Goal: Task Accomplishment & Management: Manage account settings

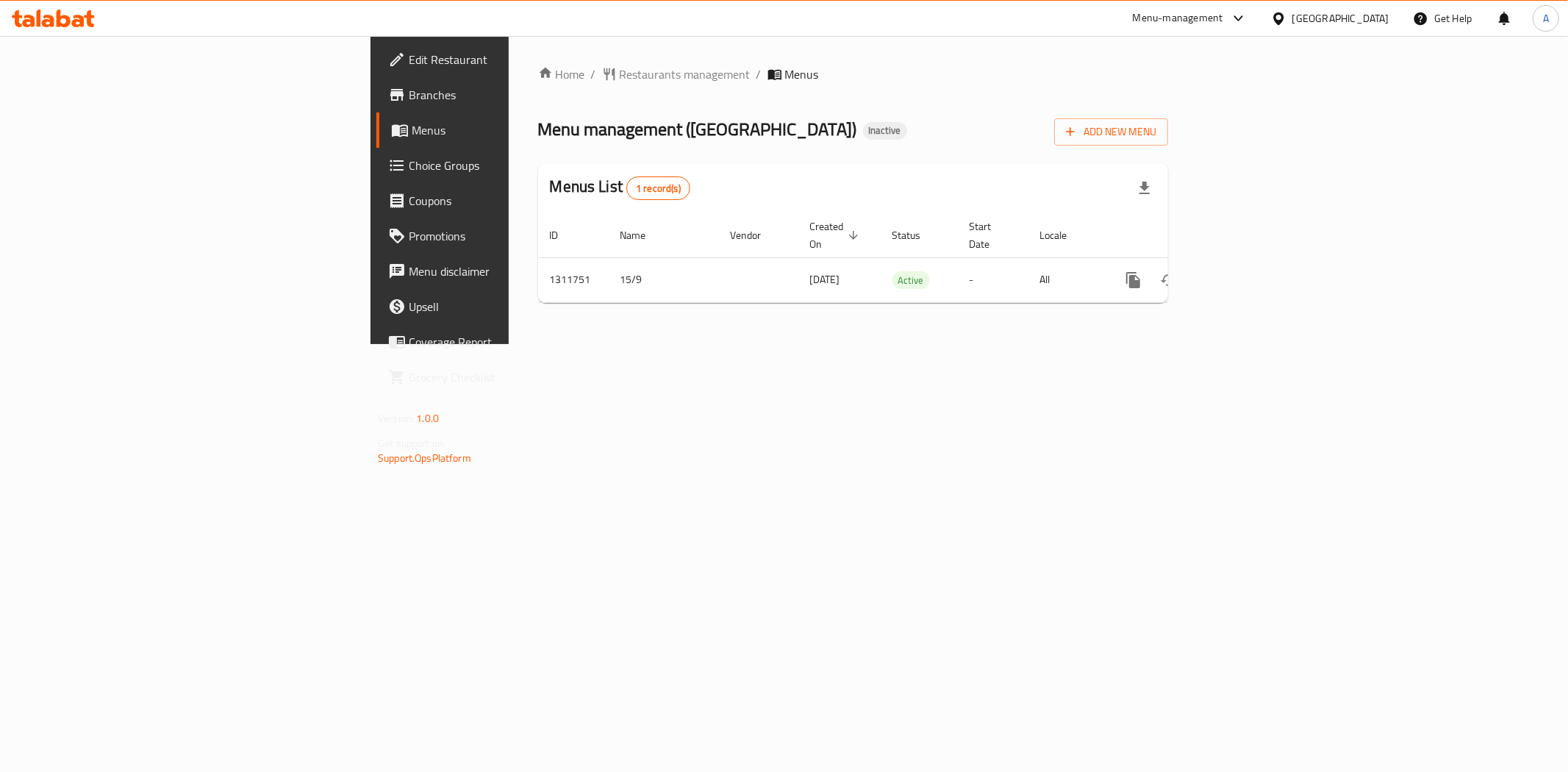
click at [1248, 271] on icon "enhanced table" at bounding box center [1239, 280] width 17 height 17
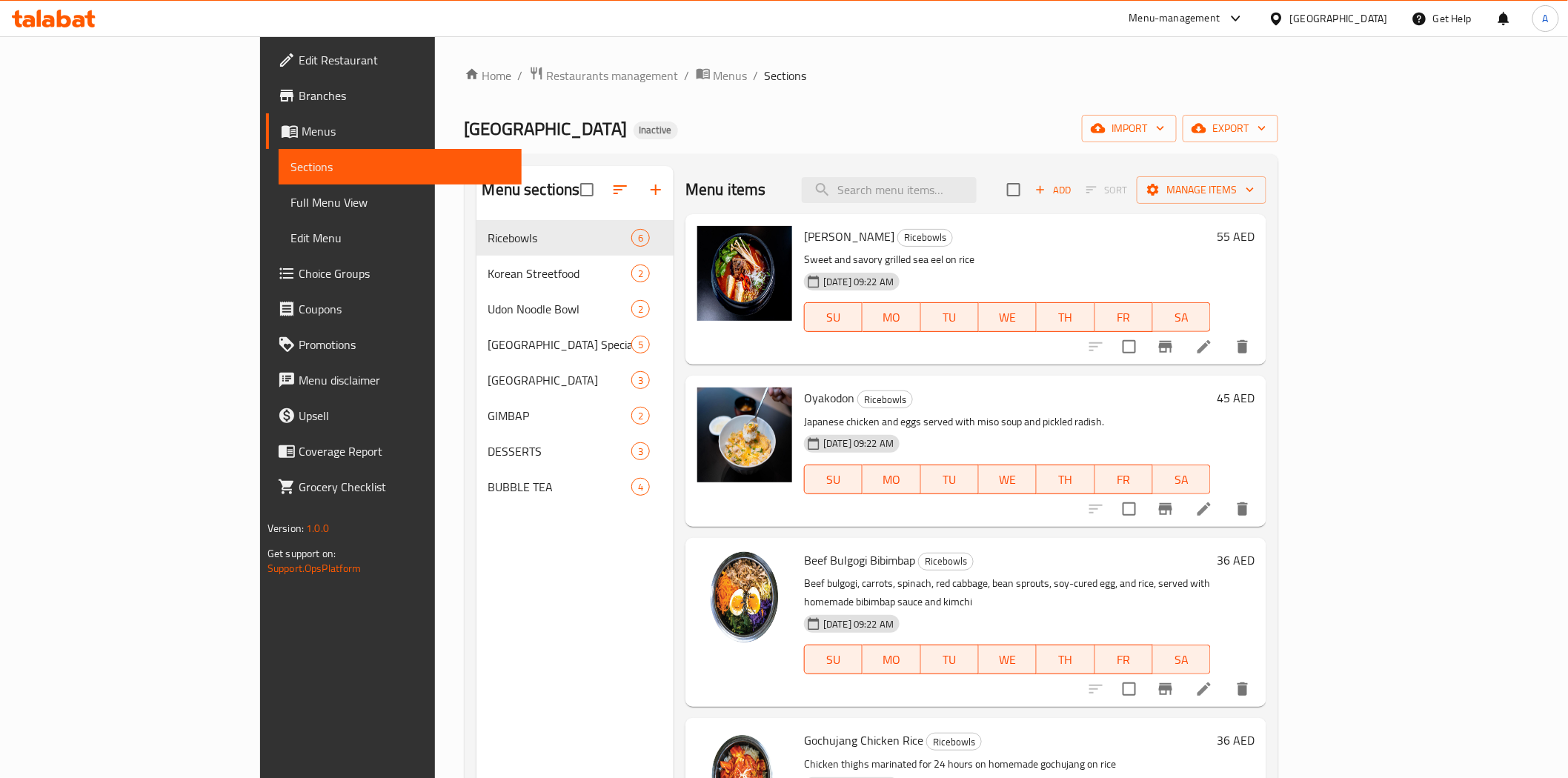
click at [279, 212] on link "Full Menu View" at bounding box center [400, 202] width 243 height 35
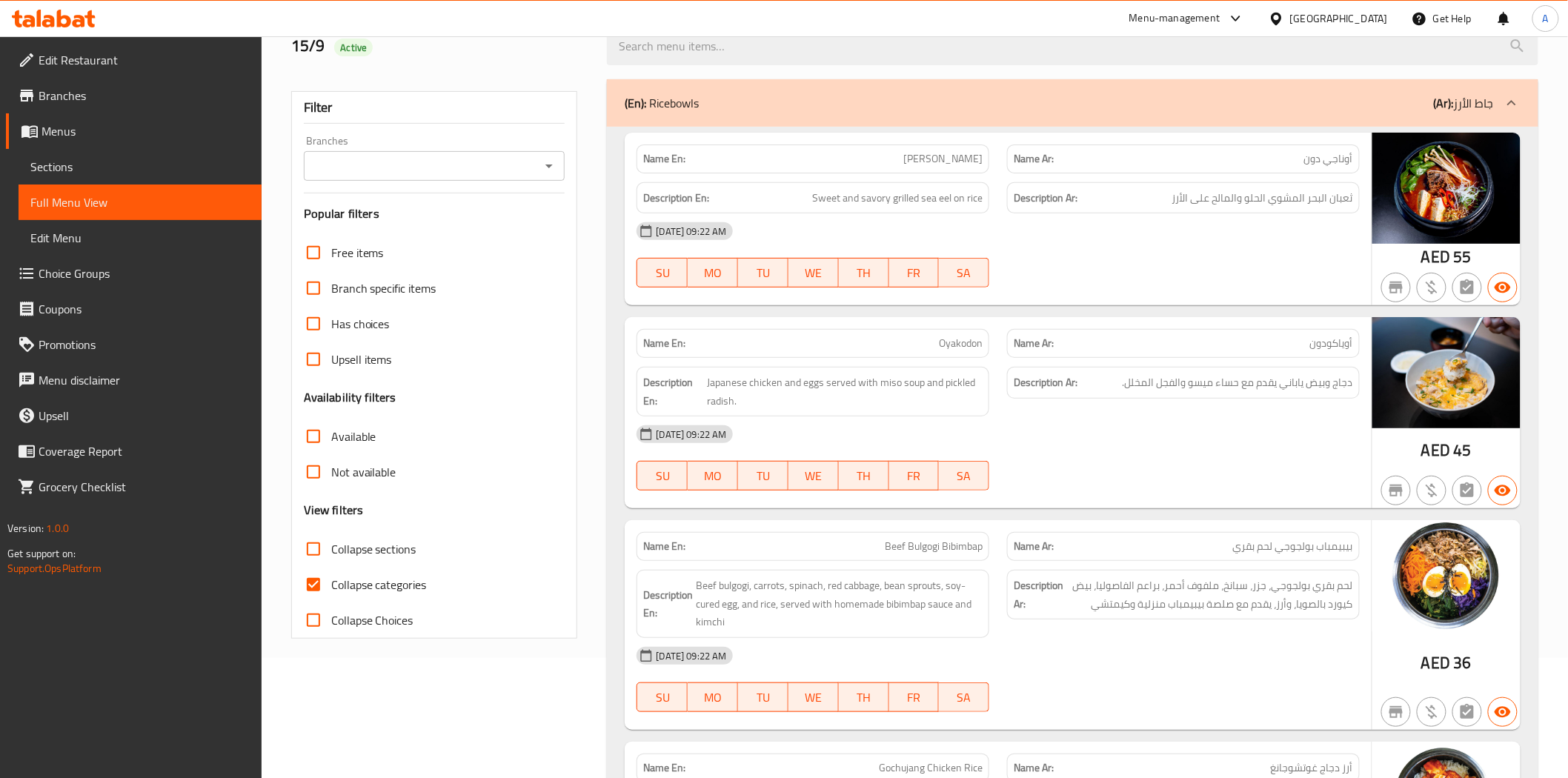
scroll to position [329, 0]
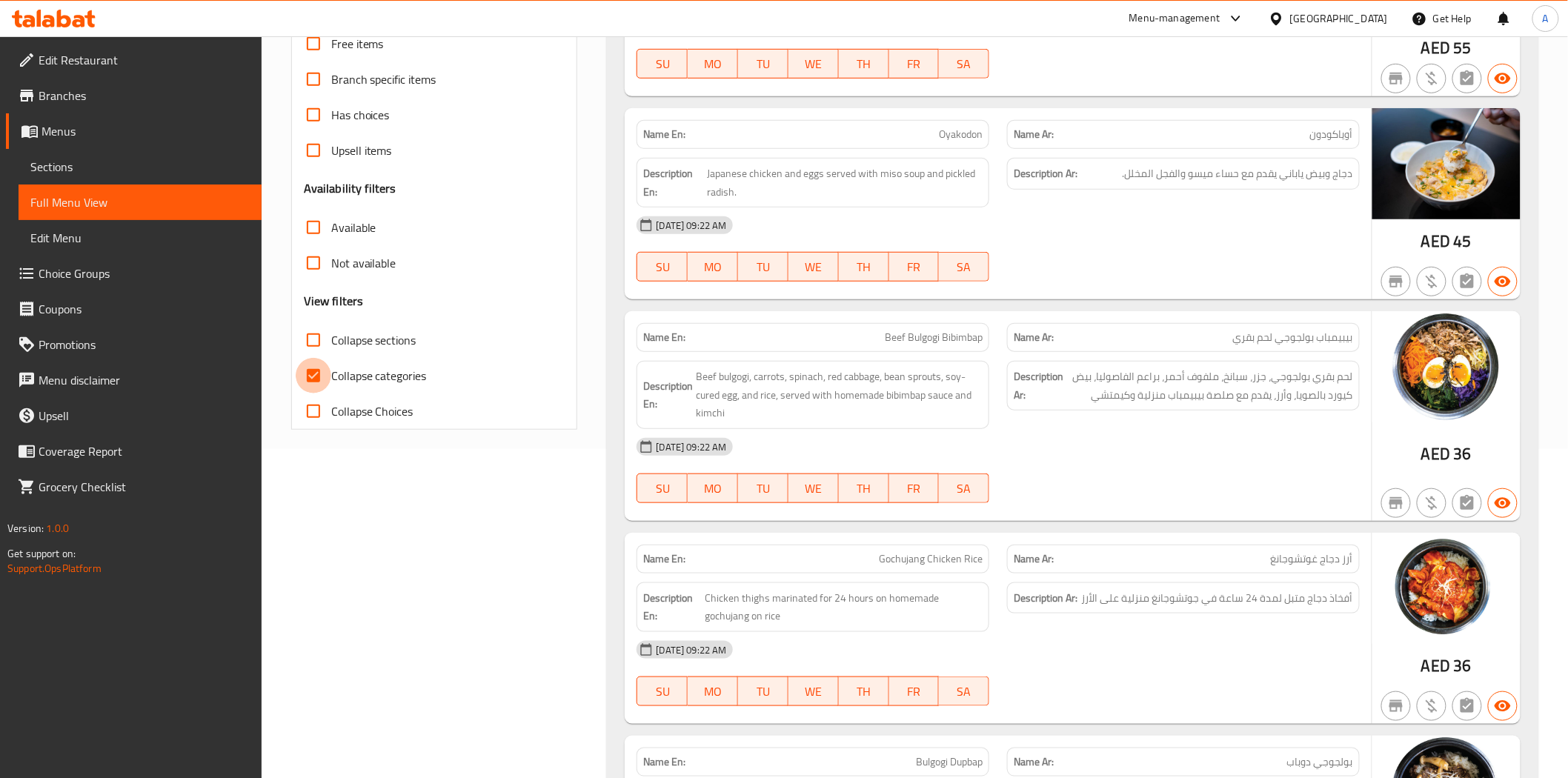
click at [300, 372] on input "Collapse categories" at bounding box center [313, 375] width 35 height 35
checkbox input "false"
click at [899, 398] on span "Beef bulgogi, carrots, spinach, red cabbage, bean sprouts, soy-cured egg, and r…" at bounding box center [839, 395] width 286 height 55
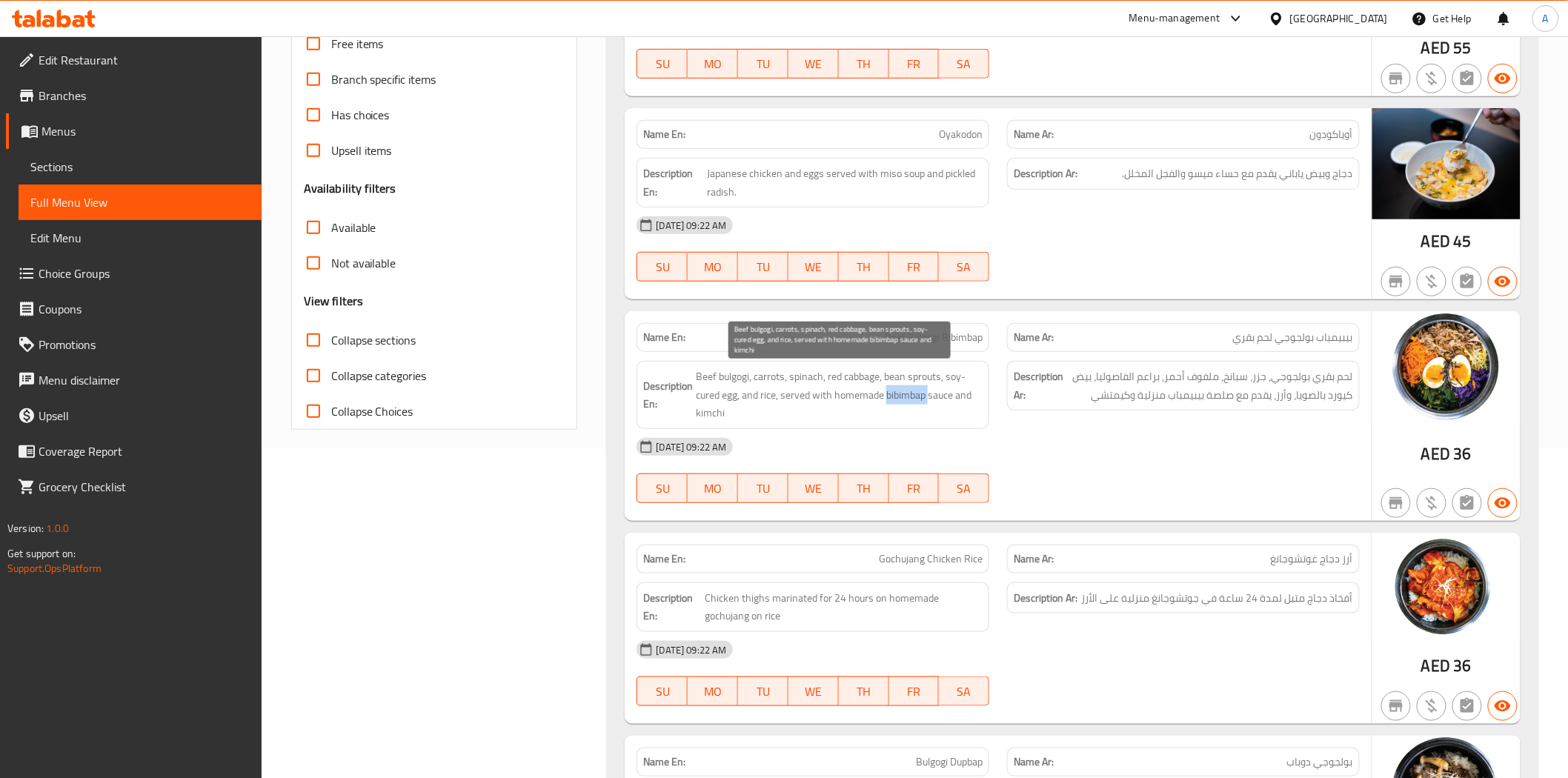
click at [899, 398] on span "Beef bulgogi, carrots, spinach, red cabbage, bean sprouts, soy-cured egg, and r…" at bounding box center [839, 395] width 286 height 55
copy span "bibimbap"
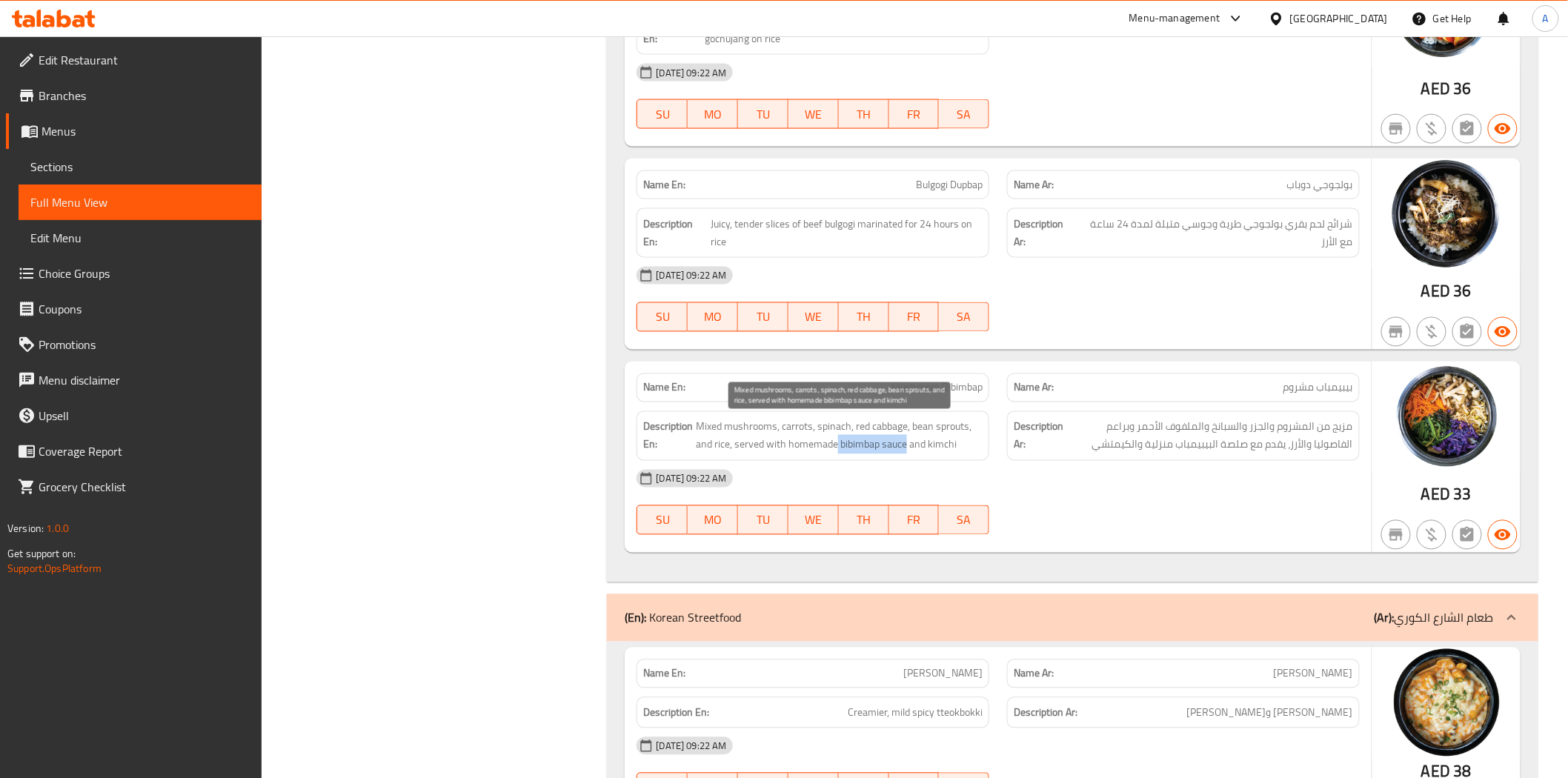
drag, startPoint x: 908, startPoint y: 446, endPoint x: 838, endPoint y: 446, distance: 70.0
click at [838, 446] on span "Mixed mushrooms, carrots, spinach, red cabbage, bean sprouts, and rice, served …" at bounding box center [839, 436] width 286 height 36
copy span "bibimbap sauce"
click at [1070, 468] on div "15-09-2025 09:22 AM" at bounding box center [997, 479] width 740 height 35
drag, startPoint x: 905, startPoint y: 446, endPoint x: 838, endPoint y: 449, distance: 67.1
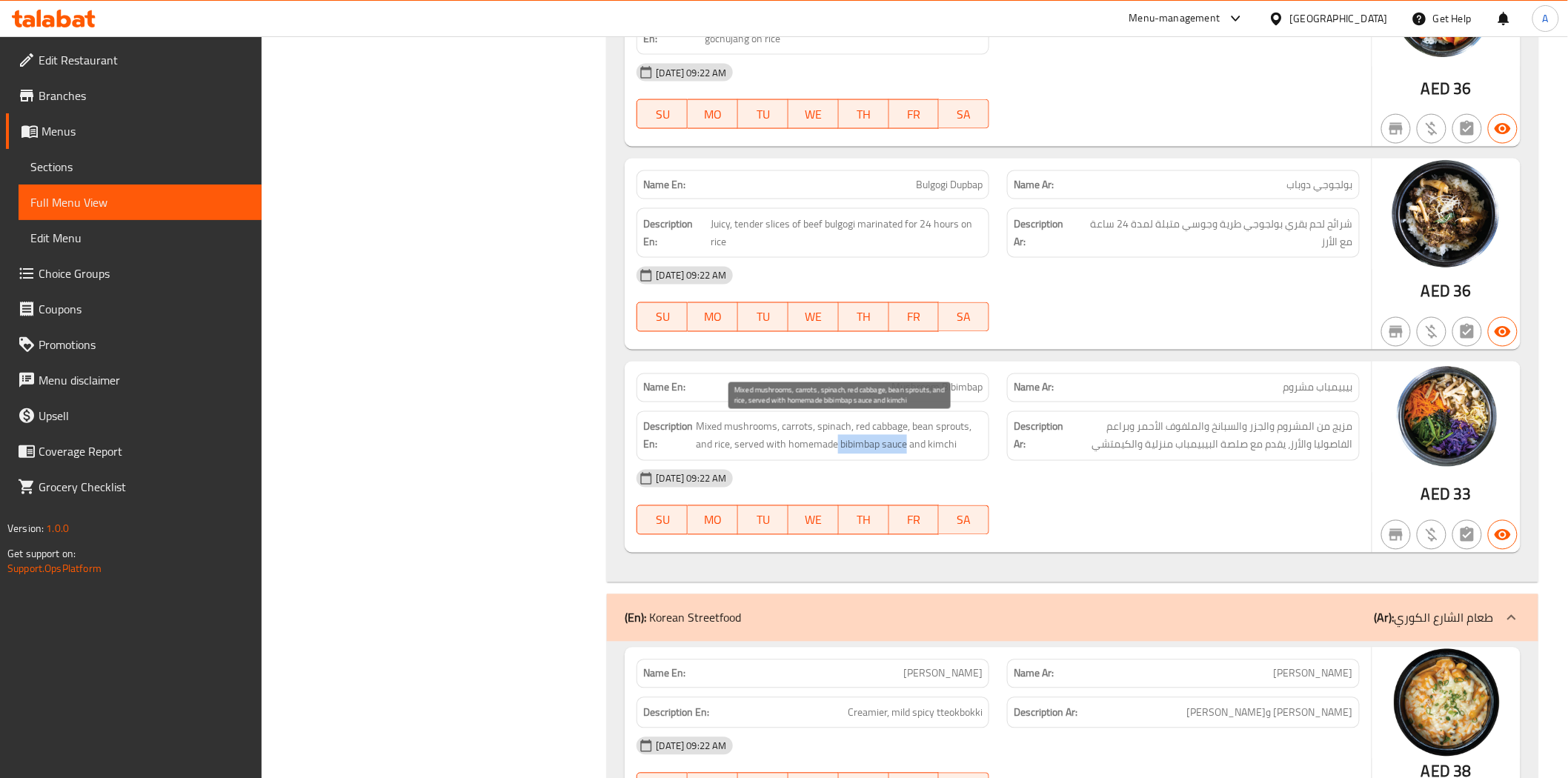
click at [838, 449] on span "Mixed mushrooms, carrots, spinach, red cabbage, bean sprouts, and rice, served …" at bounding box center [839, 436] width 286 height 36
copy span "bibimbap sauce"
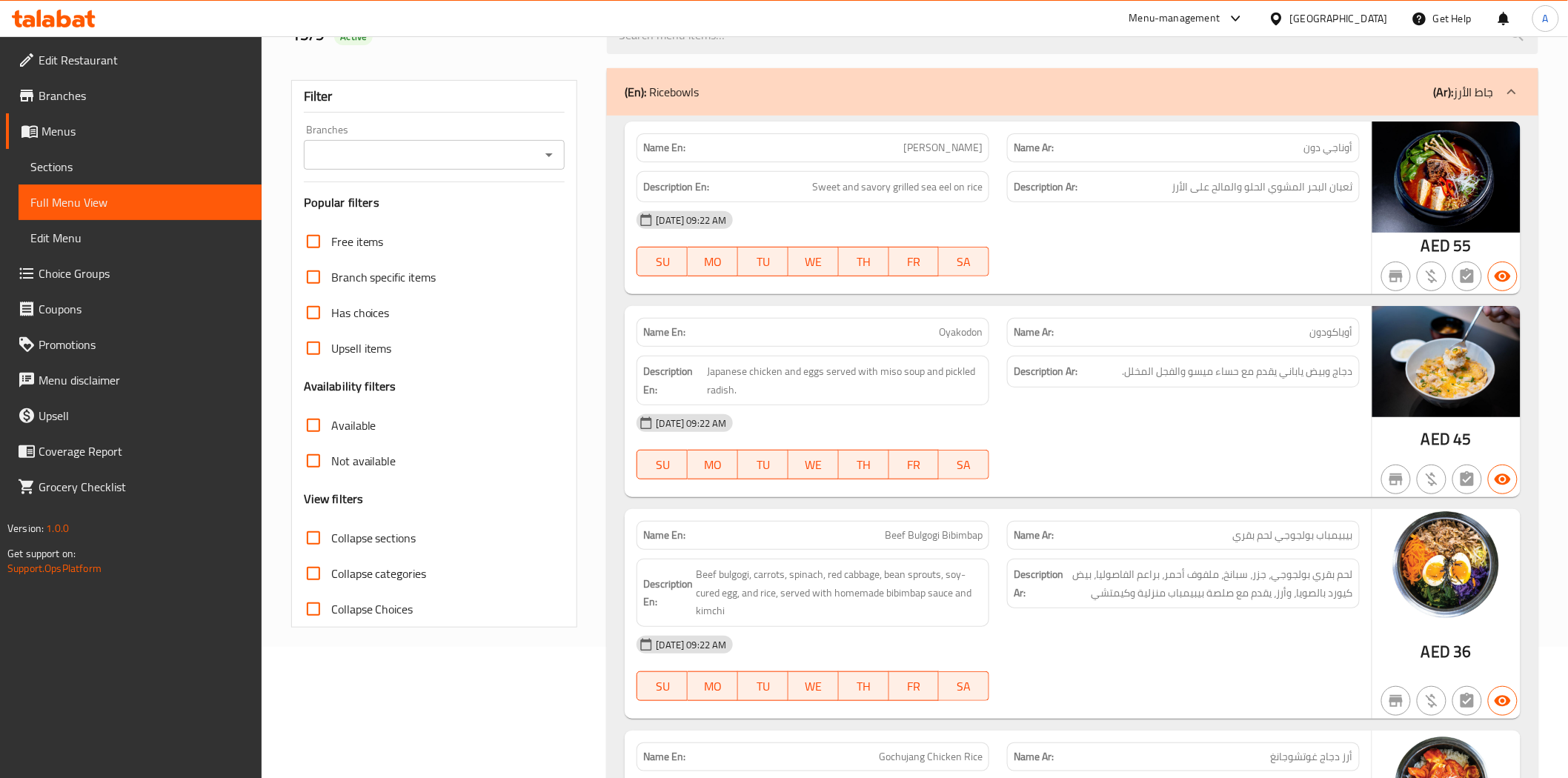
scroll to position [247, 0]
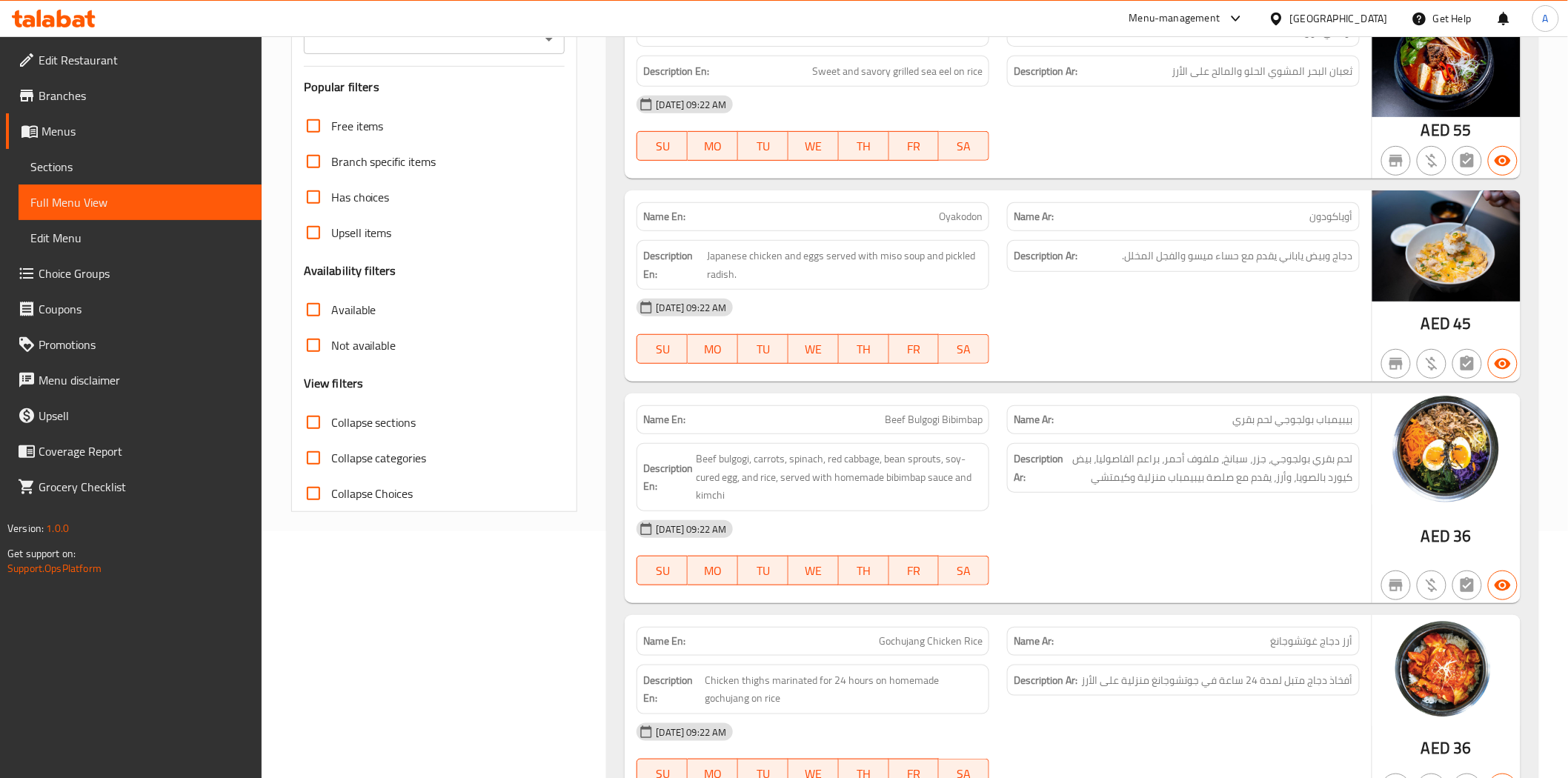
click at [962, 419] on span "Beef Bulgogi Bibimbap" at bounding box center [934, 420] width 98 height 15
copy span "Bibimbap"
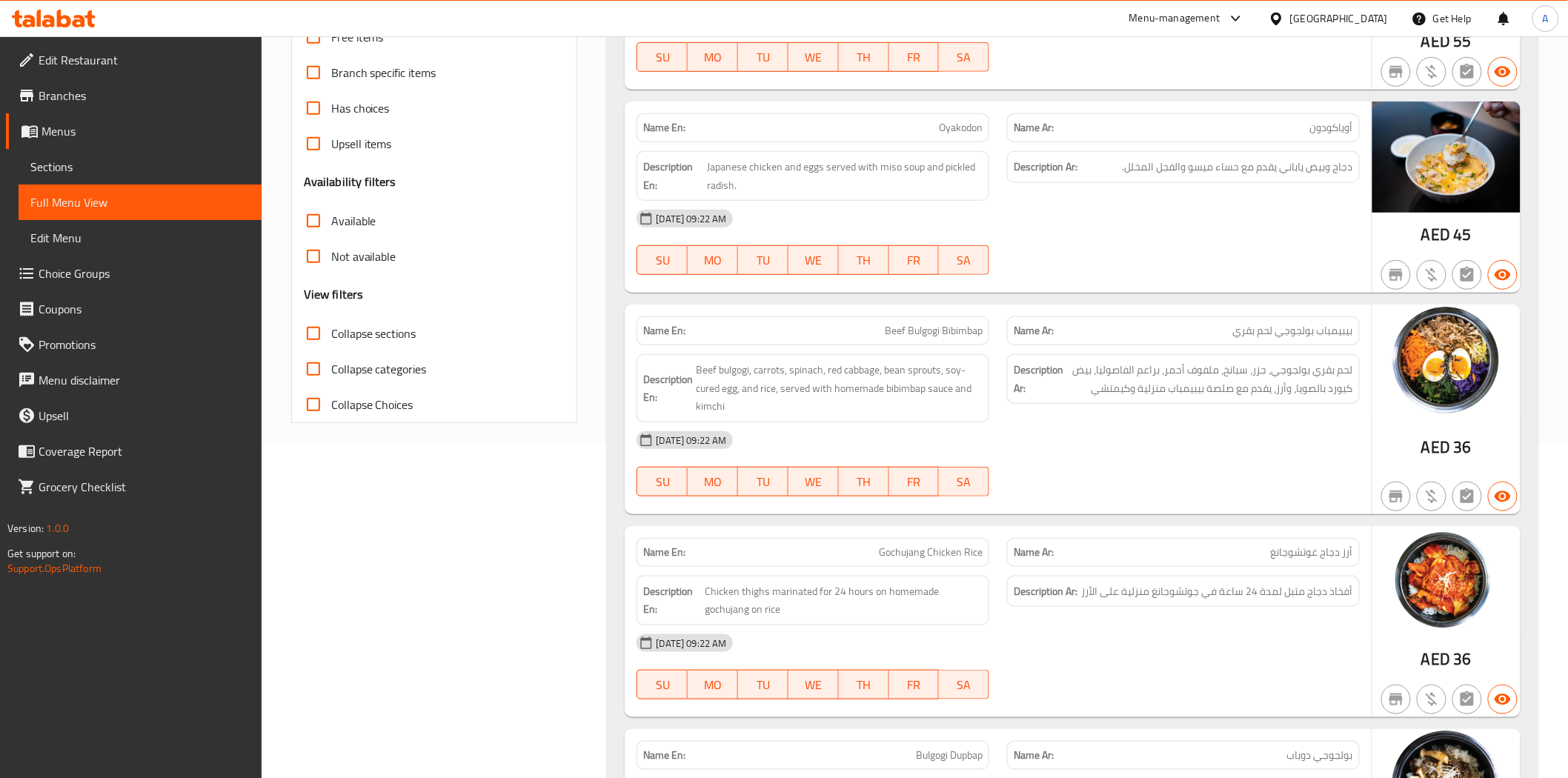
scroll to position [963, 0]
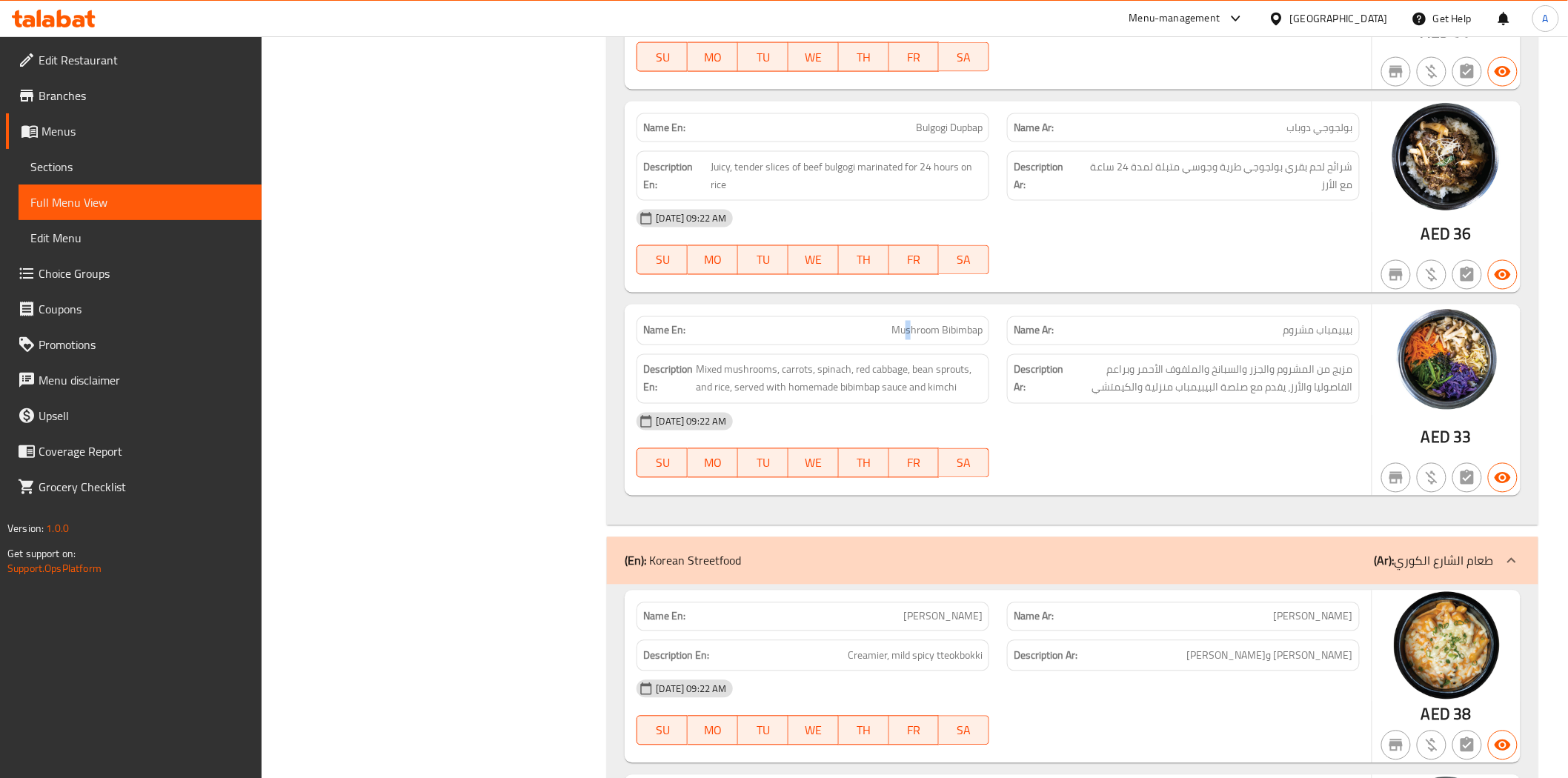
click at [908, 317] on div "Name En: Mushroom Bibimbap" at bounding box center [813, 331] width 352 height 29
click at [899, 371] on span "Mixed mushrooms, carrots, spinach, red cabbage, bean sprouts, and rice, served …" at bounding box center [839, 378] width 286 height 36
drag, startPoint x: 907, startPoint y: 393, endPoint x: 842, endPoint y: 400, distance: 65.4
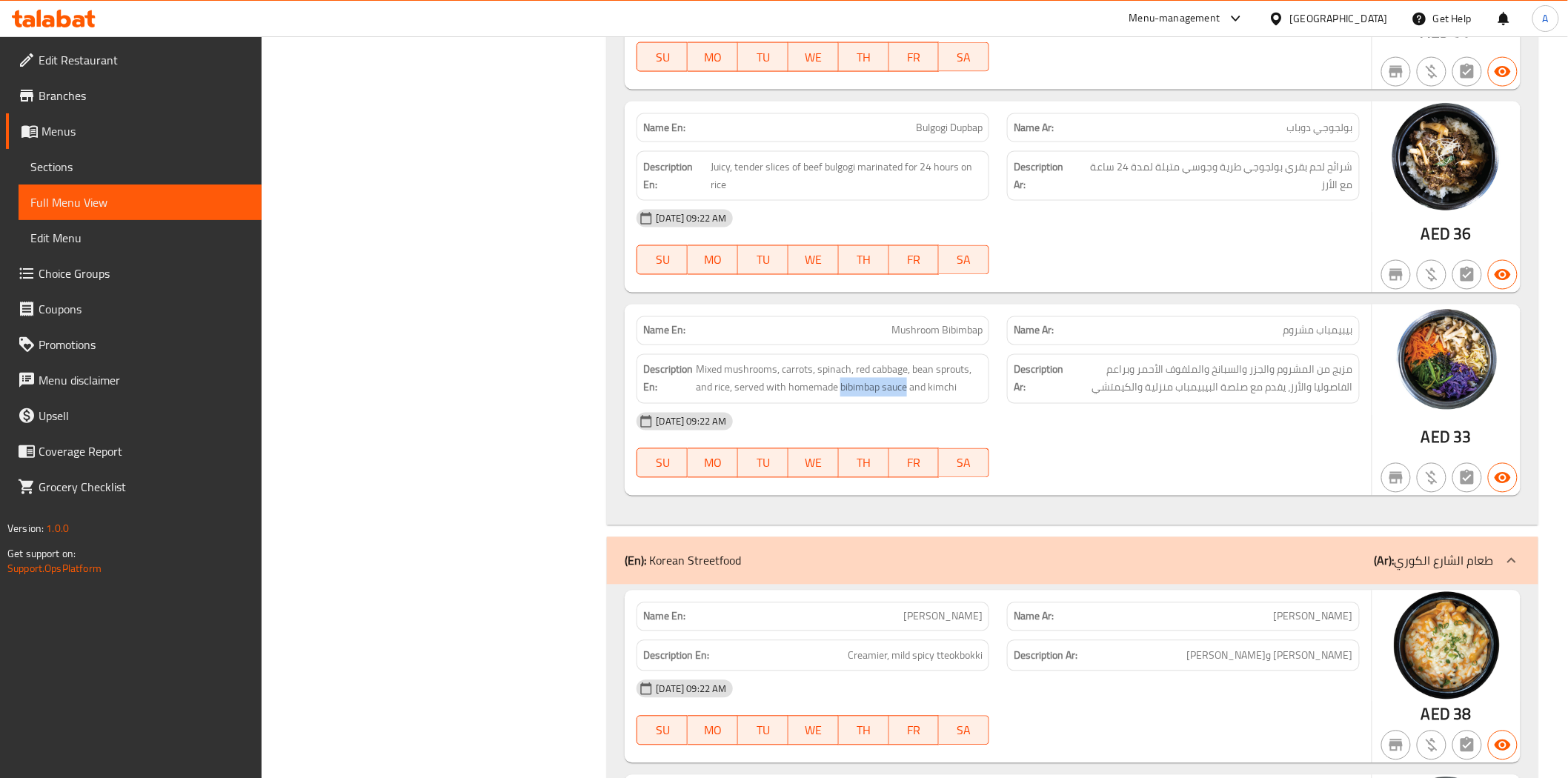
click at [842, 400] on div "Description En: Mixed mushrooms, carrots, spinach, red cabbage, bean sprouts, a…" at bounding box center [813, 378] width 352 height 50
copy span "bibimbap sauce"
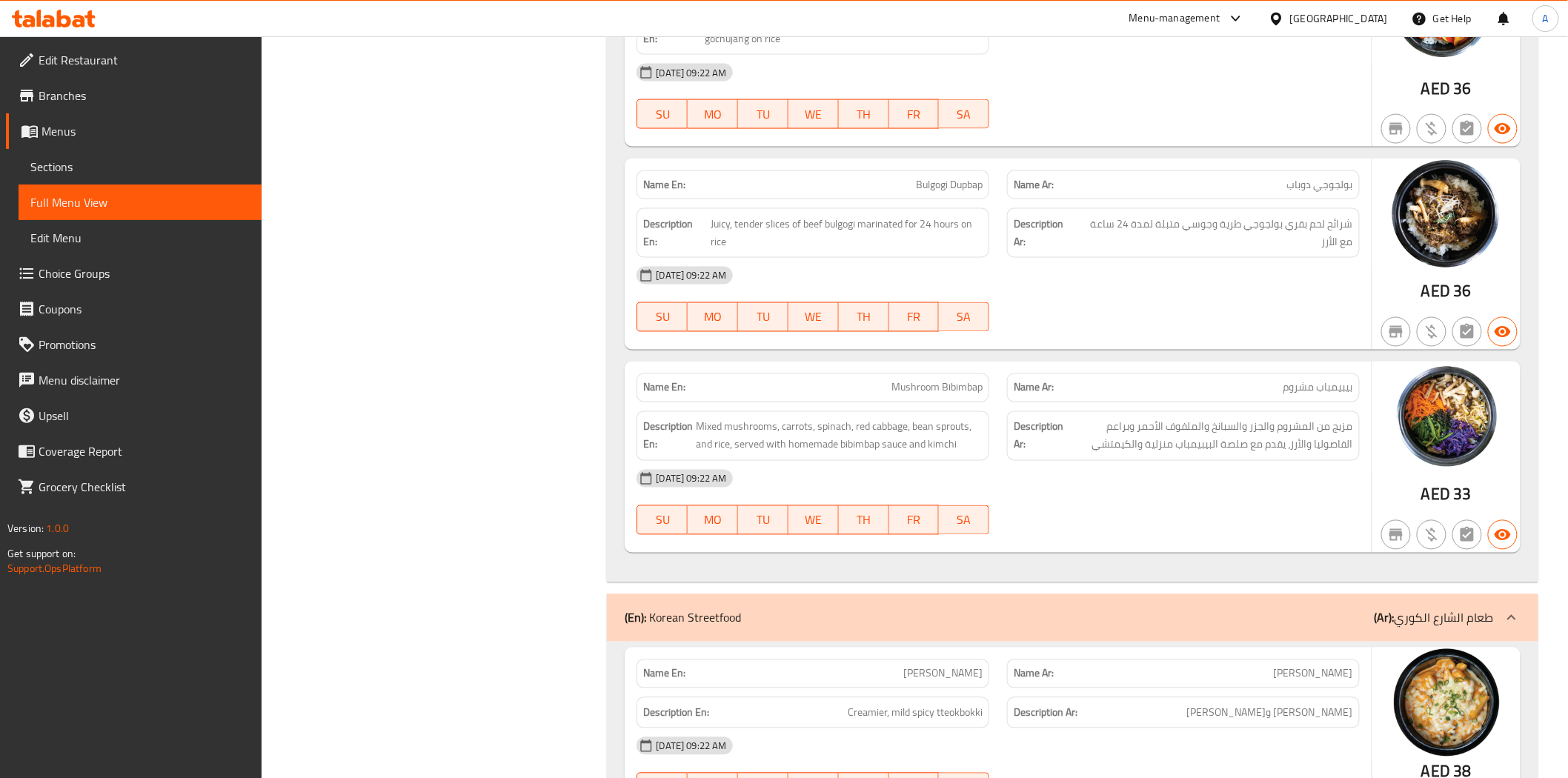
scroll to position [278, 0]
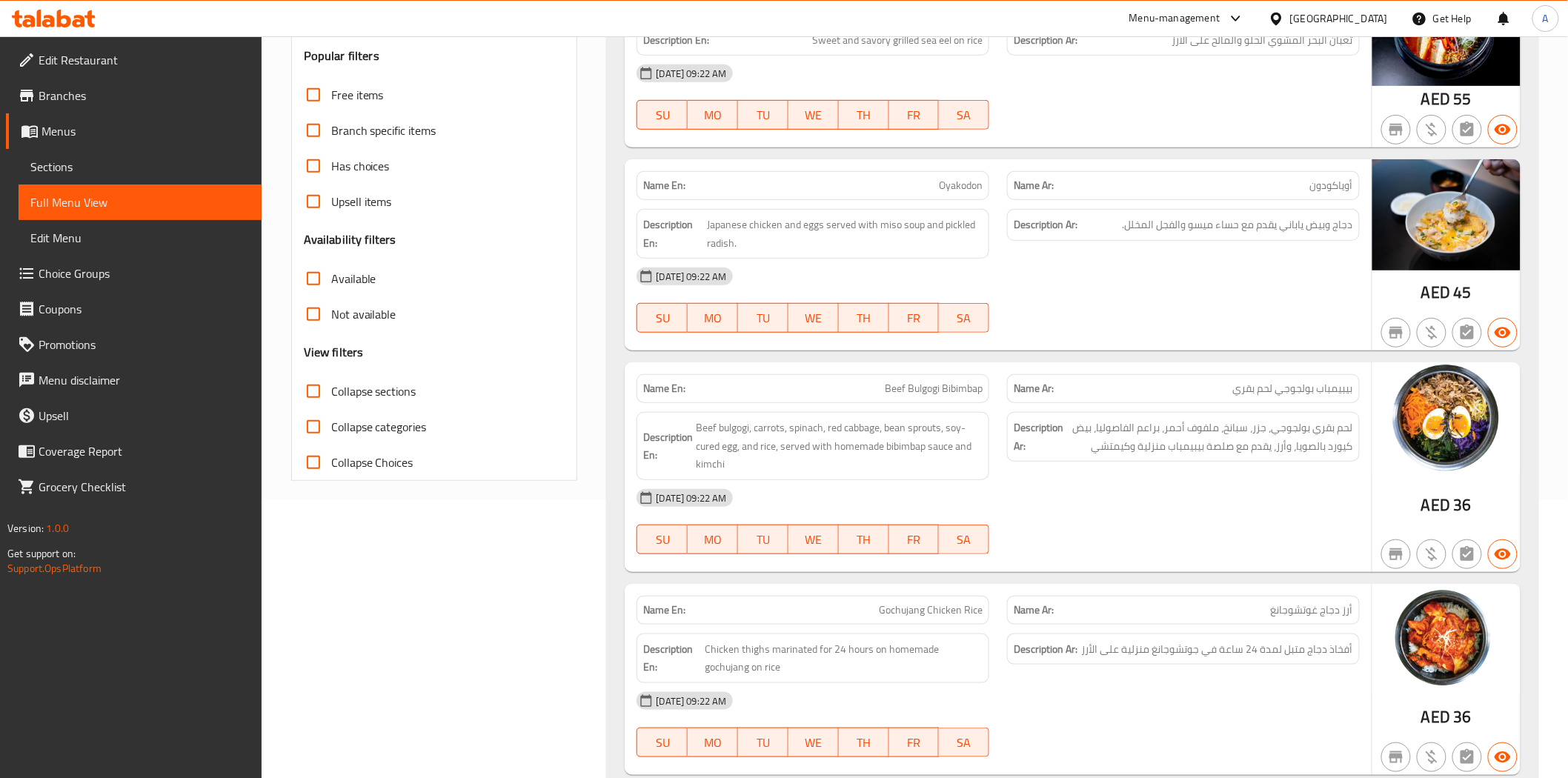
click at [913, 384] on span "Beef Bulgogi Bibimbap" at bounding box center [934, 388] width 98 height 15
copy span "Beef Bulgogi Bibimbap"
click at [915, 455] on span "Beef bulgogi, carrots, spinach, red cabbage, bean sprouts, soy-cured egg, and r…" at bounding box center [839, 446] width 286 height 55
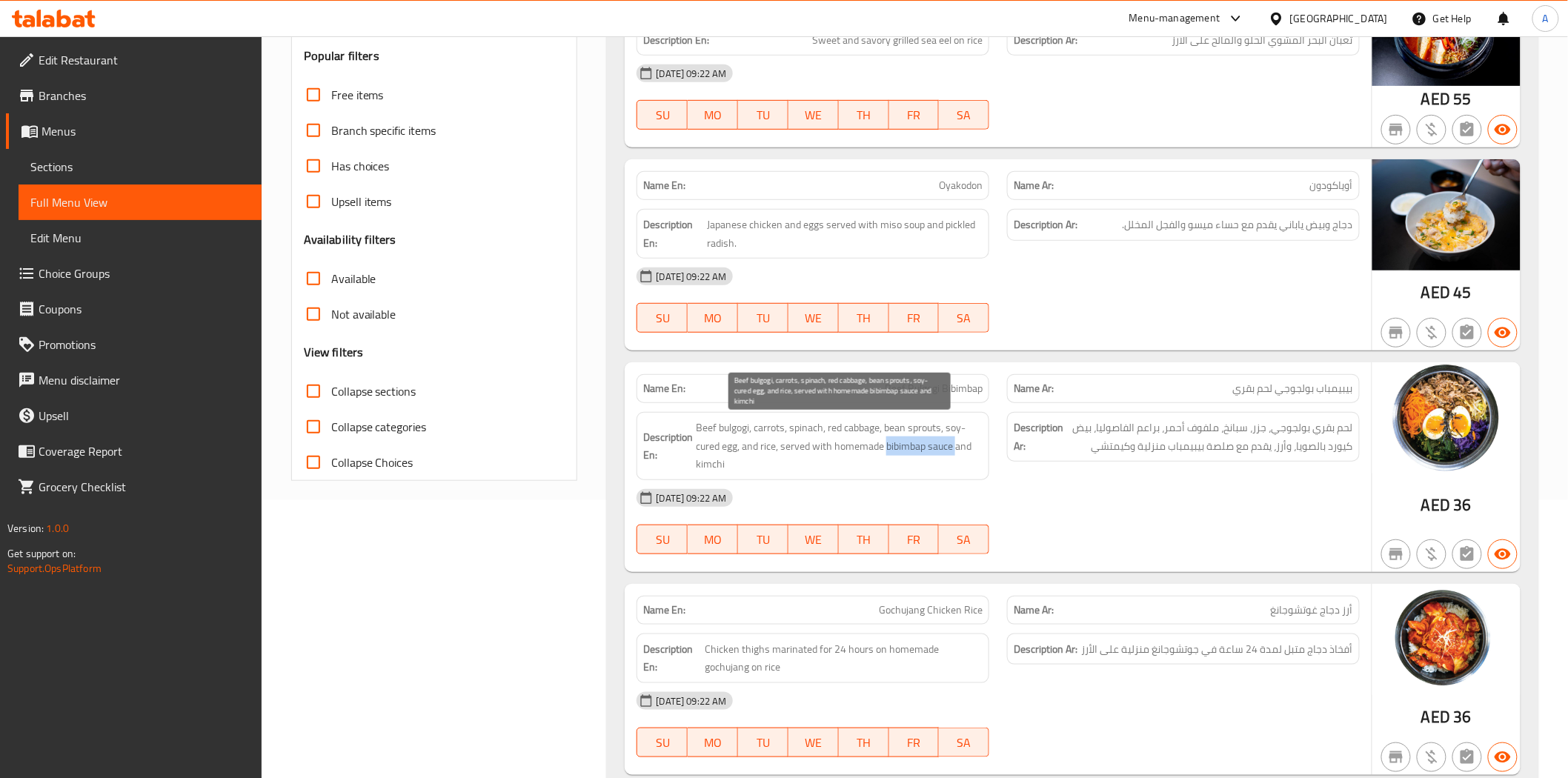
drag, startPoint x: 954, startPoint y: 445, endPoint x: 889, endPoint y: 446, distance: 65.0
click at [889, 446] on span "Beef bulgogi, carrots, spinach, red cabbage, bean sprouts, soy-cured egg, and r…" at bounding box center [839, 446] width 286 height 55
copy span "bibimbap sauce"
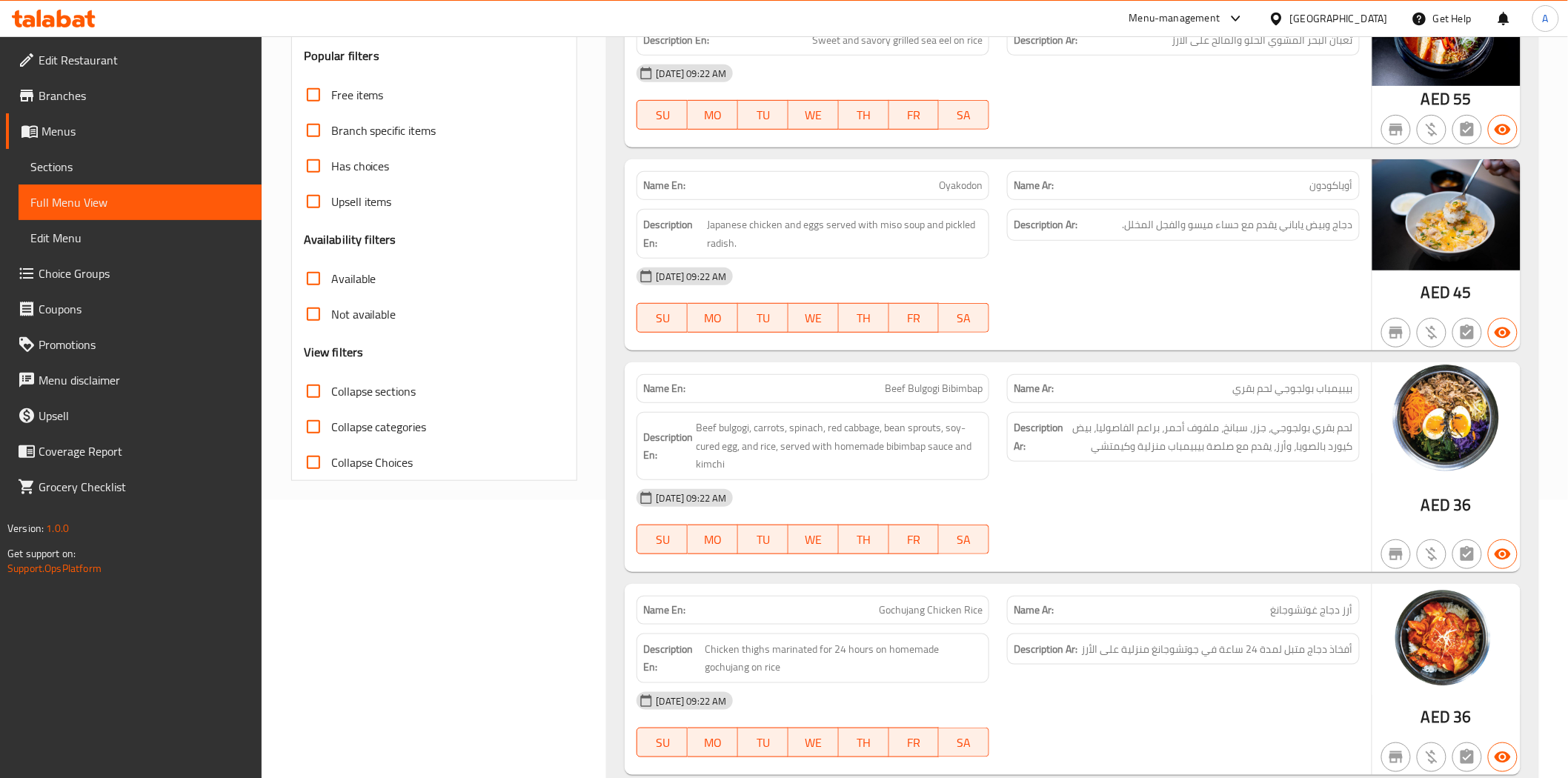
click at [1072, 512] on div "15-09-2025 09:22 AM" at bounding box center [997, 498] width 740 height 35
click at [737, 669] on span "Chicken thighs marinated for 24 hours on homemade gochujang on rice" at bounding box center [844, 658] width 278 height 36
copy span "gochujang"
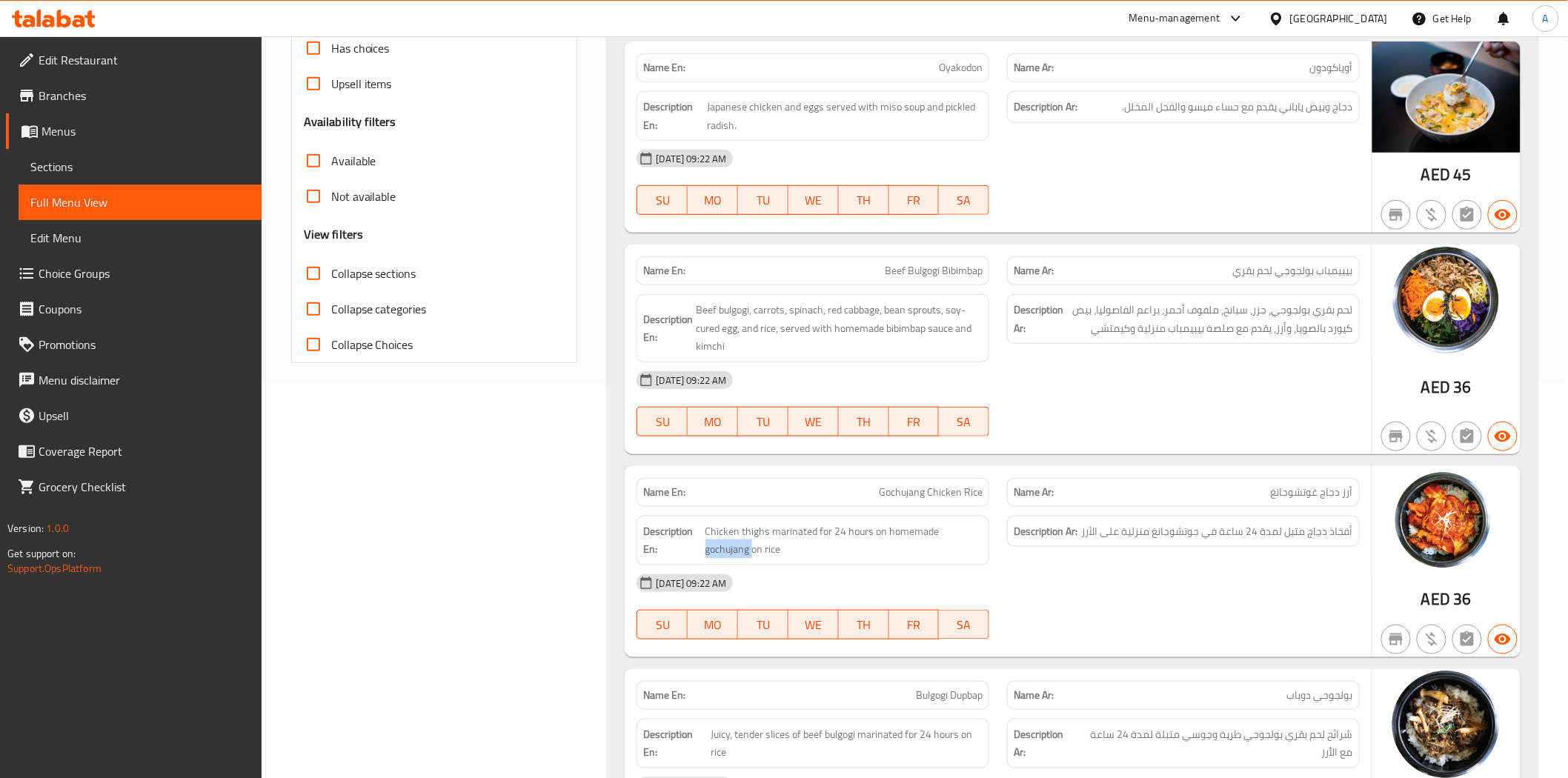
scroll to position [607, 0]
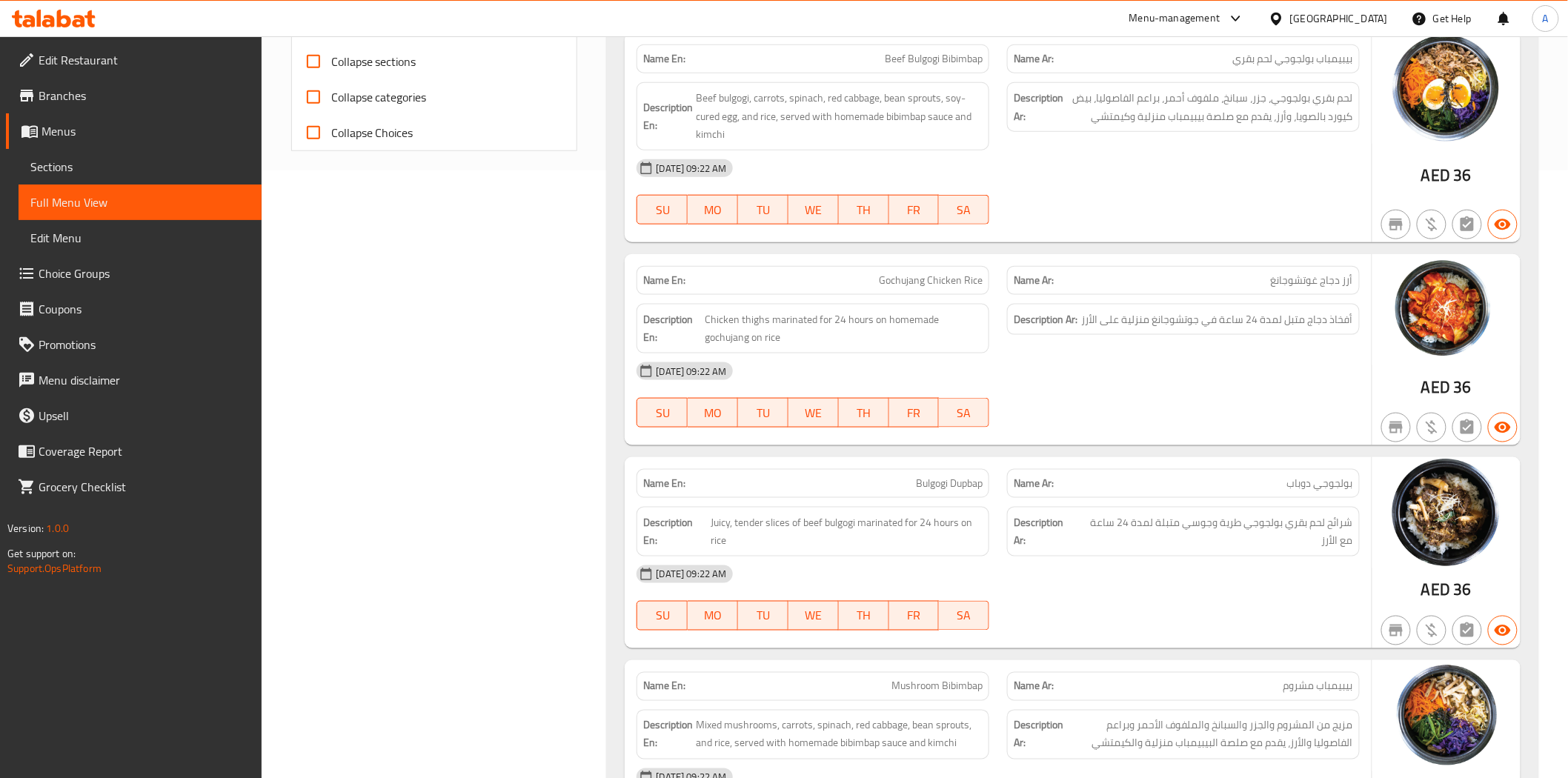
click at [956, 482] on span "Bulgogi Dupbap" at bounding box center [949, 483] width 67 height 15
click at [931, 487] on span "Bulgogi Dupbap" at bounding box center [949, 483] width 67 height 15
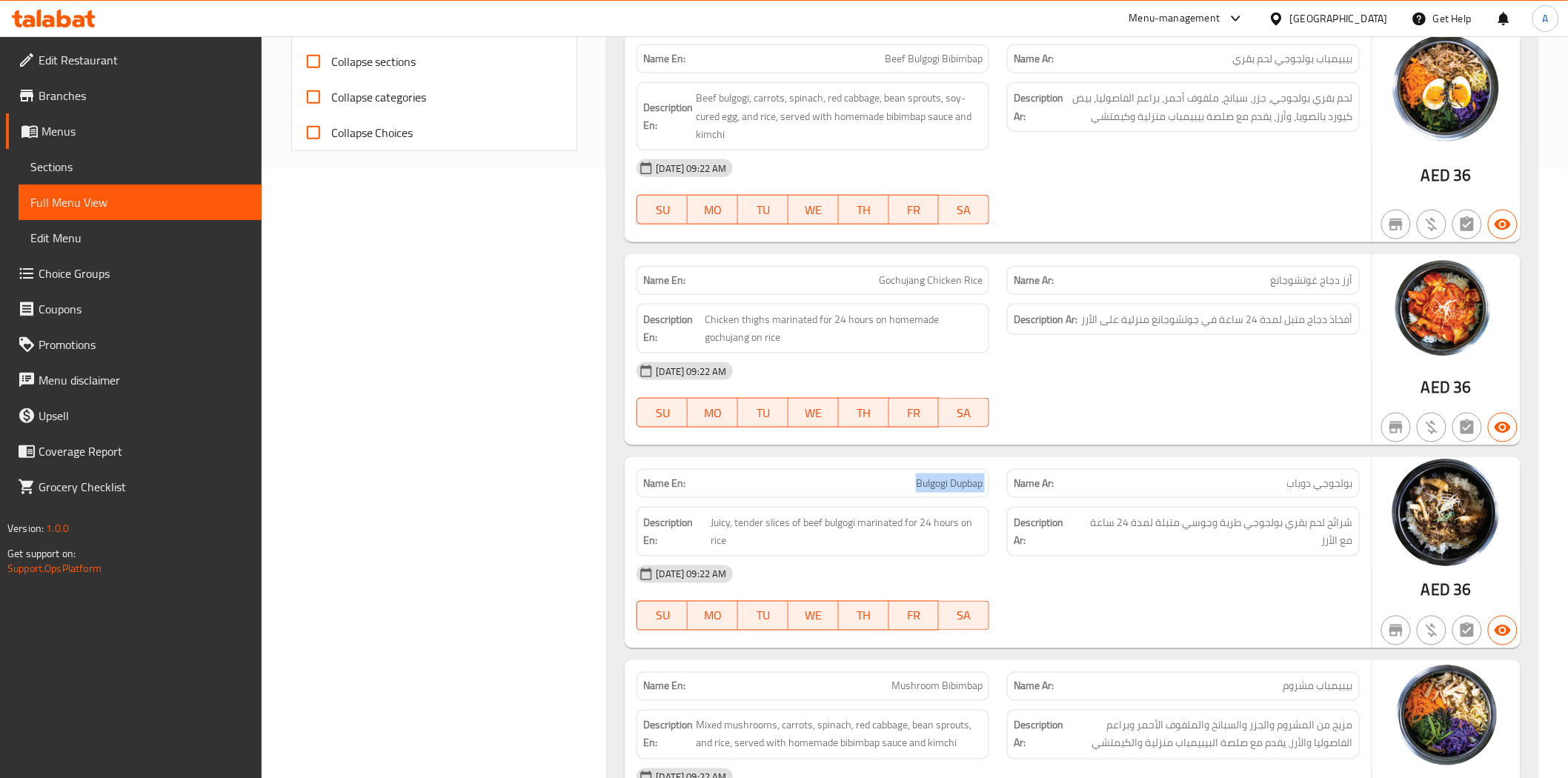
copy span "Bulgogi Dupbap"
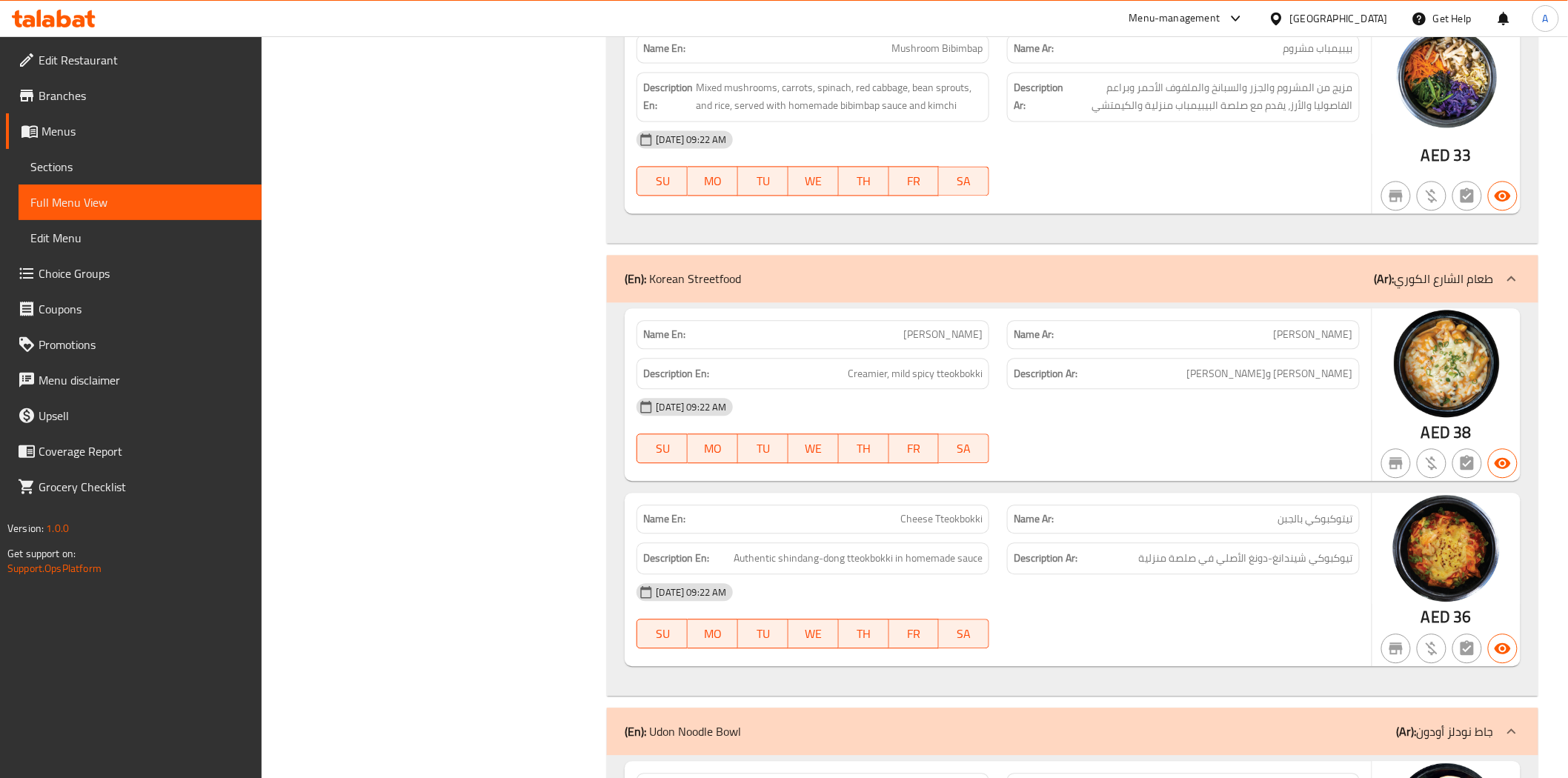
scroll to position [1348, 0]
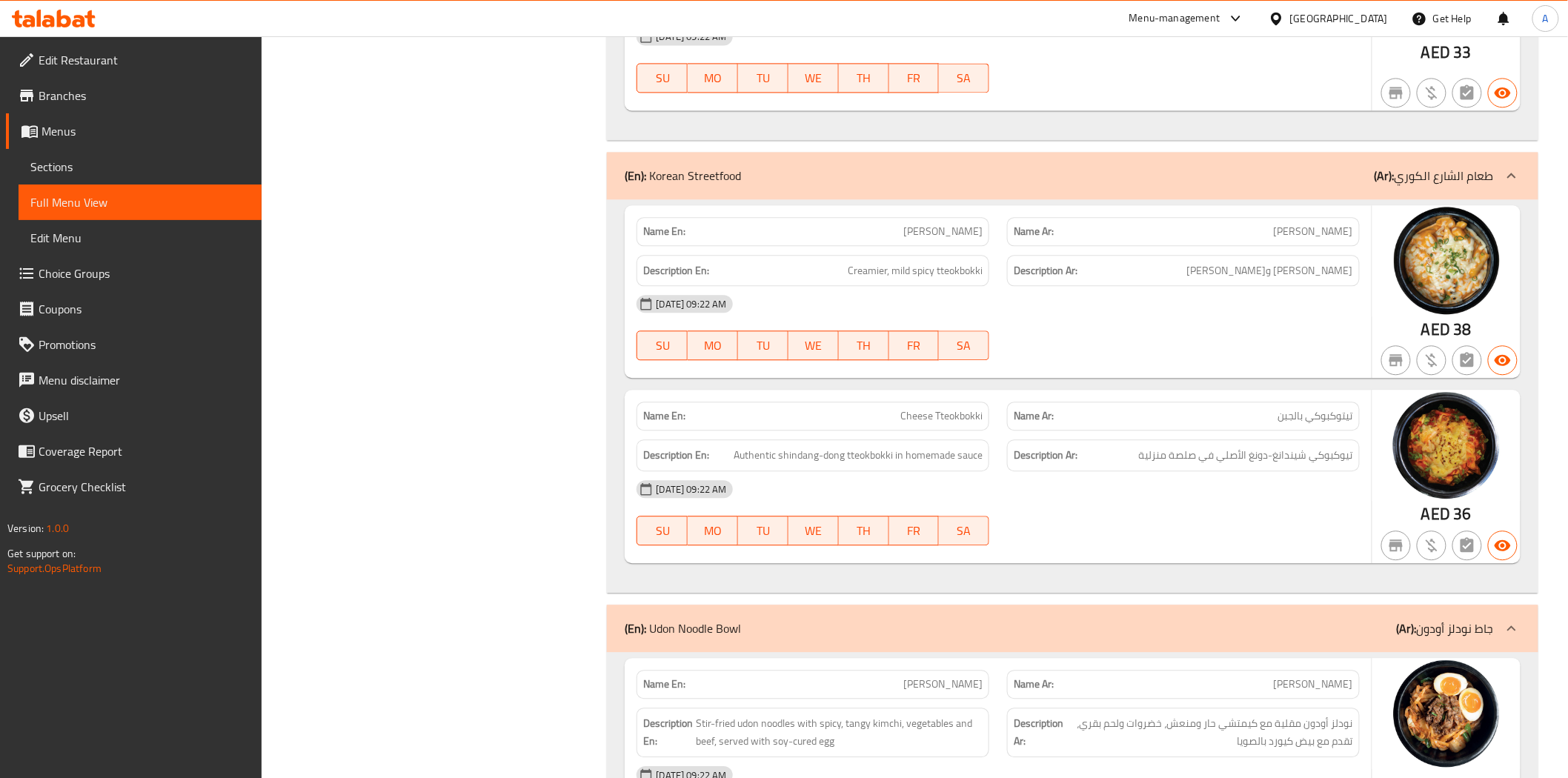
click at [936, 466] on div "Description En: Authentic shindang-dong tteokbokki in homemade sauce" at bounding box center [813, 456] width 352 height 32
drag, startPoint x: 845, startPoint y: 458, endPoint x: 781, endPoint y: 459, distance: 64.0
click at [781, 459] on span "Authentic shindang-dong tteokbokki in homemade sauce" at bounding box center [858, 455] width 249 height 18
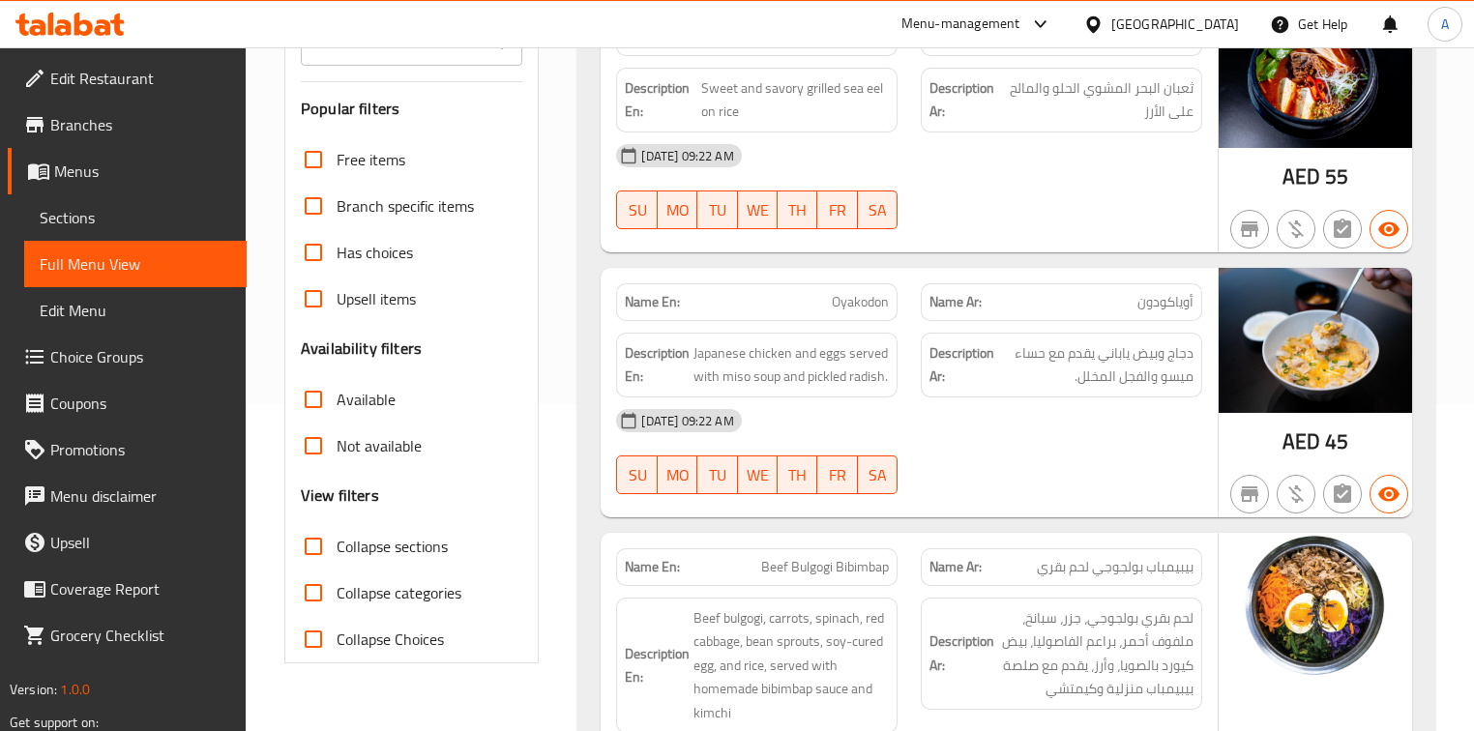
scroll to position [464, 0]
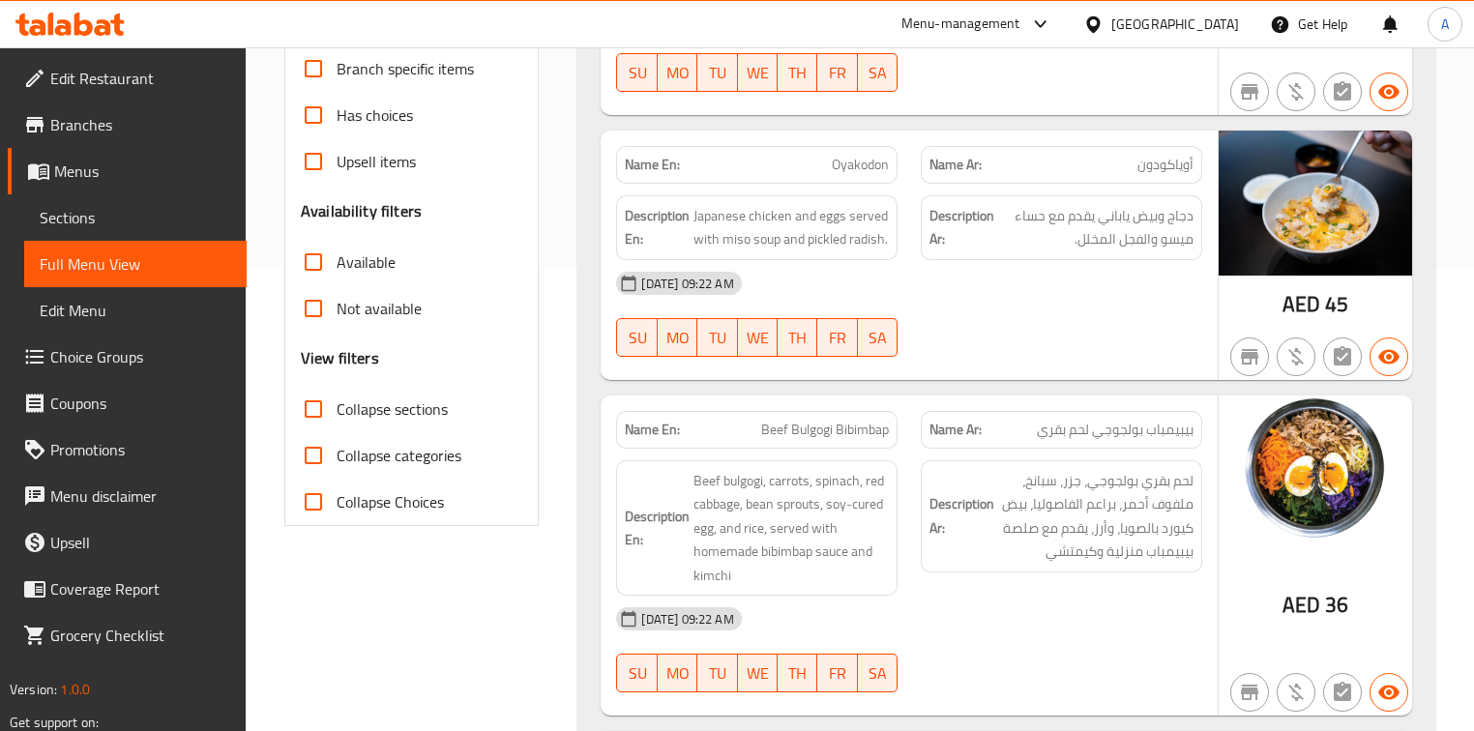
click at [803, 435] on span "Beef Bulgogi Bibimbap" at bounding box center [825, 430] width 128 height 20
drag, startPoint x: 803, startPoint y: 435, endPoint x: 824, endPoint y: 413, distance: 30.8
click at [803, 435] on span "Beef Bulgogi Bibimbap" at bounding box center [825, 430] width 128 height 20
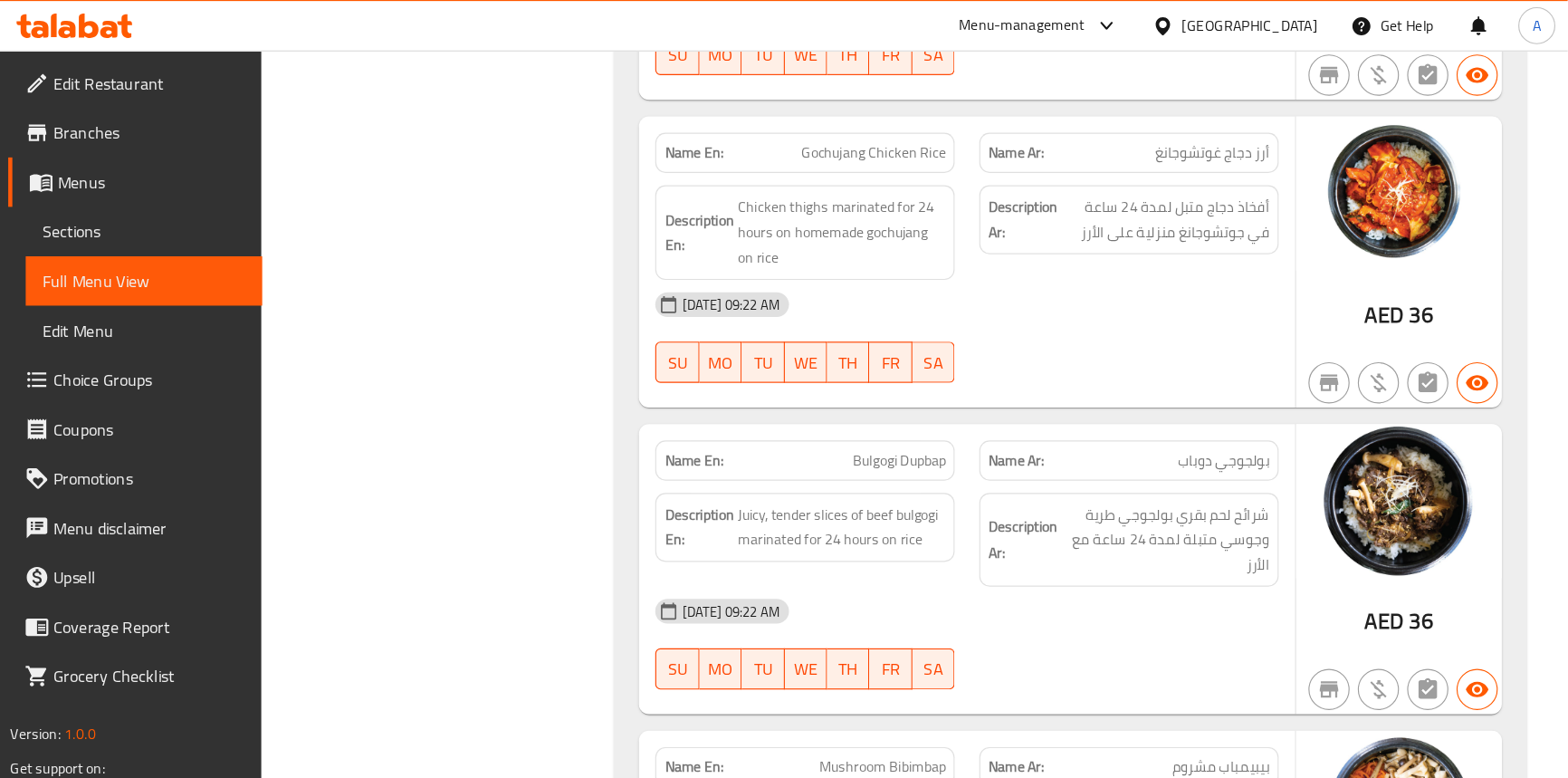
scroll to position [1159, 0]
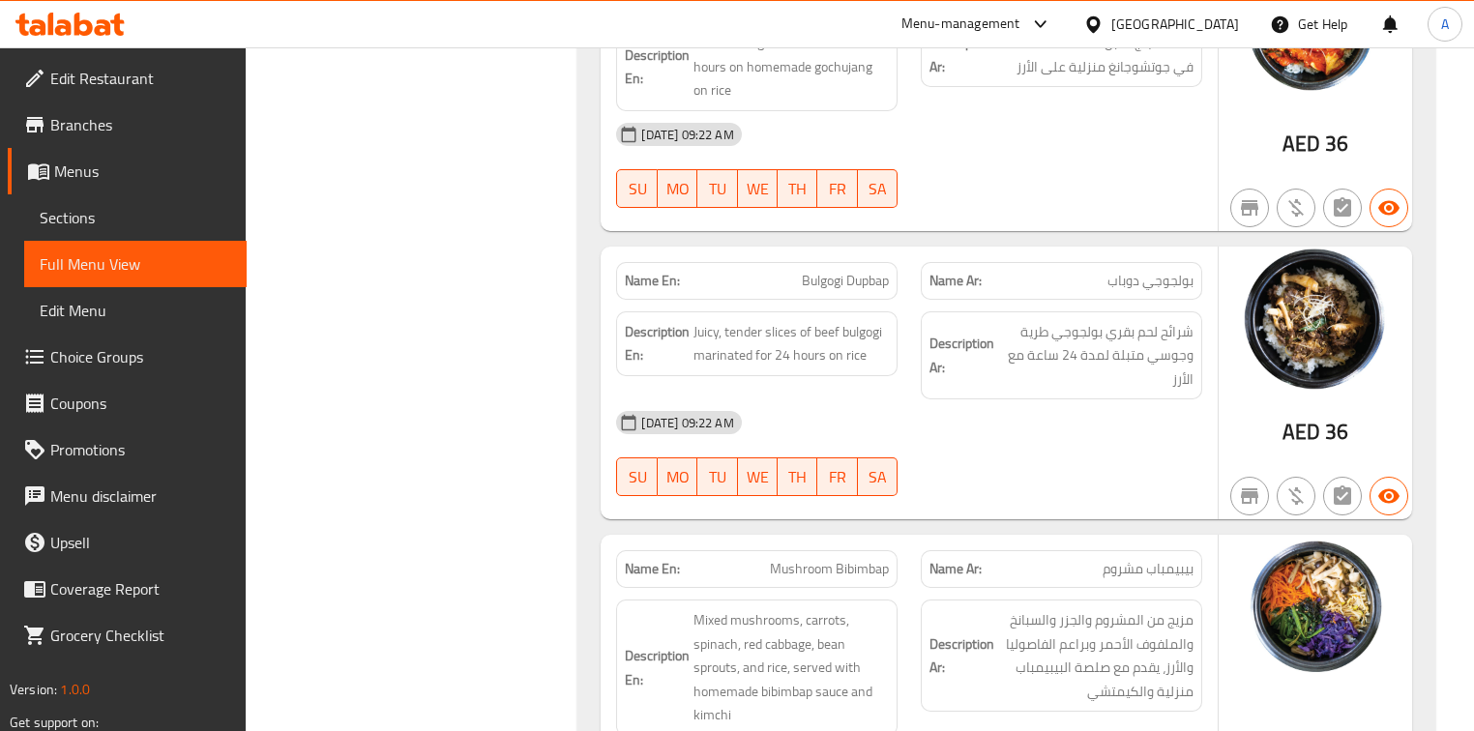
click at [872, 275] on span "Bulgogi Dupbap" at bounding box center [845, 281] width 87 height 20
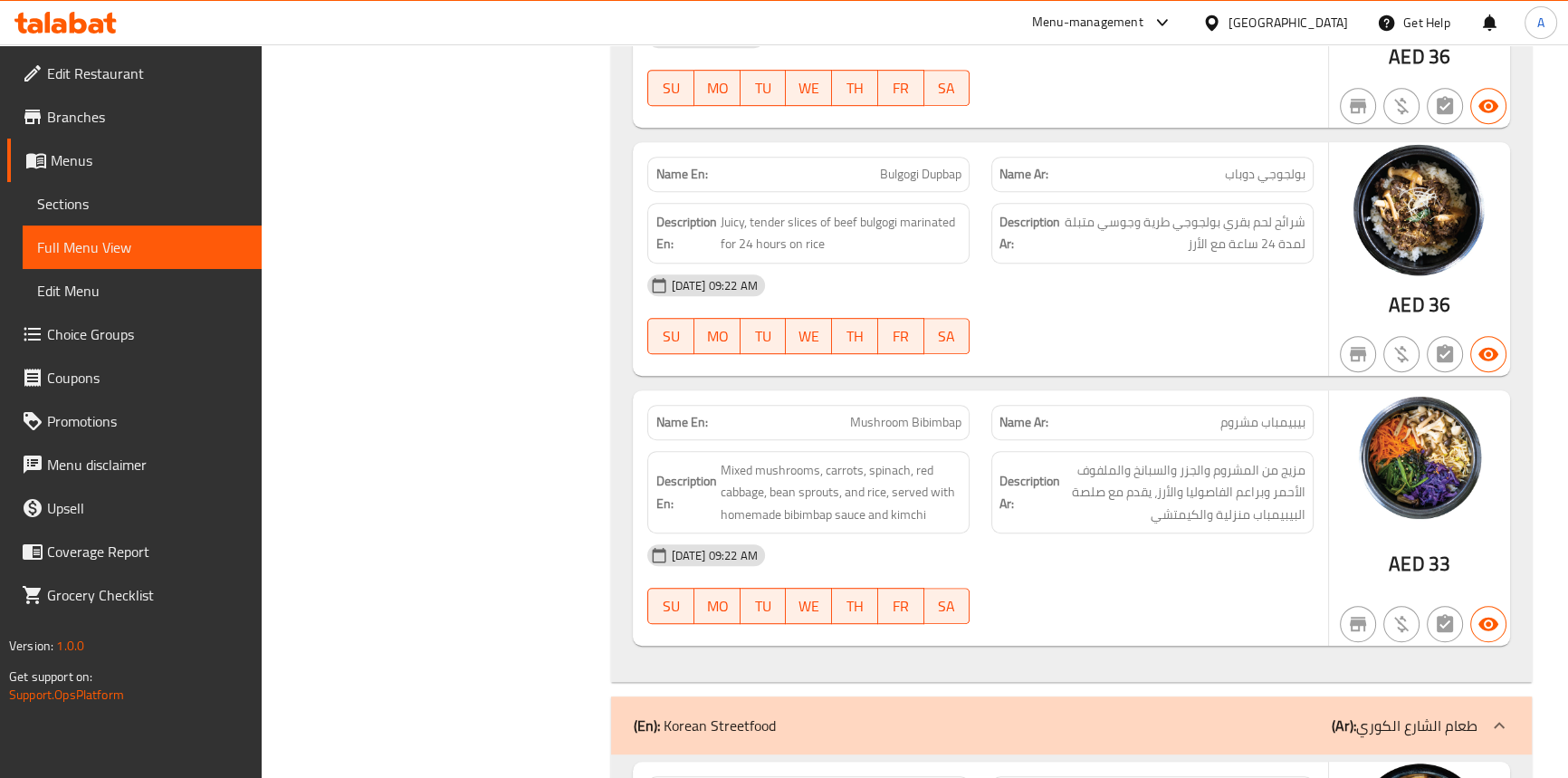
scroll to position [2847, 0]
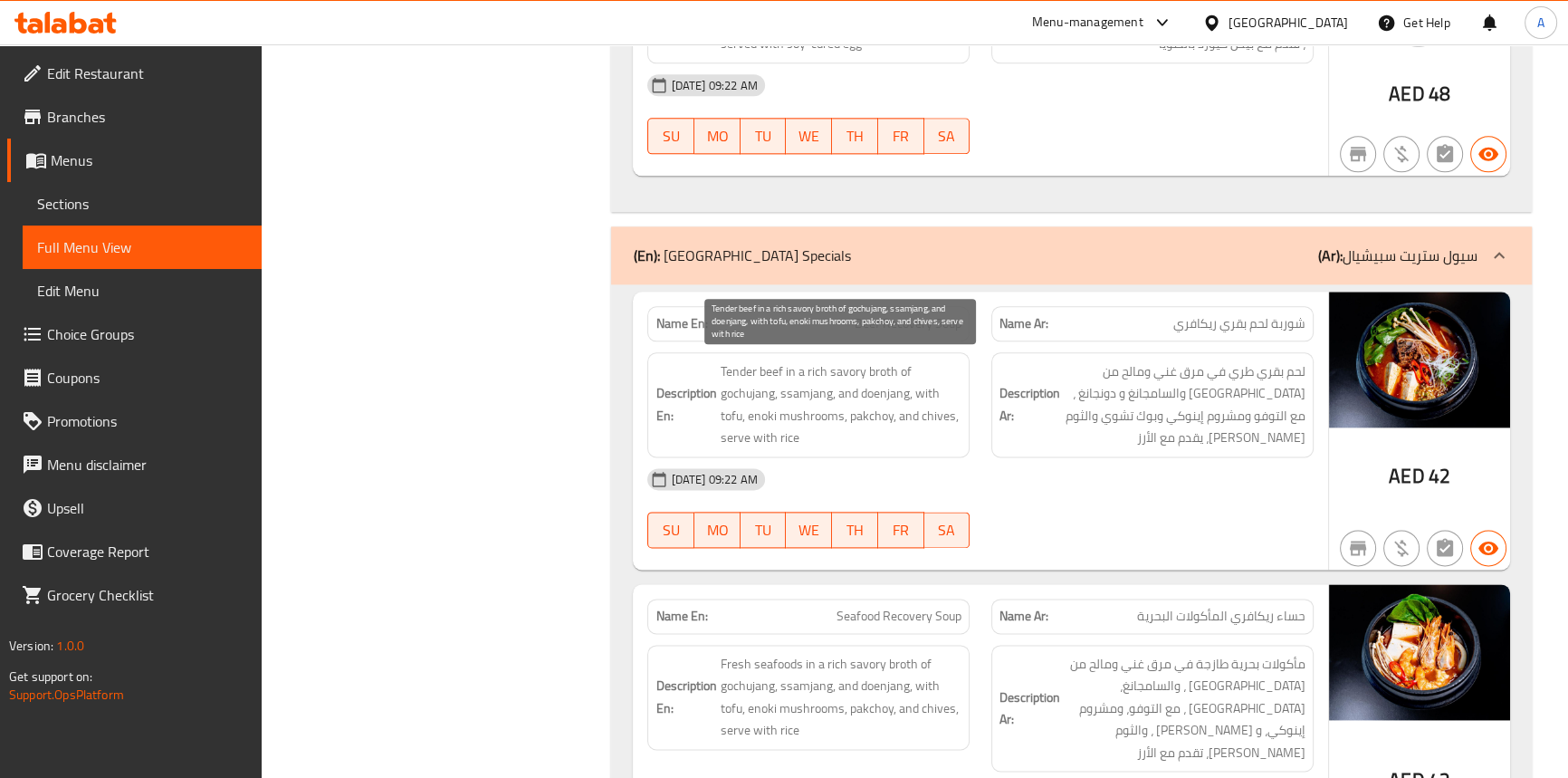
click at [742, 391] on span "Tender beef in a rich savory broth of gochujang, ssamjang, and doenjang, with t…" at bounding box center [841, 404] width 242 height 89
click at [780, 390] on span "Tender beef in a rich savory broth of gochujang, ssamjang, and doenjang, with t…" at bounding box center [841, 404] width 242 height 89
click at [858, 388] on span "Tender beef in a rich savory broth of gochujang, ssamjang, and doenjang, with t…" at bounding box center [841, 404] width 242 height 89
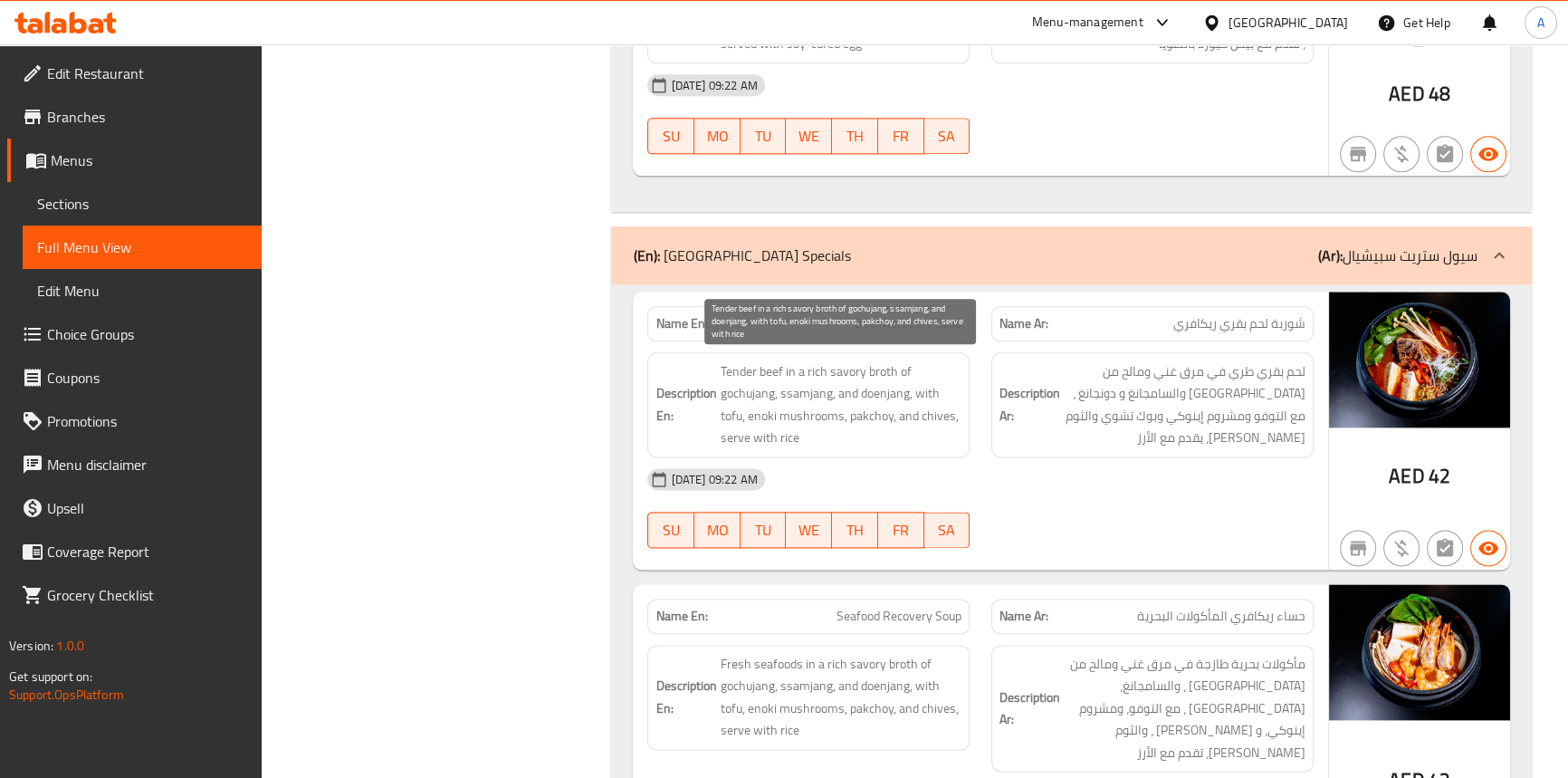
click at [858, 388] on span "Tender beef in a rich savory broth of gochujang, ssamjang, and doenjang, with t…" at bounding box center [841, 404] width 242 height 89
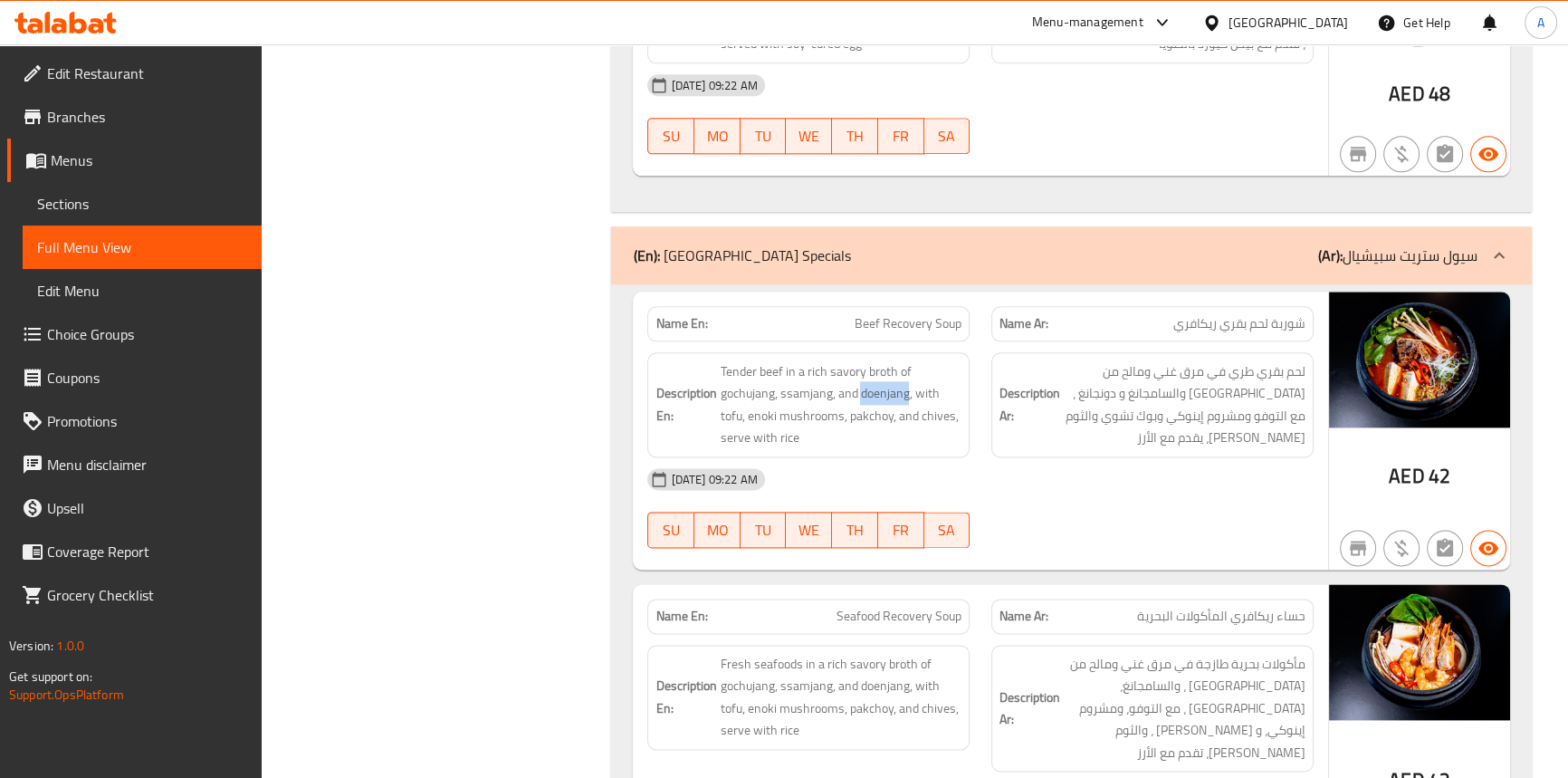
scroll to position [3094, 0]
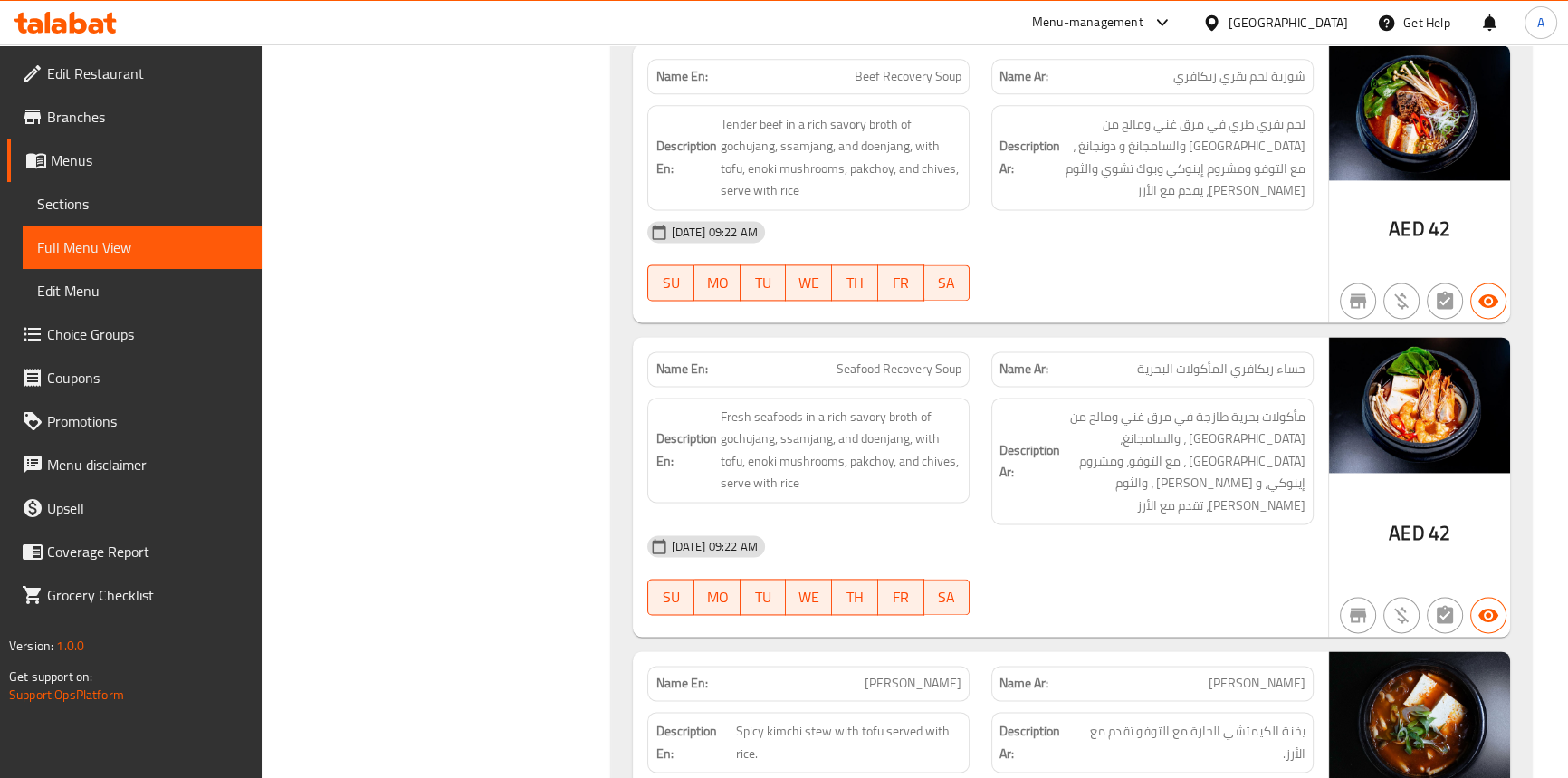
click at [944, 672] on div "Name En: Kimchi Jjigae" at bounding box center [809, 683] width 322 height 36
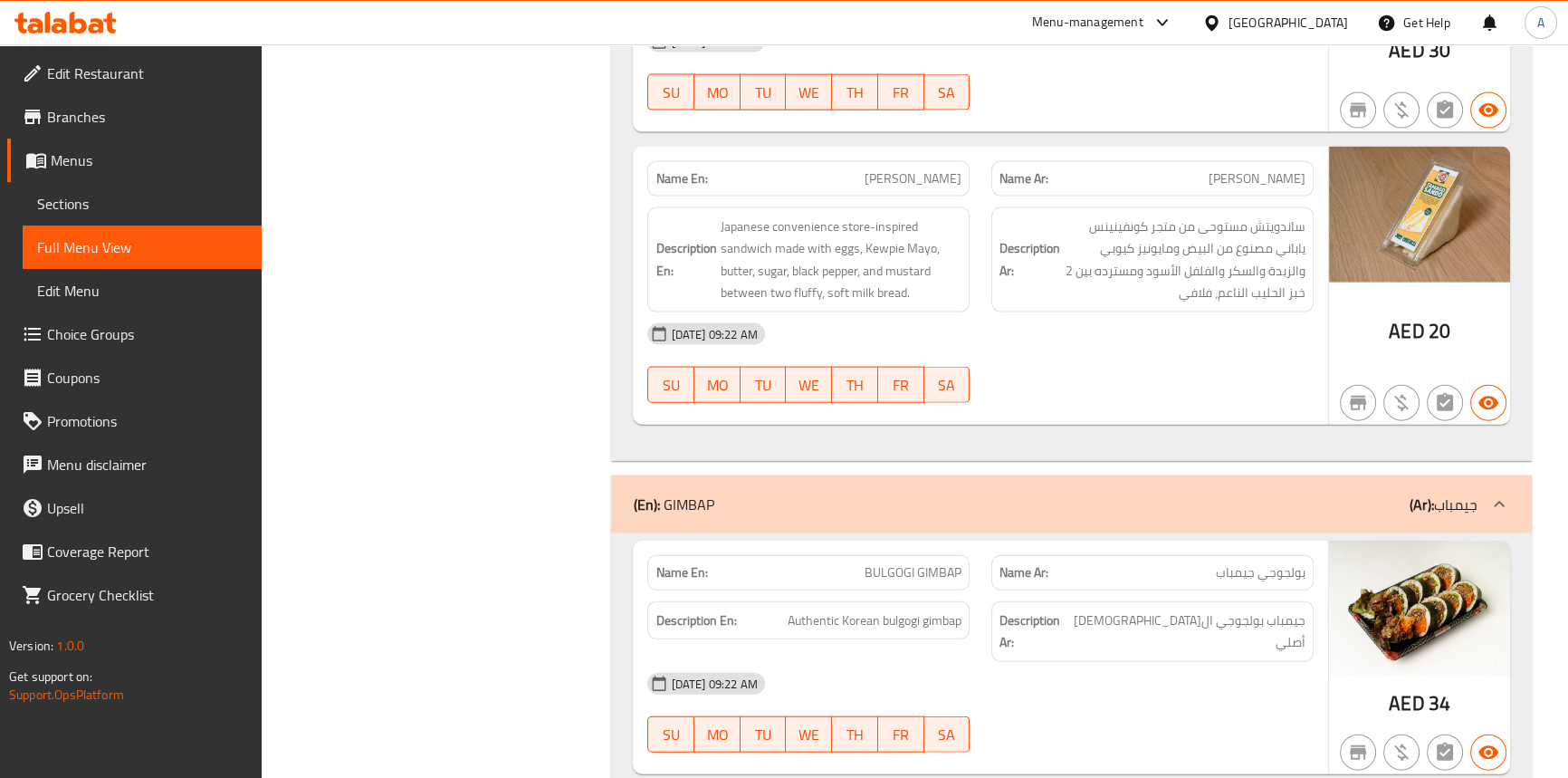
scroll to position [5153, 0]
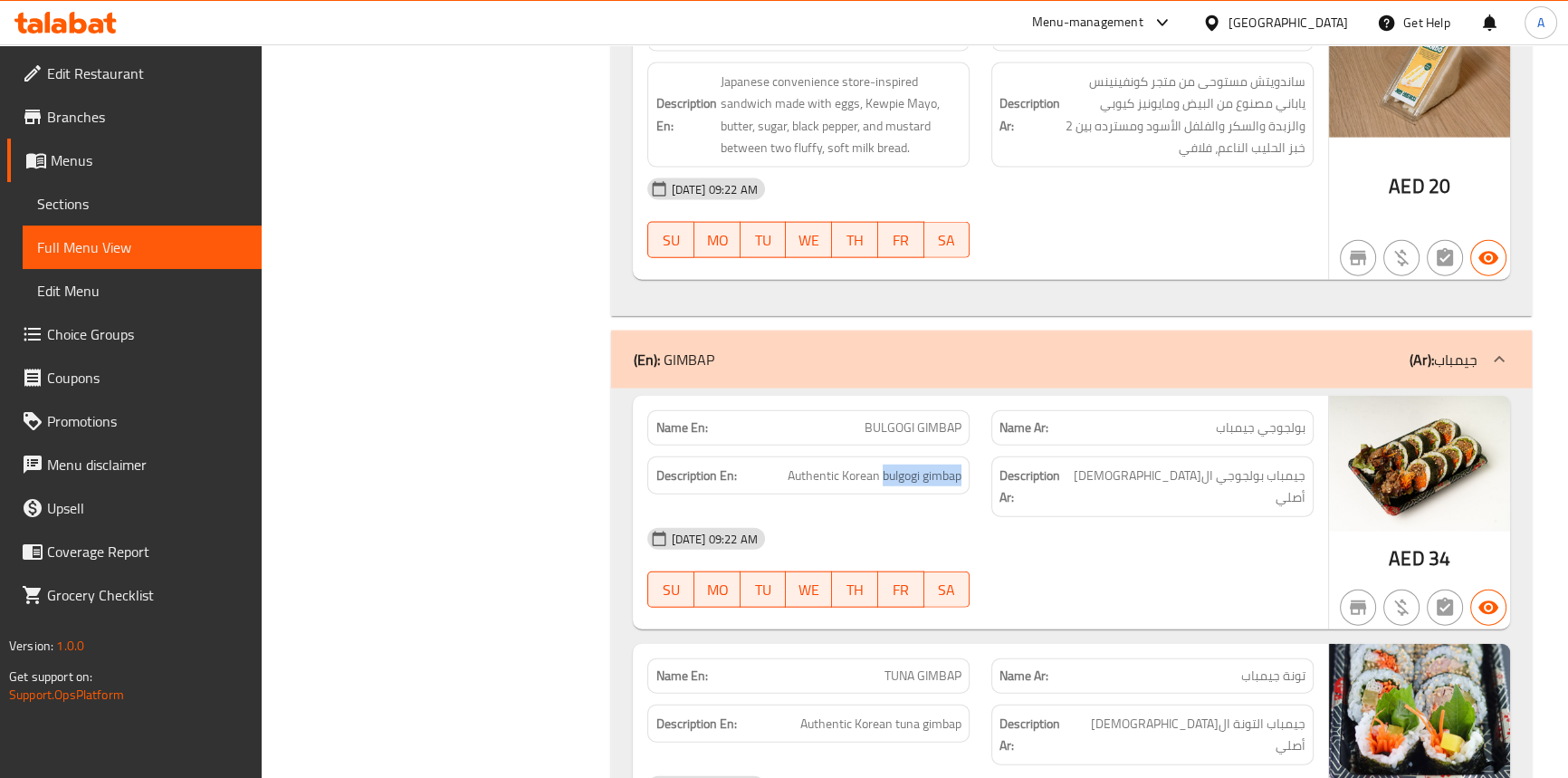
drag, startPoint x: 887, startPoint y: 427, endPoint x: 980, endPoint y: 427, distance: 93.0
click at [980, 446] on div "Description En: Authentic Korean bulgogi gimbap Description Ar: جيمباب بولجوجي …" at bounding box center [980, 487] width 687 height 82
click at [1077, 517] on div "15-09-2025 09:22 AM" at bounding box center [980, 538] width 687 height 43
click at [941, 418] on span "BULGOGI GIMBAP" at bounding box center [913, 428] width 96 height 19
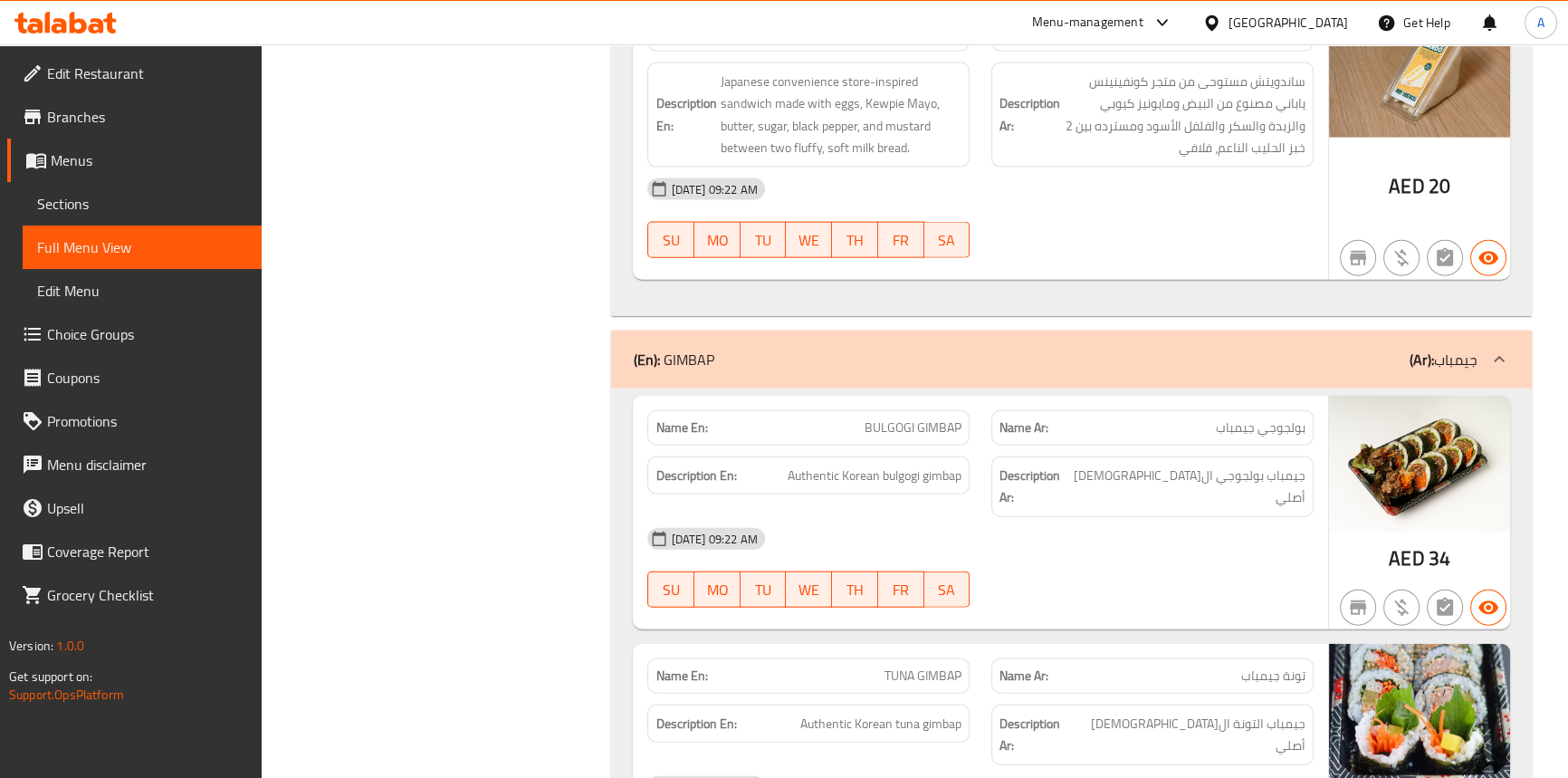
click at [889, 418] on span "BULGOGI GIMBAP" at bounding box center [913, 428] width 96 height 19
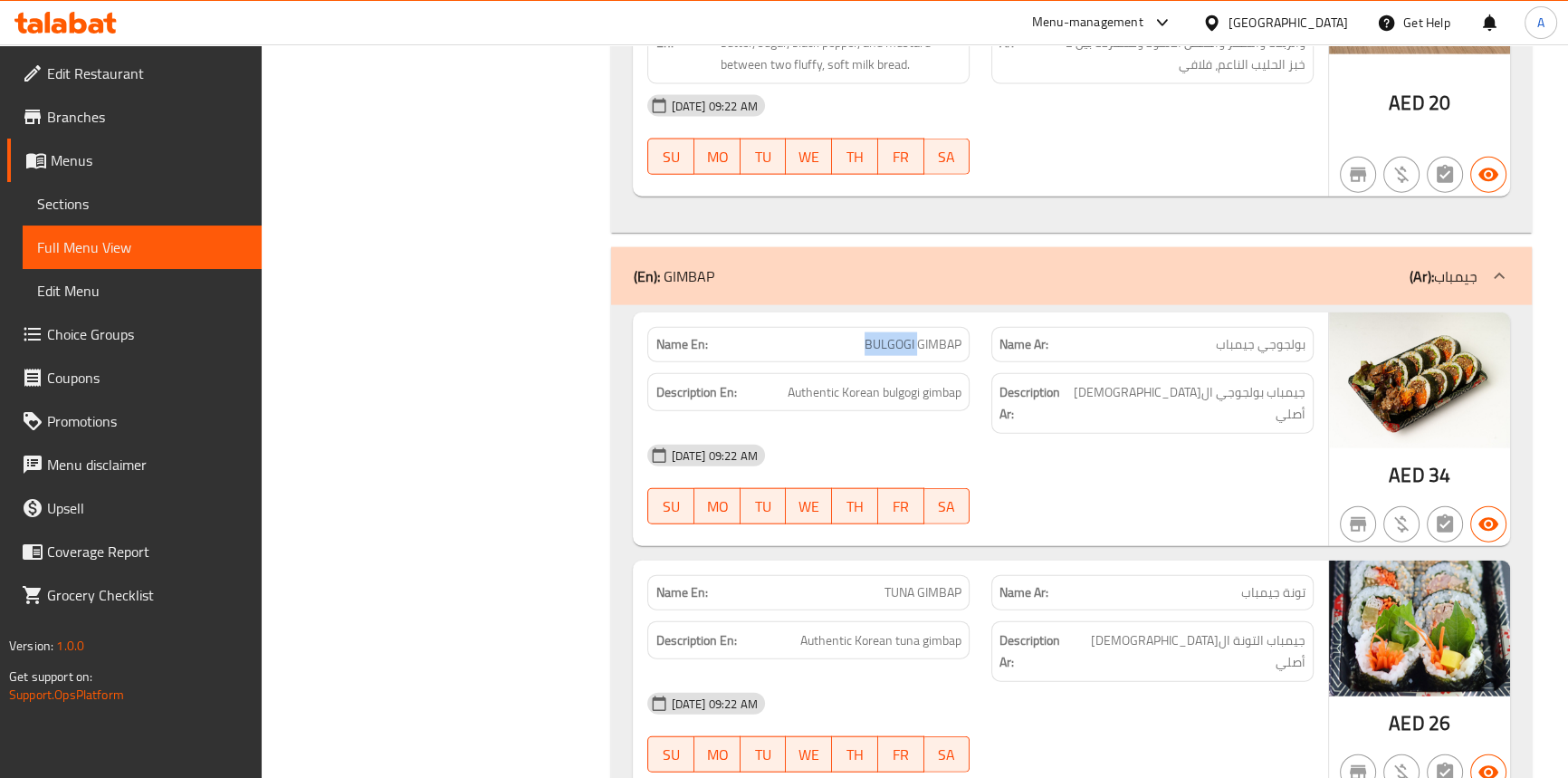
scroll to position [5317, 0]
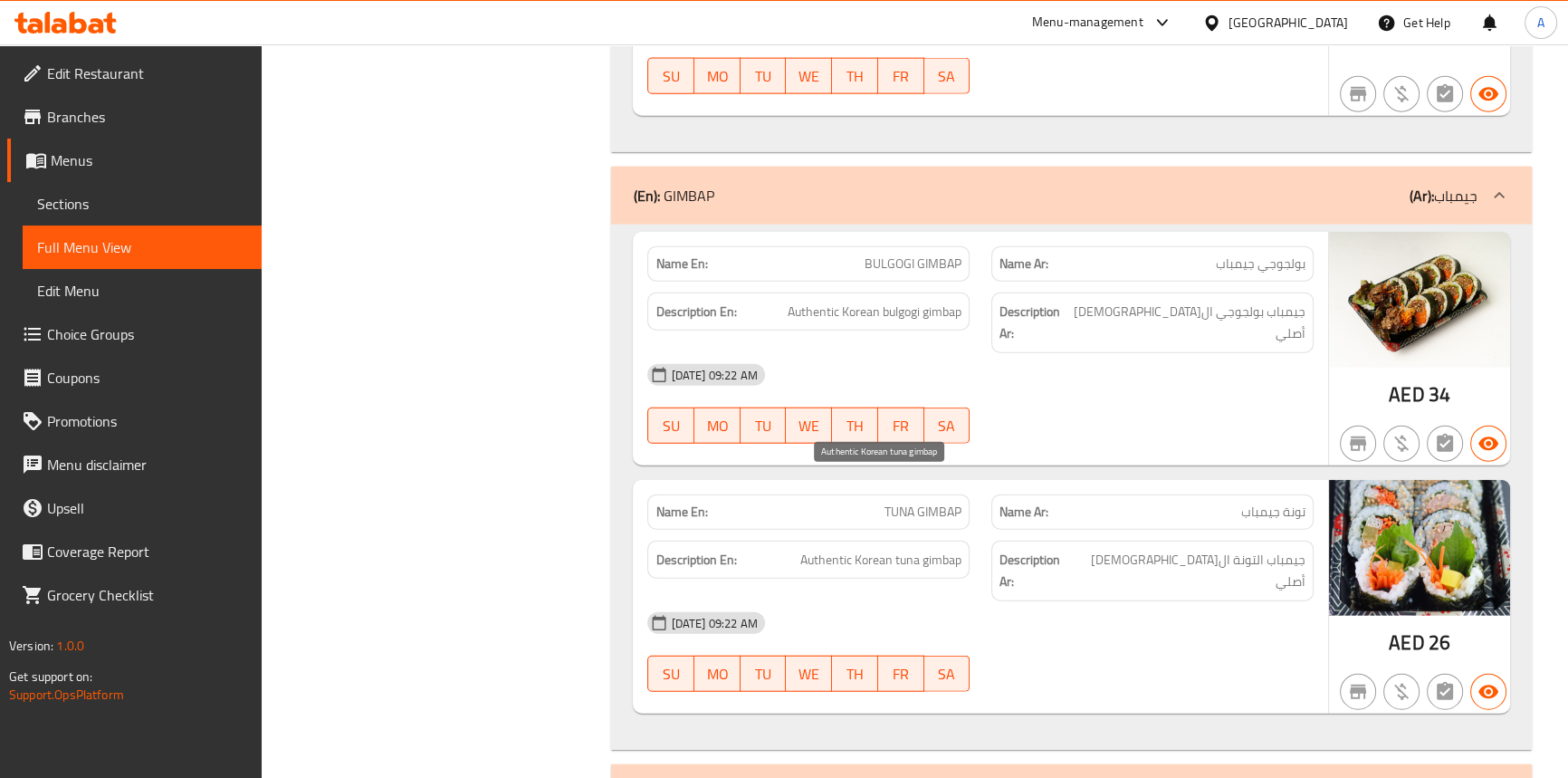
click at [872, 549] on span "Authentic Korean tuna gimbap" at bounding box center [881, 560] width 161 height 22
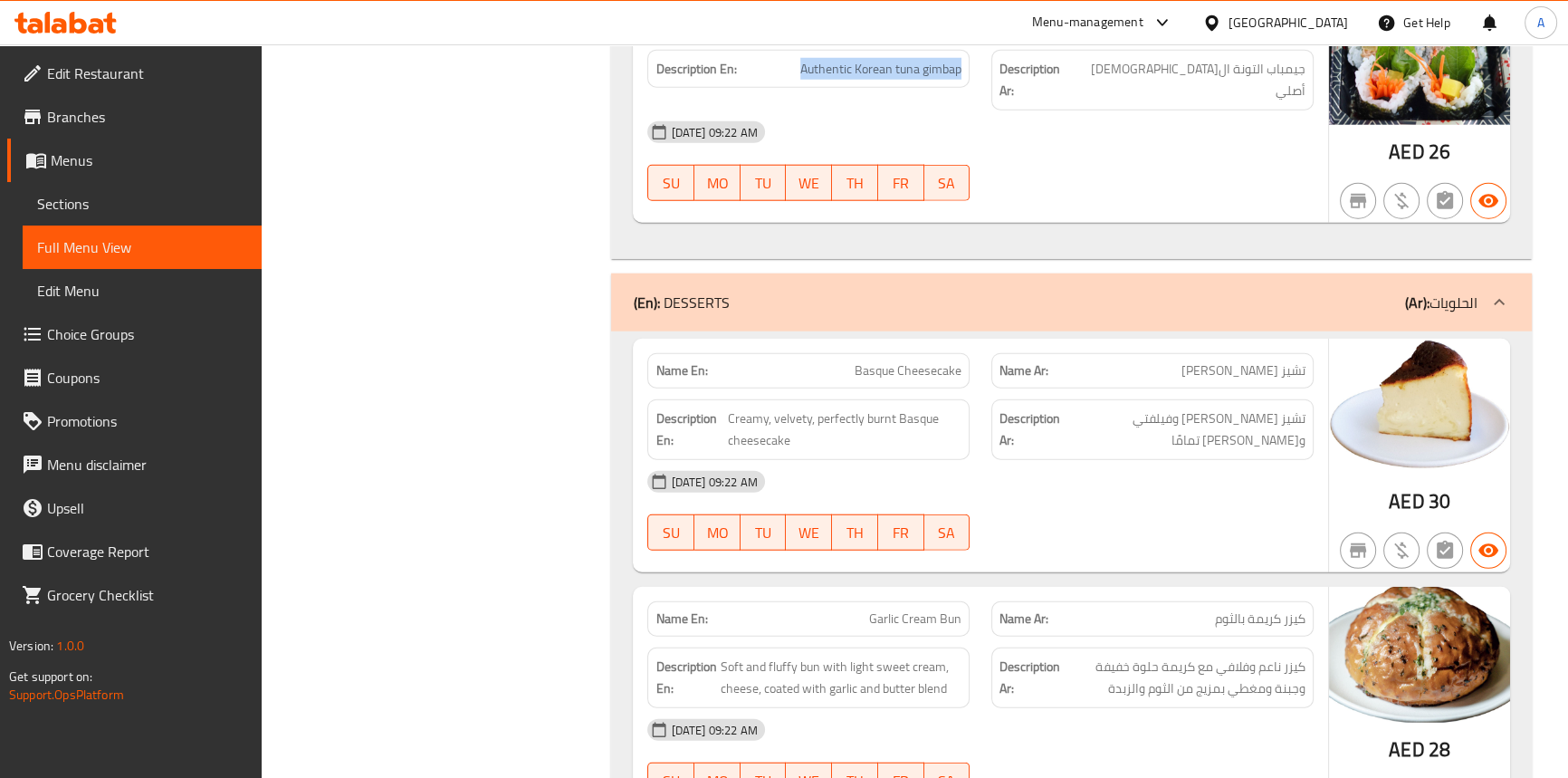
scroll to position [5811, 0]
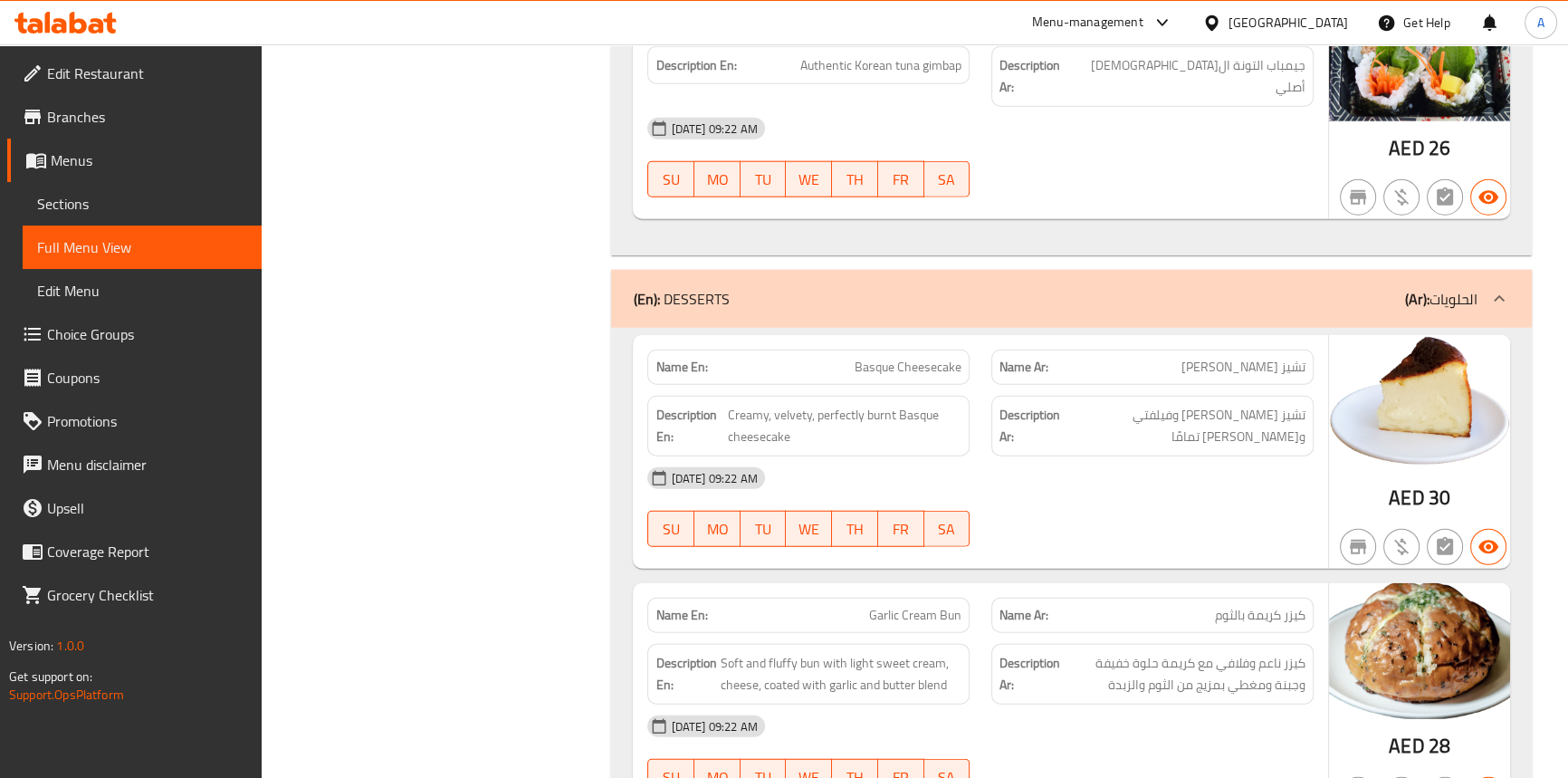
click at [926, 358] on span "Basque Cheesecake" at bounding box center [908, 367] width 107 height 19
click at [773, 404] on span "Creamy, velvety, perfectly burnt Basque cheesecake" at bounding box center [845, 425] width 234 height 44
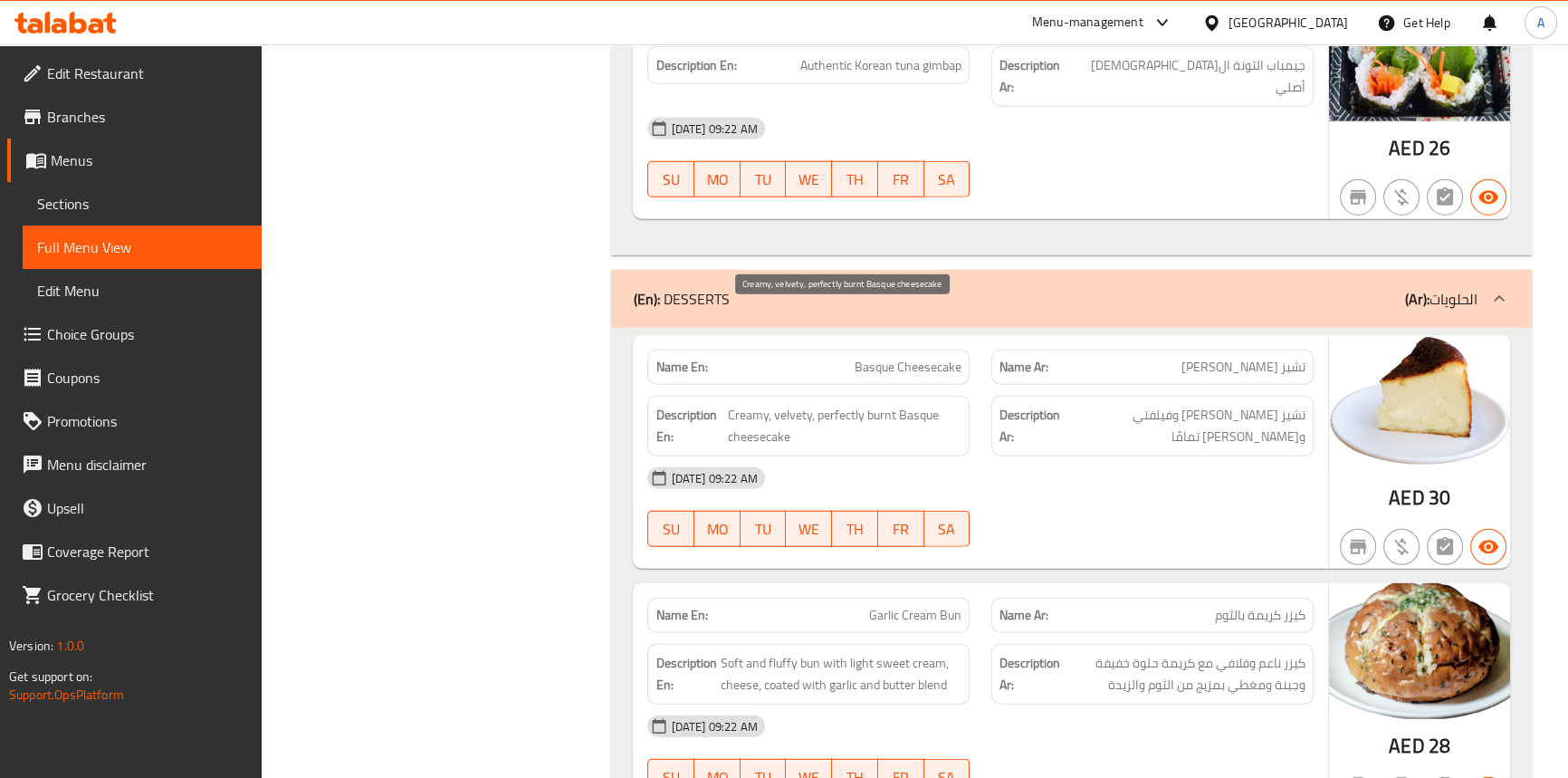
click at [910, 404] on span "Creamy, velvety, perfectly burnt Basque cheesecake" at bounding box center [845, 425] width 234 height 44
click at [755, 404] on span "Creamy, velvety, perfectly burnt Basque cheesecake" at bounding box center [845, 425] width 234 height 44
click at [914, 404] on span "Creamy, velvety, perfectly burnt Basque cheesecake" at bounding box center [845, 425] width 234 height 44
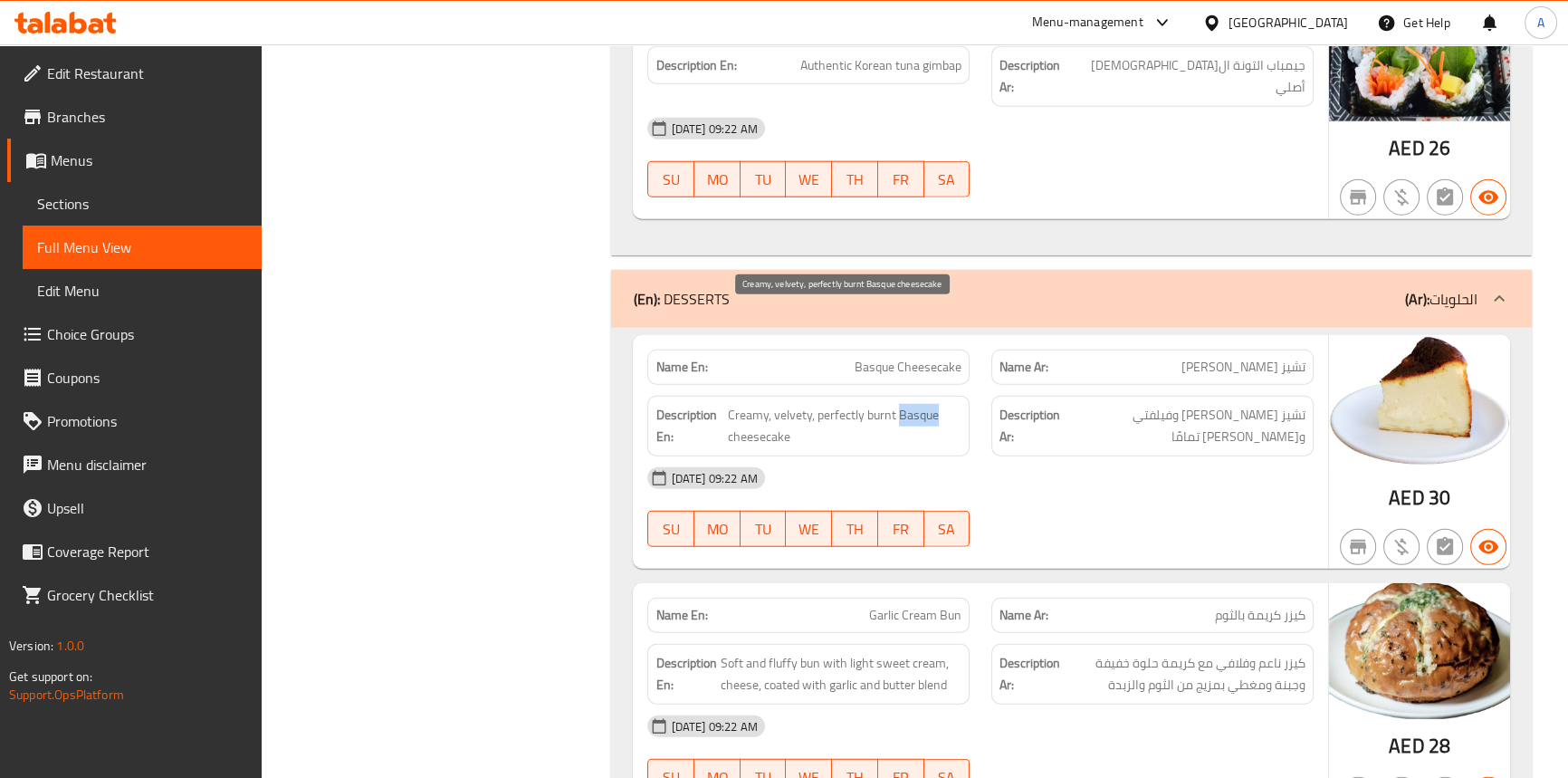
click at [914, 404] on span "Creamy, velvety, perfectly burnt Basque cheesecake" at bounding box center [845, 425] width 234 height 44
click at [753, 404] on span "Creamy, velvety, perfectly burnt Basque cheesecake" at bounding box center [845, 425] width 234 height 44
click at [798, 404] on span "Creamy, velvety, perfectly burnt Basque cheesecake" at bounding box center [845, 425] width 234 height 44
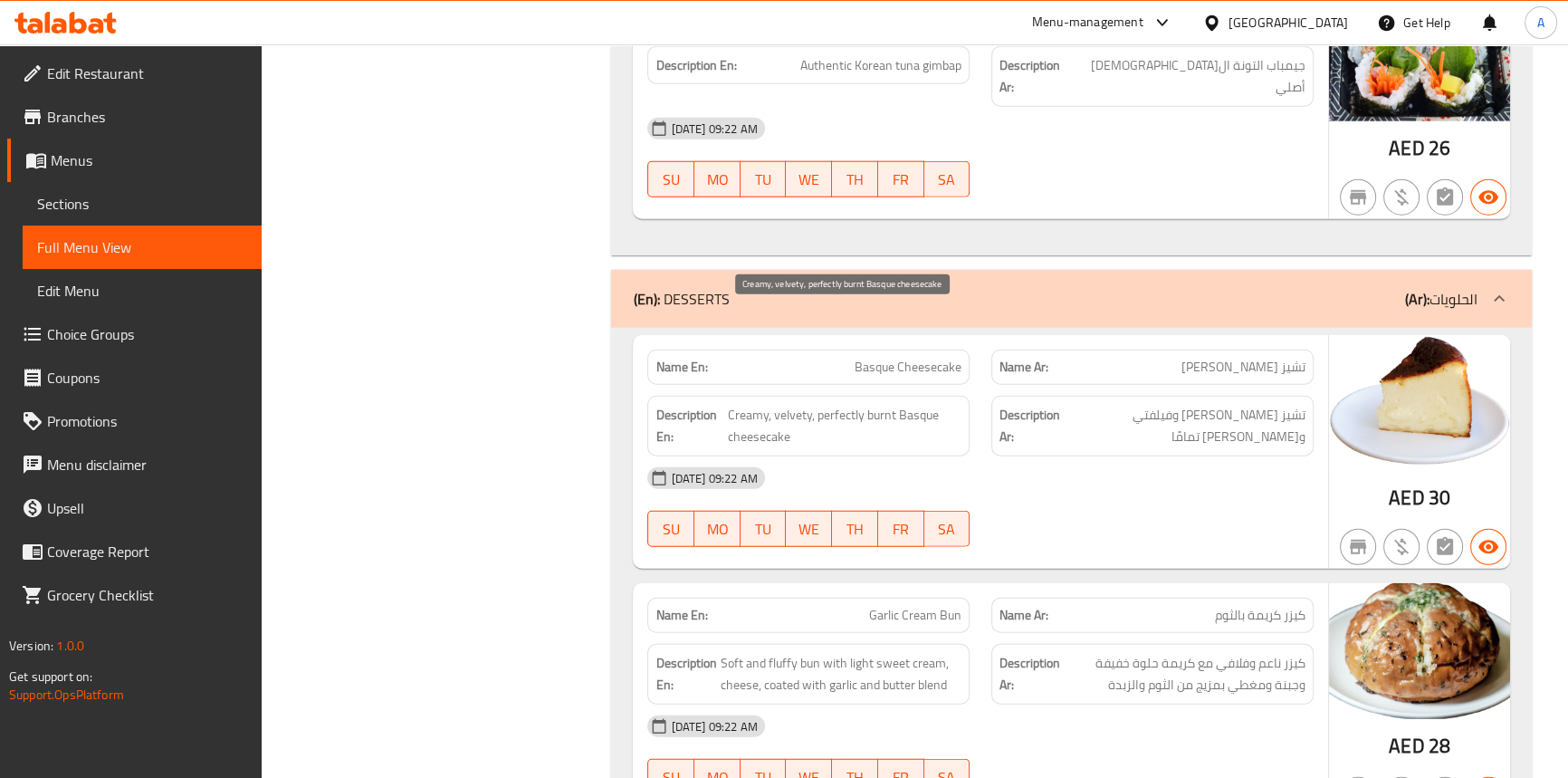
click at [875, 404] on span "Creamy, velvety, perfectly burnt Basque cheesecake" at bounding box center [845, 425] width 234 height 44
click at [835, 404] on span "Creamy, velvety, perfectly burnt Basque cheesecake" at bounding box center [845, 425] width 234 height 44
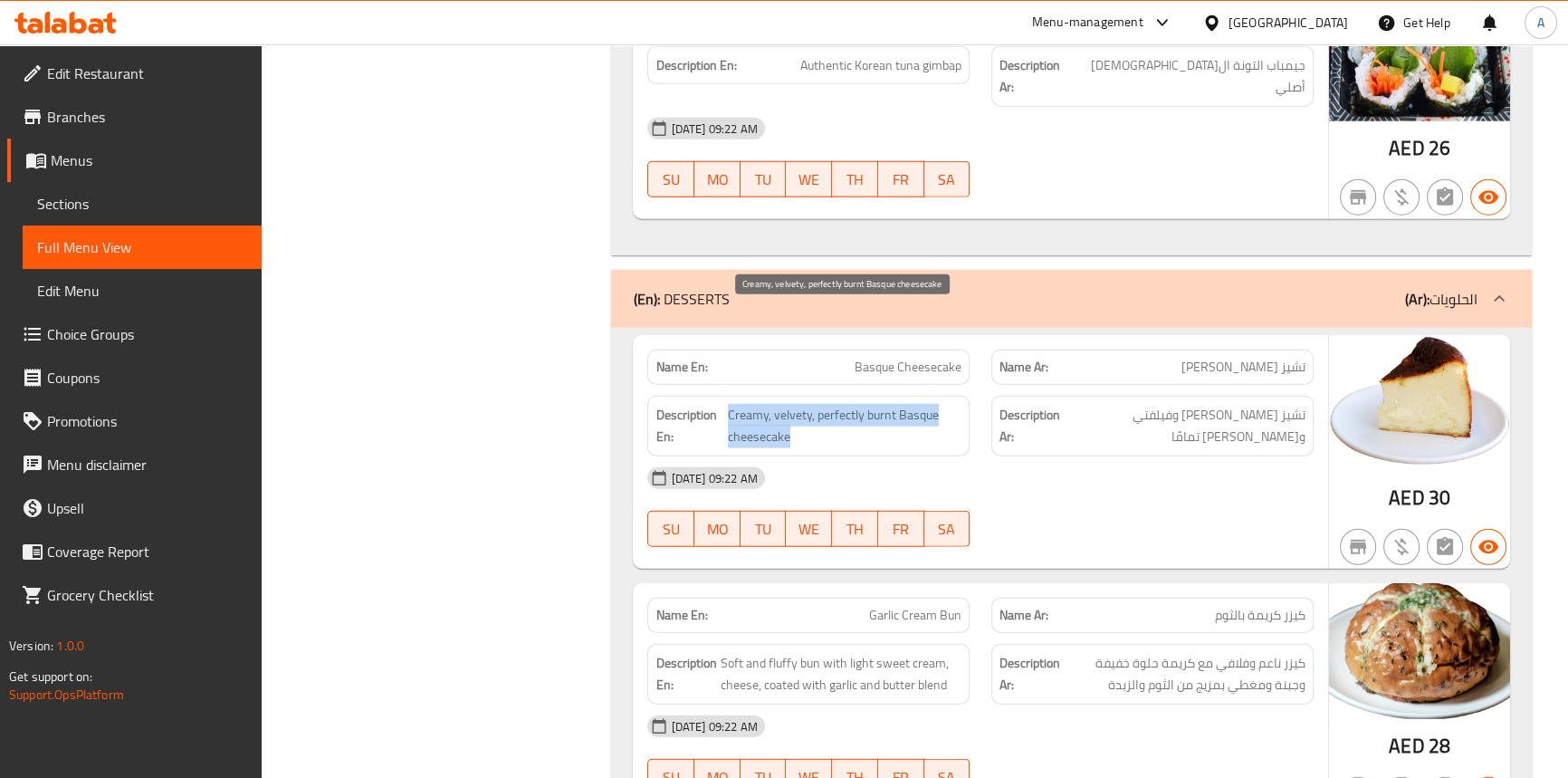
scroll to position [5976, 0]
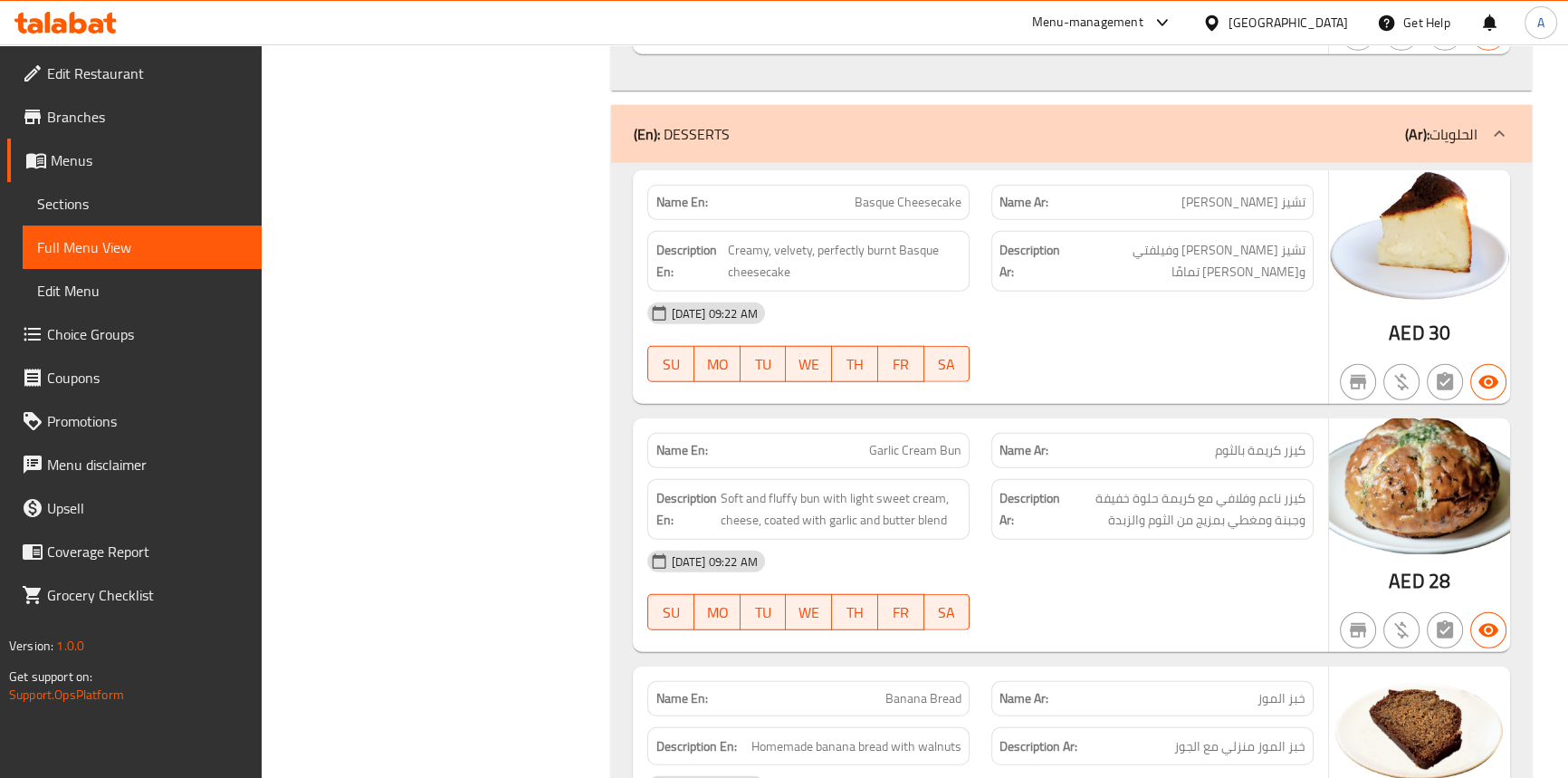
click at [952, 441] on span "Garlic Cream Bun" at bounding box center [916, 450] width 93 height 19
click at [921, 441] on span "Garlic Cream Bun" at bounding box center [916, 450] width 93 height 19
click at [880, 441] on span "Garlic Cream Bun" at bounding box center [916, 450] width 93 height 19
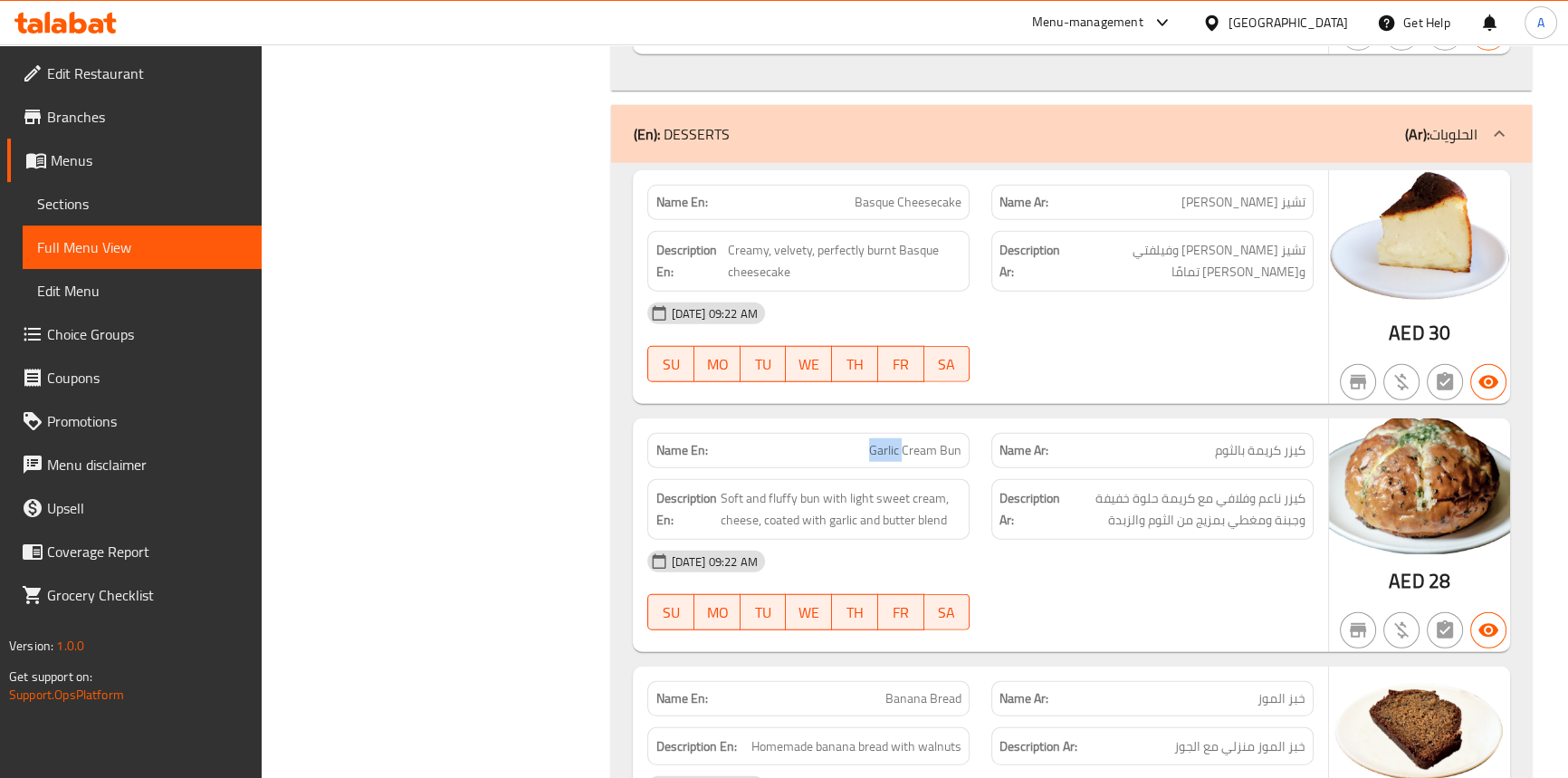
click at [880, 441] on span "Garlic Cream Bun" at bounding box center [916, 450] width 93 height 19
click at [808, 487] on span "Soft and fluffy bun with light sweet cream, cheese, coated with garlic and butt…" at bounding box center [841, 508] width 242 height 44
click at [734, 487] on span "Soft and fluffy bun with light sweet cream, cheese, coated with garlic and butt…" at bounding box center [841, 508] width 242 height 44
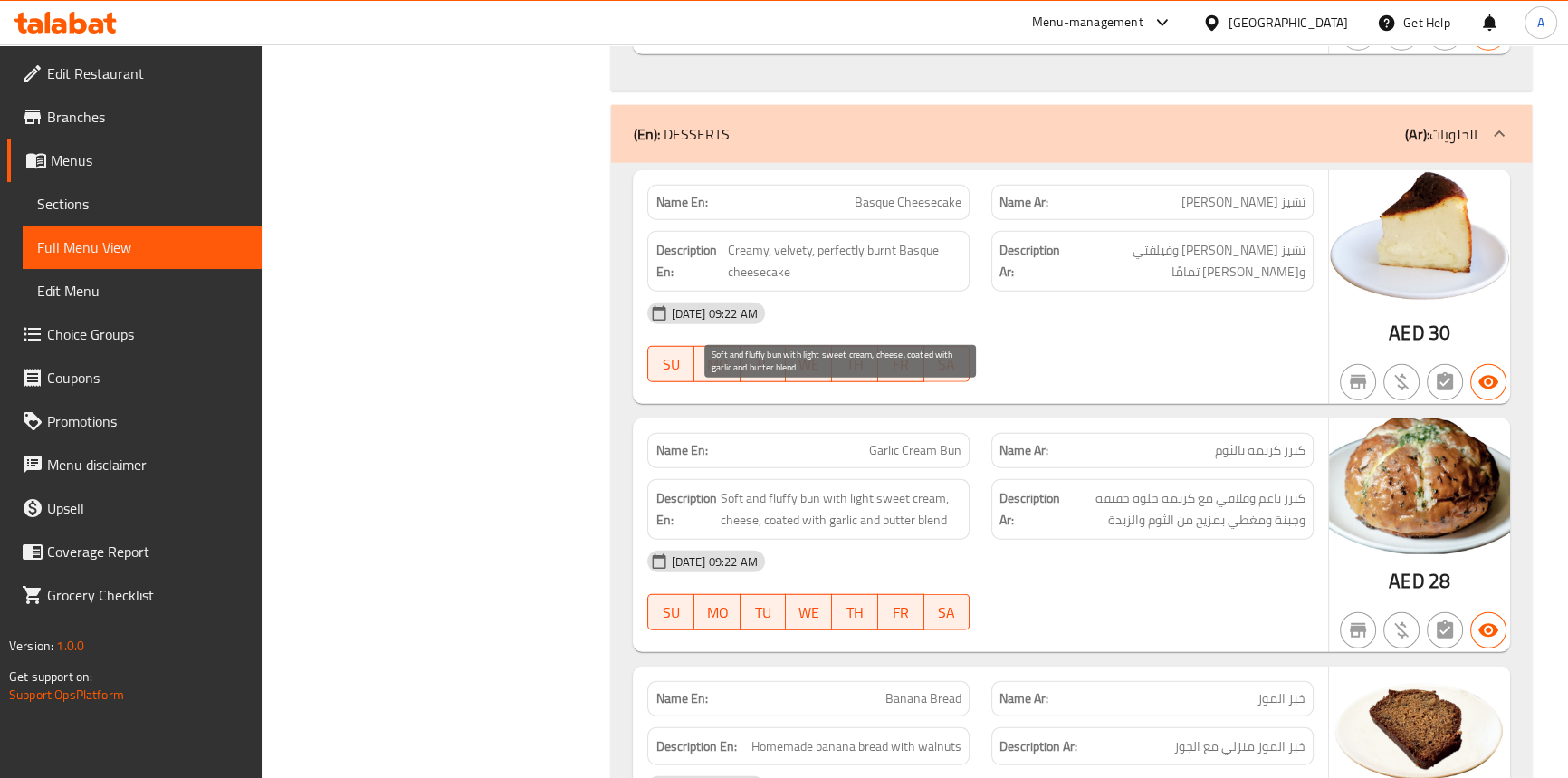
click at [751, 487] on span "Soft and fluffy bun with light sweet cream, cheese, coated with garlic and butt…" at bounding box center [841, 508] width 242 height 44
click at [774, 487] on span "Soft and fluffy bun with light sweet cream, cheese, coated with garlic and butt…" at bounding box center [841, 508] width 242 height 44
click at [827, 487] on span "Soft and fluffy bun with light sweet cream, cheese, coated with garlic and butt…" at bounding box center [841, 508] width 242 height 44
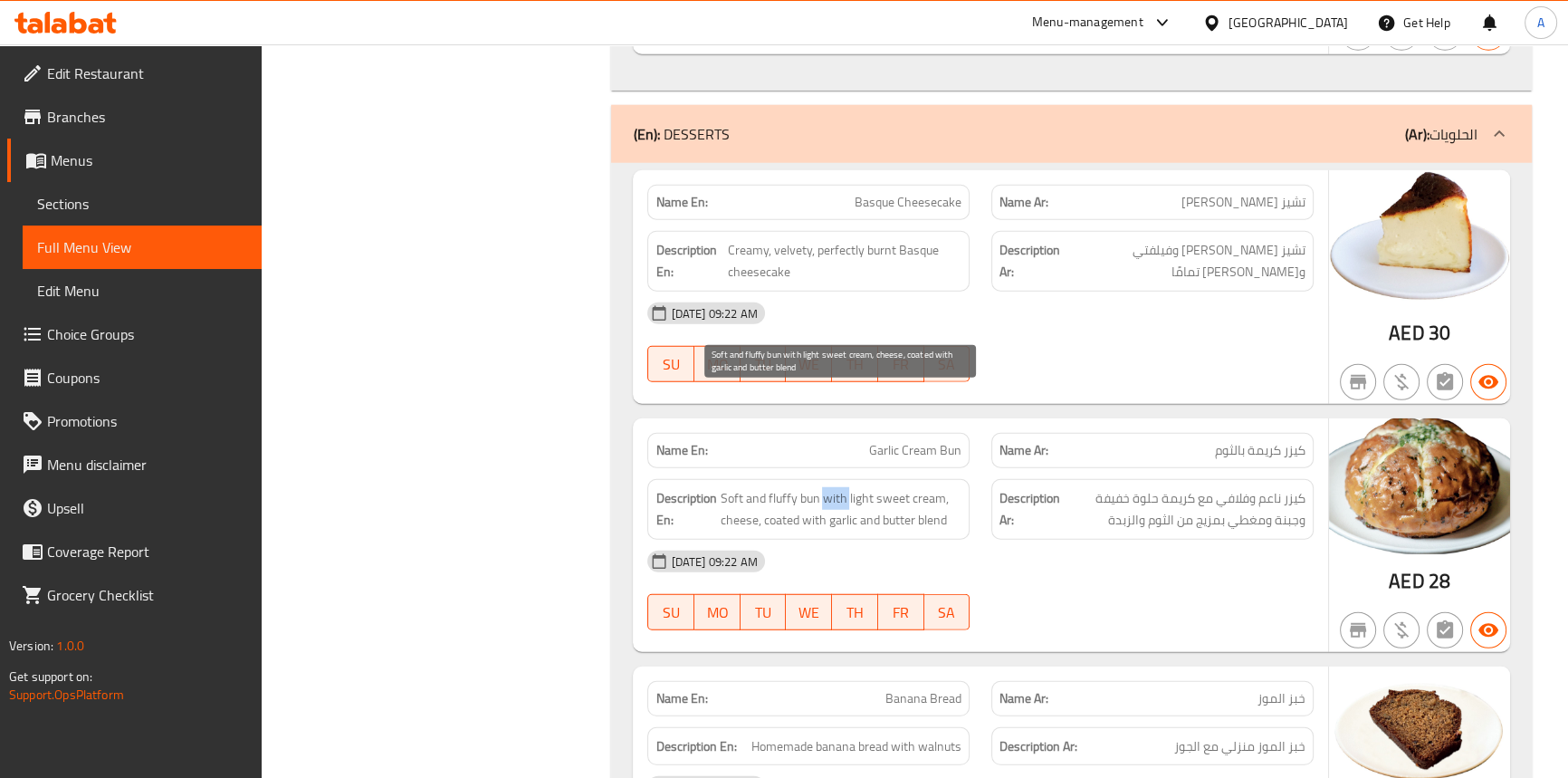
click at [827, 487] on span "Soft and fluffy bun with light sweet cream, cheese, coated with garlic and butt…" at bounding box center [841, 508] width 242 height 44
click at [920, 487] on span "Soft and fluffy bun with light sweet cream, cheese, coated with garlic and butt…" at bounding box center [841, 508] width 242 height 44
click at [887, 487] on span "Soft and fluffy bun with light sweet cream, cheese, coated with garlic and butt…" at bounding box center [841, 508] width 242 height 44
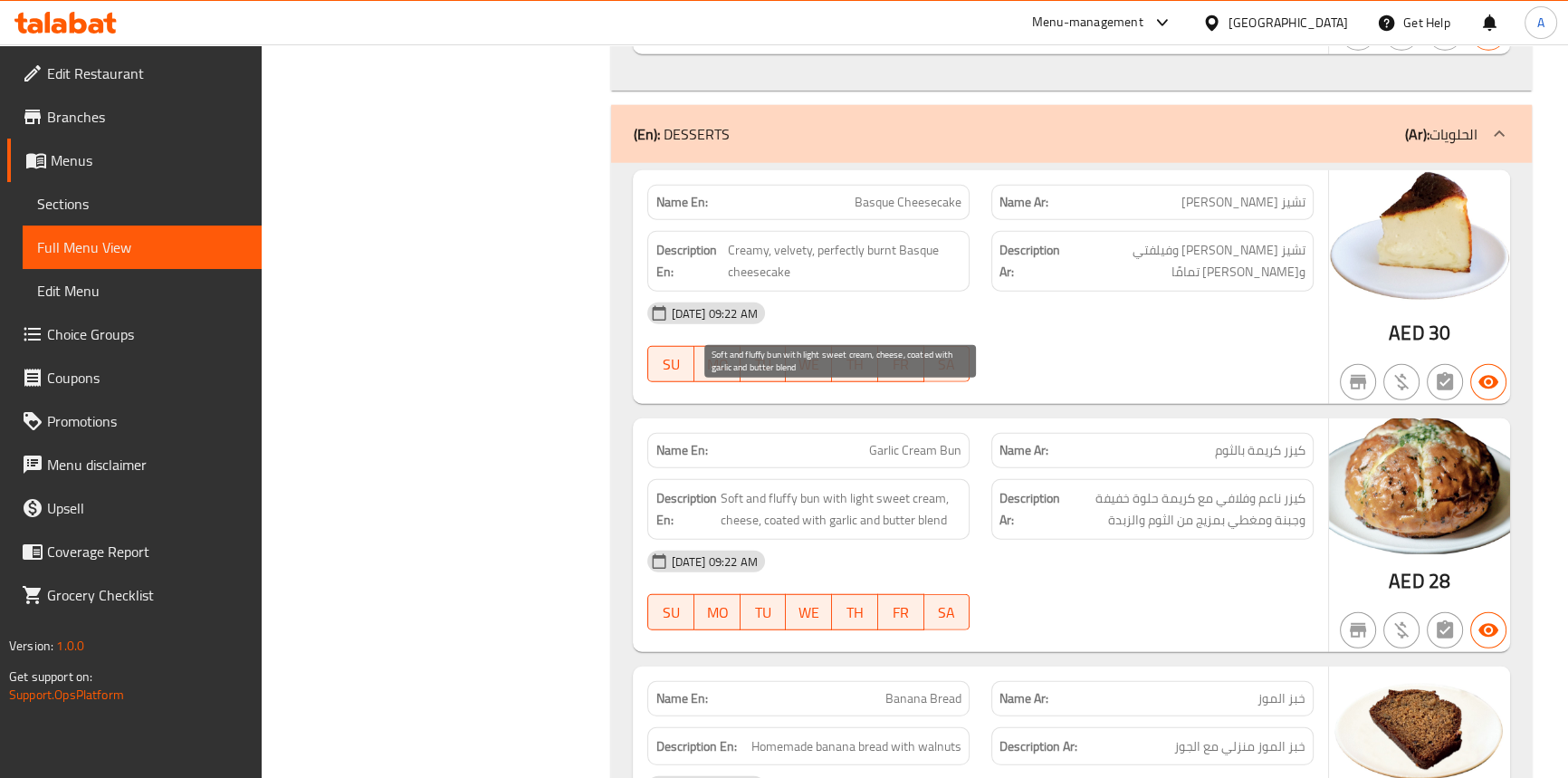
click at [854, 487] on span "Soft and fluffy bun with light sweet cream, cheese, coated with garlic and butt…" at bounding box center [841, 508] width 242 height 44
click at [738, 487] on span "Soft and fluffy bun with light sweet cream, cheese, coated with garlic and butt…" at bounding box center [841, 508] width 242 height 44
click at [789, 487] on span "Soft and fluffy bun with light sweet cream, cheese, coated with garlic and butt…" at bounding box center [841, 508] width 242 height 44
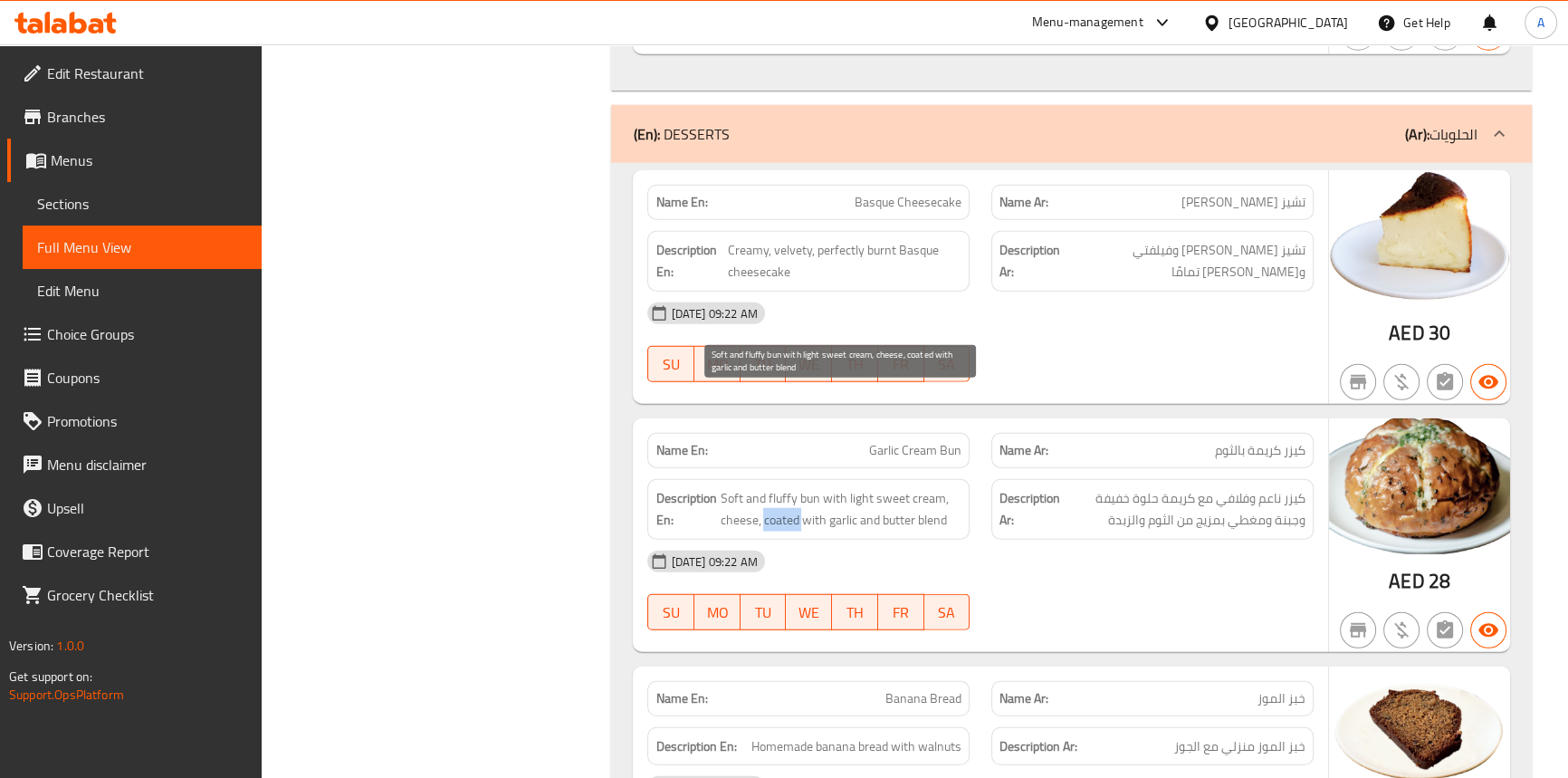
click at [789, 487] on span "Soft and fluffy bun with light sweet cream, cheese, coated with garlic and butt…" at bounding box center [841, 508] width 242 height 44
click at [814, 487] on span "Soft and fluffy bun with light sweet cream, cheese, coated with garlic and butt…" at bounding box center [841, 508] width 242 height 44
click at [923, 487] on span "Soft and fluffy bun with light sweet cream, cheese, coated with garlic and butt…" at bounding box center [841, 508] width 242 height 44
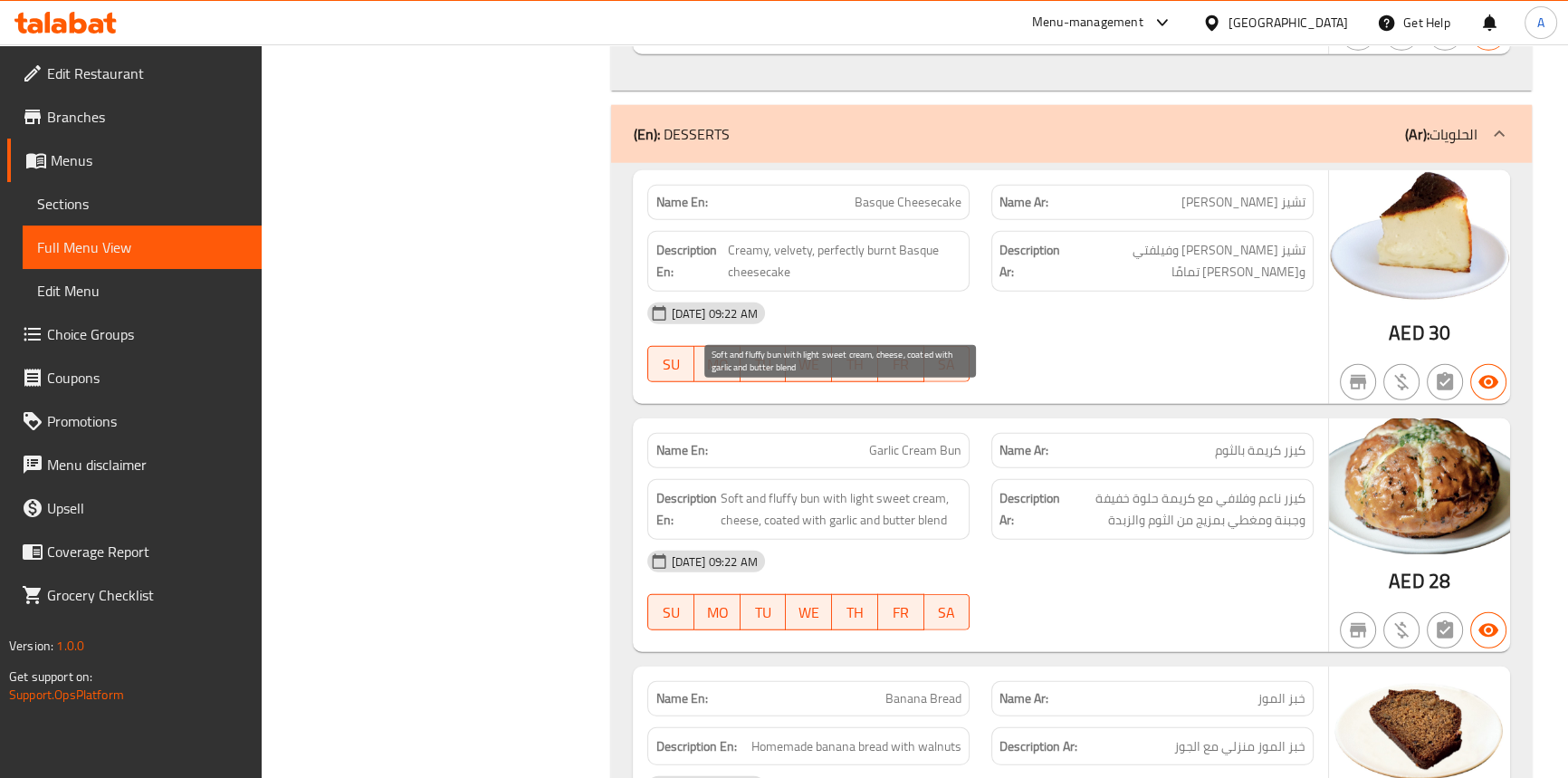
click at [897, 487] on span "Soft and fluffy bun with light sweet cream, cheese, coated with garlic and butt…" at bounding box center [841, 508] width 242 height 44
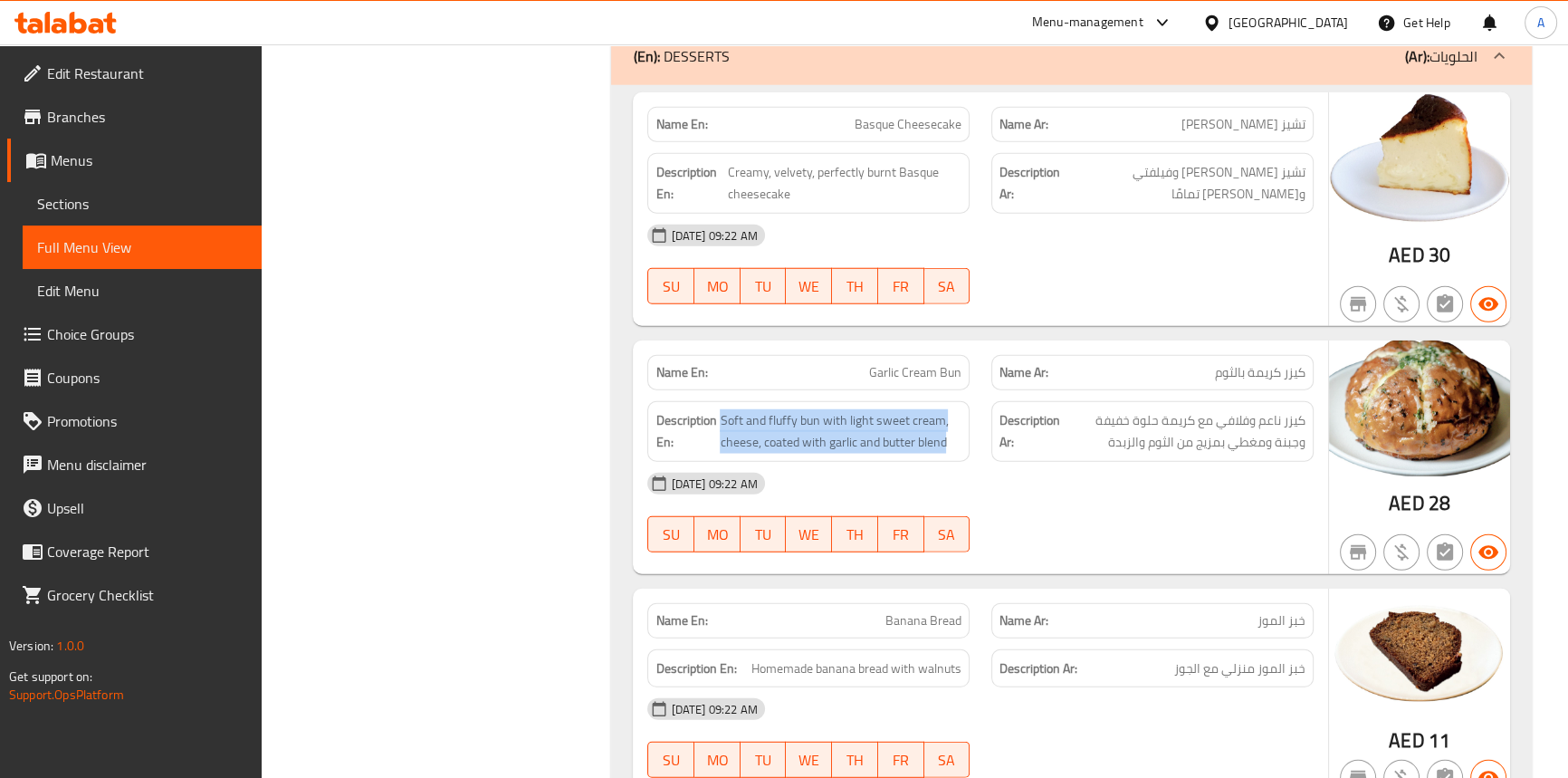
scroll to position [6222, 0]
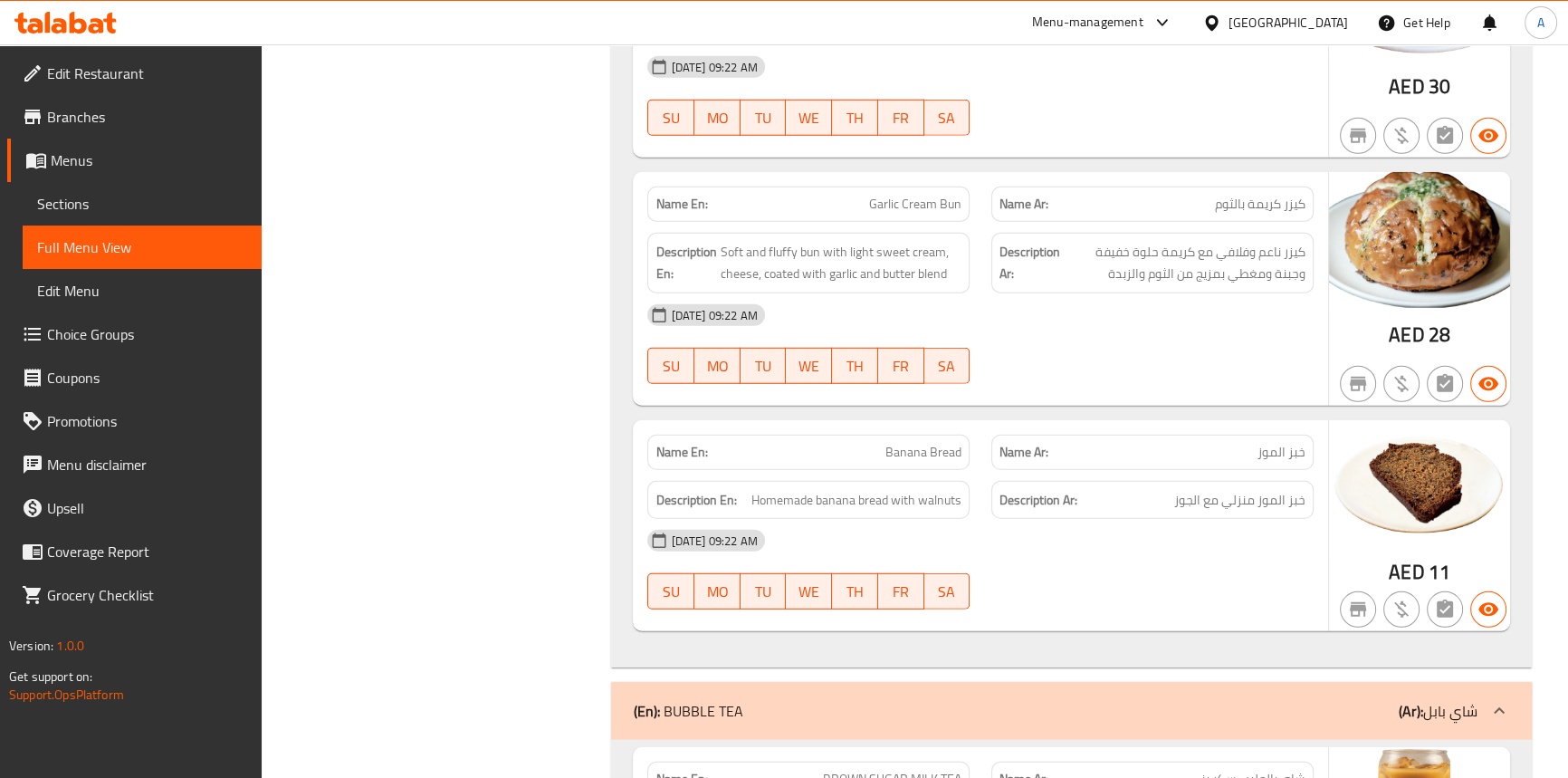
click at [946, 443] on span "Banana Bread" at bounding box center [923, 452] width 76 height 19
click at [872, 489] on span "Homemade banana bread with walnuts" at bounding box center [857, 500] width 210 height 22
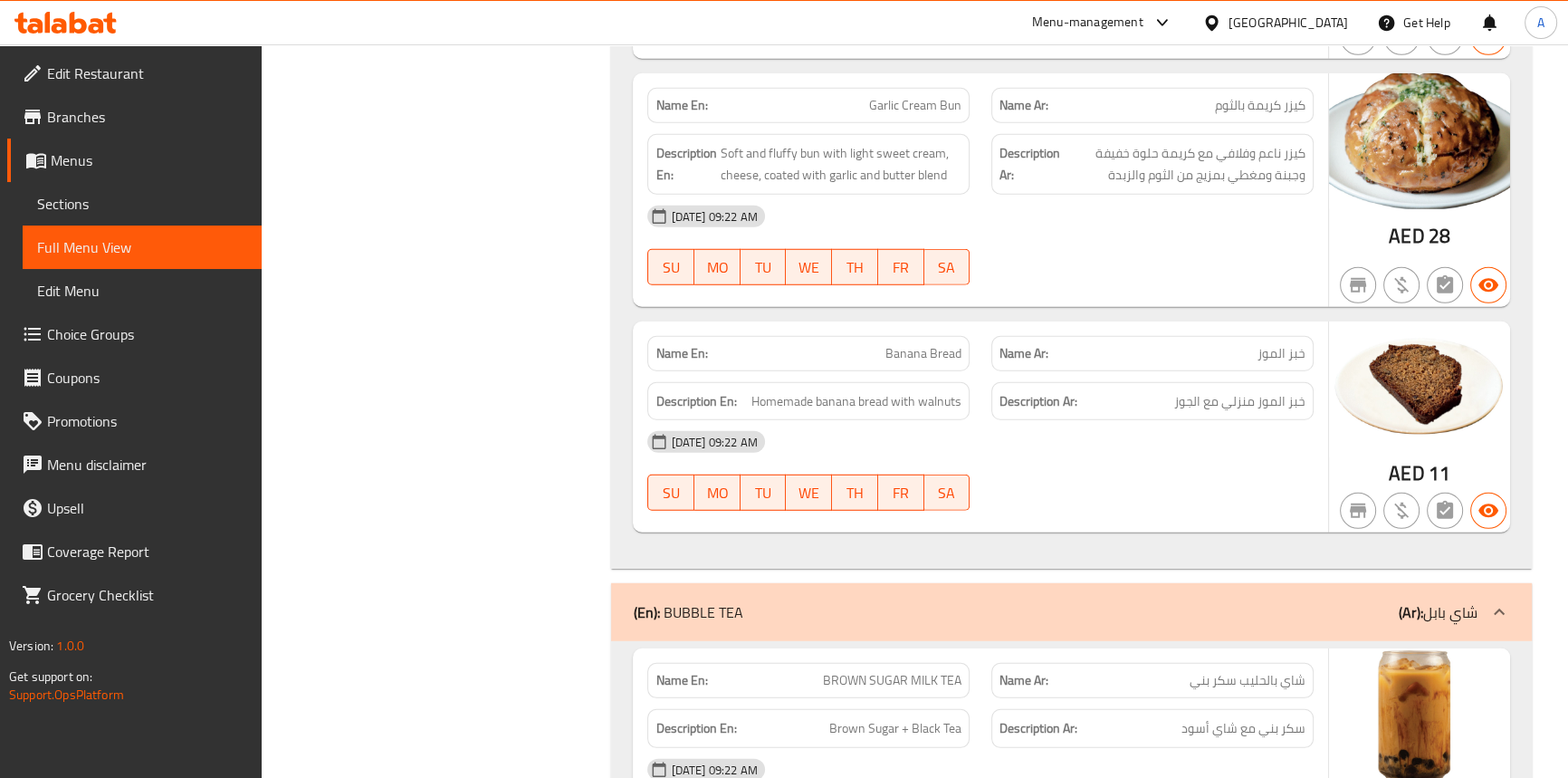
scroll to position [6469, 0]
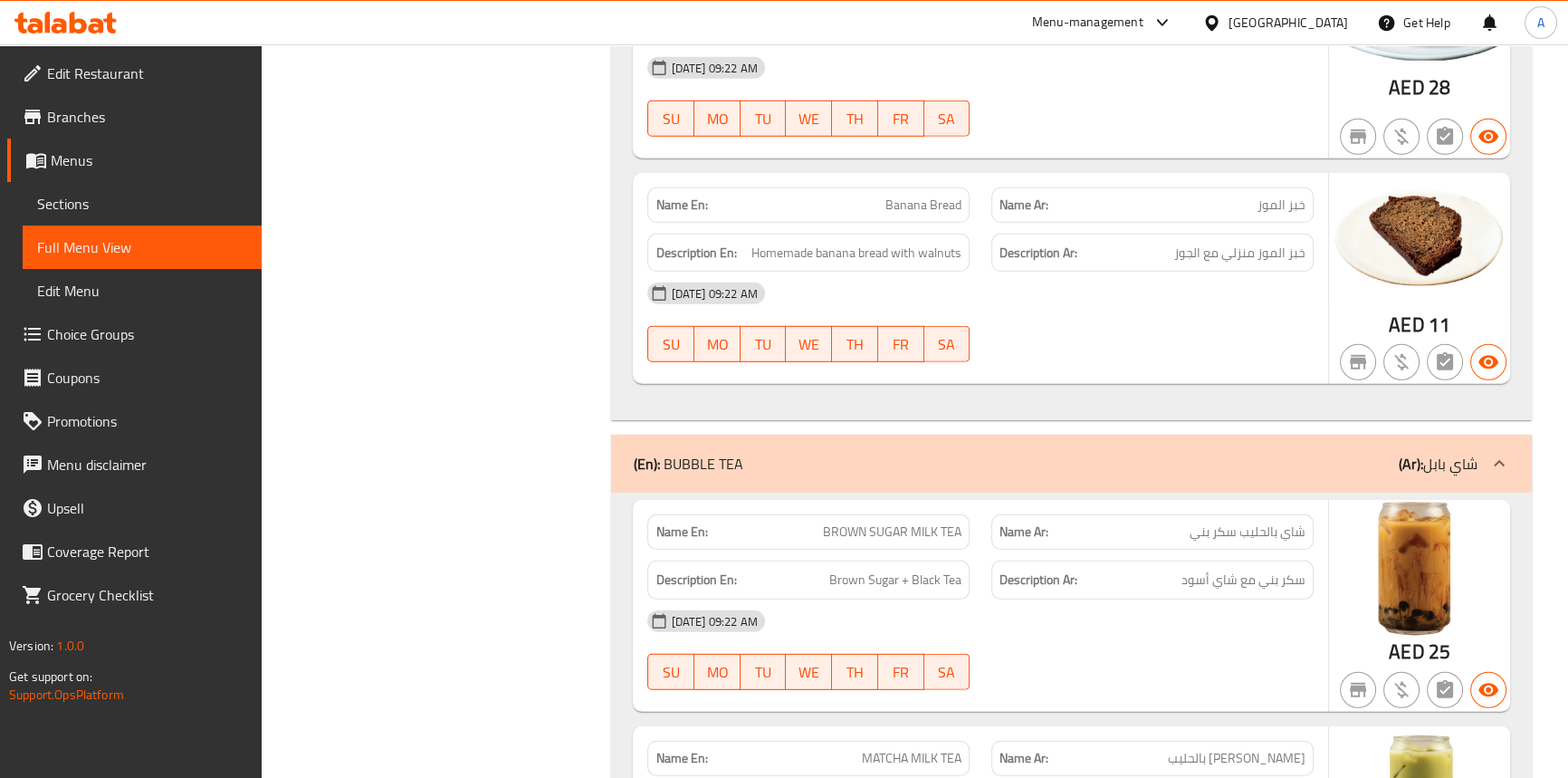
click at [945, 522] on span "BROWN SUGAR MILK TEA" at bounding box center [892, 532] width 139 height 19
click at [924, 522] on span "BROWN SUGAR MILK TEA" at bounding box center [892, 532] width 139 height 19
click at [897, 522] on span "BROWN SUGAR MILK TEA" at bounding box center [892, 532] width 139 height 19
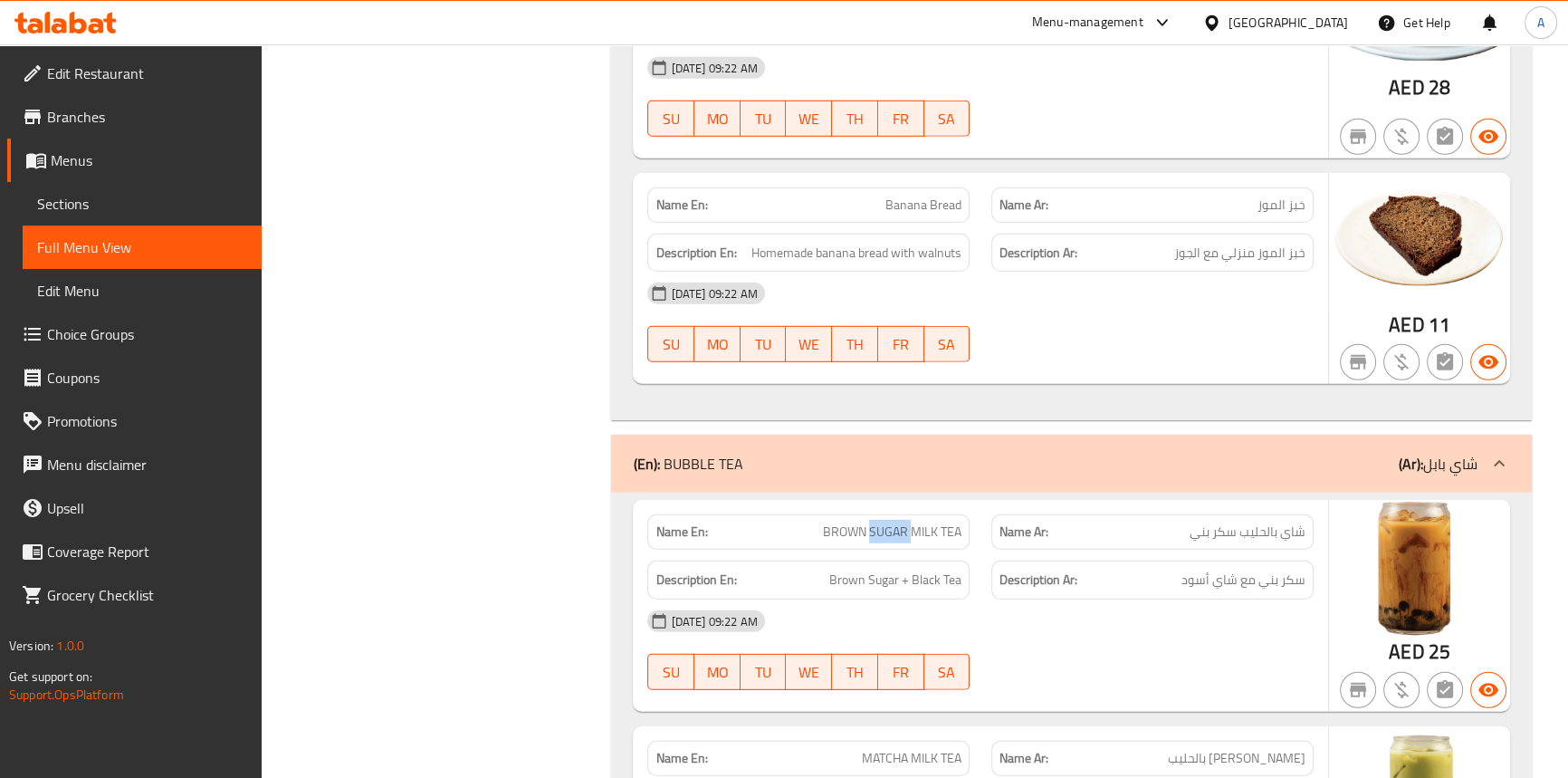
click at [897, 522] on span "BROWN SUGAR MILK TEA" at bounding box center [892, 532] width 139 height 19
click at [880, 568] on span "Brown Sugar + Black Tea" at bounding box center [895, 580] width 132 height 22
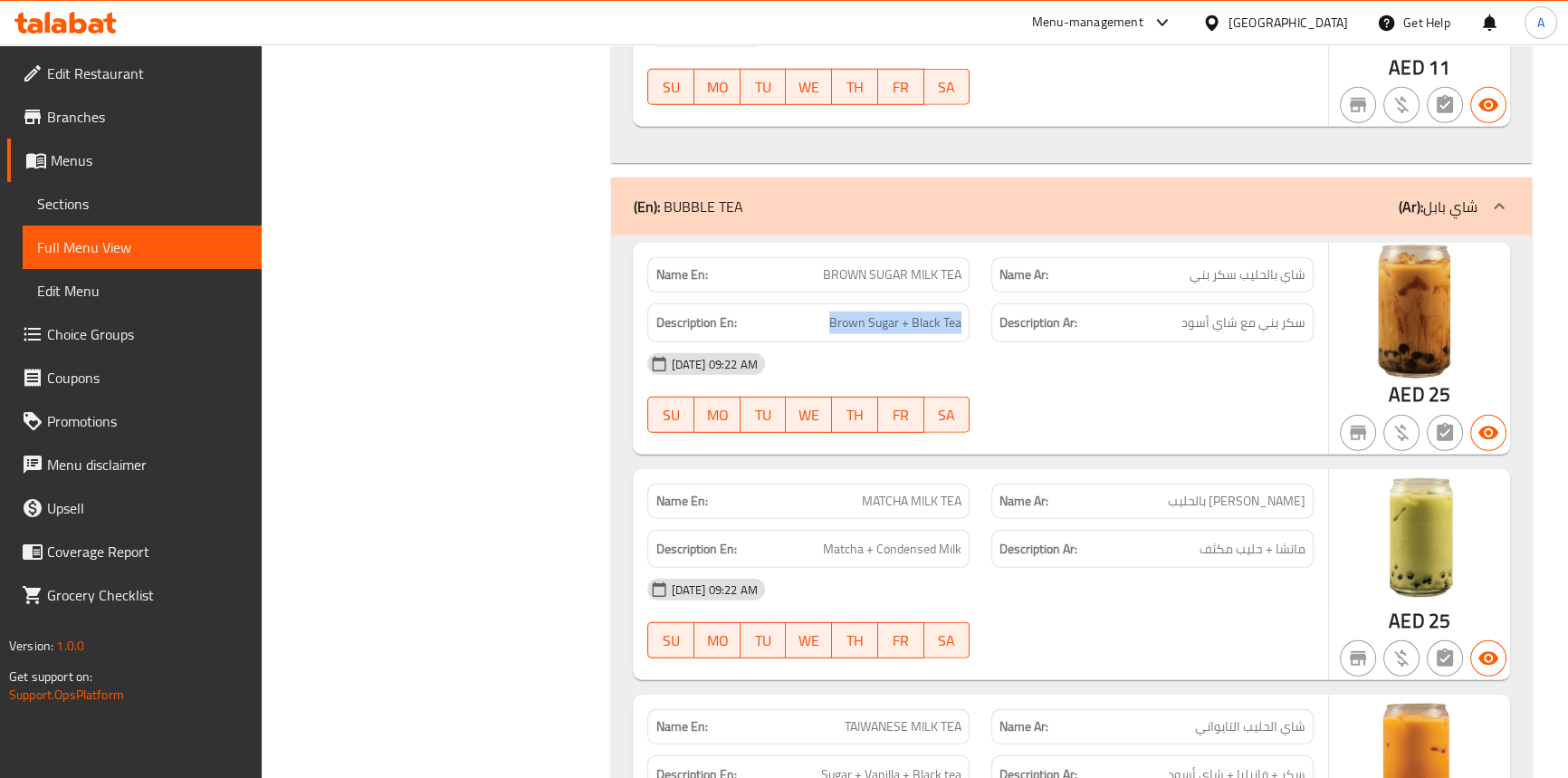
scroll to position [6799, 0]
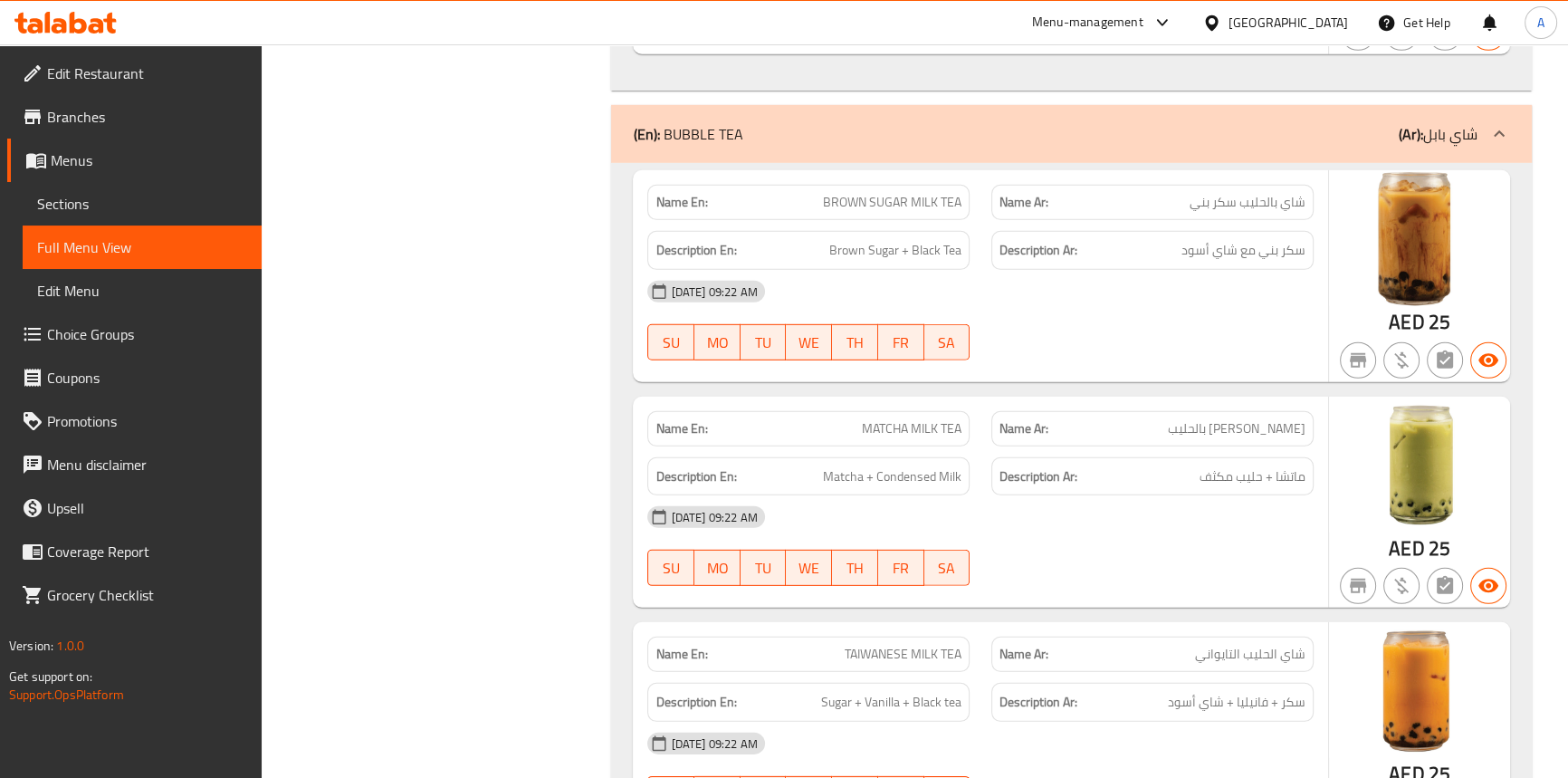
click at [942, 419] on span "MATCHA MILK TEA" at bounding box center [912, 429] width 99 height 19
click at [896, 419] on span "MATCHA MILK TEA" at bounding box center [912, 429] width 99 height 19
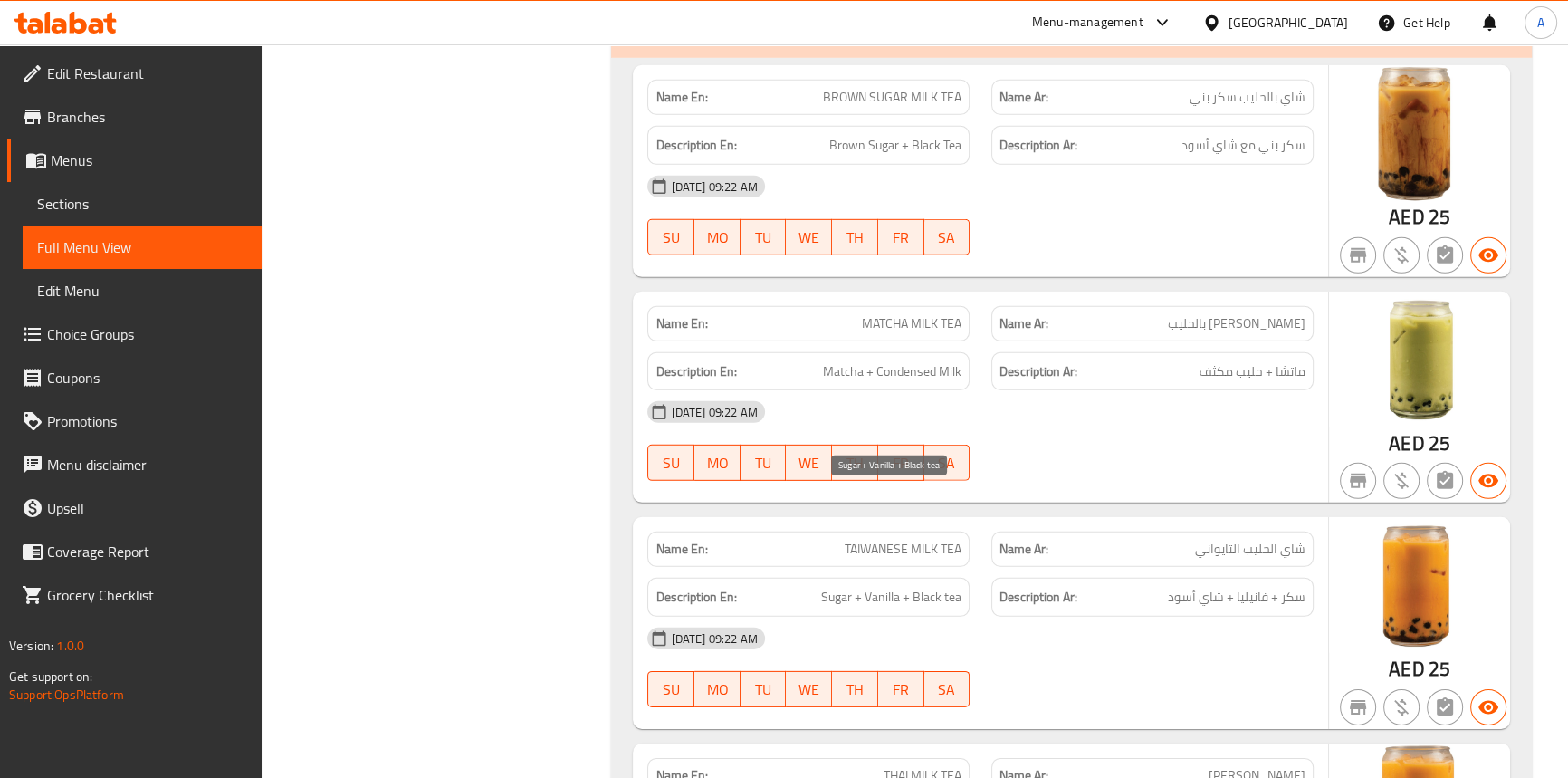
scroll to position [7045, 0]
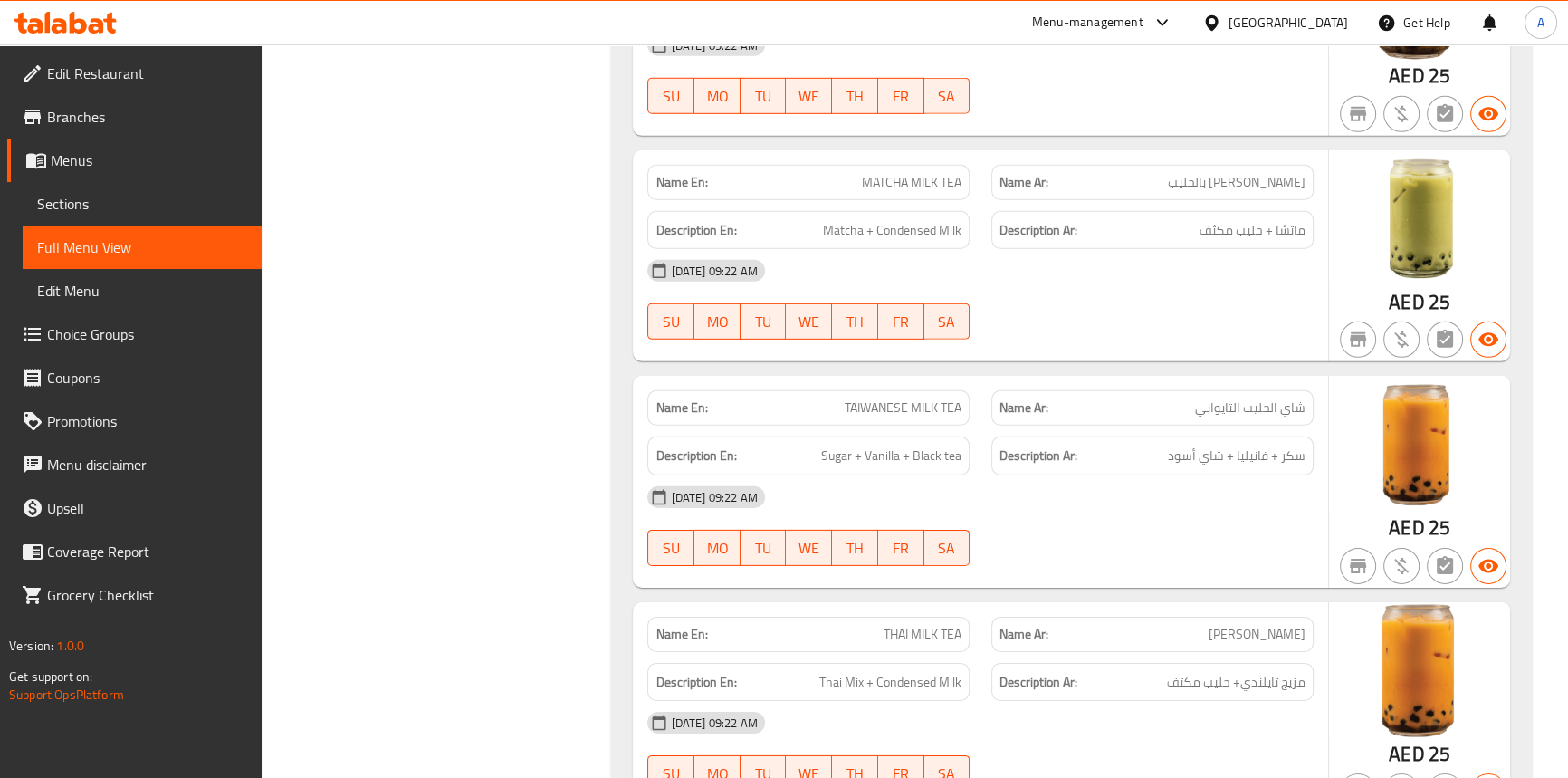
click at [945, 399] on span "TAIWANESE MILK TEA" at bounding box center [902, 408] width 117 height 19
click at [919, 399] on span "TAIWANESE MILK TEA" at bounding box center [902, 408] width 117 height 19
click at [891, 399] on span "TAIWANESE MILK TEA" at bounding box center [902, 408] width 117 height 19
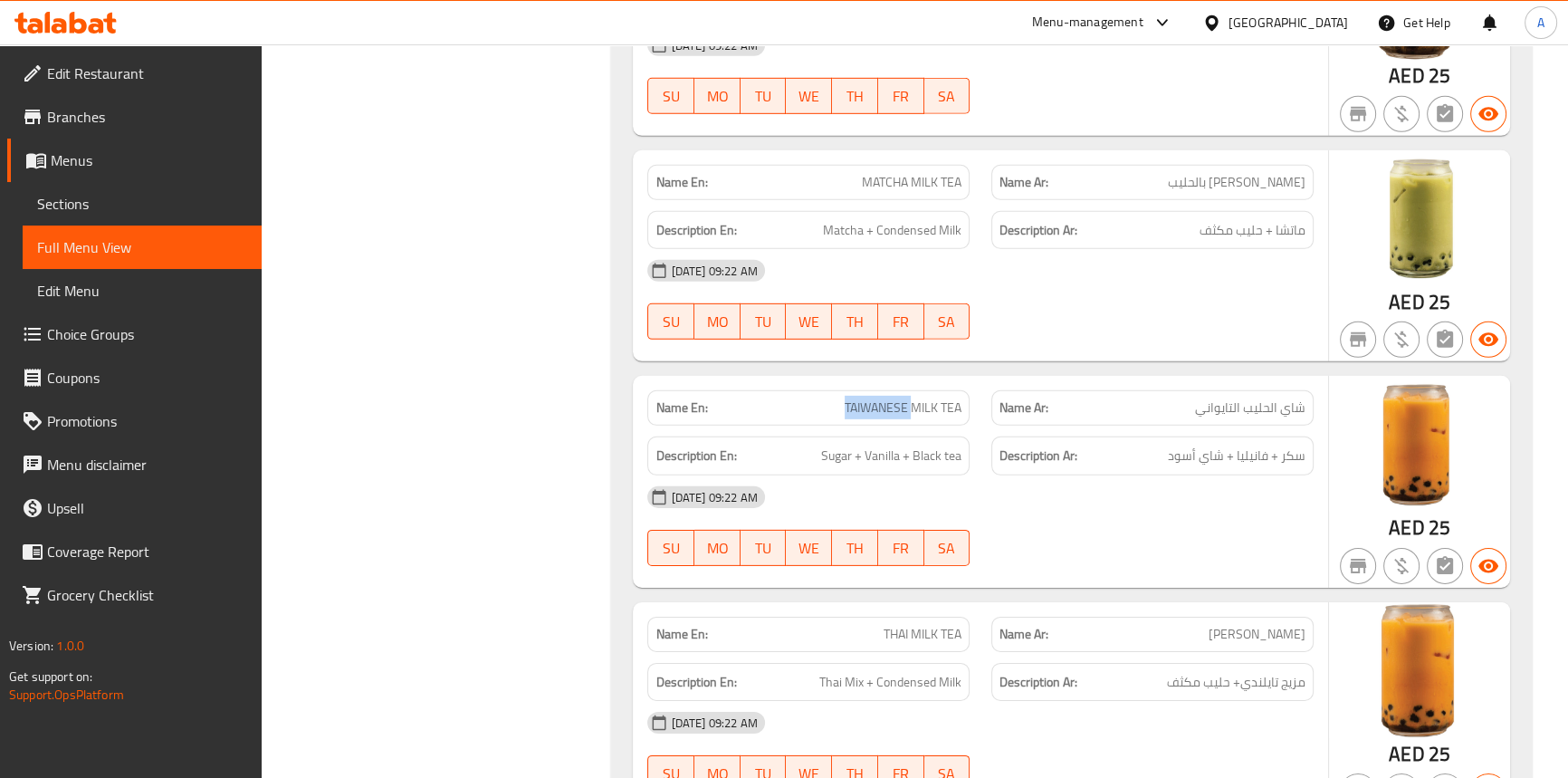
click at [891, 399] on span "TAIWANESE MILK TEA" at bounding box center [902, 408] width 117 height 19
click at [843, 445] on span "Sugar + Vanilla + Black tea" at bounding box center [891, 456] width 140 height 22
click at [869, 445] on span "Sugar + Vanilla + Black tea" at bounding box center [891, 456] width 140 height 22
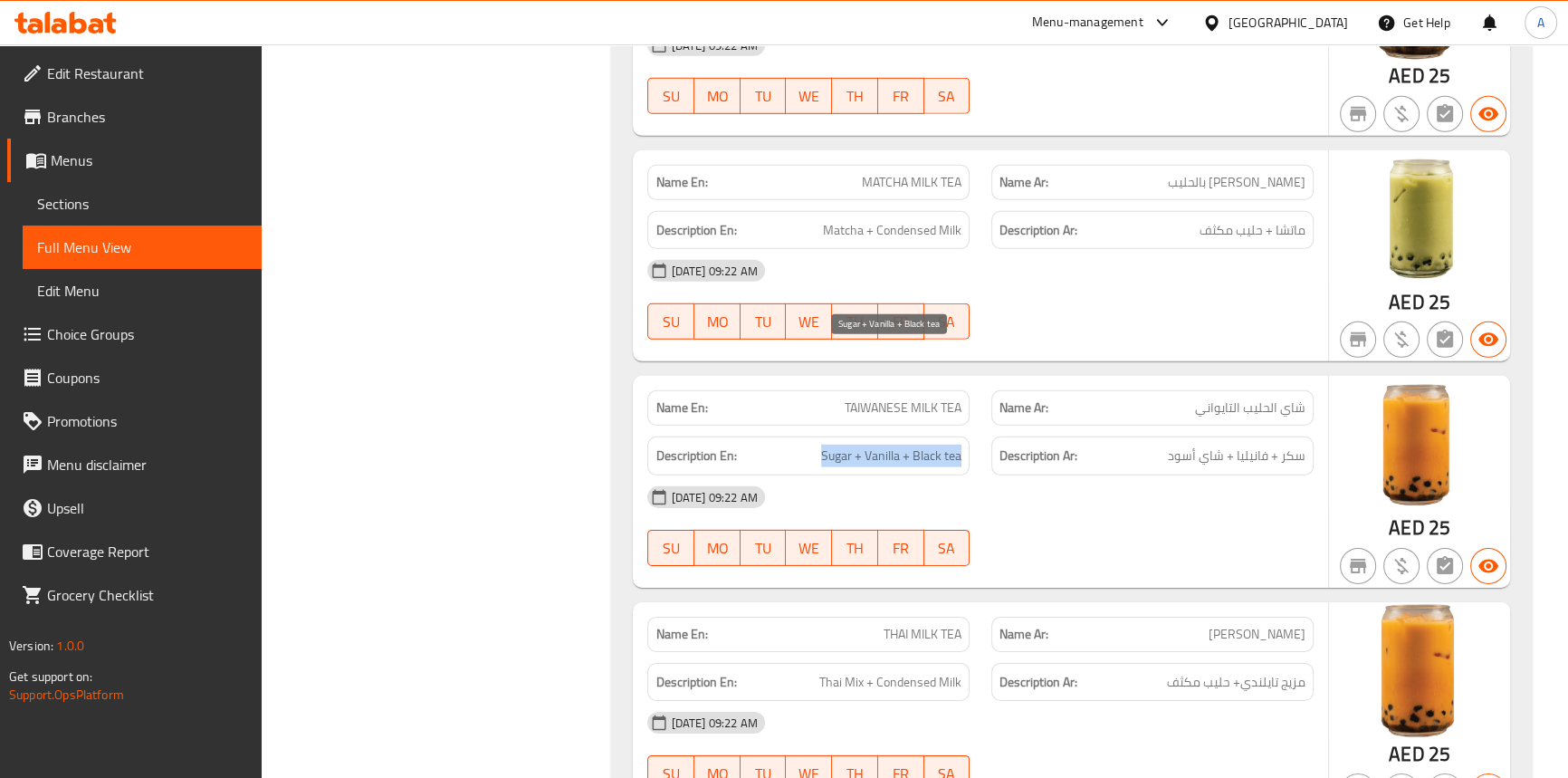
click at [869, 445] on span "Sugar + Vanilla + Black tea" at bounding box center [891, 456] width 140 height 22
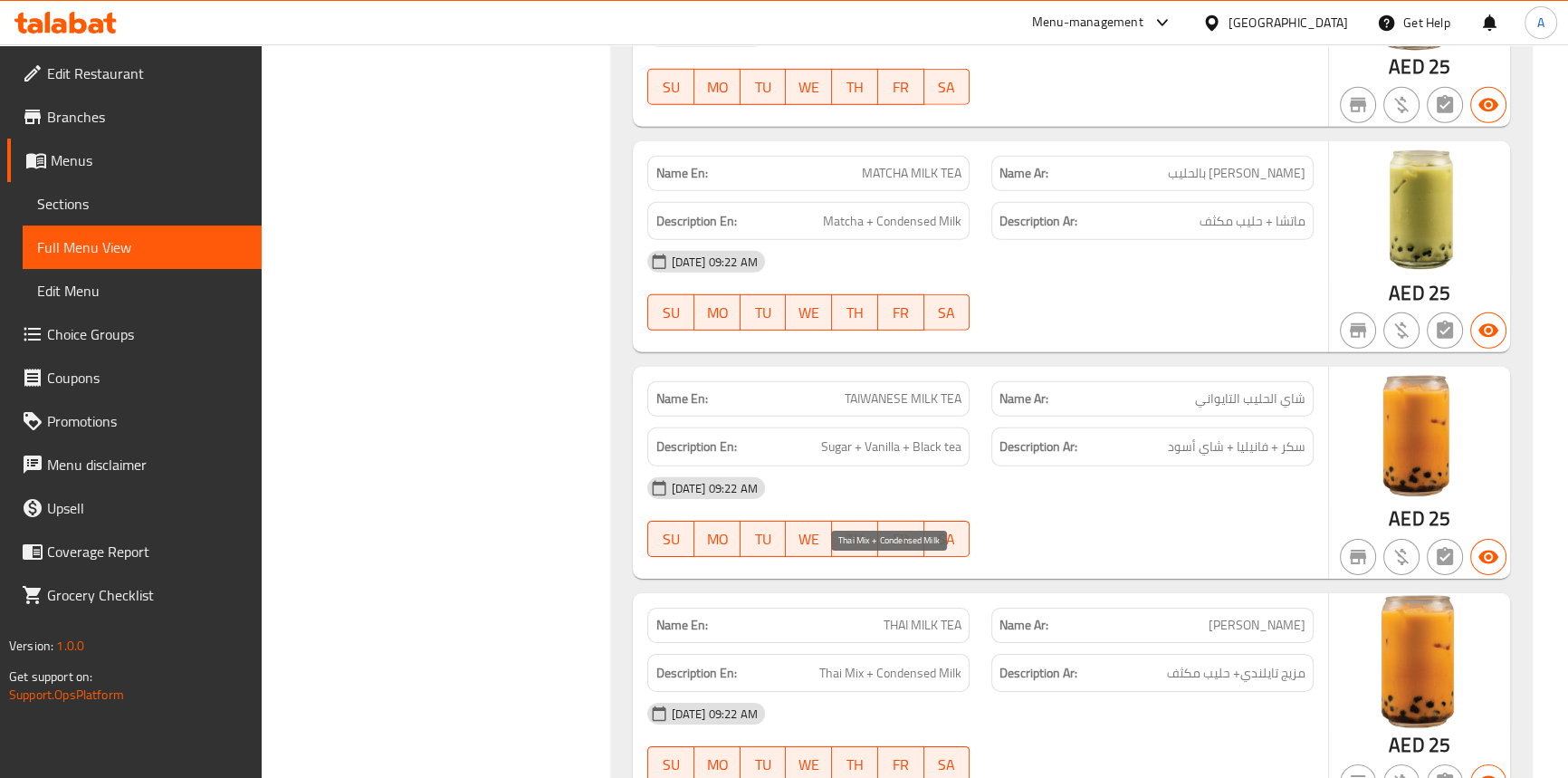
click at [851, 662] on span "Thai Mix + Condensed Milk" at bounding box center [890, 673] width 142 height 22
drag, startPoint x: 99, startPoint y: 112, endPoint x: 213, endPoint y: 156, distance: 122.2
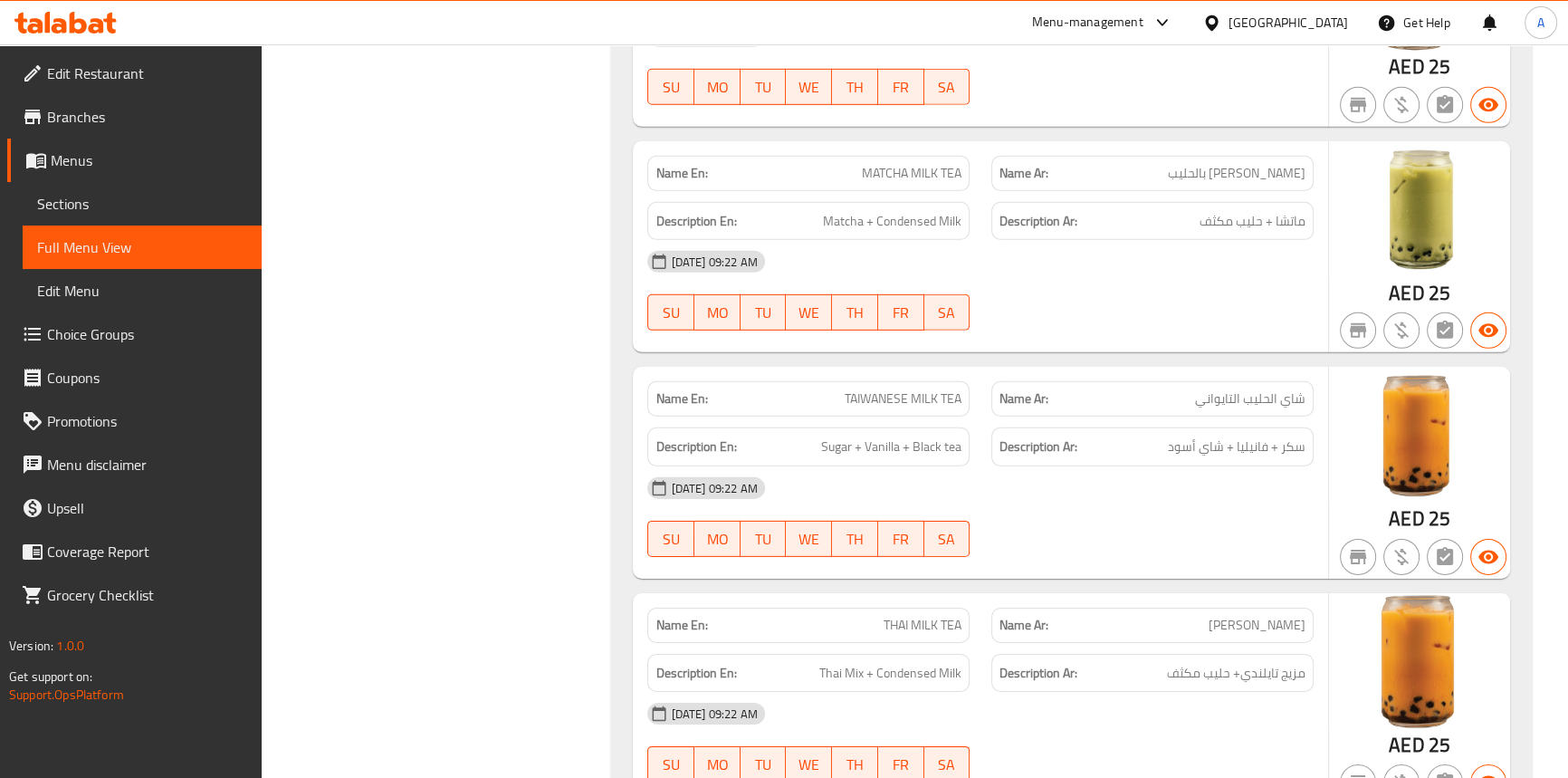
click at [99, 112] on span "Branches" at bounding box center [147, 116] width 200 height 22
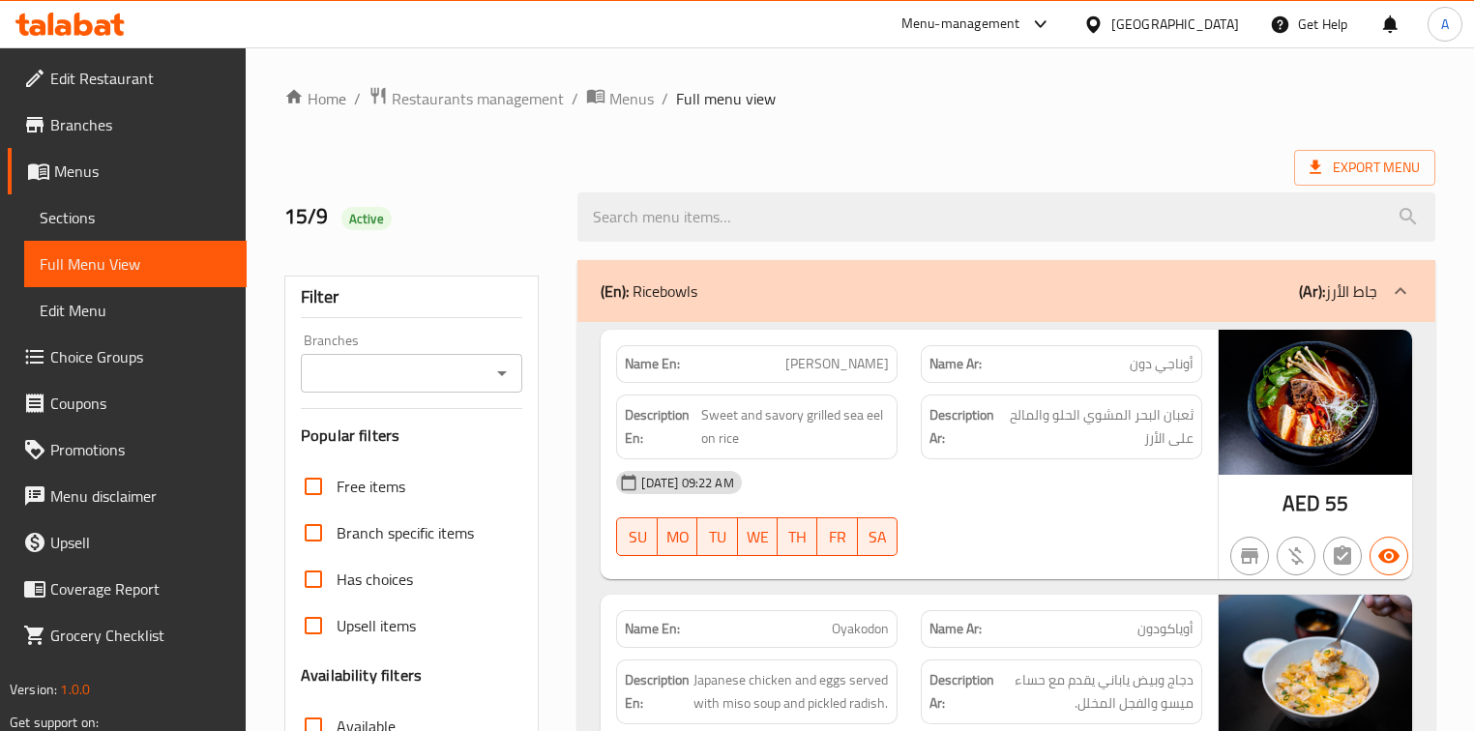
click at [1168, 19] on div "[GEOGRAPHIC_DATA]" at bounding box center [1175, 24] width 128 height 21
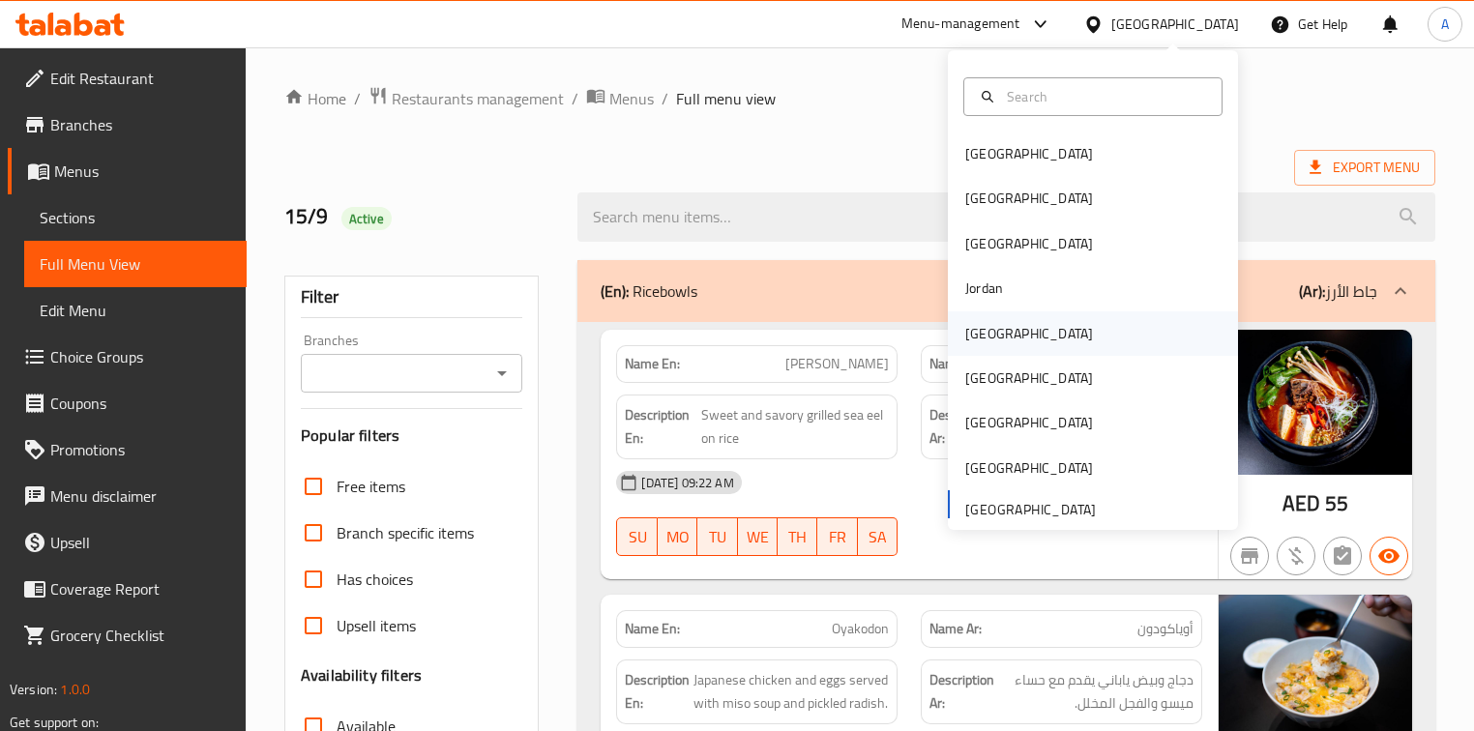
click at [1006, 339] on div "[GEOGRAPHIC_DATA]" at bounding box center [1029, 333] width 159 height 44
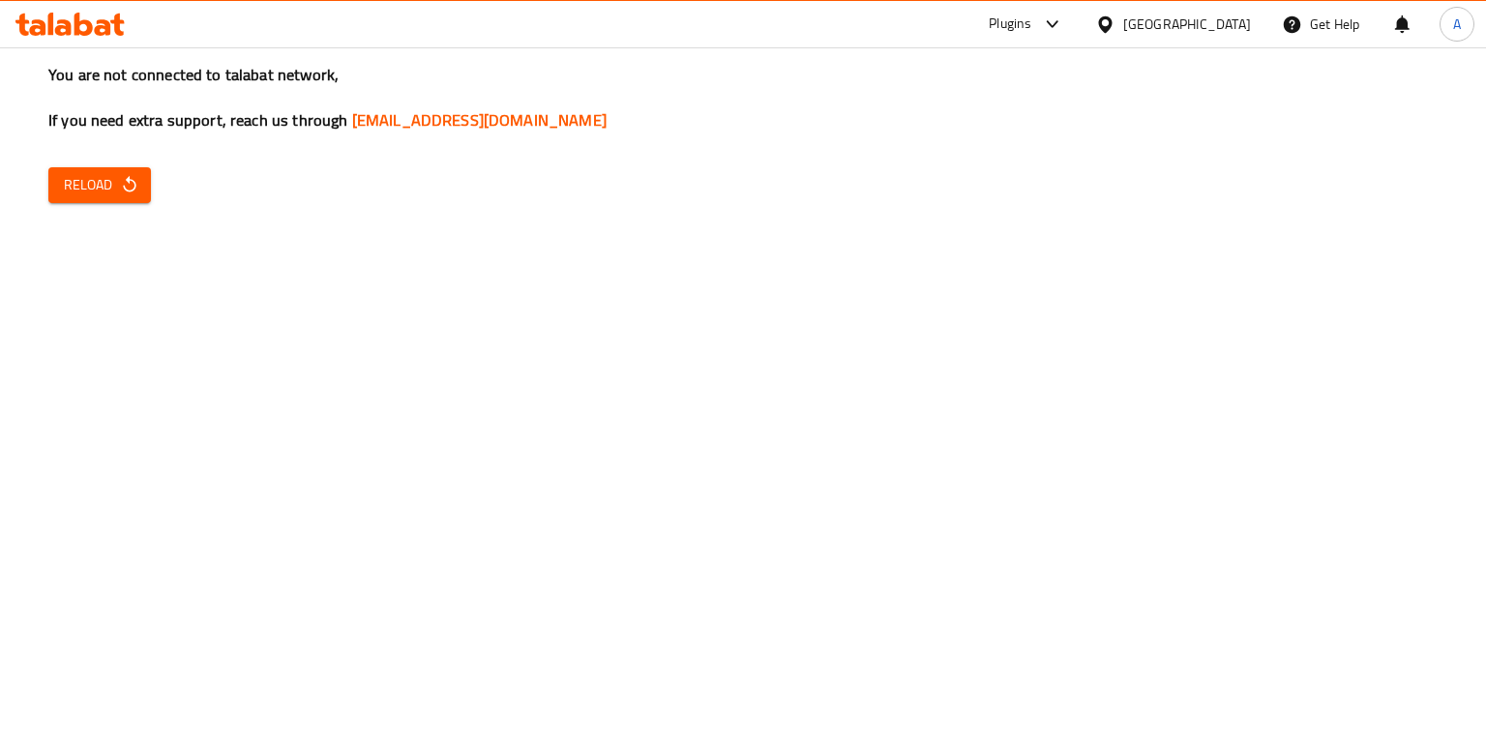
drag, startPoint x: 1246, startPoint y: 596, endPoint x: 1254, endPoint y: 624, distance: 29.1
click at [1246, 596] on div "You are not connected to talabat network, If you need extra support, reach us t…" at bounding box center [743, 365] width 1486 height 731
click at [122, 190] on icon "button" at bounding box center [129, 184] width 19 height 19
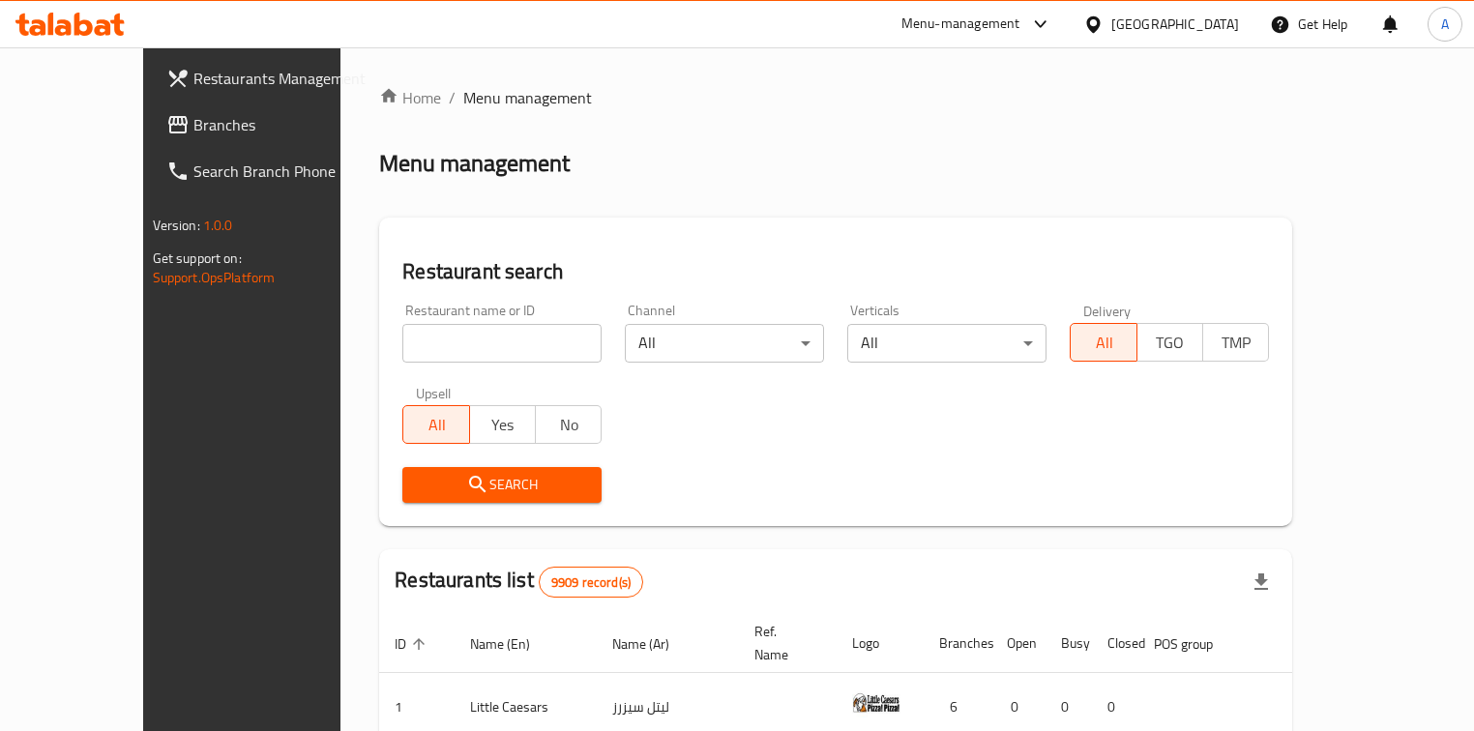
click at [166, 134] on icon at bounding box center [177, 124] width 23 height 23
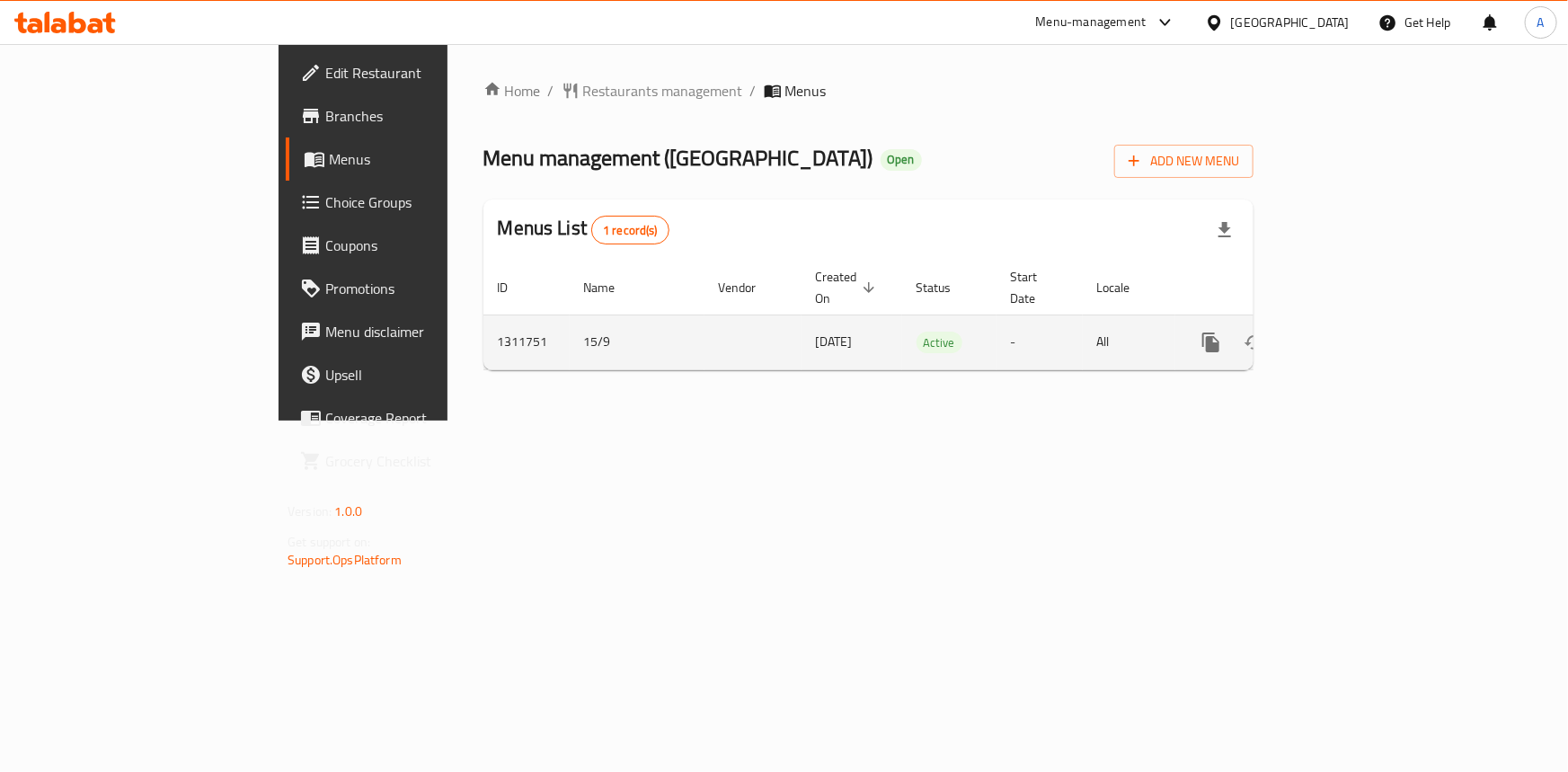
click at [1362, 323] on link "enhanced table" at bounding box center [1340, 342] width 43 height 43
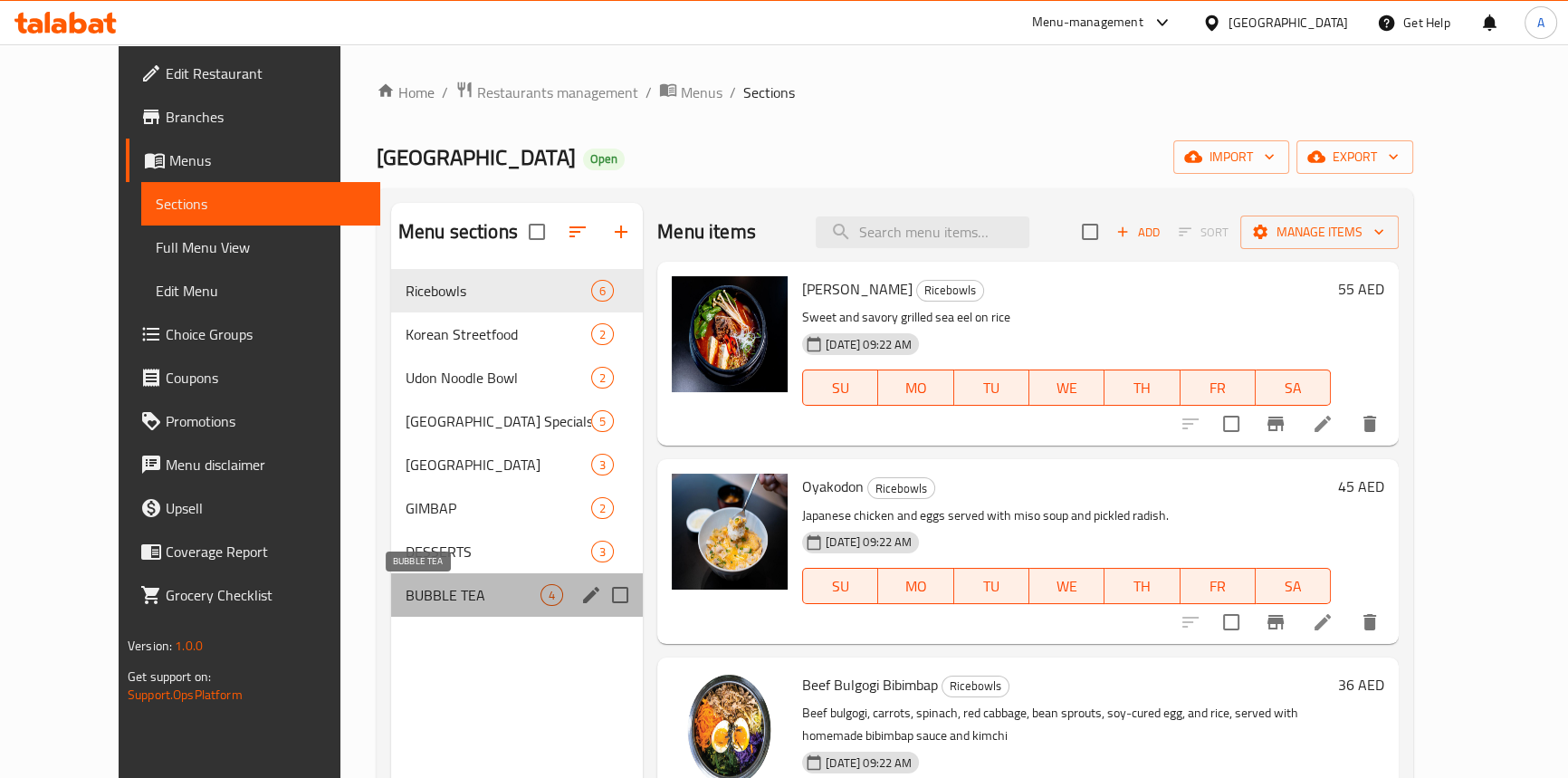
click at [405, 589] on span "BUBBLE TEA" at bounding box center [473, 595] width 135 height 22
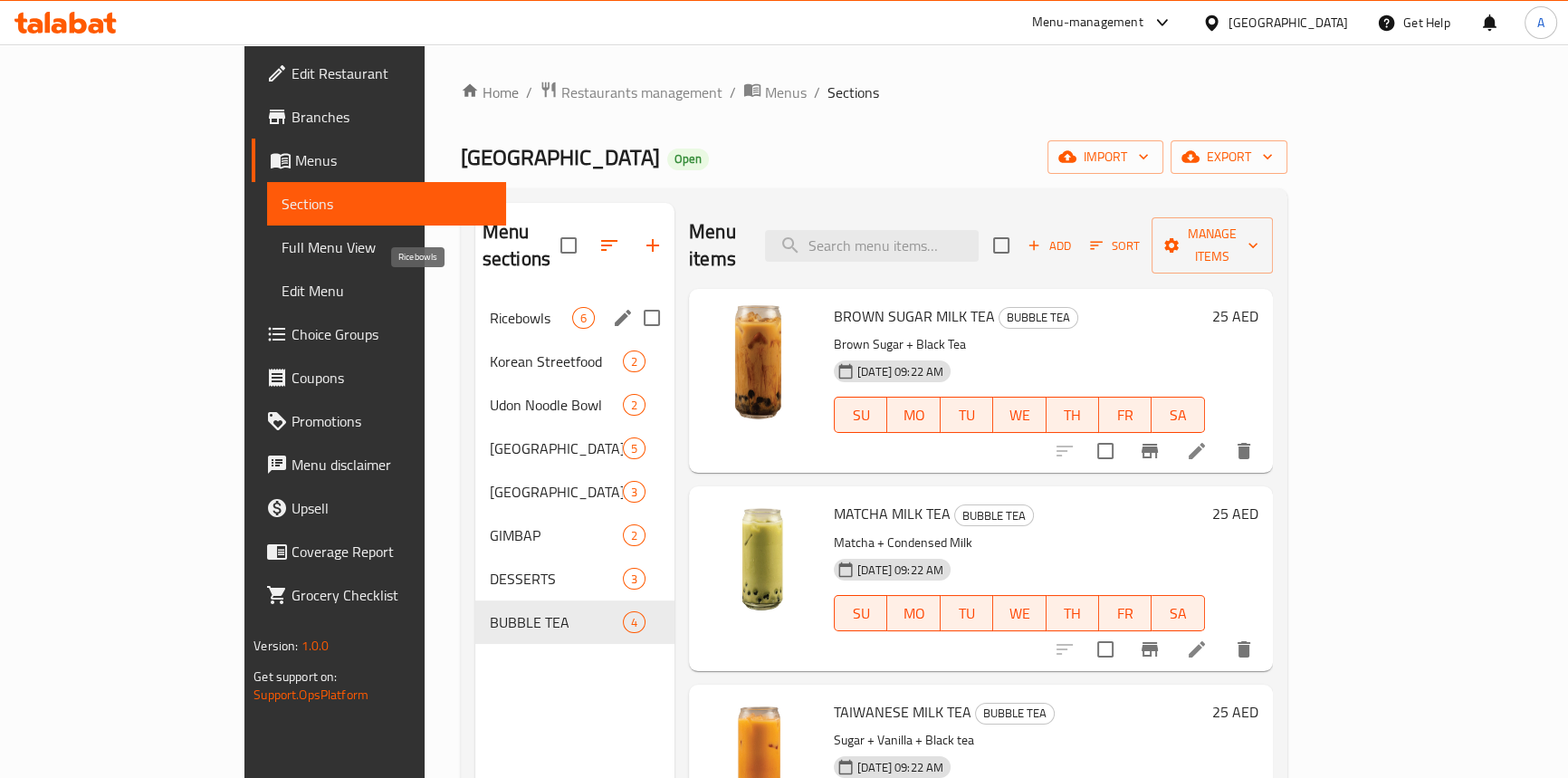
click at [490, 307] on span "Ricebowls" at bounding box center [531, 317] width 82 height 22
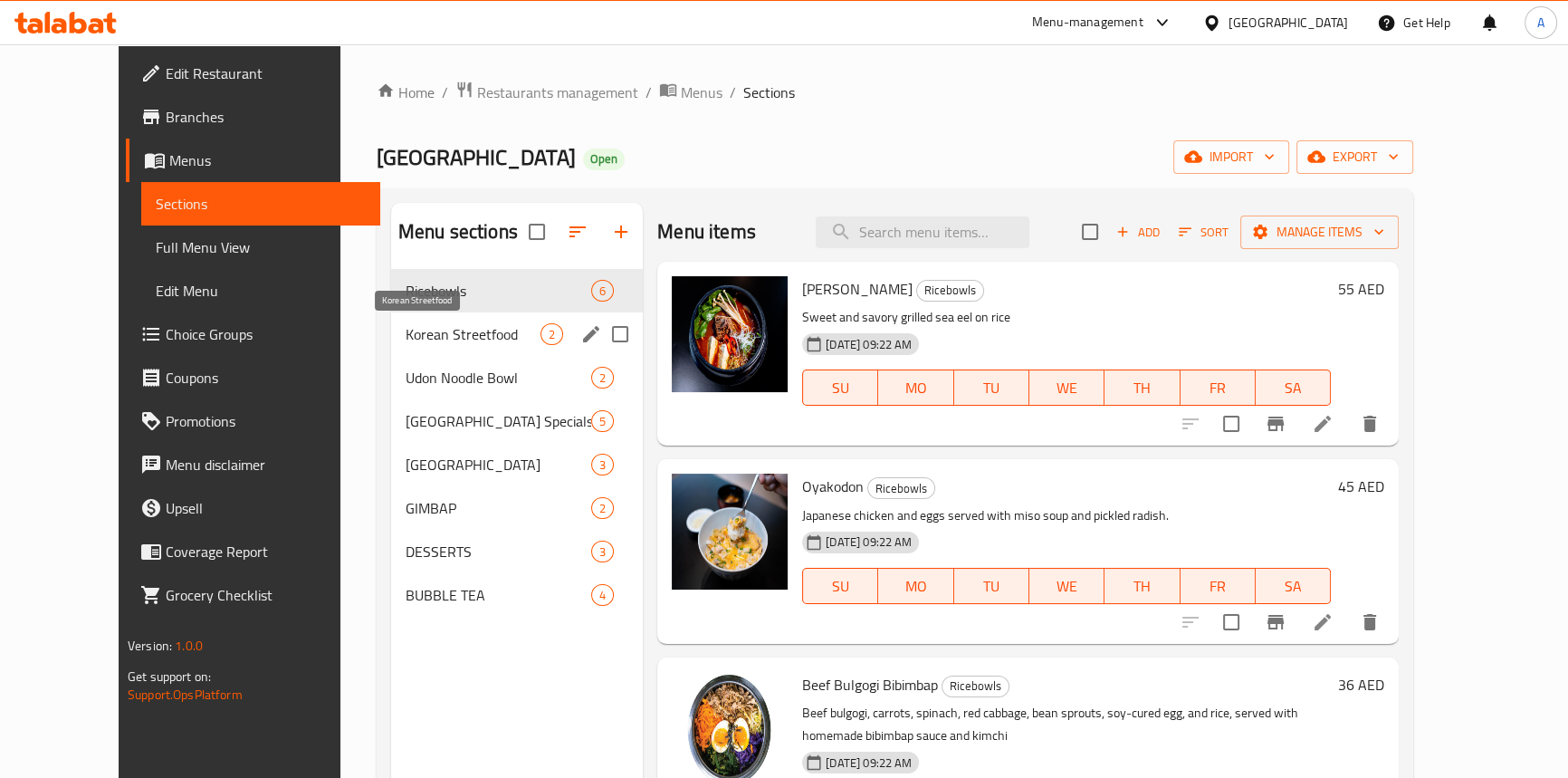
click at [405, 344] on span "Korean Streetfood" at bounding box center [473, 333] width 135 height 22
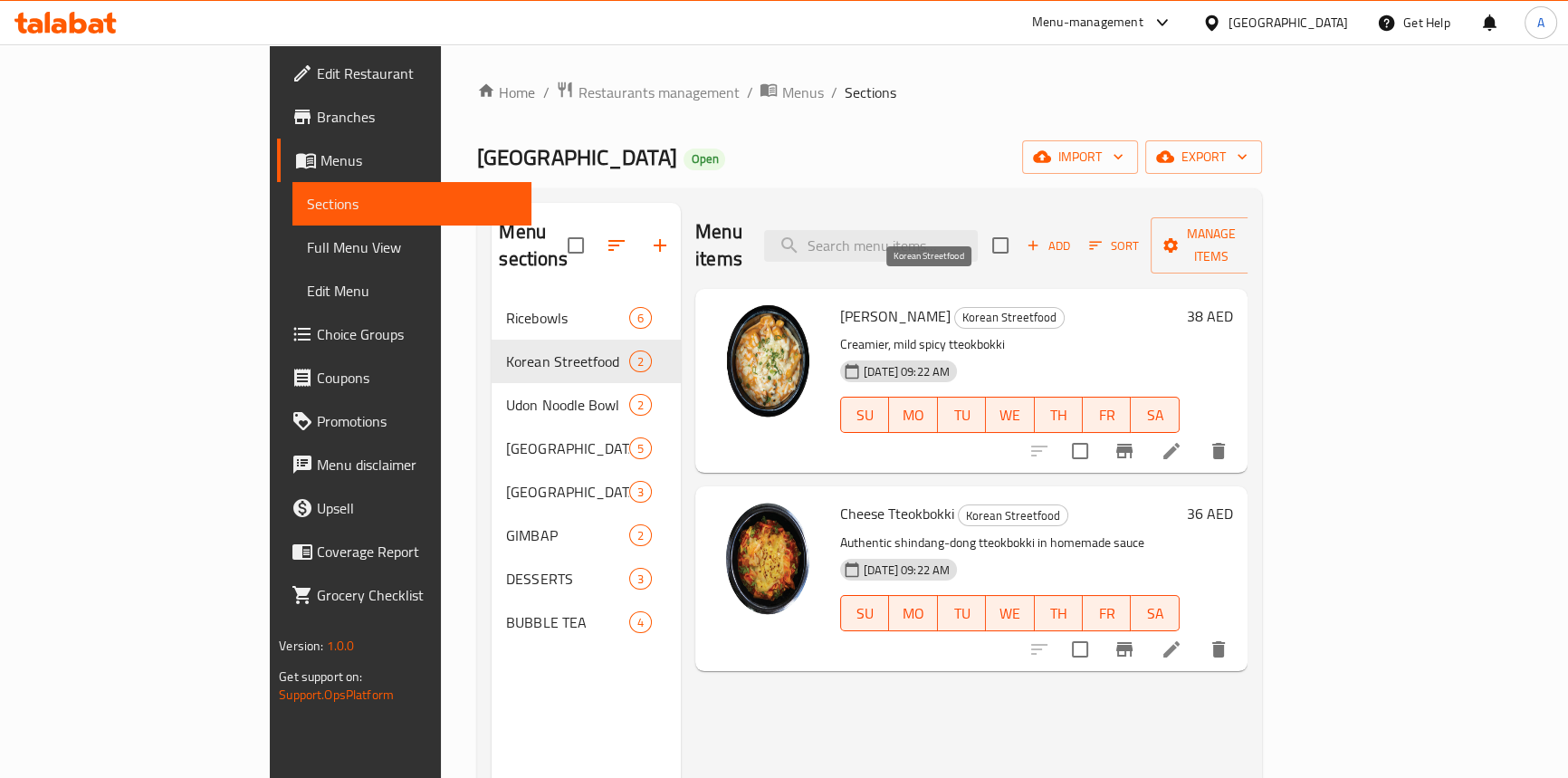
click at [955, 307] on span "Korean Streetfood" at bounding box center [1009, 317] width 109 height 21
copy span "Korean"
click at [934, 230] on input "search" at bounding box center [871, 246] width 213 height 32
paste input "Korean"
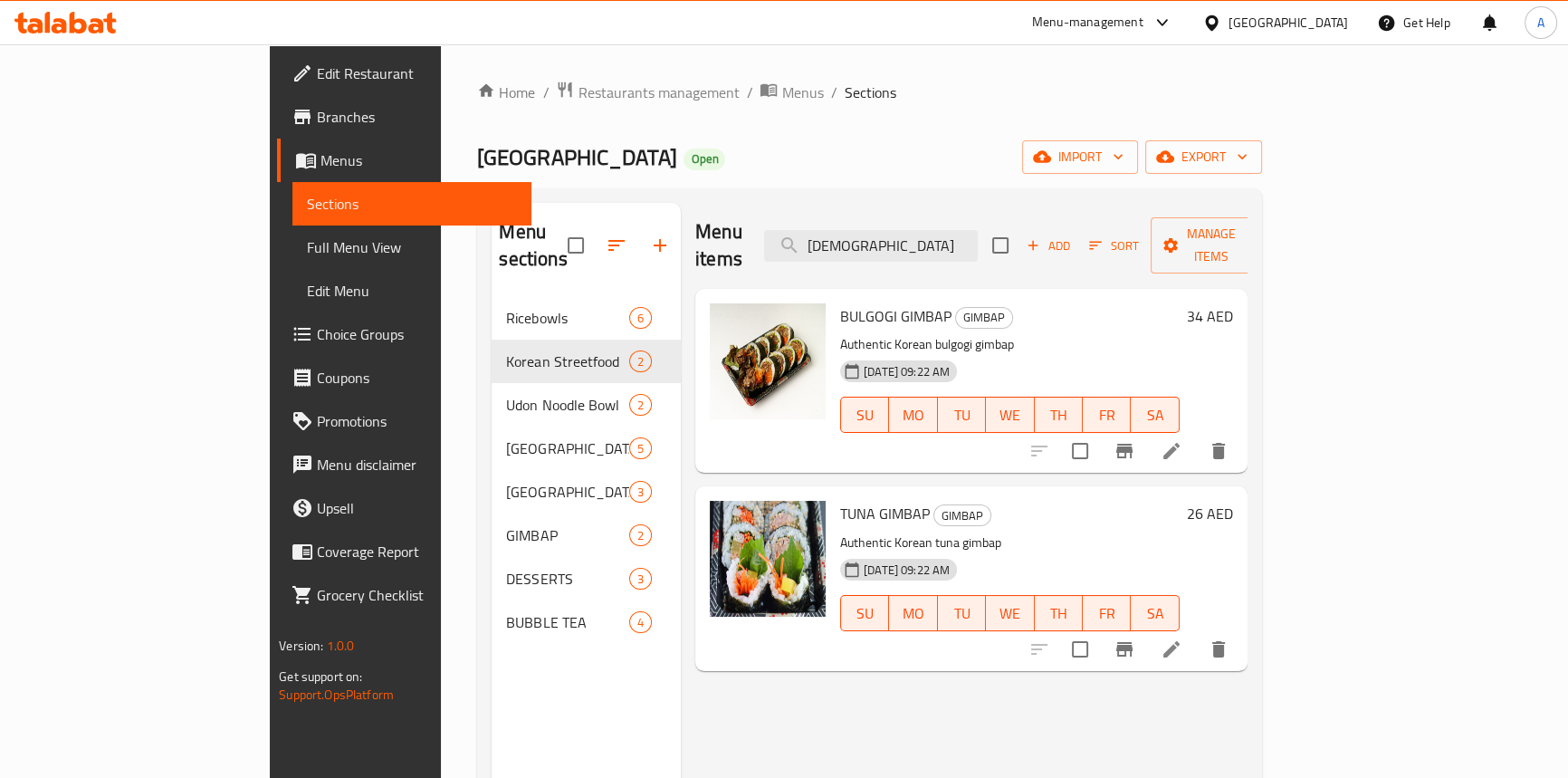
type input "Korean"
click at [1286, 26] on div "United Arab Emirates" at bounding box center [1289, 22] width 120 height 20
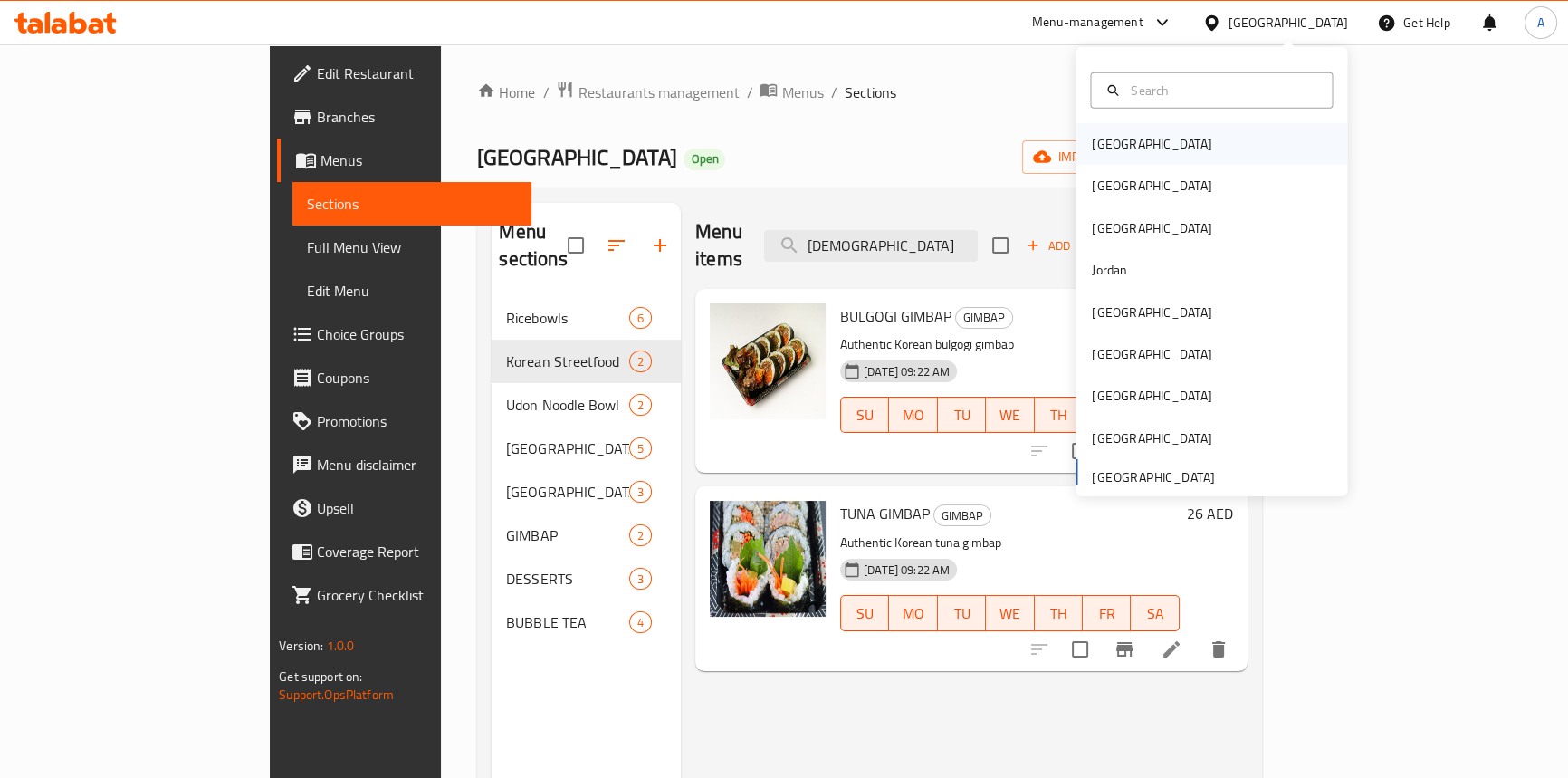
click at [1102, 139] on div "Bahrain" at bounding box center [1152, 143] width 120 height 20
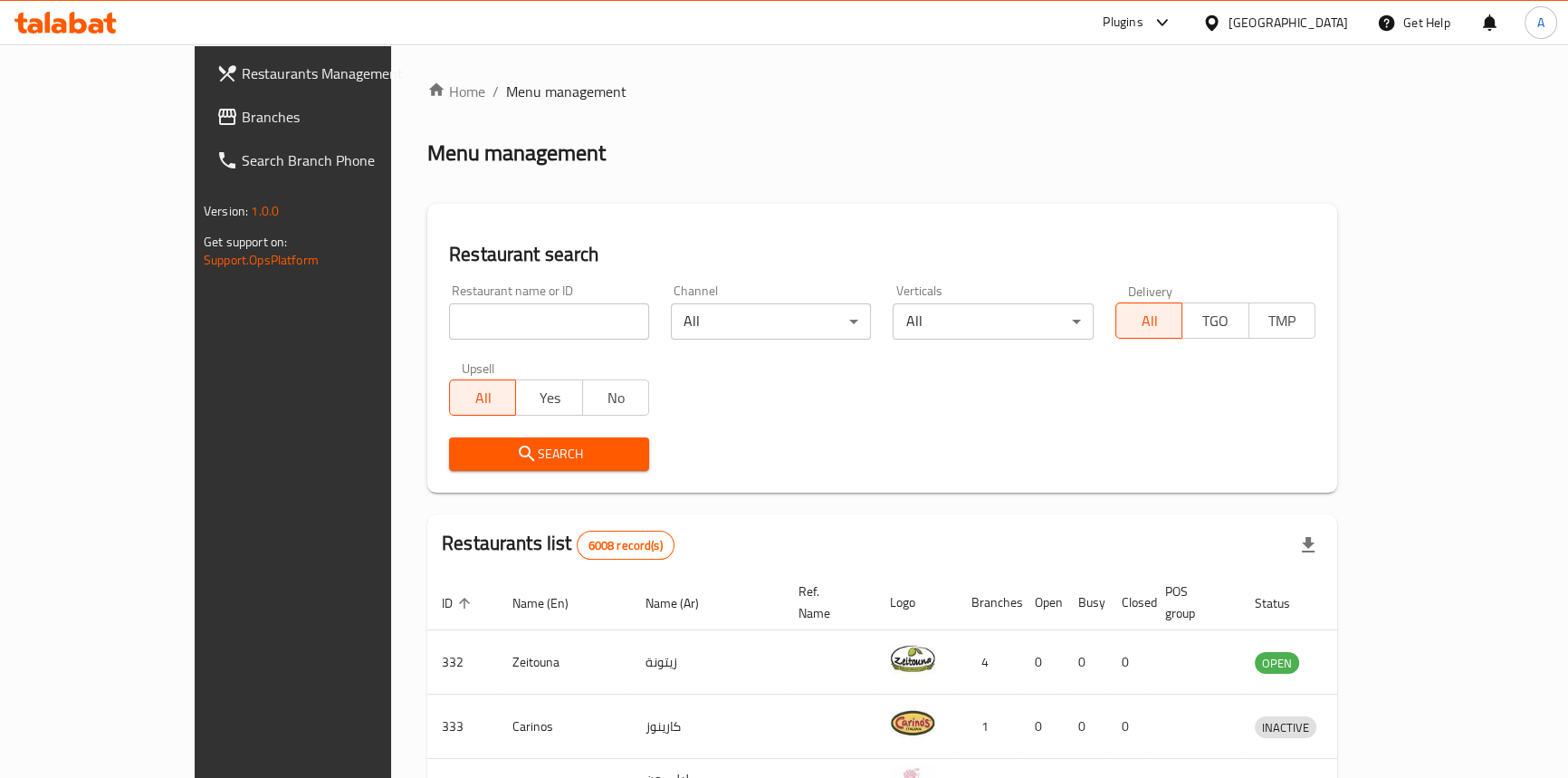
click at [242, 125] on span "Branches" at bounding box center [342, 116] width 200 height 22
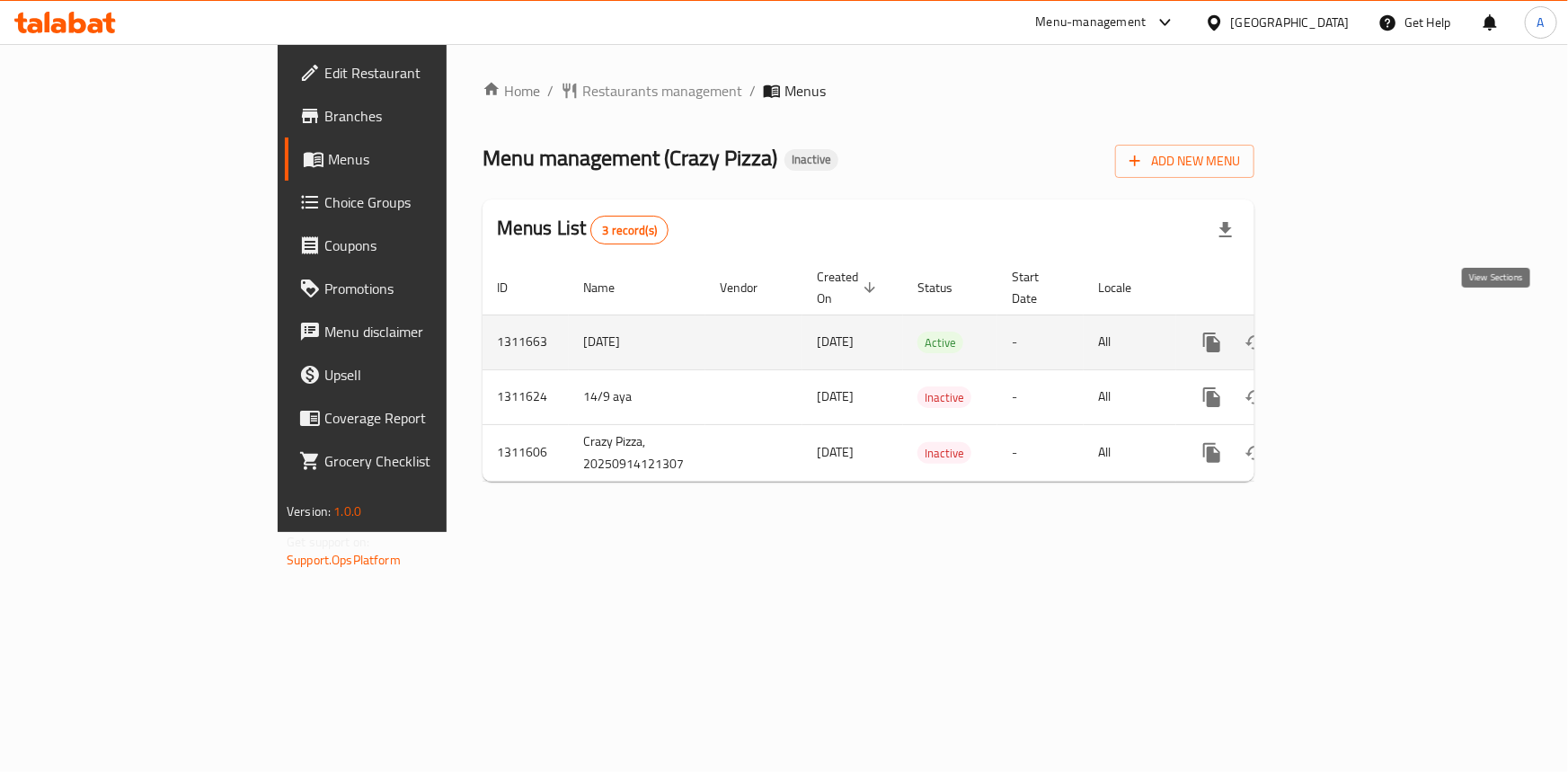
click at [1352, 332] on icon "enhanced table" at bounding box center [1341, 342] width 21 height 21
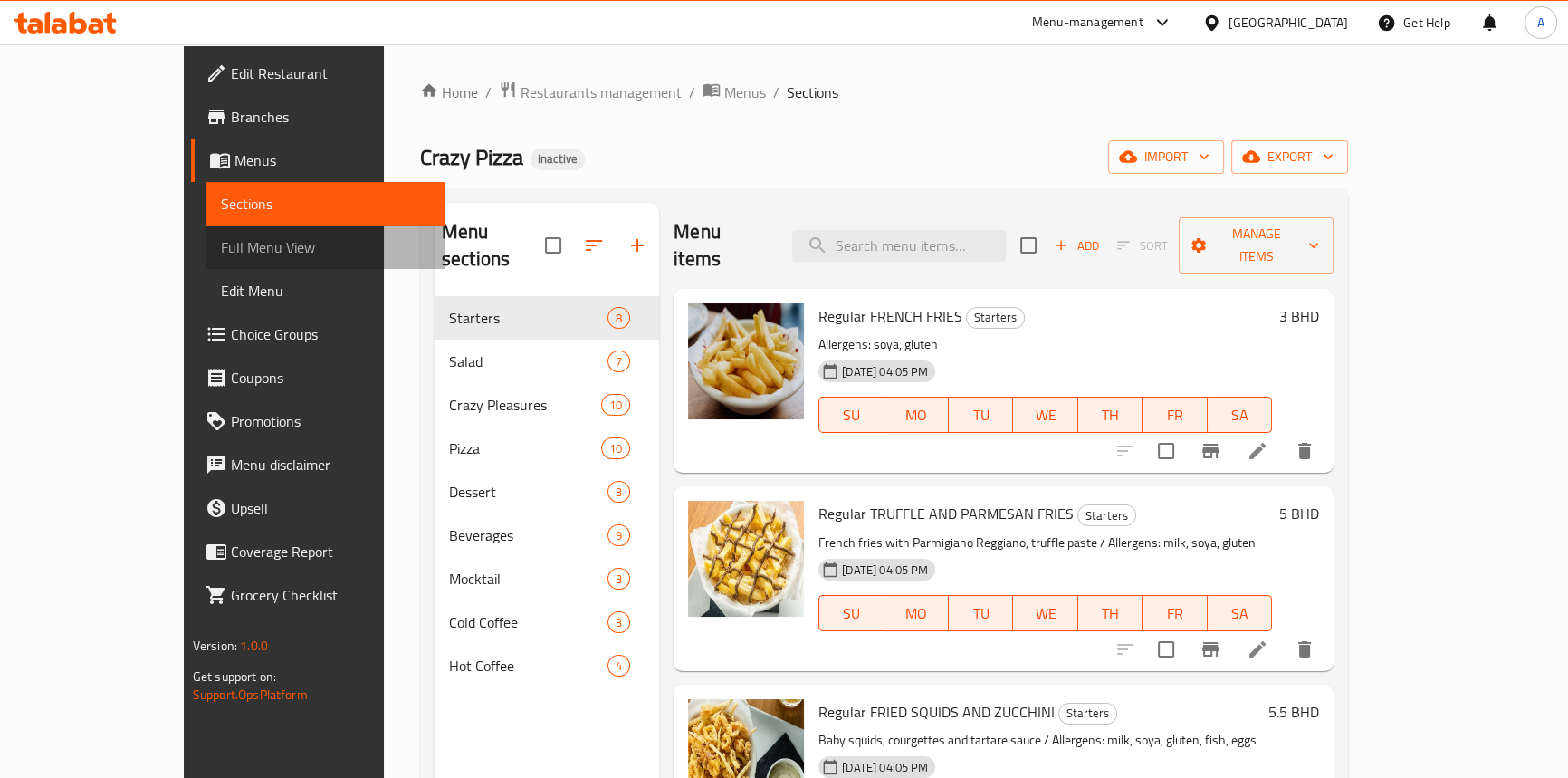
click at [221, 242] on span "Full Menu View" at bounding box center [326, 246] width 210 height 22
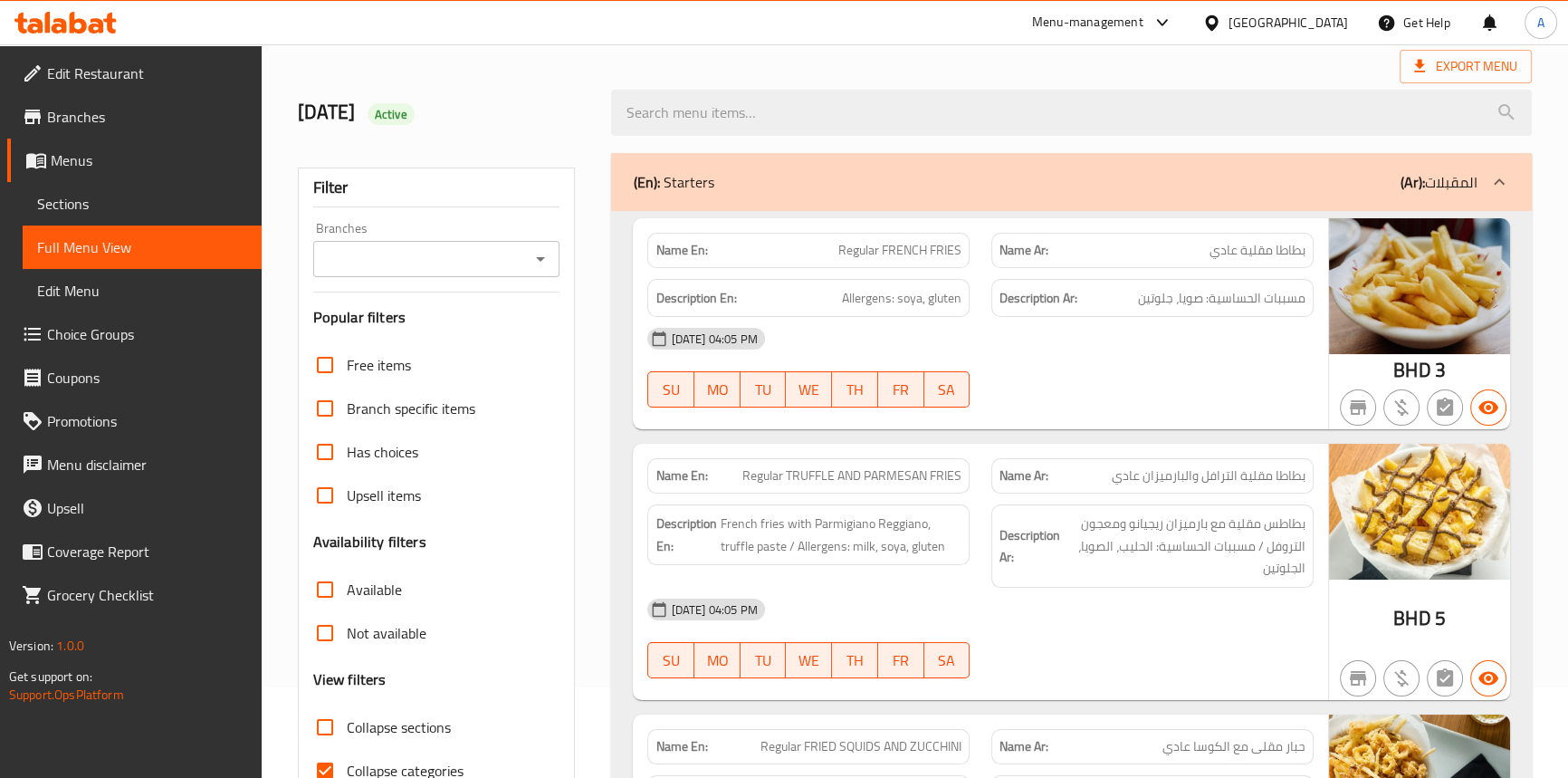
scroll to position [246, 0]
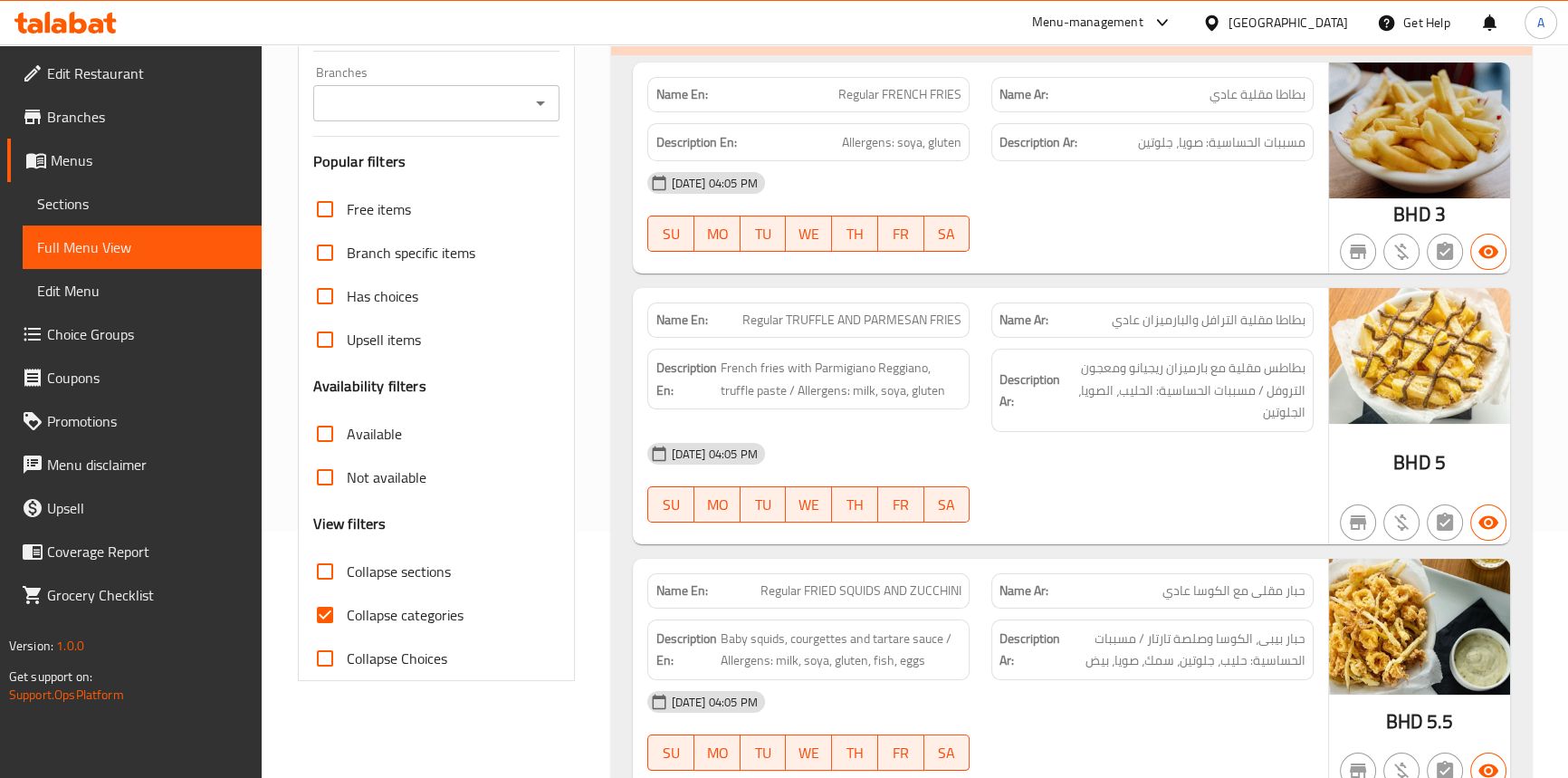
click at [330, 608] on input "Collapse categories" at bounding box center [325, 615] width 43 height 43
checkbox input "false"
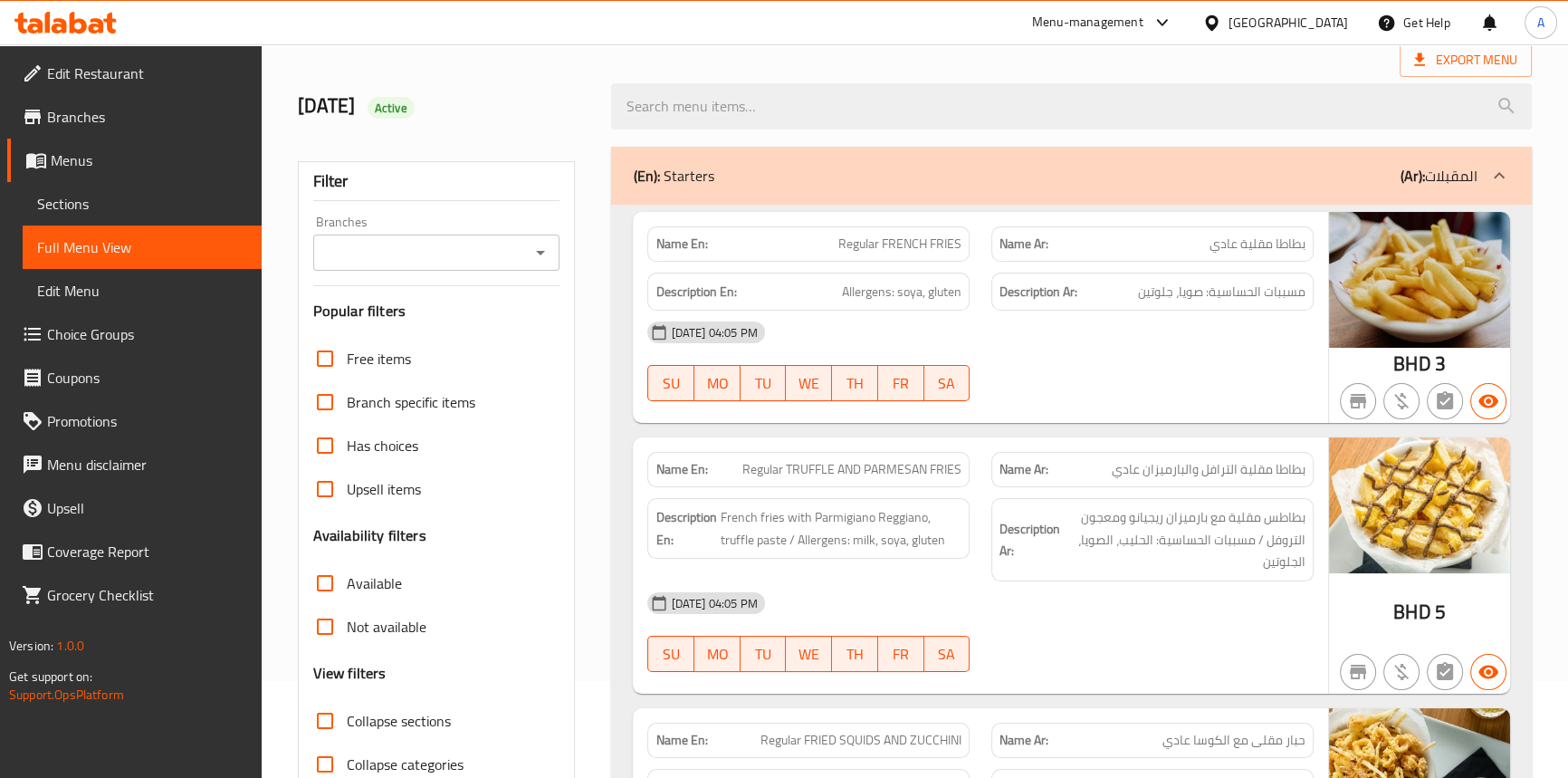
scroll to position [81, 0]
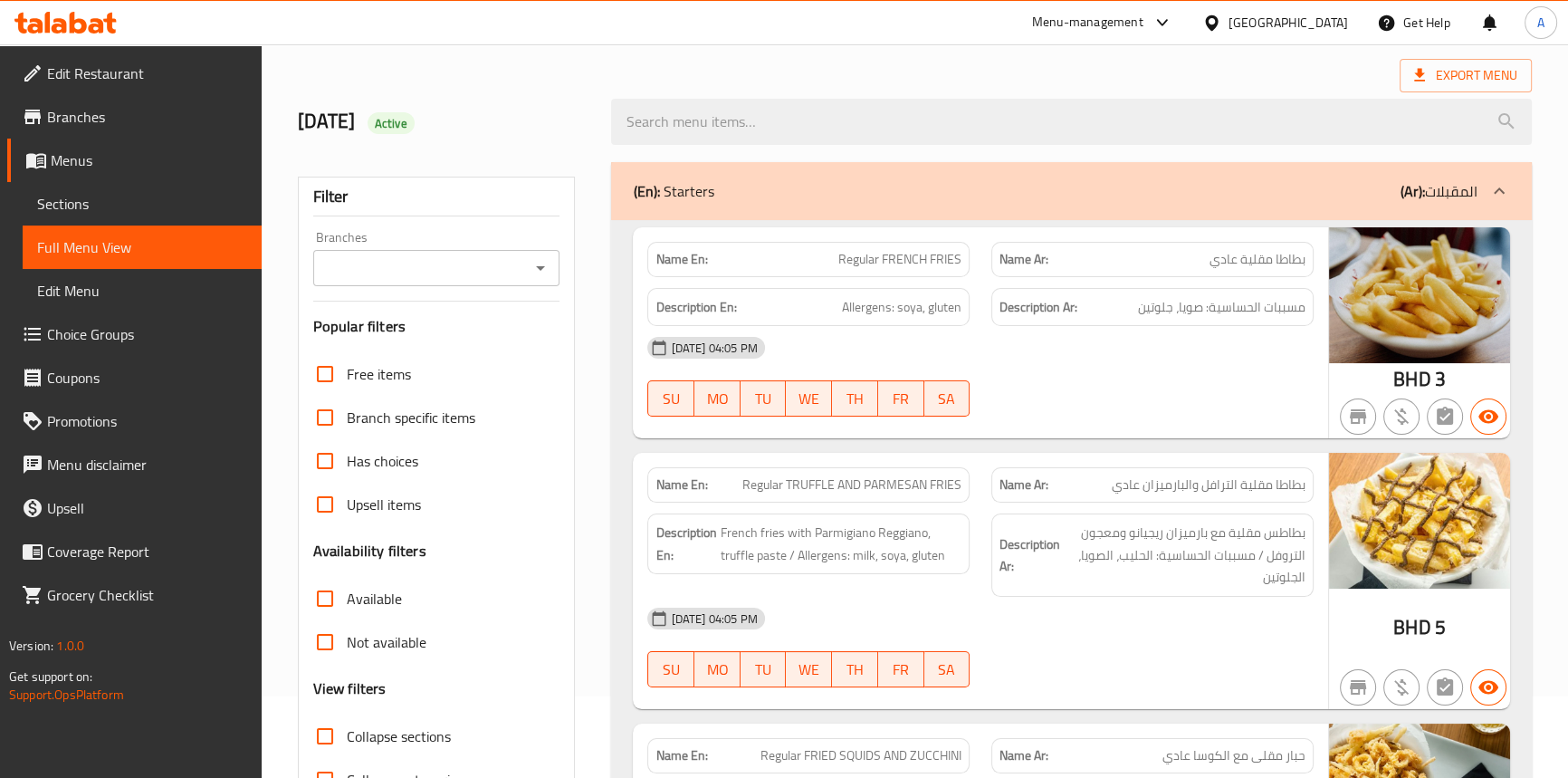
drag, startPoint x: 1109, startPoint y: 371, endPoint x: 570, endPoint y: 568, distance: 573.9
click at [1109, 371] on div "14-09-2025 04:05 PM SU MO TU WE TH FR SA" at bounding box center [980, 376] width 687 height 101
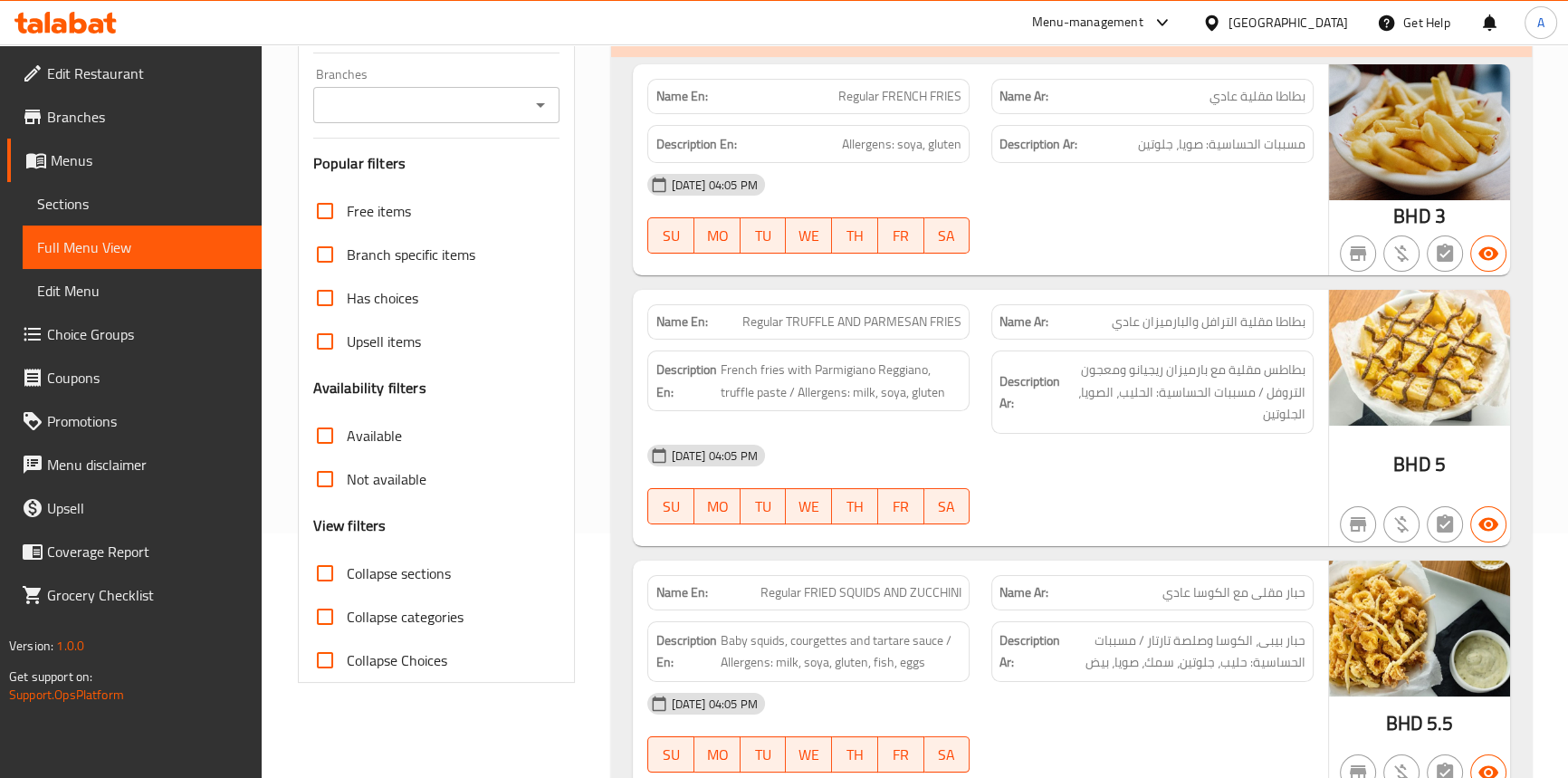
scroll to position [246, 0]
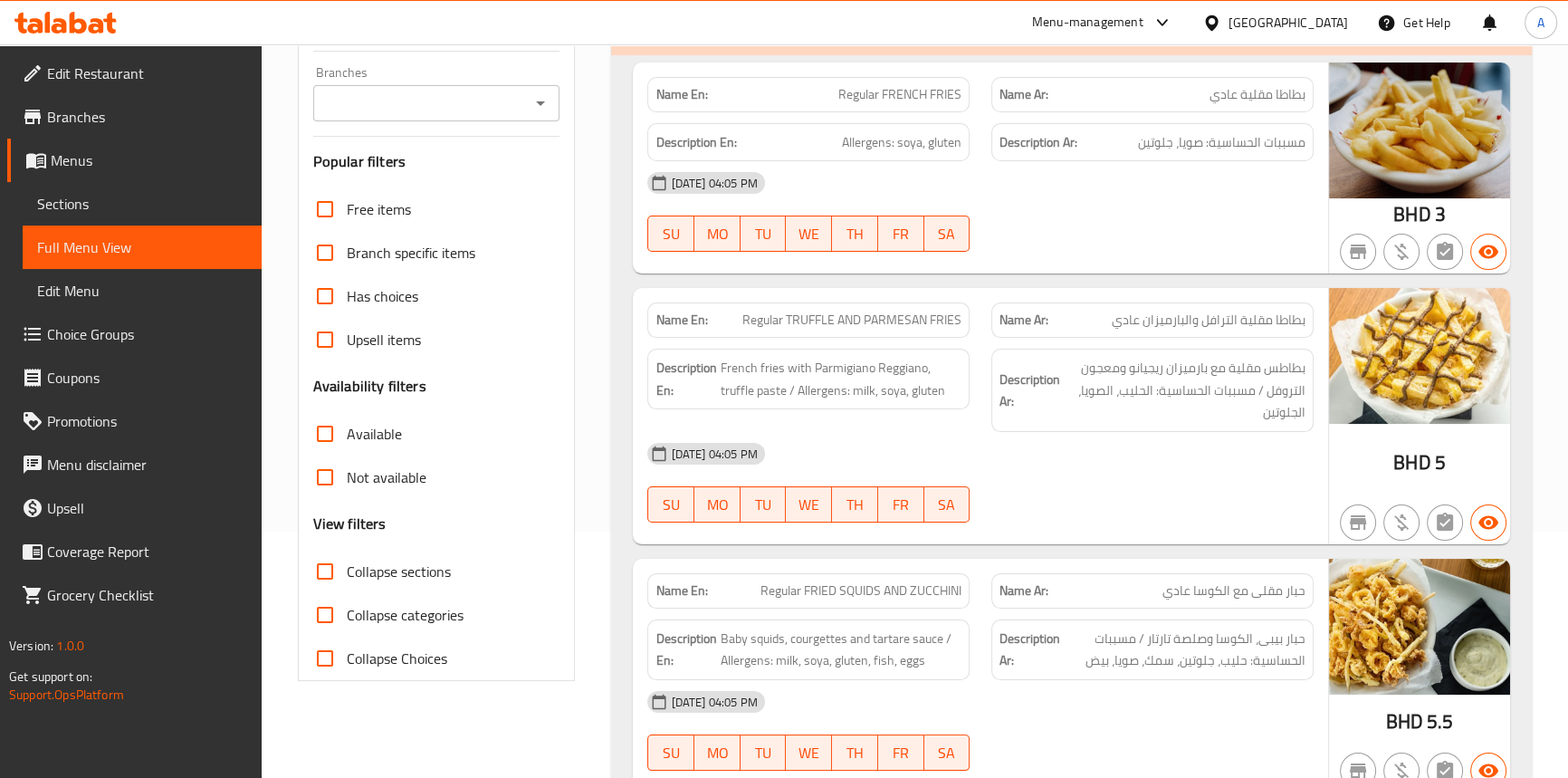
click at [1085, 487] on div "14-09-2025 04:05 PM SU MO TU WE TH FR SA" at bounding box center [980, 482] width 687 height 101
click at [945, 399] on span "French fries with Parmigiano Reggiano, truffle paste / Allergens: milk, soya, g…" at bounding box center [841, 378] width 242 height 44
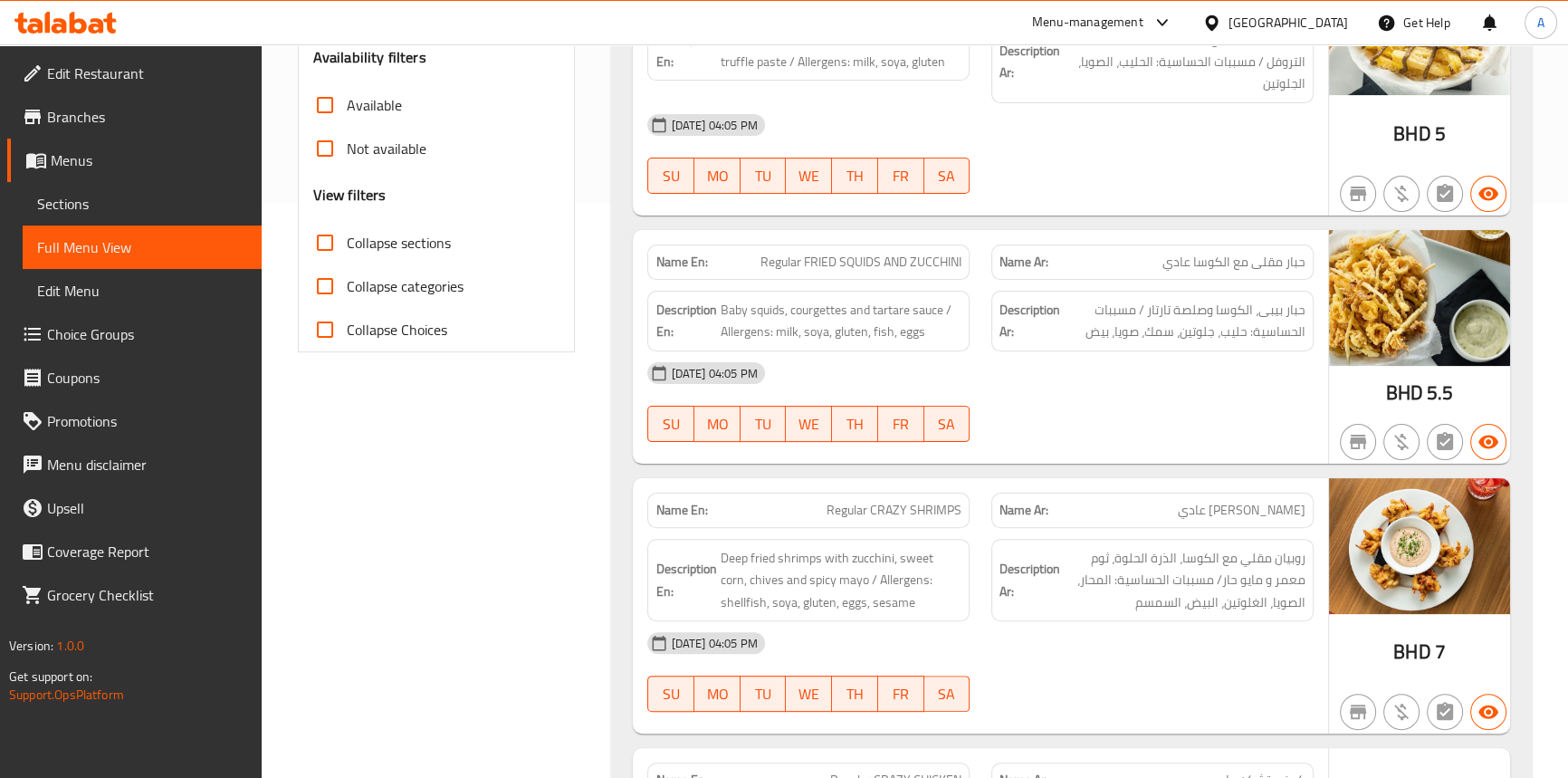
scroll to position [576, 0]
click at [1204, 425] on div "14-09-2025 04:05 PM SU MO TU WE TH FR SA" at bounding box center [980, 401] width 687 height 101
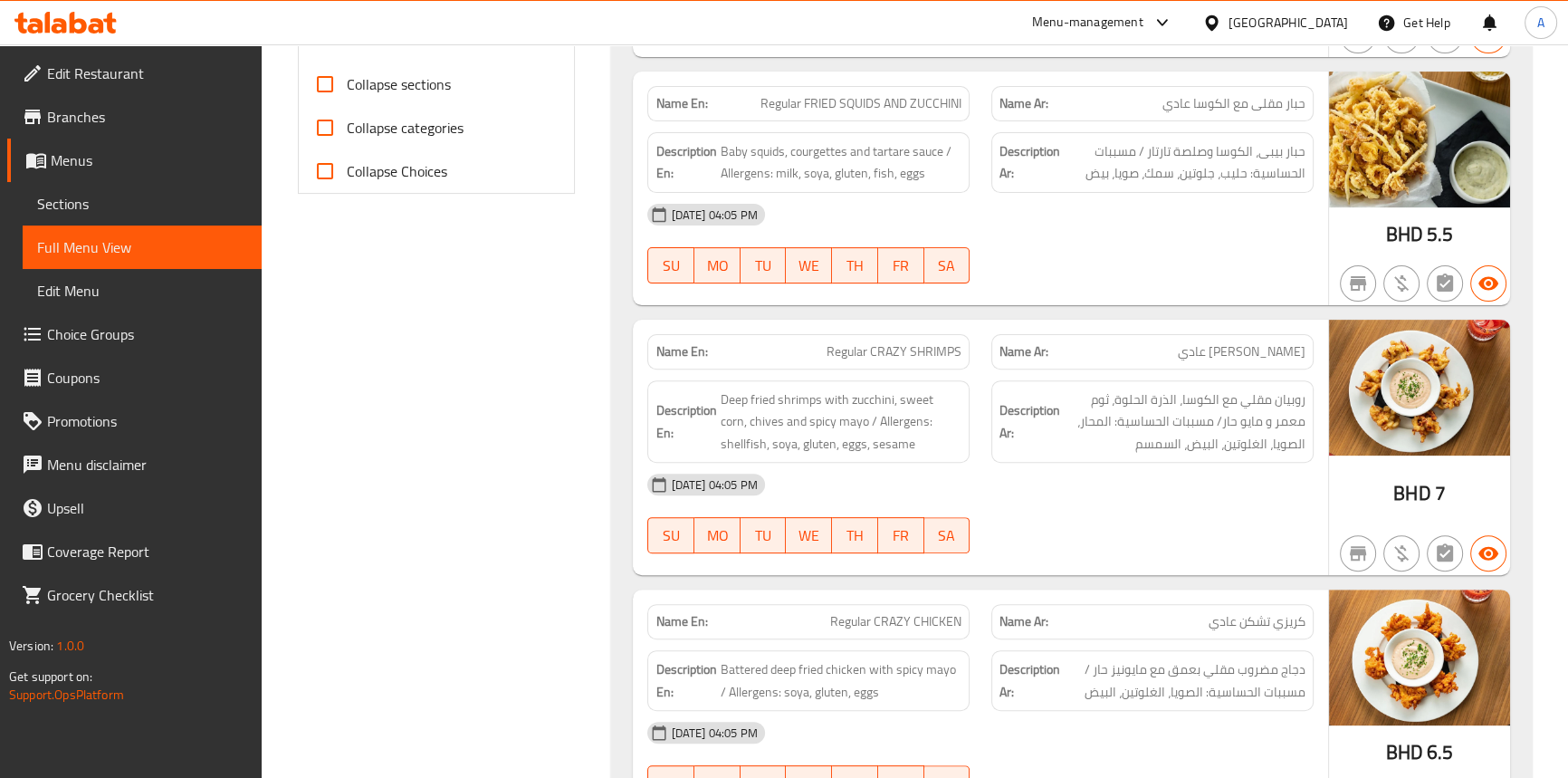
scroll to position [905, 0]
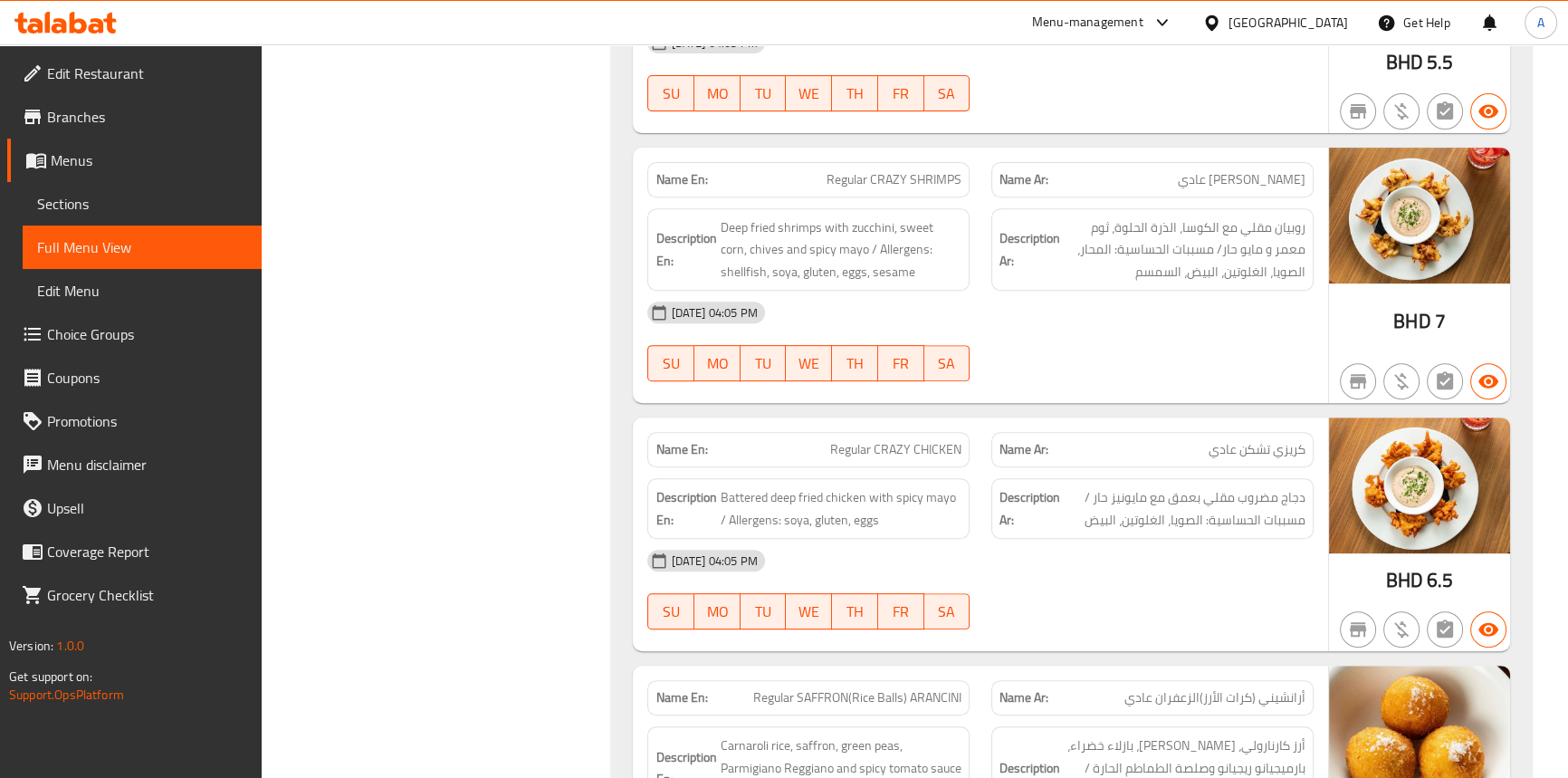
click at [948, 450] on span "Regular CRAZY CHICKEN" at bounding box center [896, 449] width 131 height 19
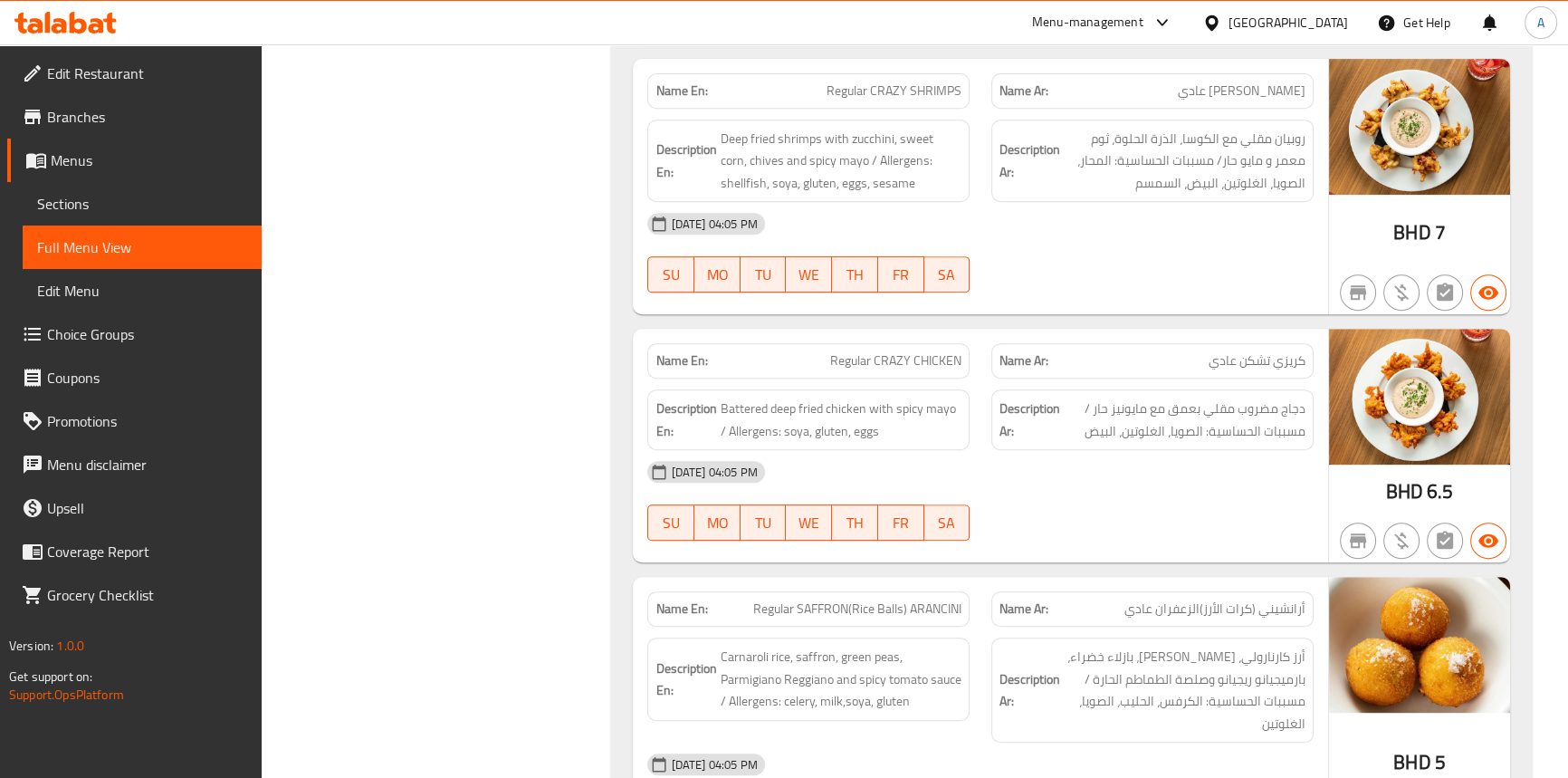
scroll to position [1069, 0]
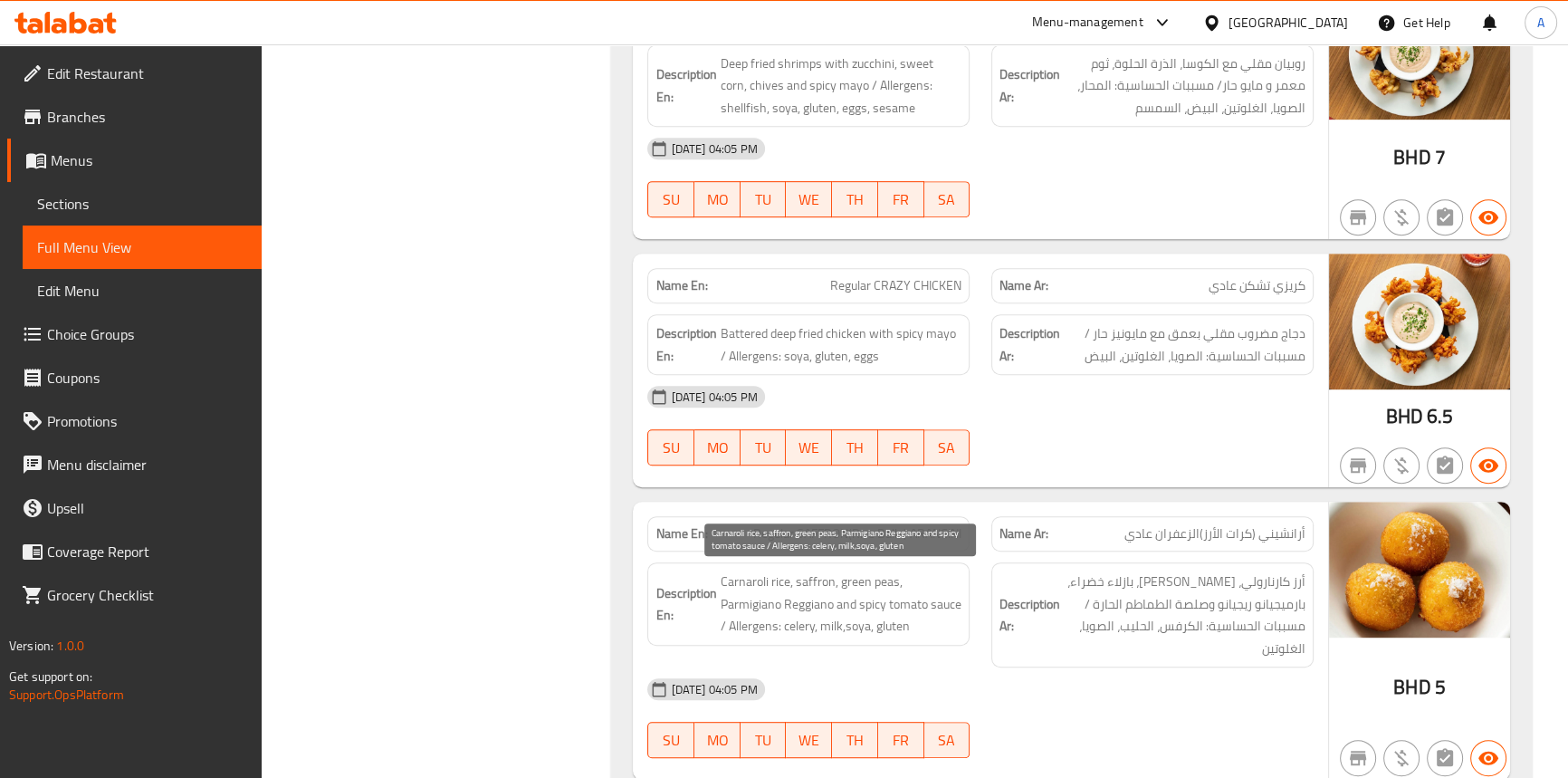
click at [784, 587] on span "Carnaroli rice, saffron, green peas, Parmigiano Reggiano and spicy tomato sauce…" at bounding box center [841, 604] width 242 height 67
click at [790, 596] on span "Carnaroli rice, saffron, green peas, Parmigiano Reggiano and spicy tomato sauce…" at bounding box center [841, 604] width 242 height 67
drag, startPoint x: 850, startPoint y: 597, endPoint x: 719, endPoint y: 568, distance: 134.2
click at [720, 570] on span "Carnaroli rice, saffron, green peas, Parmigiano Reggiano and spicy tomato sauce…" at bounding box center [841, 604] width 242 height 67
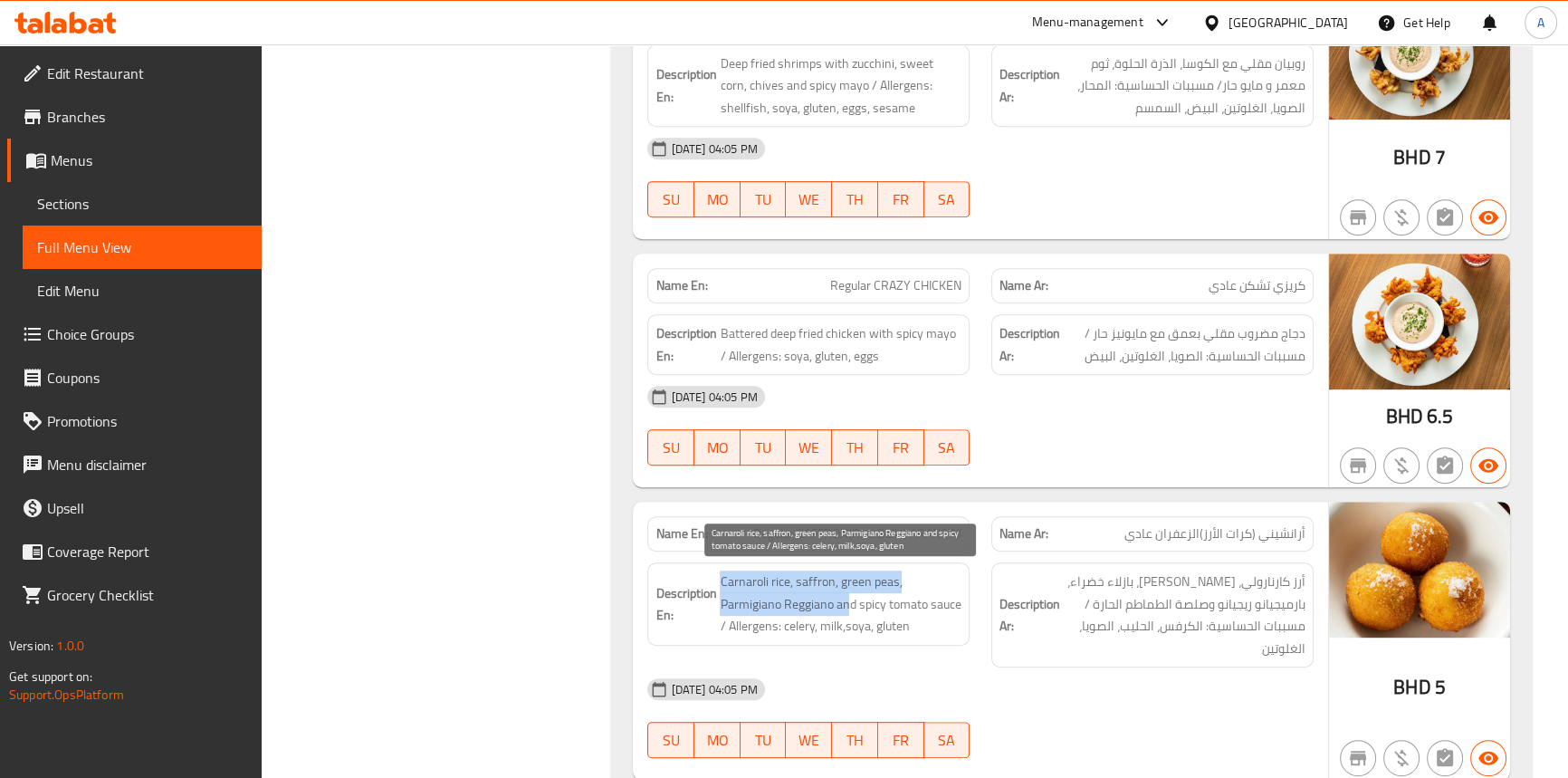
copy span "Carnaroli rice, saffron, green peas, Parmigiano Reggiano an"
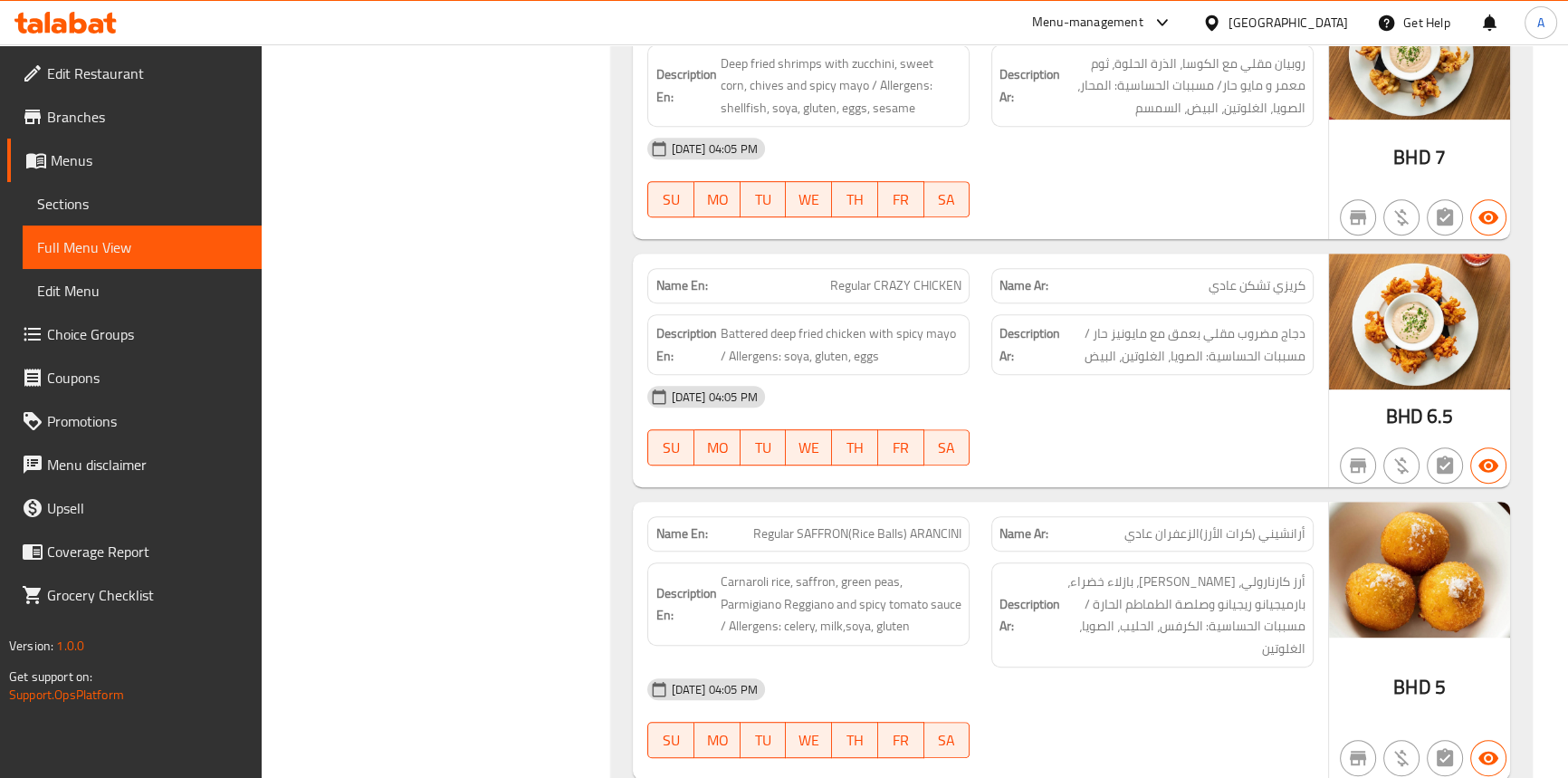
click at [980, 377] on div "14-09-2025 04:05 PM" at bounding box center [980, 396] width 687 height 43
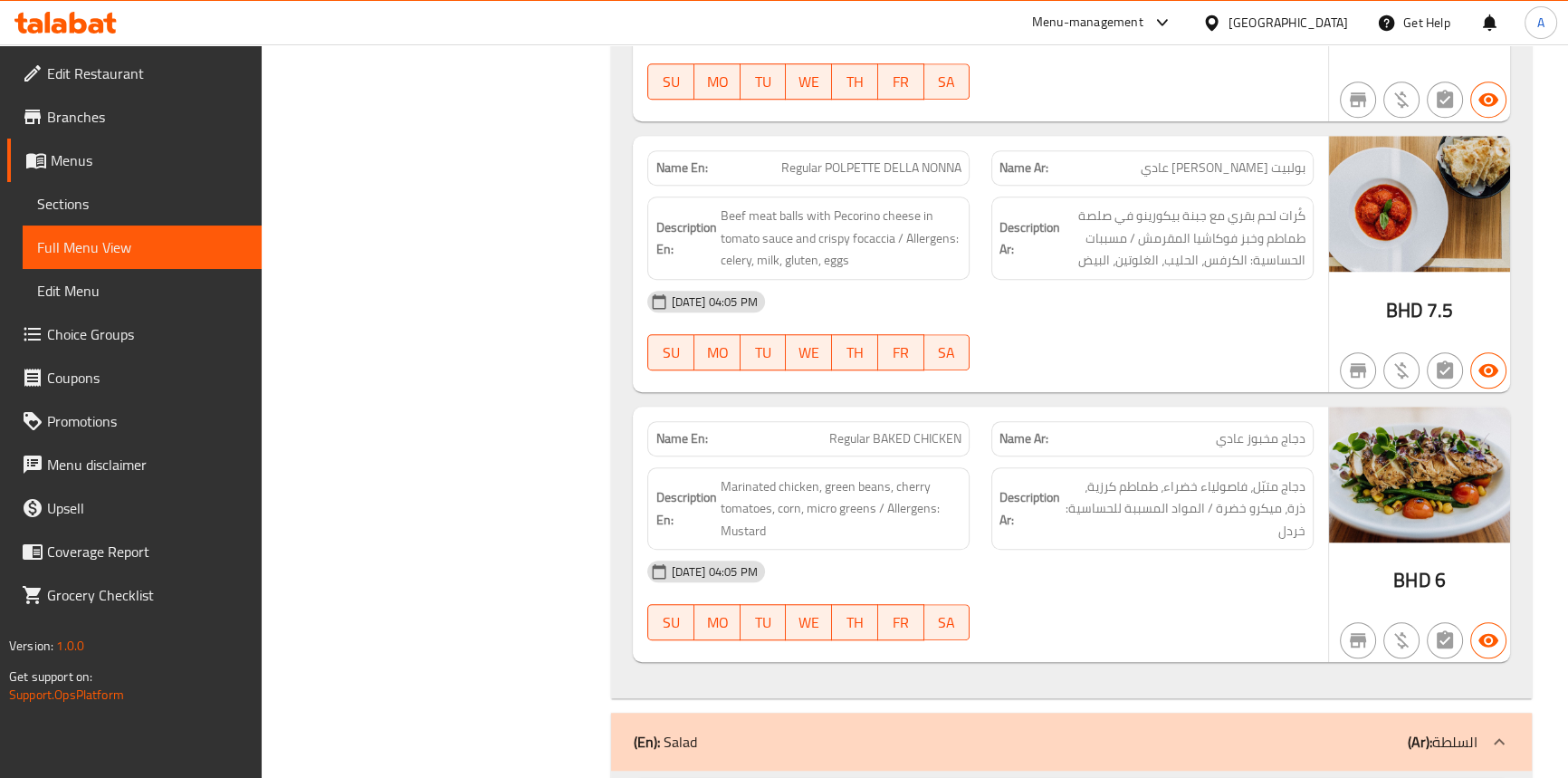
scroll to position [1788, 0]
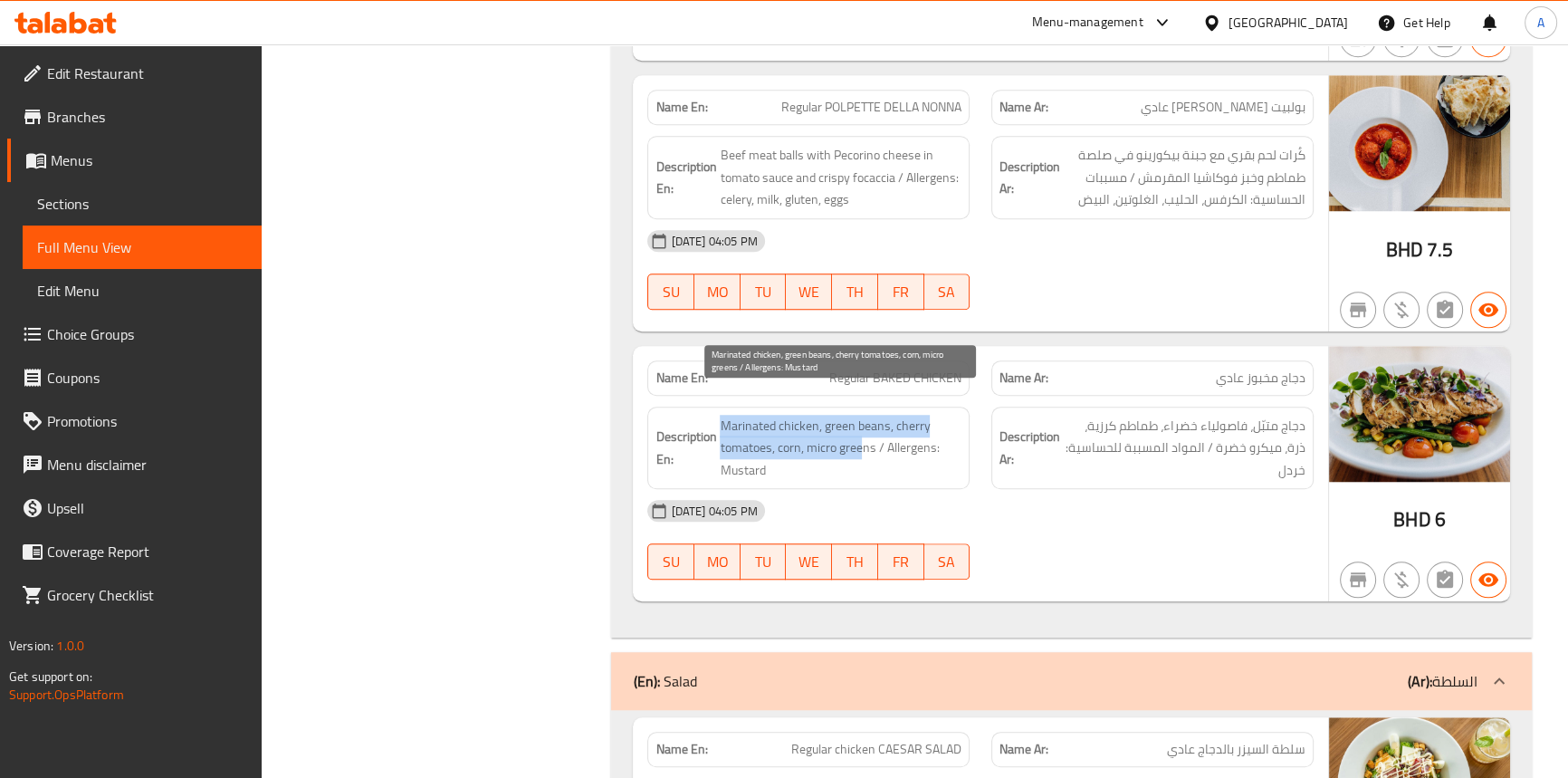
drag, startPoint x: 863, startPoint y: 425, endPoint x: 720, endPoint y: 398, distance: 145.5
click at [720, 415] on span "Marinated chicken, green beans, cherry tomatoes, corn, micro greens / Allergens…" at bounding box center [841, 448] width 242 height 67
copy span "Marinated chicken, green beans, cherry tomatoes, corn, micro gree"
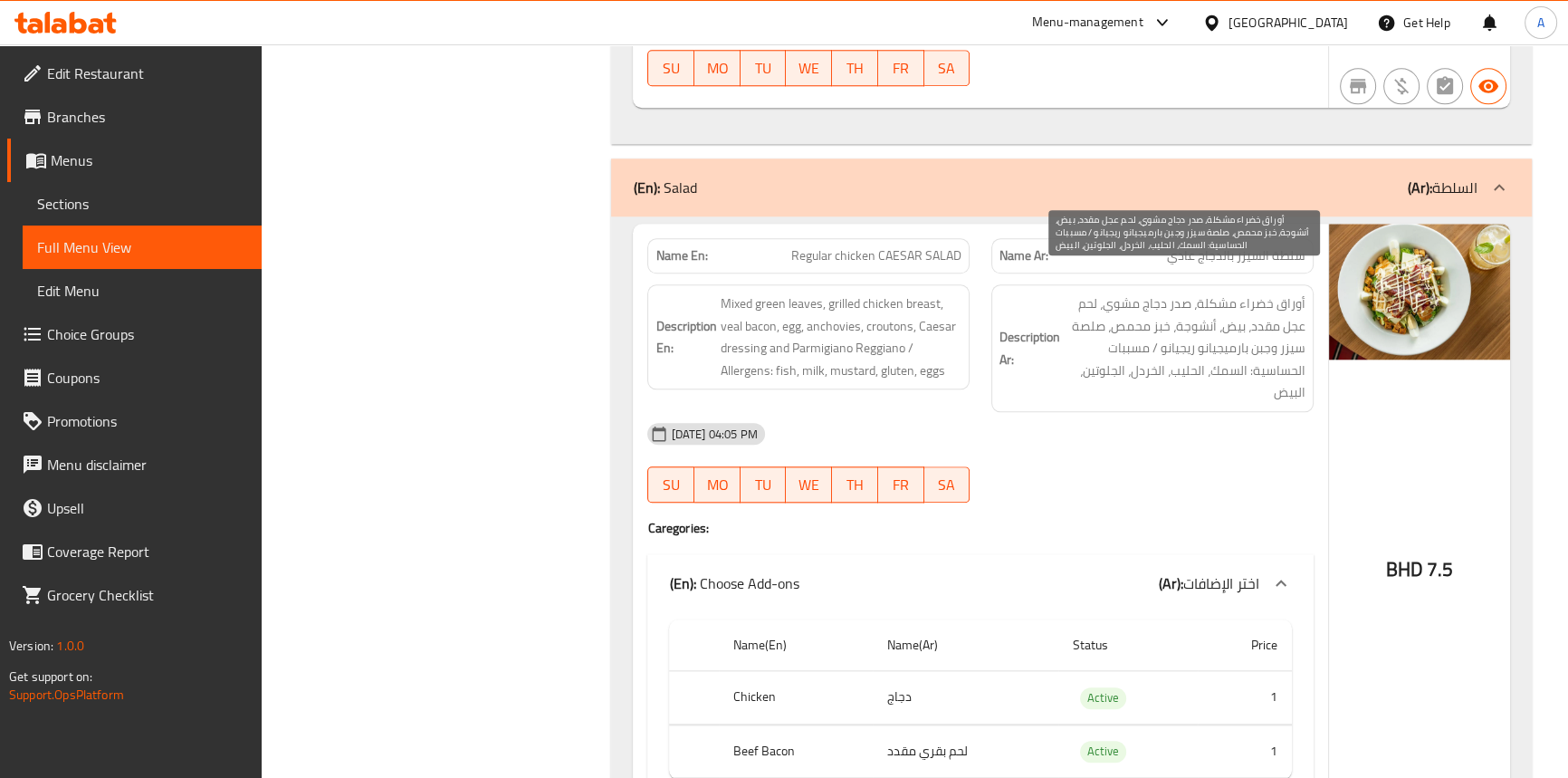
scroll to position [2283, 0]
click at [963, 412] on div "14-09-2025 04:05 PM" at bounding box center [980, 433] width 687 height 43
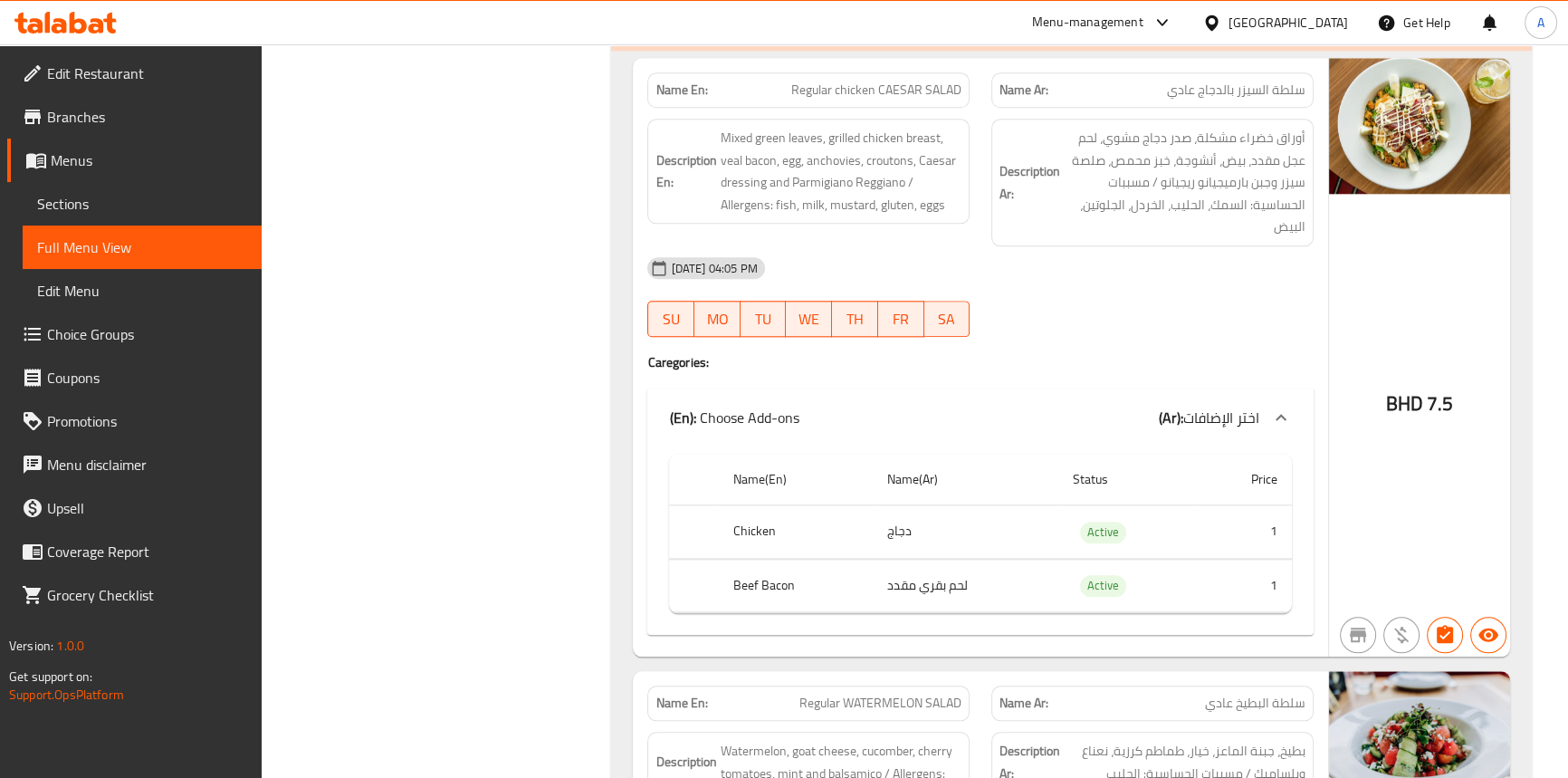
scroll to position [2612, 0]
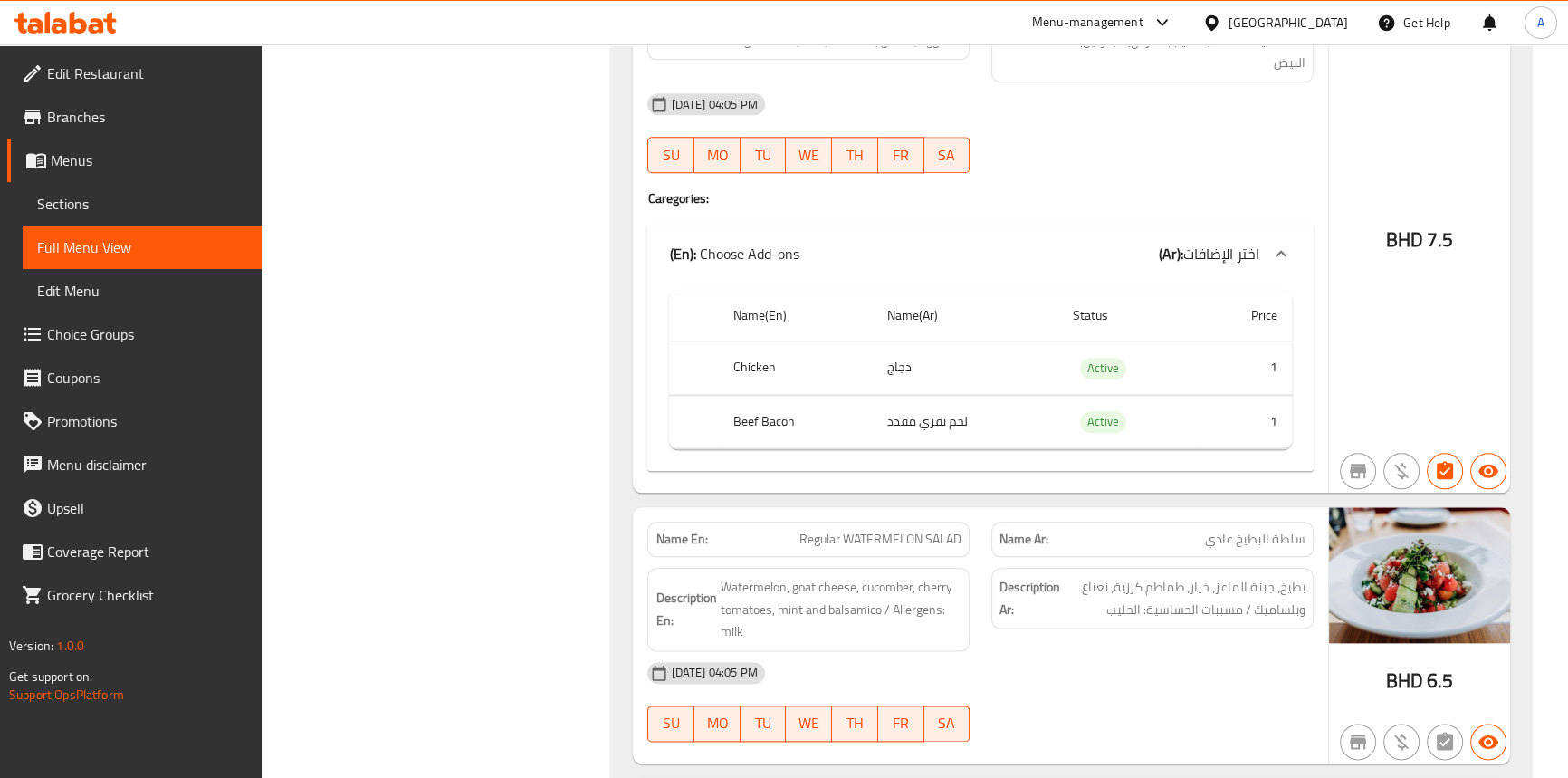
click at [1010, 225] on div "(En): Choose Add-ons (Ar): اختر الإضافات" at bounding box center [980, 254] width 666 height 58
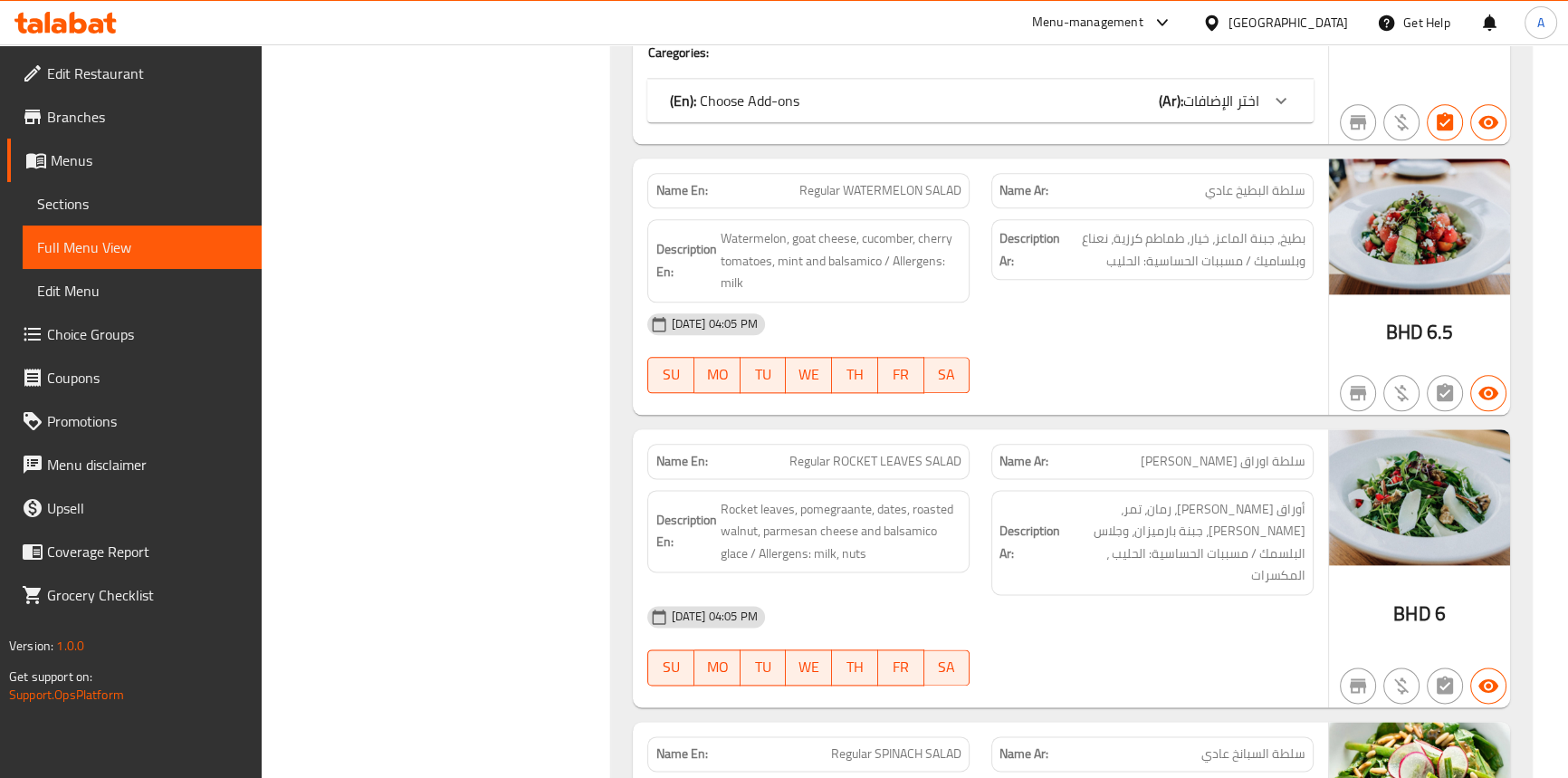
scroll to position [2759, 0]
click at [1040, 314] on div "14-09-2025 04:05 PM" at bounding box center [980, 322] width 687 height 43
drag, startPoint x: 443, startPoint y: 565, endPoint x: 762, endPoint y: 681, distance: 339.4
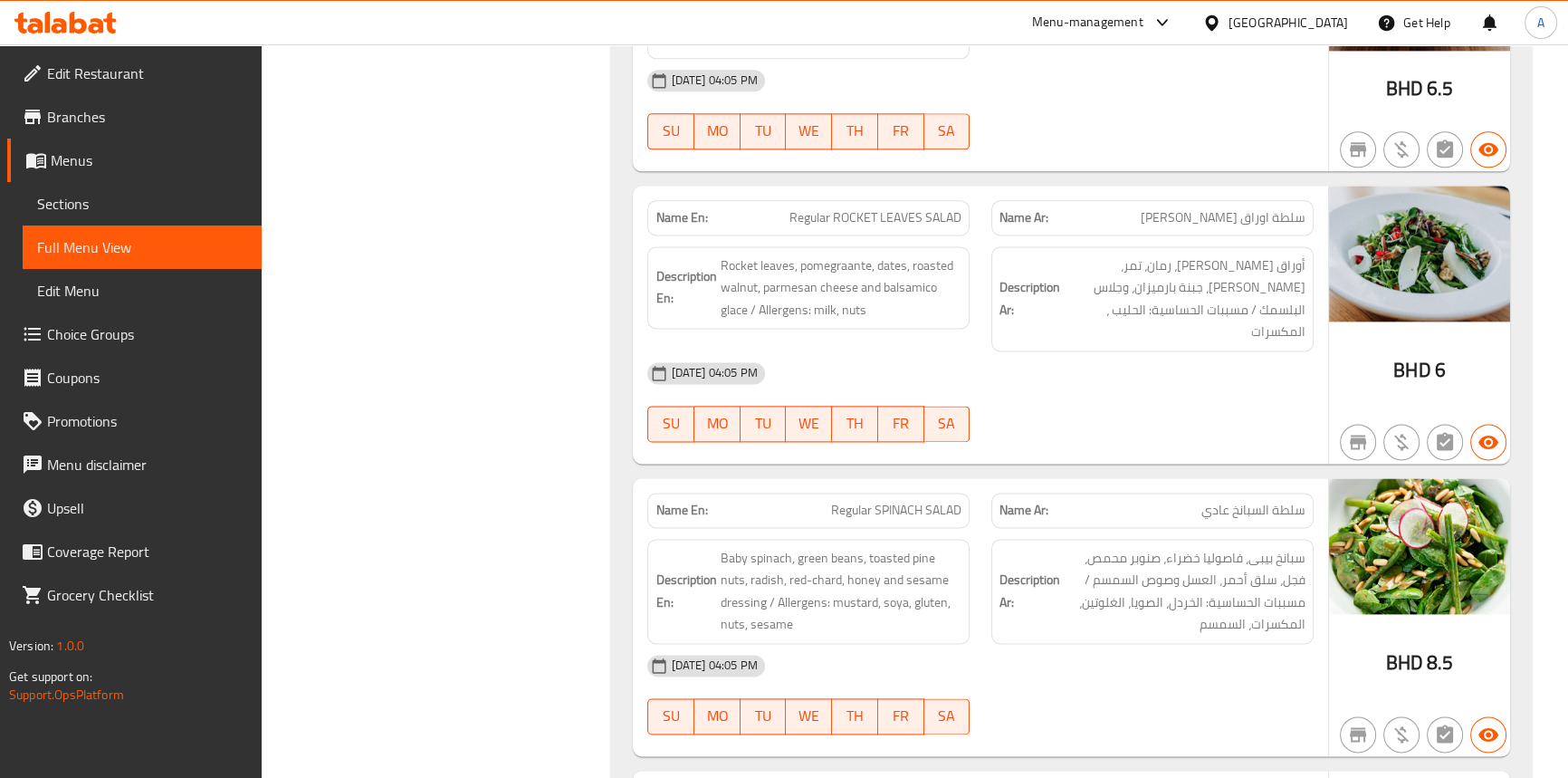
scroll to position [3006, 0]
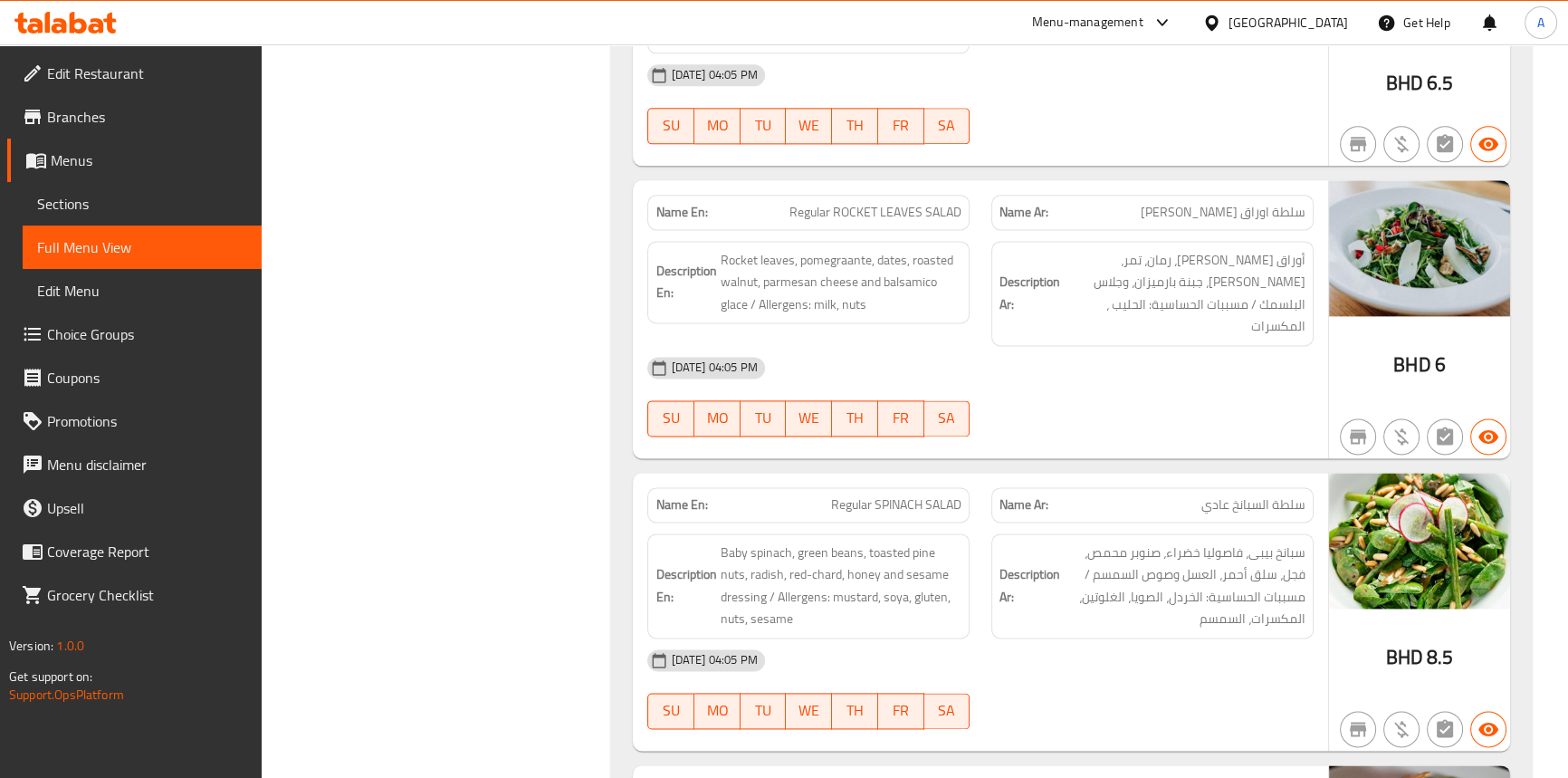
click at [1003, 357] on div "14-09-2025 04:05 PM SU MO TU WE TH FR SA" at bounding box center [980, 397] width 687 height 101
click at [1016, 346] on div "14-09-2025 04:05 PM" at bounding box center [980, 368] width 687 height 43
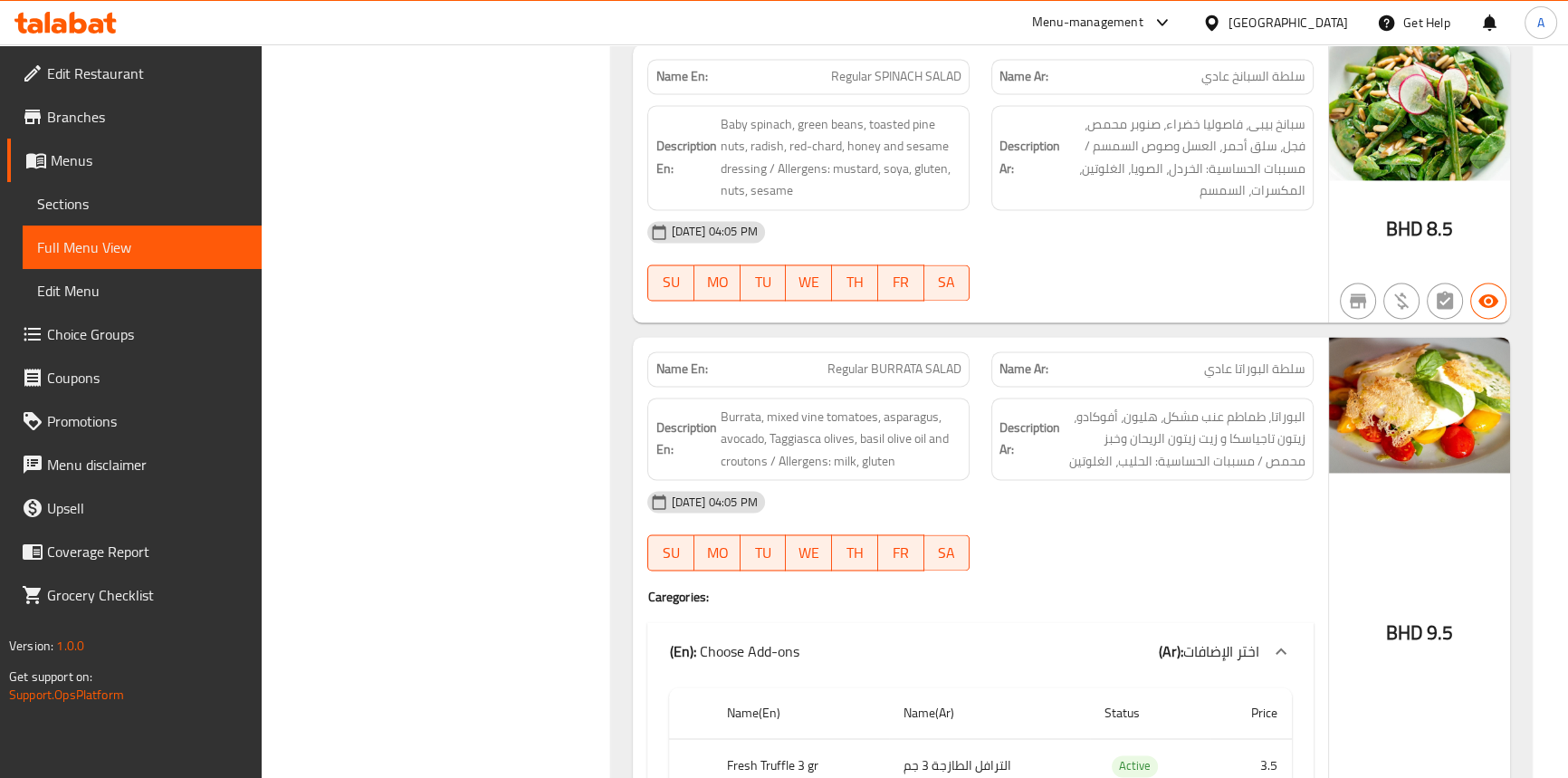
click at [1065, 480] on div "14-09-2025 04:05 PM" at bounding box center [980, 502] width 687 height 43
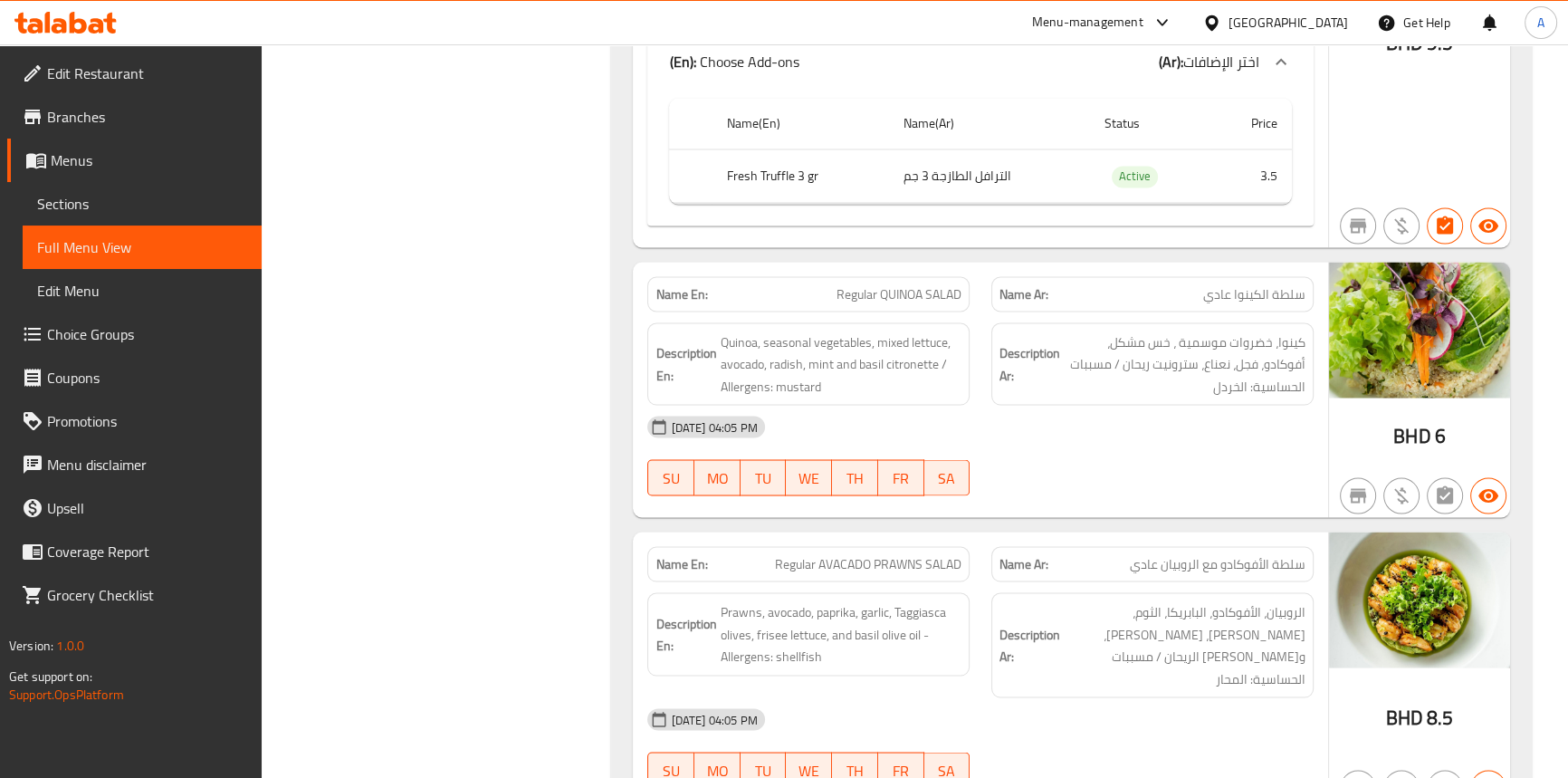
scroll to position [4185, 0]
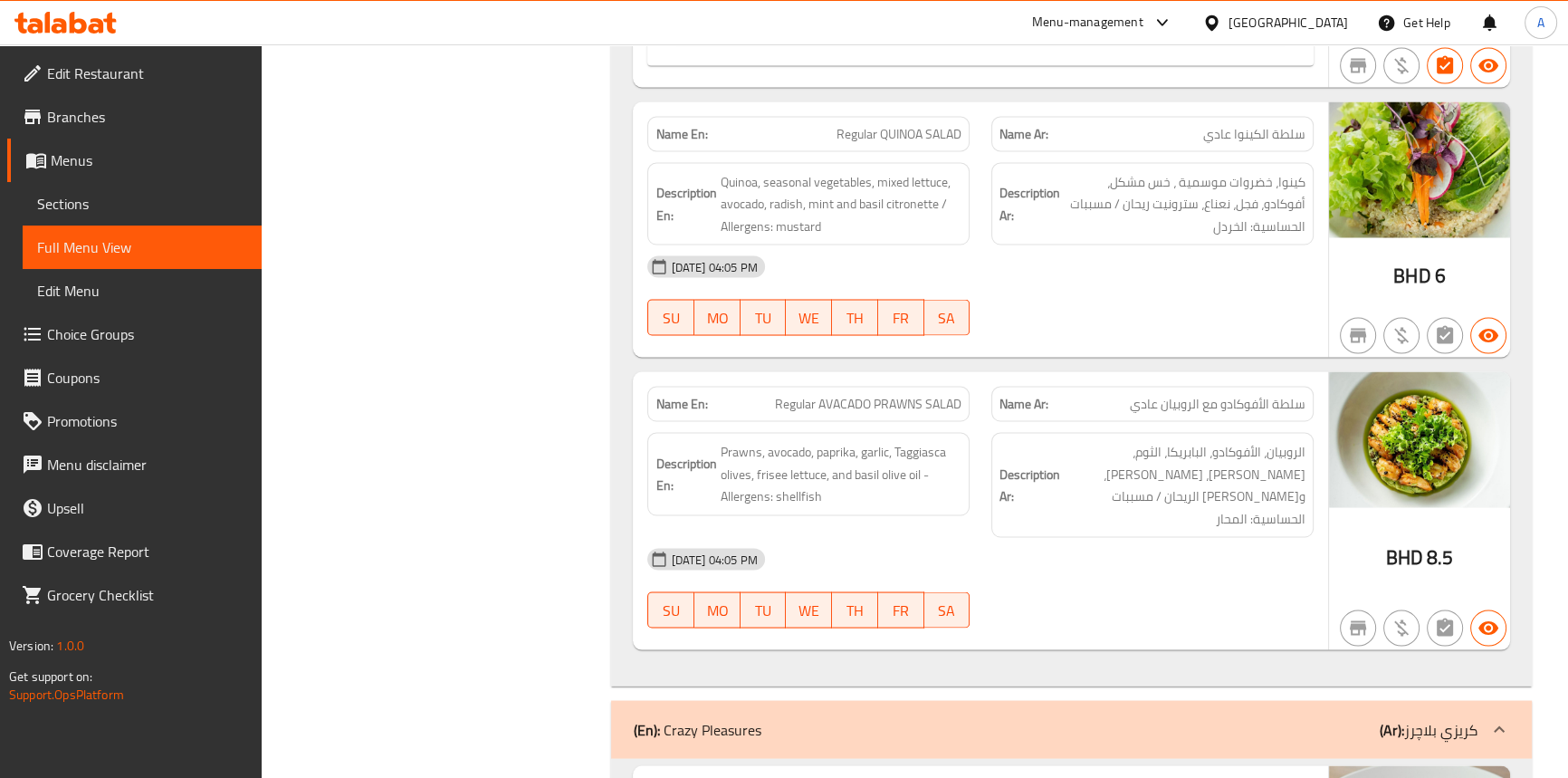
click at [1145, 537] on div "14-09-2025 04:05 PM SU MO TU WE TH FR SA" at bounding box center [980, 588] width 687 height 101
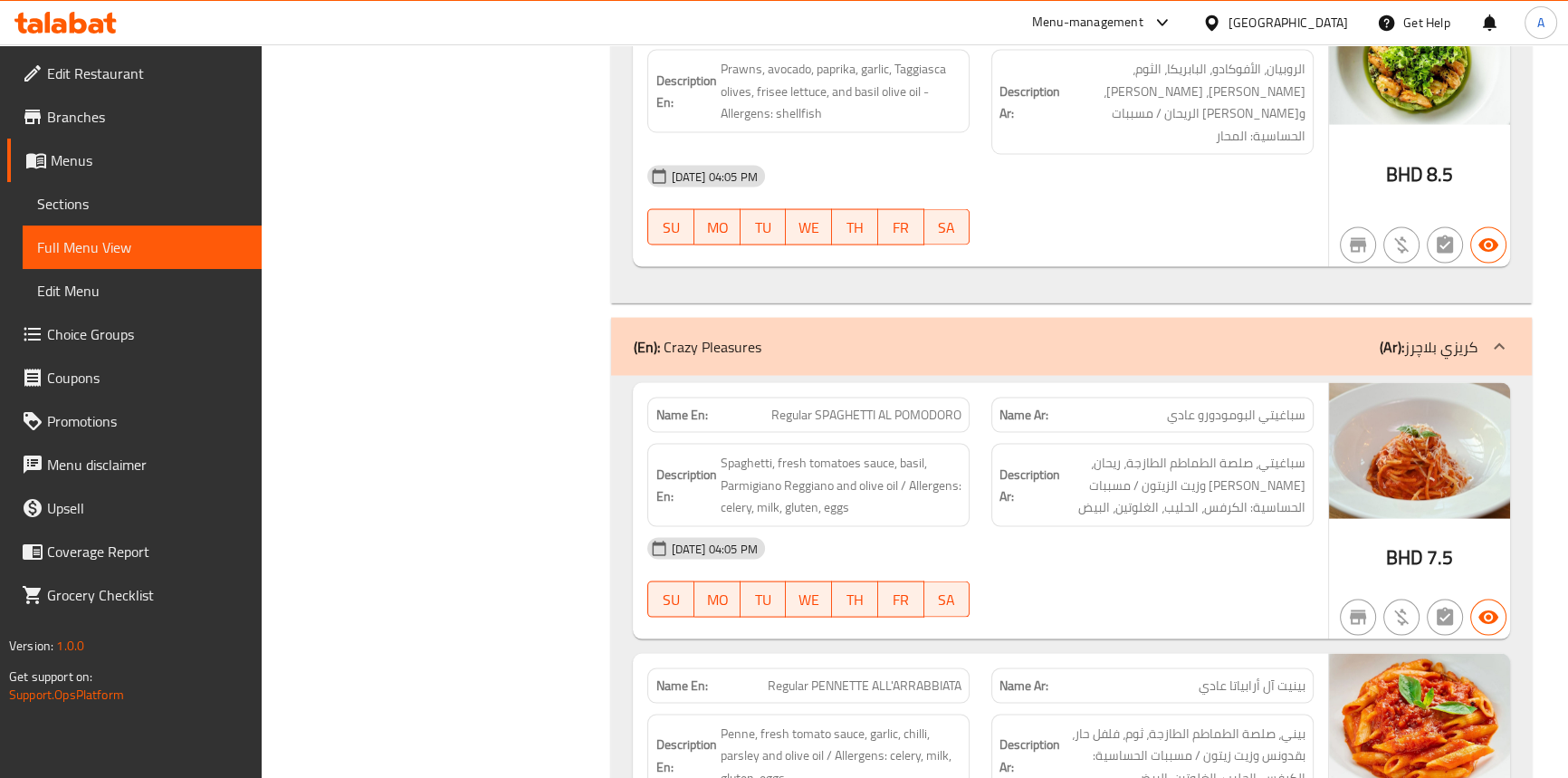
scroll to position [4597, 0]
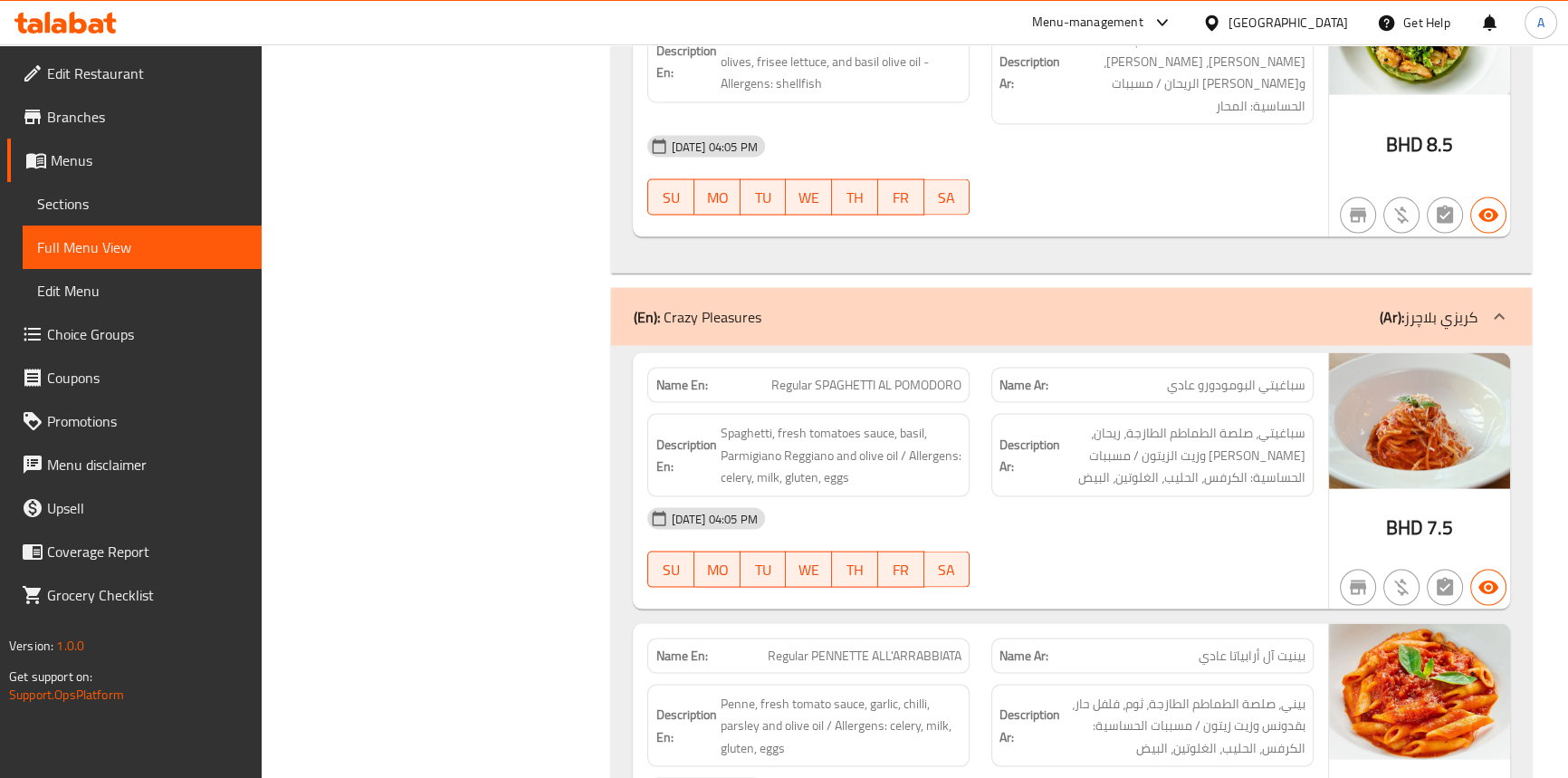
click at [1070, 497] on div "14-09-2025 04:05 PM SU MO TU WE TH FR SA" at bounding box center [980, 548] width 687 height 101
drag, startPoint x: 1095, startPoint y: 452, endPoint x: 839, endPoint y: 375, distance: 267.3
click at [1095, 497] on div "14-09-2025 04:05 PM" at bounding box center [980, 519] width 687 height 43
click at [852, 375] on span "Regular SPAGHETTI AL POMODORO" at bounding box center [866, 385] width 190 height 19
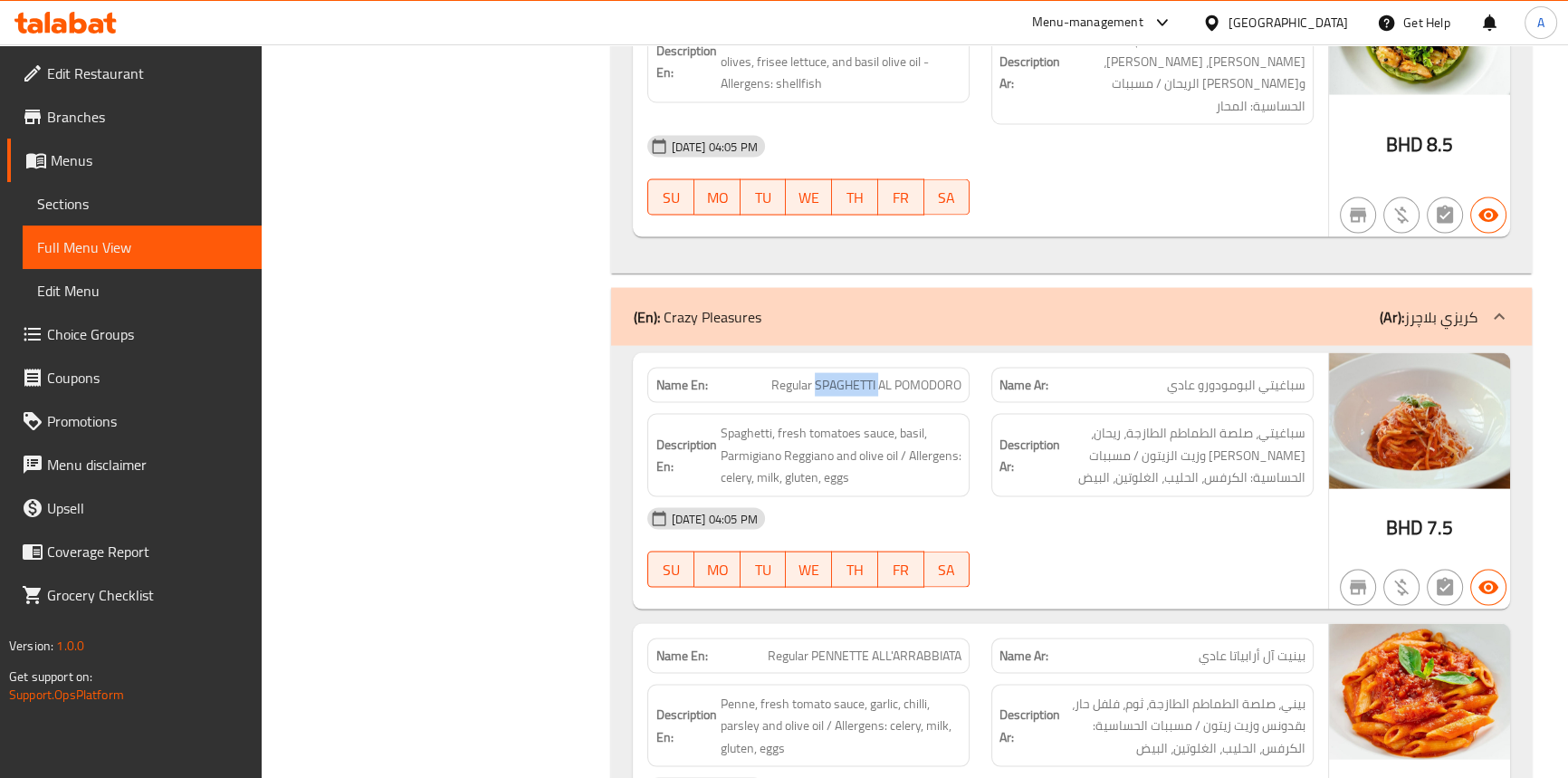
drag, startPoint x: 852, startPoint y: 312, endPoint x: 861, endPoint y: 319, distance: 11.4
click at [851, 375] on span "Regular SPAGHETTI AL POMODORO" at bounding box center [866, 385] width 190 height 19
click at [916, 375] on span "Regular SPAGHETTI AL POMODORO" at bounding box center [866, 385] width 190 height 19
click at [911, 375] on span "Regular SPAGHETTI AL POMODORO" at bounding box center [866, 385] width 190 height 19
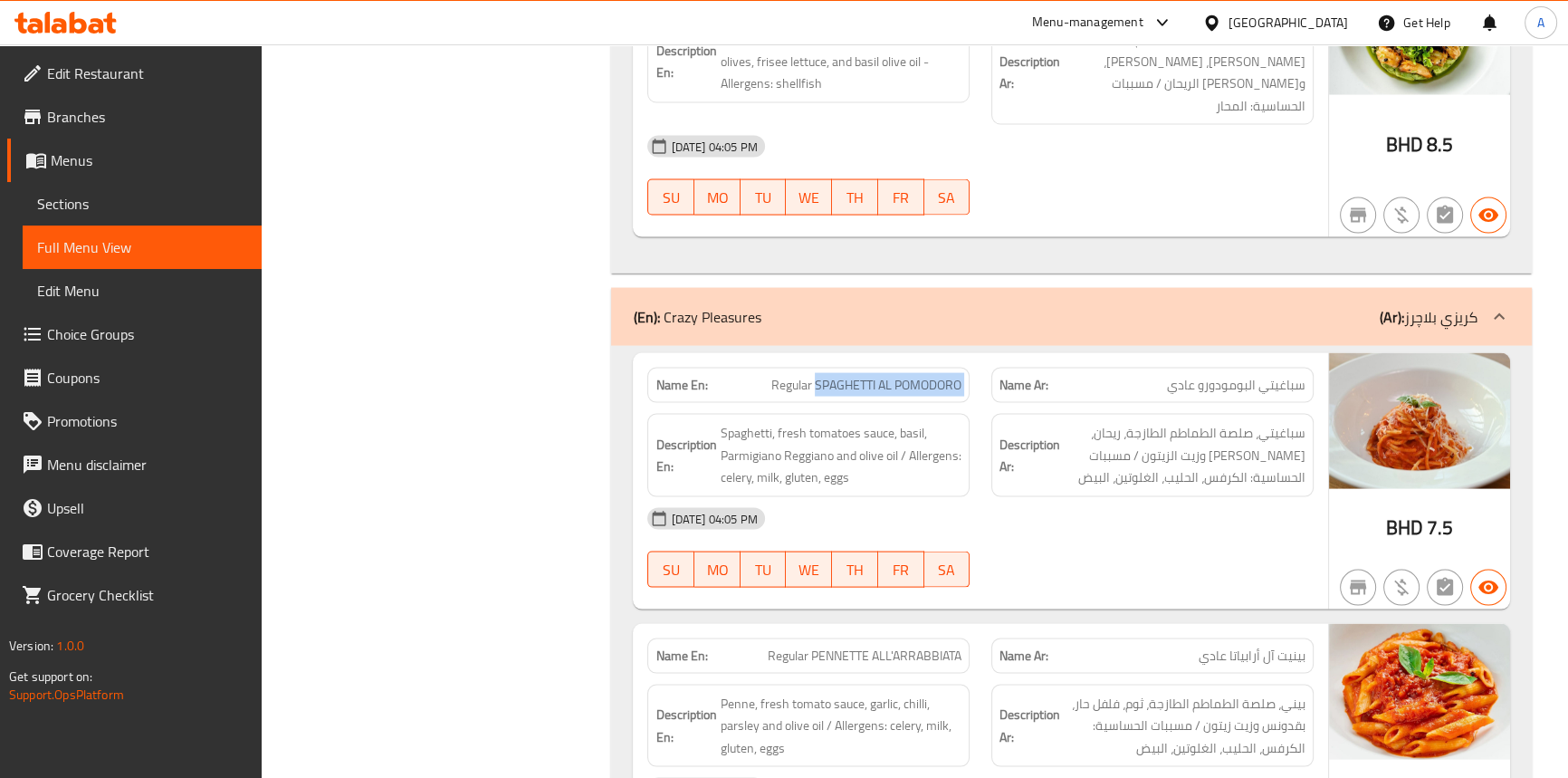
drag, startPoint x: 814, startPoint y: 314, endPoint x: 997, endPoint y: 314, distance: 183.0
click at [997, 357] on div "Name En: Regular SPAGHETTI AL POMODORO Name Ar: سباغيتي البومودورو عادي" at bounding box center [980, 385] width 687 height 57
copy span "SPAGHETTI AL POMODORO"
click at [1223, 375] on span "سباغيتي البومودورو عادي" at bounding box center [1237, 385] width 139 height 19
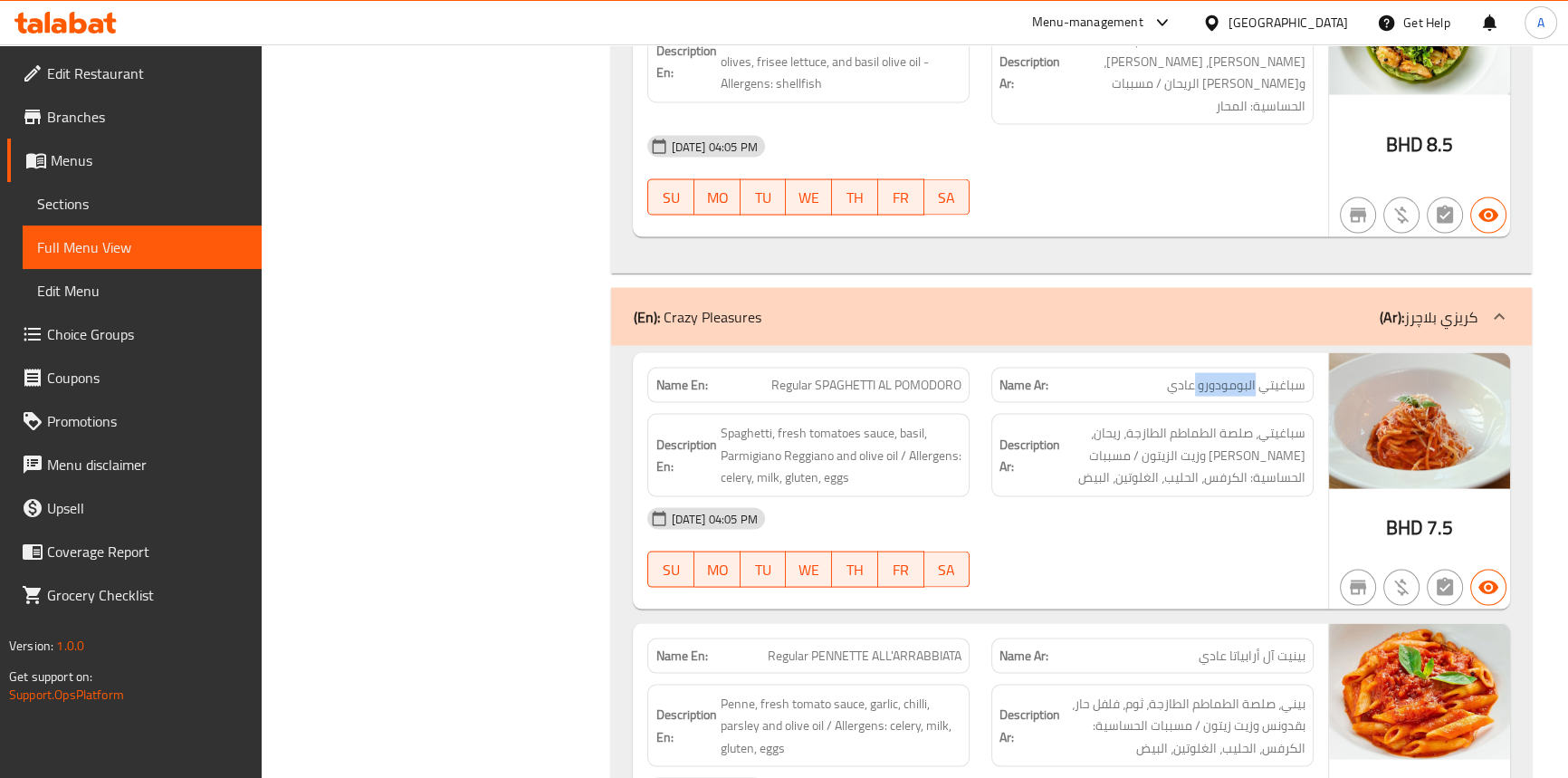
copy span "البومودورو"
click at [1286, 375] on span "سباغيتي البومودورو عادي" at bounding box center [1237, 385] width 139 height 19
copy span "سباغيتي"
click at [862, 375] on span "Regular SPAGHETTI AL POMODORO" at bounding box center [866, 385] width 190 height 19
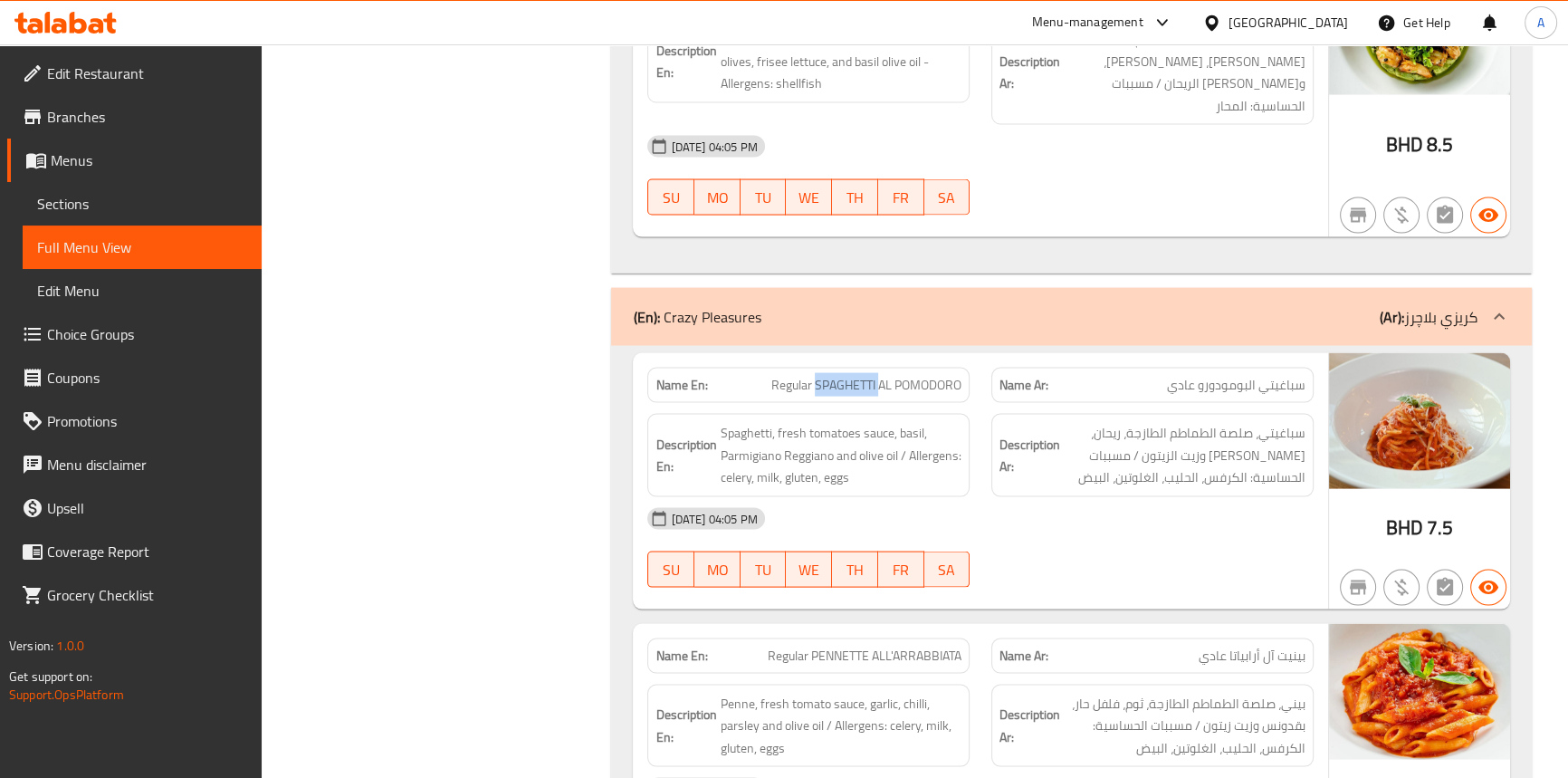
click at [862, 375] on span "Regular SPAGHETTI AL POMODORO" at bounding box center [866, 385] width 190 height 19
copy span "SPAGHETTI"
click at [1295, 375] on span "سباغيتي البومودورو عادي" at bounding box center [1237, 385] width 139 height 19
copy span "سباغيتي"
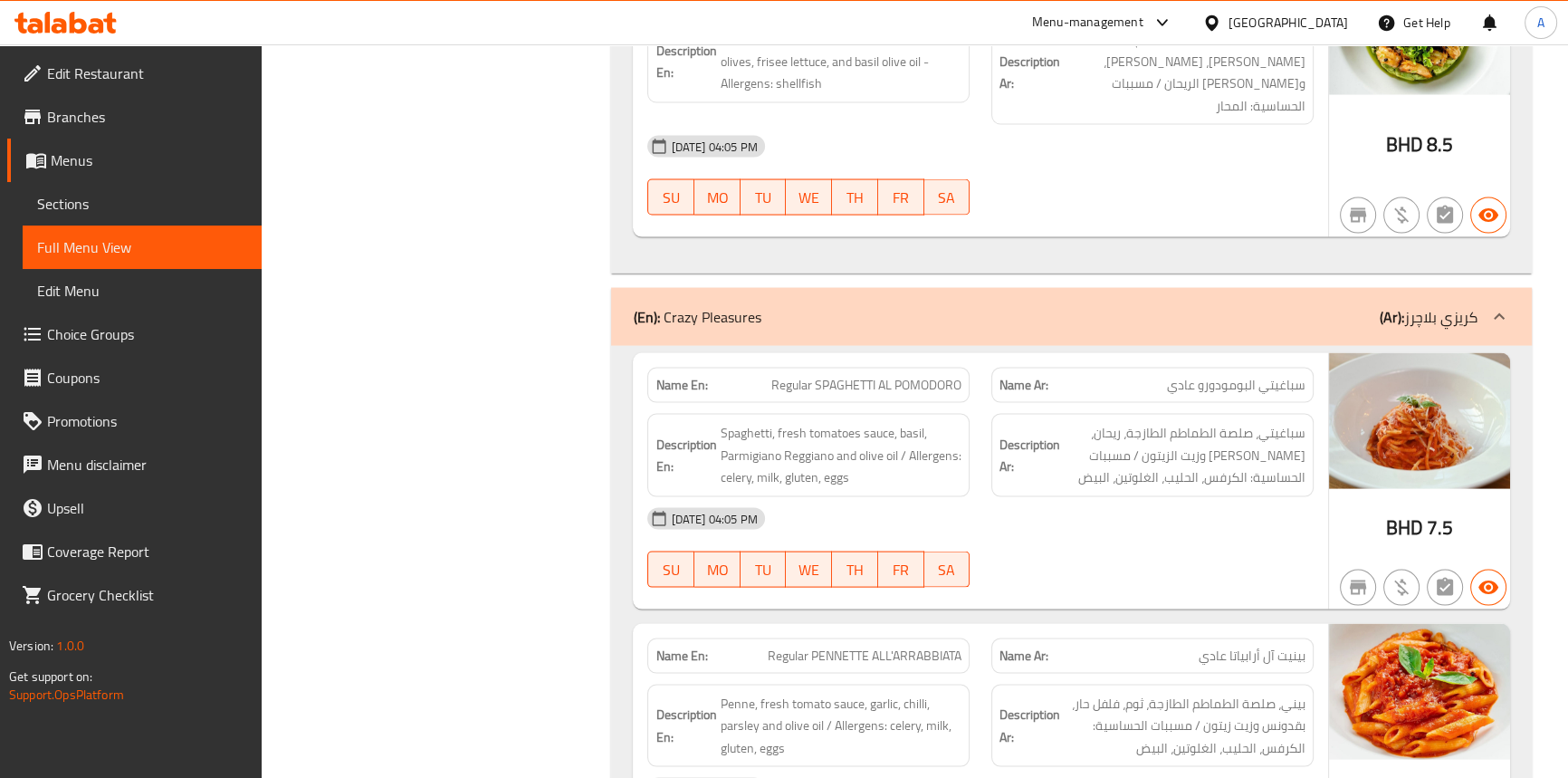
click at [842, 375] on span "Regular SPAGHETTI AL POMODORO" at bounding box center [866, 385] width 190 height 19
click at [872, 375] on span "Regular SPAGHETTI AL POMODORO" at bounding box center [866, 385] width 190 height 19
drag, startPoint x: 872, startPoint y: 307, endPoint x: 915, endPoint y: 307, distance: 43.0
click at [872, 375] on span "Regular SPAGHETTI AL POMODORO" at bounding box center [866, 385] width 190 height 19
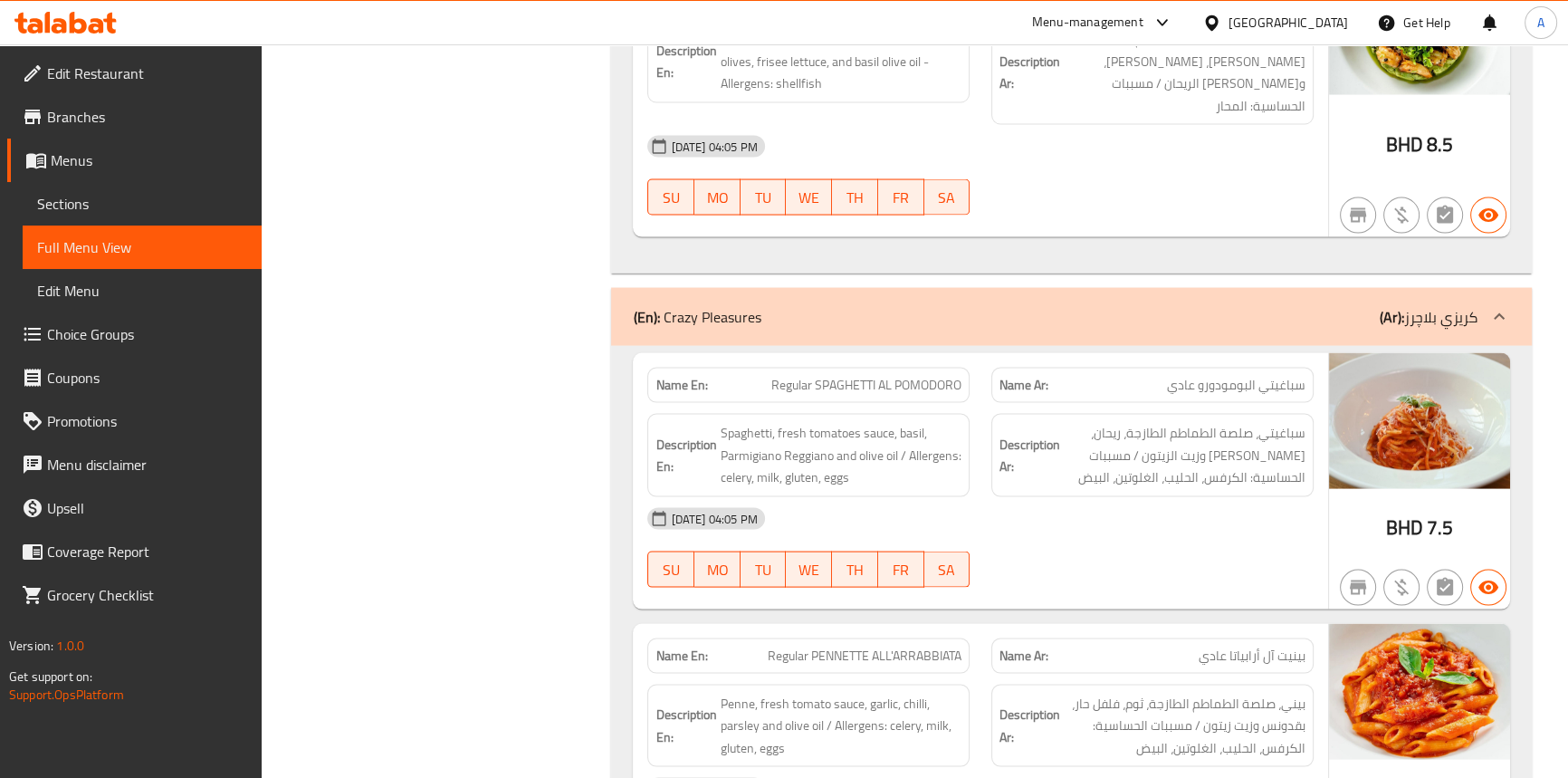
click at [922, 375] on span "Regular SPAGHETTI AL POMODORO" at bounding box center [866, 385] width 190 height 19
click at [797, 375] on span "Regular SPAGHETTI AL POMODORO" at bounding box center [866, 385] width 190 height 19
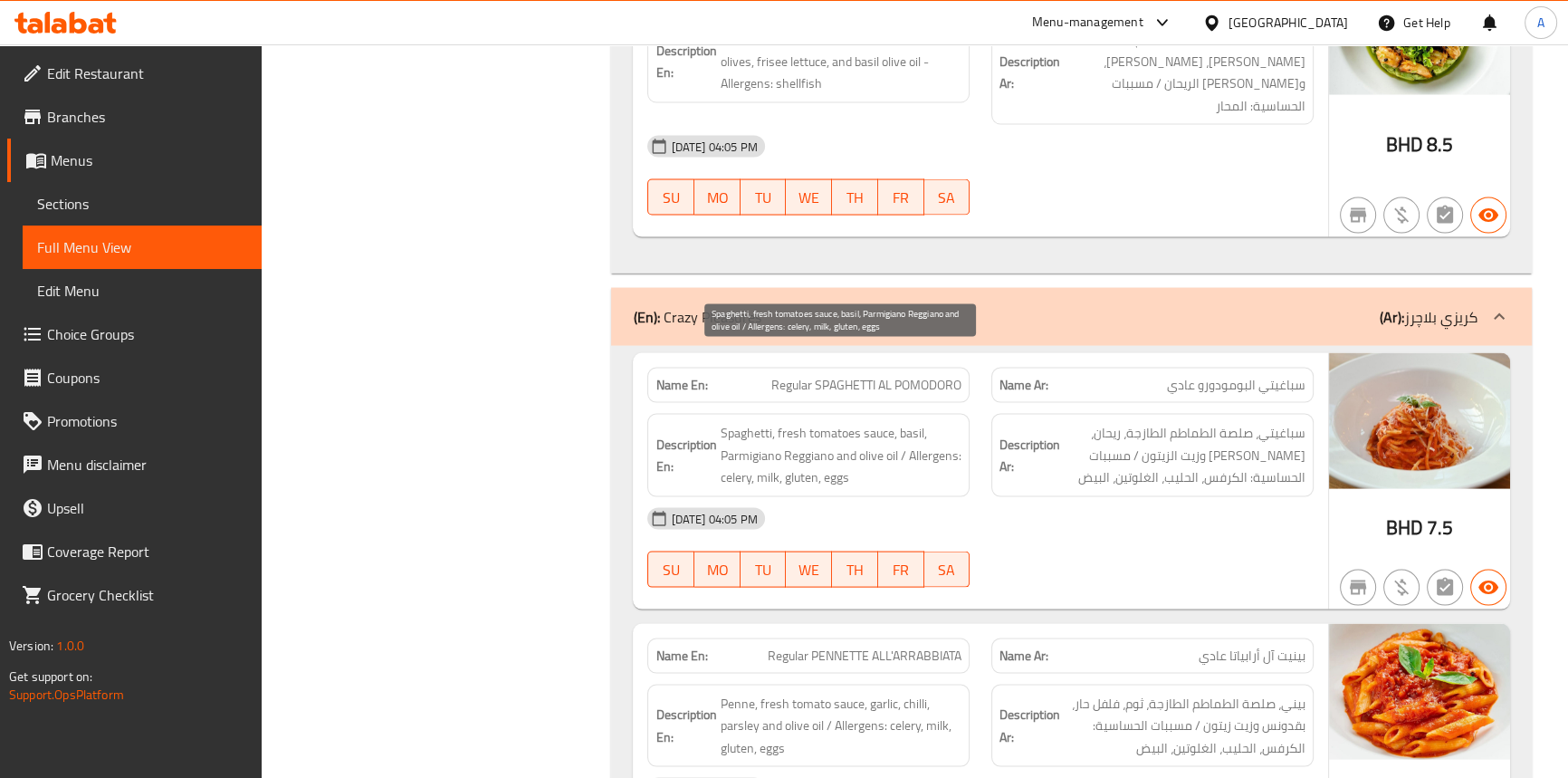
click at [750, 422] on span "Spaghetti, fresh tomatoes sauce, basil, Parmigiano Reggiano and olive oil / All…" at bounding box center [841, 456] width 242 height 67
click at [872, 422] on span "Spaghetti, fresh tomatoes sauce, basil, Parmigiano Reggiano and olive oil / All…" at bounding box center [841, 456] width 242 height 67
click at [844, 422] on span "Spaghetti, fresh tomatoes sauce, basil, Parmigiano Reggiano and olive oil / All…" at bounding box center [841, 456] width 242 height 67
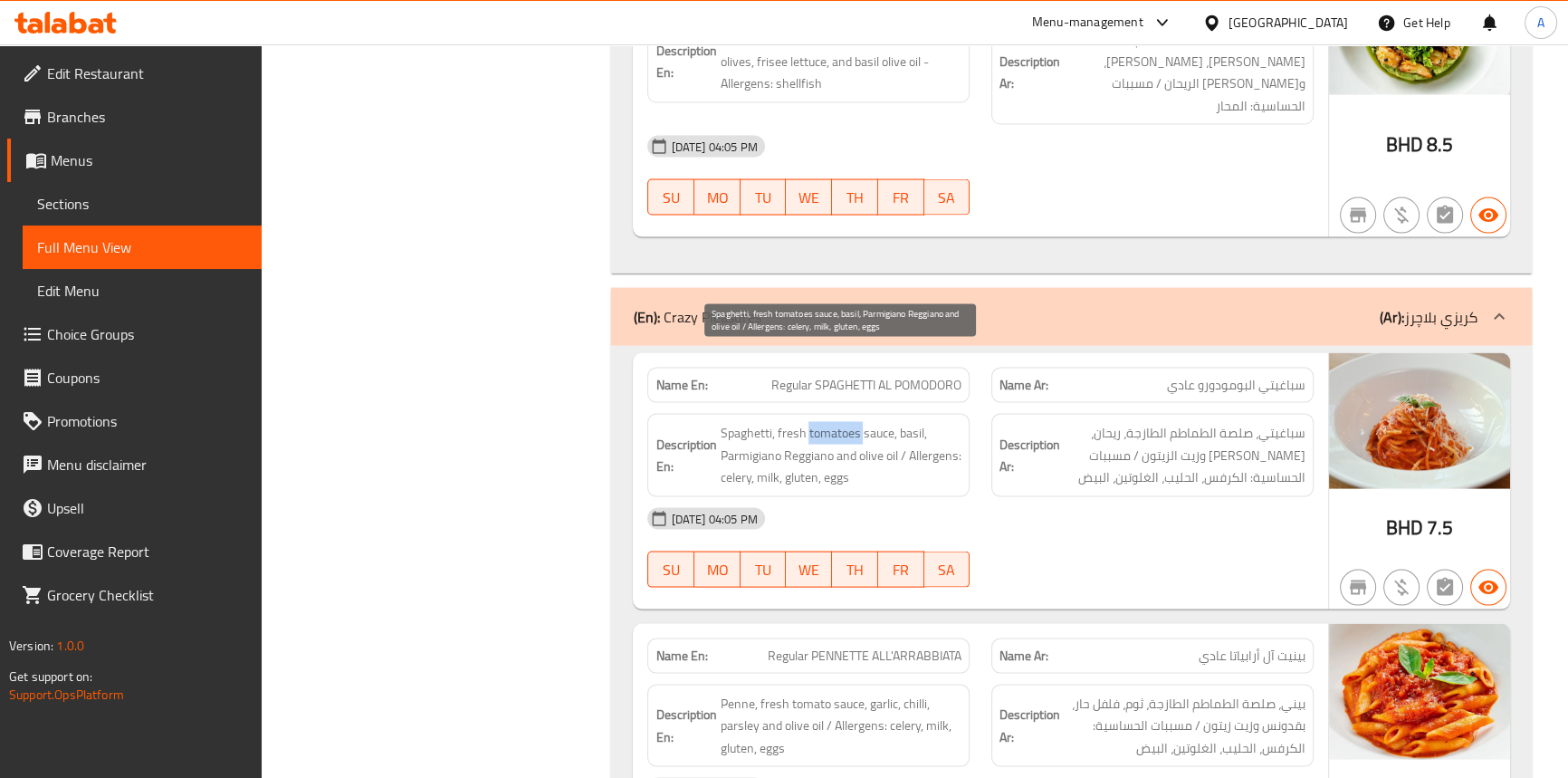
click at [844, 422] on span "Spaghetti, fresh tomatoes sauce, basil, Parmigiano Reggiano and olive oil / All…" at bounding box center [841, 456] width 242 height 67
click at [797, 422] on span "Spaghetti, fresh tomatoes sauce, basil, Parmigiano Reggiano and olive oil / All…" at bounding box center [841, 456] width 242 height 67
click at [901, 422] on span "Spaghetti, fresh tomatoes sauce, basil, Parmigiano Reggiano and olive oil / All…" at bounding box center [841, 456] width 242 height 67
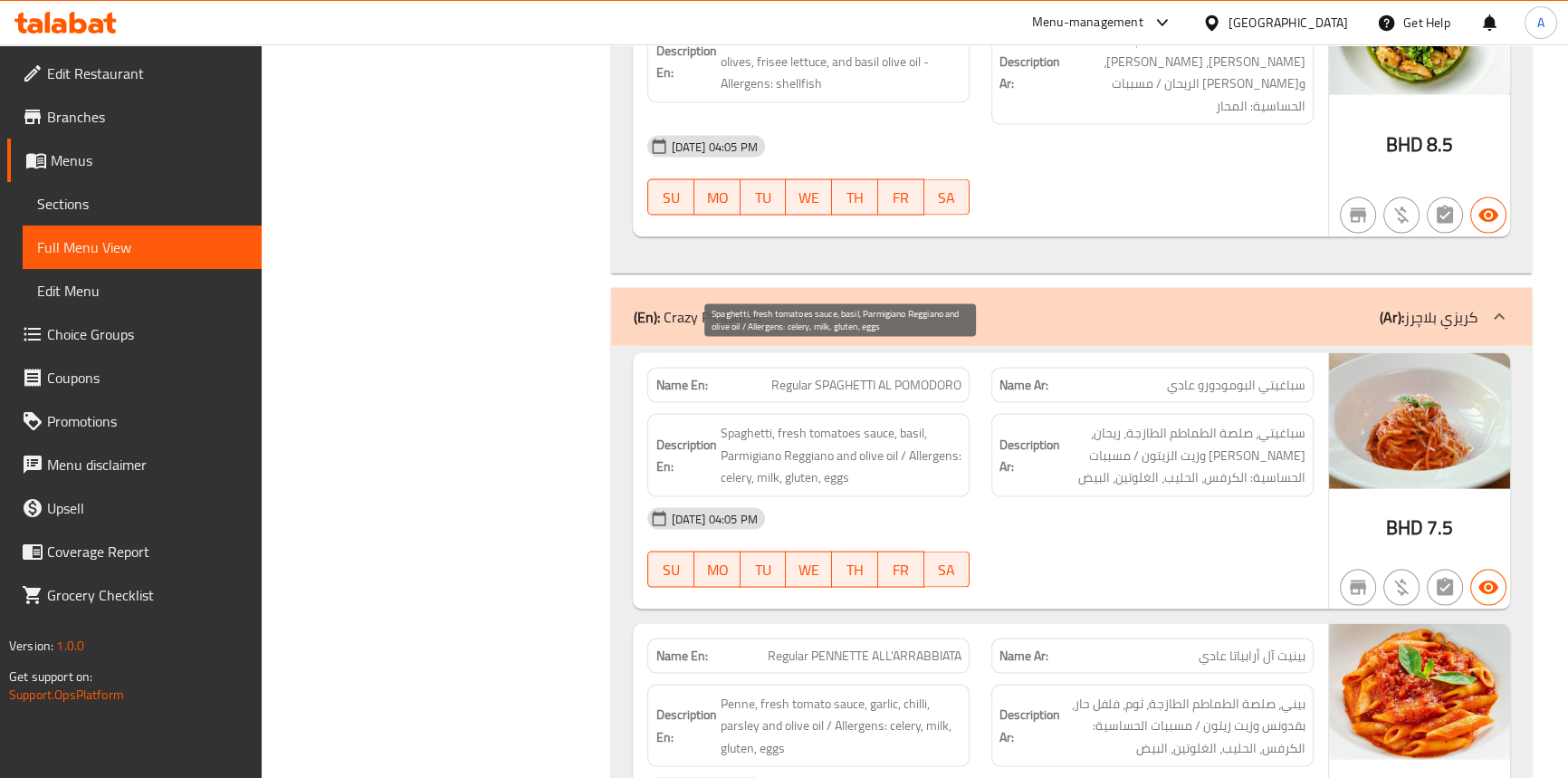
click at [729, 422] on span "Spaghetti, fresh tomatoes sauce, basil, Parmigiano Reggiano and olive oil / All…" at bounding box center [841, 456] width 242 height 67
click at [814, 422] on span "Spaghetti, fresh tomatoes sauce, basil, Parmigiano Reggiano and olive oil / All…" at bounding box center [841, 456] width 242 height 67
click at [843, 422] on span "Spaghetti, fresh tomatoes sauce, basil, Parmigiano Reggiano and olive oil / All…" at bounding box center [841, 456] width 242 height 67
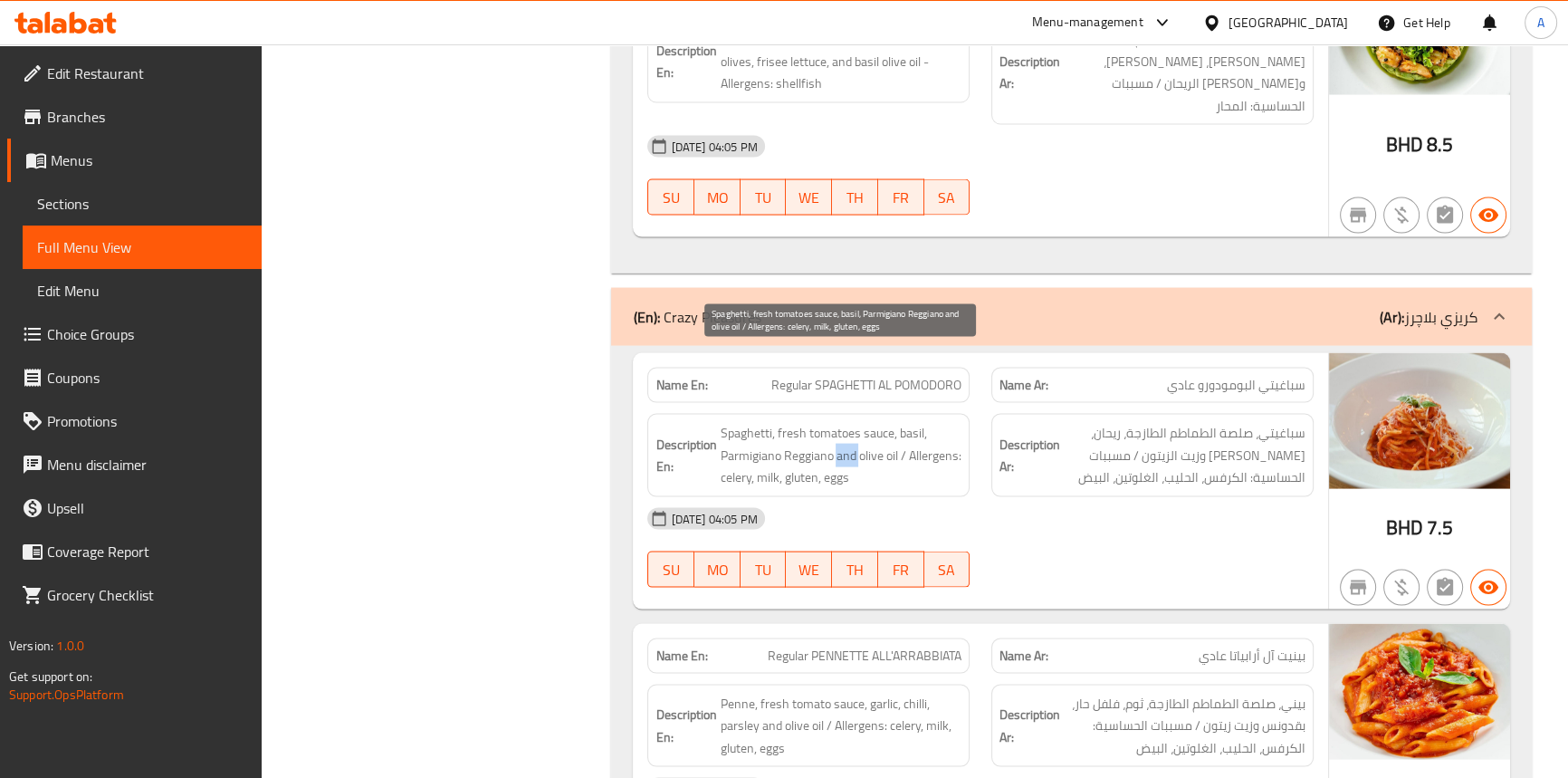
click at [843, 422] on span "Spaghetti, fresh tomatoes sauce, basil, Parmigiano Reggiano and olive oil / All…" at bounding box center [841, 456] width 242 height 67
click at [888, 422] on span "Spaghetti, fresh tomatoes sauce, basil, Parmigiano Reggiano and olive oil / All…" at bounding box center [841, 456] width 242 height 67
click at [868, 422] on span "Spaghetti, fresh tomatoes sauce, basil, Parmigiano Reggiano and olive oil / All…" at bounding box center [841, 456] width 242 height 67
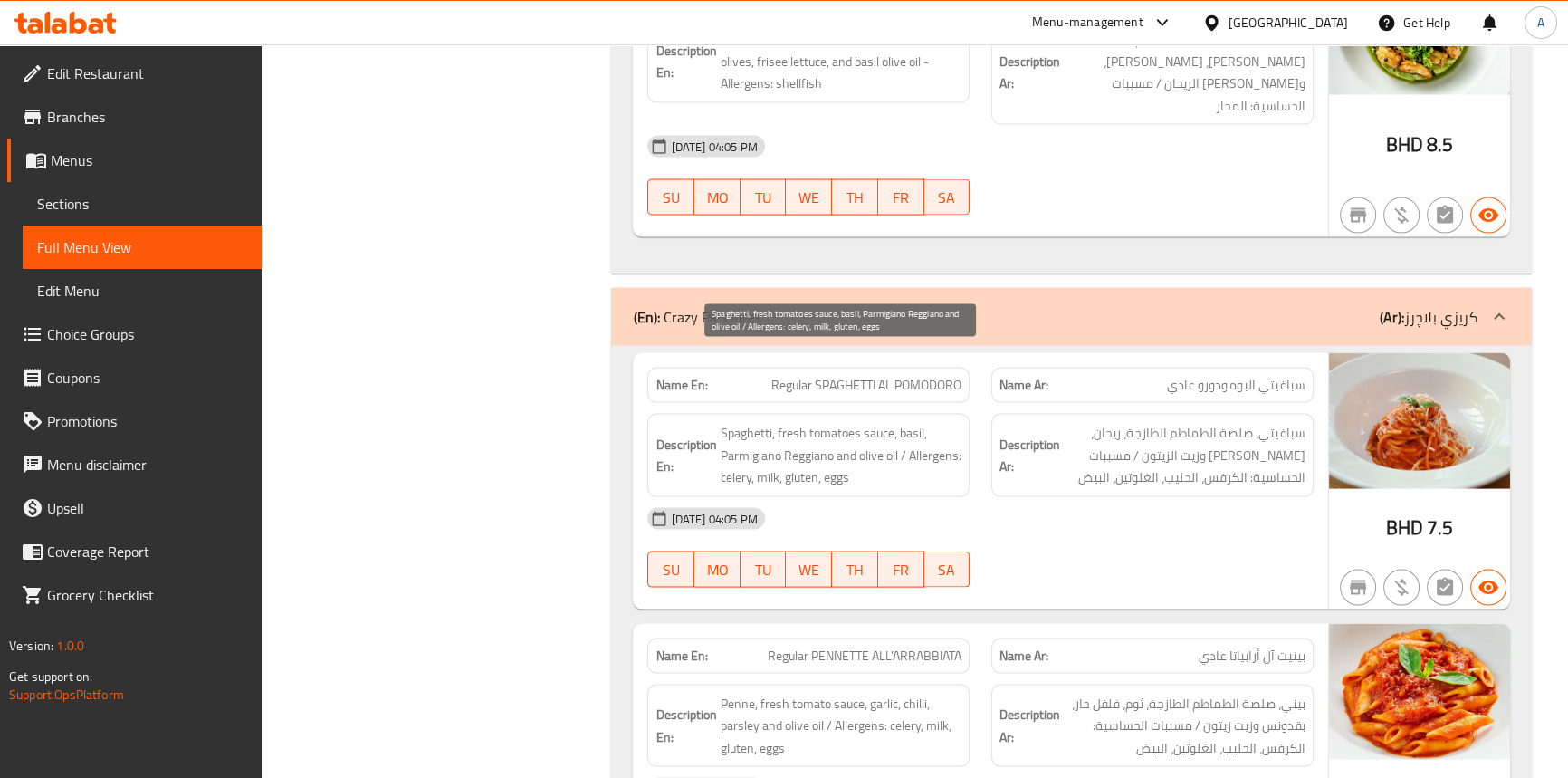
click at [918, 422] on span "Spaghetti, fresh tomatoes sauce, basil, Parmigiano Reggiano and olive oil / All…" at bounding box center [841, 456] width 242 height 67
click at [727, 422] on span "Spaghetti, fresh tomatoes sauce, basil, Parmigiano Reggiano and olive oil / All…" at bounding box center [841, 456] width 242 height 67
click at [770, 422] on span "Spaghetti, fresh tomatoes sauce, basil, Parmigiano Reggiano and olive oil / All…" at bounding box center [841, 456] width 242 height 67
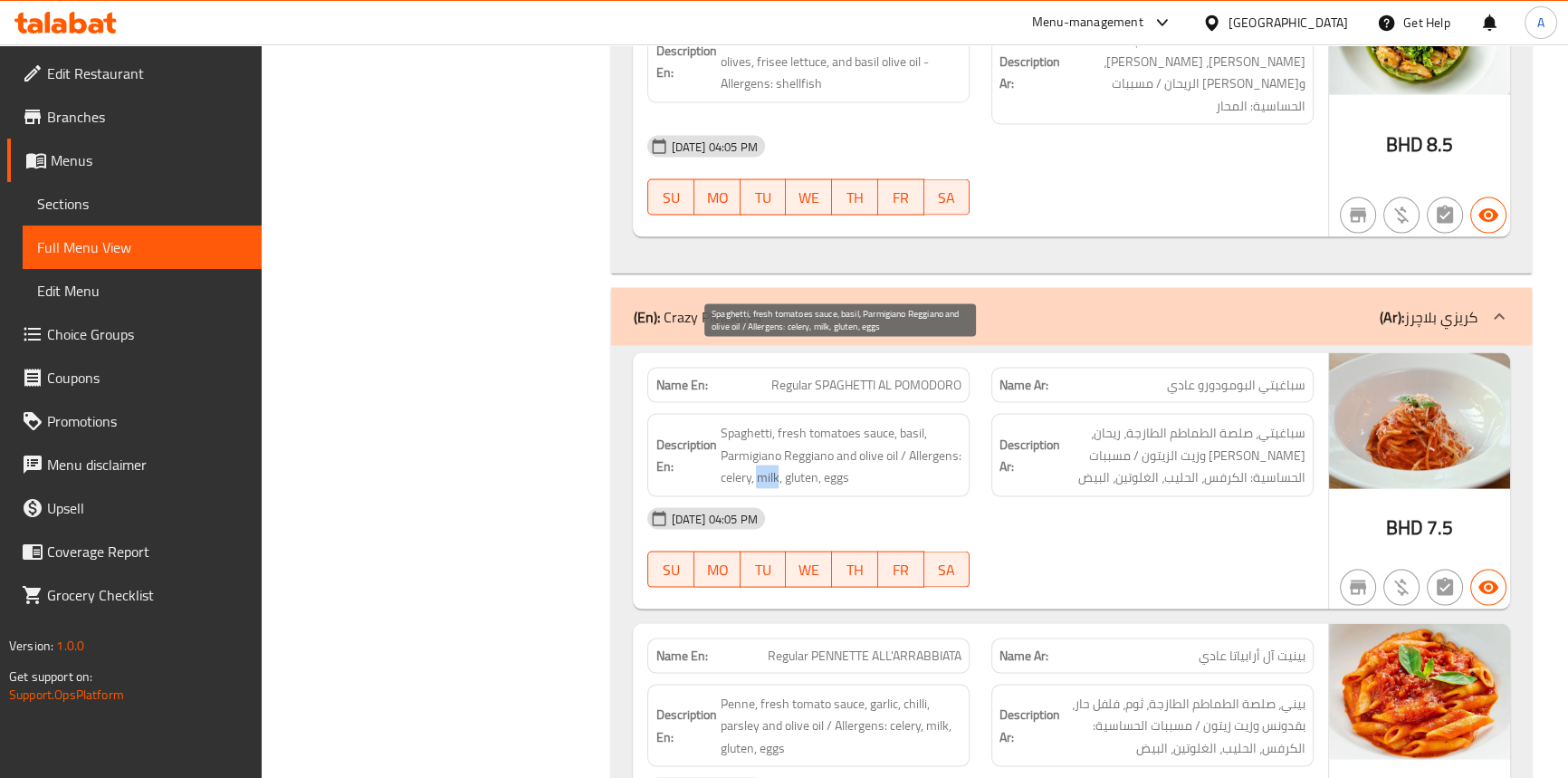
click at [770, 422] on span "Spaghetti, fresh tomatoes sauce, basil, Parmigiano Reggiano and olive oil / All…" at bounding box center [841, 456] width 242 height 67
click at [799, 422] on span "Spaghetti, fresh tomatoes sauce, basil, Parmigiano Reggiano and olive oil / All…" at bounding box center [841, 456] width 242 height 67
click at [840, 422] on span "Spaghetti, fresh tomatoes sauce, basil, Parmigiano Reggiano and olive oil / All…" at bounding box center [841, 456] width 242 height 67
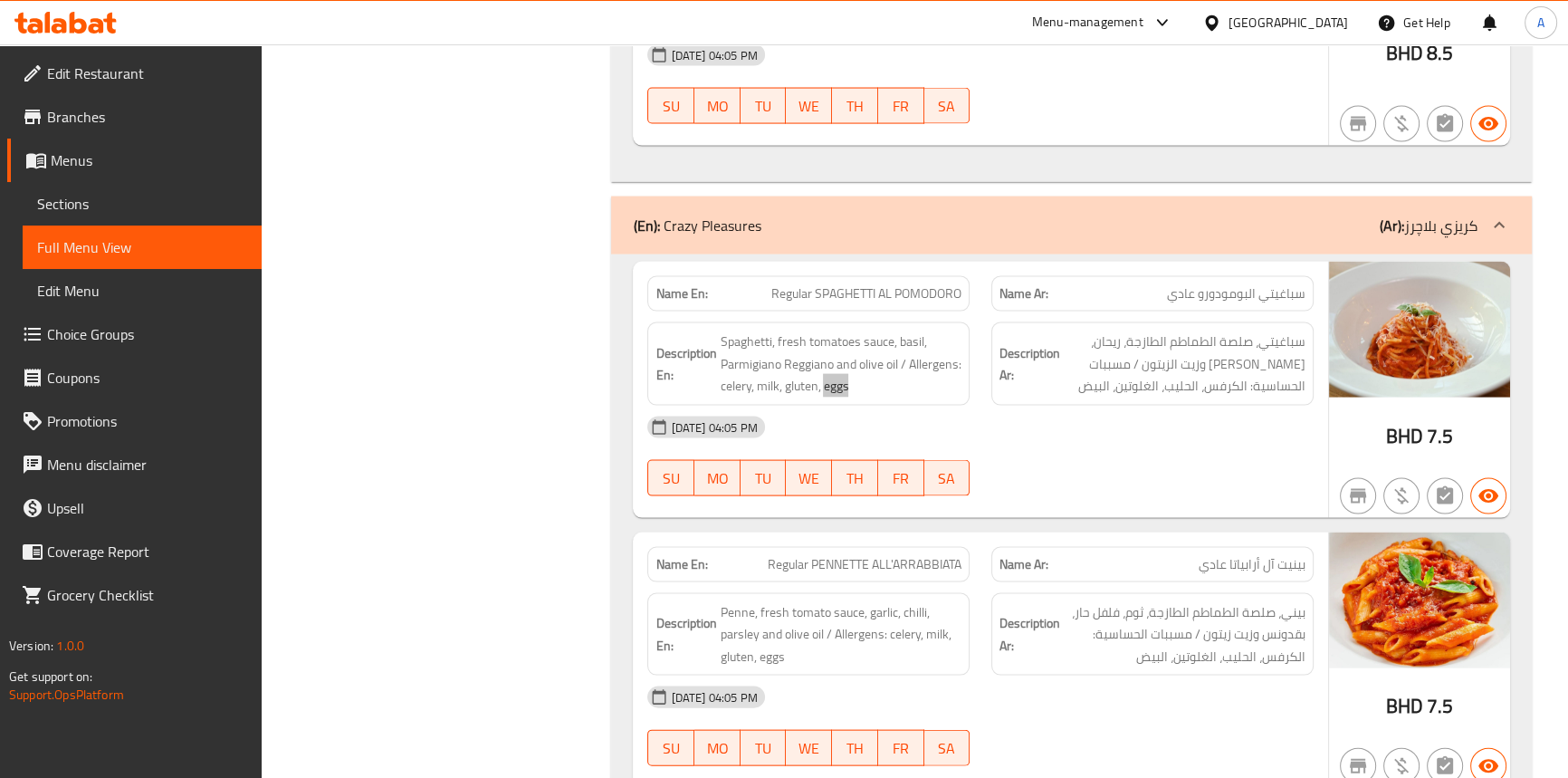
scroll to position [4844, 0]
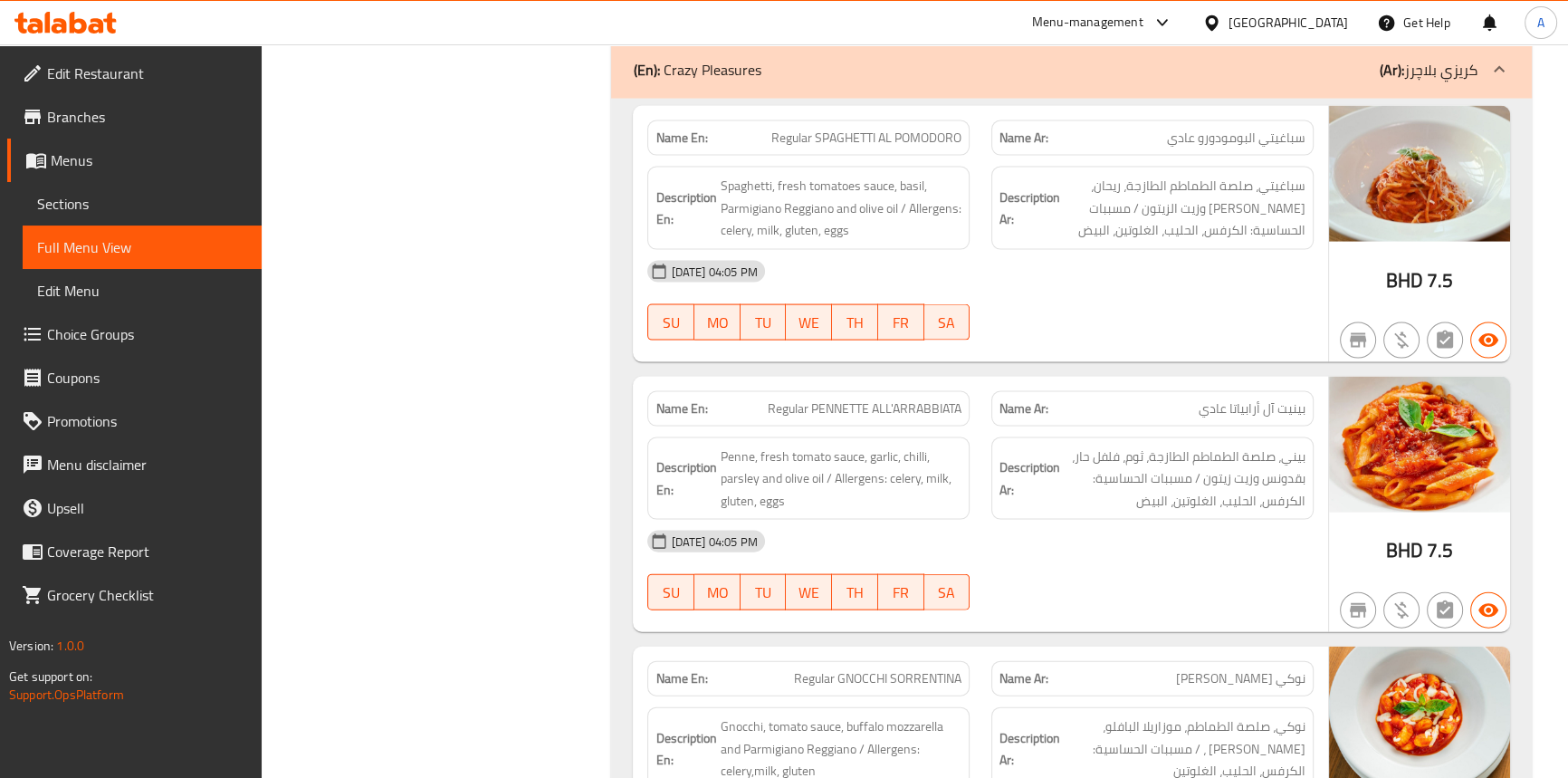
click at [1044, 520] on div "14-09-2025 04:05 PM" at bounding box center [980, 541] width 687 height 43
click at [841, 400] on span "Regular PENNETTE ALL'ARRABBIATA" at bounding box center [864, 409] width 194 height 19
click at [878, 400] on span "Regular PENNETTE ALL'ARRABBIATA" at bounding box center [864, 409] width 194 height 19
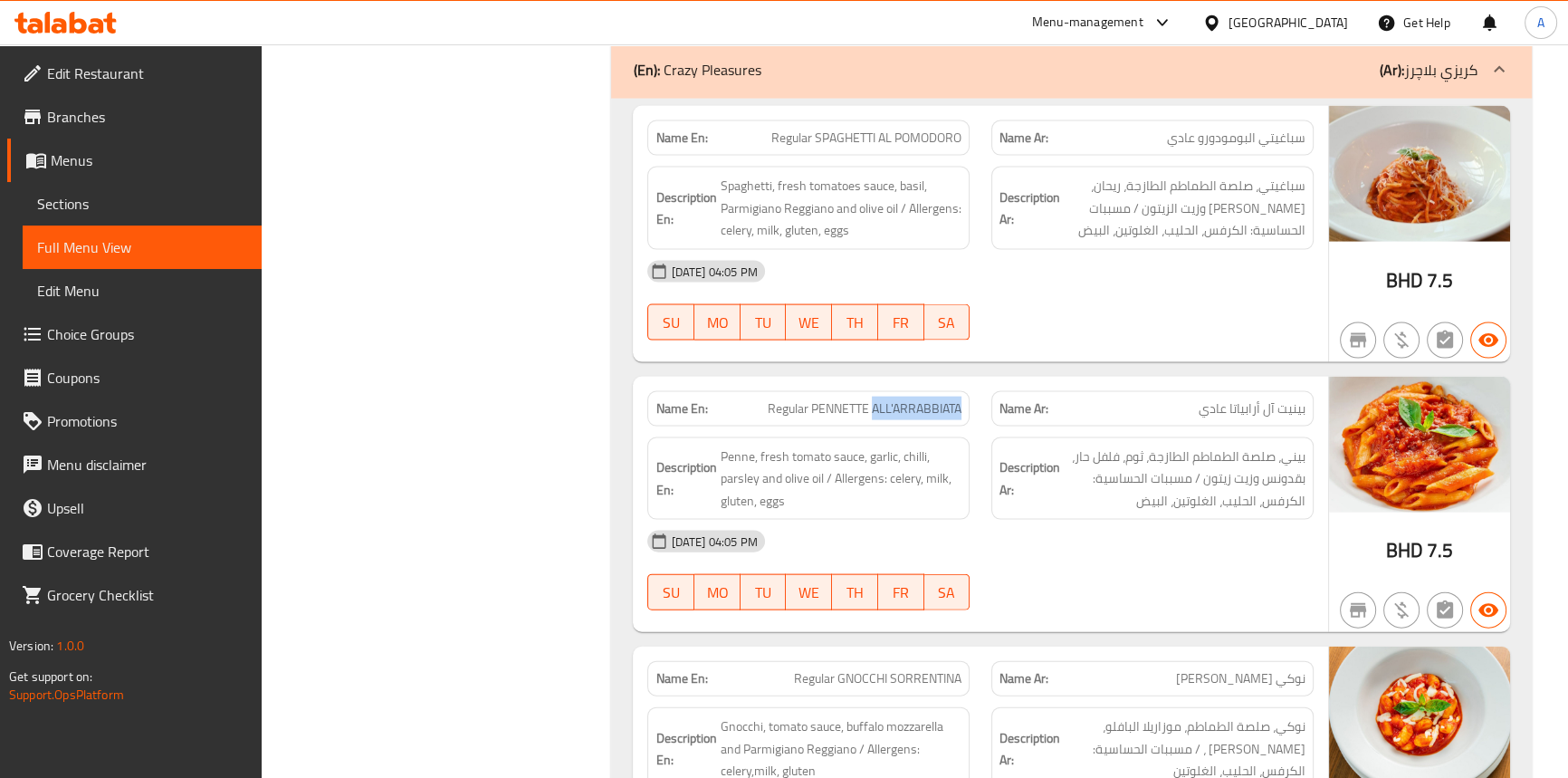
click at [919, 400] on span "Regular PENNETTE ALL'ARRABBIATA" at bounding box center [864, 409] width 194 height 19
click at [789, 400] on span "Regular PENNETTE ALL'ARRABBIATA" at bounding box center [864, 409] width 194 height 19
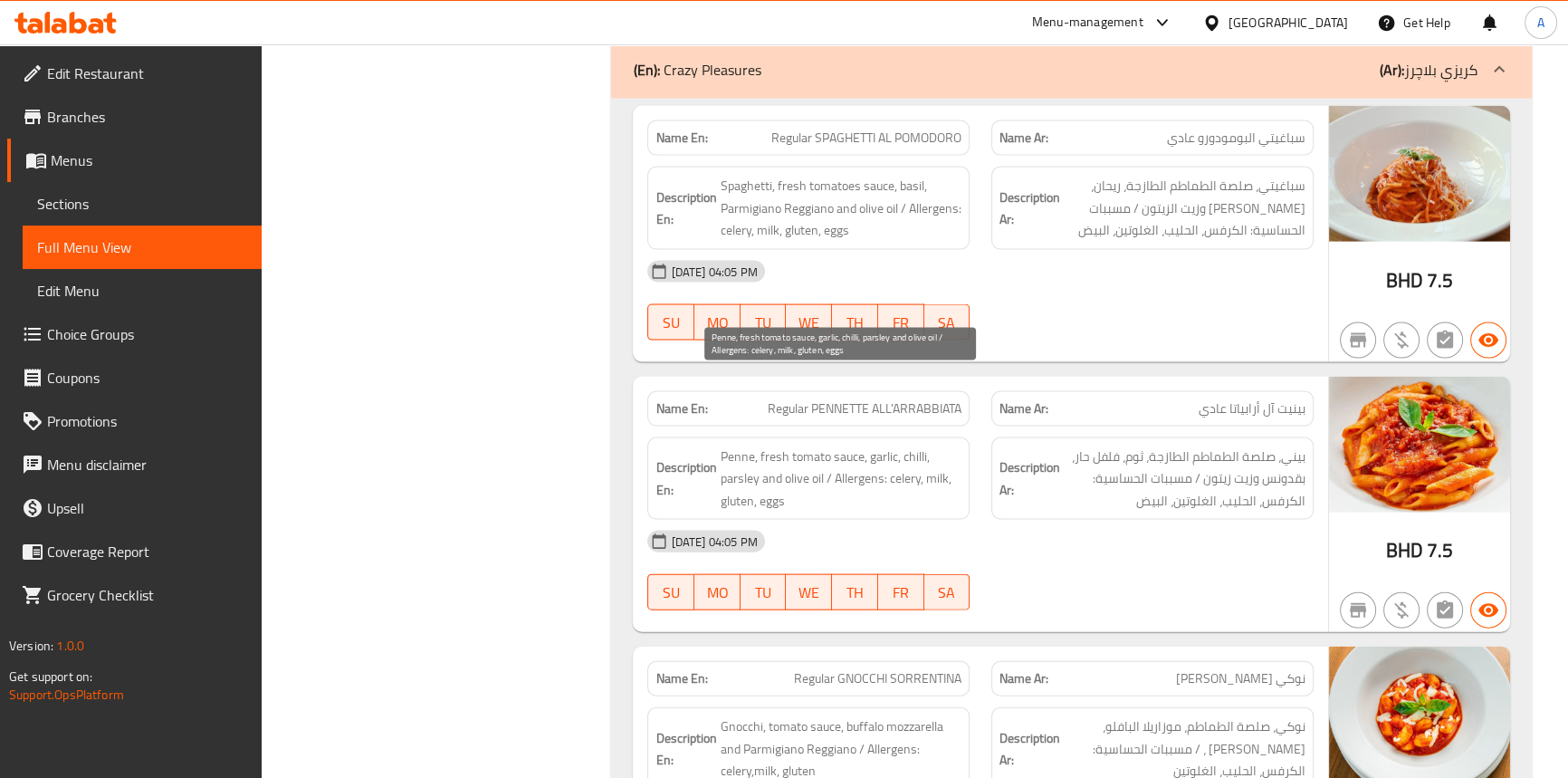
click at [726, 446] on span "Penne, fresh tomato sauce, garlic, chilli, parsley and olive oil / Allergens: c…" at bounding box center [841, 479] width 242 height 67
click at [844, 446] on span "Penne, fresh tomato sauce, garlic, chilli, parsley and olive oil / Allergens: c…" at bounding box center [841, 479] width 242 height 67
click at [807, 446] on span "Penne, fresh tomato sauce, garlic, chilli, parsley and olive oil / Allergens: c…" at bounding box center [841, 479] width 242 height 67
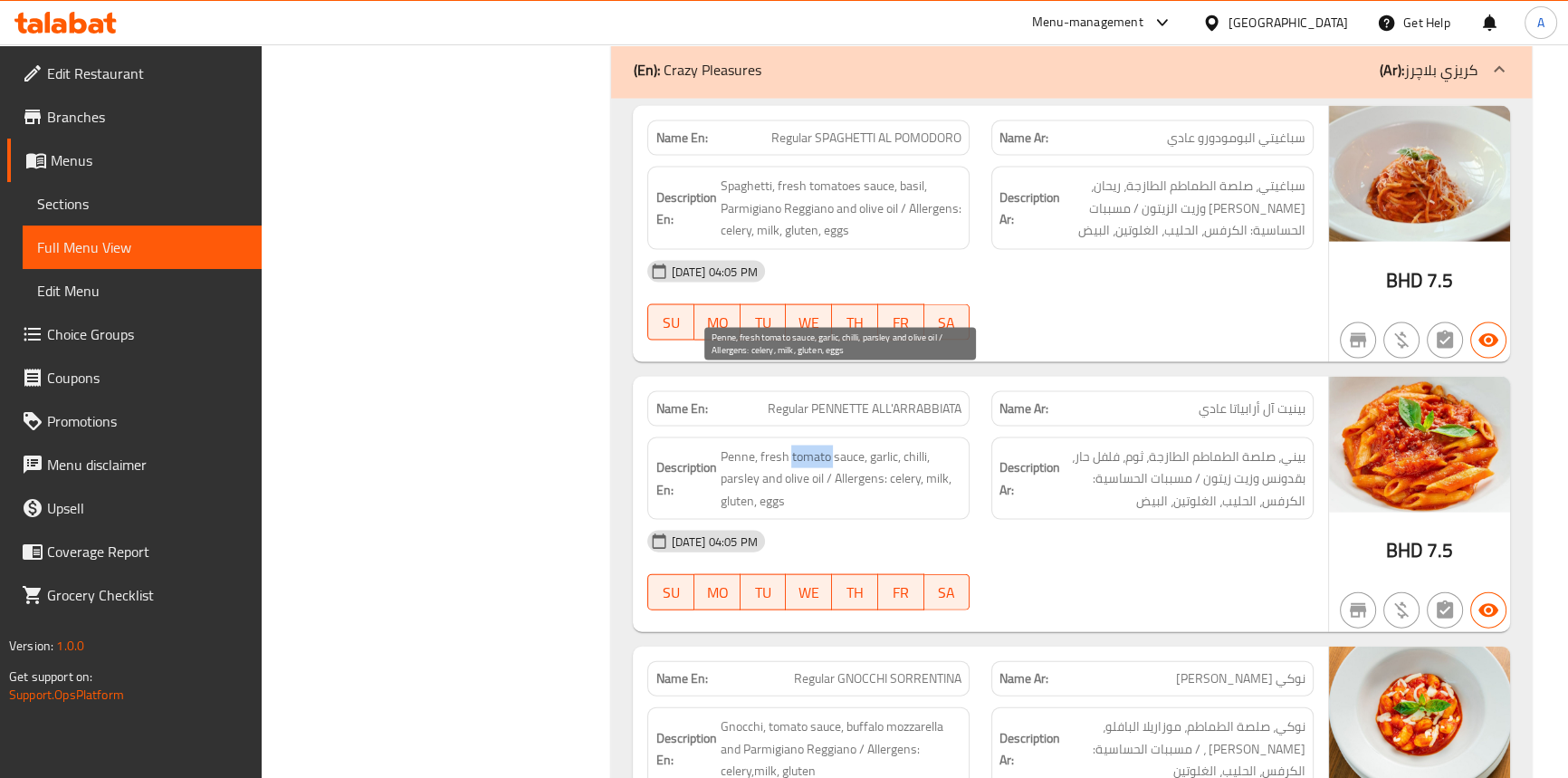
click at [807, 446] on span "Penne, fresh tomato sauce, garlic, chilli, parsley and olive oil / Allergens: c…" at bounding box center [841, 479] width 242 height 67
click at [769, 446] on span "Penne, fresh tomato sauce, garlic, chilli, parsley and olive oil / Allergens: c…" at bounding box center [841, 479] width 242 height 67
click at [875, 446] on span "Penne, fresh tomato sauce, garlic, chilli, parsley and olive oil / Allergens: c…" at bounding box center [841, 479] width 242 height 67
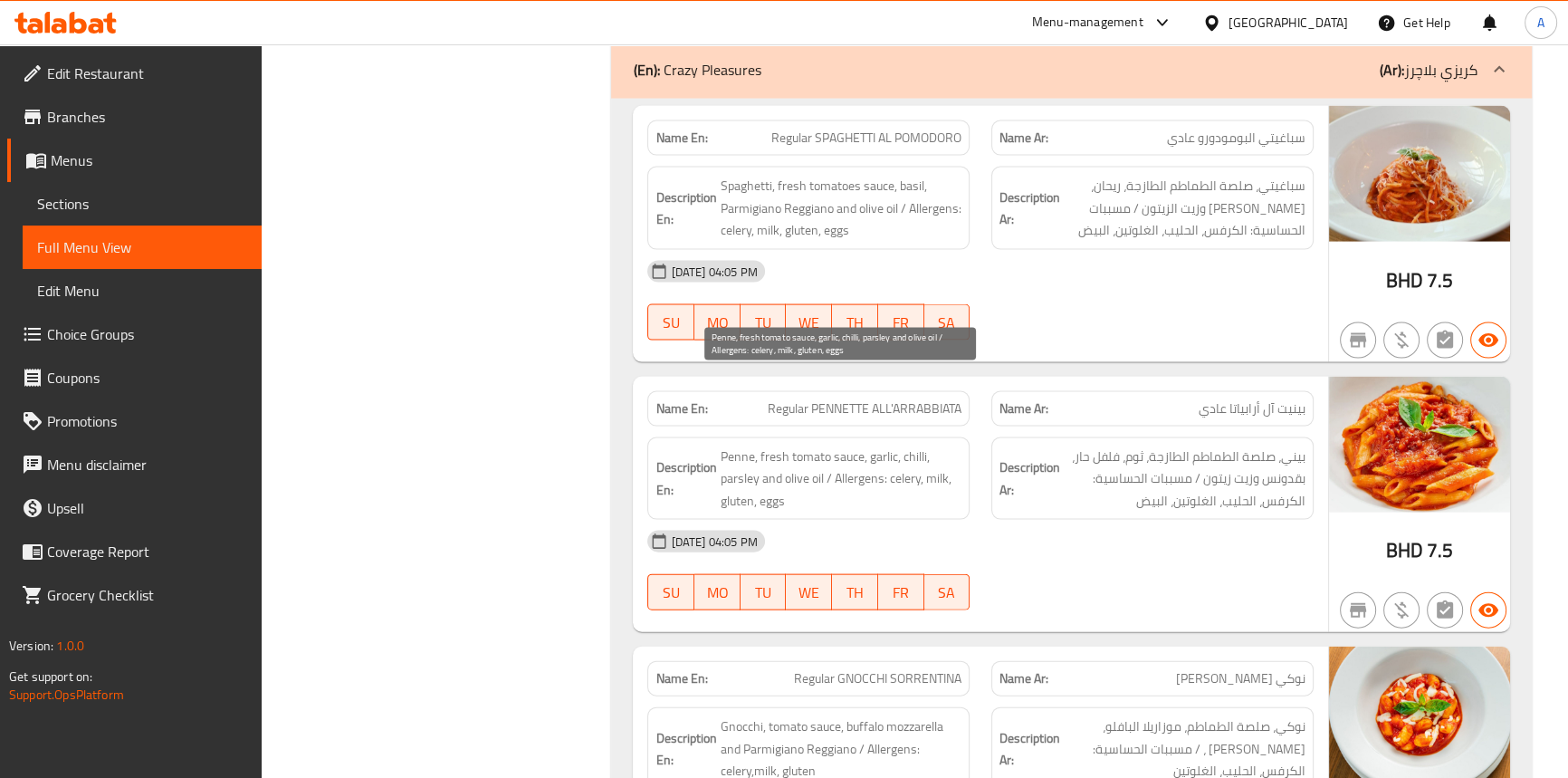
click at [913, 446] on span "Penne, fresh tomato sauce, garlic, chilli, parsley and olive oil / Allergens: c…" at bounding box center [841, 479] width 242 height 67
click at [738, 446] on span "Penne, fresh tomato sauce, garlic, chilli, parsley and olive oil / Allergens: c…" at bounding box center [841, 479] width 242 height 67
click at [764, 446] on span "Penne, fresh tomato sauce, garlic, chilli, parsley and olive oil / Allergens: c…" at bounding box center [841, 479] width 242 height 67
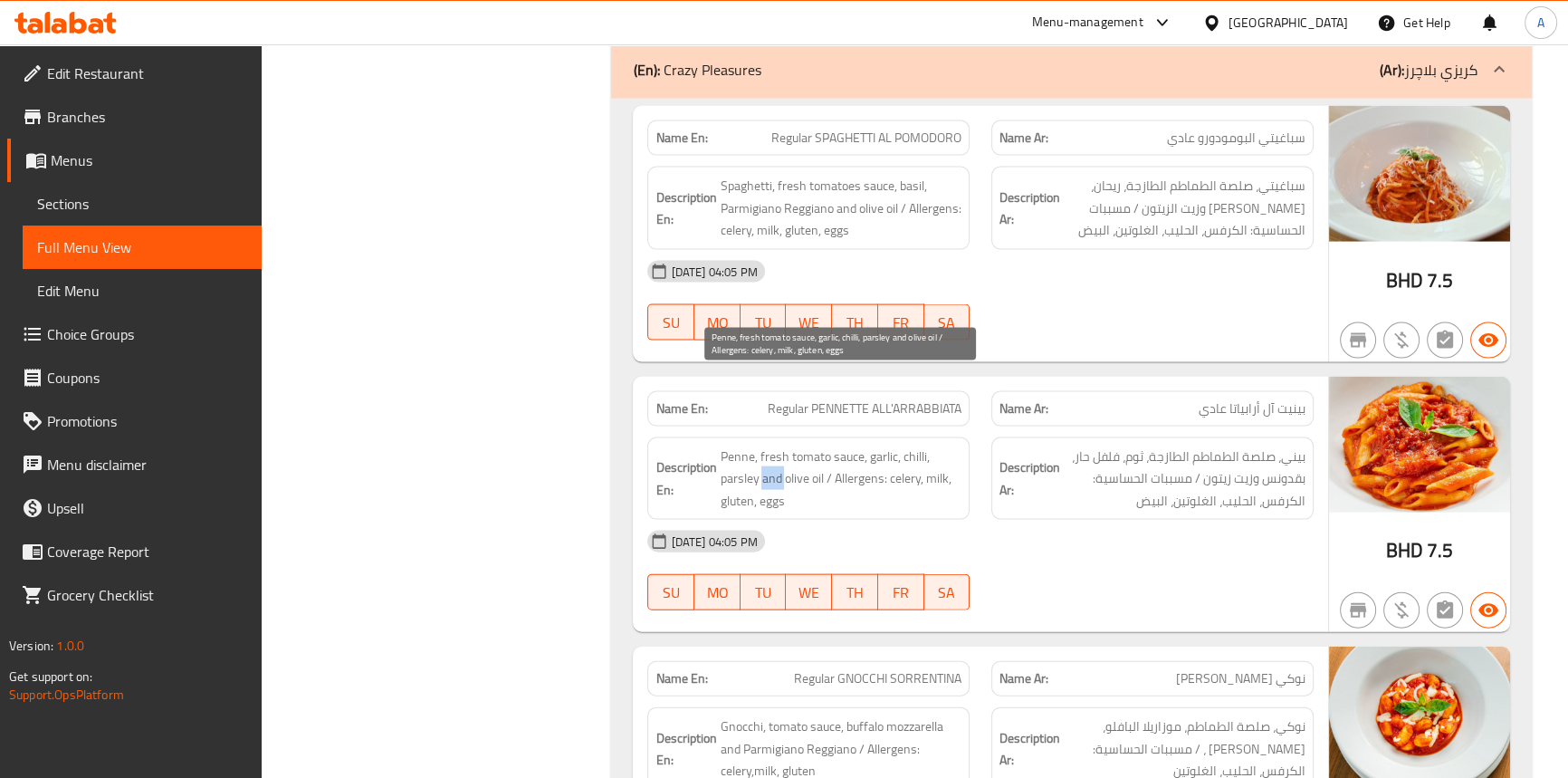
click at [764, 446] on span "Penne, fresh tomato sauce, garlic, chilli, parsley and olive oil / Allergens: c…" at bounding box center [841, 479] width 242 height 67
click at [810, 446] on span "Penne, fresh tomato sauce, garlic, chilli, parsley and olive oil / Allergens: c…" at bounding box center [841, 479] width 242 height 67
click at [796, 446] on span "Penne, fresh tomato sauce, garlic, chilli, parsley and olive oil / Allergens: c…" at bounding box center [841, 479] width 242 height 67
click at [865, 446] on span "Penne, fresh tomato sauce, garlic, chilli, parsley and olive oil / Allergens: c…" at bounding box center [841, 479] width 242 height 67
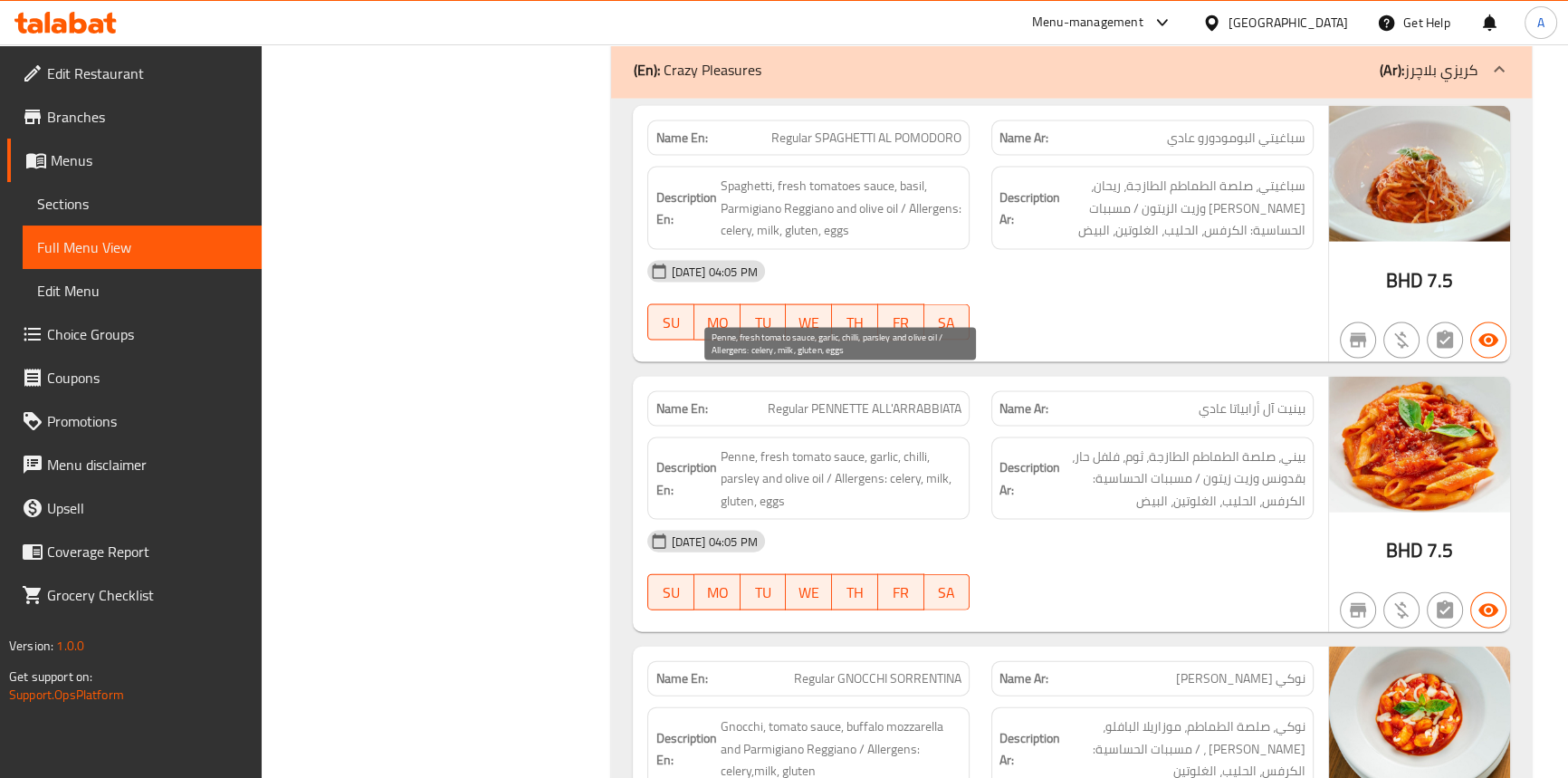
click at [902, 446] on span "Penne, fresh tomato sauce, garlic, chilli, parsley and olive oil / Allergens: c…" at bounding box center [841, 479] width 242 height 67
click at [936, 446] on span "Penne, fresh tomato sauce, garlic, chilli, parsley and olive oil / Allergens: c…" at bounding box center [841, 479] width 242 height 67
click at [778, 446] on span "Penne, fresh tomato sauce, garlic, chilli, parsley and olive oil / Allergens: c…" at bounding box center [841, 479] width 242 height 67
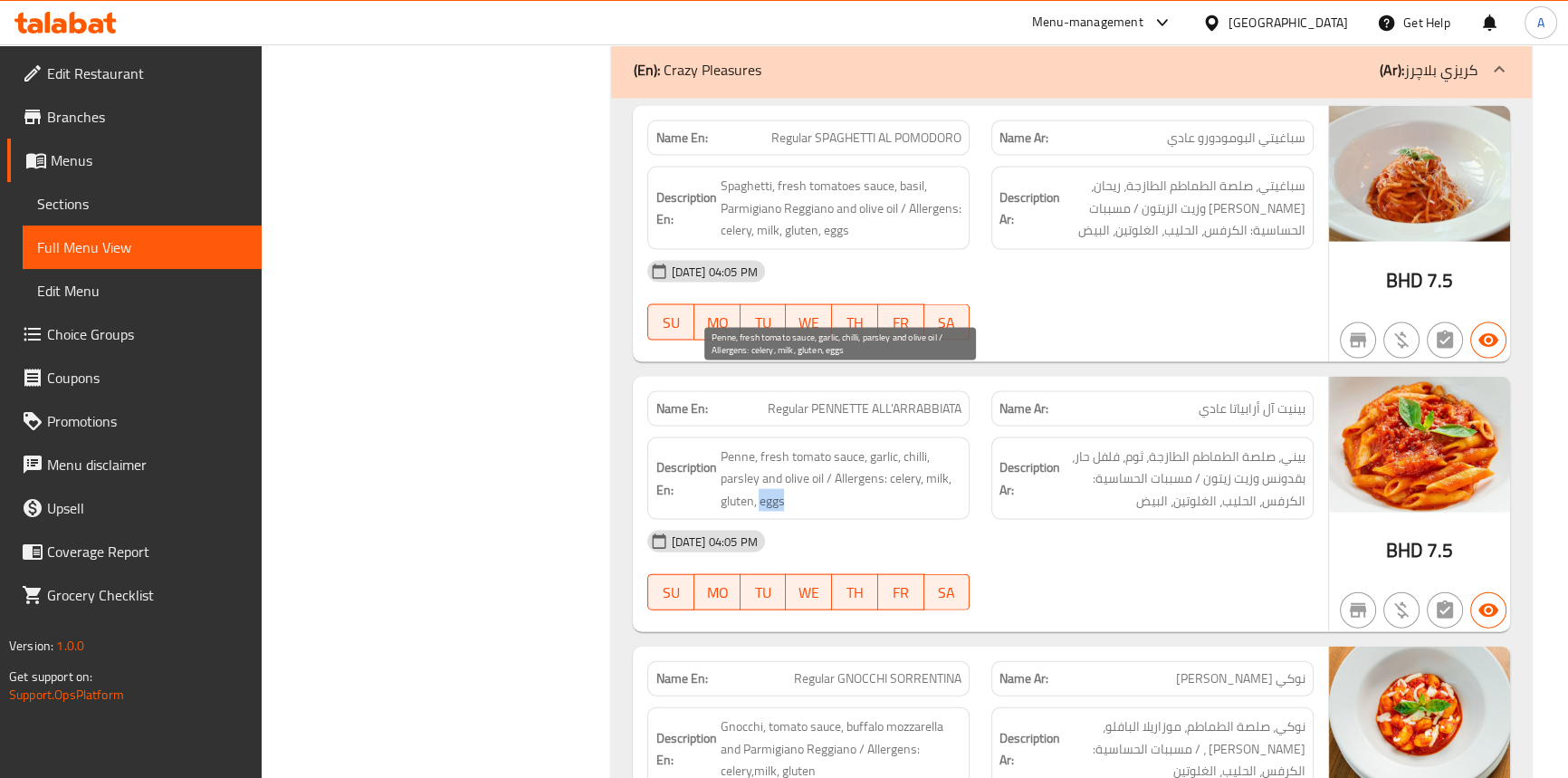
click at [778, 446] on span "Penne, fresh tomato sauce, garlic, chilli, parsley and olive oil / Allergens: c…" at bounding box center [841, 479] width 242 height 67
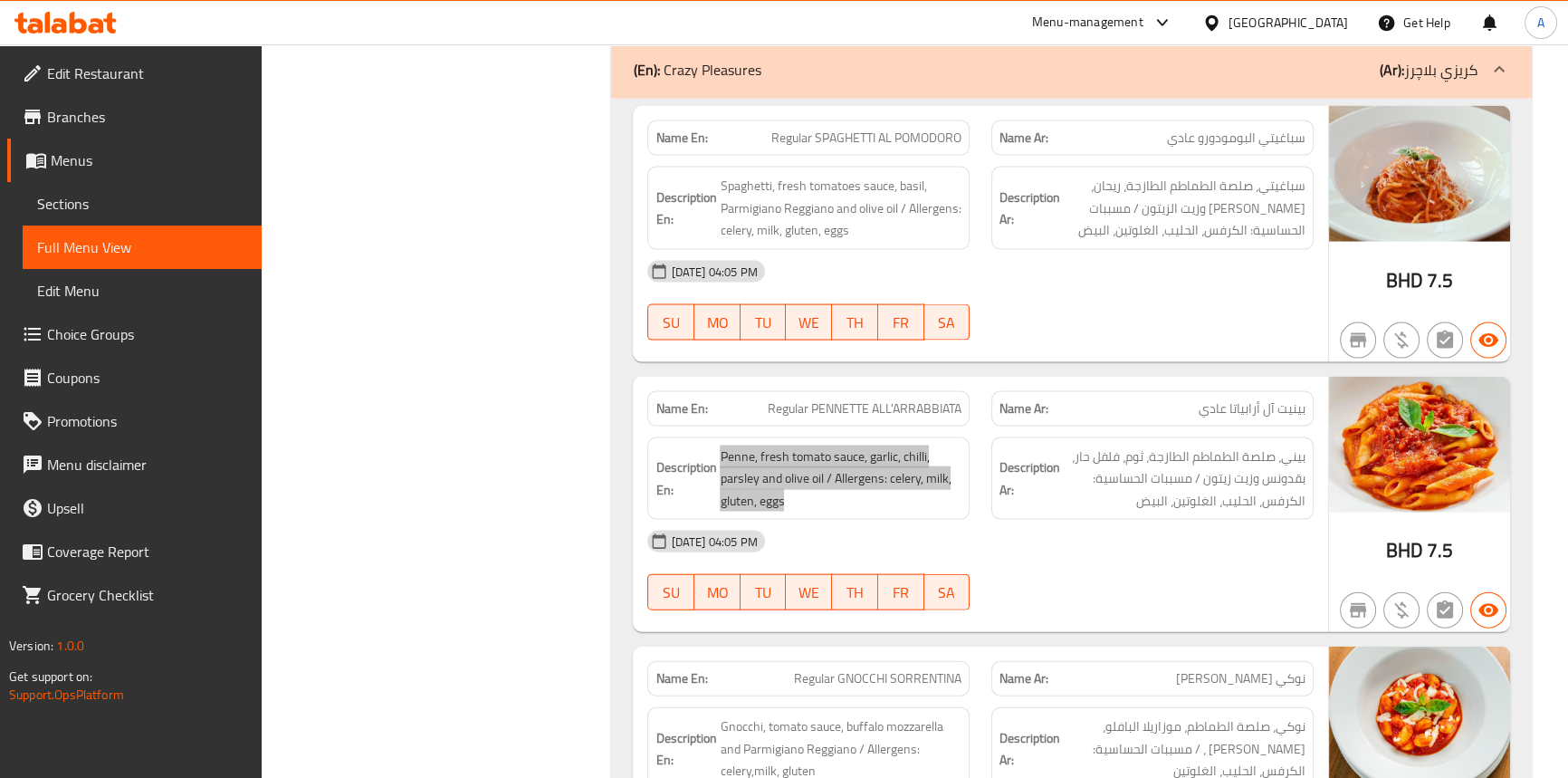
scroll to position [5008, 0]
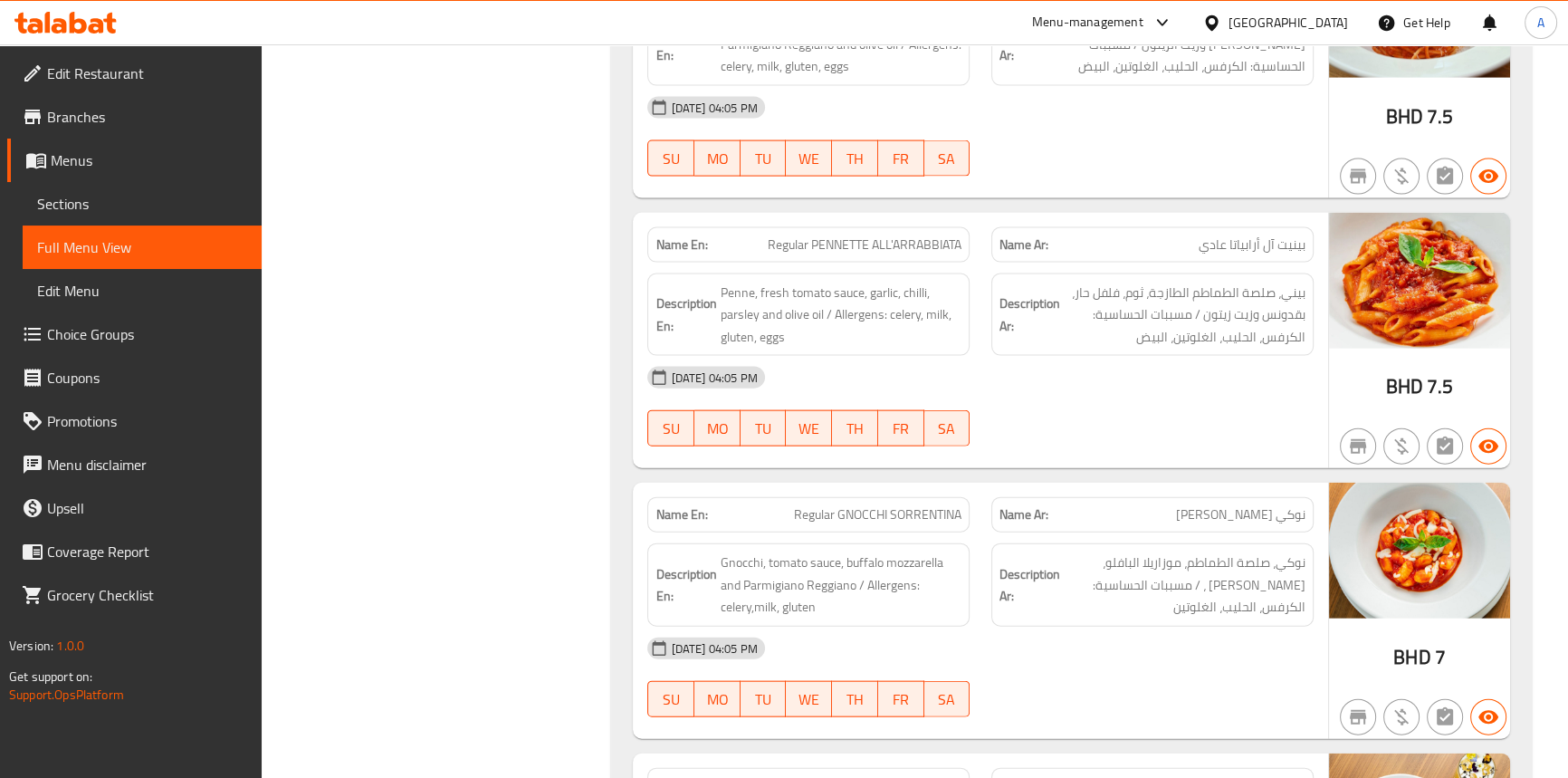
click at [1037, 435] on div at bounding box center [1153, 446] width 344 height 22
click at [1095, 356] on div "14-09-2025 04:05 PM" at bounding box center [980, 377] width 687 height 43
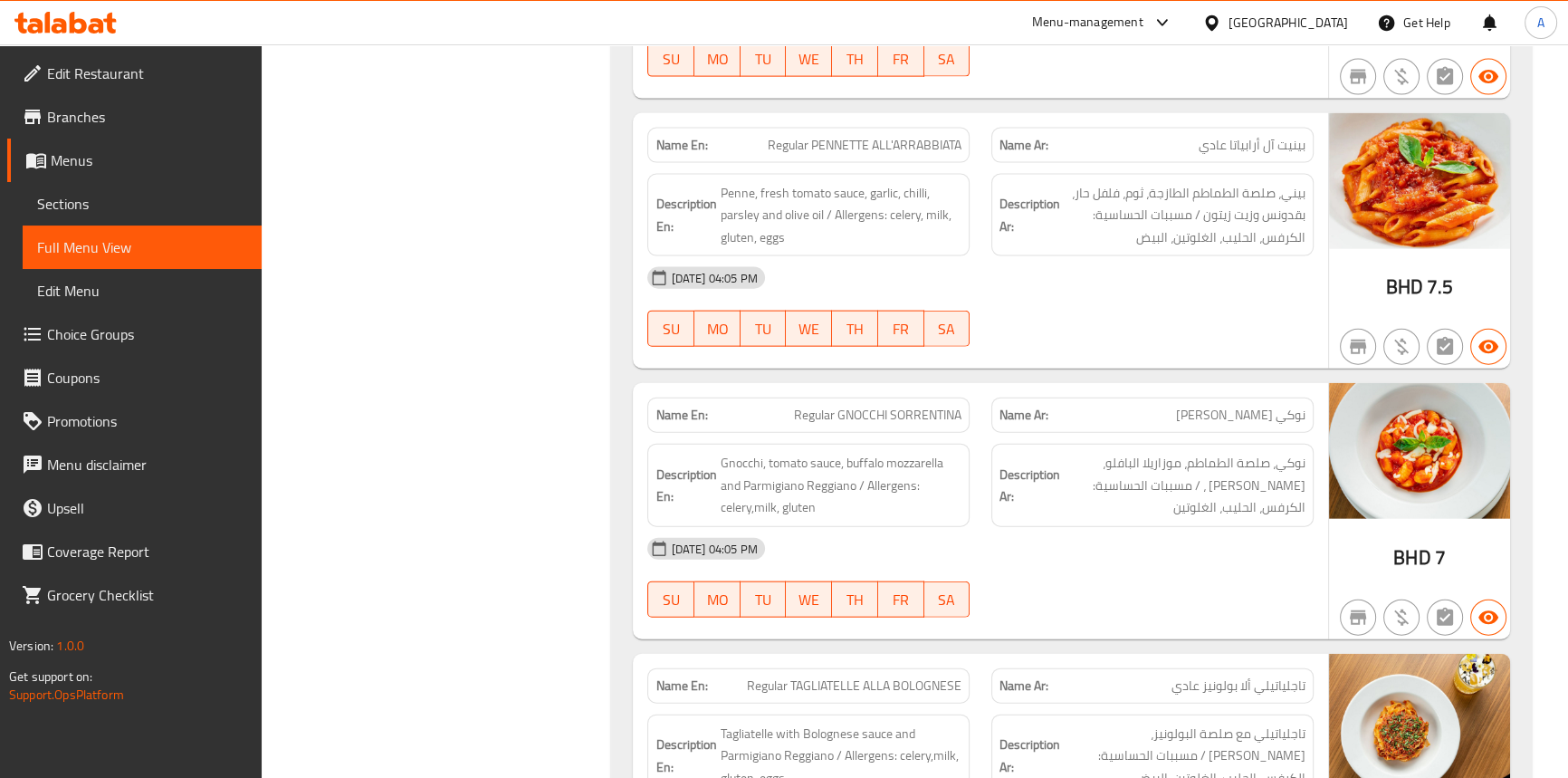
scroll to position [5255, 0]
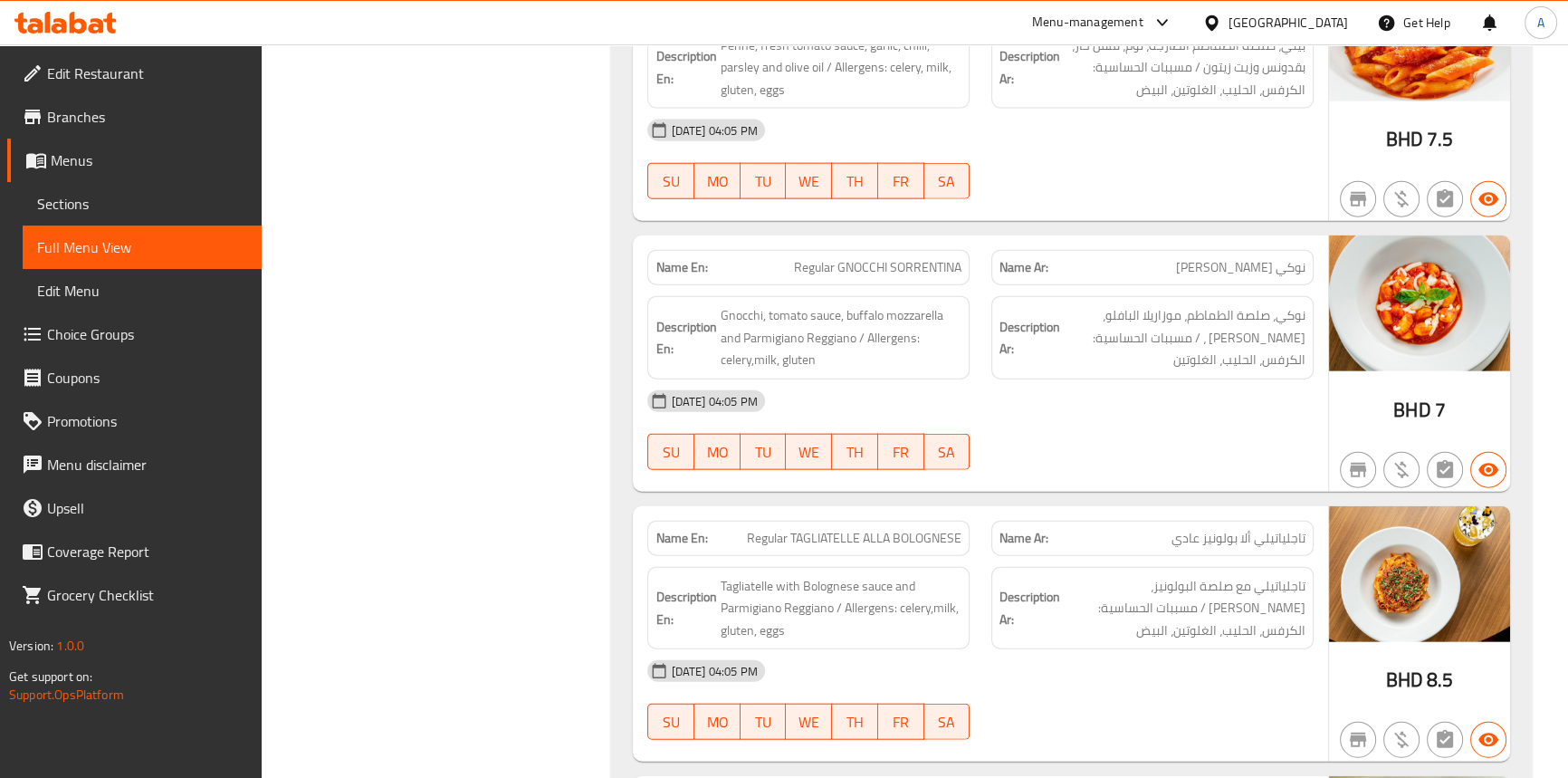
click at [850, 258] on span "Regular GNOCCHI SORRENTINA" at bounding box center [877, 268] width 168 height 19
click at [926, 258] on span "Regular GNOCCHI SORRENTINA" at bounding box center [877, 268] width 168 height 19
click at [805, 258] on span "Regular GNOCCHI SORRENTINA" at bounding box center [877, 268] width 168 height 19
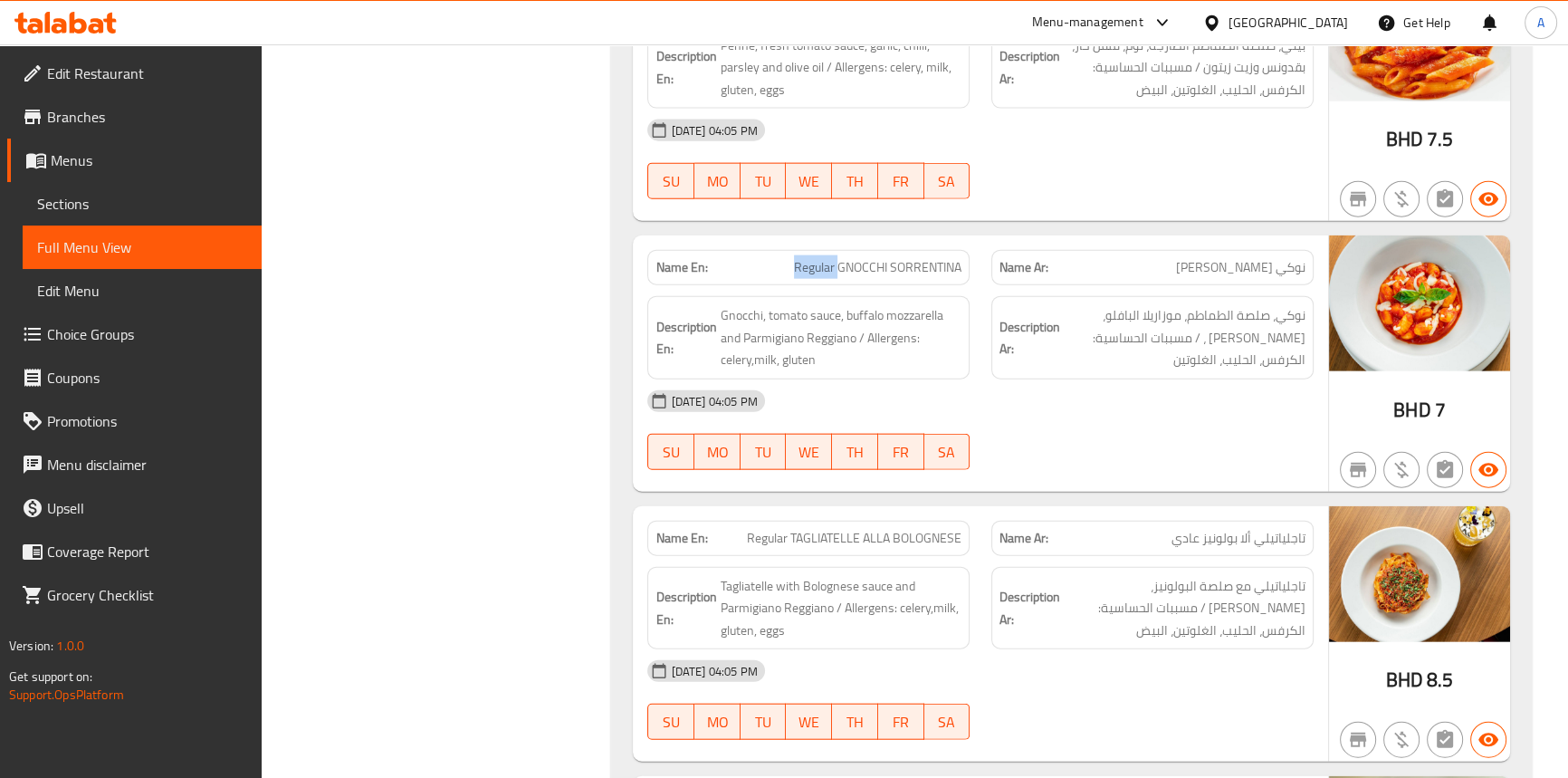
click at [805, 258] on span "Regular GNOCCHI SORRENTINA" at bounding box center [877, 268] width 168 height 19
click at [736, 304] on span "Gnocchi, tomato sauce, buffalo mozzarella and Parmigiano Reggiano / Allergens: …" at bounding box center [841, 338] width 242 height 67
click at [827, 304] on span "Gnocchi, tomato sauce, buffalo mozzarella and Parmigiano Reggiano / Allergens: …" at bounding box center [841, 338] width 242 height 67
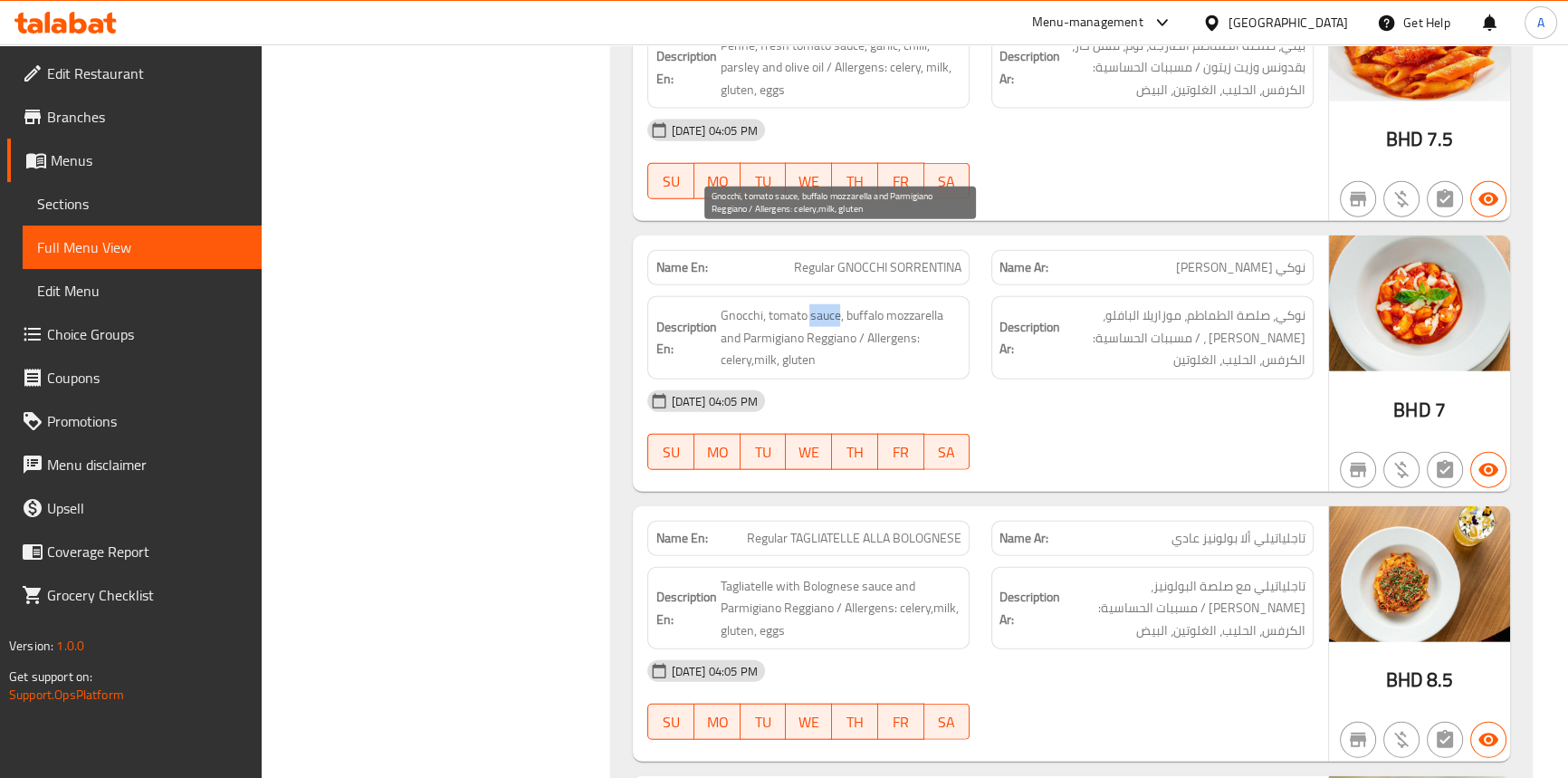
drag, startPoint x: 827, startPoint y: 237, endPoint x: 814, endPoint y: 242, distance: 13.9
click at [827, 304] on span "Gnocchi, tomato sauce, buffalo mozzarella and Parmigiano Reggiano / Allergens: …" at bounding box center [841, 338] width 242 height 67
click at [784, 304] on span "Gnocchi, tomato sauce, buffalo mozzarella and Parmigiano Reggiano / Allergens: …" at bounding box center [841, 338] width 242 height 67
click at [931, 304] on span "Gnocchi, tomato sauce, buffalo mozzarella and Parmigiano Reggiano / Allergens: …" at bounding box center [841, 338] width 242 height 67
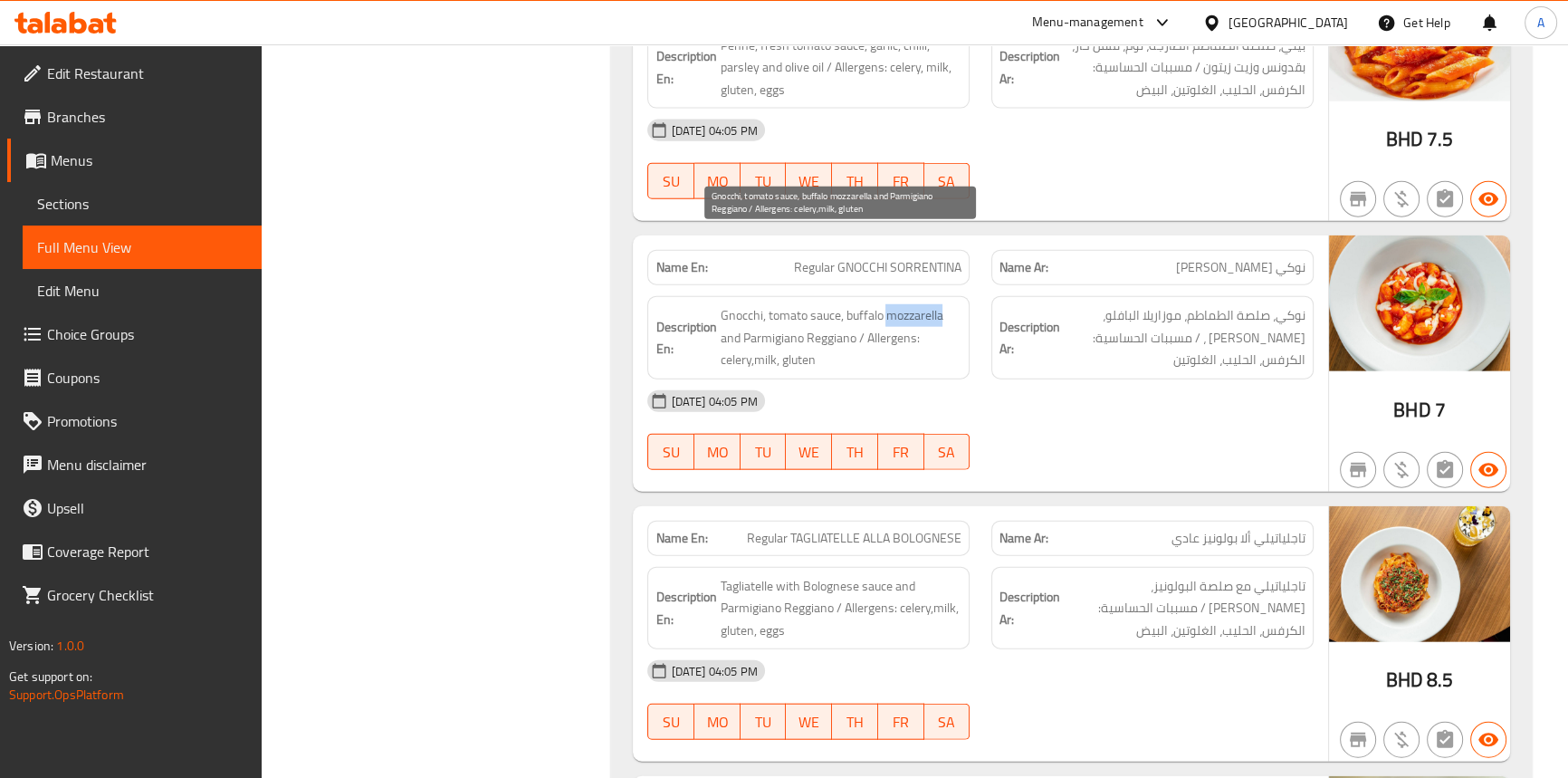
click at [931, 304] on span "Gnocchi, tomato sauce, buffalo mozzarella and Parmigiano Reggiano / Allergens: …" at bounding box center [841, 338] width 242 height 67
click at [838, 304] on span "Gnocchi, tomato sauce, buffalo mozzarella and Parmigiano Reggiano / Allergens: …" at bounding box center [841, 338] width 242 height 67
click at [834, 304] on span "Gnocchi, tomato sauce, buffalo mozzarella and Parmigiano Reggiano / Allergens: …" at bounding box center [841, 338] width 242 height 67
click at [814, 304] on span "Gnocchi, tomato sauce, buffalo mozzarella and Parmigiano Reggiano / Allergens: …" at bounding box center [841, 338] width 242 height 67
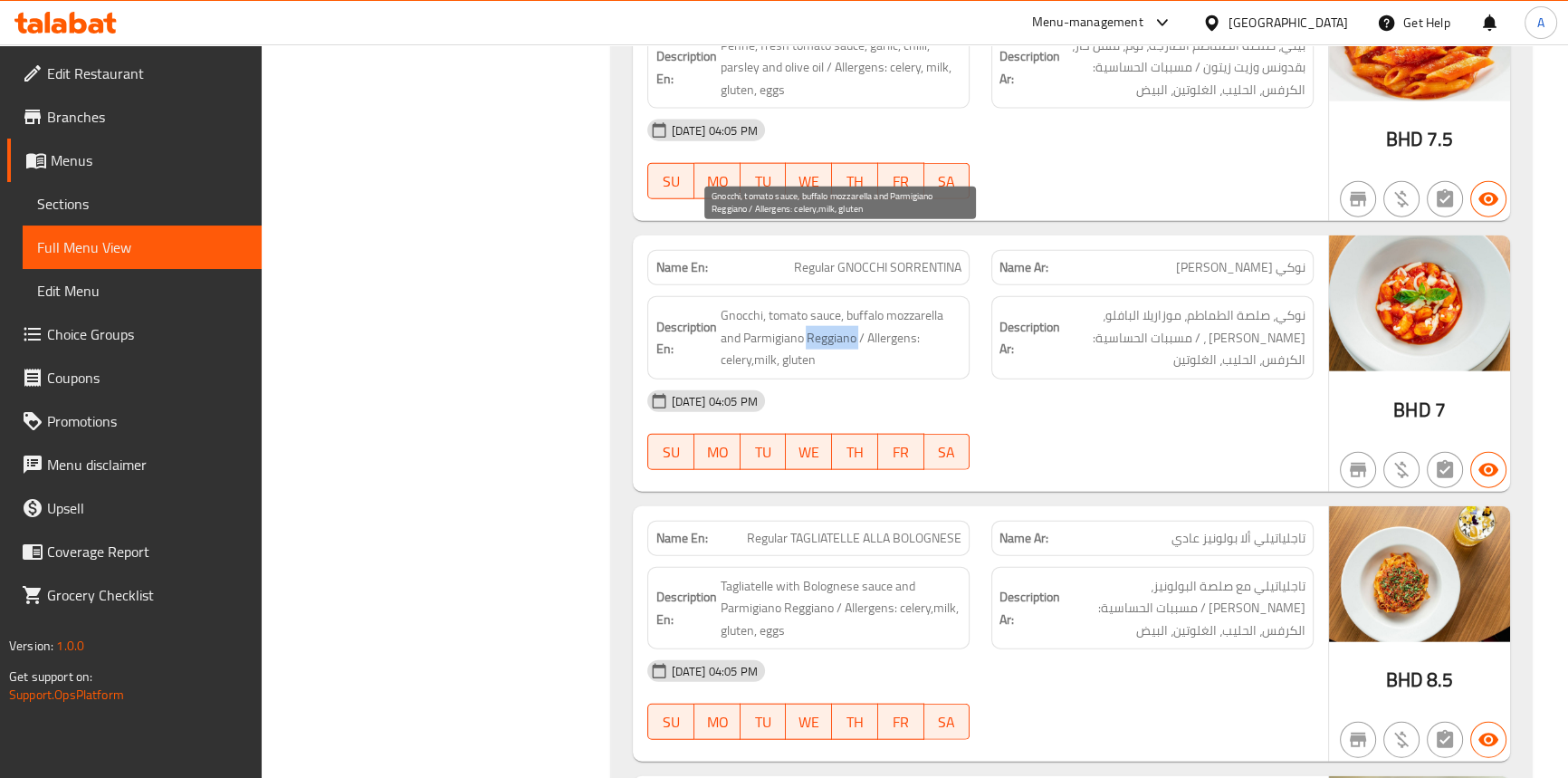
click at [814, 304] on span "Gnocchi, tomato sauce, buffalo mozzarella and Parmigiano Reggiano / Allergens: …" at bounding box center [841, 338] width 242 height 67
click at [922, 304] on span "Gnocchi, tomato sauce, buffalo mozzarella and Parmigiano Reggiano / Allergens: …" at bounding box center [841, 338] width 242 height 67
click at [1076, 379] on div "14-09-2025 04:05 PM" at bounding box center [980, 401] width 687 height 43
click at [1038, 379] on div "14-09-2025 04:05 PM SU MO TU WE TH FR SA" at bounding box center [980, 430] width 687 height 101
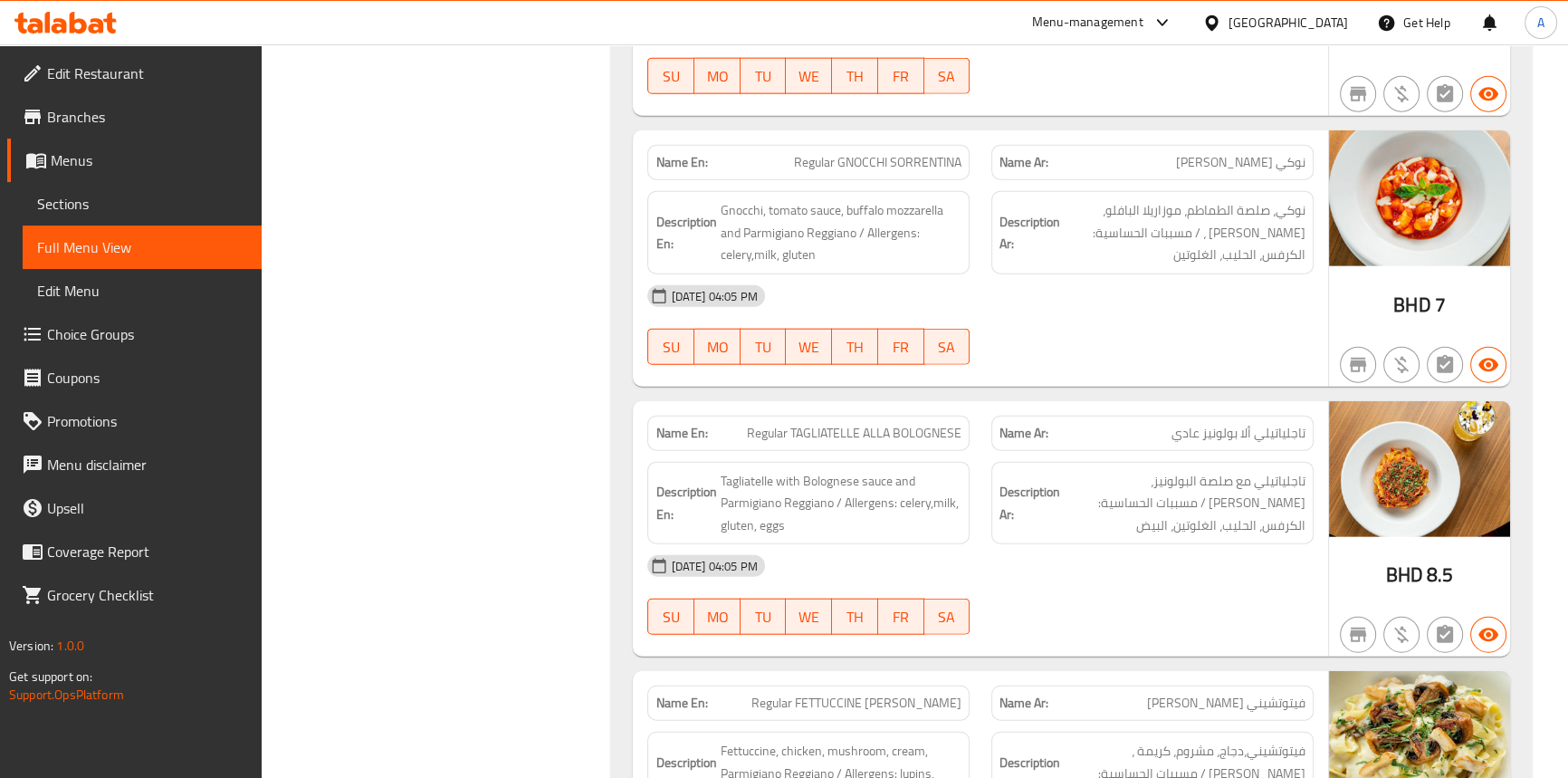
scroll to position [5502, 0]
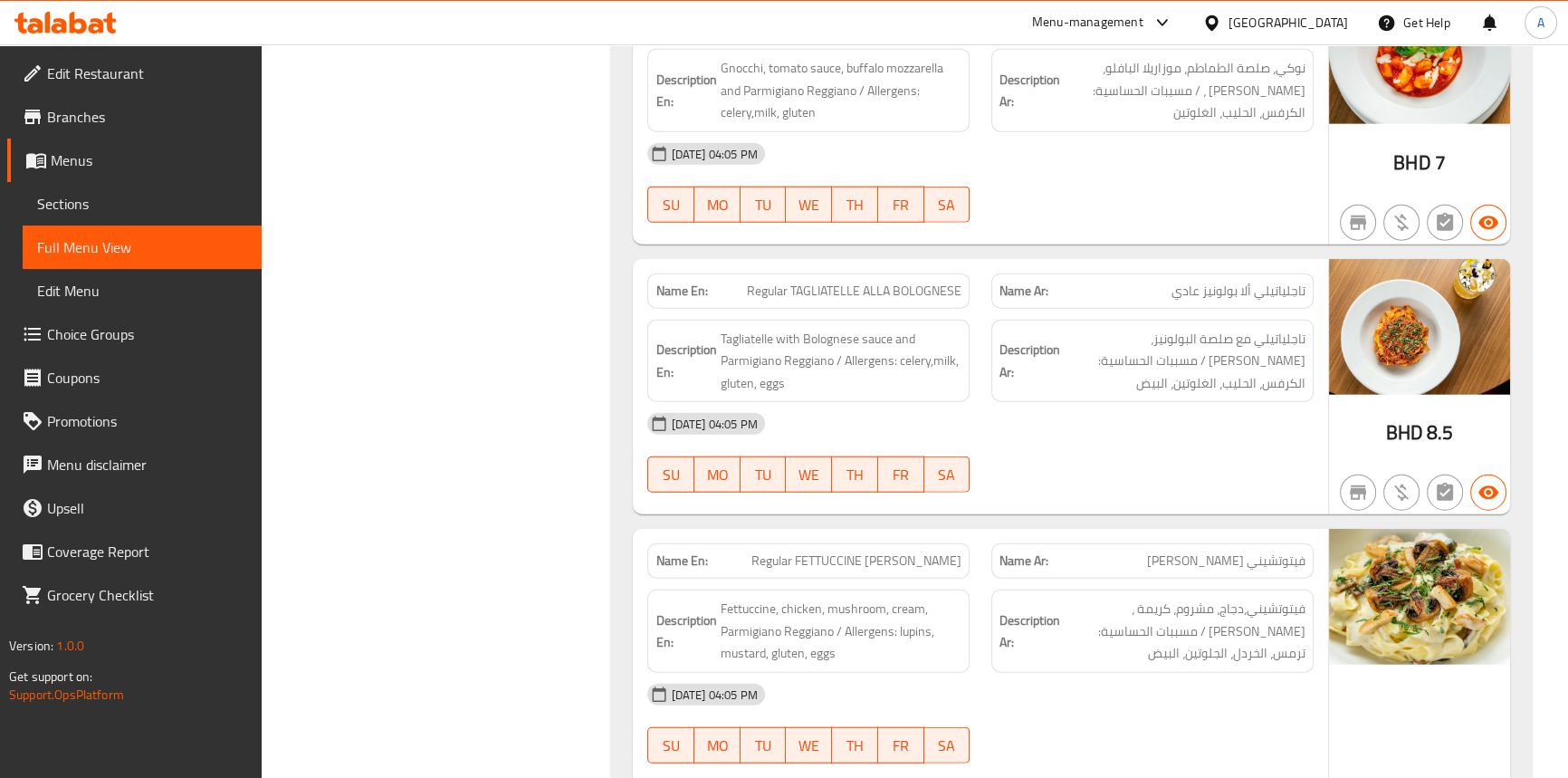
click at [947, 402] on div "14-09-2025 04:05 PM" at bounding box center [980, 423] width 687 height 43
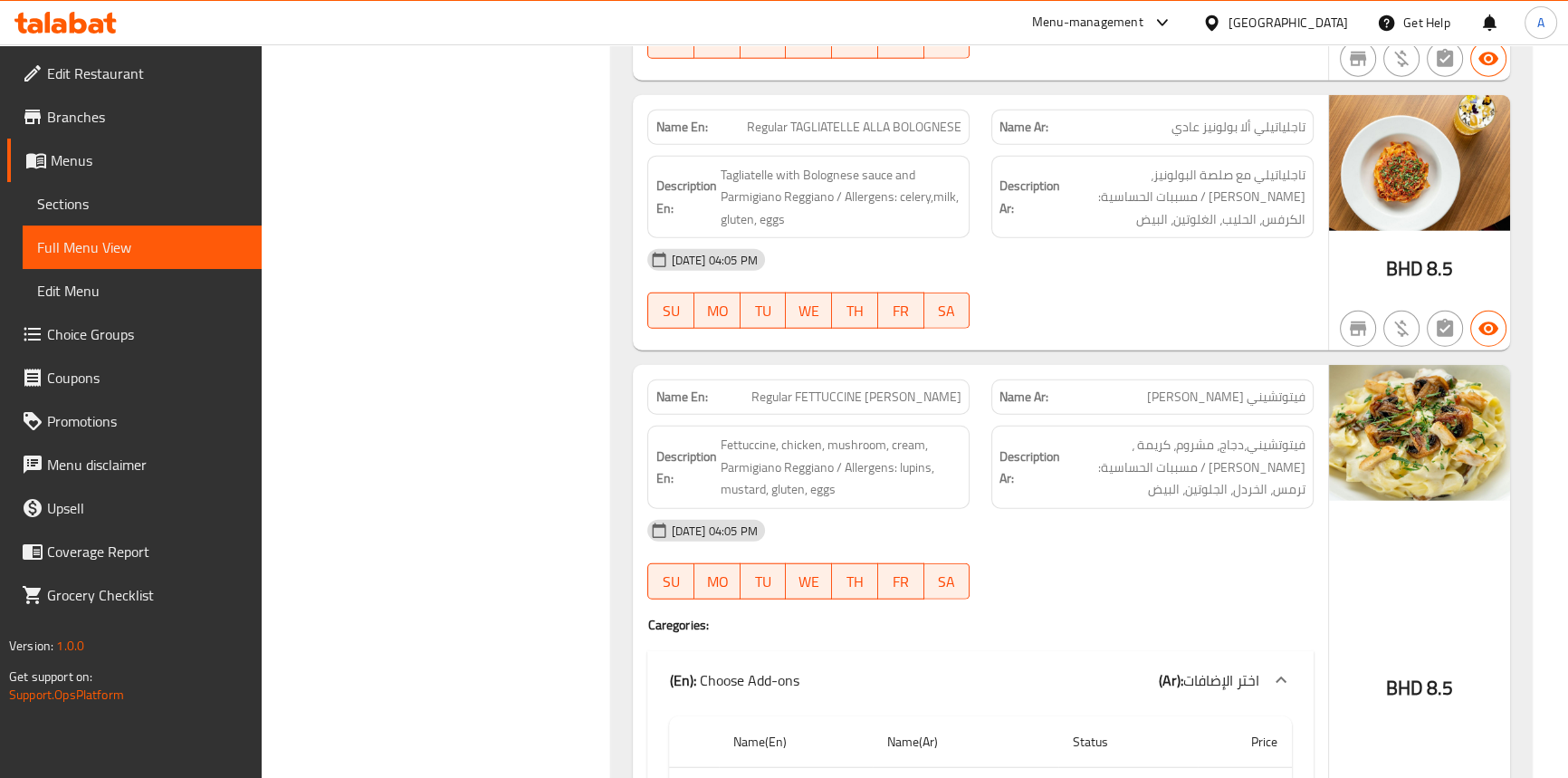
scroll to position [5667, 0]
click at [1043, 508] on div "14-09-2025 04:05 PM SU MO TU WE TH FR SA" at bounding box center [980, 559] width 687 height 101
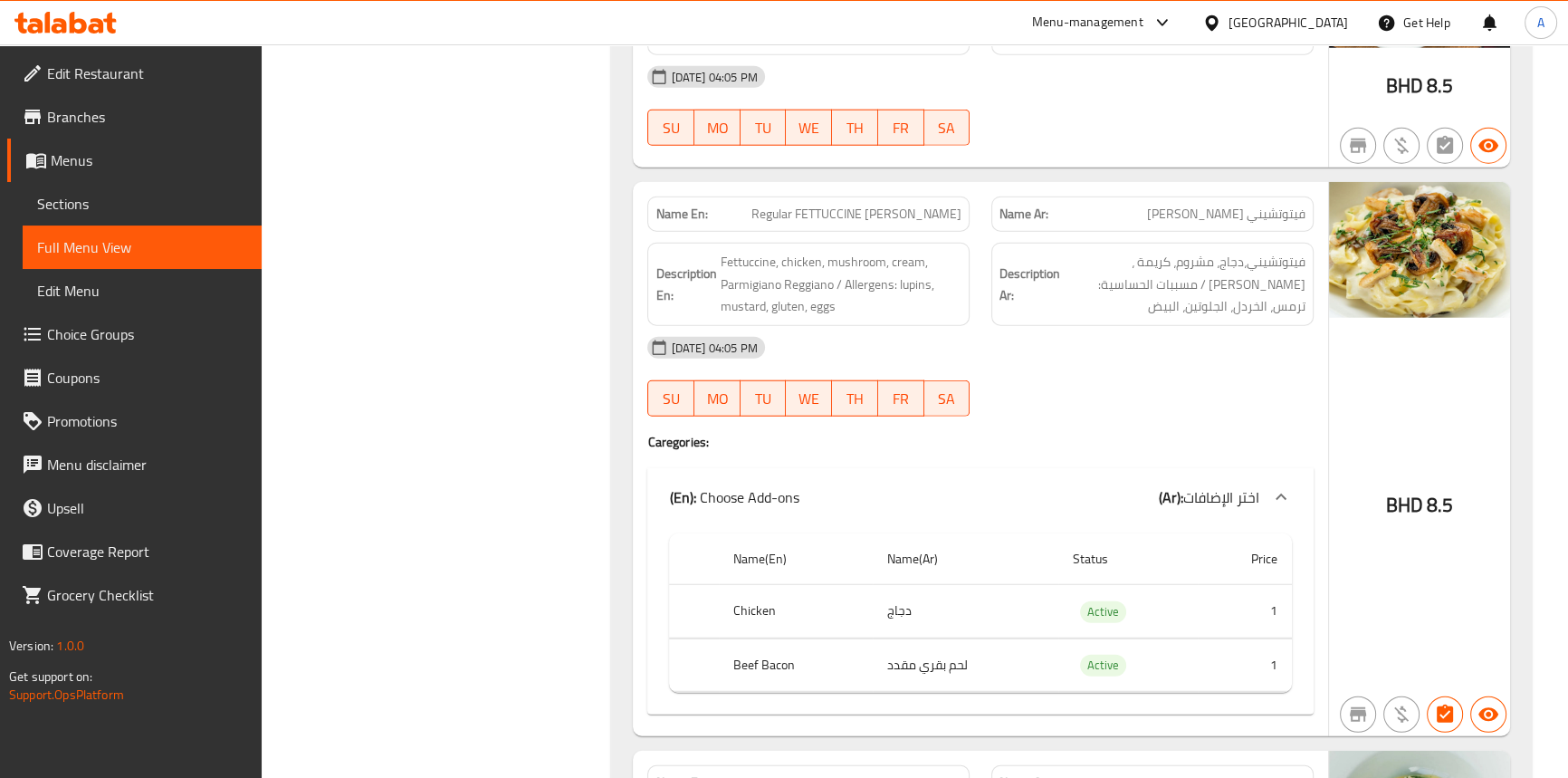
scroll to position [5913, 0]
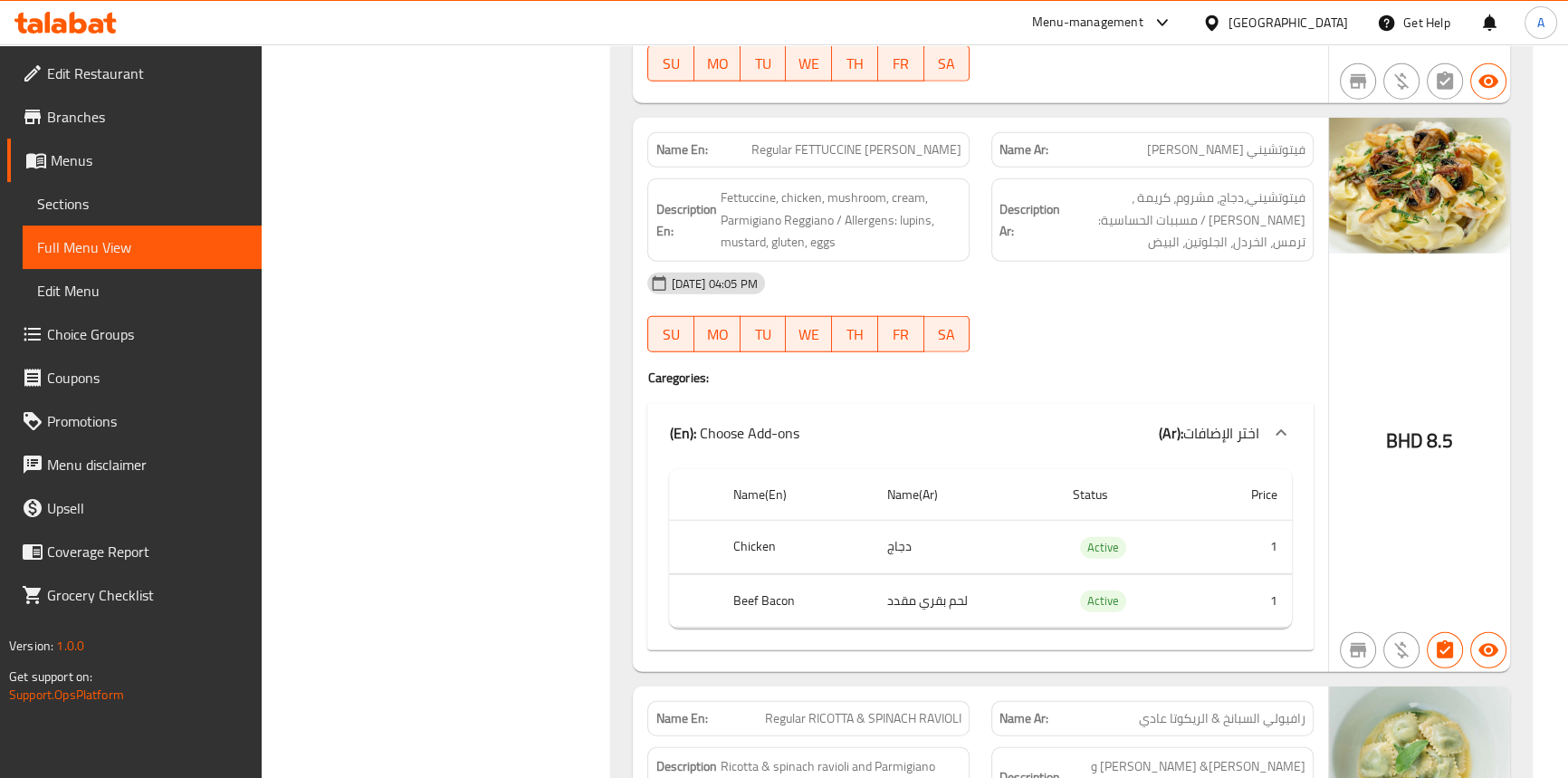
click at [1379, 326] on div "BHD 8.5" at bounding box center [1419, 395] width 181 height 554
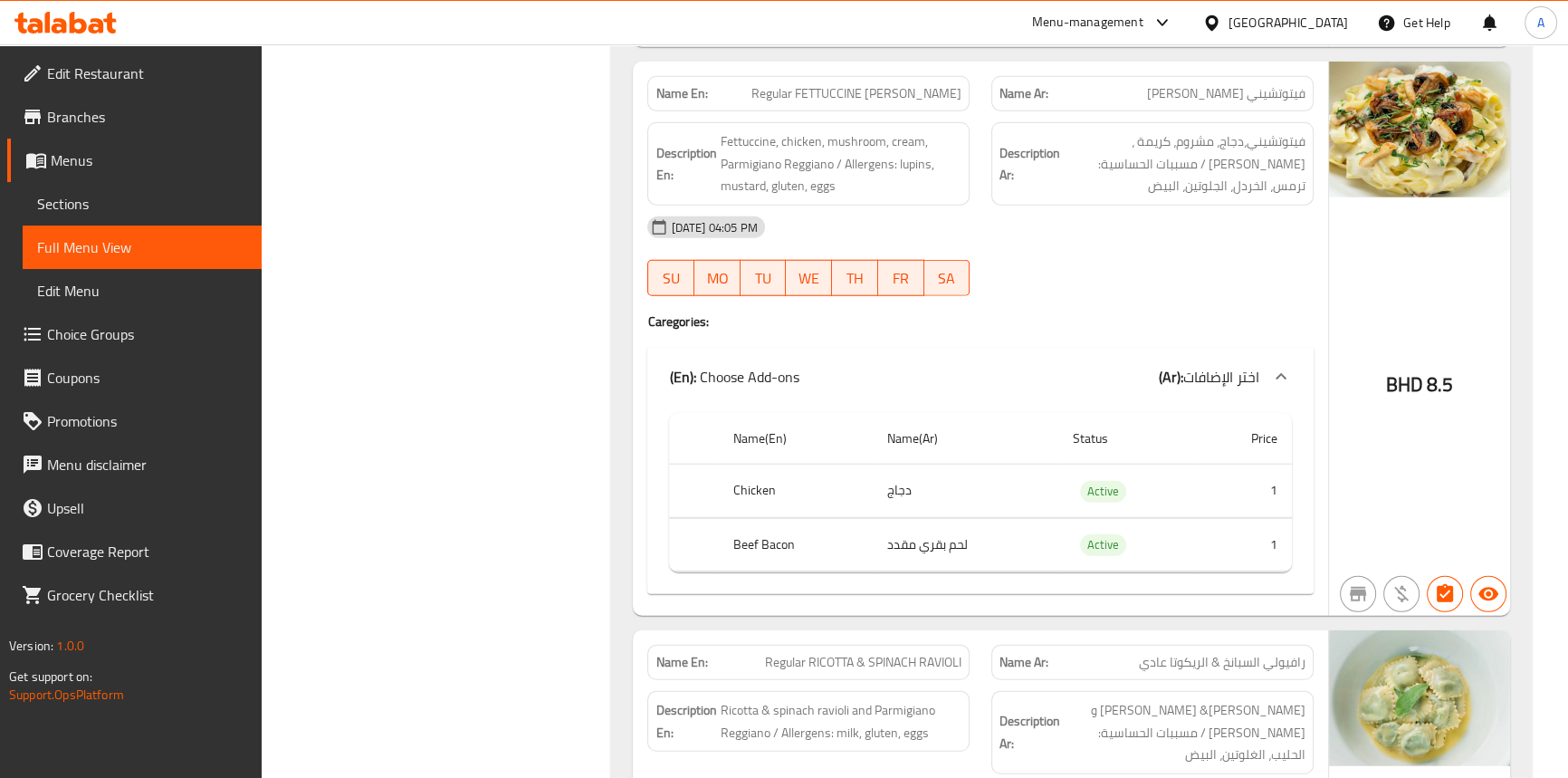
scroll to position [5996, 0]
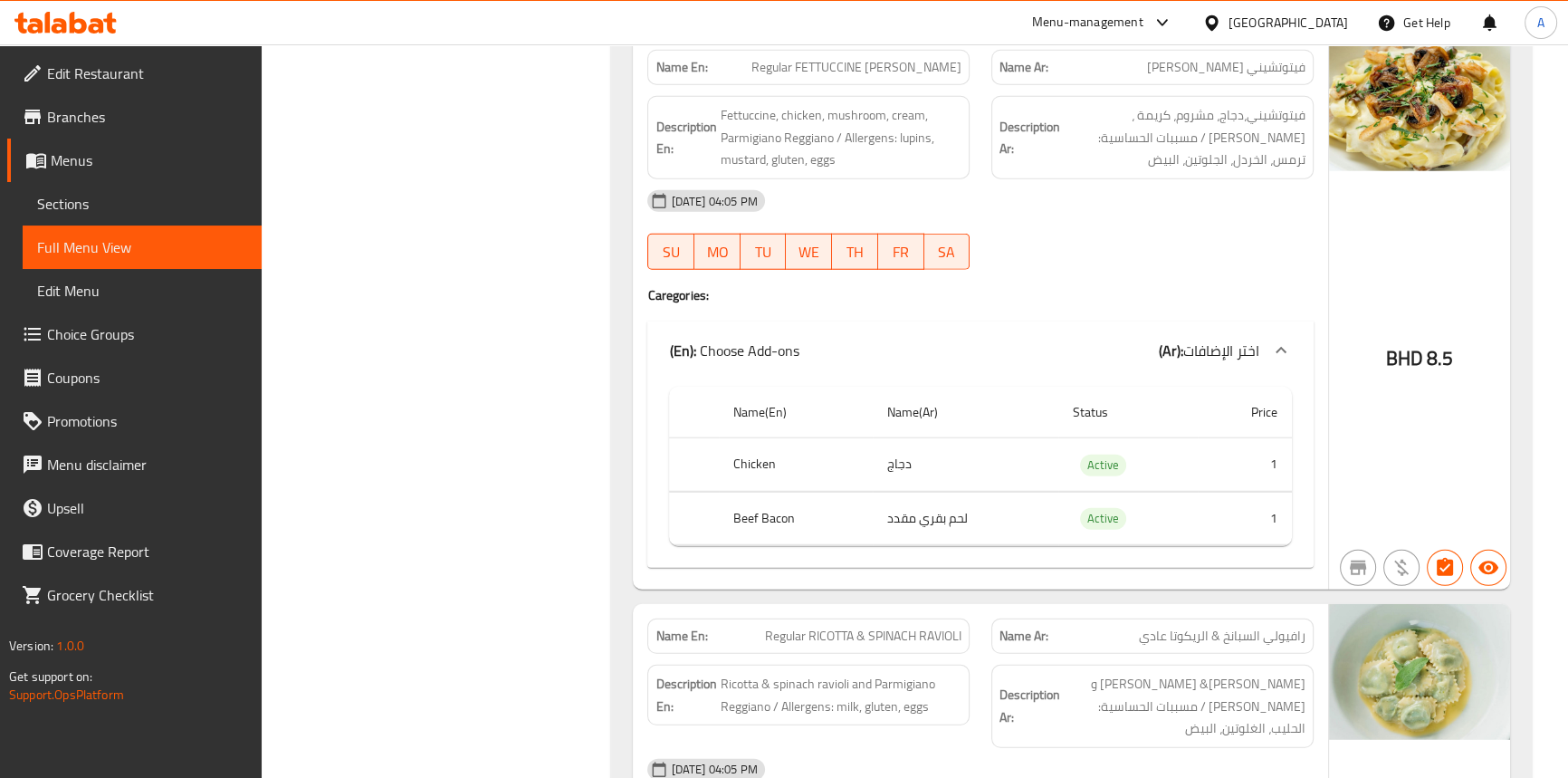
click at [1395, 360] on div "BHD 8.5" at bounding box center [1419, 313] width 181 height 554
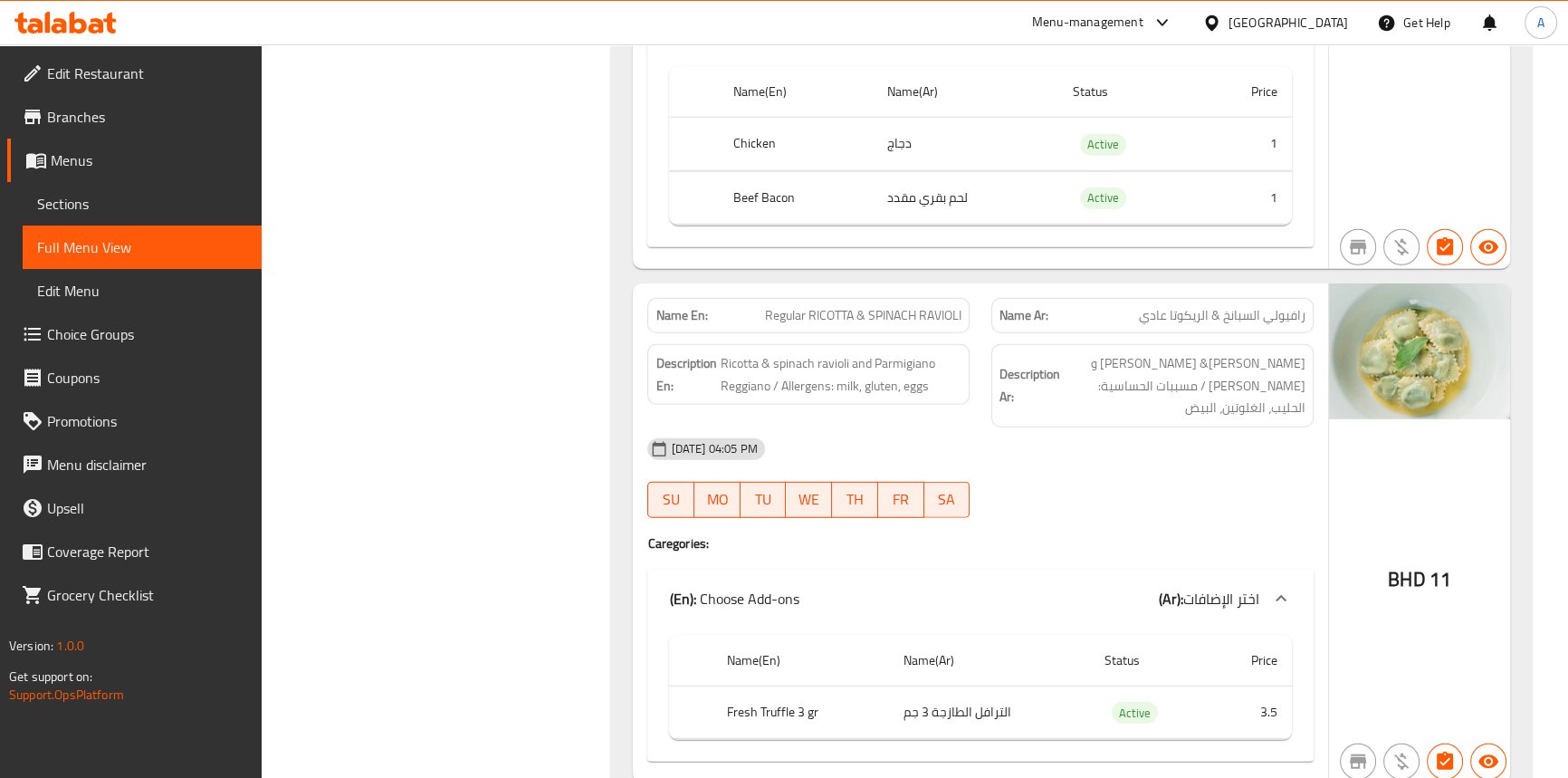
scroll to position [6325, 0]
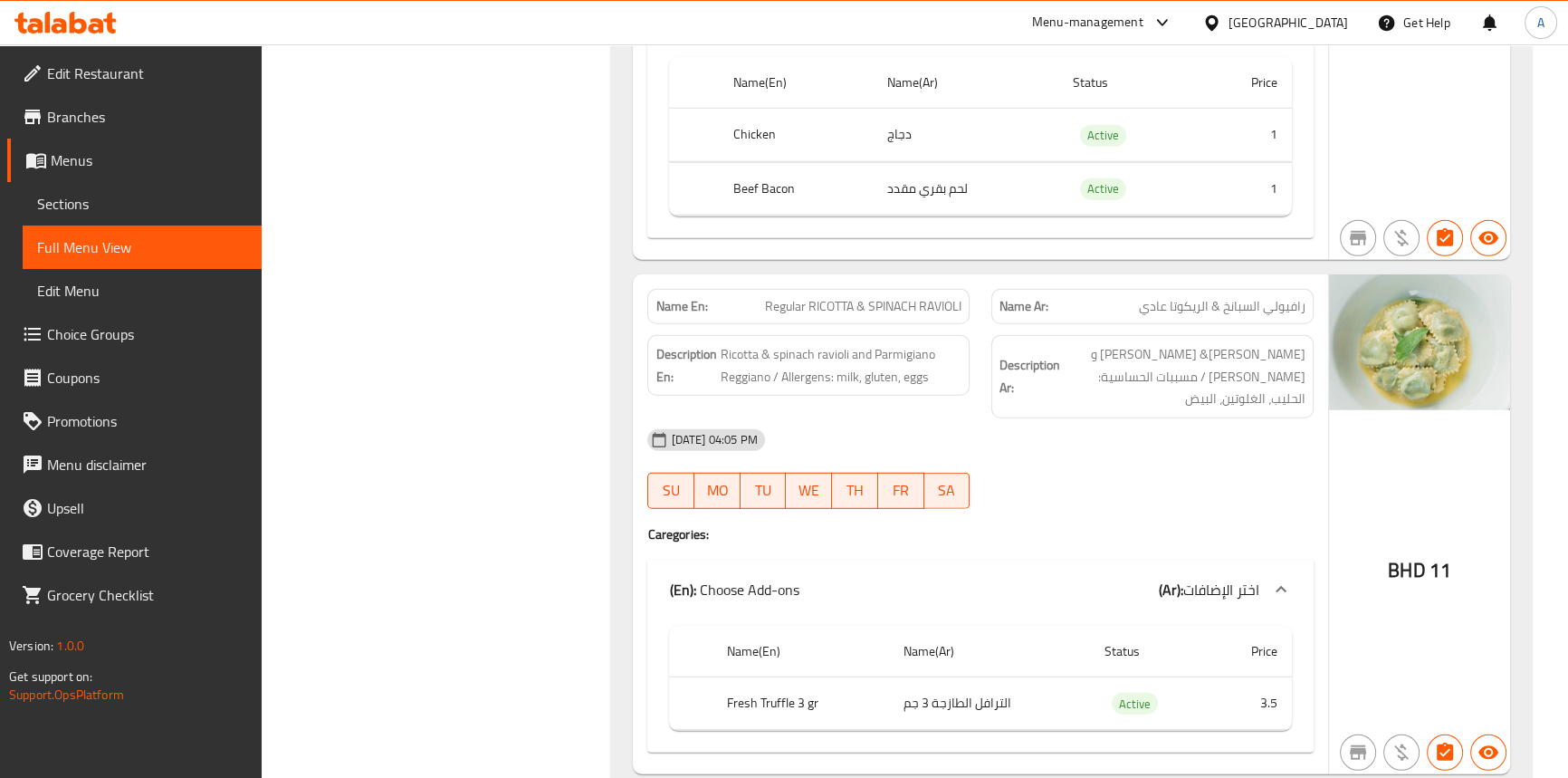
click at [834, 297] on span "Regular RICOTTA & SPINACH RAVIOLI" at bounding box center [863, 306] width 197 height 19
click at [865, 297] on span "Regular RICOTTA & SPINACH RAVIOLI" at bounding box center [863, 306] width 197 height 19
click at [945, 297] on span "Regular RICOTTA & SPINACH RAVIOLI" at bounding box center [863, 306] width 197 height 19
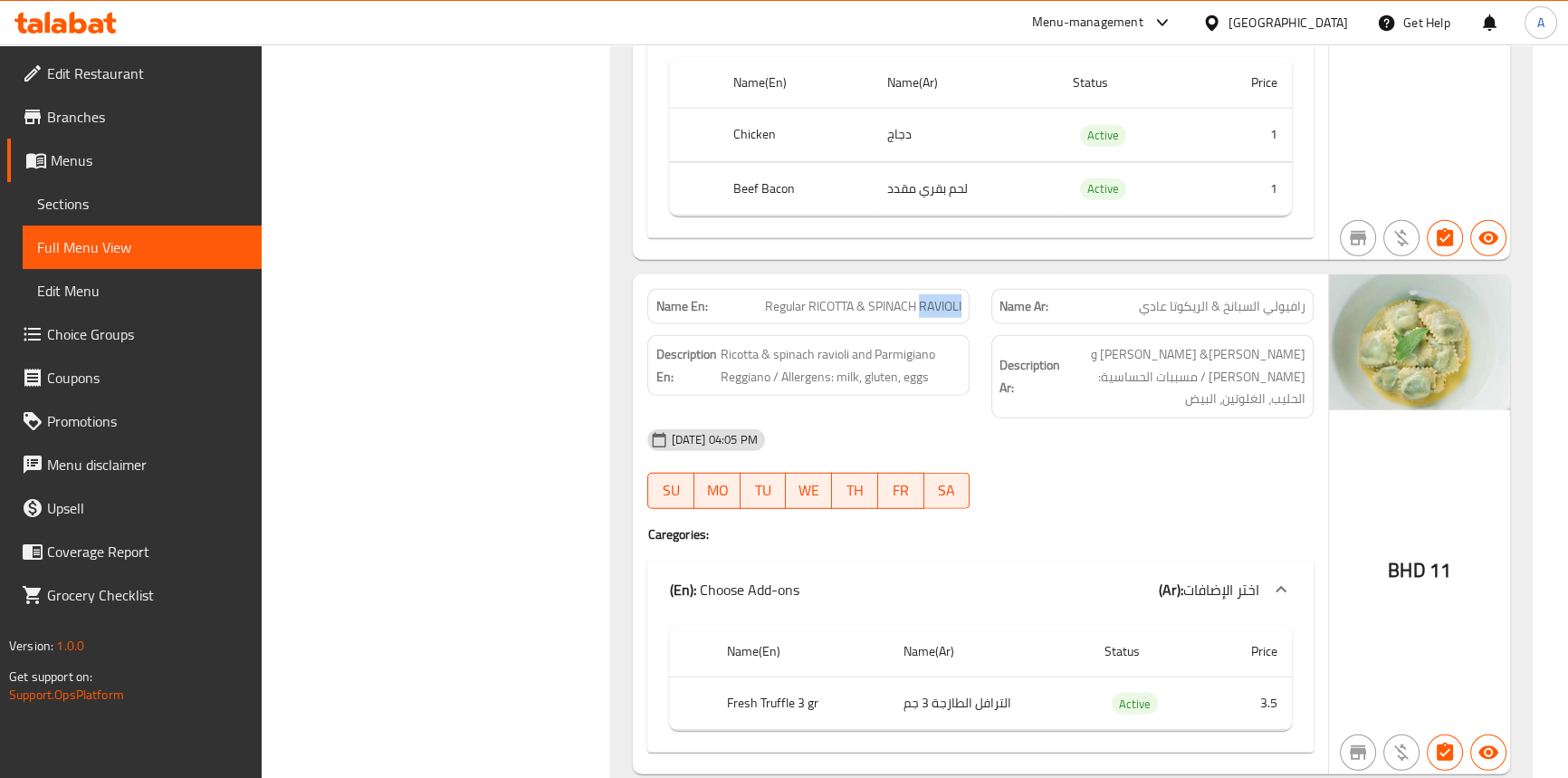
click at [945, 297] on span "Regular RICOTTA & SPINACH RAVIOLI" at bounding box center [863, 306] width 197 height 19
click at [892, 297] on span "Regular RICOTTA & SPINACH RAVIOLI" at bounding box center [863, 306] width 197 height 19
click at [893, 297] on span "Regular RICOTTA & SPINACH RAVIOLI" at bounding box center [863, 306] width 197 height 19
click at [865, 297] on span "Regular RICOTTA & SPINACH RAVIOLI" at bounding box center [863, 306] width 197 height 19
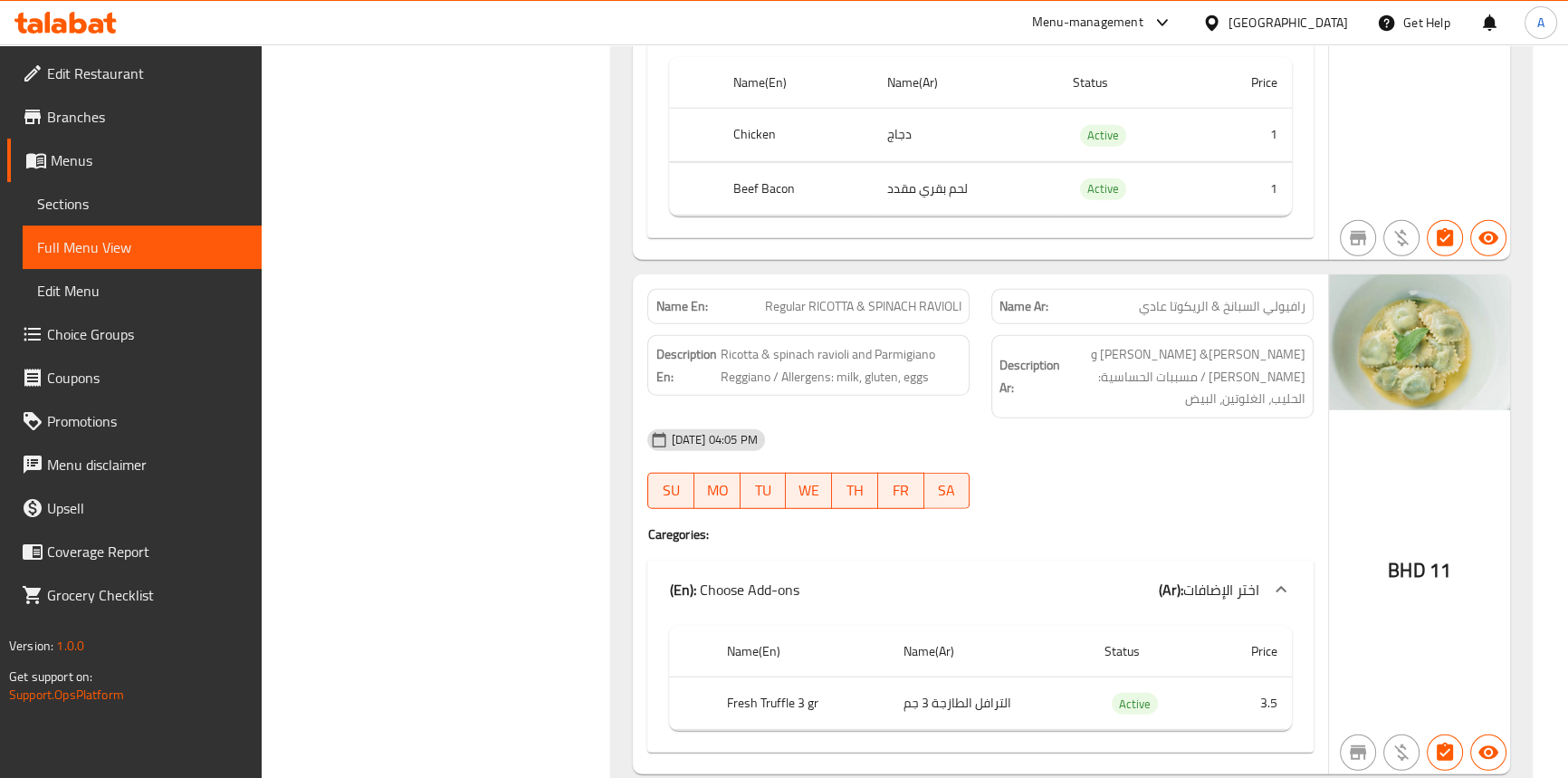
click at [814, 297] on span "Regular RICOTTA & SPINACH RAVIOLI" at bounding box center [863, 306] width 197 height 19
click at [780, 297] on span "Regular RICOTTA & SPINACH RAVIOLI" at bounding box center [863, 306] width 197 height 19
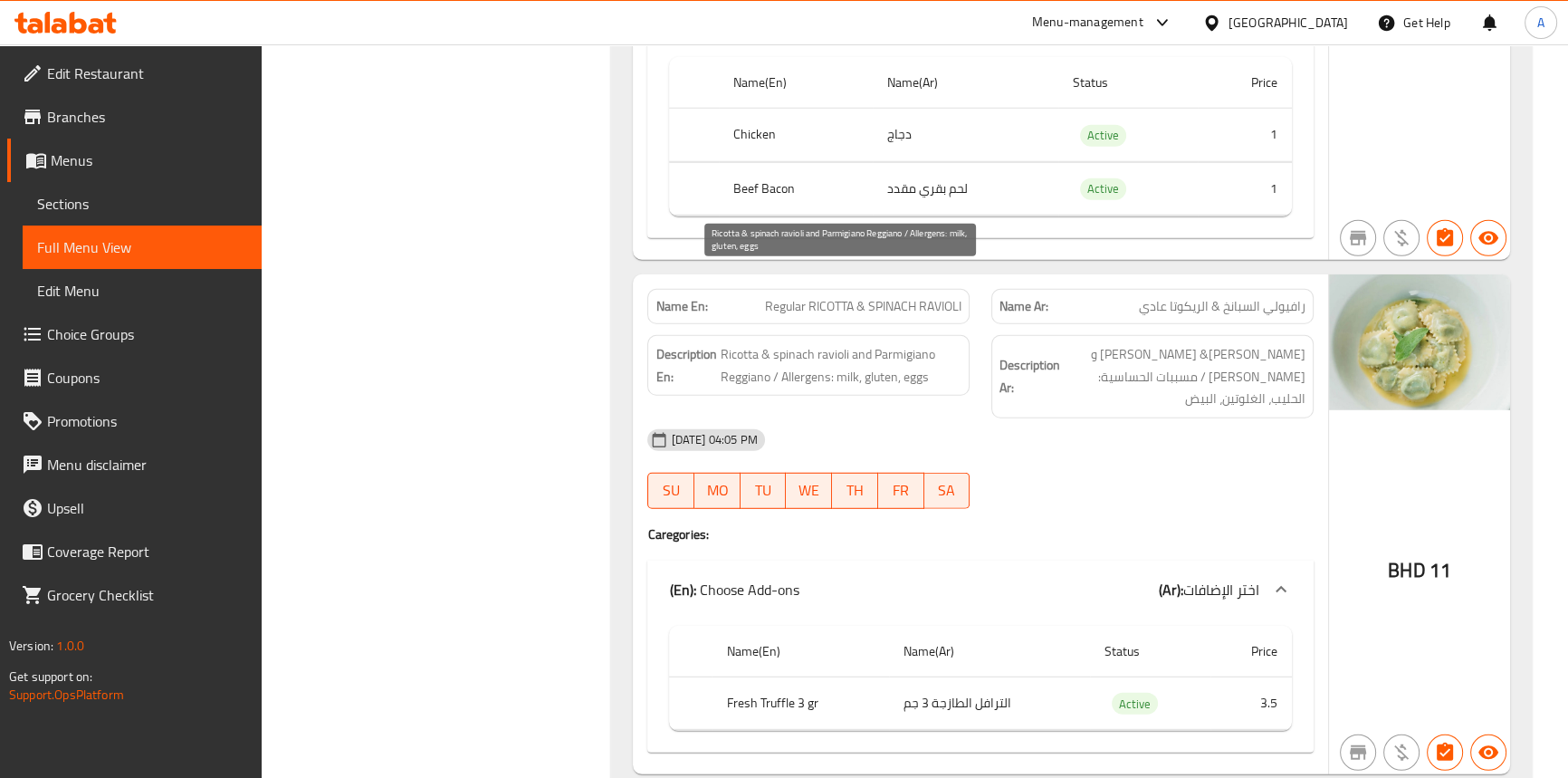
click at [741, 344] on span "Ricotta & spinach ravioli and Parmigiano Reggiano / Allergens: milk, gluten, eg…" at bounding box center [841, 365] width 242 height 44
click at [821, 344] on span "Ricotta & spinach ravioli and Parmigiano Reggiano / Allergens: milk, gluten, eg…" at bounding box center [841, 365] width 242 height 44
click at [729, 344] on span "Ricotta & spinach ravioli and Parmigiano Reggiano / Allergens: milk, gluten, eg…" at bounding box center [841, 365] width 242 height 44
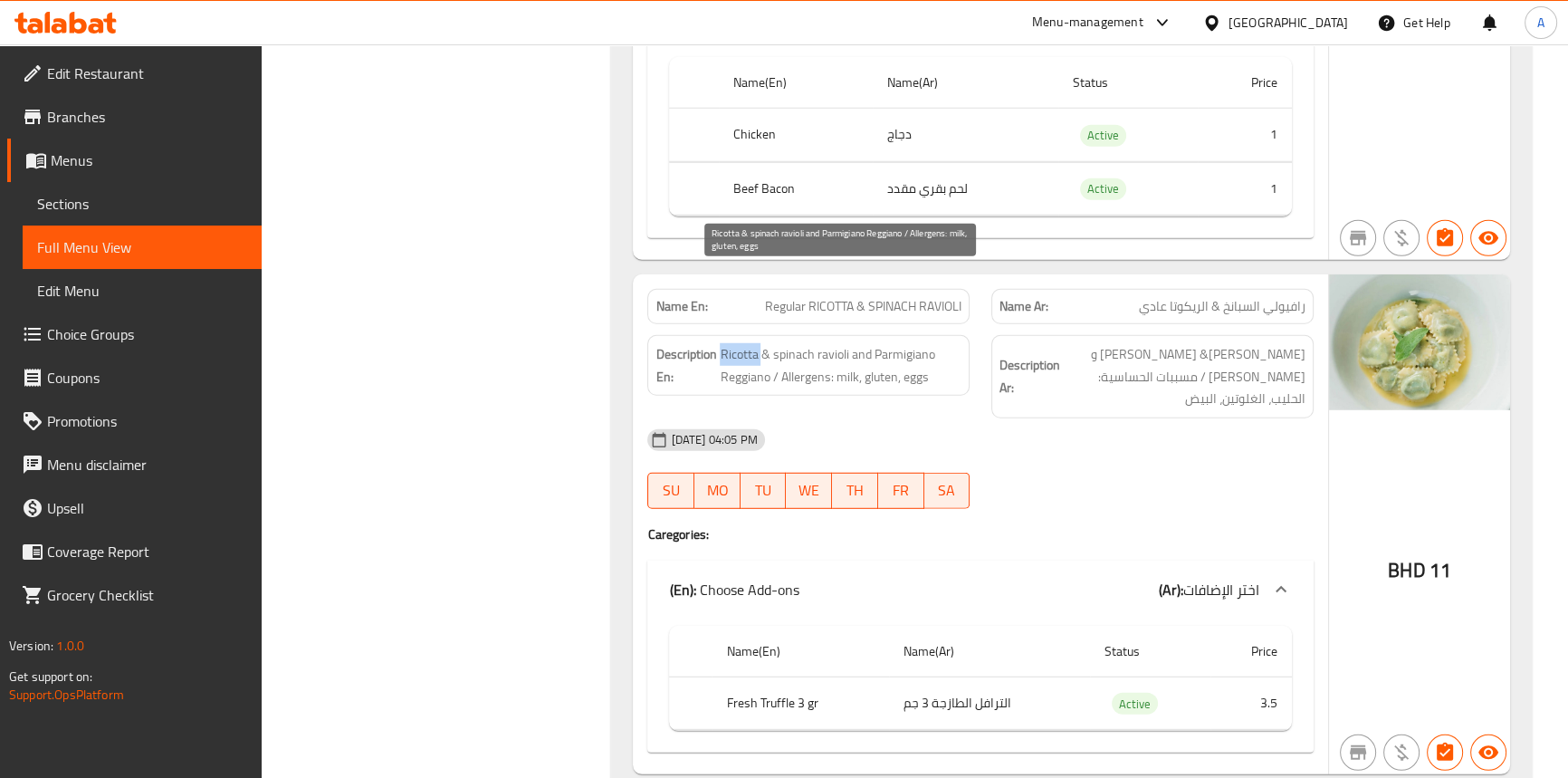
click at [729, 344] on span "Ricotta & spinach ravioli and Parmigiano Reggiano / Allergens: milk, gluten, eg…" at bounding box center [841, 365] width 242 height 44
click at [762, 344] on span "Ricotta & spinach ravioli and Parmigiano Reggiano / Allergens: milk, gluten, eg…" at bounding box center [841, 365] width 242 height 44
click at [789, 344] on span "Ricotta & spinach ravioli and Parmigiano Reggiano / Allergens: milk, gluten, eg…" at bounding box center [841, 365] width 242 height 44
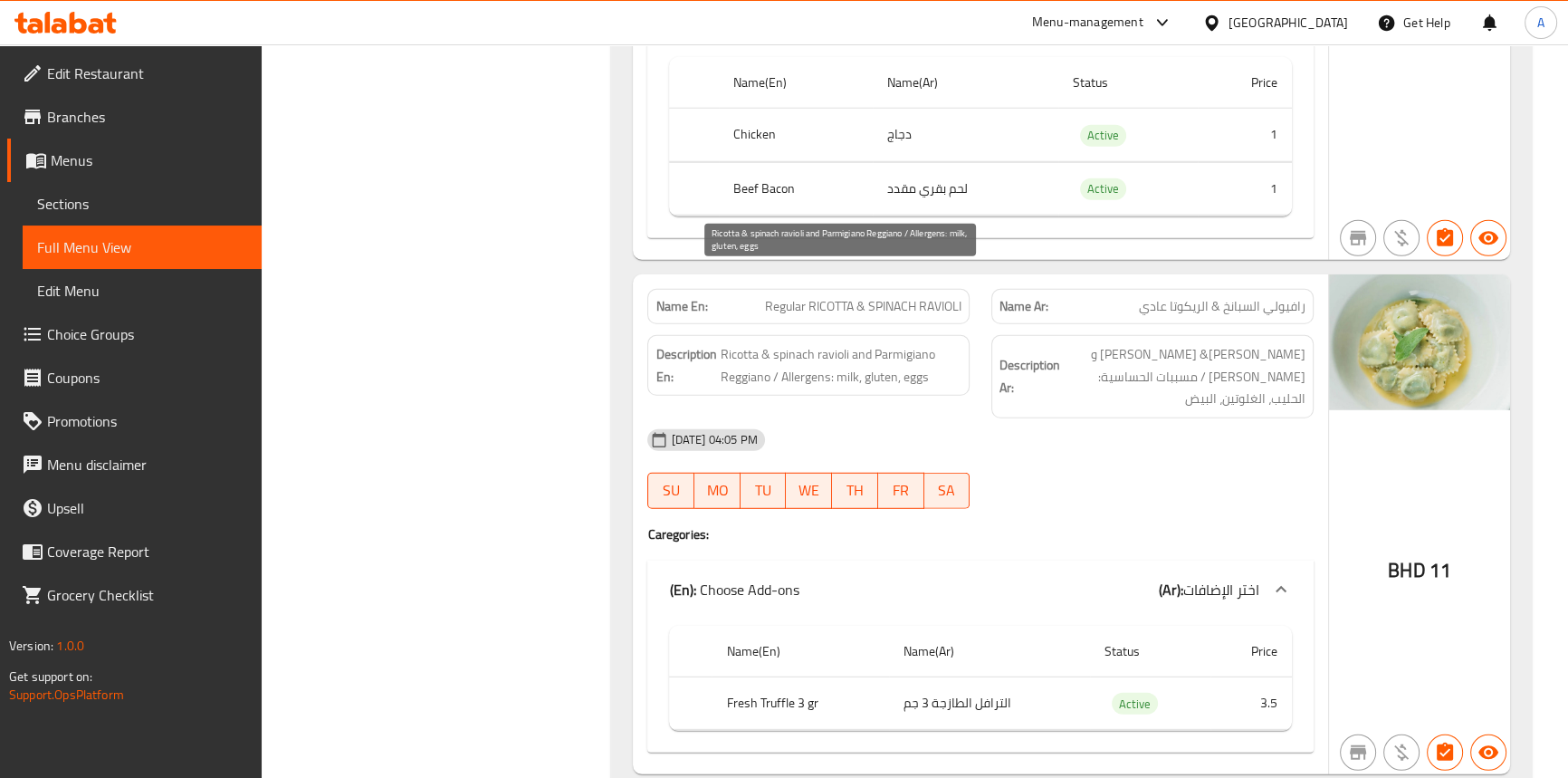
click at [855, 344] on span "Ricotta & spinach ravioli and Parmigiano Reggiano / Allergens: milk, gluten, eg…" at bounding box center [841, 365] width 242 height 44
click at [725, 344] on span "Ricotta & spinach ravioli and Parmigiano Reggiano / Allergens: milk, gluten, eg…" at bounding box center [841, 365] width 242 height 44
click at [904, 344] on span "Ricotta & spinach ravioli and Parmigiano Reggiano / Allergens: milk, gluten, eg…" at bounding box center [841, 365] width 242 height 44
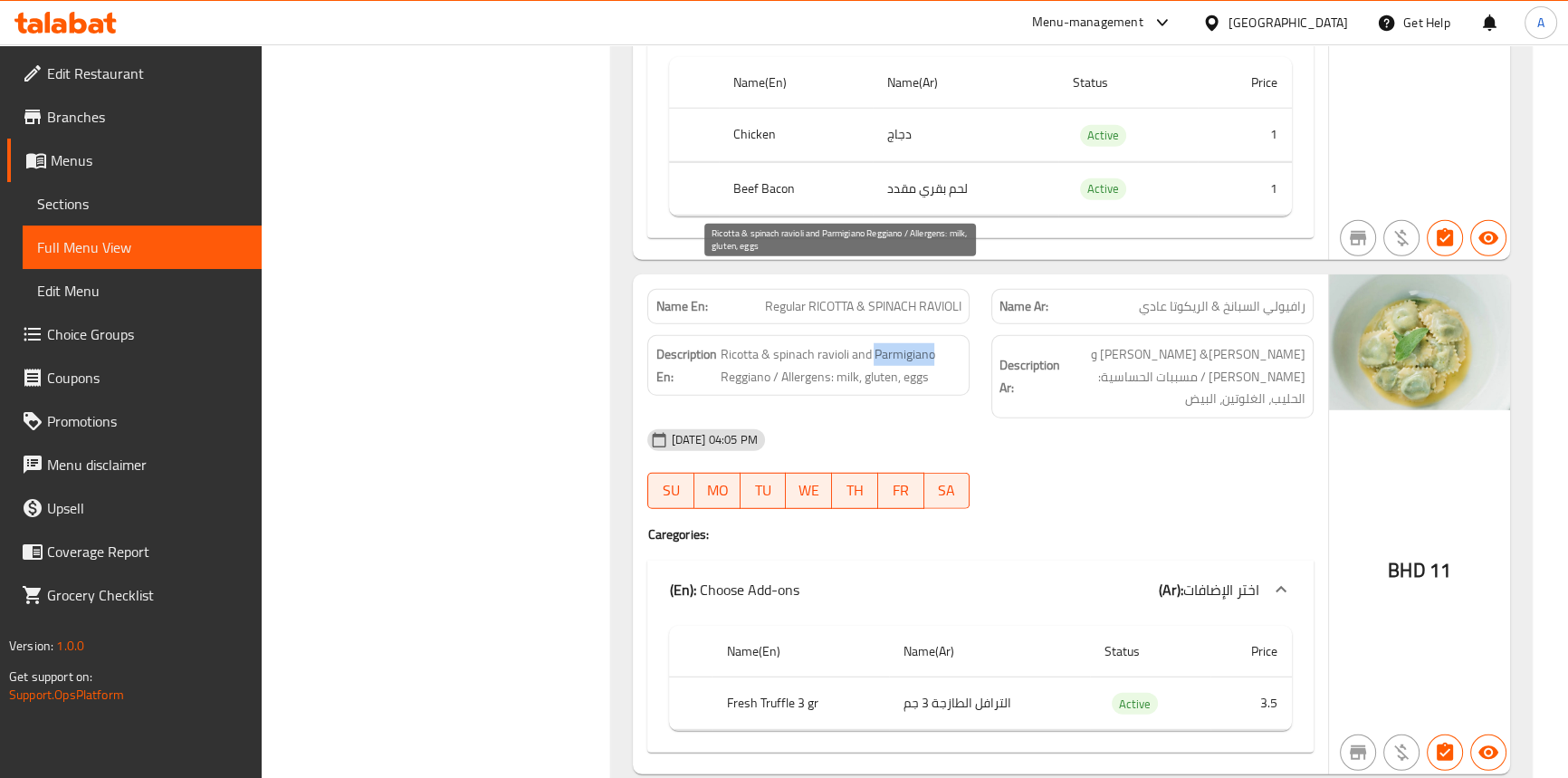
click at [904, 344] on span "Ricotta & spinach ravioli and Parmigiano Reggiano / Allergens: milk, gluten, eg…" at bounding box center [841, 365] width 242 height 44
click at [802, 344] on span "Ricotta & spinach ravioli and Parmigiano Reggiano / Allergens: milk, gluten, eg…" at bounding box center [841, 365] width 242 height 44
click at [842, 344] on span "Ricotta & spinach ravioli and Parmigiano Reggiano / Allergens: milk, gluten, eg…" at bounding box center [841, 365] width 242 height 44
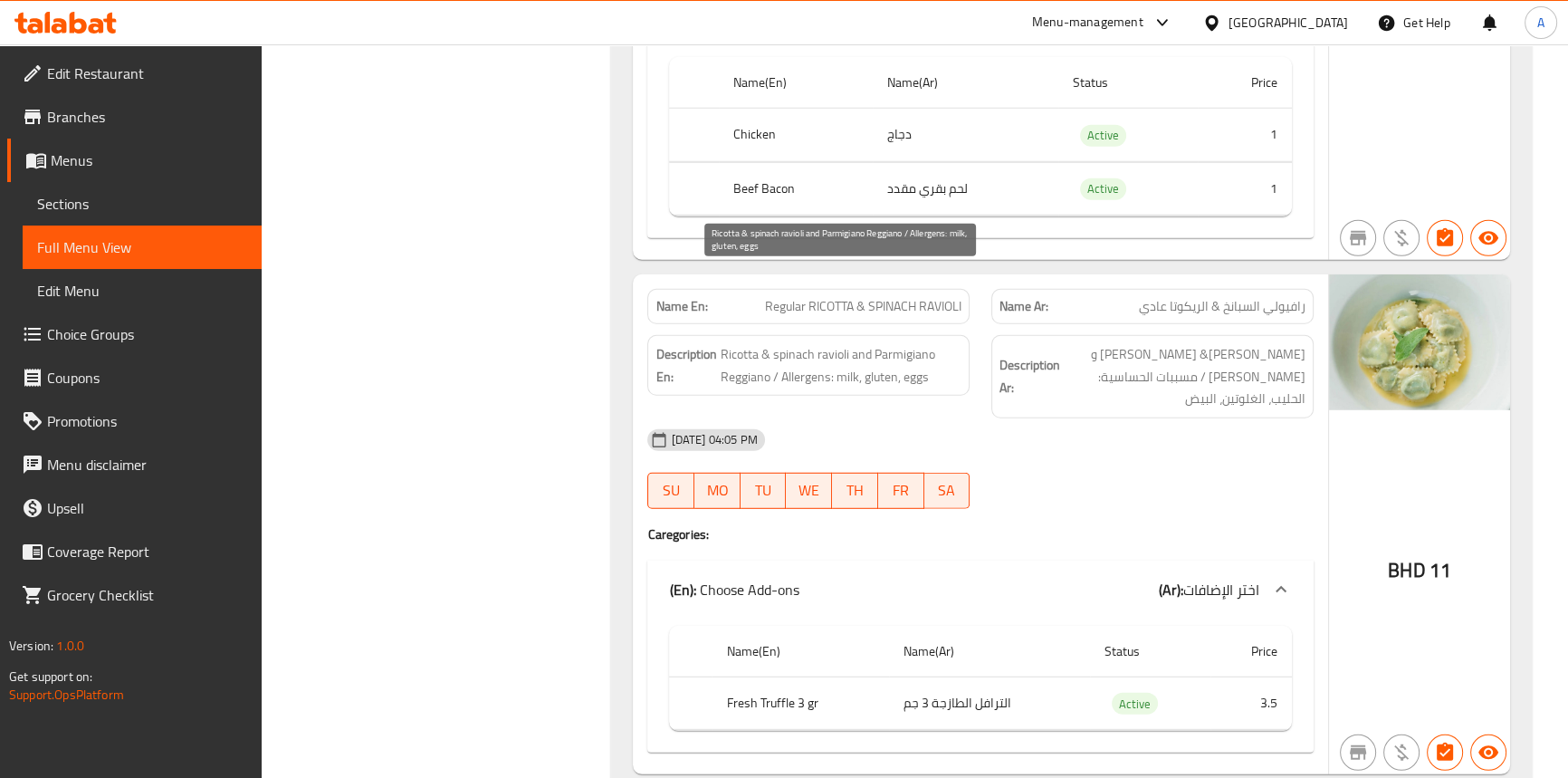
click at [863, 344] on span "Ricotta & spinach ravioli and Parmigiano Reggiano / Allergens: milk, gluten, eg…" at bounding box center [841, 365] width 242 height 44
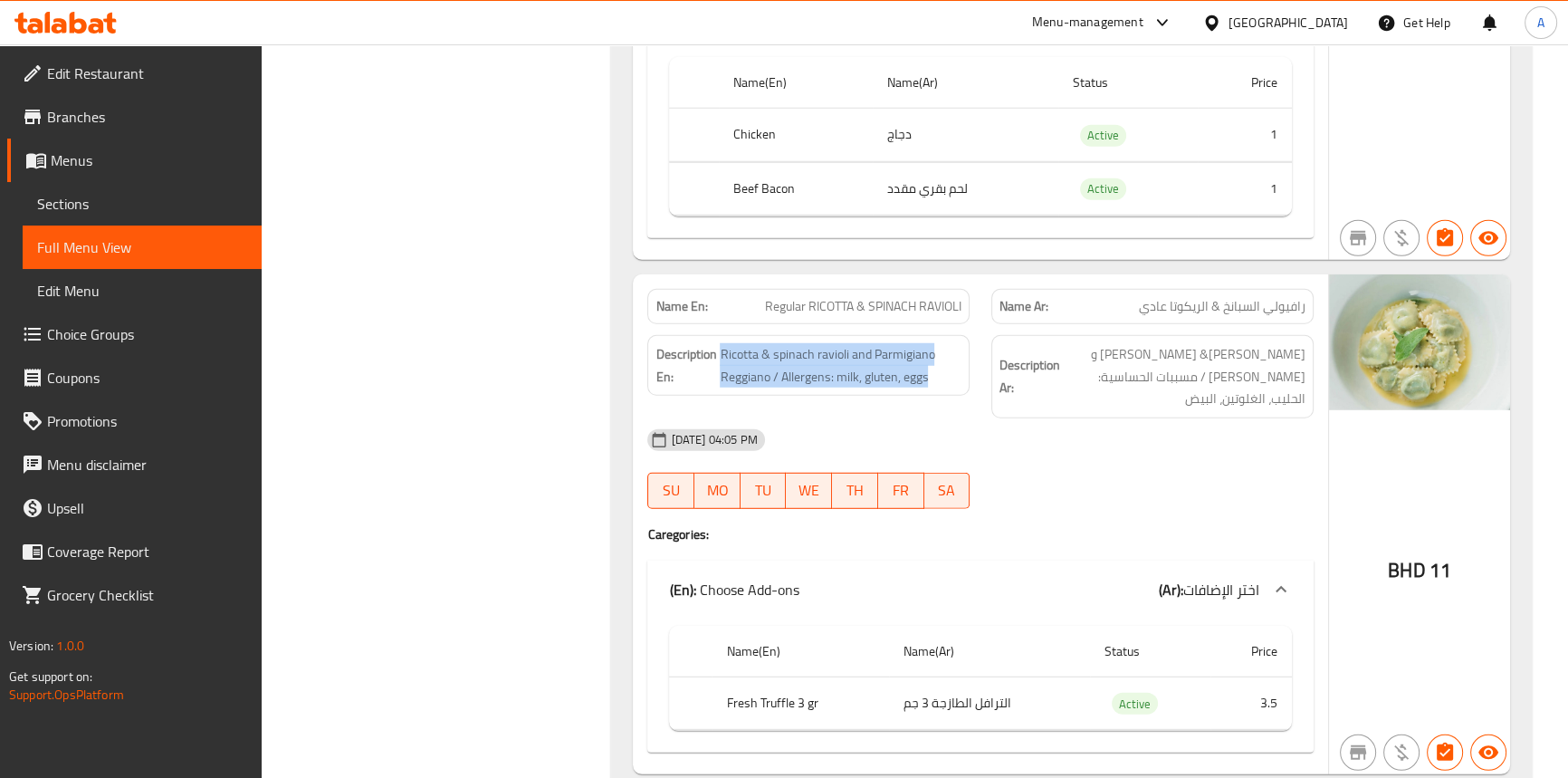
scroll to position [6408, 0]
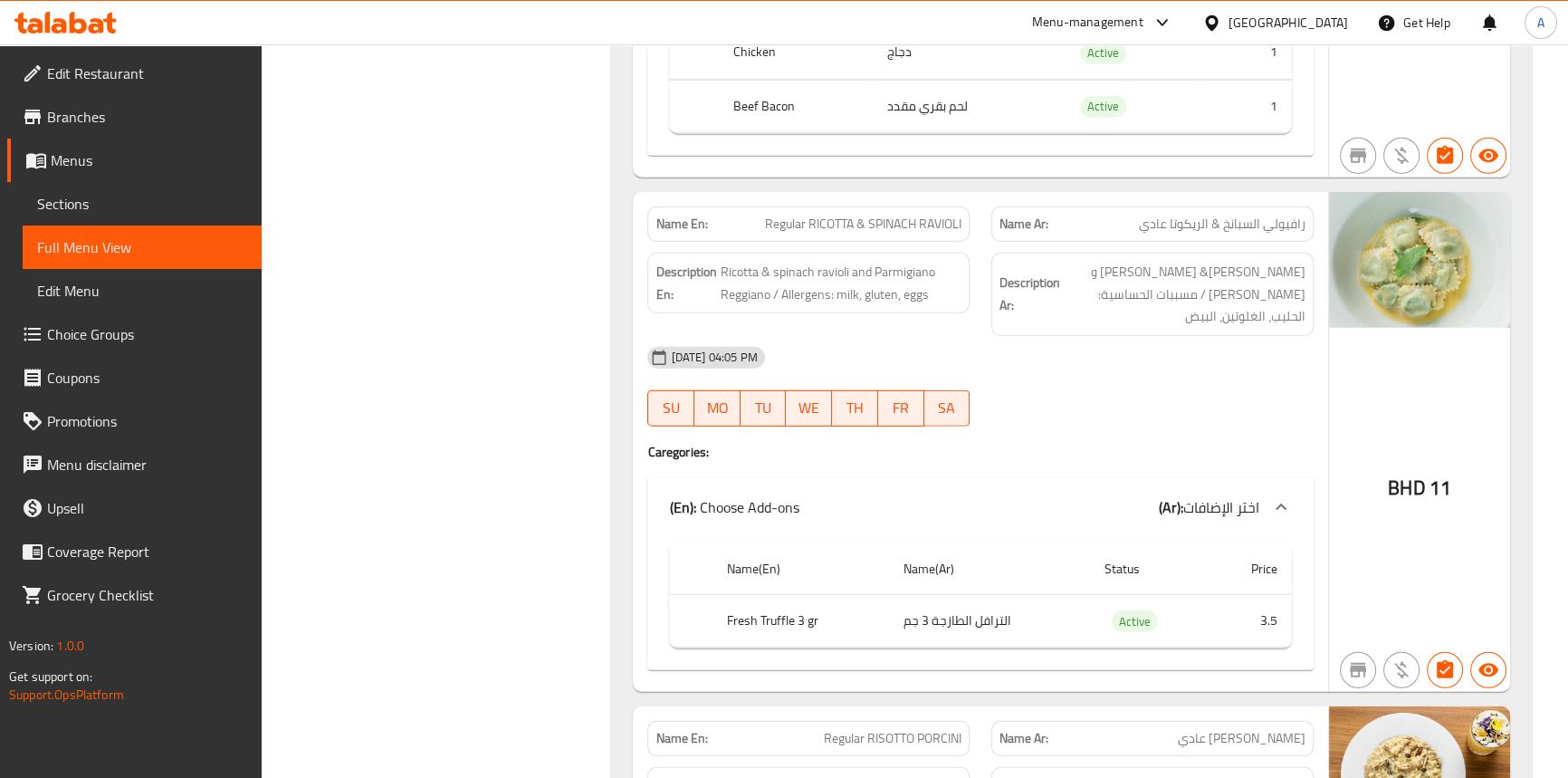
click at [786, 595] on th "Fresh Truffle 3 gr" at bounding box center [799, 621] width 177 height 53
copy th "Truffle"
click at [832, 214] on span "Regular RICOTTA & SPINACH RAVIOLI" at bounding box center [863, 224] width 197 height 19
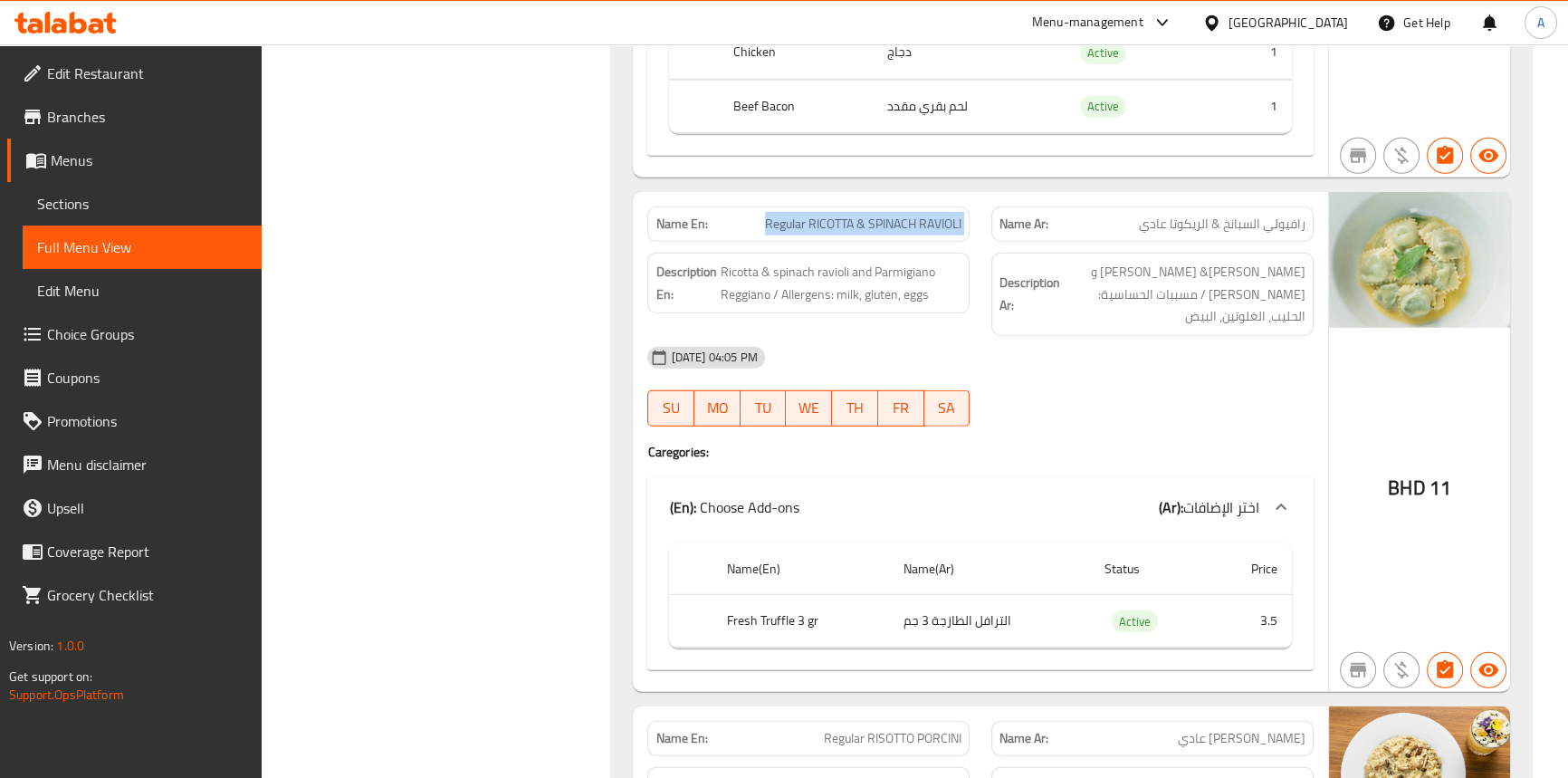
click at [832, 214] on span "Regular RICOTTA & SPINACH RAVIOLI" at bounding box center [863, 224] width 197 height 19
copy span "Regular RICOTTA & SPINACH RAVIOLI"
click at [137, 343] on span "Choice Groups" at bounding box center [147, 333] width 200 height 22
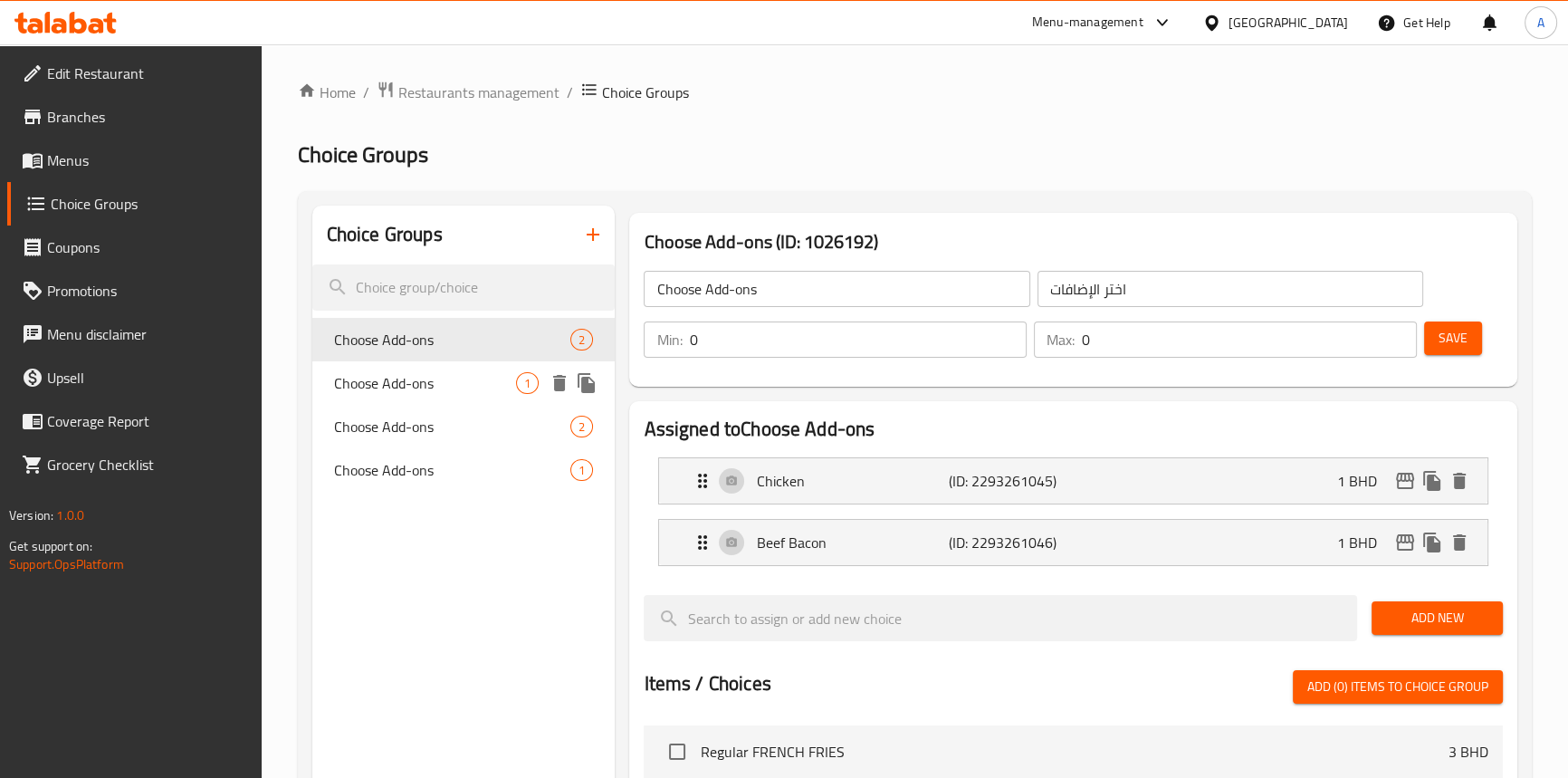
click at [394, 375] on span "Choose Add-ons" at bounding box center [425, 383] width 183 height 22
type input "1"
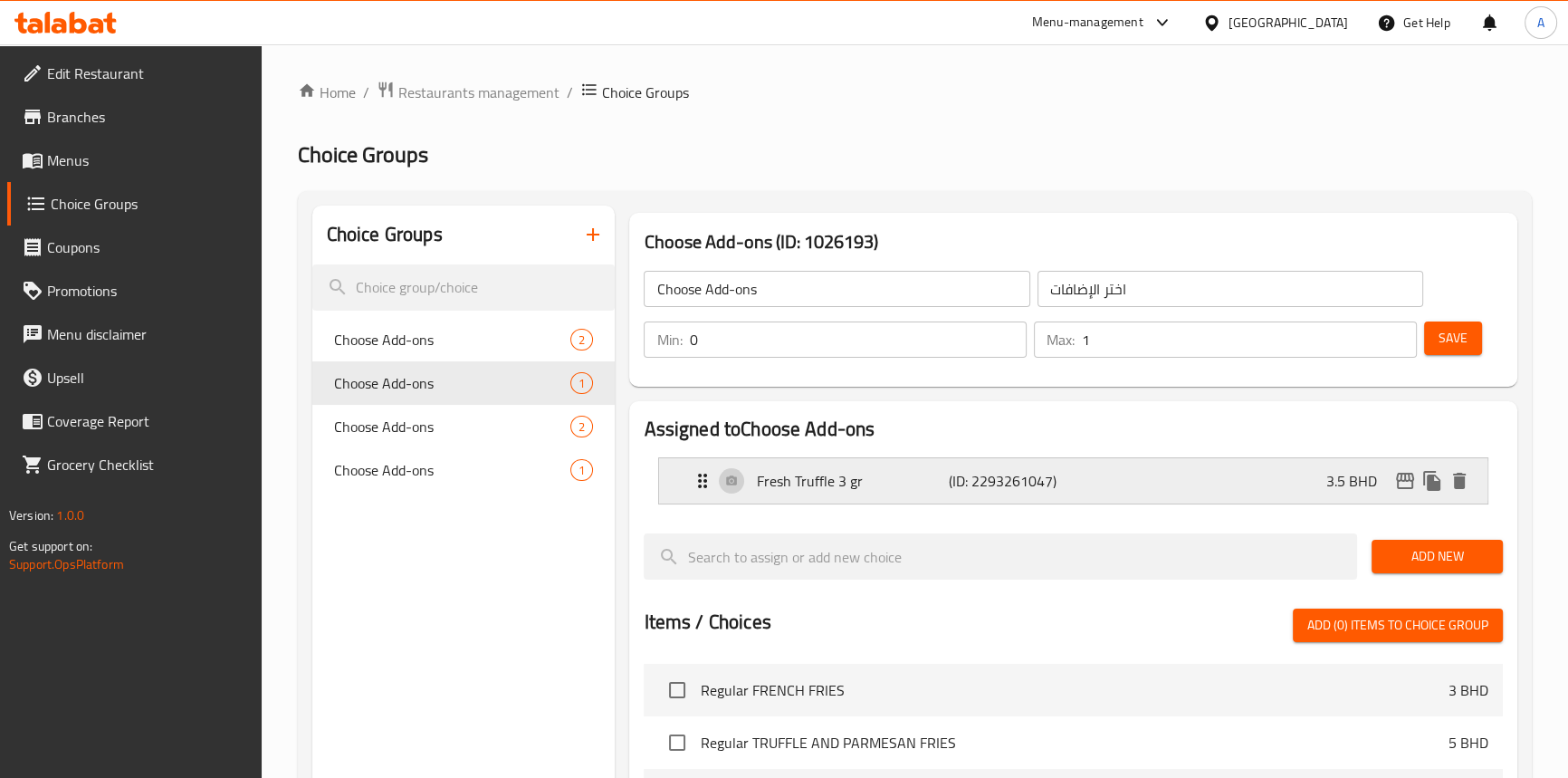
click at [892, 480] on p "Fresh Truffle 3 gr" at bounding box center [852, 480] width 192 height 22
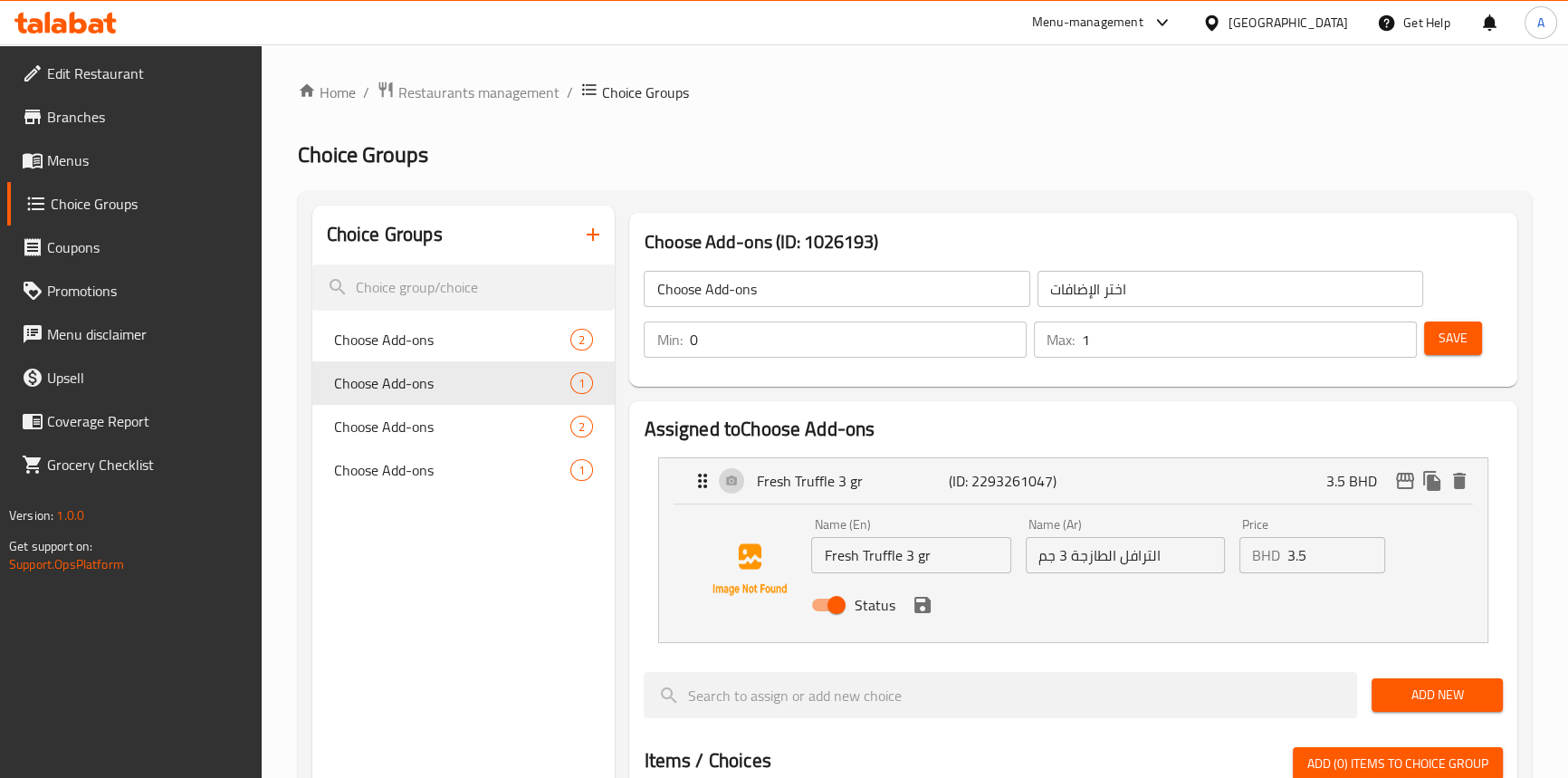
click at [1141, 561] on input "الترافل الطازجة 3 جم" at bounding box center [1125, 555] width 199 height 37
paste input "روفل"
click at [1109, 558] on input "تروفل الطازجة 3 جم" at bounding box center [1125, 555] width 199 height 37
click at [924, 609] on icon "save" at bounding box center [922, 604] width 16 height 16
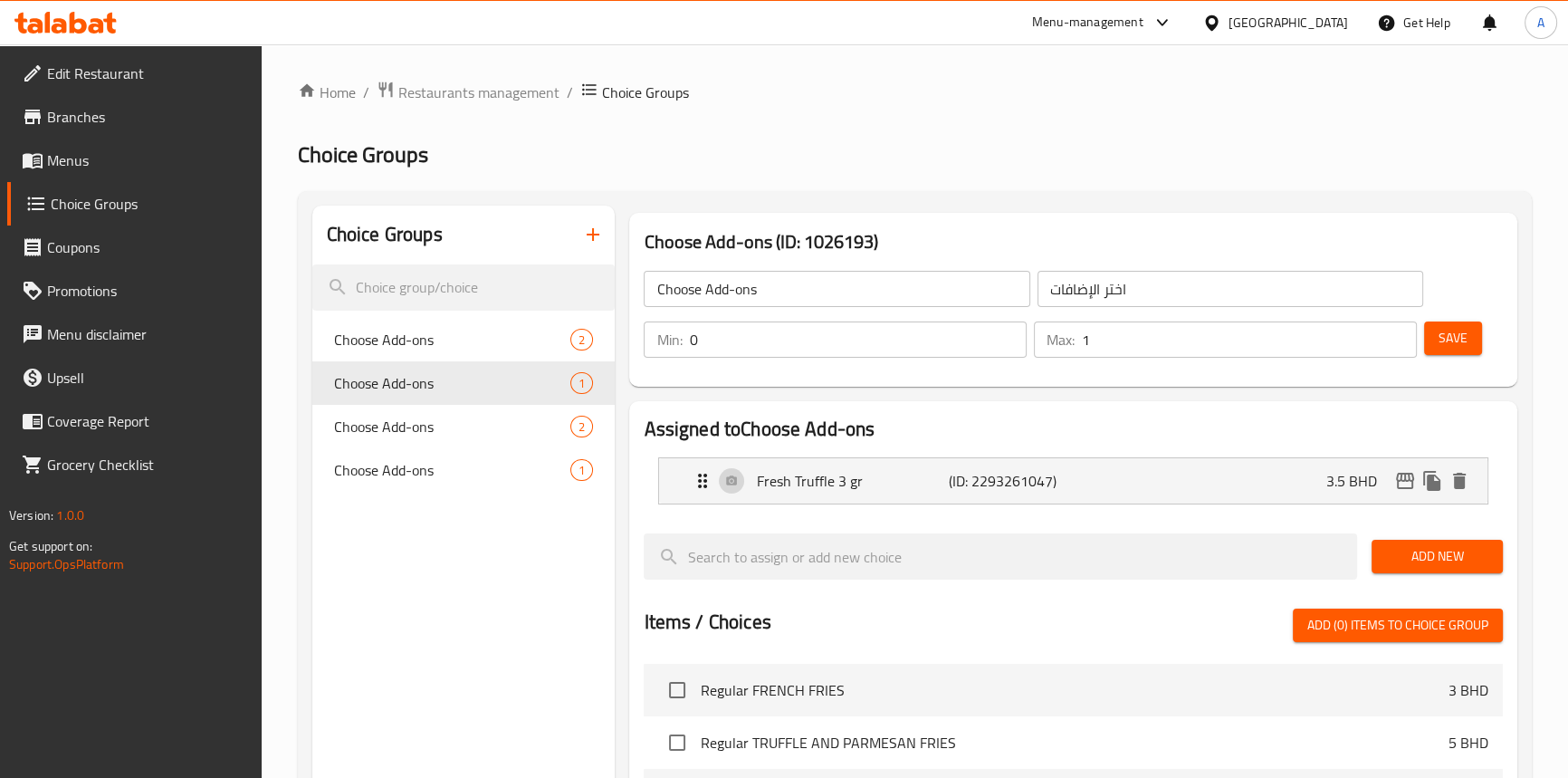
type input "تروفل طازجة 3 جم"
click at [1440, 346] on span "Save" at bounding box center [1453, 338] width 29 height 22
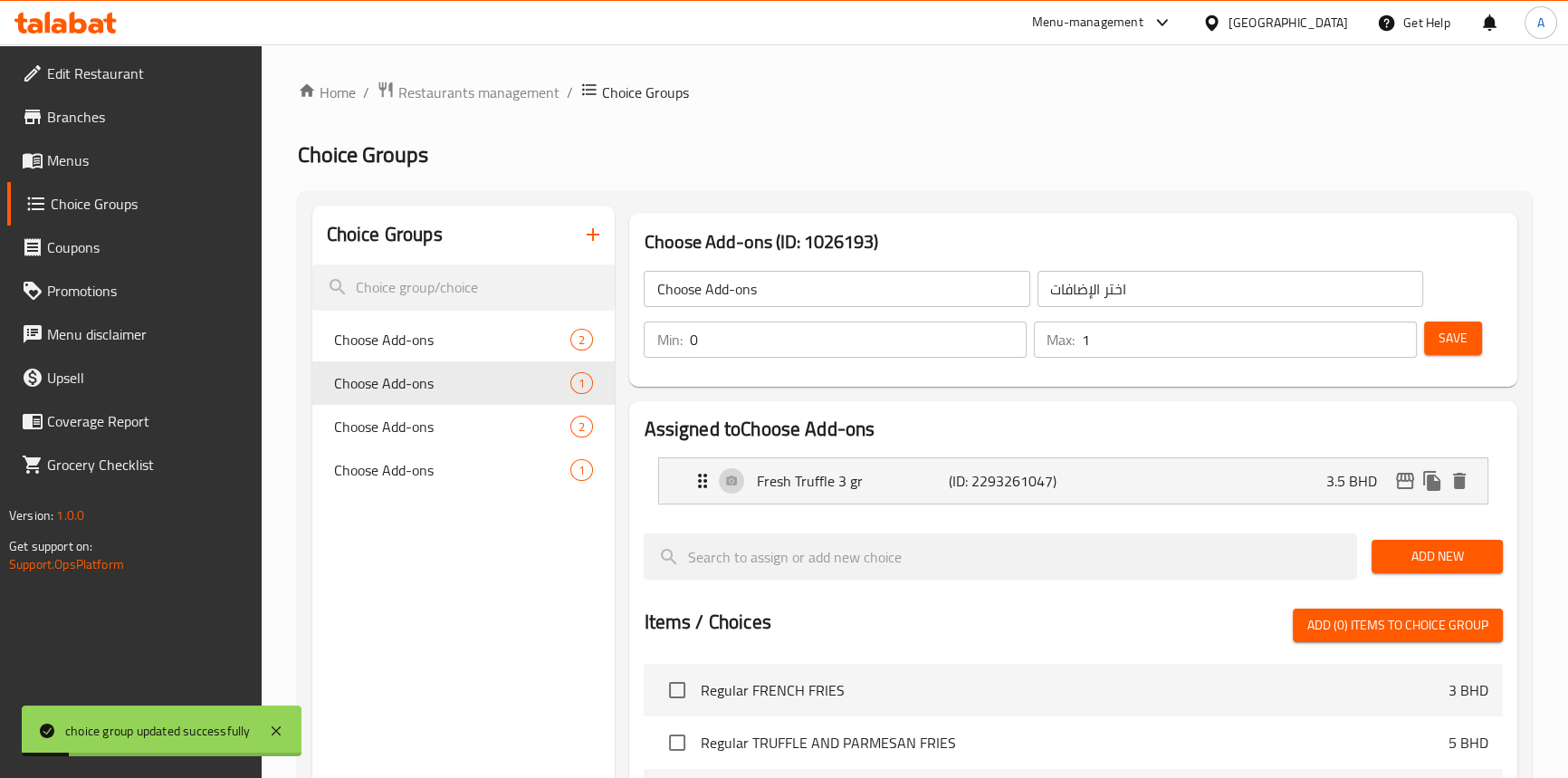
click at [781, 161] on h2 "Choice Groups" at bounding box center [915, 154] width 1234 height 29
drag, startPoint x: 84, startPoint y: 164, endPoint x: 161, endPoint y: 165, distance: 77.0
click at [84, 164] on span "Menus" at bounding box center [147, 160] width 200 height 22
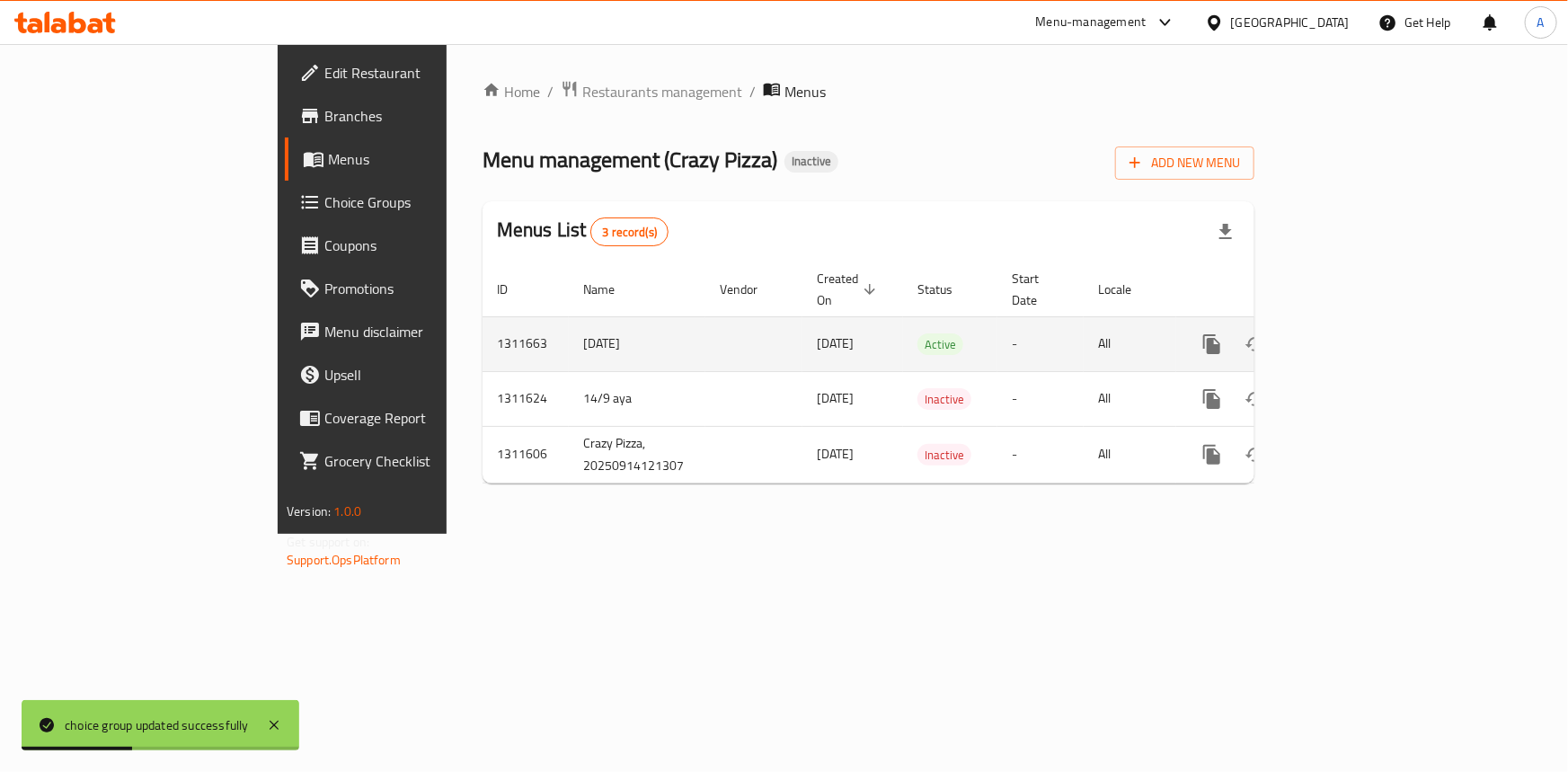
click at [1350, 336] on icon "enhanced table" at bounding box center [1340, 344] width 16 height 16
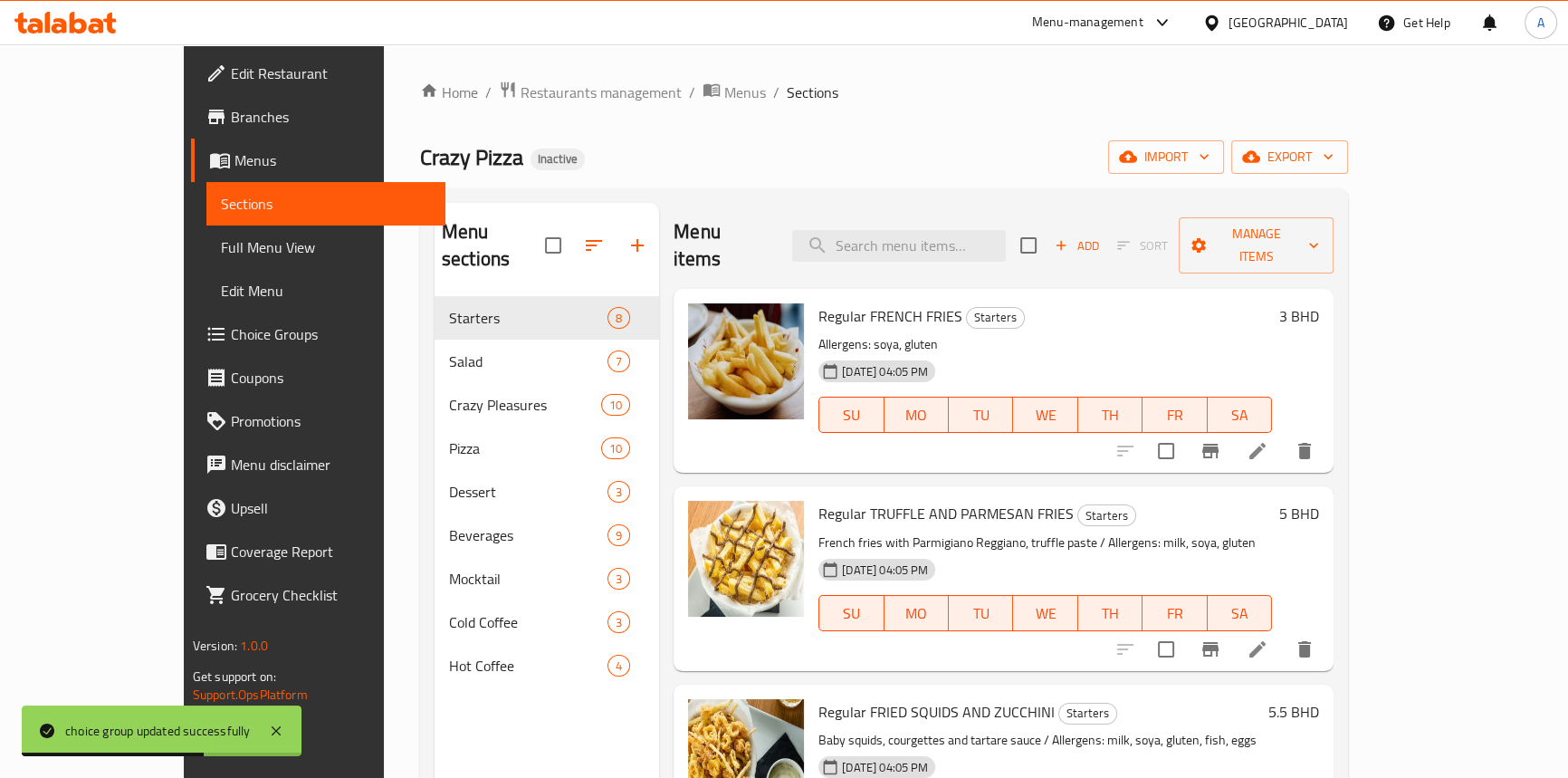
click at [221, 250] on span "Full Menu View" at bounding box center [326, 246] width 210 height 22
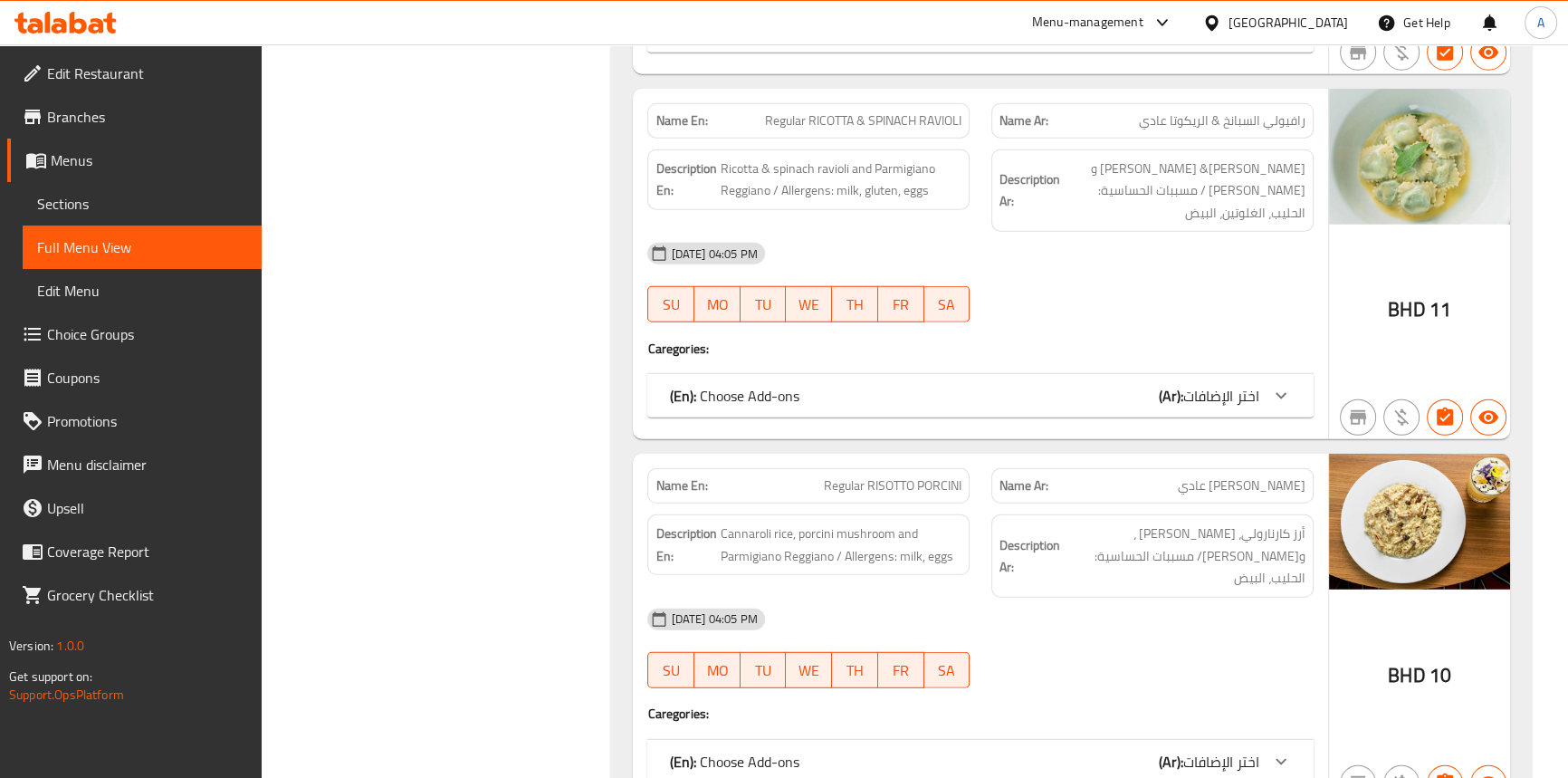
scroll to position [6325, 0]
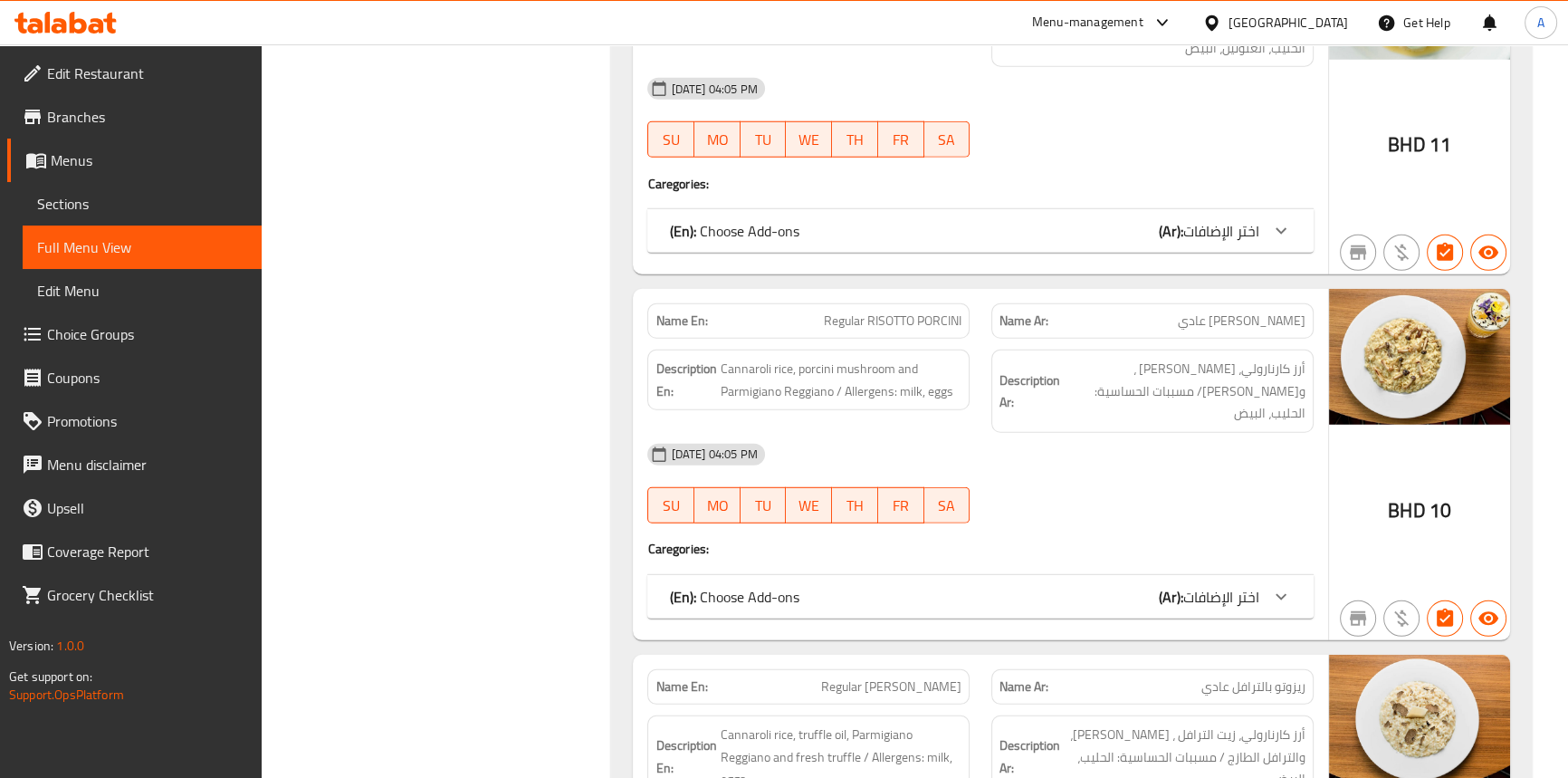
click at [1028, 586] on div "(En): Choose Add-ons (Ar): اختر الإضافات" at bounding box center [964, 596] width 590 height 22
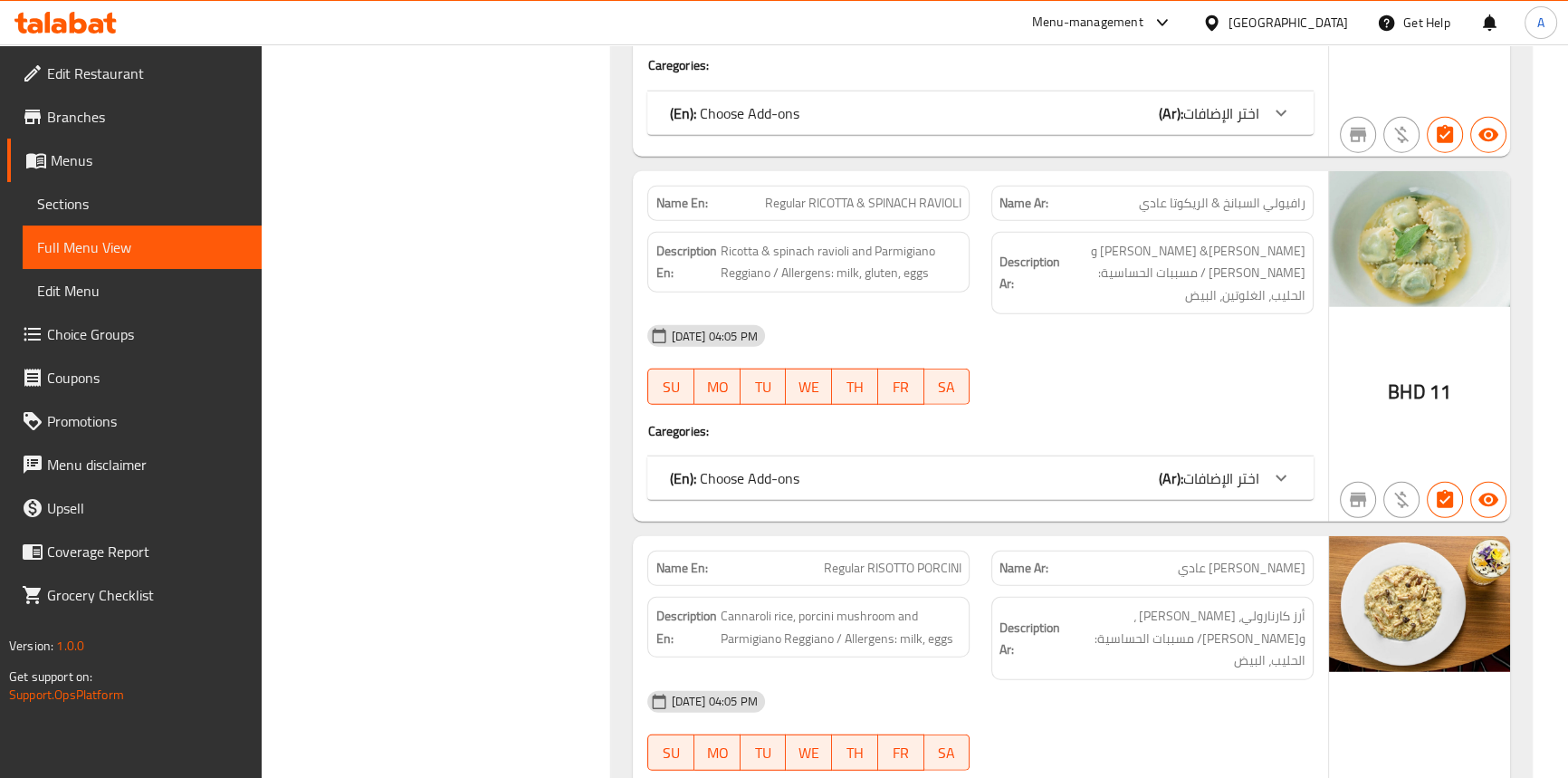
click at [1139, 467] on div "(En): Choose Add-ons (Ar): اختر الإضافات" at bounding box center [964, 477] width 590 height 22
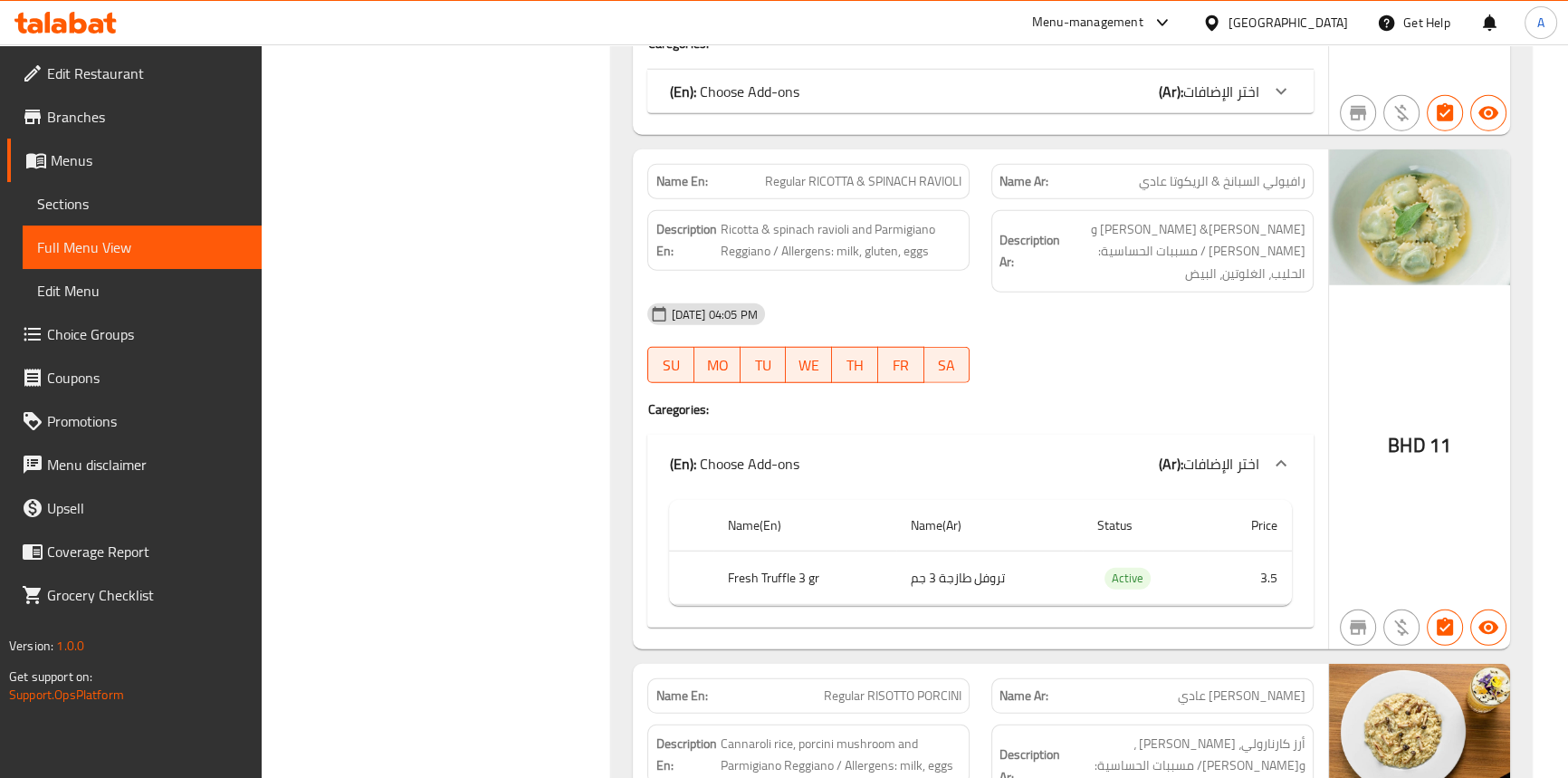
scroll to position [5980, 0]
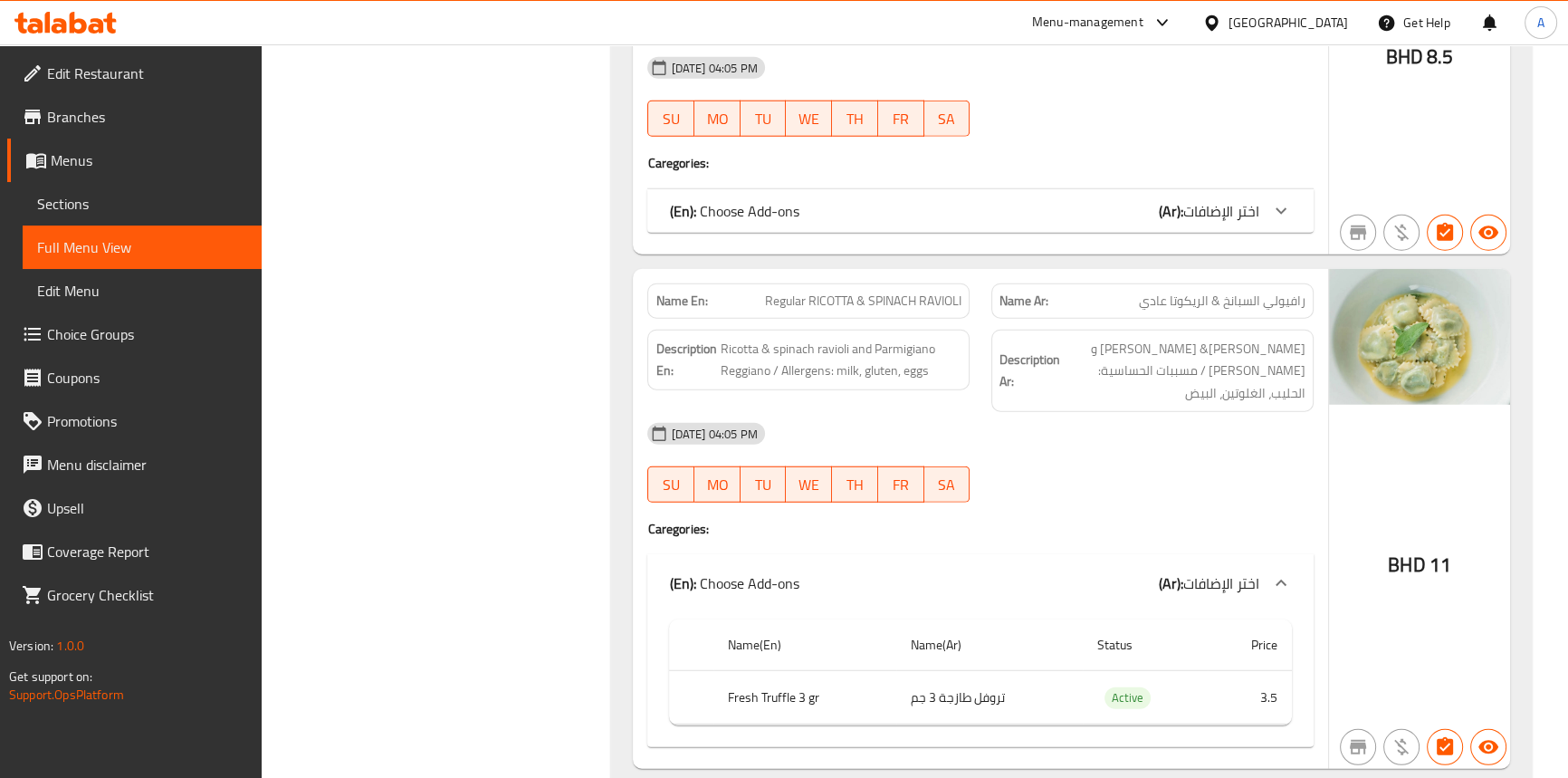
click at [951, 291] on span "Regular RICOTTA & SPINACH RAVIOLI" at bounding box center [863, 301] width 197 height 19
click at [891, 291] on span "Regular RICOTTA & SPINACH RAVIOLI" at bounding box center [863, 301] width 197 height 19
click at [839, 291] on span "Regular RICOTTA & SPINACH RAVIOLI" at bounding box center [863, 301] width 197 height 19
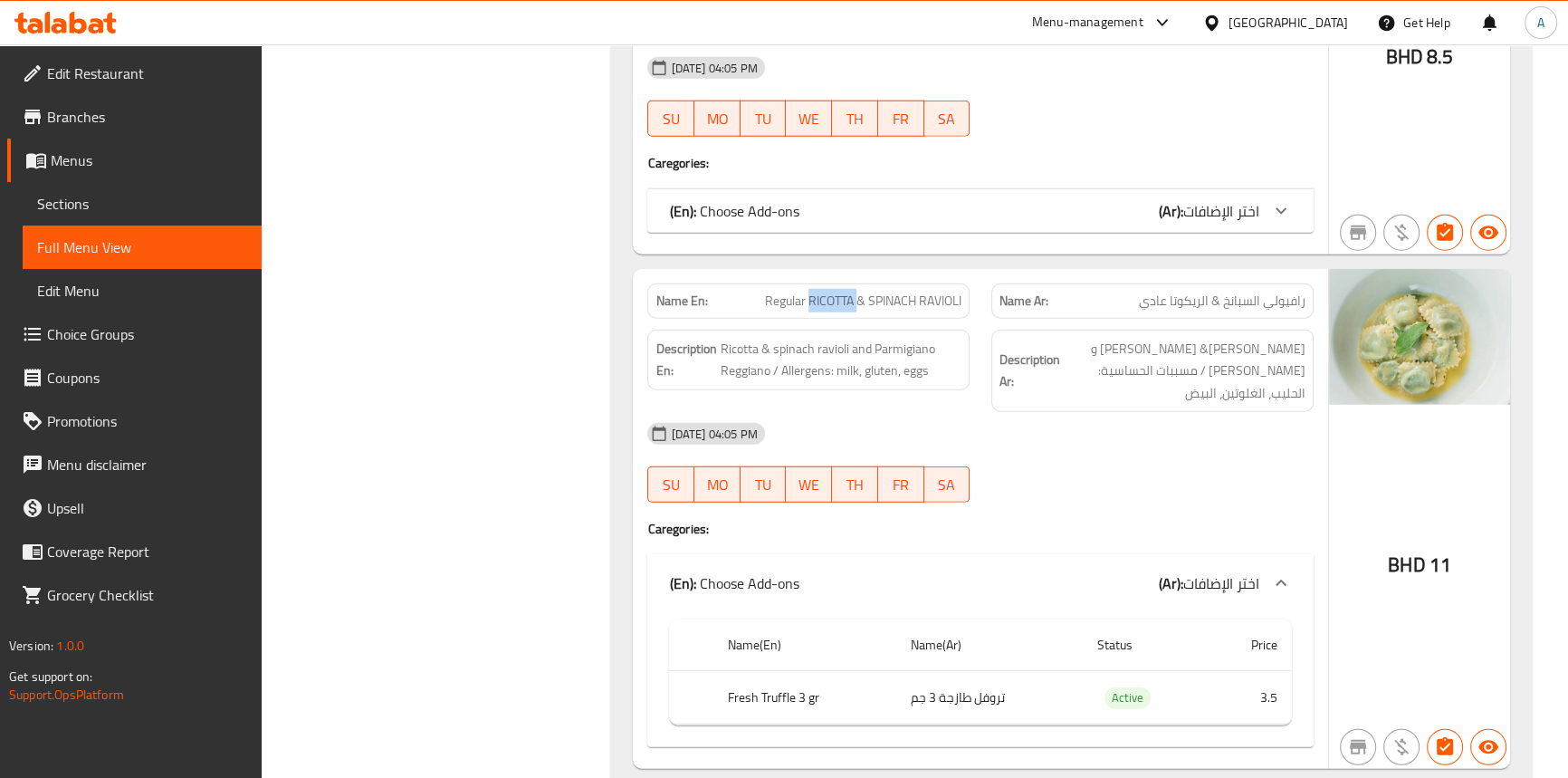
click at [839, 291] on span "Regular RICOTTA & SPINACH RAVIOLI" at bounding box center [863, 301] width 197 height 19
click at [782, 291] on span "Regular RICOTTA & SPINACH RAVIOLI" at bounding box center [863, 301] width 197 height 19
click at [820, 330] on div "Description En: Ricotta & spinach ravioli and Parmigiano Reggiano / Allergens: …" at bounding box center [809, 360] width 322 height 61
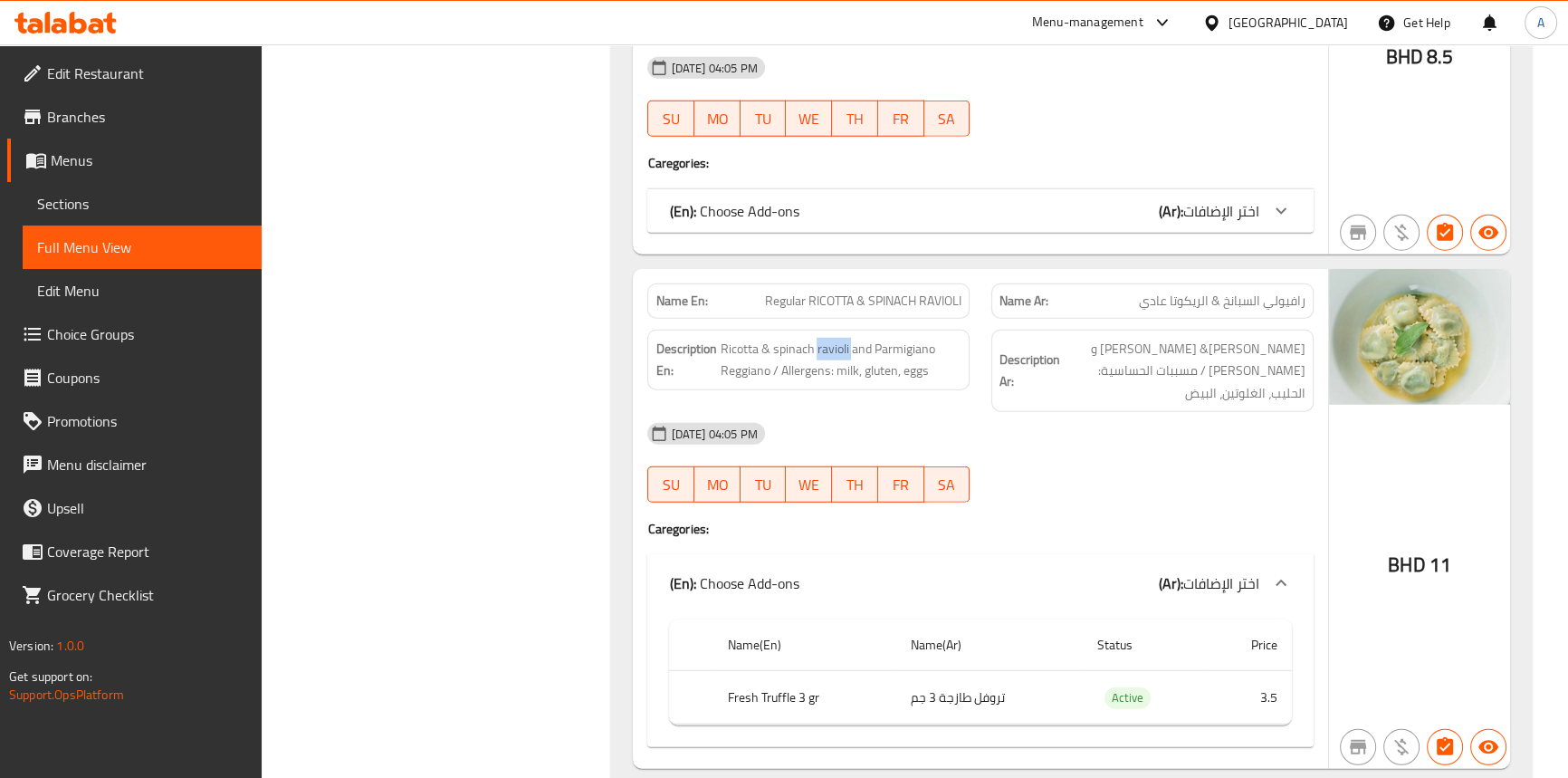
click at [820, 330] on div "Description En: Ricotta & spinach ravioli and Parmigiano Reggiano / Allergens: …" at bounding box center [809, 360] width 322 height 61
click at [737, 338] on span "Ricotta & spinach ravioli and Parmigiano Reggiano / Allergens: milk, gluten, eg…" at bounding box center [841, 360] width 242 height 44
click at [760, 338] on span "Ricotta & spinach ravioli and Parmigiano Reggiano / Allergens: milk, gluten, eg…" at bounding box center [841, 360] width 242 height 44
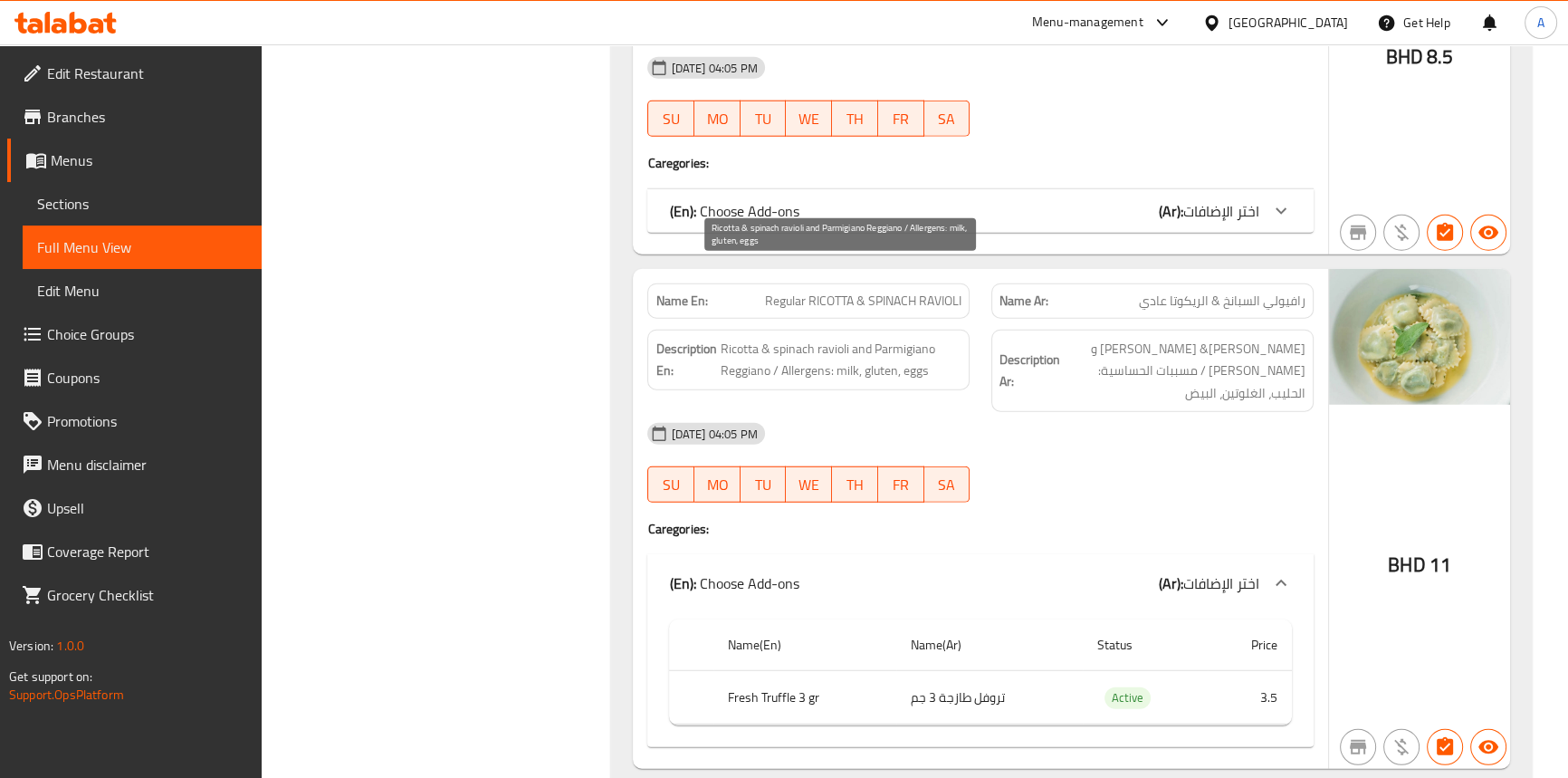
click at [812, 338] on span "Ricotta & spinach ravioli and Parmigiano Reggiano / Allergens: milk, gluten, eg…" at bounding box center [841, 360] width 242 height 44
click at [850, 338] on span "Ricotta & spinach ravioli and Parmigiano Reggiano / Allergens: milk, gluten, eg…" at bounding box center [841, 360] width 242 height 44
click at [896, 338] on span "Ricotta & spinach ravioli and Parmigiano Reggiano / Allergens: milk, gluten, eg…" at bounding box center [841, 360] width 242 height 44
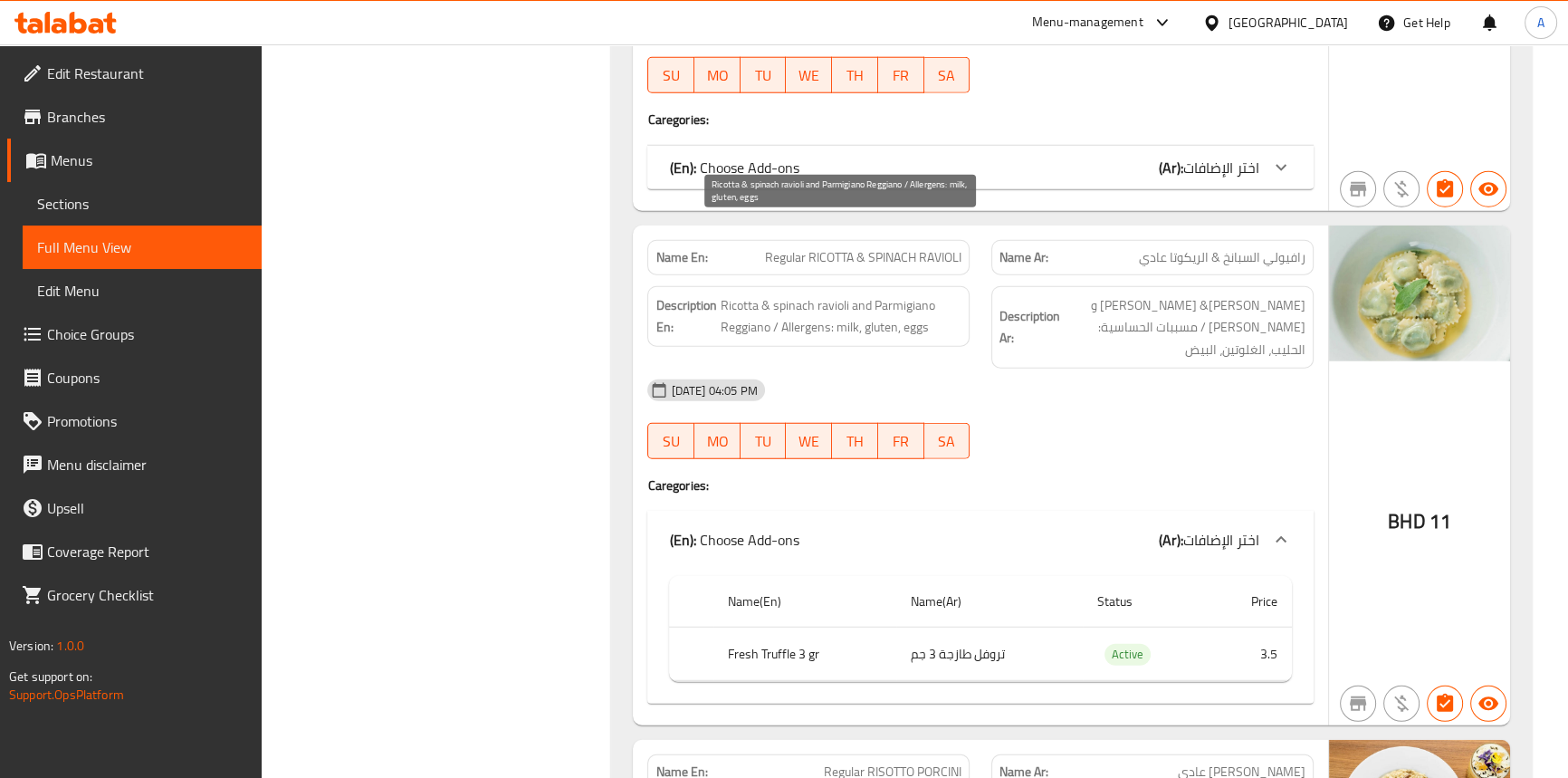
scroll to position [6062, 0]
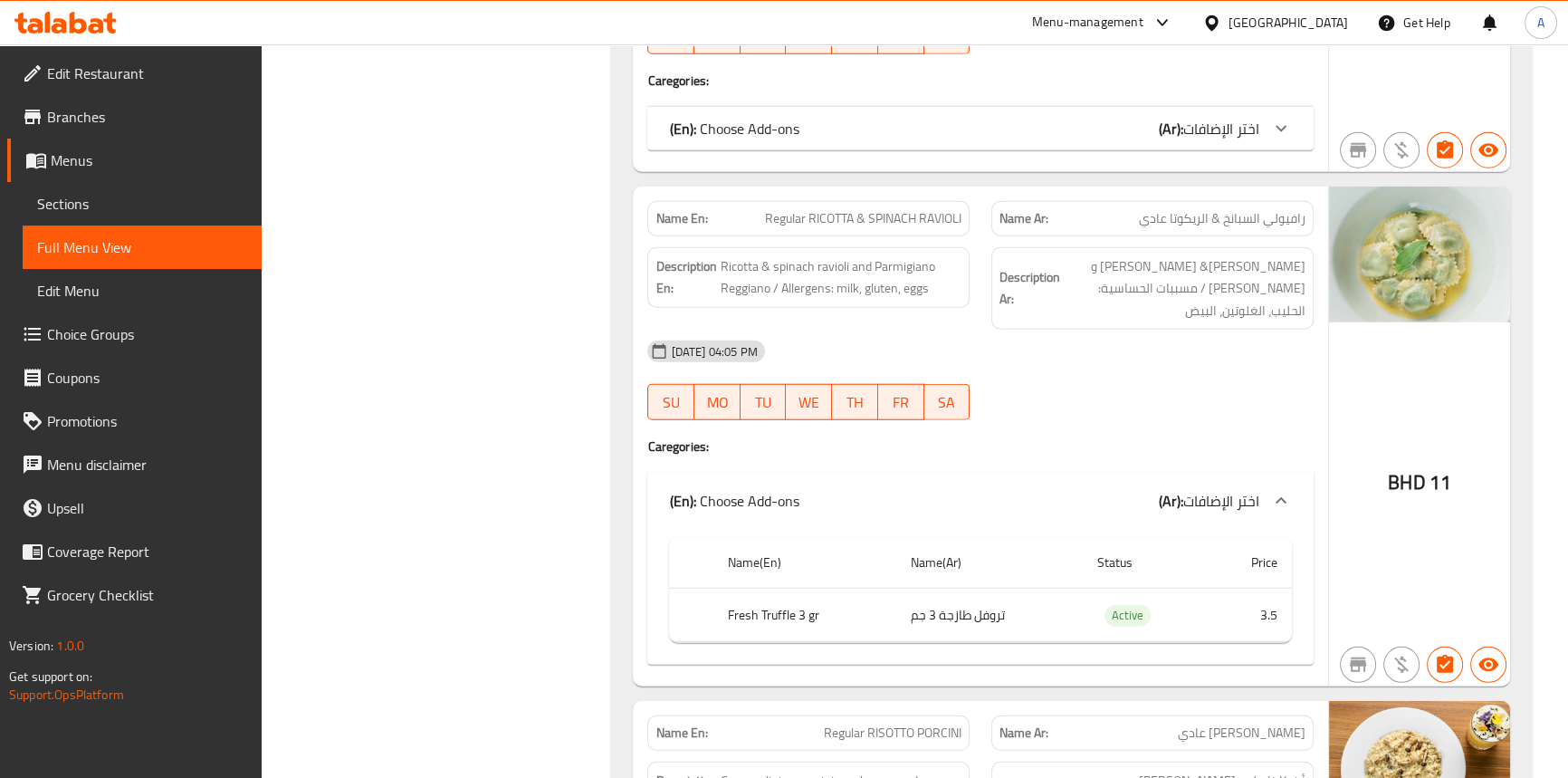
click at [783, 589] on th "Fresh Truffle 3 gr" at bounding box center [804, 615] width 183 height 53
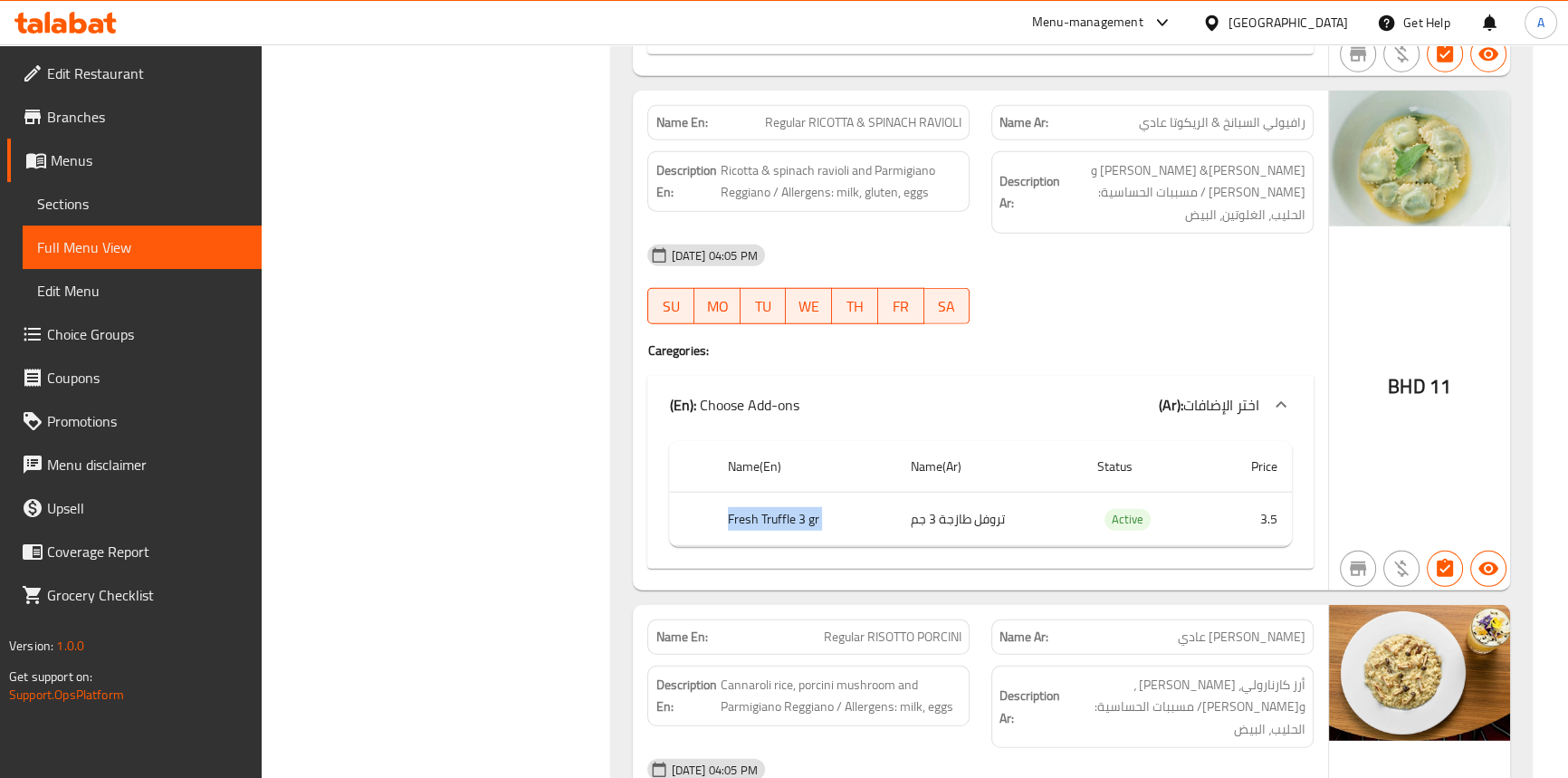
scroll to position [6309, 0]
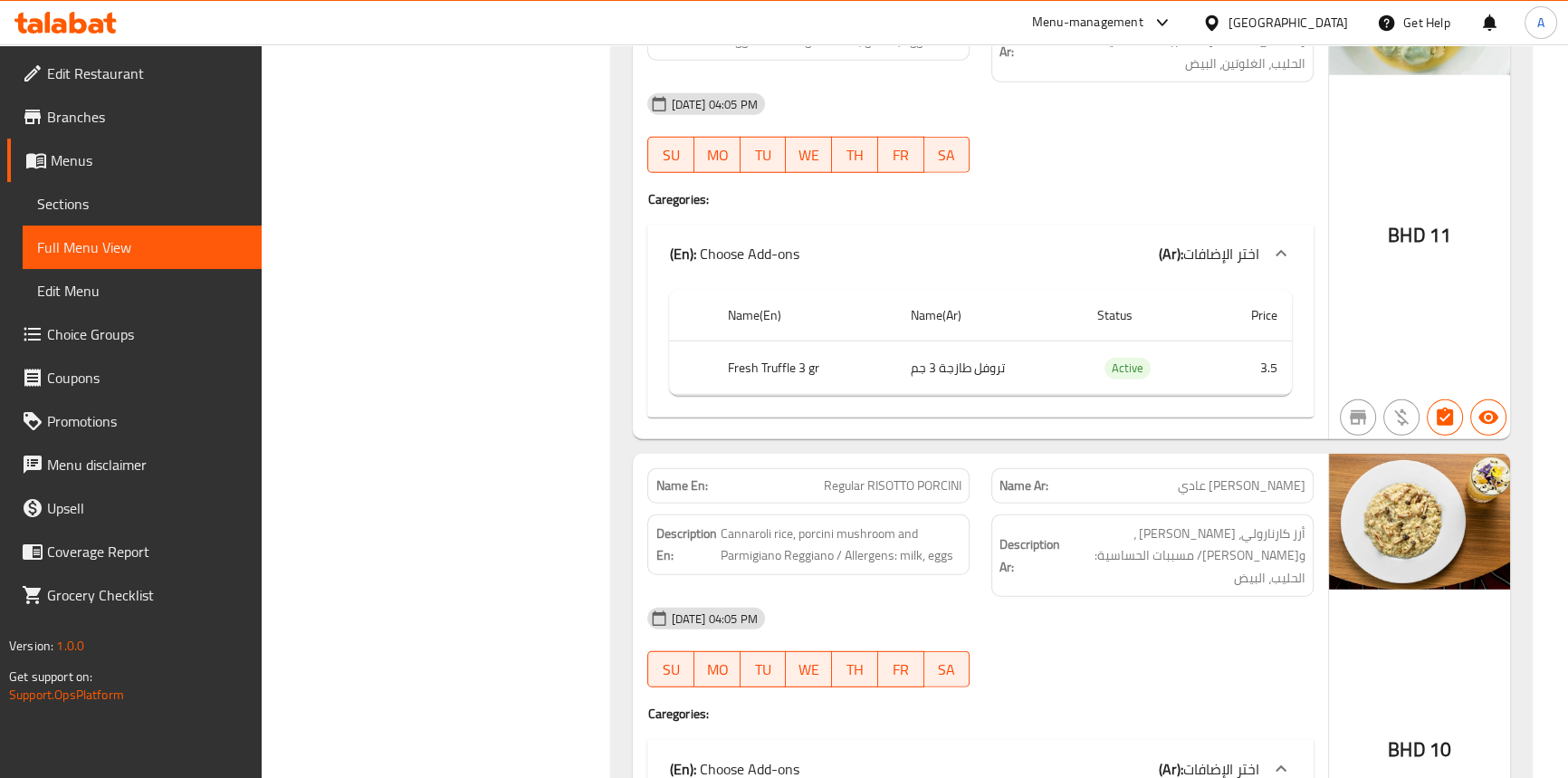
click at [1041, 677] on div at bounding box center [1153, 687] width 344 height 22
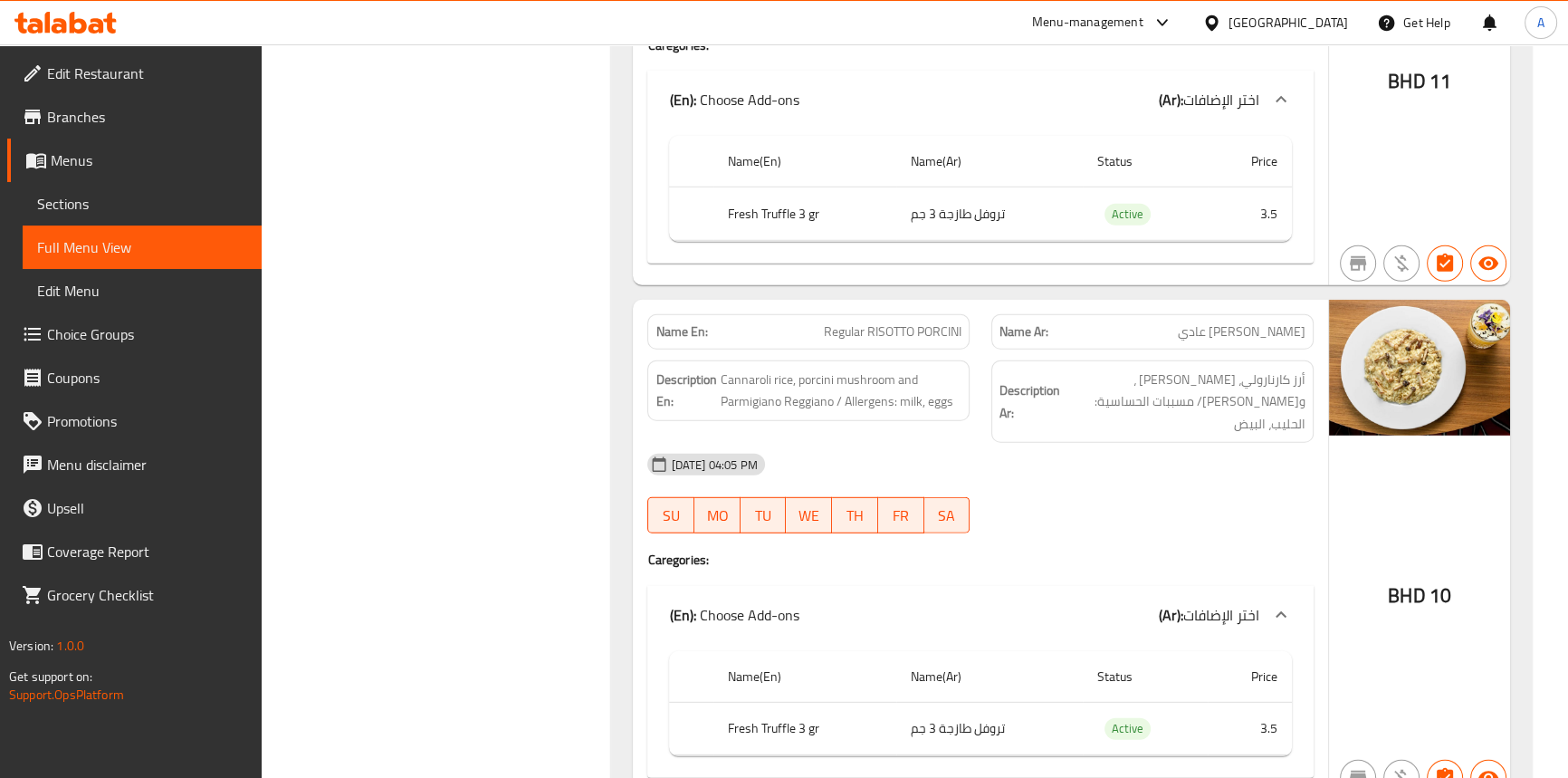
scroll to position [6474, 0]
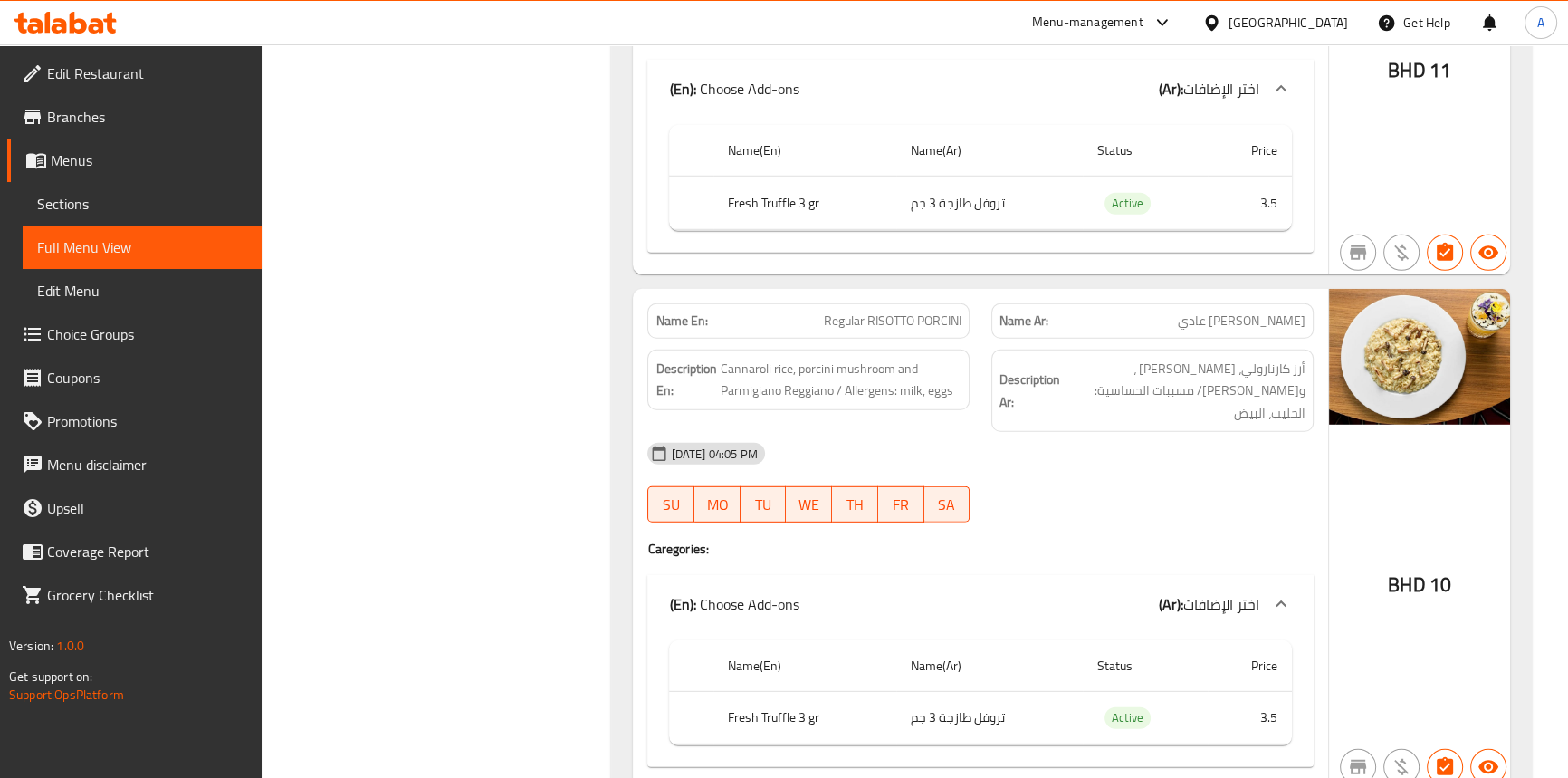
click at [904, 312] on span "Regular RISOTTO PORCINI" at bounding box center [892, 321] width 138 height 19
click at [931, 312] on span "Regular RISOTTO PORCINI" at bounding box center [892, 321] width 138 height 19
click at [857, 312] on span "Regular RISOTTO PORCINI" at bounding box center [892, 321] width 138 height 19
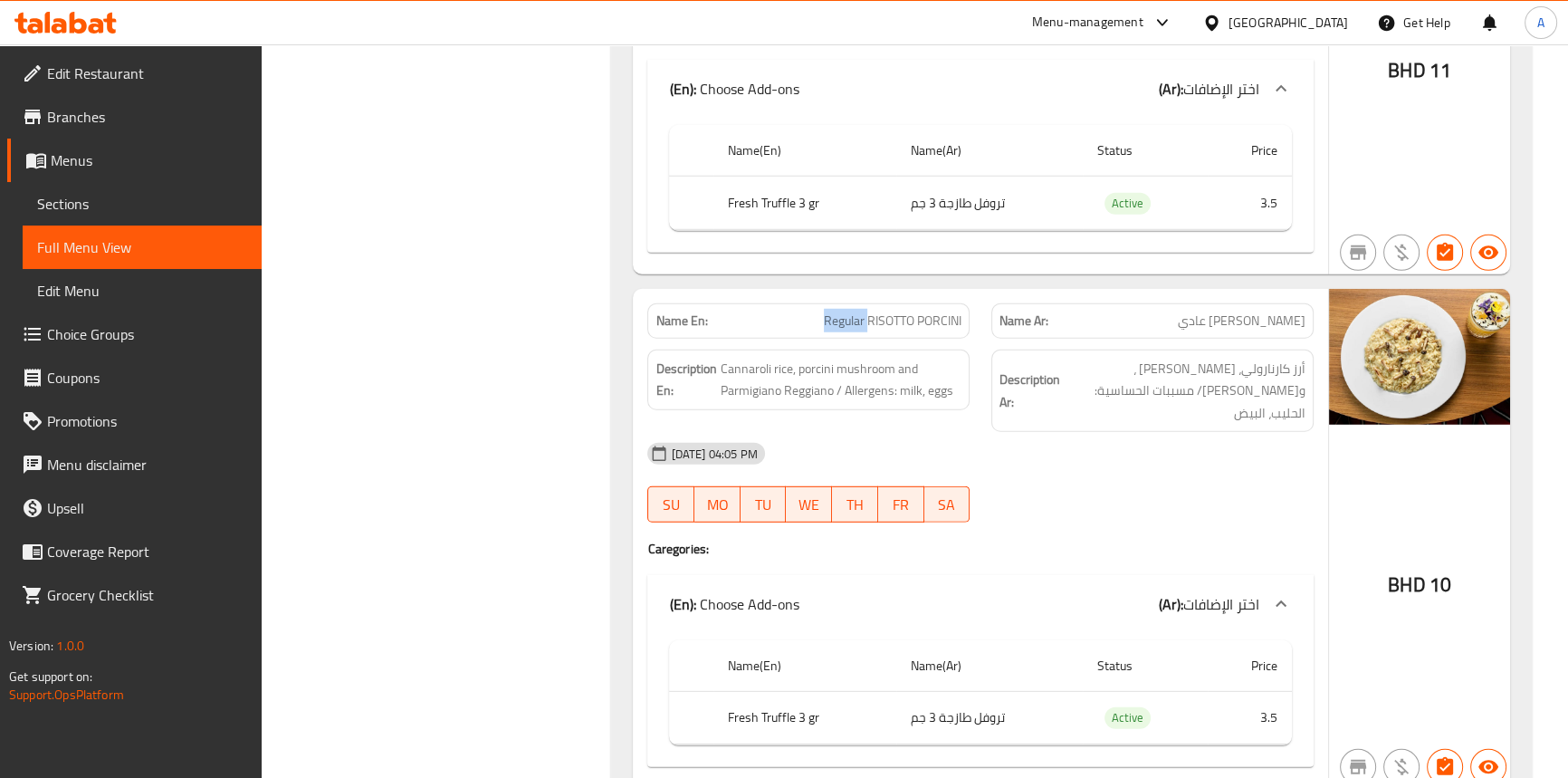
click at [857, 312] on span "Regular RISOTTO PORCINI" at bounding box center [892, 321] width 138 height 19
click at [763, 358] on span "Cannaroli rice, porcini mushroom and Parmigiano Reggiano / Allergens: milk, eggs" at bounding box center [841, 379] width 242 height 44
click at [762, 358] on span "Cannaroli rice, porcini mushroom and Parmigiano Reggiano / Allergens: milk, eggs" at bounding box center [841, 379] width 242 height 44
click at [735, 358] on span "Cannaroli rice, porcini mushroom and Parmigiano Reggiano / Allergens: milk, eggs" at bounding box center [841, 379] width 242 height 44
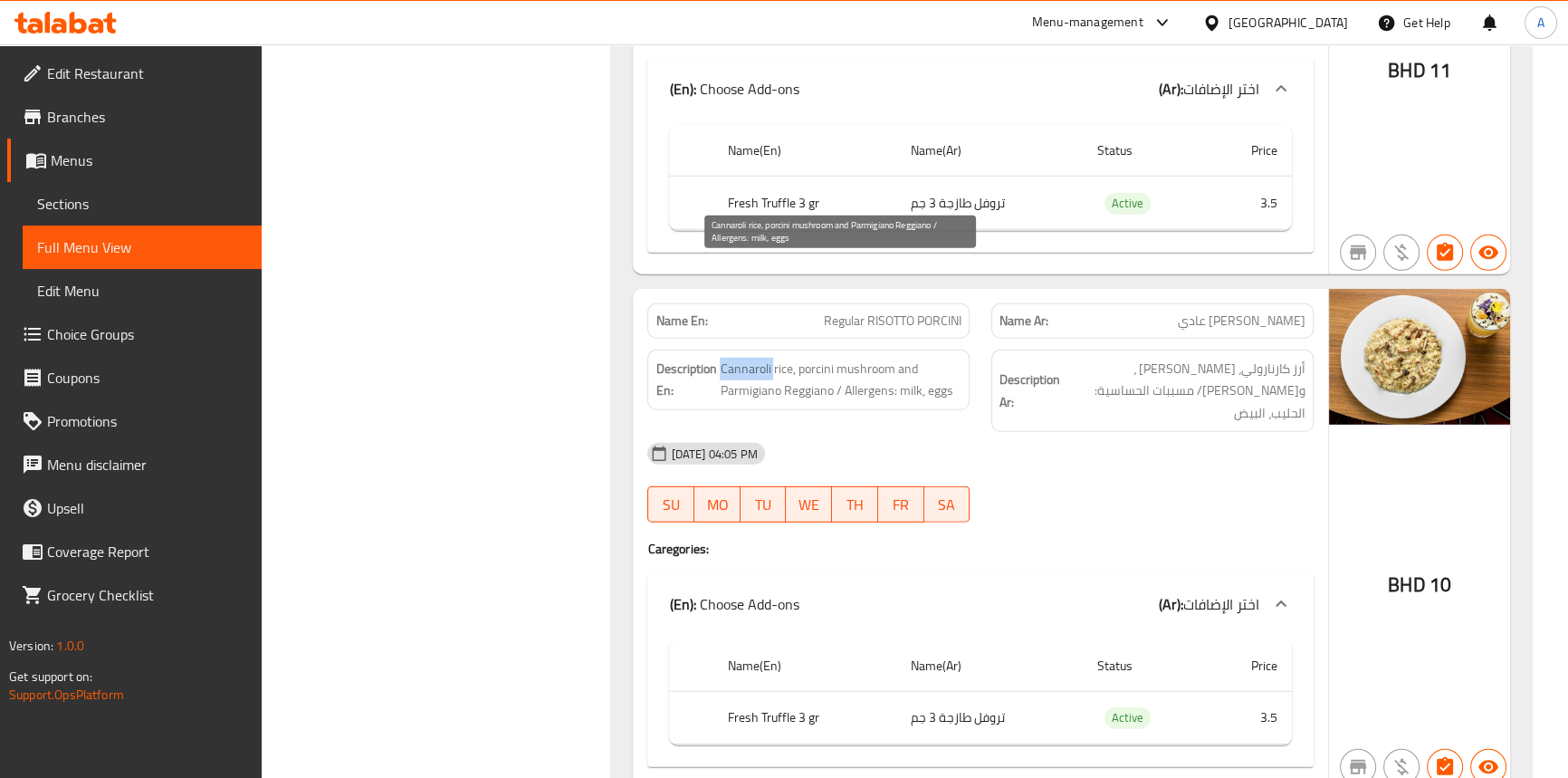
click at [735, 358] on span "Cannaroli rice, porcini mushroom and Parmigiano Reggiano / Allergens: milk, eggs" at bounding box center [841, 379] width 242 height 44
click at [849, 358] on span "Cannaroli rice, porcini mushroom and Parmigiano Reggiano / Allergens: milk, eggs" at bounding box center [841, 379] width 242 height 44
click at [823, 358] on span "Cannaroli rice, porcini mushroom and Parmigiano Reggiano / Allergens: milk, eggs" at bounding box center [841, 379] width 242 height 44
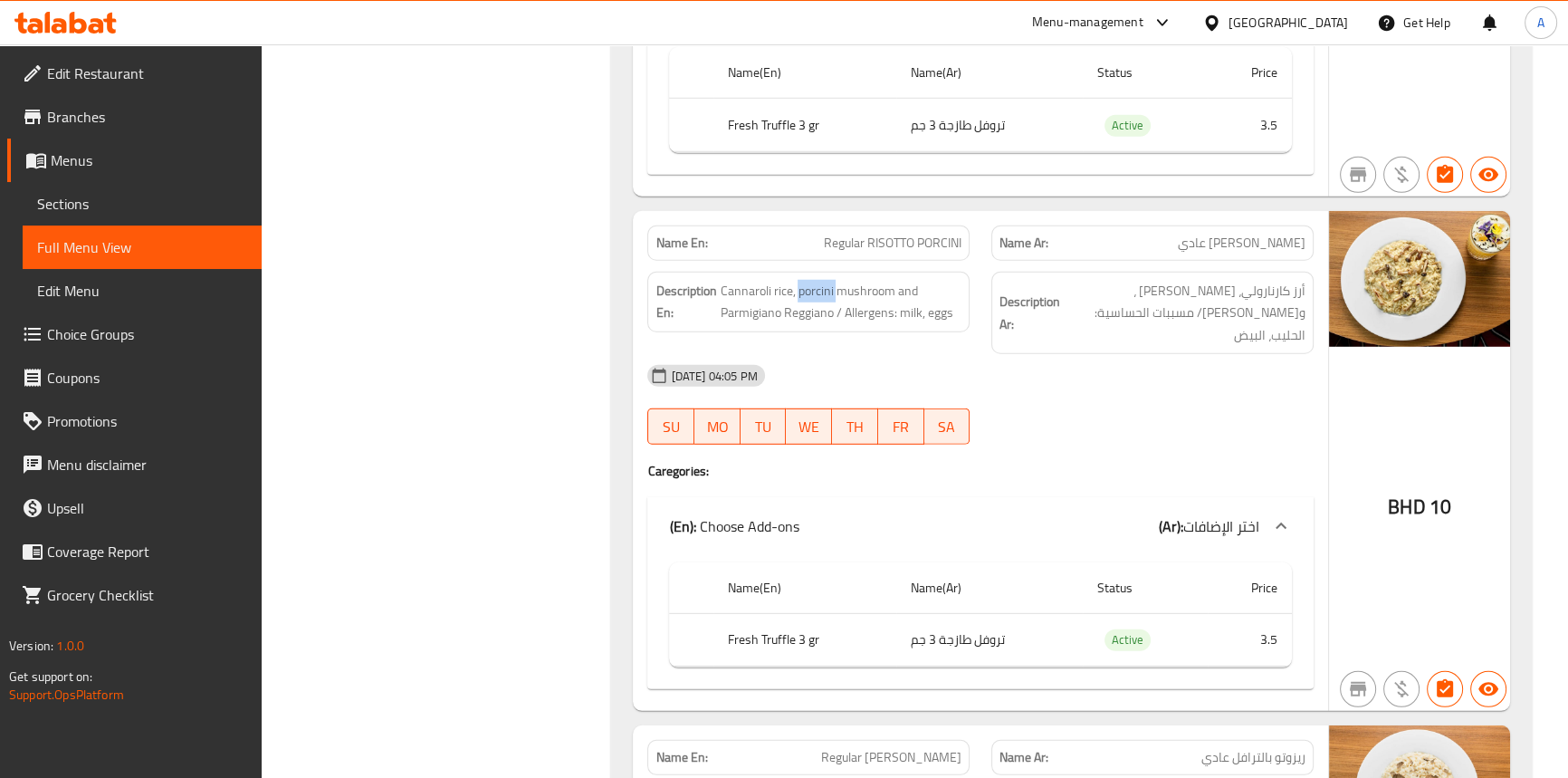
scroll to position [6556, 0]
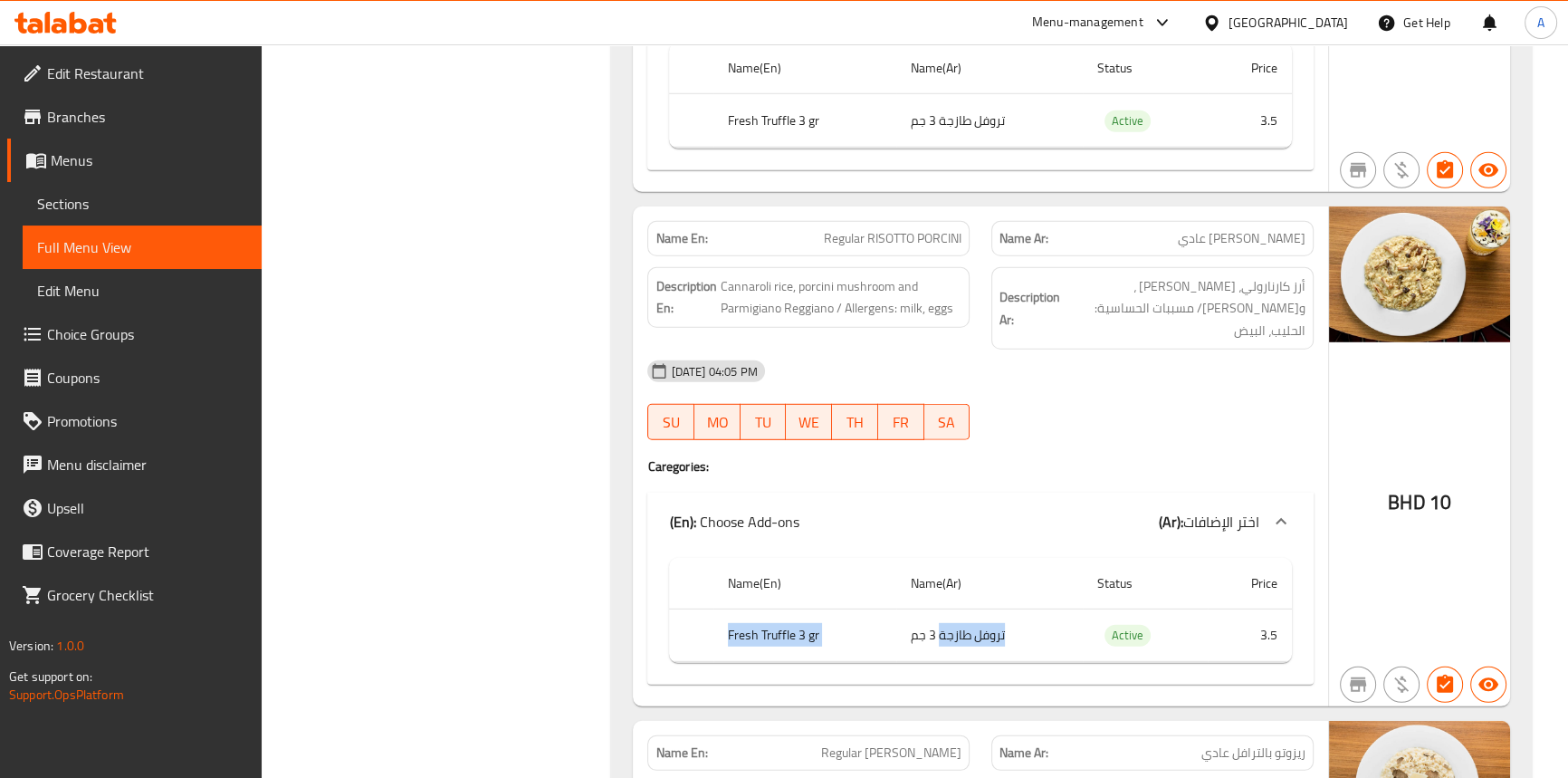
drag, startPoint x: 729, startPoint y: 512, endPoint x: 940, endPoint y: 512, distance: 211.0
click at [940, 609] on tr "Fresh Truffle 3 gr تروفل طازجة 3 جم Active 3.5" at bounding box center [980, 635] width 623 height 53
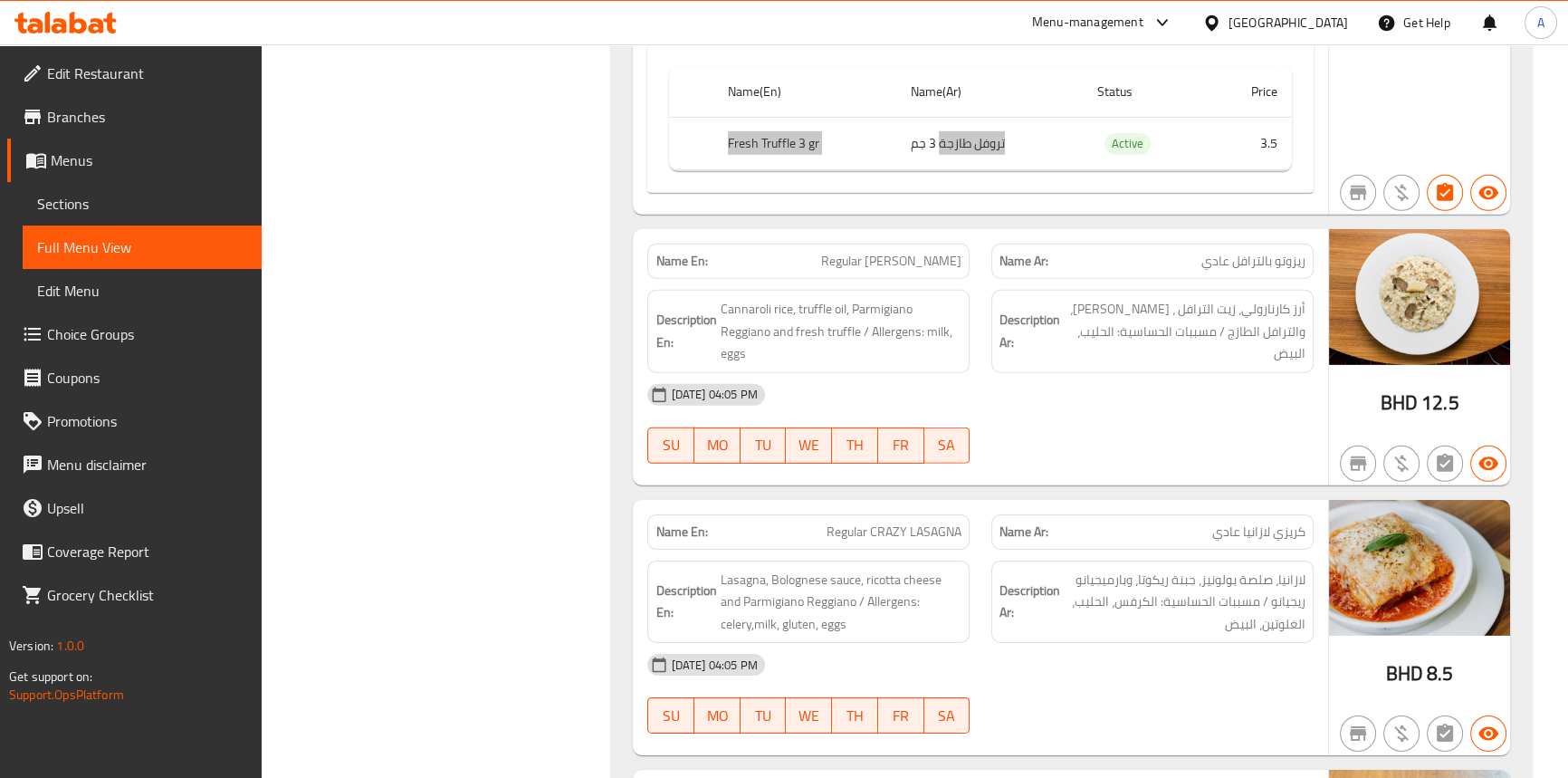
scroll to position [7050, 0]
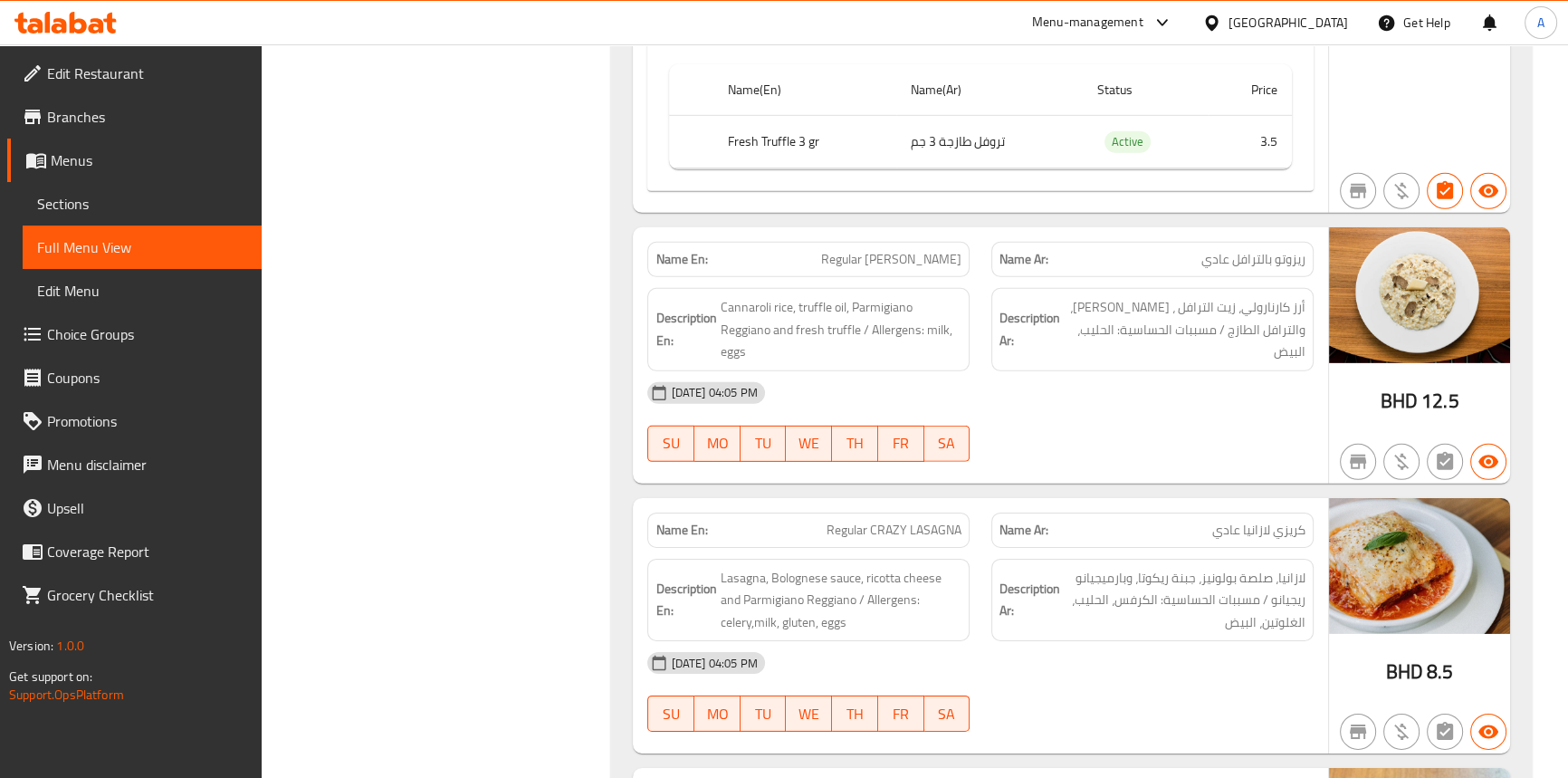
drag, startPoint x: 1260, startPoint y: 139, endPoint x: 1235, endPoint y: 142, distance: 25.2
click at [1235, 250] on span "ريزوتو بالترافل عادي" at bounding box center [1253, 259] width 104 height 19
copy span "ترافل"
click at [914, 250] on span "Regular RISOTTO TRUFFLE" at bounding box center [891, 259] width 140 height 19
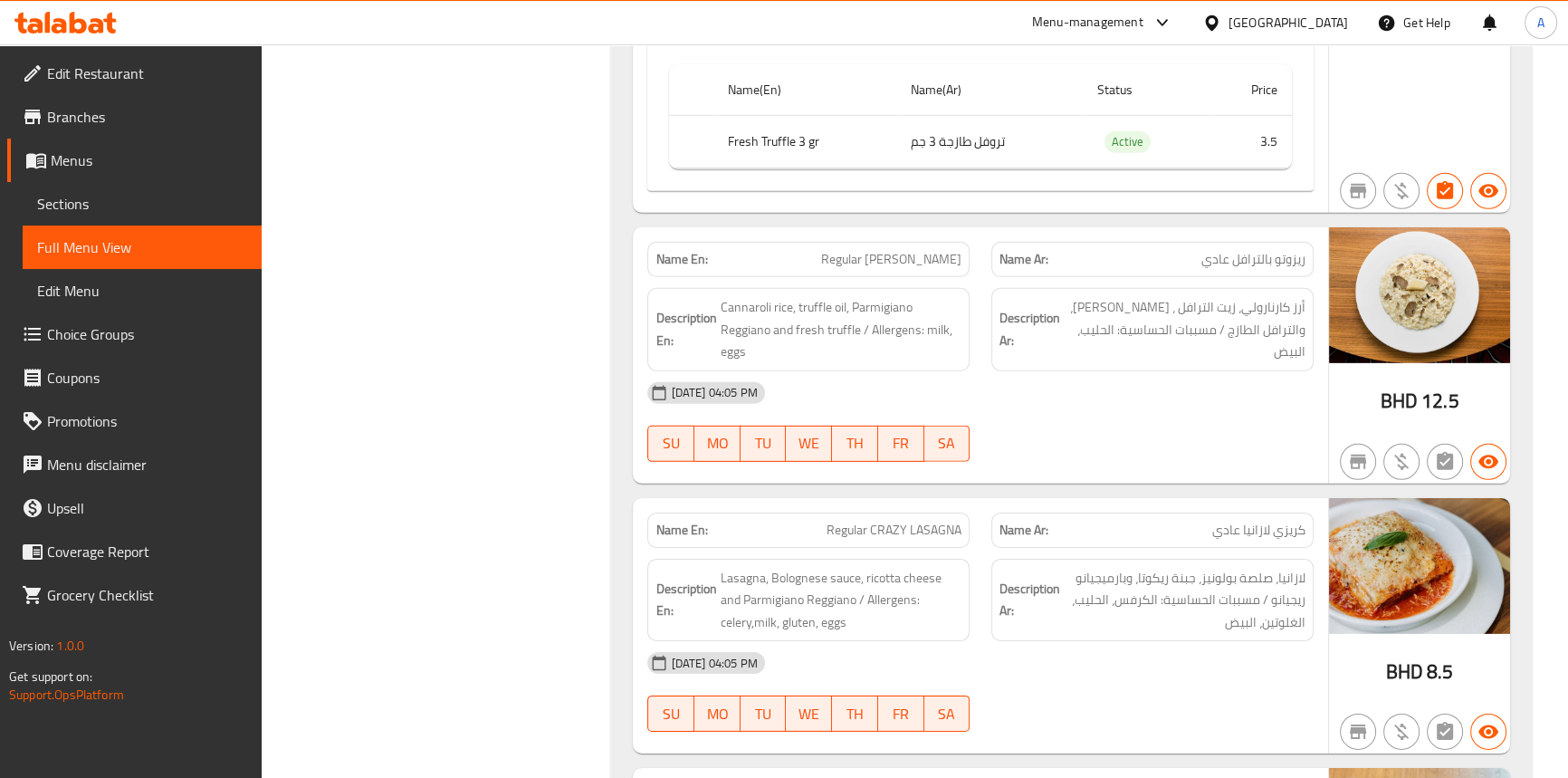
click at [939, 250] on span "Regular RISOTTO TRUFFLE" at bounding box center [891, 259] width 140 height 19
click at [57, 198] on span "Sections" at bounding box center [142, 203] width 210 height 22
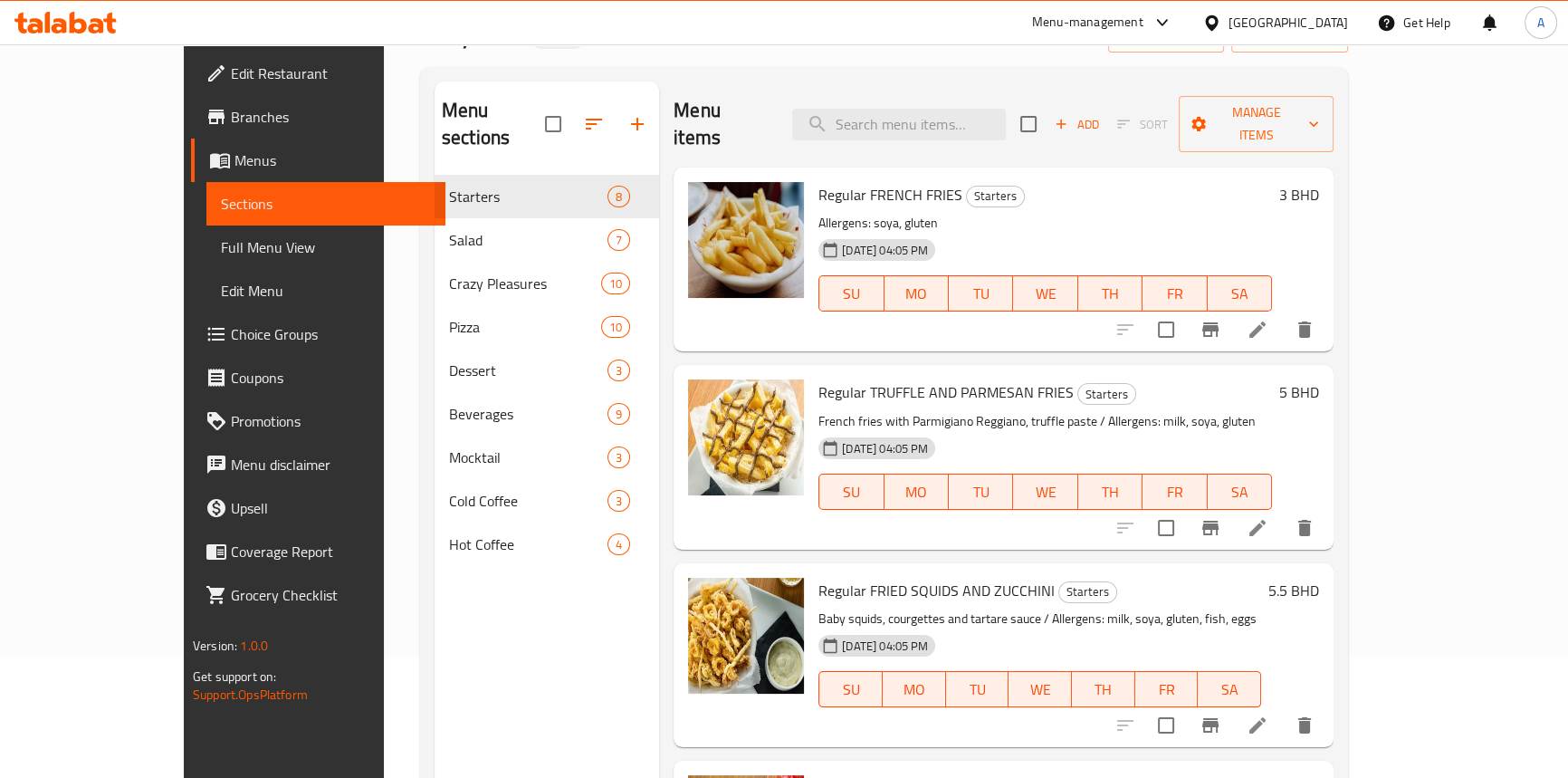
scroll to position [7, 0]
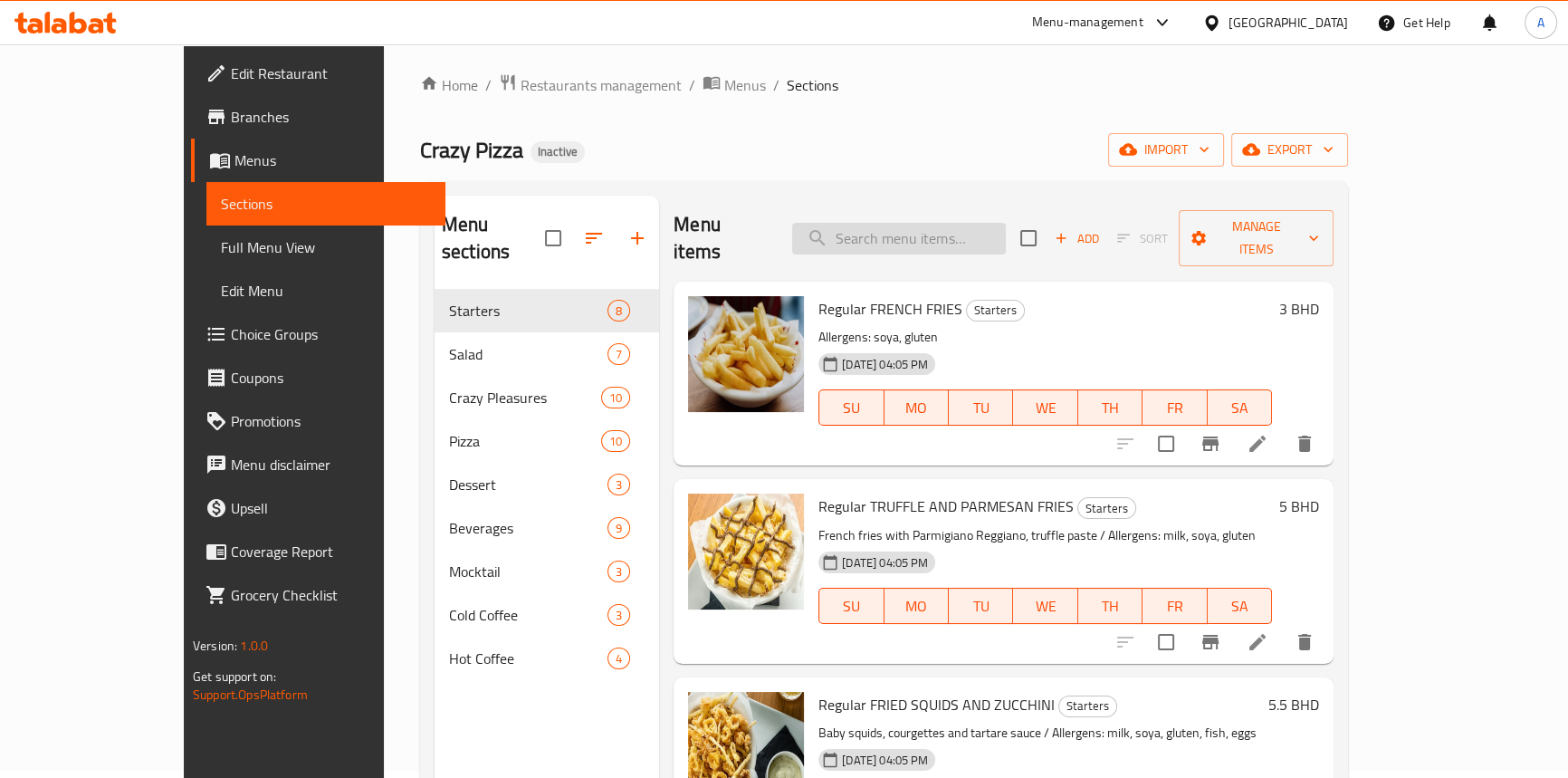
click at [921, 225] on input "search" at bounding box center [899, 239] width 213 height 32
paste input "TRUFFLE"
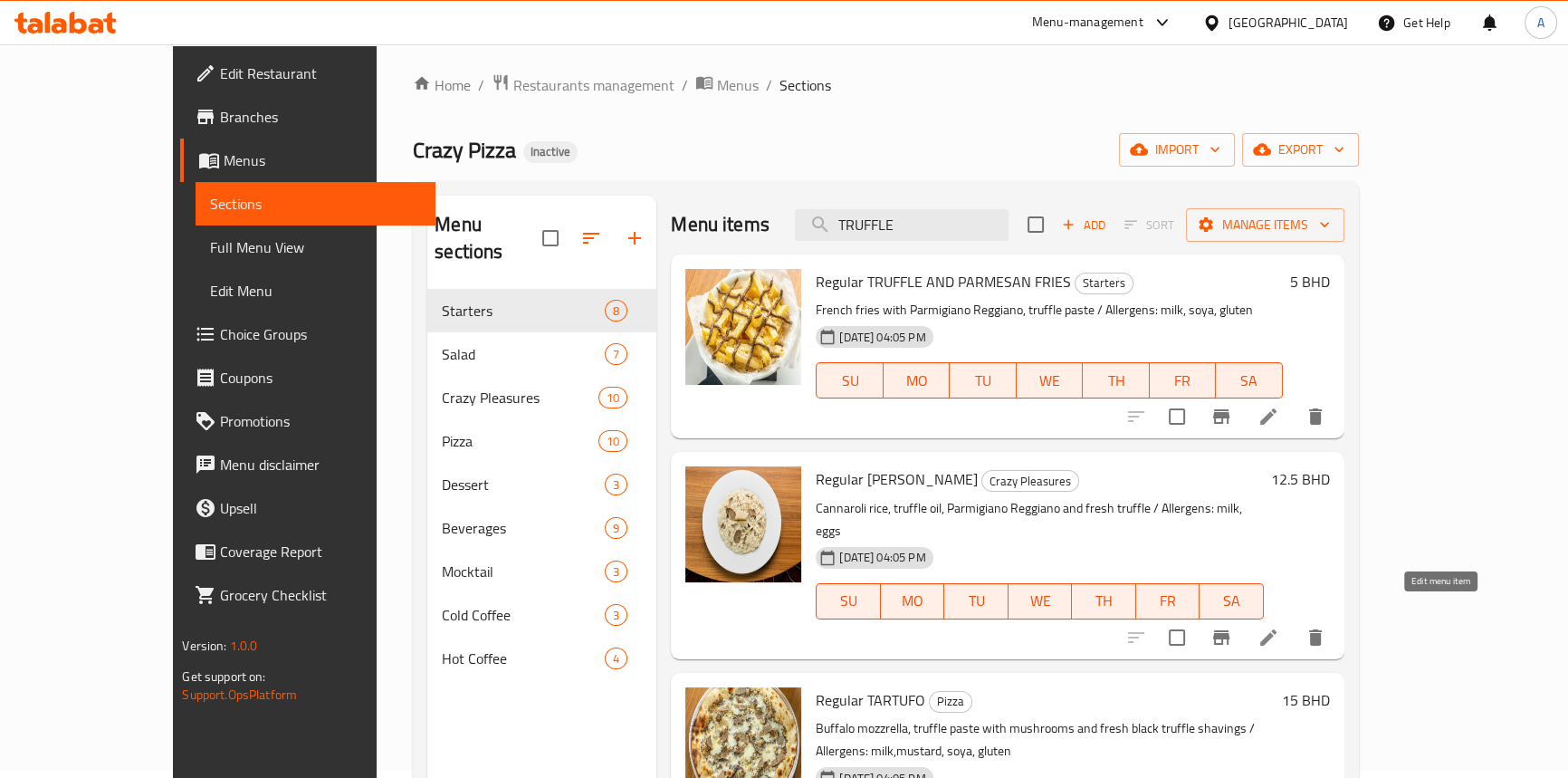
type input "TRUFFLE"
click at [1280, 626] on icon at bounding box center [1268, 637] width 22 height 22
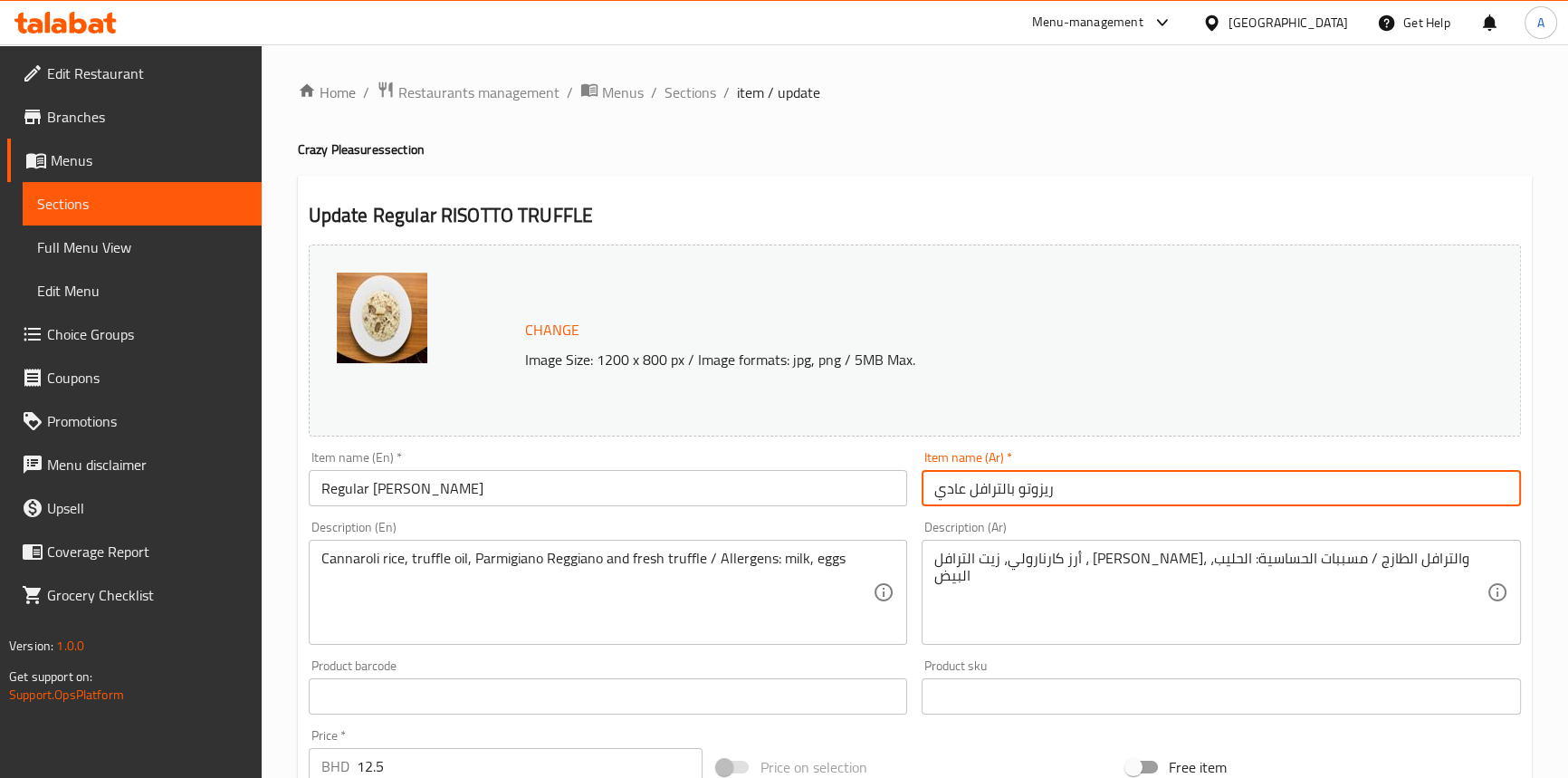
click at [1104, 485] on input "ريزوتو بالترافل عادي" at bounding box center [1222, 488] width 599 height 37
drag, startPoint x: 1458, startPoint y: 495, endPoint x: 1426, endPoint y: 505, distance: 33.5
click at [1426, 505] on input "ريزوتو بالترافل عادي" at bounding box center [1222, 488] width 599 height 37
paste input "و"
type input "ريزوتو بالتروفل عادي"
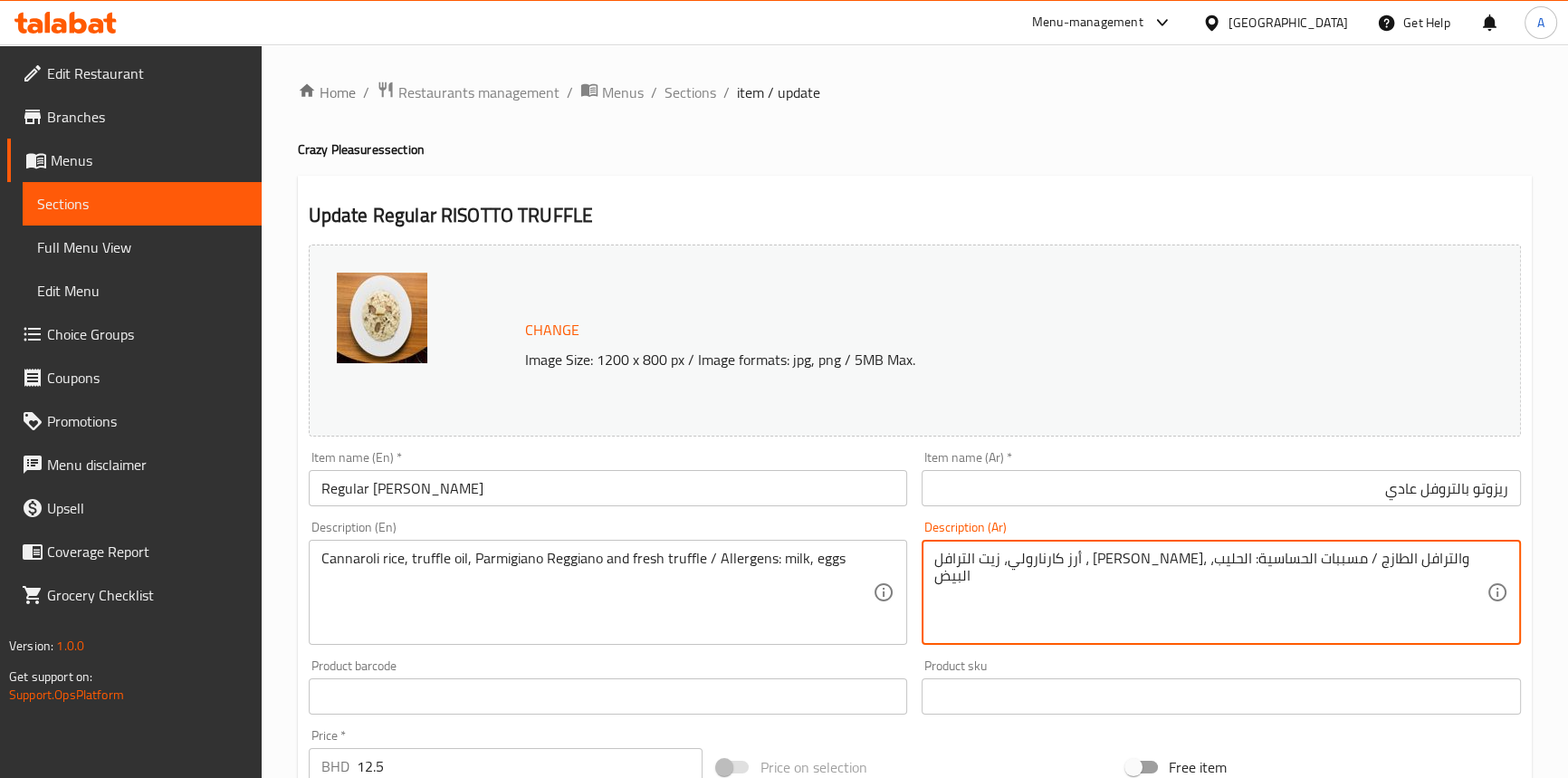
click at [1333, 557] on textarea "أرز كارنارولي، زيت الترافل ، بارميجيانو ريجيانو، والترافل الطازج / مسببات الحسا…" at bounding box center [1210, 593] width 552 height 86
paste textarea "روفل"
type textarea "أرز كارنارولي، زيت تروفل، بارميجيانو ريجيانو، والترافل الطازج / مسببات الحساسية…"
click at [1309, 507] on div "Item name (Ar)   * ريزوتو بالتروفل عادي Item name (Ar) *" at bounding box center [1222, 478] width 614 height 69
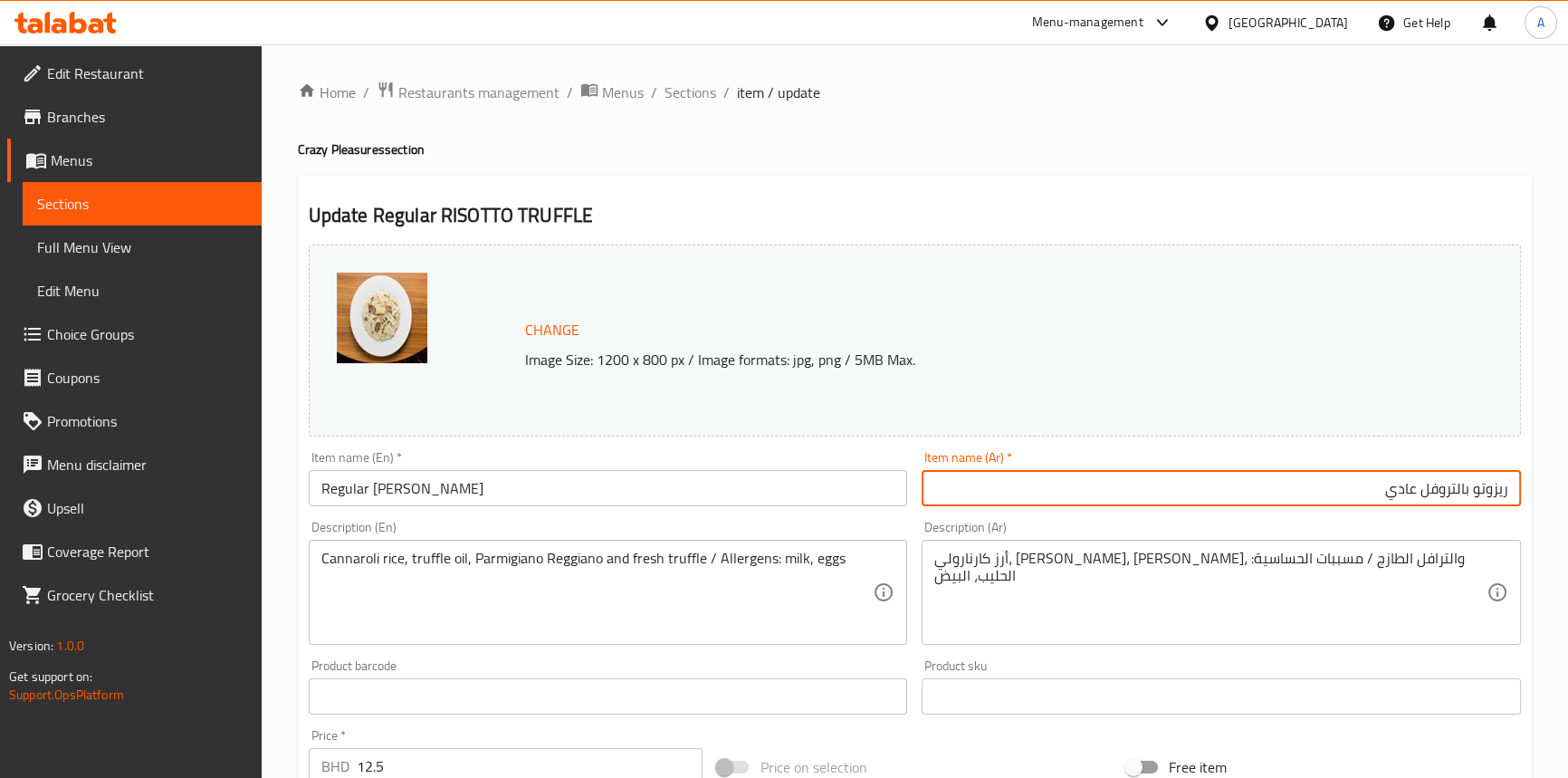
click at [1303, 492] on input "ريزوتو بالتروفل عادي" at bounding box center [1222, 488] width 599 height 37
click at [677, 98] on span "Sections" at bounding box center [690, 92] width 51 height 22
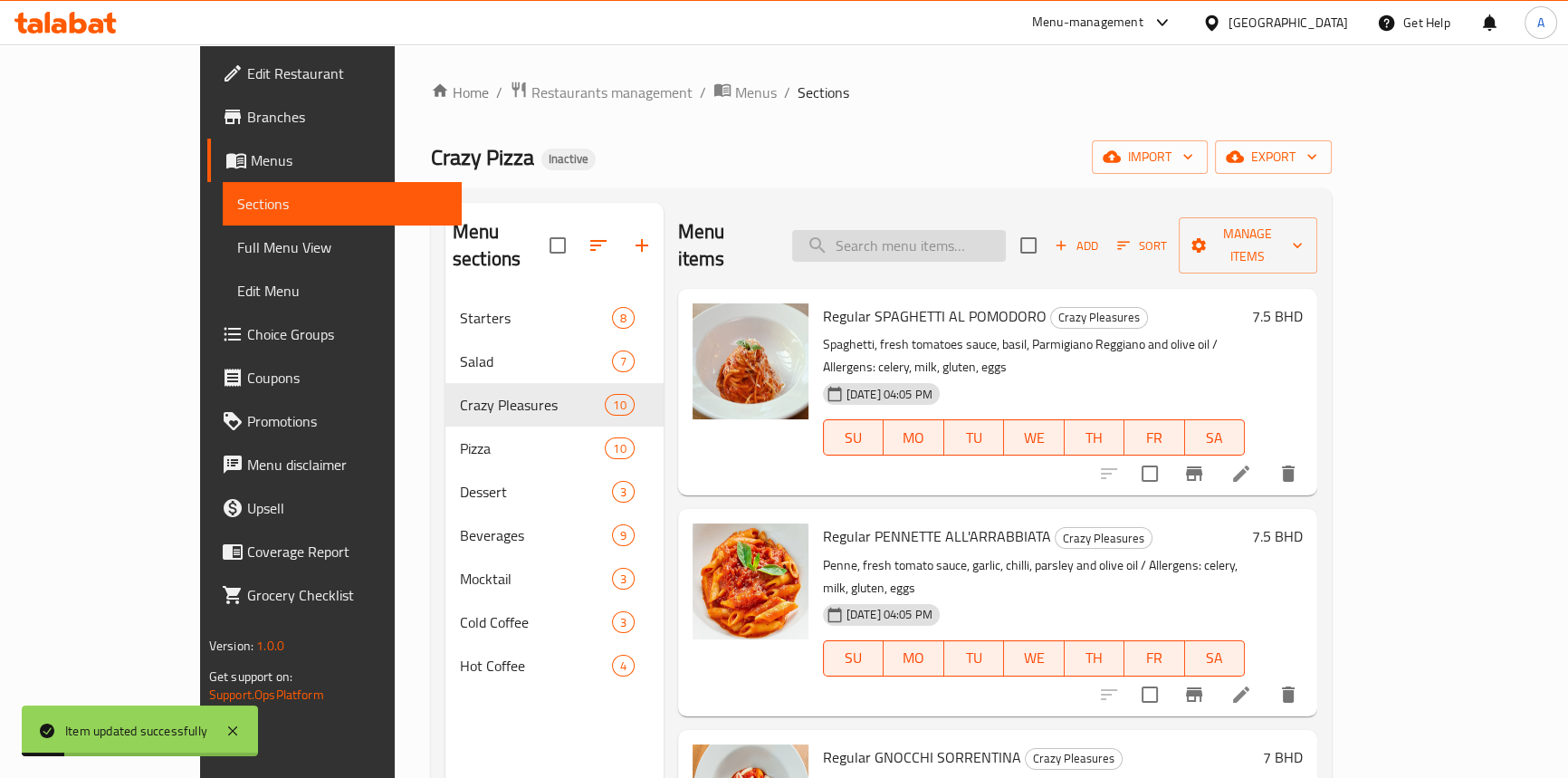
click at [939, 230] on input "search" at bounding box center [899, 246] width 213 height 32
paste input "تروفل"
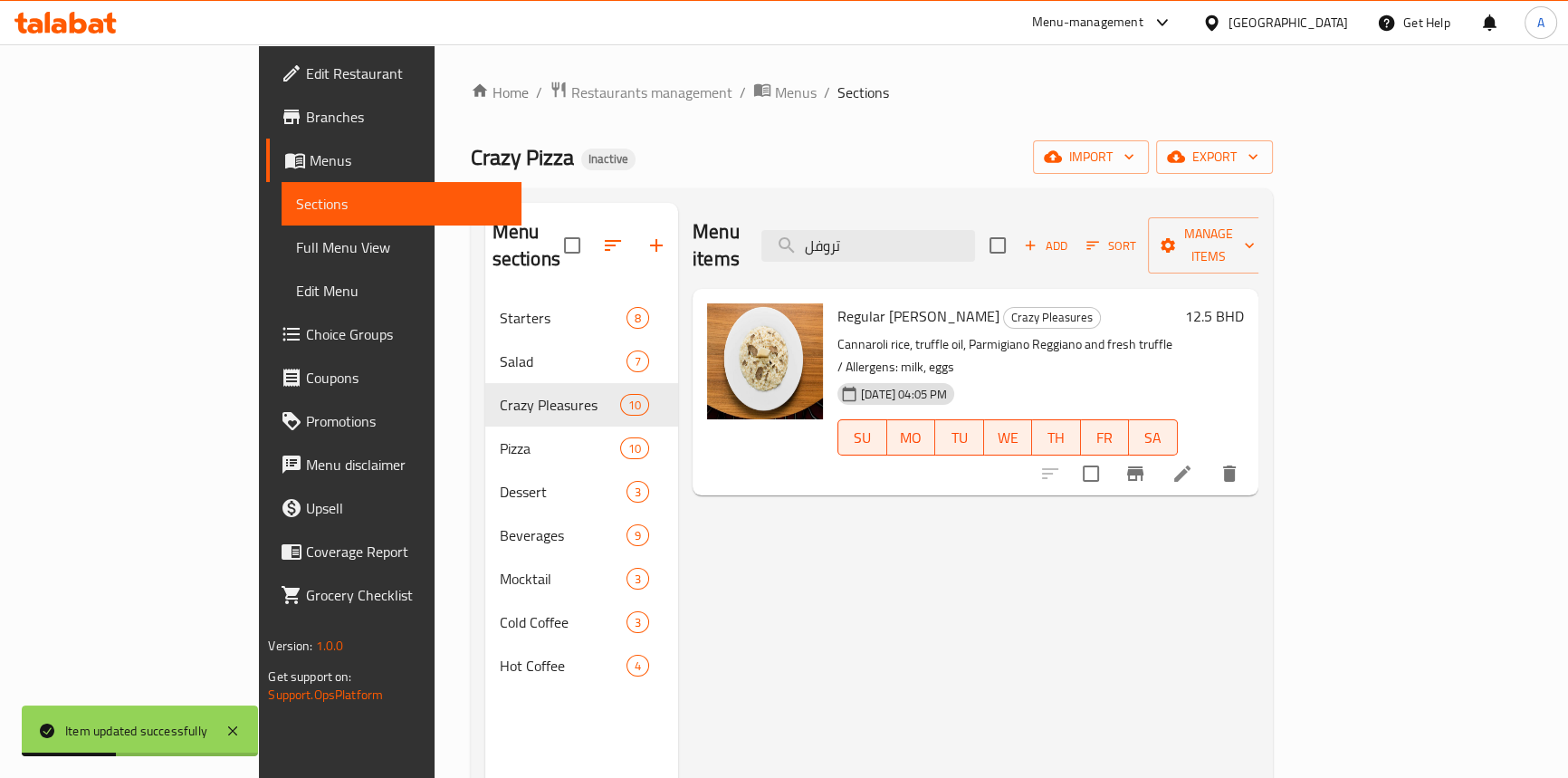
click at [901, 302] on span "Regular RISOTTO TRUFFLE" at bounding box center [918, 316] width 162 height 27
drag, startPoint x: 962, startPoint y: 244, endPoint x: 836, endPoint y: 233, distance: 126.5
click at [836, 233] on div "Menu items تروفل Add Sort Manage items" at bounding box center [975, 246] width 566 height 86
paste input "TRUFFLE"
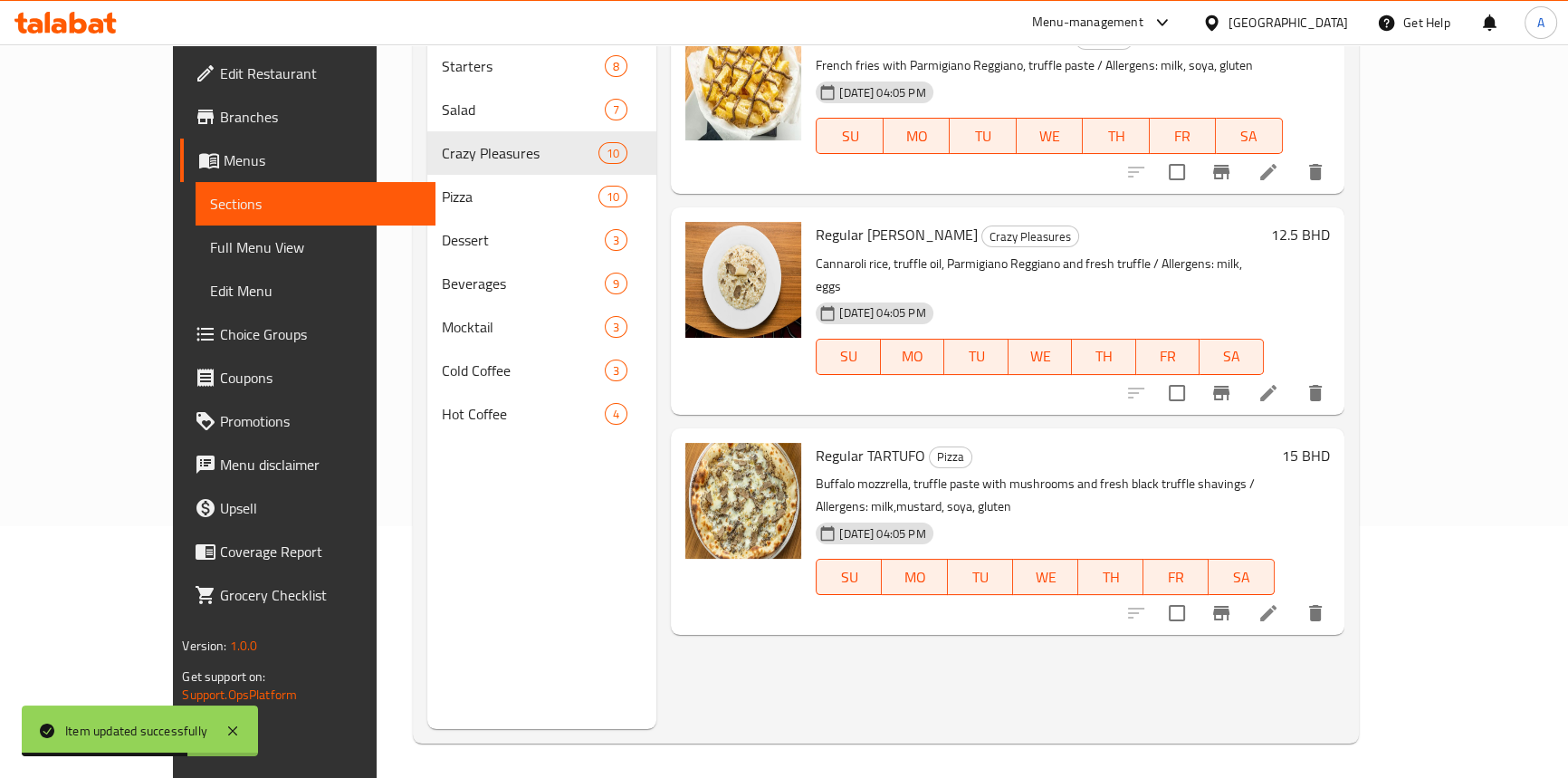
scroll to position [254, 0]
type input "TRUFFLE"
click at [1277, 603] on icon at bounding box center [1268, 610] width 16 height 16
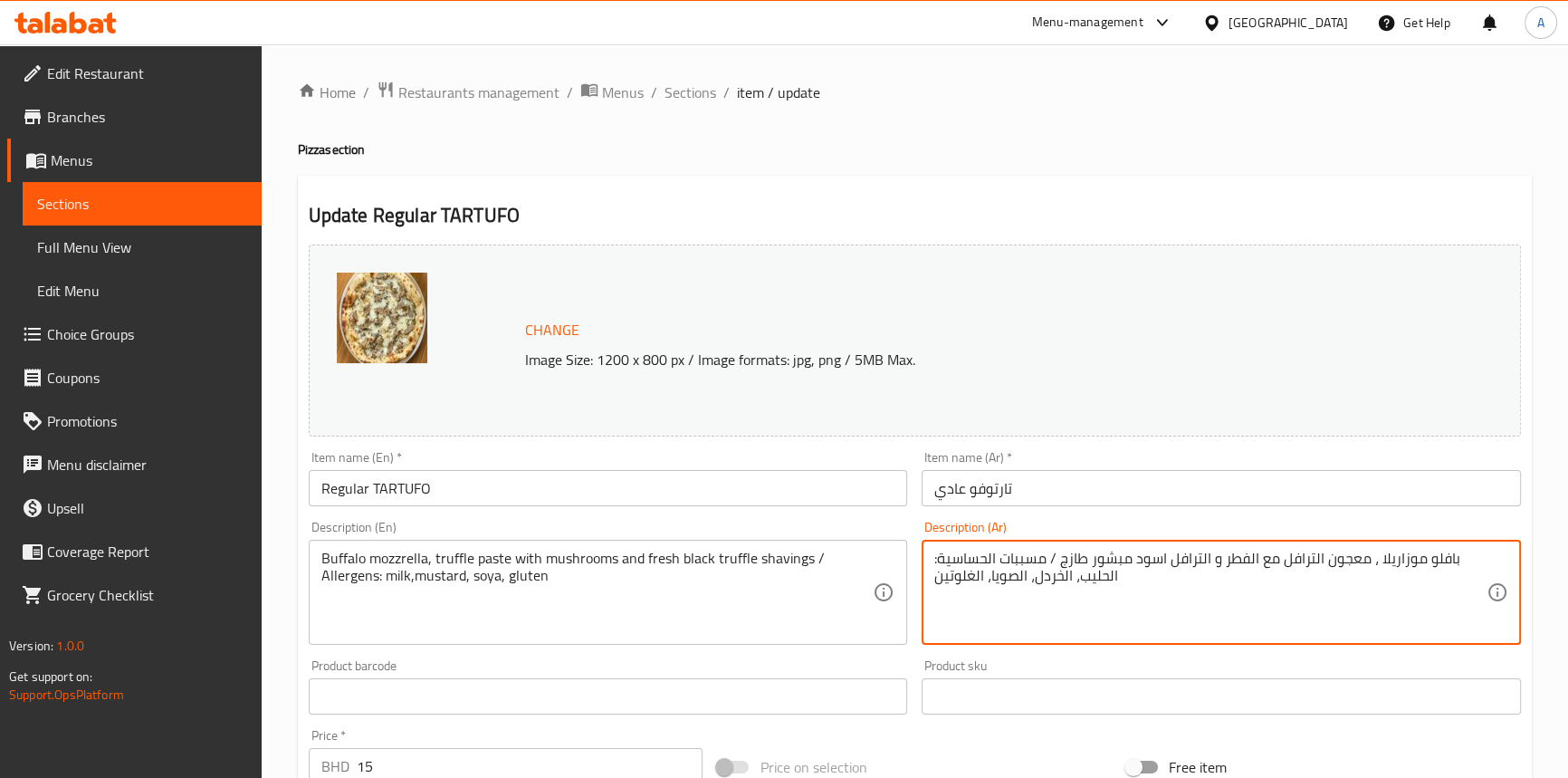
drag, startPoint x: 1208, startPoint y: 563, endPoint x: 1172, endPoint y: 562, distance: 36.0
paste textarea "رو"
type textarea "بافلو موزاريلا ، معجون الترافل مع الفطر و تروفل اسود مبشور طازج / مسببات الحساس…"
click at [1153, 504] on input "تارتوفو عادي" at bounding box center [1222, 488] width 599 height 37
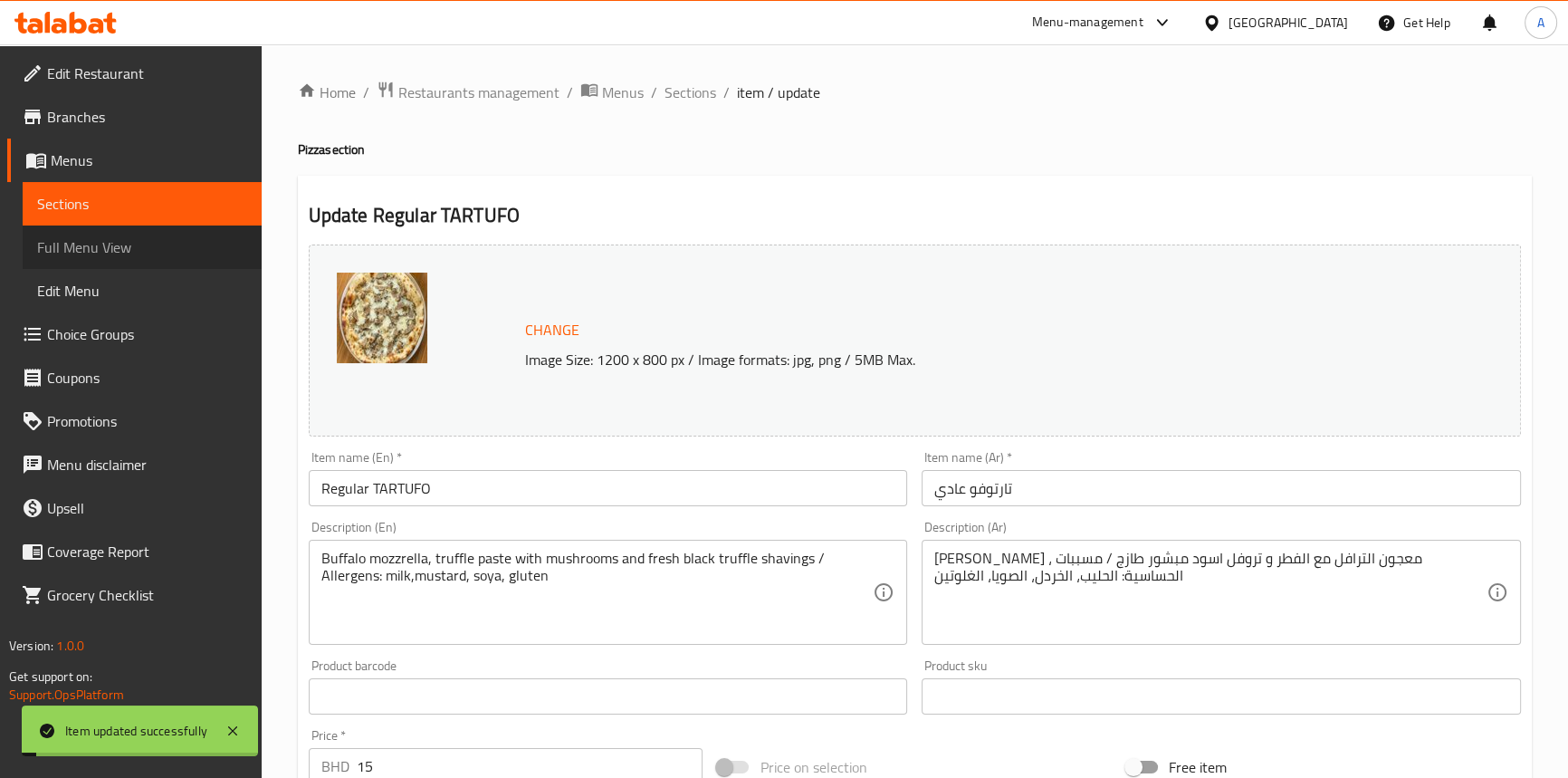
click at [134, 251] on span "Full Menu View" at bounding box center [142, 246] width 210 height 22
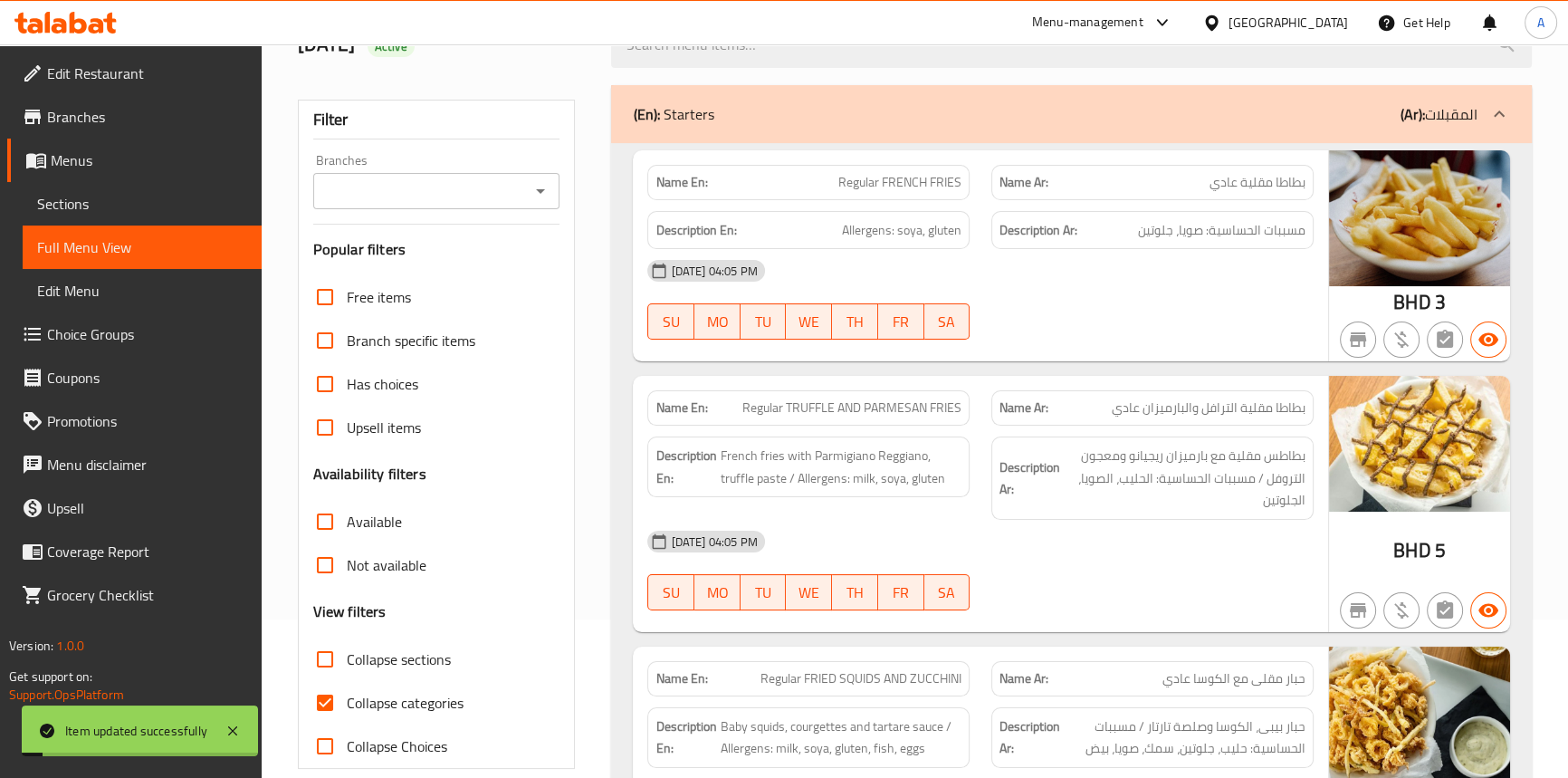
scroll to position [411, 0]
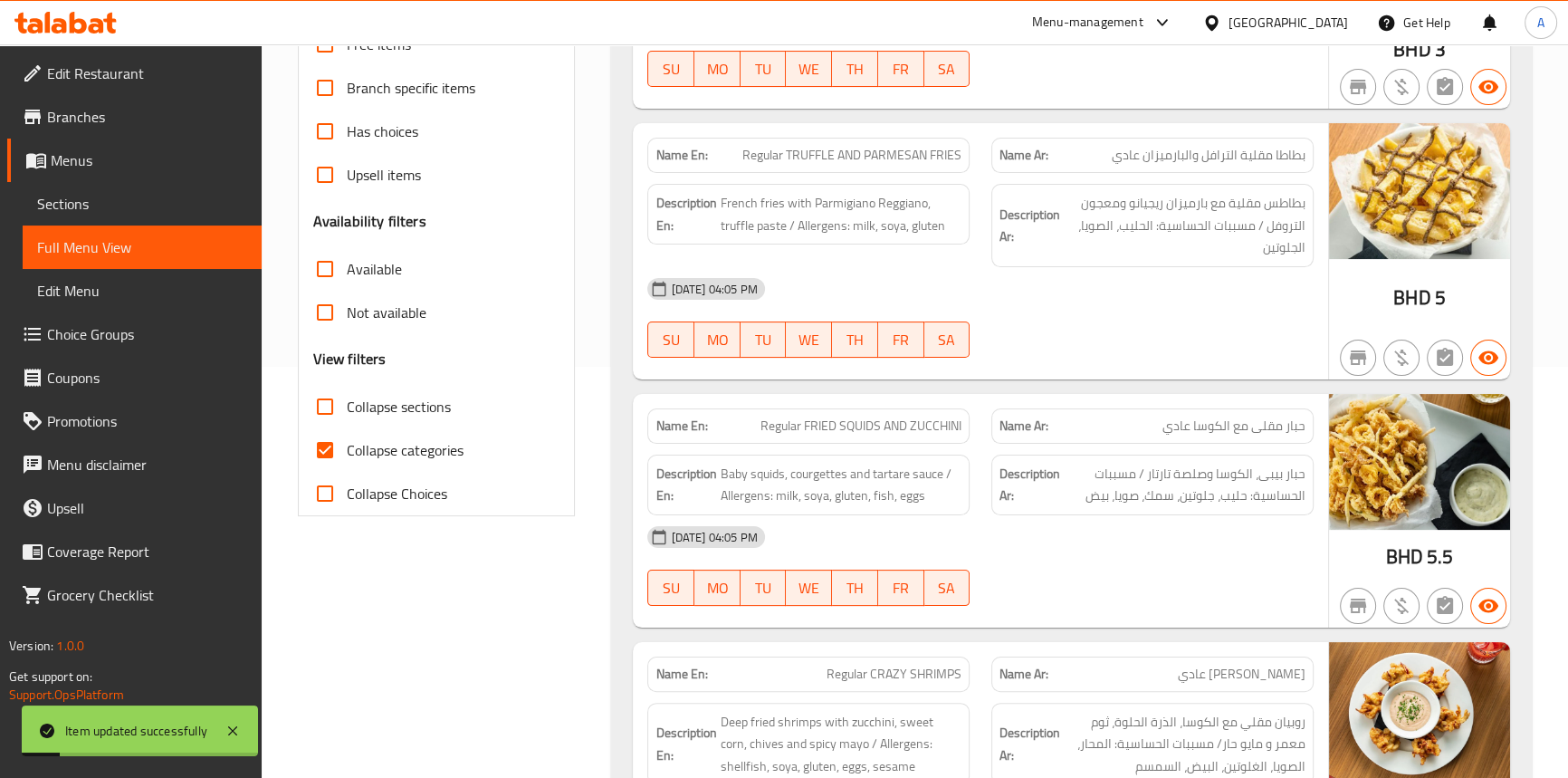
click at [320, 457] on input "Collapse categories" at bounding box center [325, 450] width 43 height 43
checkbox input "false"
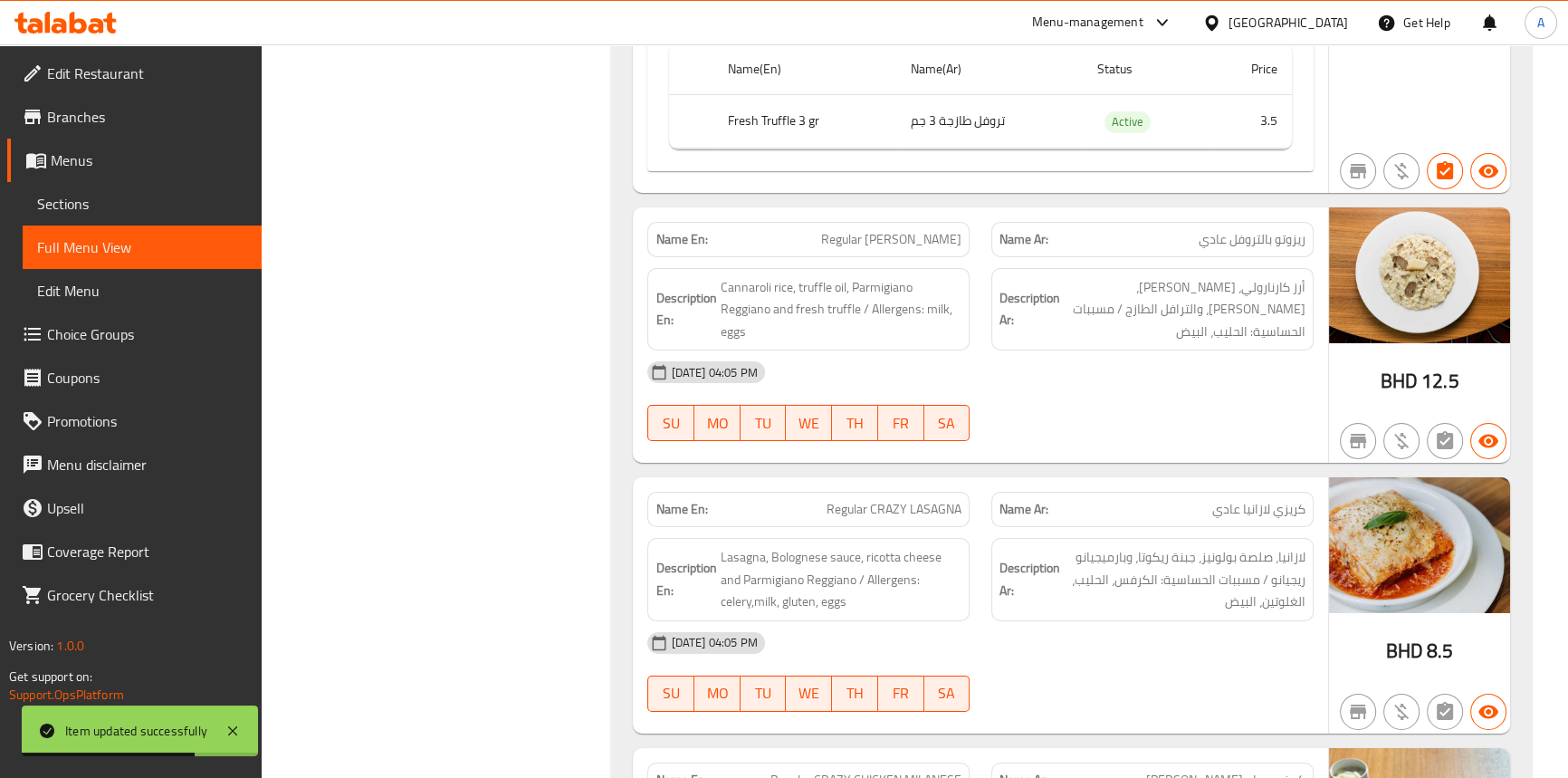
click at [880, 230] on span "Regular RISOTTO TRUFFLE" at bounding box center [891, 240] width 140 height 19
click at [927, 230] on span "Regular RISOTTO TRUFFLE" at bounding box center [891, 240] width 140 height 19
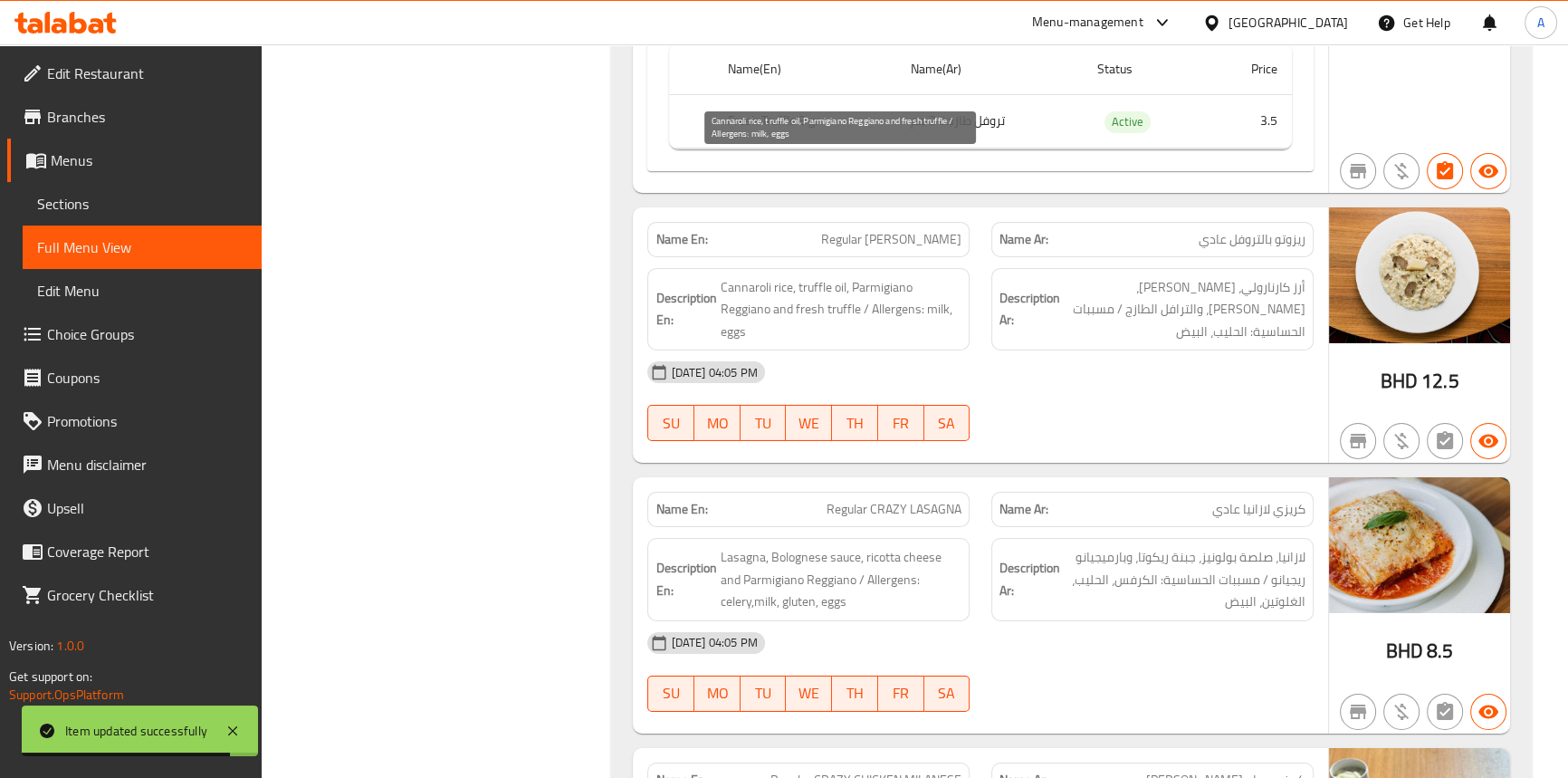
click at [783, 276] on span "Cannaroli rice, truffle oil, Parmigiano Reggiano and fresh truffle / Allergens:…" at bounding box center [841, 310] width 242 height 67
drag, startPoint x: 783, startPoint y: 167, endPoint x: 763, endPoint y: 167, distance: 20.0
click at [780, 276] on span "Cannaroli rice, truffle oil, Parmigiano Reggiano and fresh truffle / Allergens:…" at bounding box center [841, 310] width 242 height 67
click at [757, 276] on span "Cannaroli rice, truffle oil, Parmigiano Reggiano and fresh truffle / Allergens:…" at bounding box center [841, 310] width 242 height 67
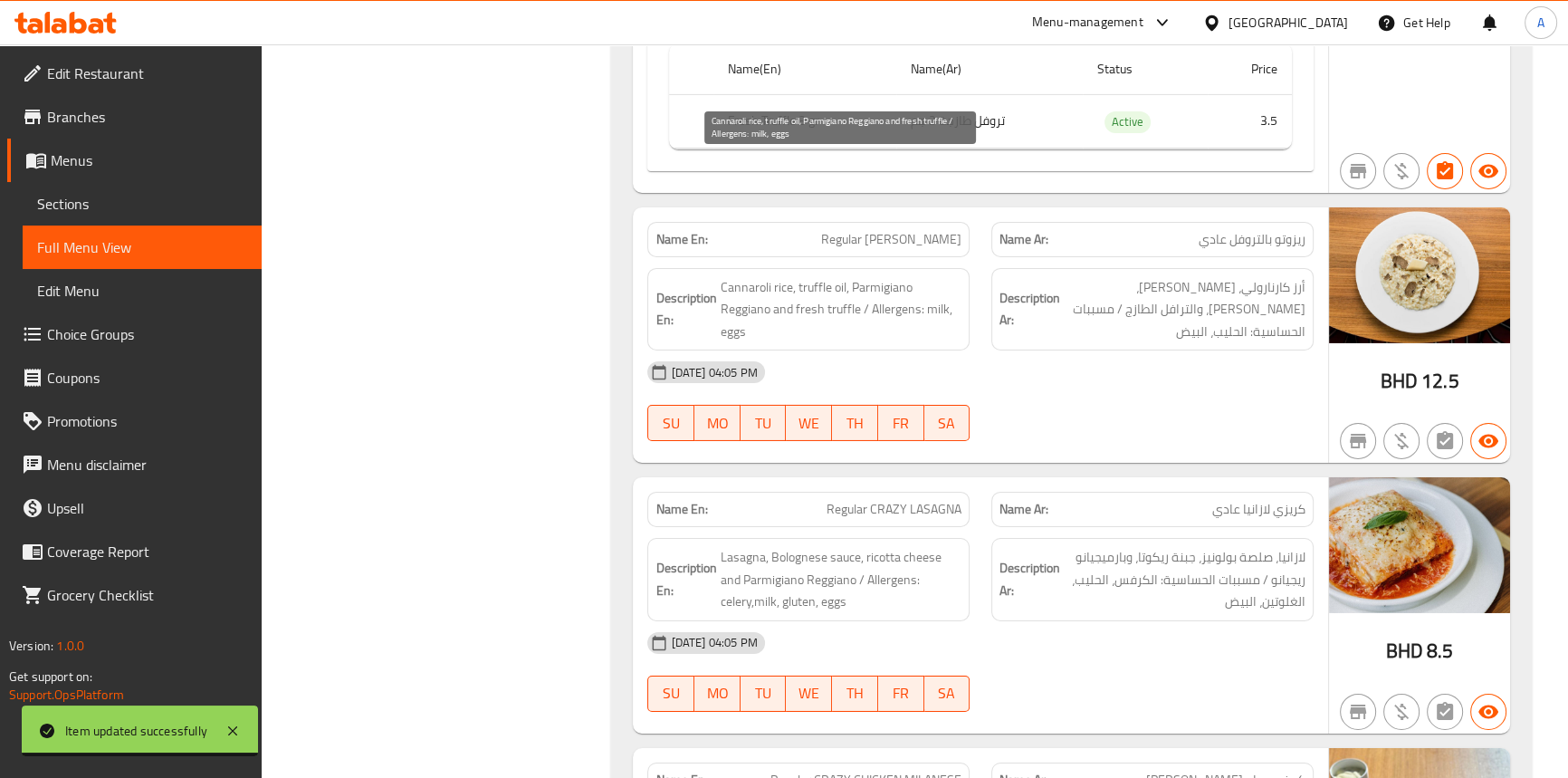
click at [839, 276] on span "Cannaroli rice, truffle oil, Parmigiano Reggiano and fresh truffle / Allergens:…" at bounding box center [841, 310] width 242 height 67
click at [819, 276] on span "Cannaroli rice, truffle oil, Parmigiano Reggiano and fresh truffle / Allergens:…" at bounding box center [841, 310] width 242 height 67
click at [864, 276] on span "Cannaroli rice, truffle oil, Parmigiano Reggiano and fresh truffle / Allergens:…" at bounding box center [841, 310] width 242 height 67
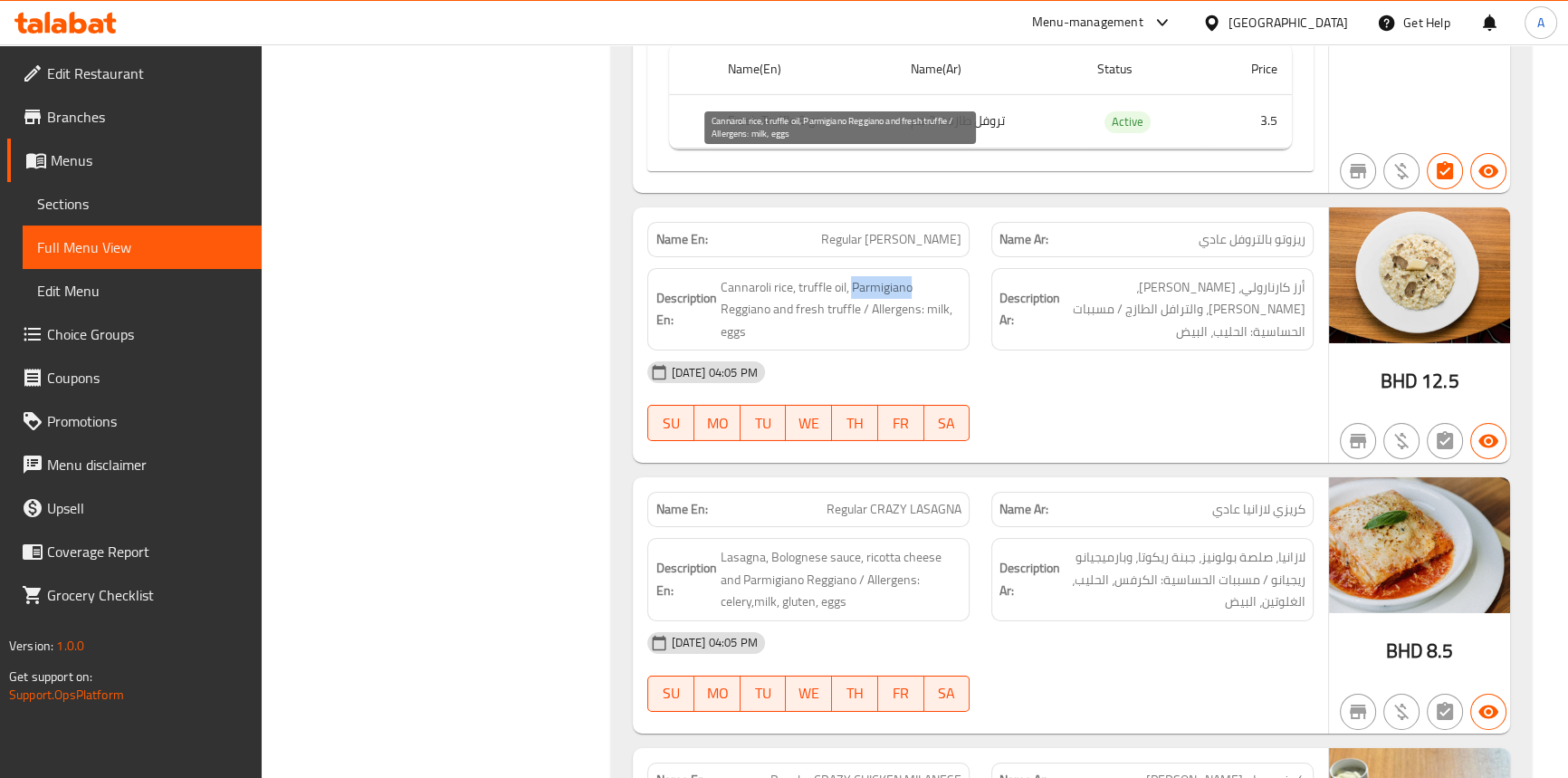
click at [864, 276] on span "Cannaroli rice, truffle oil, Parmigiano Reggiano and fresh truffle / Allergens:…" at bounding box center [841, 310] width 242 height 67
click at [720, 276] on span "Cannaroli rice, truffle oil, Parmigiano Reggiano and fresh truffle / Allergens:…" at bounding box center [841, 310] width 242 height 67
click at [784, 276] on span "Cannaroli rice, truffle oil, Parmigiano Reggiano and fresh truffle / Allergens:…" at bounding box center [841, 310] width 242 height 67
drag, startPoint x: 784, startPoint y: 191, endPoint x: 801, endPoint y: 181, distance: 19.7
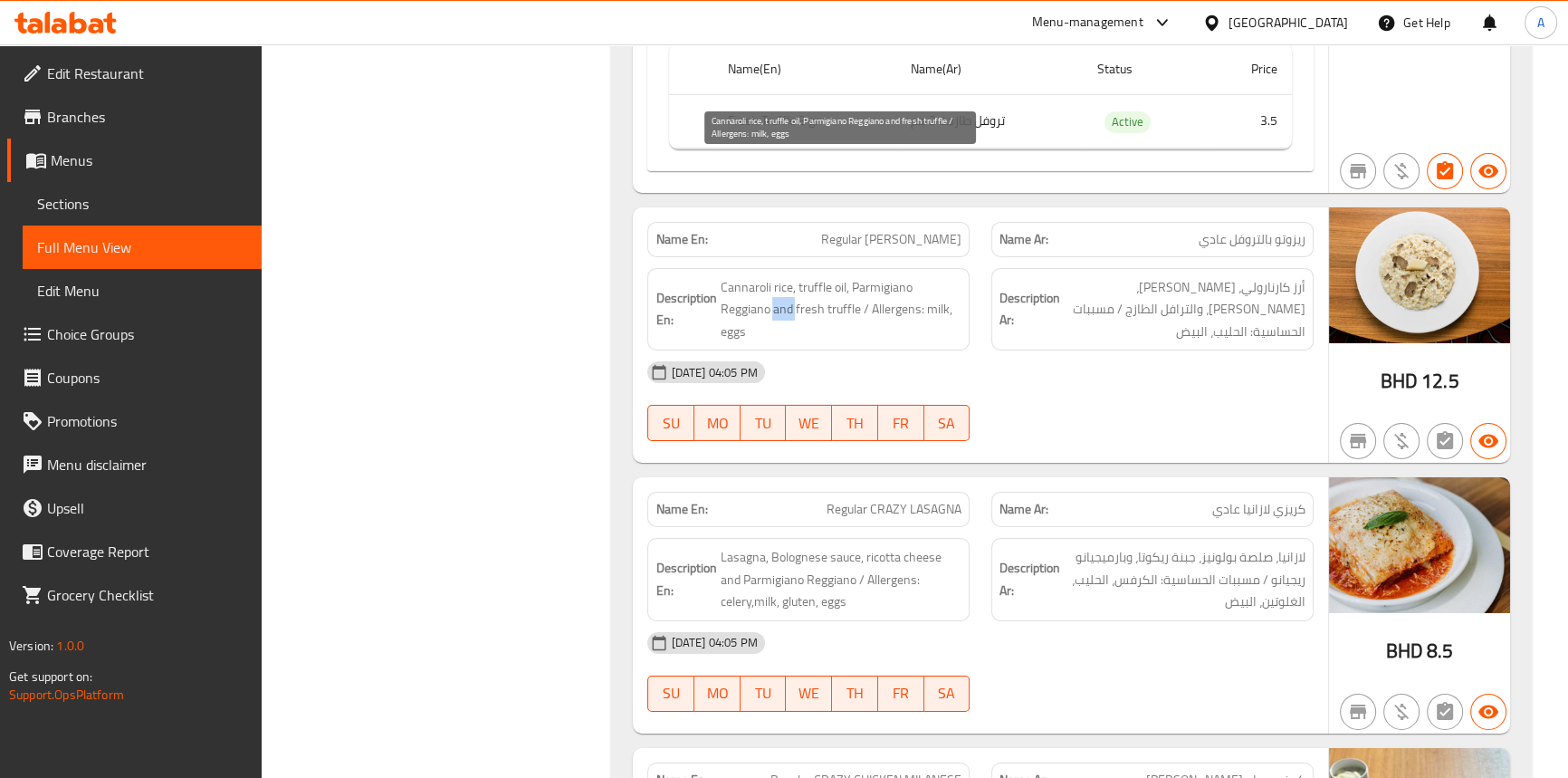
click at [784, 276] on span "Cannaroli rice, truffle oil, Parmigiano Reggiano and fresh truffle / Allergens:…" at bounding box center [841, 310] width 242 height 67
click at [862, 276] on span "Cannaroli rice, truffle oil, Parmigiano Reggiano and fresh truffle / Allergens:…" at bounding box center [841, 310] width 242 height 67
click at [829, 276] on span "Cannaroli rice, truffle oil, Parmigiano Reggiano and fresh truffle / Allergens:…" at bounding box center [841, 310] width 242 height 67
click at [891, 276] on span "Cannaroli rice, truffle oil, Parmigiano Reggiano and fresh truffle / Allergens:…" at bounding box center [841, 310] width 242 height 67
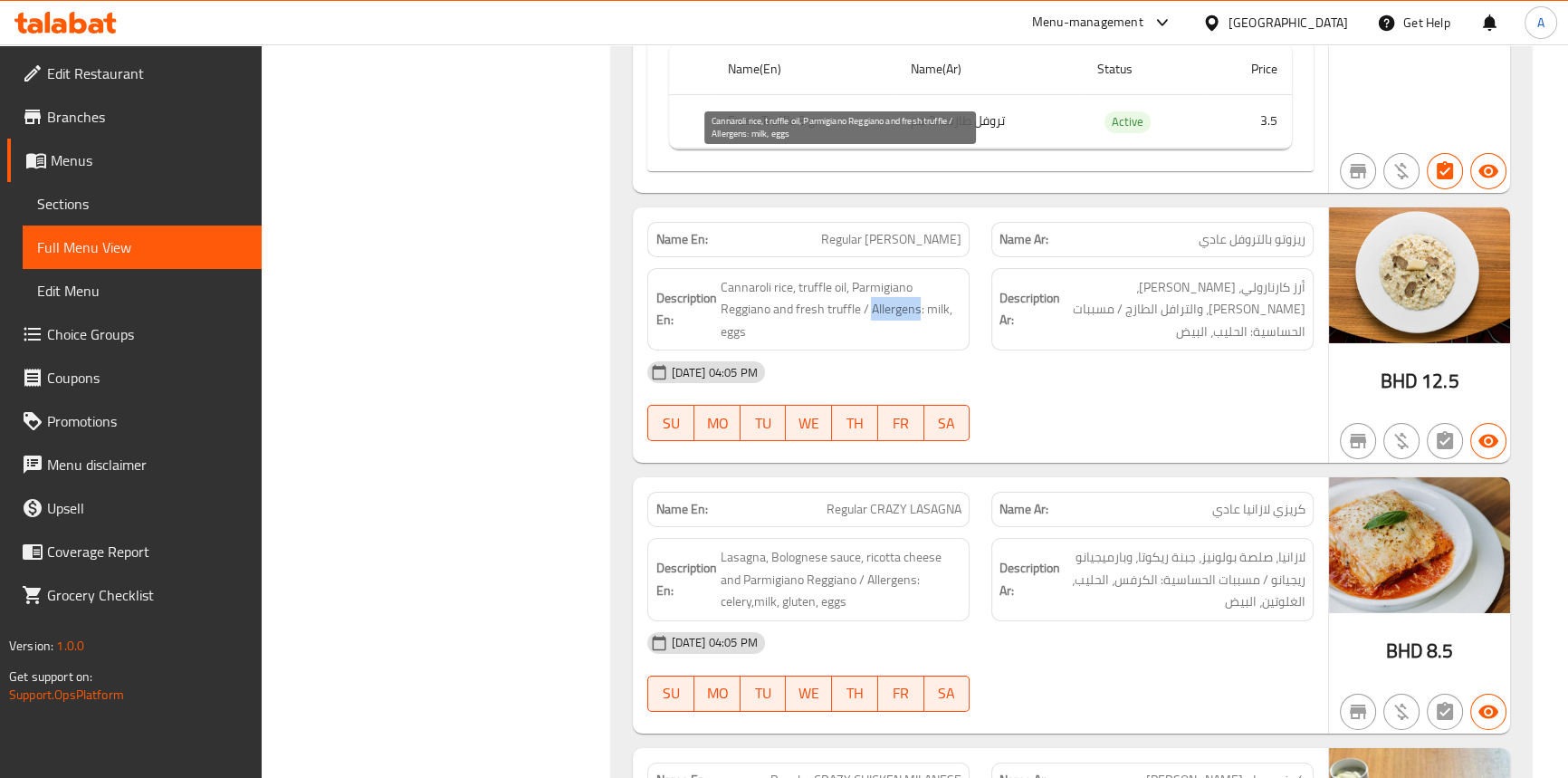
click at [891, 276] on span "Cannaroli rice, truffle oil, Parmigiano Reggiano and fresh truffle / Allergens:…" at bounding box center [841, 310] width 242 height 67
click at [933, 276] on span "Cannaroli rice, truffle oil, Parmigiano Reggiano and fresh truffle / Allergens:…" at bounding box center [841, 310] width 242 height 67
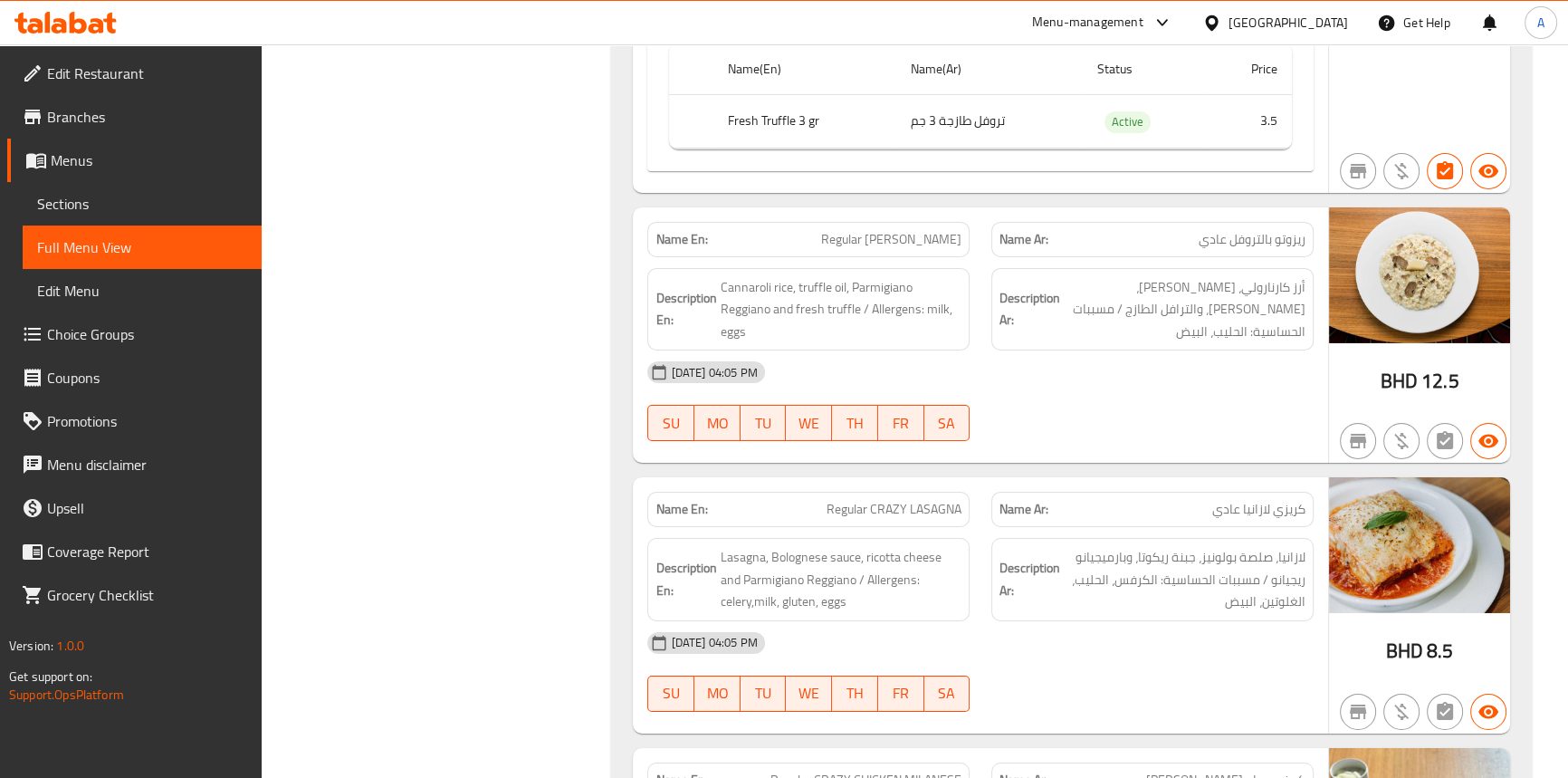
click at [1054, 350] on div "14-09-2025 04:05 PM SU MO TU WE TH FR SA" at bounding box center [980, 401] width 687 height 101
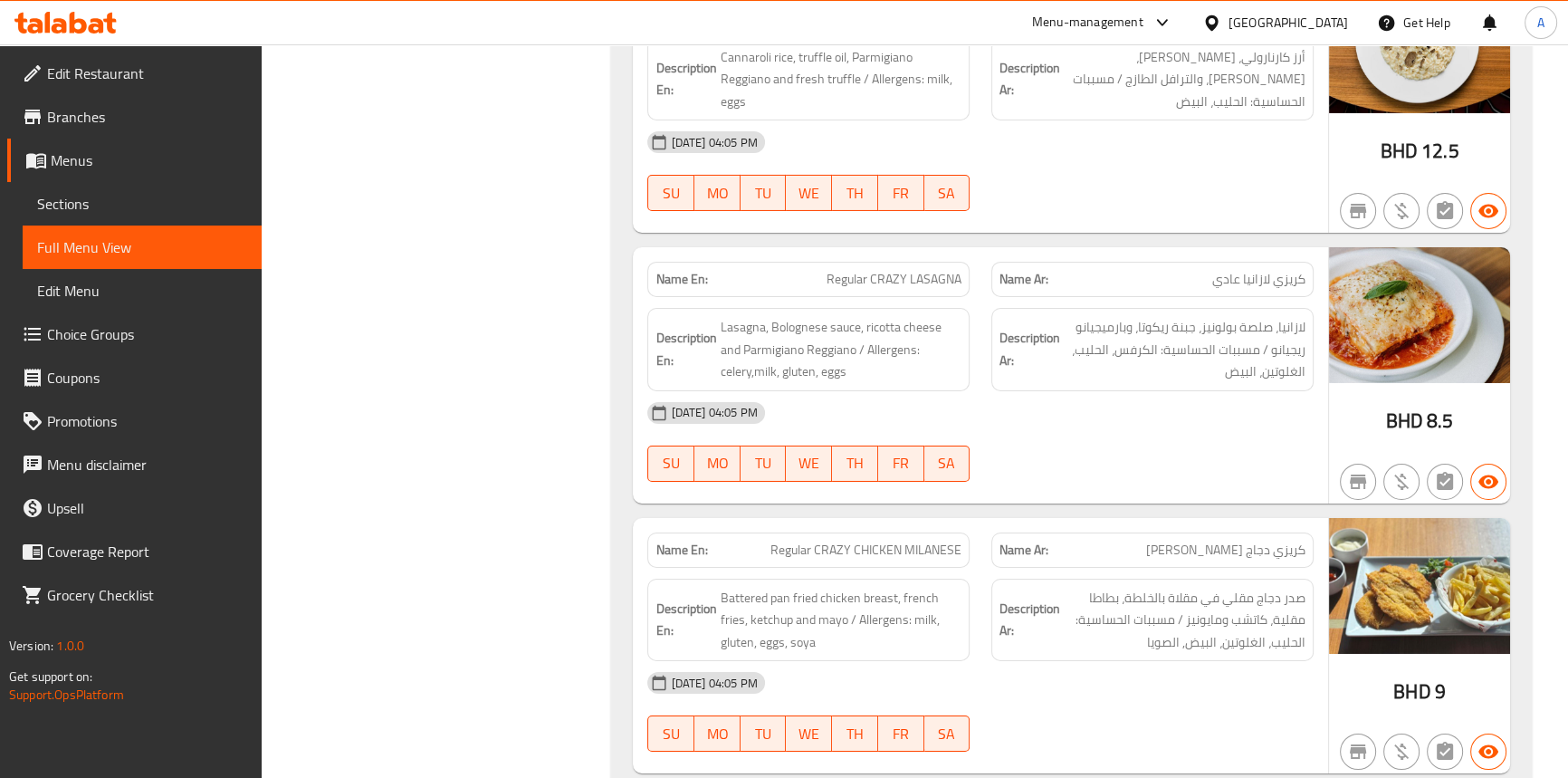
scroll to position [7873, 0]
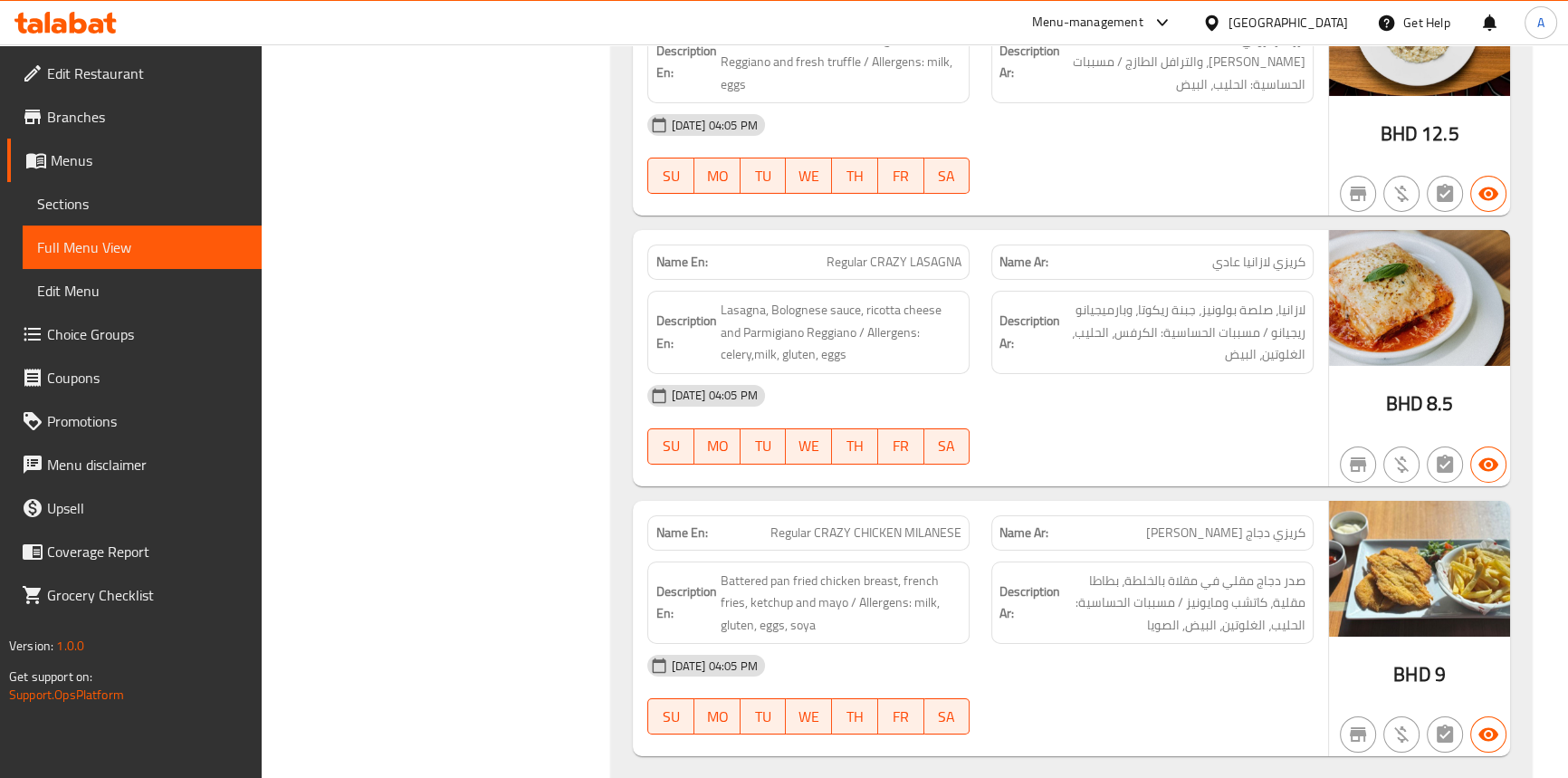
click at [896, 253] on span "Regular CRAZY LASAGNA" at bounding box center [894, 262] width 135 height 19
click at [940, 253] on span "Regular CRAZY LASAGNA" at bounding box center [894, 262] width 135 height 19
click at [869, 253] on span "Regular CRAZY LASAGNA" at bounding box center [894, 262] width 135 height 19
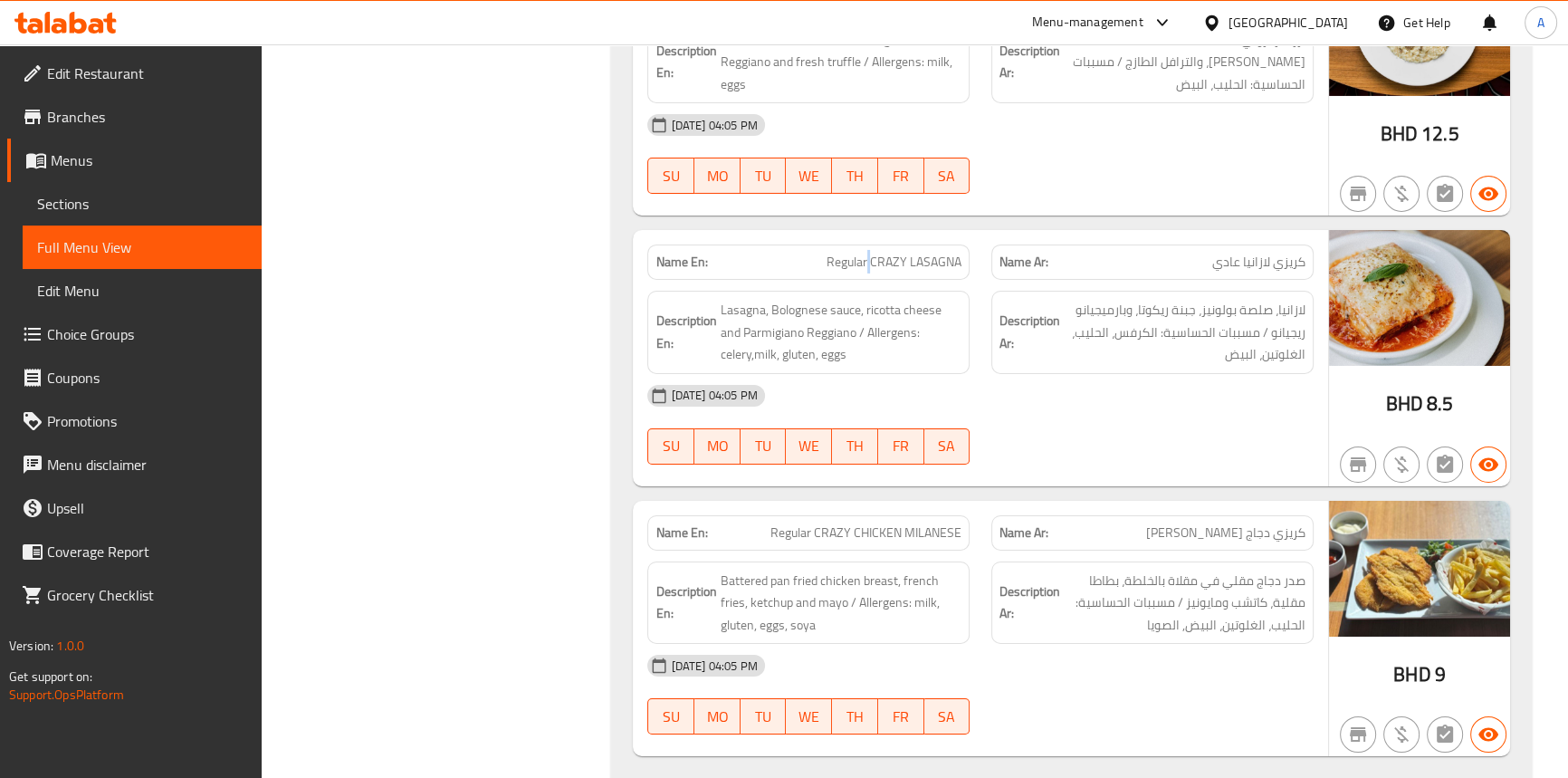
click at [869, 253] on span "Regular CRAZY LASAGNA" at bounding box center [894, 262] width 135 height 19
click at [749, 299] on span "Lasagna, Bolognese sauce, ricotta cheese and Parmigiano Reggiano / Allergens: c…" at bounding box center [841, 332] width 242 height 67
click at [836, 299] on span "Lasagna, Bolognese sauce, ricotta cheese and Parmigiano Reggiano / Allergens: c…" at bounding box center [841, 332] width 242 height 67
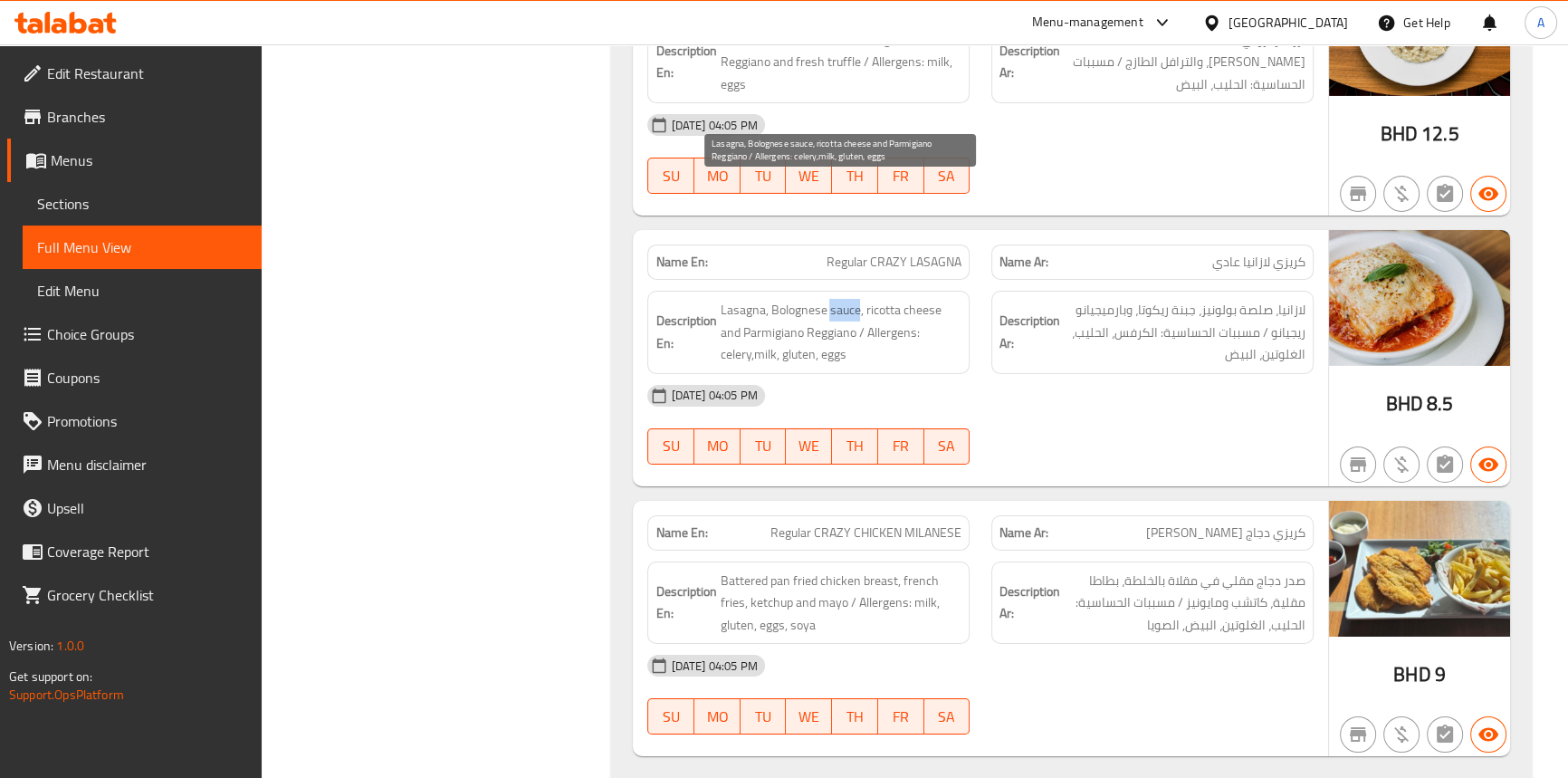
click at [836, 299] on span "Lasagna, Bolognese sauce, ricotta cheese and Parmigiano Reggiano / Allergens: c…" at bounding box center [841, 332] width 242 height 67
click at [787, 299] on span "Lasagna, Bolognese sauce, ricotta cheese and Parmigiano Reggiano / Allergens: c…" at bounding box center [841, 332] width 242 height 67
click at [916, 299] on span "Lasagna, Bolognese sauce, ricotta cheese and Parmigiano Reggiano / Allergens: c…" at bounding box center [841, 332] width 242 height 67
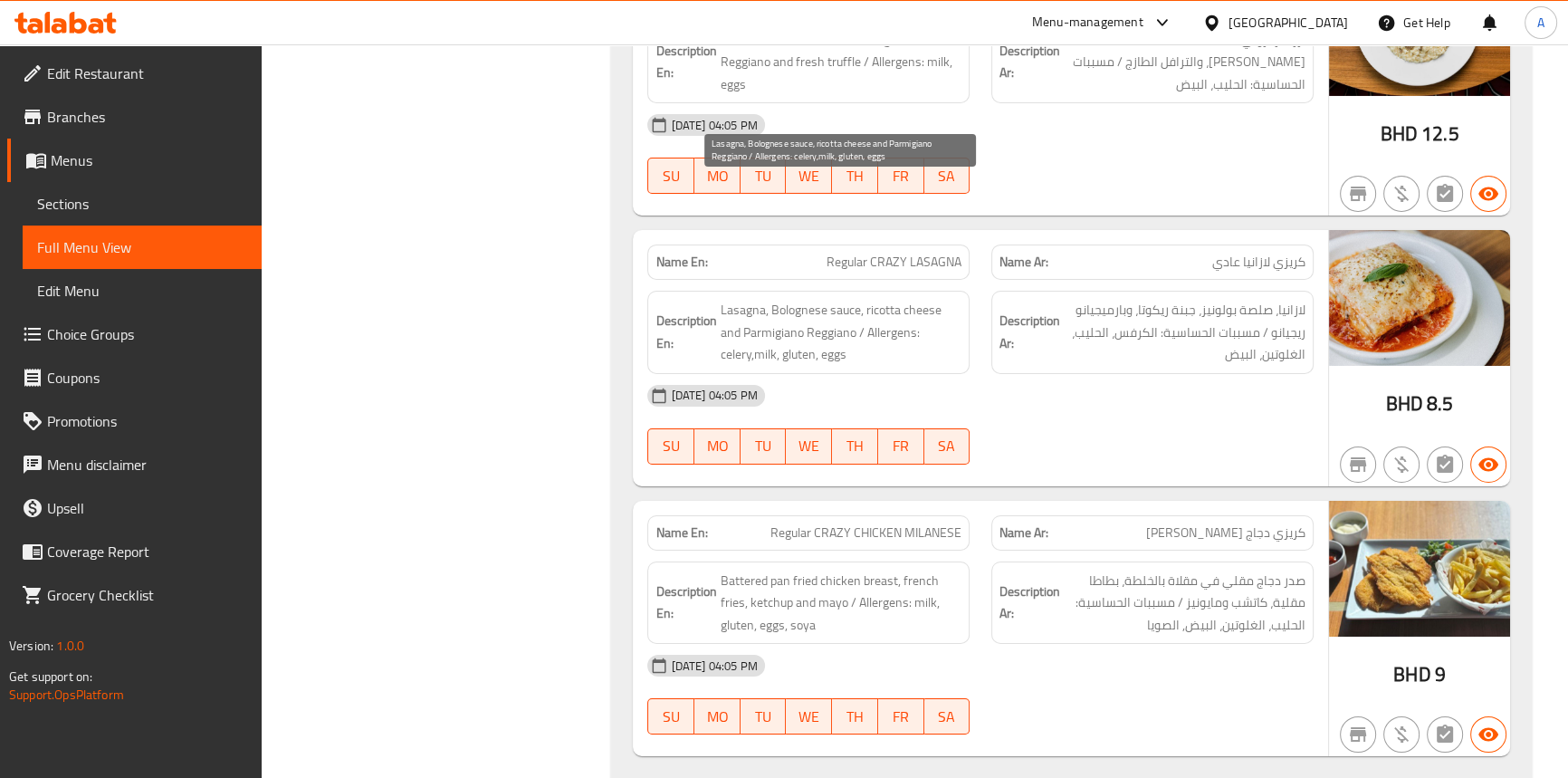
click at [872, 299] on span "Lasagna, Bolognese sauce, ricotta cheese and Parmigiano Reggiano / Allergens: c…" at bounding box center [841, 332] width 242 height 67
click at [825, 299] on span "Lasagna, Bolognese sauce, ricotta cheese and Parmigiano Reggiano / Allergens: c…" at bounding box center [841, 332] width 242 height 67
click at [787, 299] on span "Lasagna, Bolognese sauce, ricotta cheese and Parmigiano Reggiano / Allergens: c…" at bounding box center [841, 332] width 242 height 67
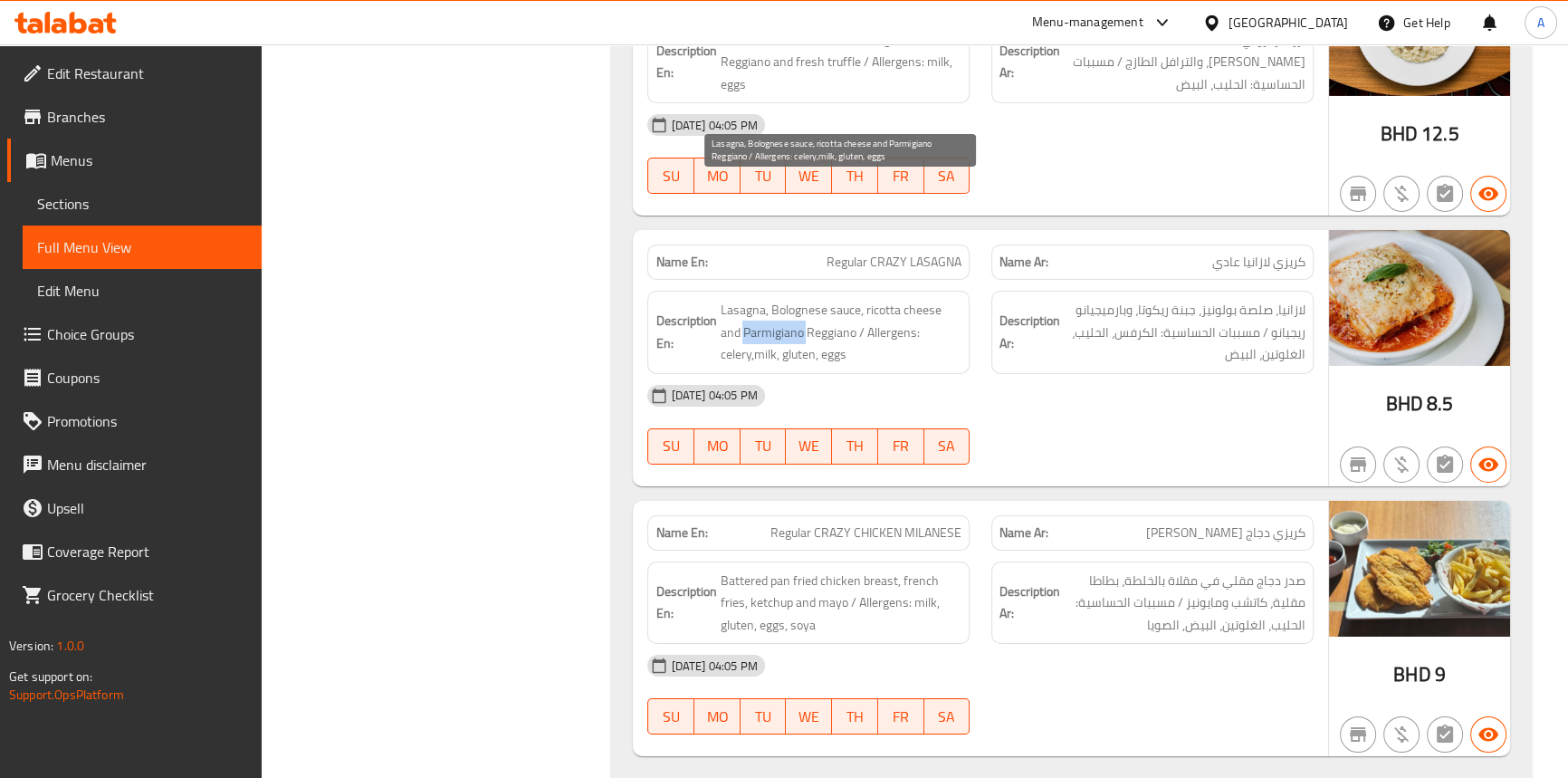
click at [787, 299] on span "Lasagna, Bolognese sauce, ricotta cheese and Parmigiano Reggiano / Allergens: c…" at bounding box center [841, 332] width 242 height 67
click at [872, 299] on span "Lasagna, Bolognese sauce, ricotta cheese and Parmigiano Reggiano / Allergens: c…" at bounding box center [841, 332] width 242 height 67
click at [726, 299] on span "Lasagna, Bolognese sauce, ricotta cheese and Parmigiano Reggiano / Allergens: c…" at bounding box center [841, 332] width 242 height 67
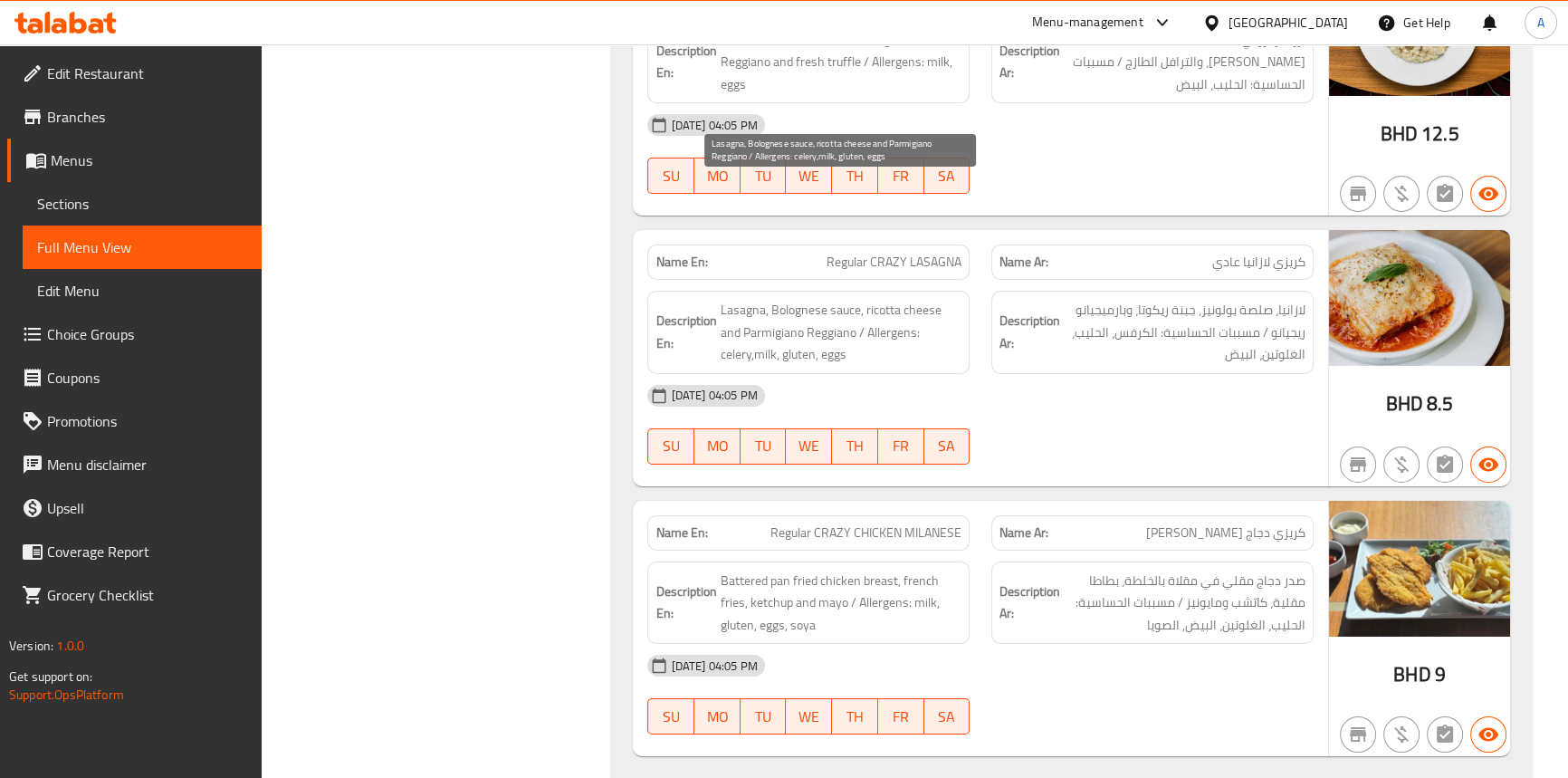
click at [769, 299] on span "Lasagna, Bolognese sauce, ricotta cheese and Parmigiano Reggiano / Allergens: c…" at bounding box center [841, 332] width 242 height 67
click at [787, 299] on span "Lasagna, Bolognese sauce, ricotta cheese and Parmigiano Reggiano / Allergens: c…" at bounding box center [841, 332] width 242 height 67
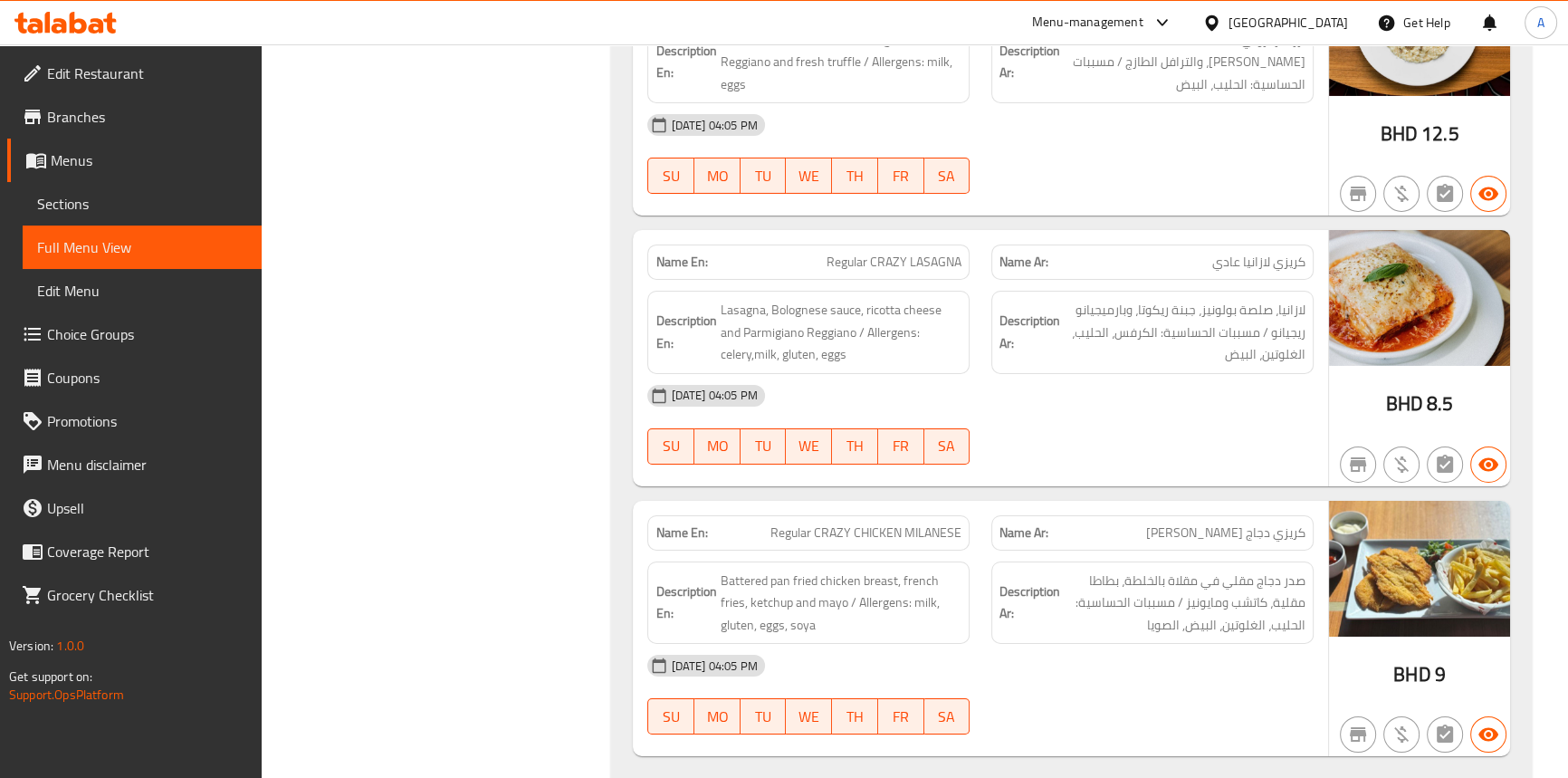
click at [1046, 374] on div "14-09-2025 04:05 PM" at bounding box center [980, 395] width 687 height 43
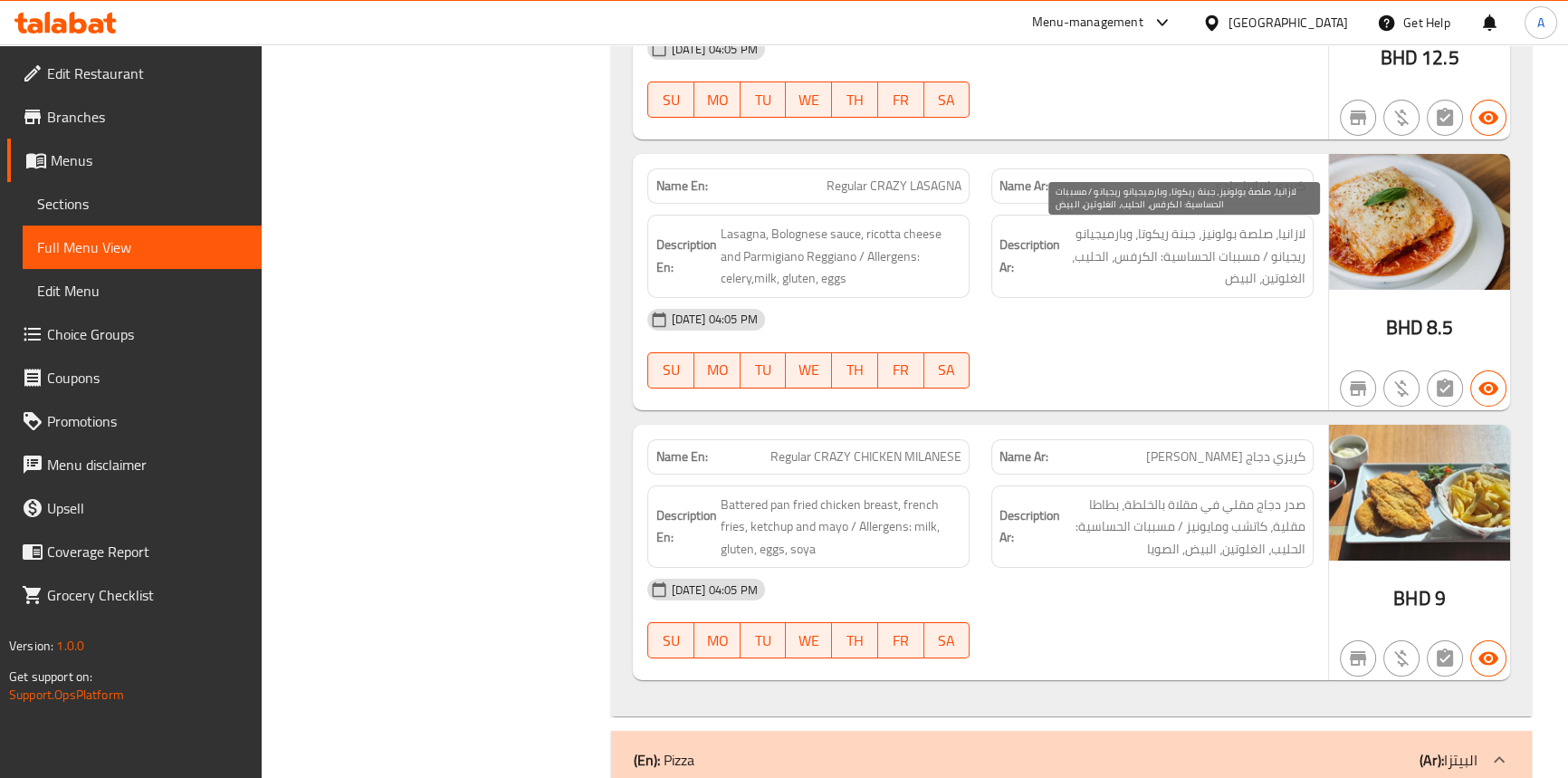
scroll to position [8037, 0]
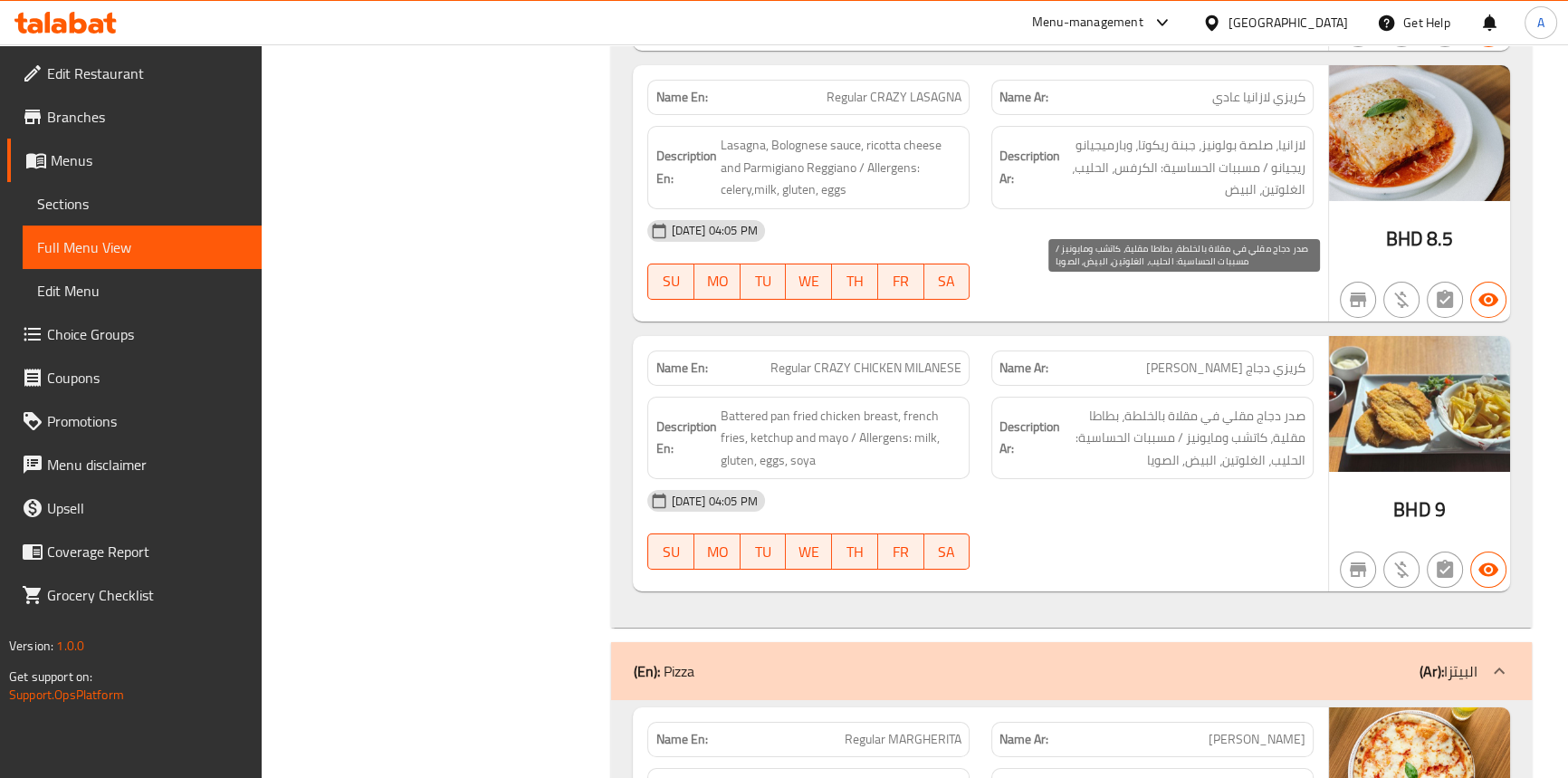
drag, startPoint x: 1242, startPoint y: 342, endPoint x: 1145, endPoint y: 318, distance: 99.9
click at [1242, 404] on span "صدر دجاج مقلي في مقلاة بالخلطة، بطاطا مقلية، كاتشب ومايونيز / مسببات الحساسية: …" at bounding box center [1185, 438] width 242 height 67
click at [849, 359] on span "Regular CRAZY CHICKEN MILANESE" at bounding box center [866, 368] width 191 height 19
click at [877, 359] on span "Regular CRAZY CHICKEN MILANESE" at bounding box center [866, 368] width 191 height 19
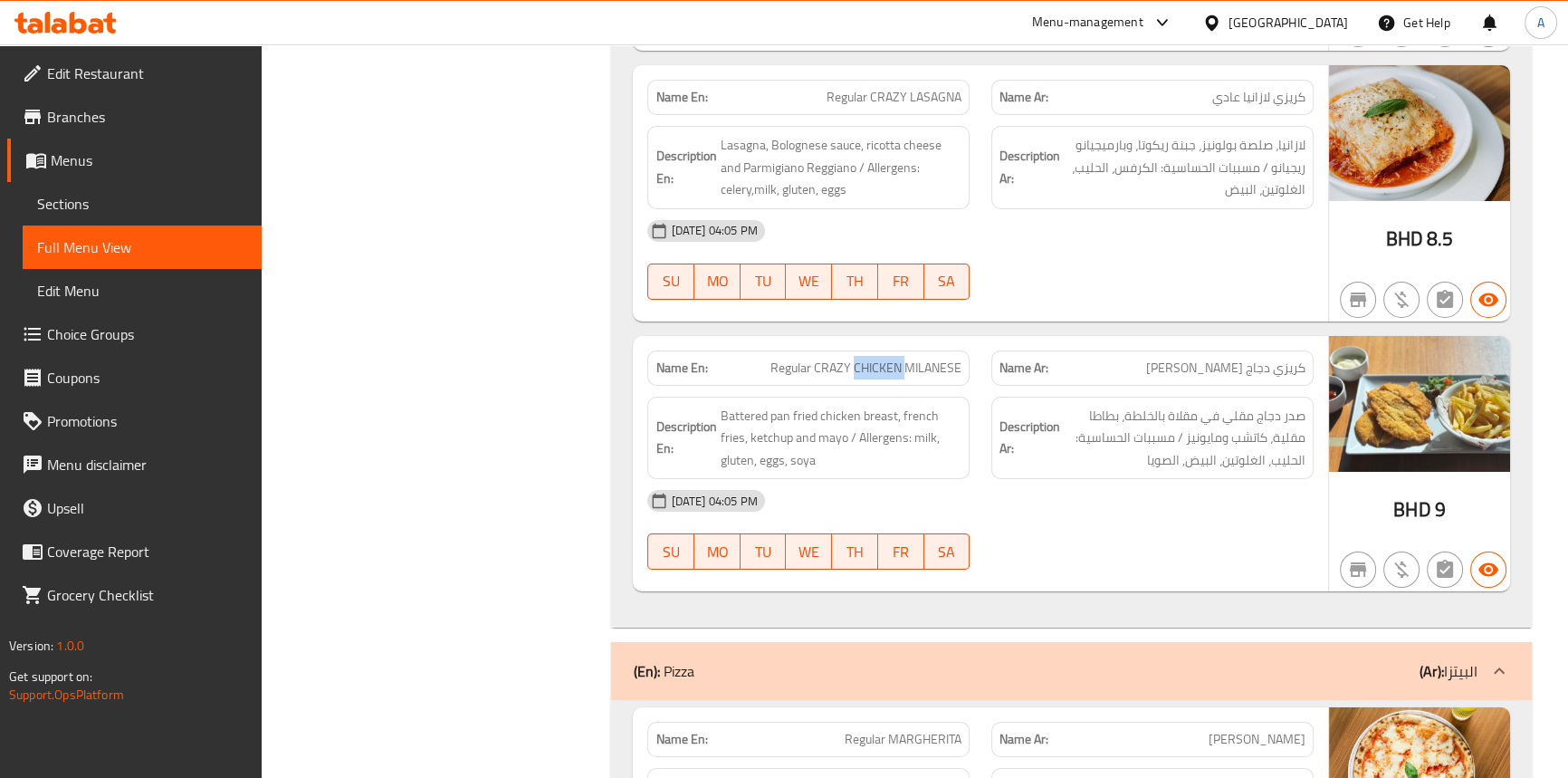
click at [877, 359] on span "Regular CRAZY CHICKEN MILANESE" at bounding box center [866, 368] width 191 height 19
click at [950, 359] on span "Regular CRAZY CHICKEN MILANESE" at bounding box center [866, 368] width 191 height 19
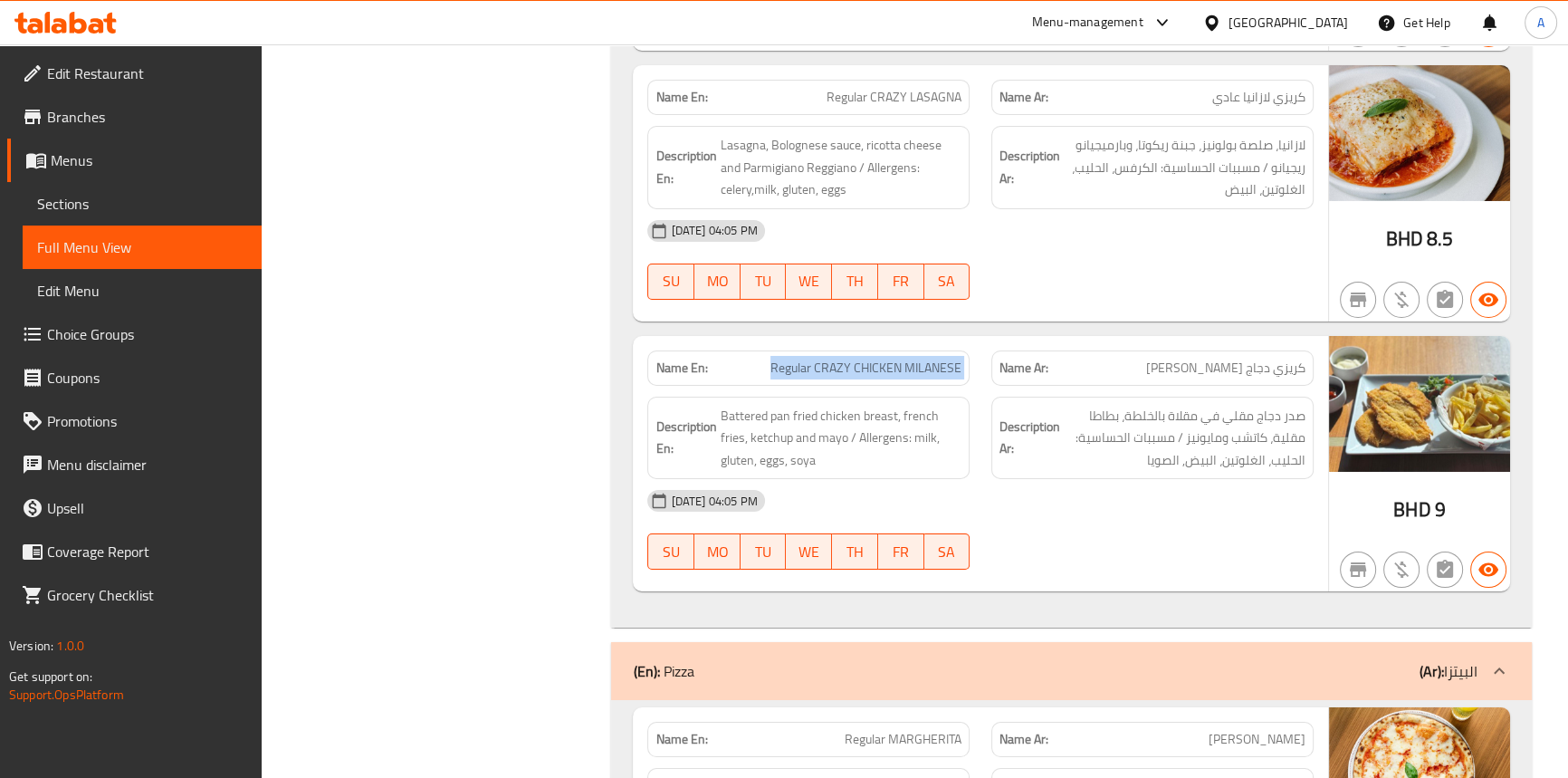
click at [950, 359] on span "Regular CRAZY CHICKEN MILANESE" at bounding box center [866, 368] width 191 height 19
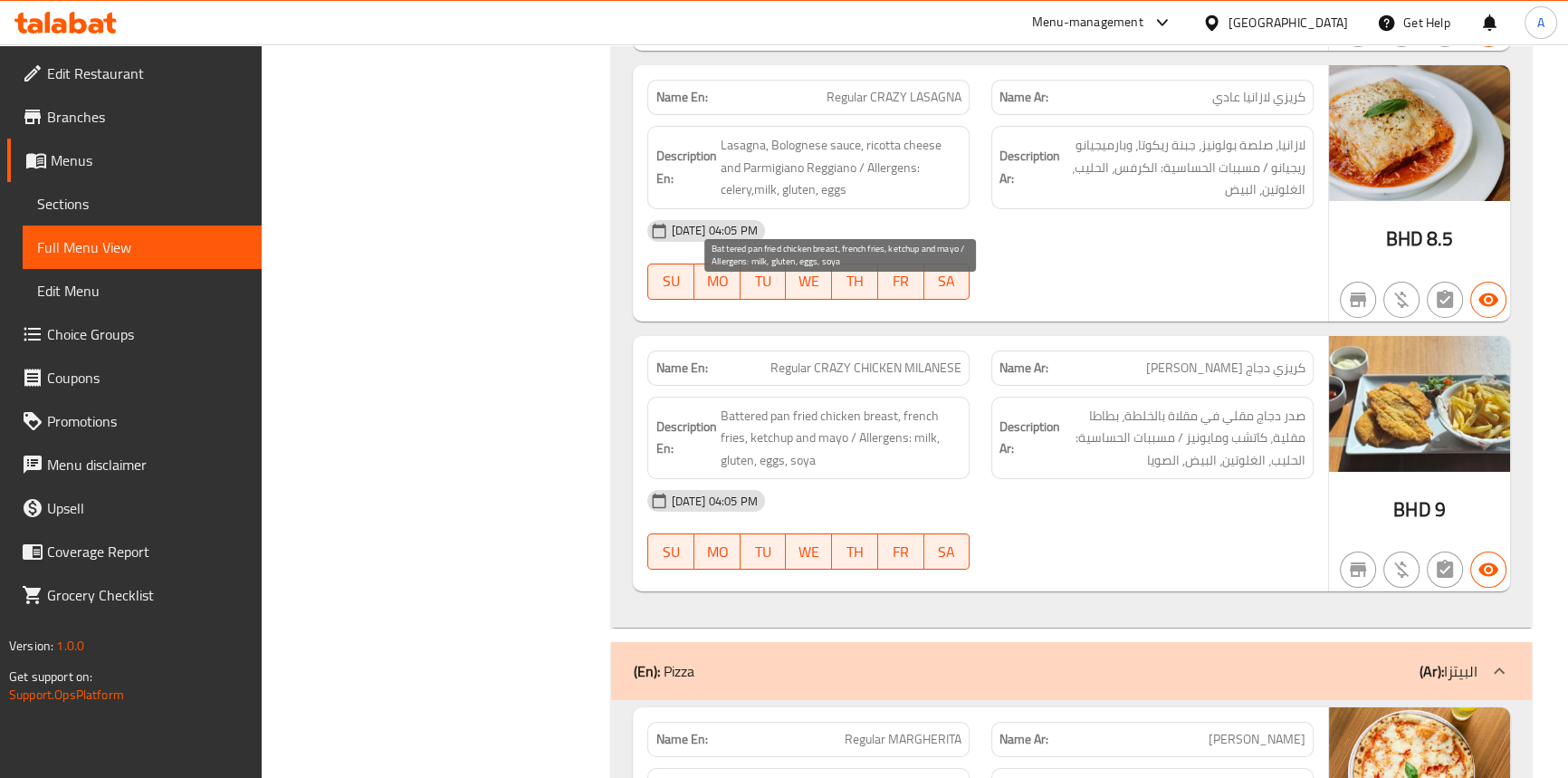
click at [869, 404] on span "Battered pan fried chicken breast, french fries, ketchup and mayo / Allergens: …" at bounding box center [841, 438] width 242 height 67
click at [845, 404] on span "Battered pan fried chicken breast, french fries, ketchup and mayo / Allergens: …" at bounding box center [841, 438] width 242 height 67
click at [799, 404] on span "Battered pan fried chicken breast, french fries, ketchup and mayo / Allergens: …" at bounding box center [841, 438] width 242 height 67
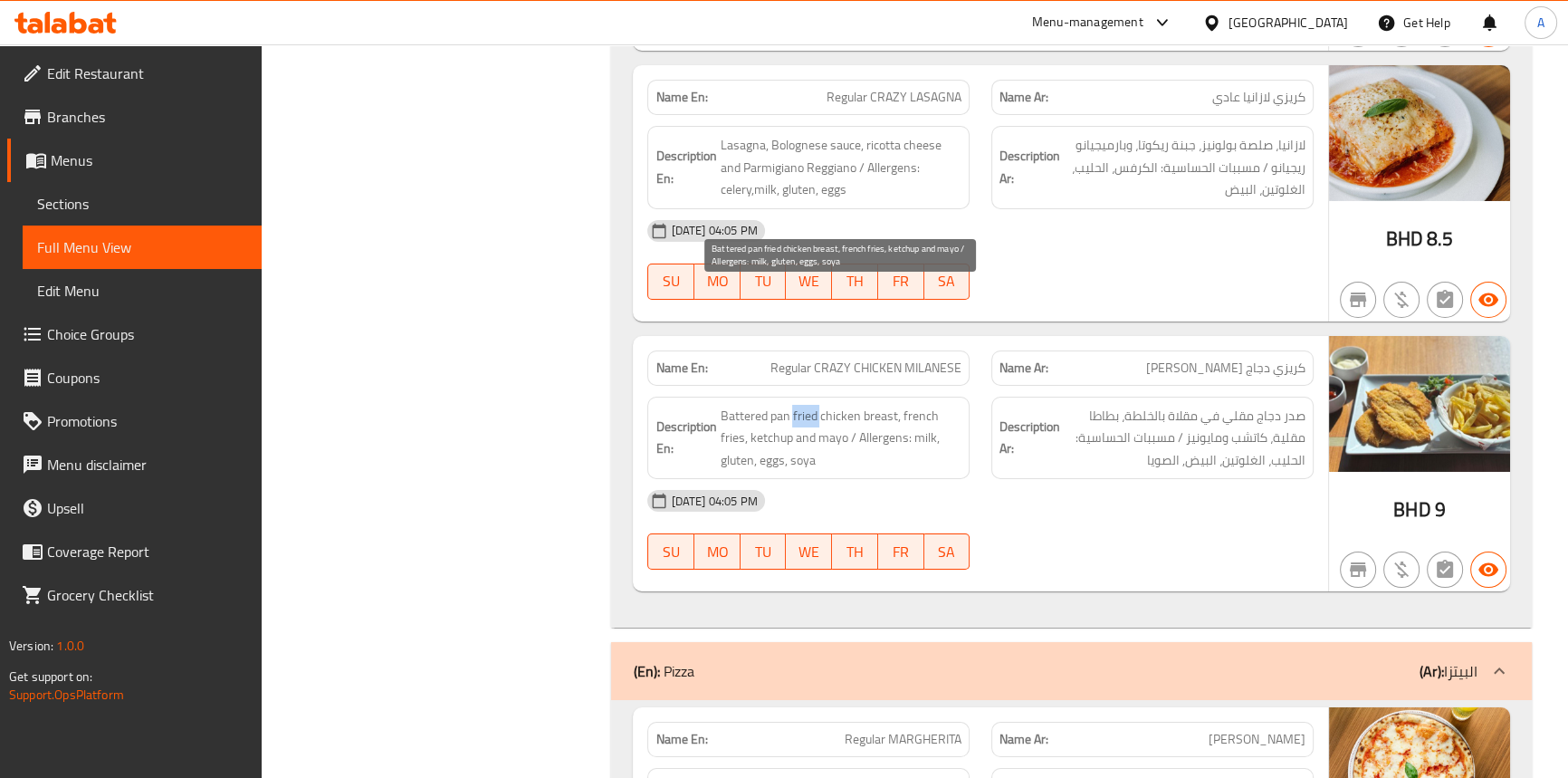
click at [799, 404] on span "Battered pan fried chicken breast, french fries, ketchup and mayo / Allergens: …" at bounding box center [841, 438] width 242 height 67
click at [783, 404] on span "Battered pan fried chicken breast, french fries, ketchup and mayo / Allergens: …" at bounding box center [841, 438] width 242 height 67
click at [742, 404] on span "Battered pan fried chicken breast, french fries, ketchup and mayo / Allergens: …" at bounding box center [841, 438] width 242 height 67
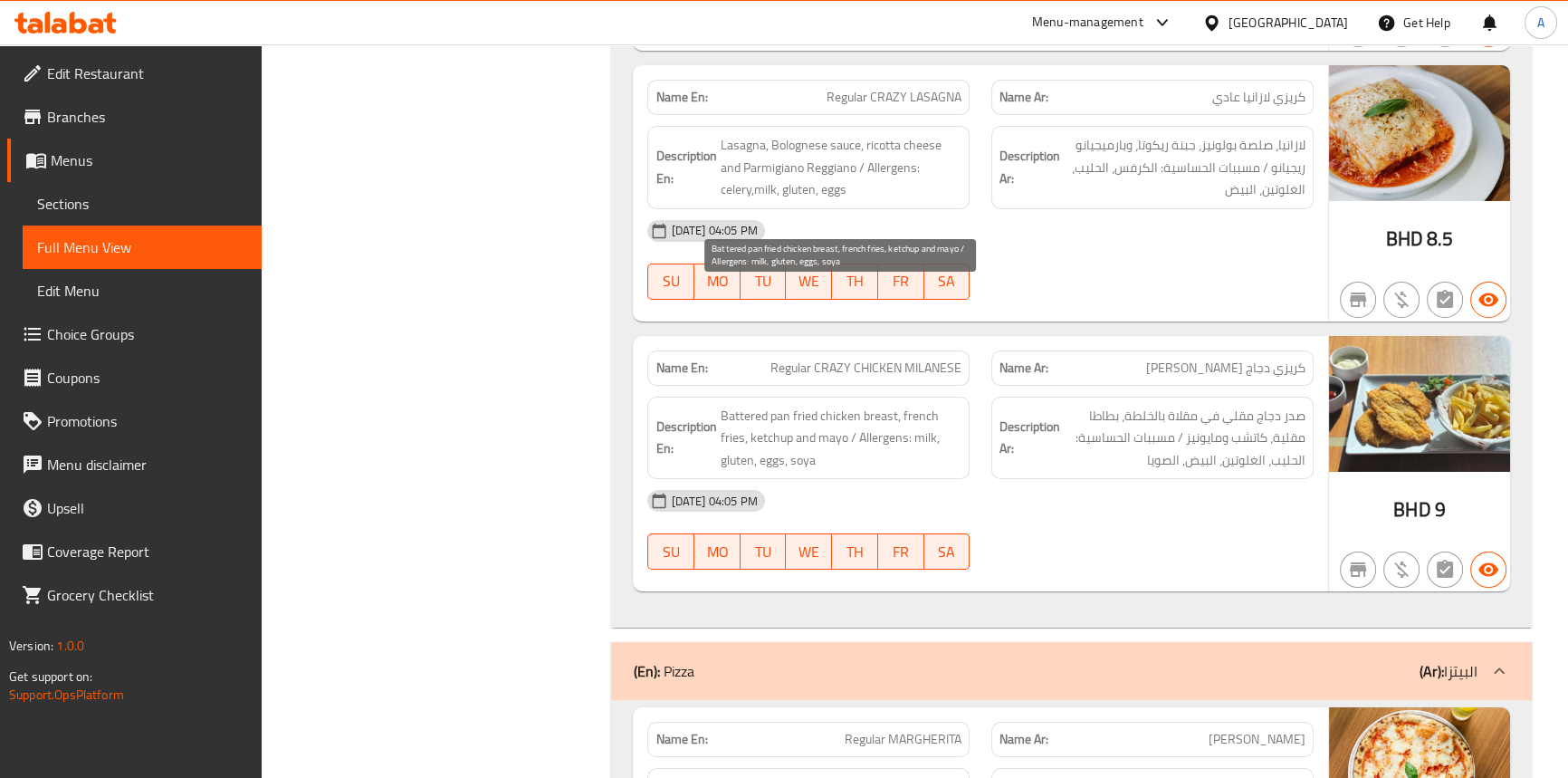
click at [928, 404] on span "Battered pan fried chicken breast, french fries, ketchup and mayo / Allergens: …" at bounding box center [841, 438] width 242 height 67
drag, startPoint x: 928, startPoint y: 294, endPoint x: 900, endPoint y: 302, distance: 29.1
click at [926, 404] on span "Battered pan fried chicken breast, french fries, ketchup and mayo / Allergens: …" at bounding box center [841, 438] width 242 height 67
click at [728, 404] on span "Battered pan fried chicken breast, french fries, ketchup and mayo / Allergens: …" at bounding box center [841, 438] width 242 height 67
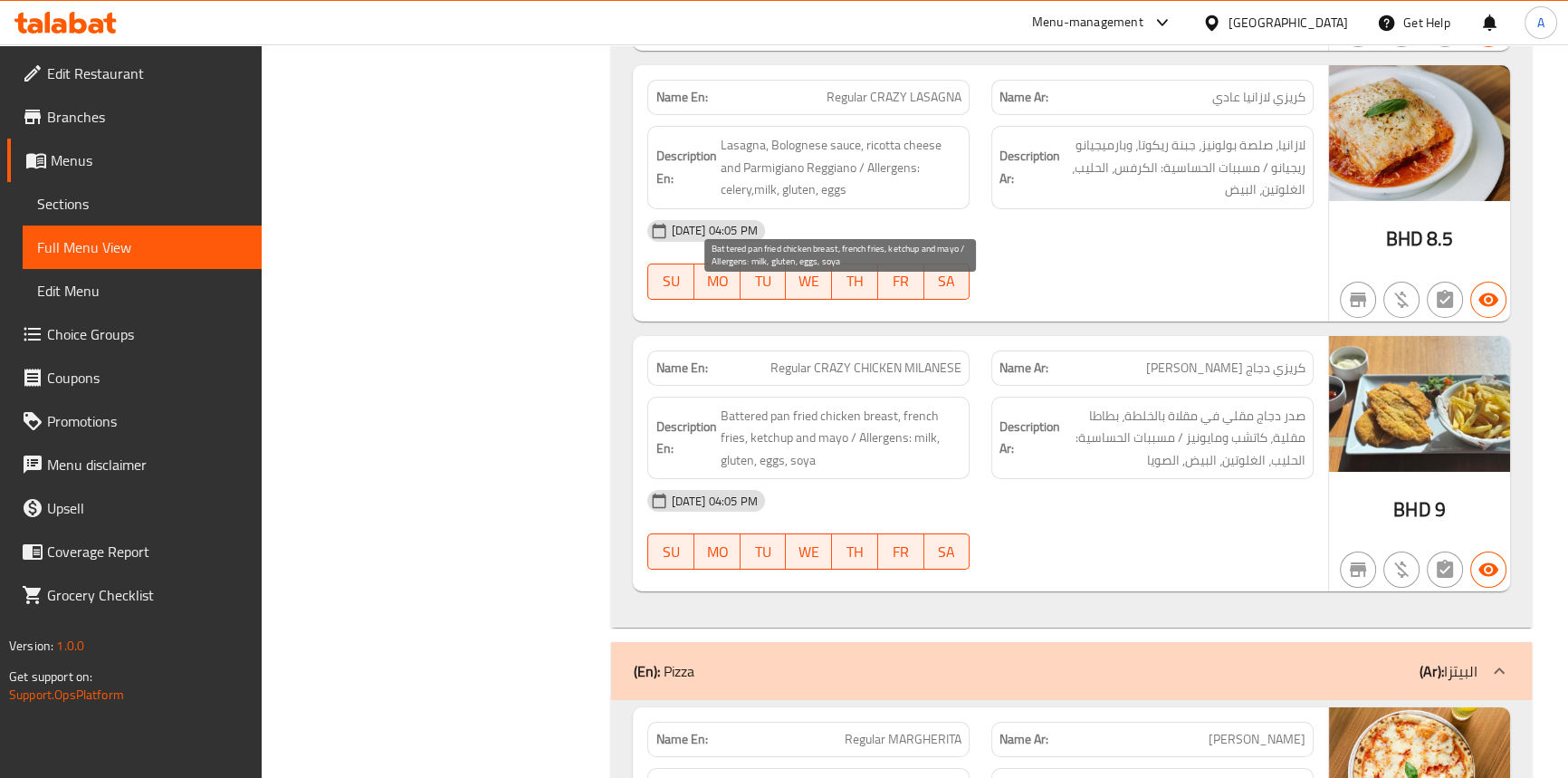
click at [760, 404] on span "Battered pan fried chicken breast, french fries, ketchup and mayo / Allergens: …" at bounding box center [841, 438] width 242 height 67
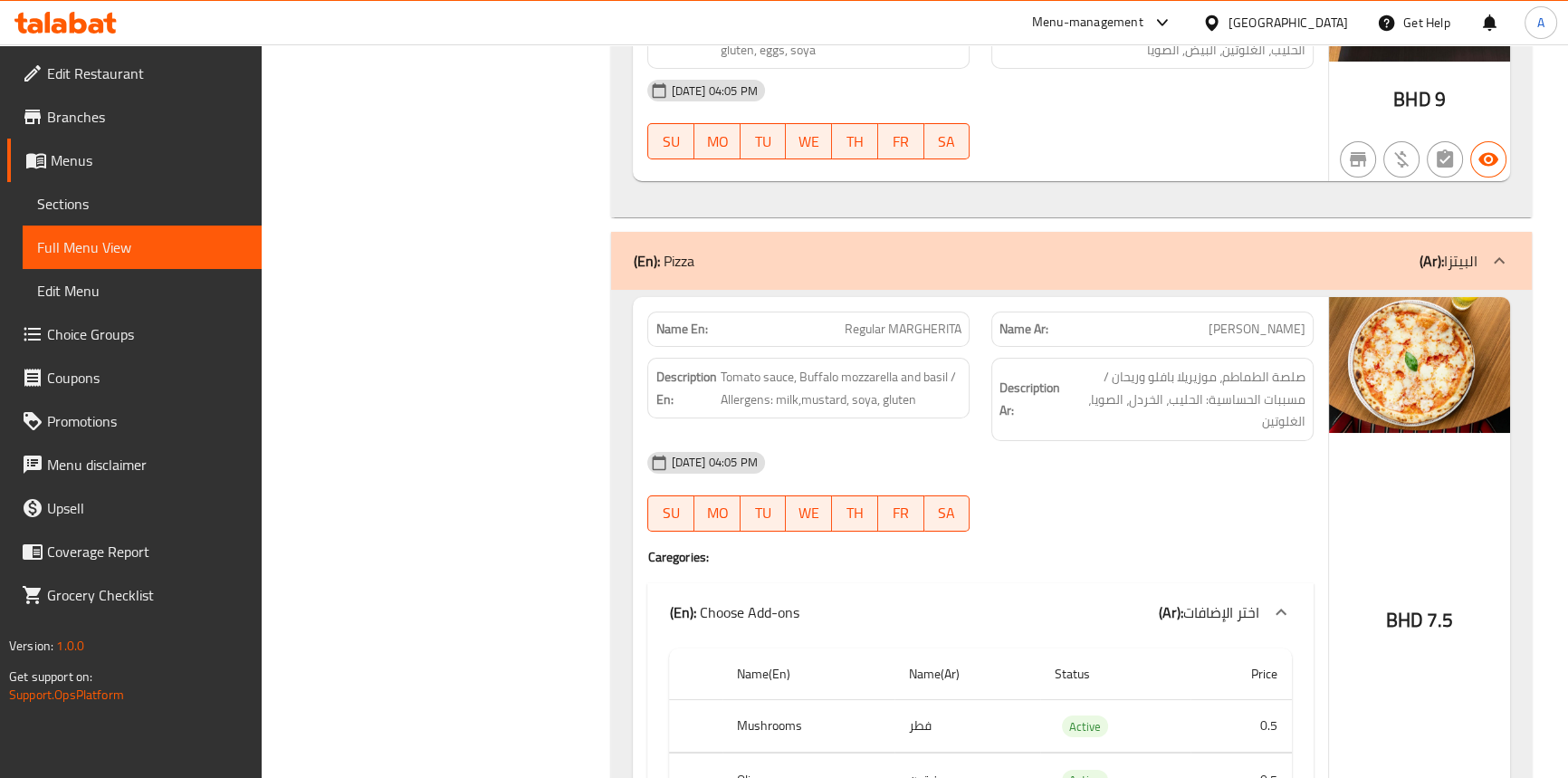
scroll to position [8449, 0]
click at [1095, 439] on div "14-09-2025 04:05 PM" at bounding box center [980, 461] width 687 height 43
click at [1278, 318] on span "مارغريتا عادي" at bounding box center [1256, 328] width 96 height 19
click at [900, 299] on div "Name En: Regular MARGHERITA" at bounding box center [809, 327] width 344 height 57
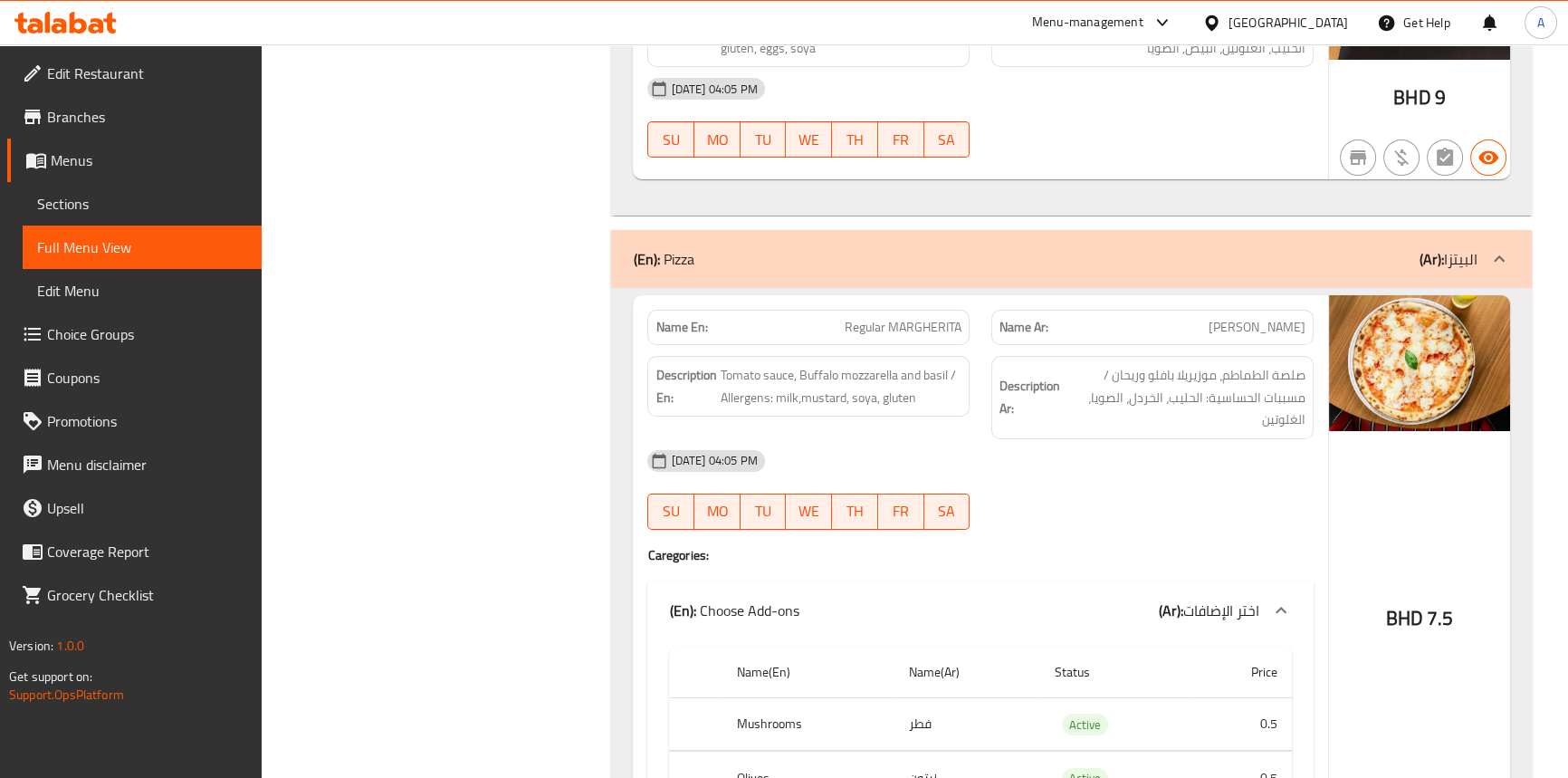
click at [900, 318] on span "Regular MARGHERITA" at bounding box center [902, 328] width 117 height 19
click at [70, 210] on span "Sections" at bounding box center [142, 203] width 210 height 22
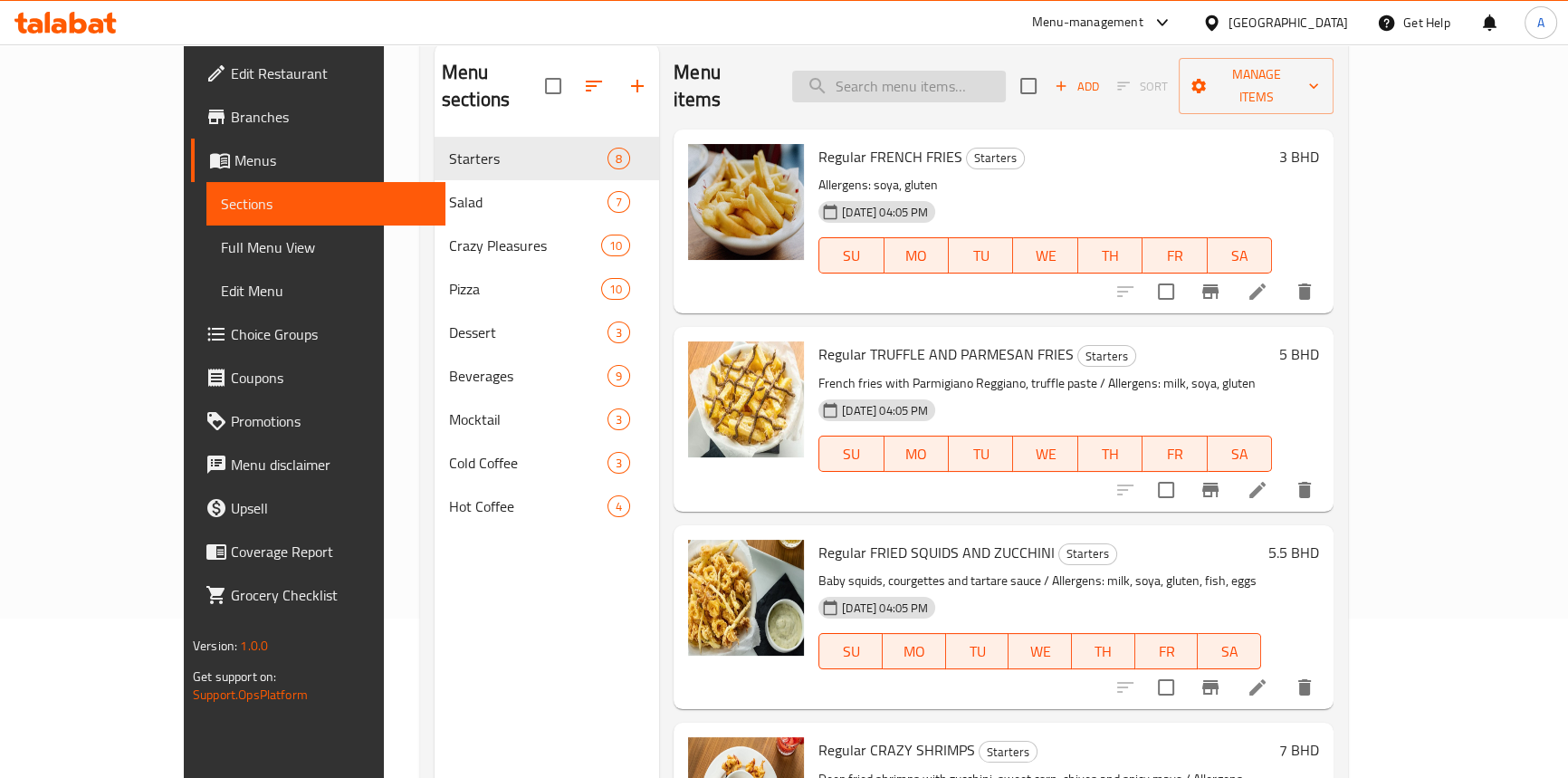
scroll to position [90, 0]
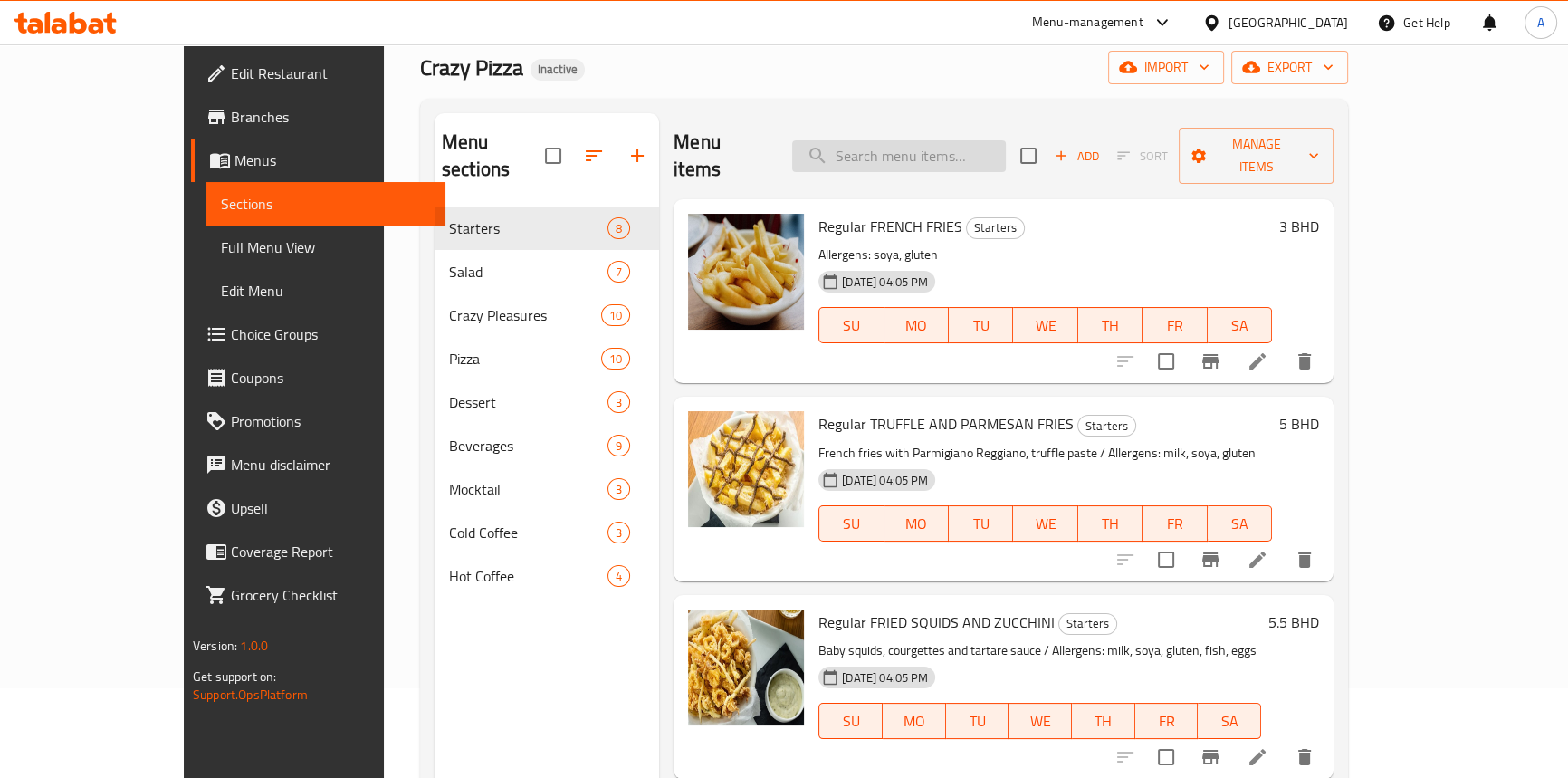
click at [945, 150] on input "search" at bounding box center [899, 156] width 213 height 32
paste input "Regular MARGHERITA"
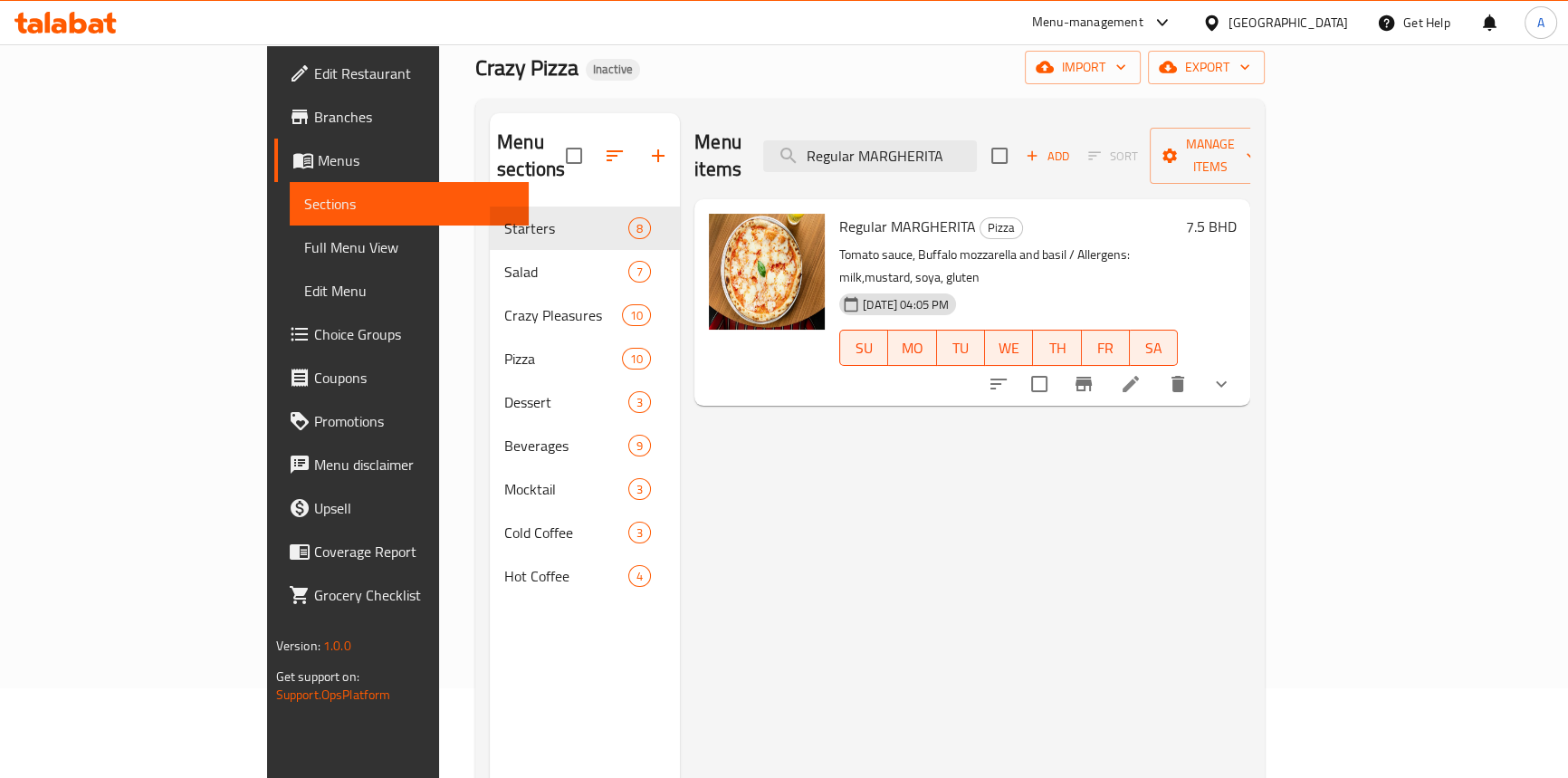
type input "Regular MARGHERITA"
click at [1139, 375] on icon at bounding box center [1130, 383] width 16 height 16
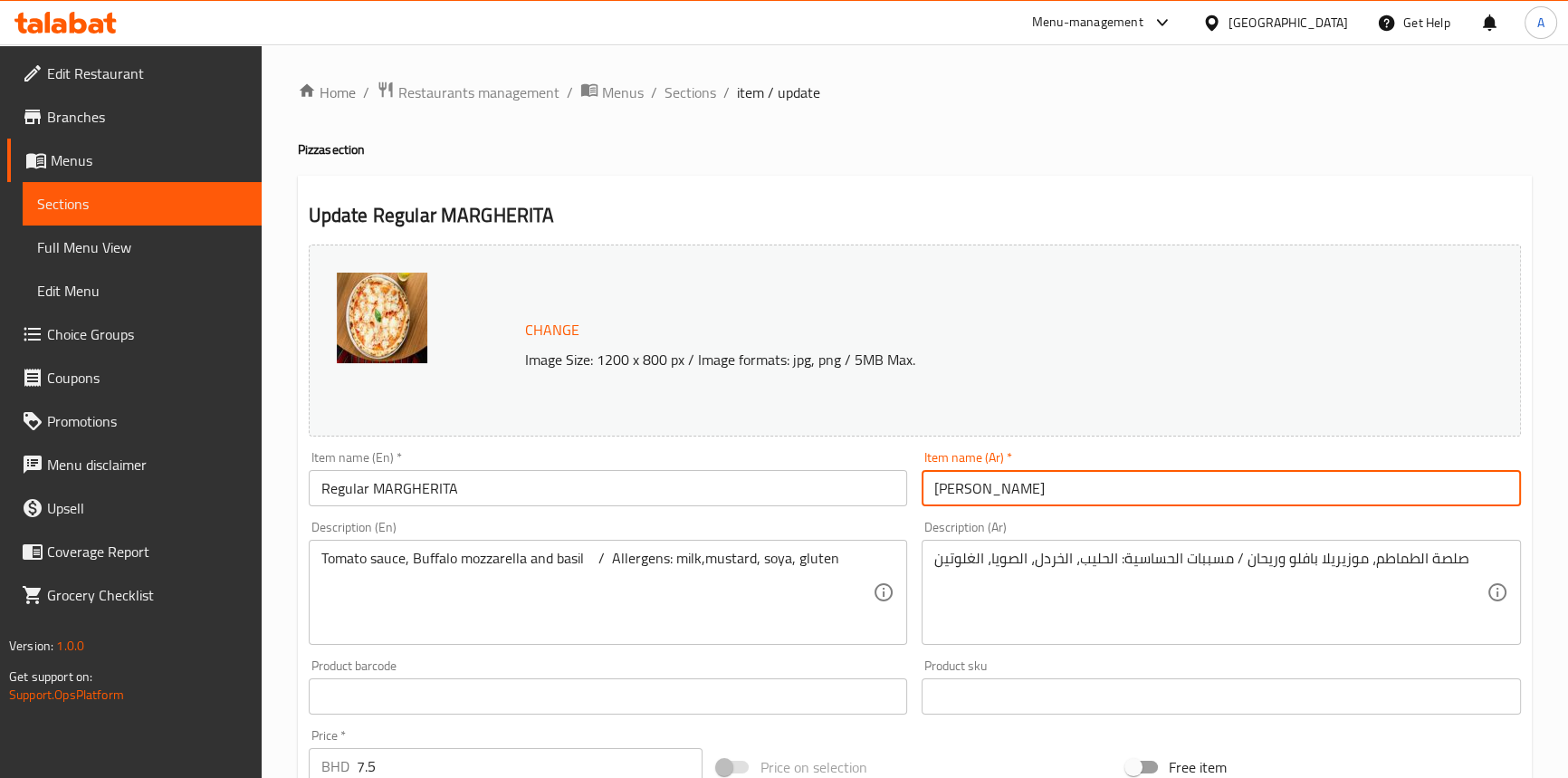
click at [988, 494] on input "مارغريتا عادي" at bounding box center [1222, 488] width 599 height 37
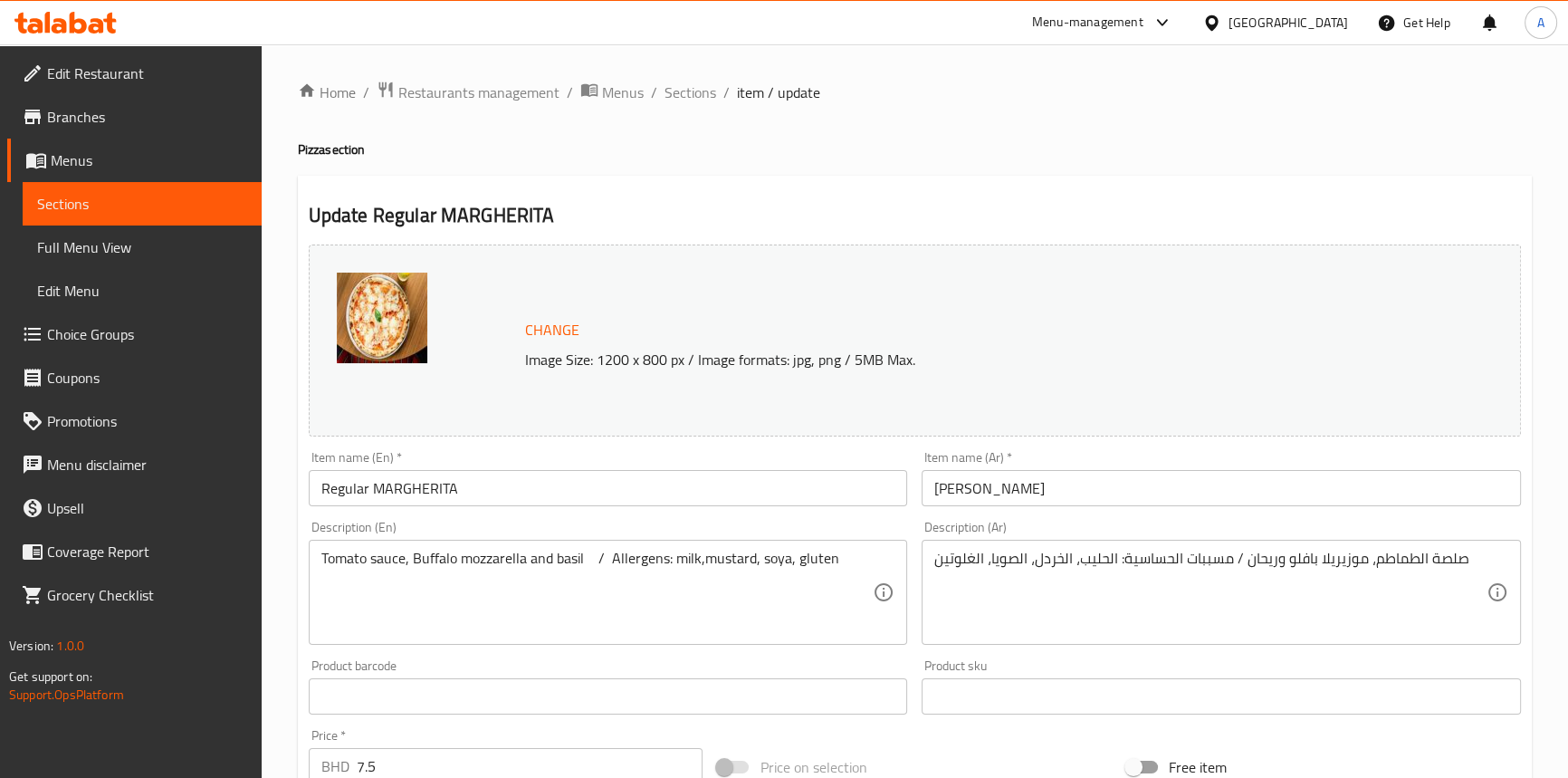
click at [446, 494] on input "Regular MARGHERITA" at bounding box center [608, 488] width 599 height 37
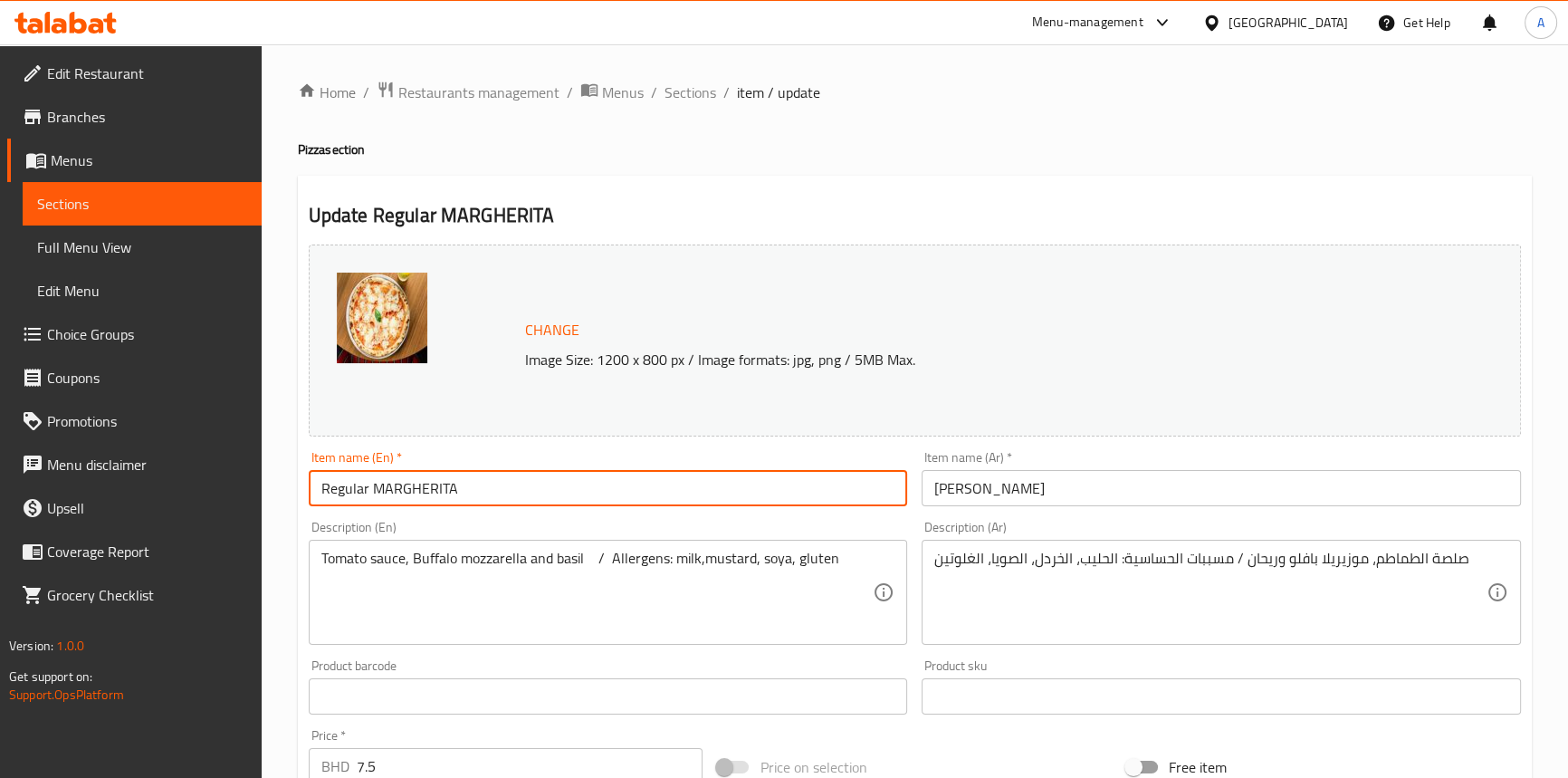
click at [446, 494] on input "Regular MARGHERITA" at bounding box center [608, 488] width 599 height 37
click at [1059, 476] on input "مارغريتا عادي" at bounding box center [1222, 488] width 599 height 37
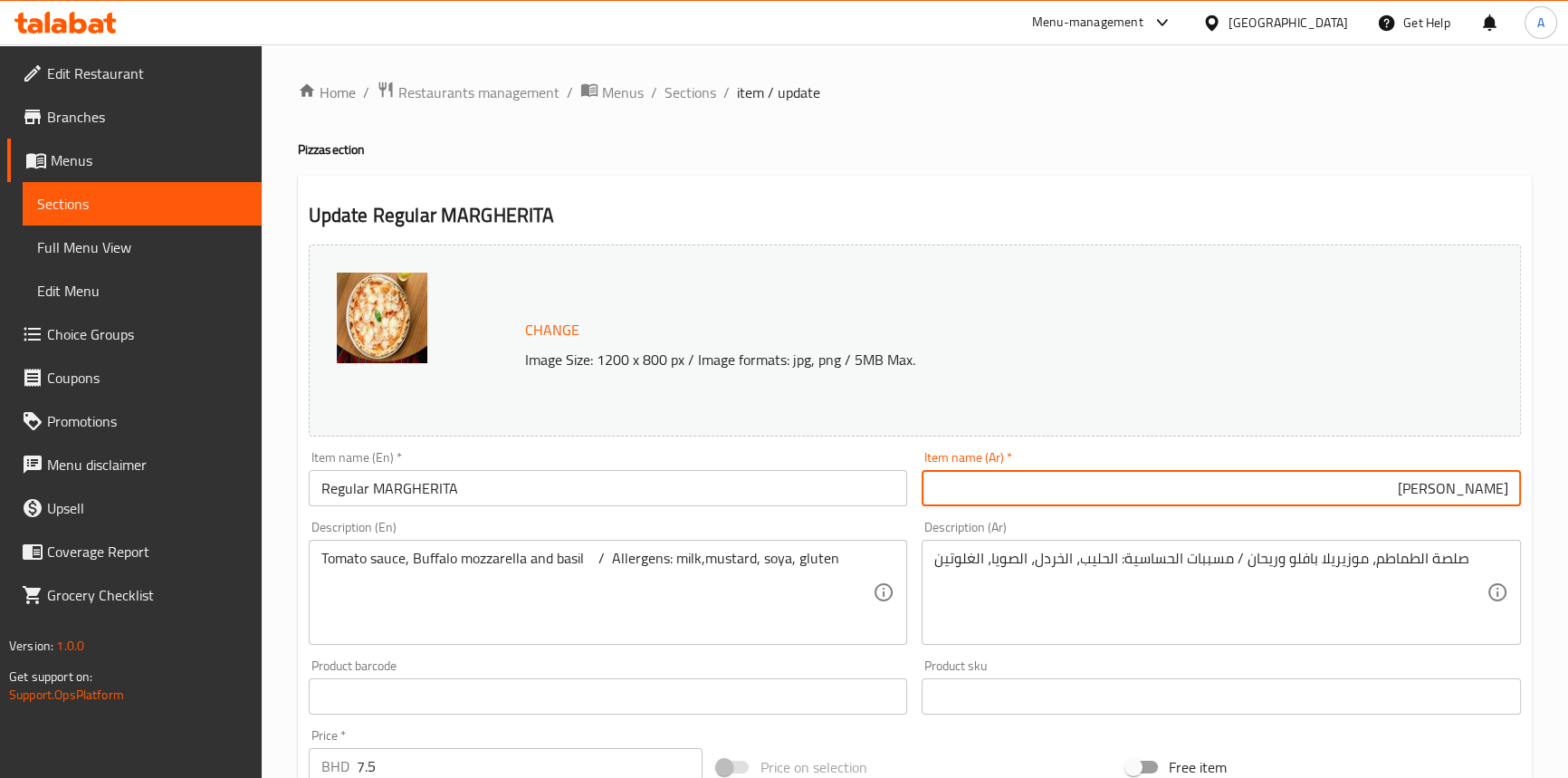
click at [1473, 487] on input "مارغريتا عادي" at bounding box center [1222, 488] width 599 height 37
paste input "ريتا"
type input "مارجريتا عادي"
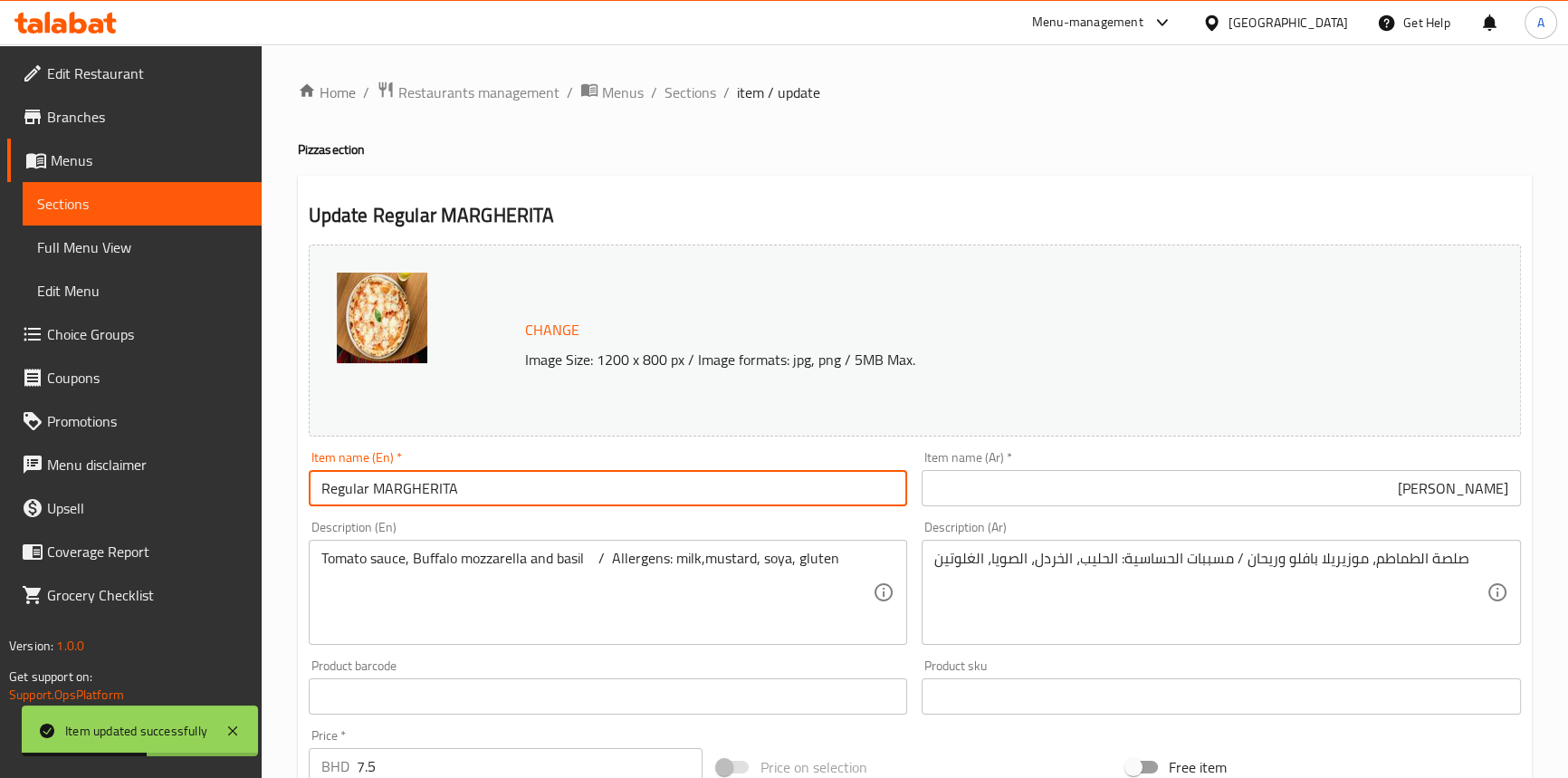
drag, startPoint x: 486, startPoint y: 490, endPoint x: 256, endPoint y: 469, distance: 231.0
click at [261, 489] on div "Edit Restaurant Branches Menus Sections Full Menu View Edit Menu Choice Groups …" at bounding box center [784, 689] width 1568 height 1291
click at [75, 241] on span "Full Menu View" at bounding box center [142, 246] width 210 height 22
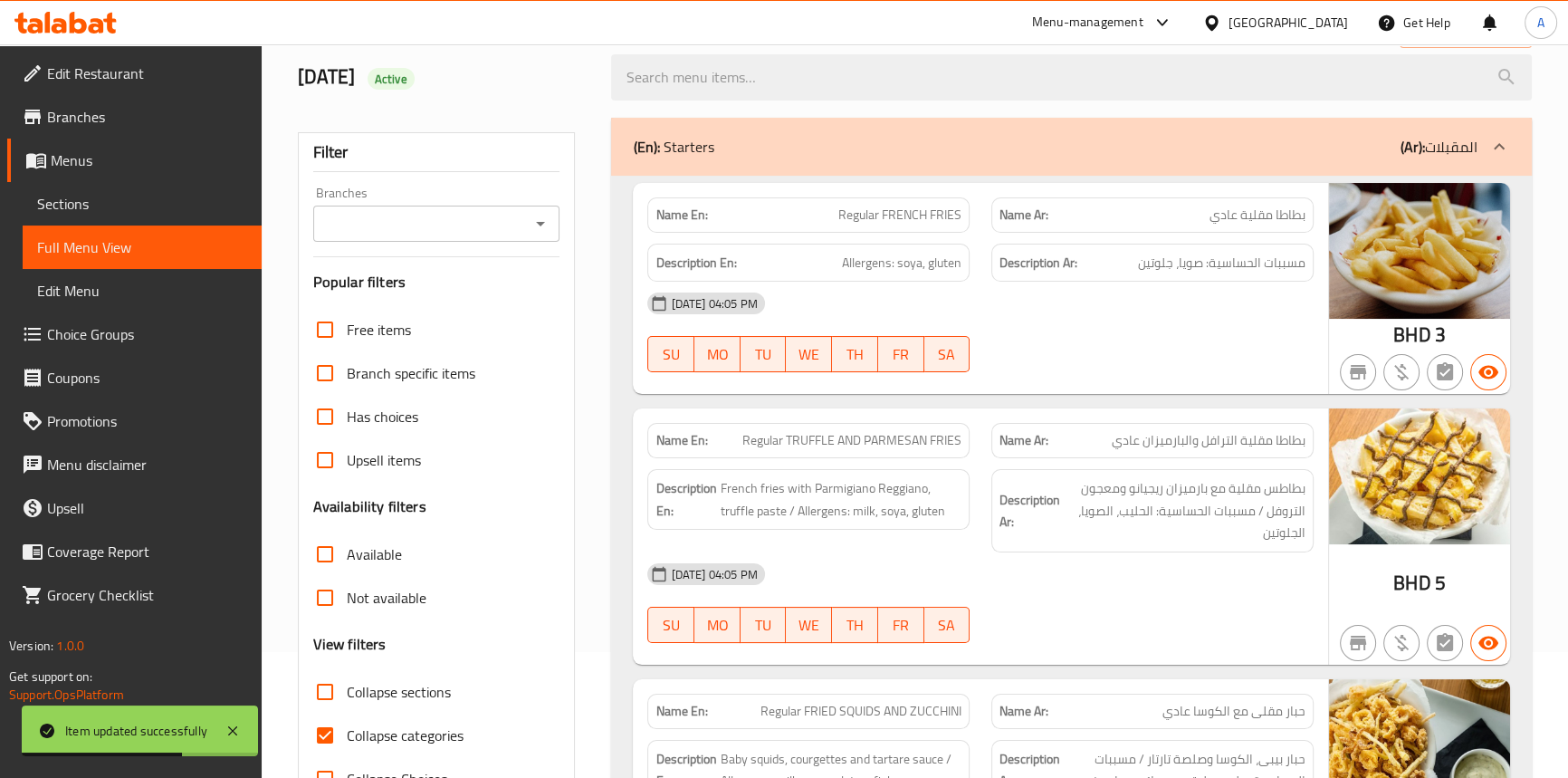
scroll to position [246, 0]
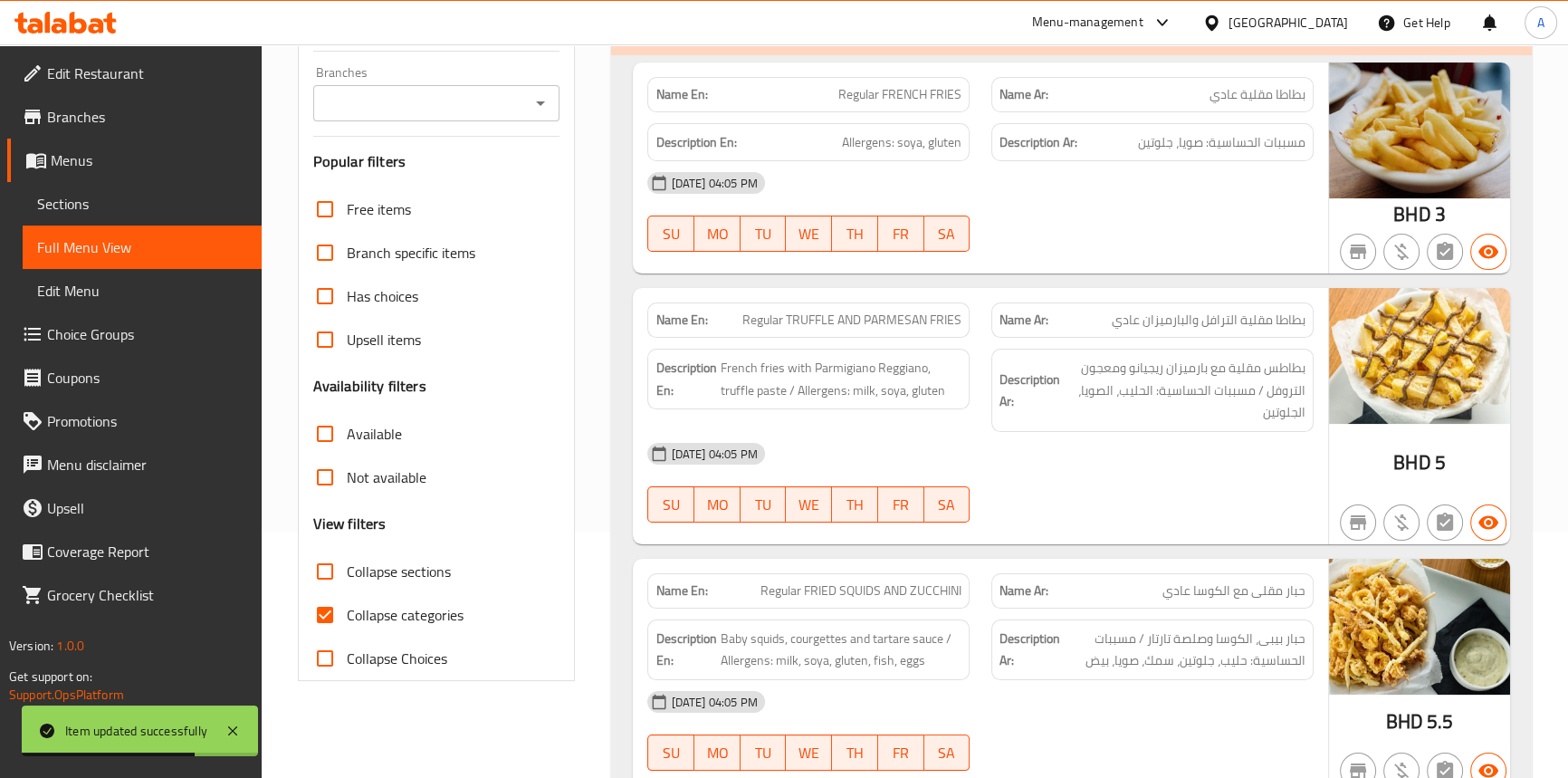
click at [315, 616] on input "Collapse categories" at bounding box center [325, 615] width 43 height 43
checkbox input "false"
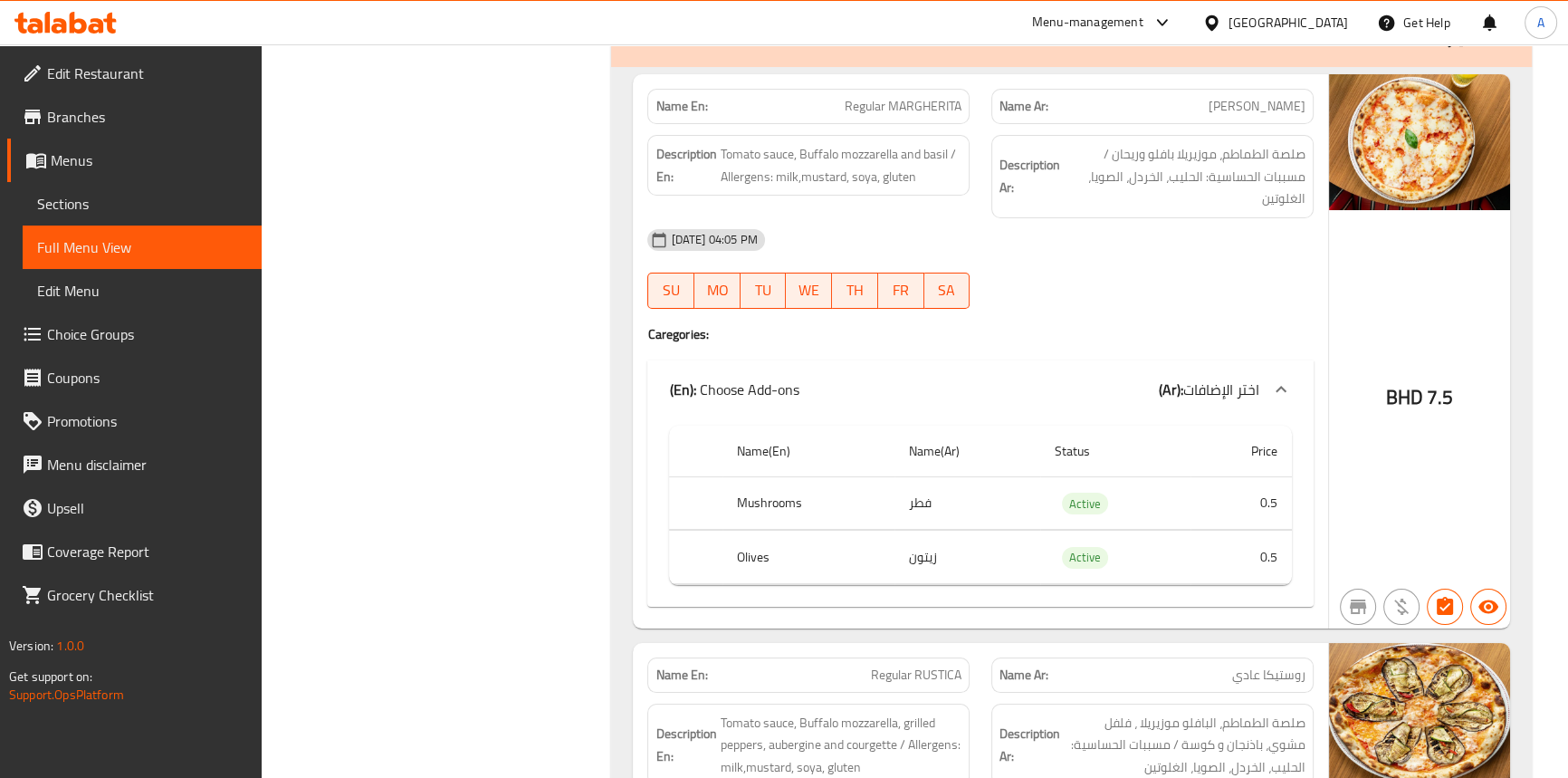
scroll to position [8761, 0]
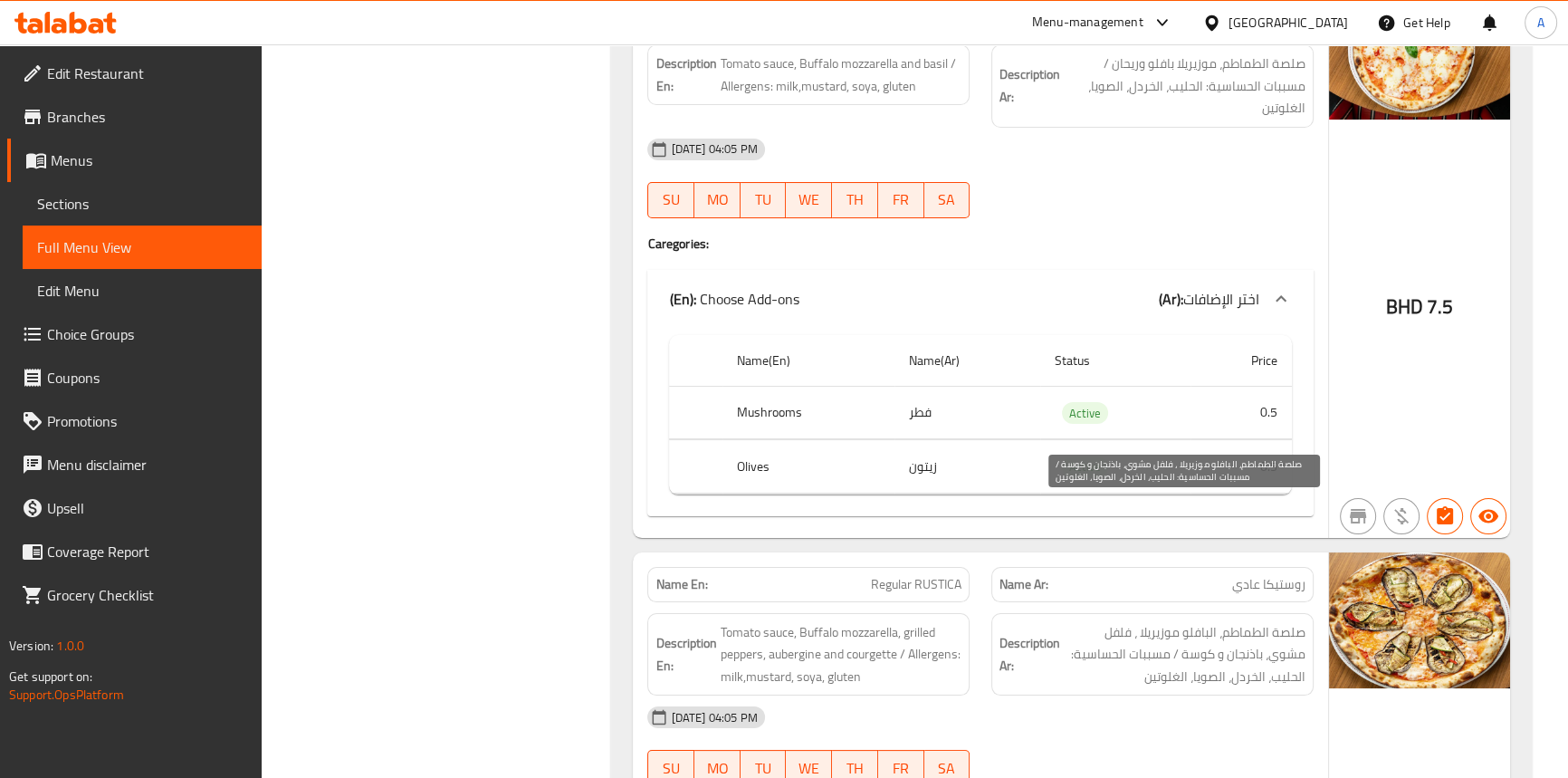
click at [1146, 622] on span "صلصة الطماطم، البافلو موزيريلا ، فلفل مشوي، باذنجان و كوسة / مسببات الحساسية: ا…" at bounding box center [1185, 655] width 242 height 67
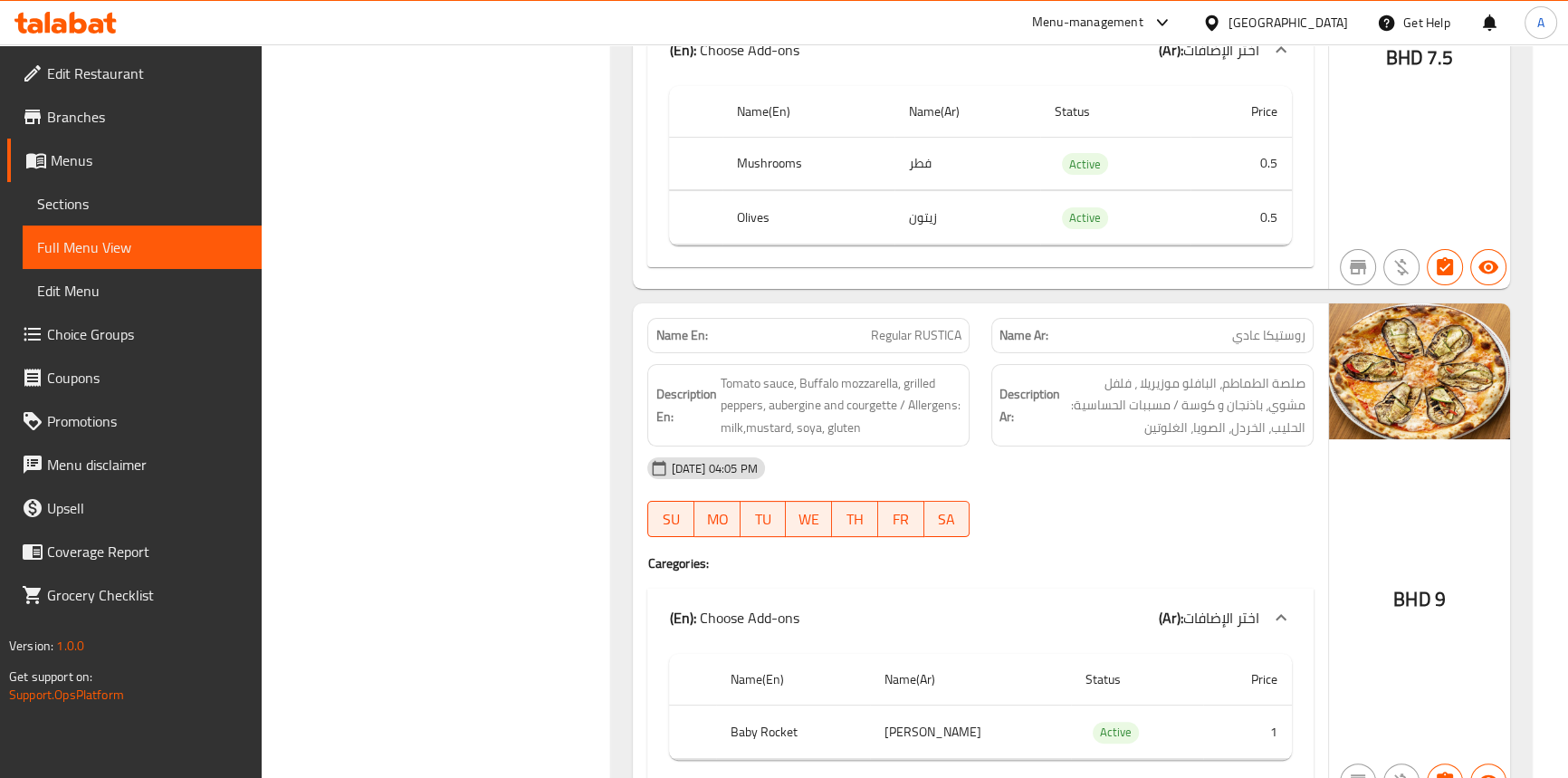
scroll to position [9091, 0]
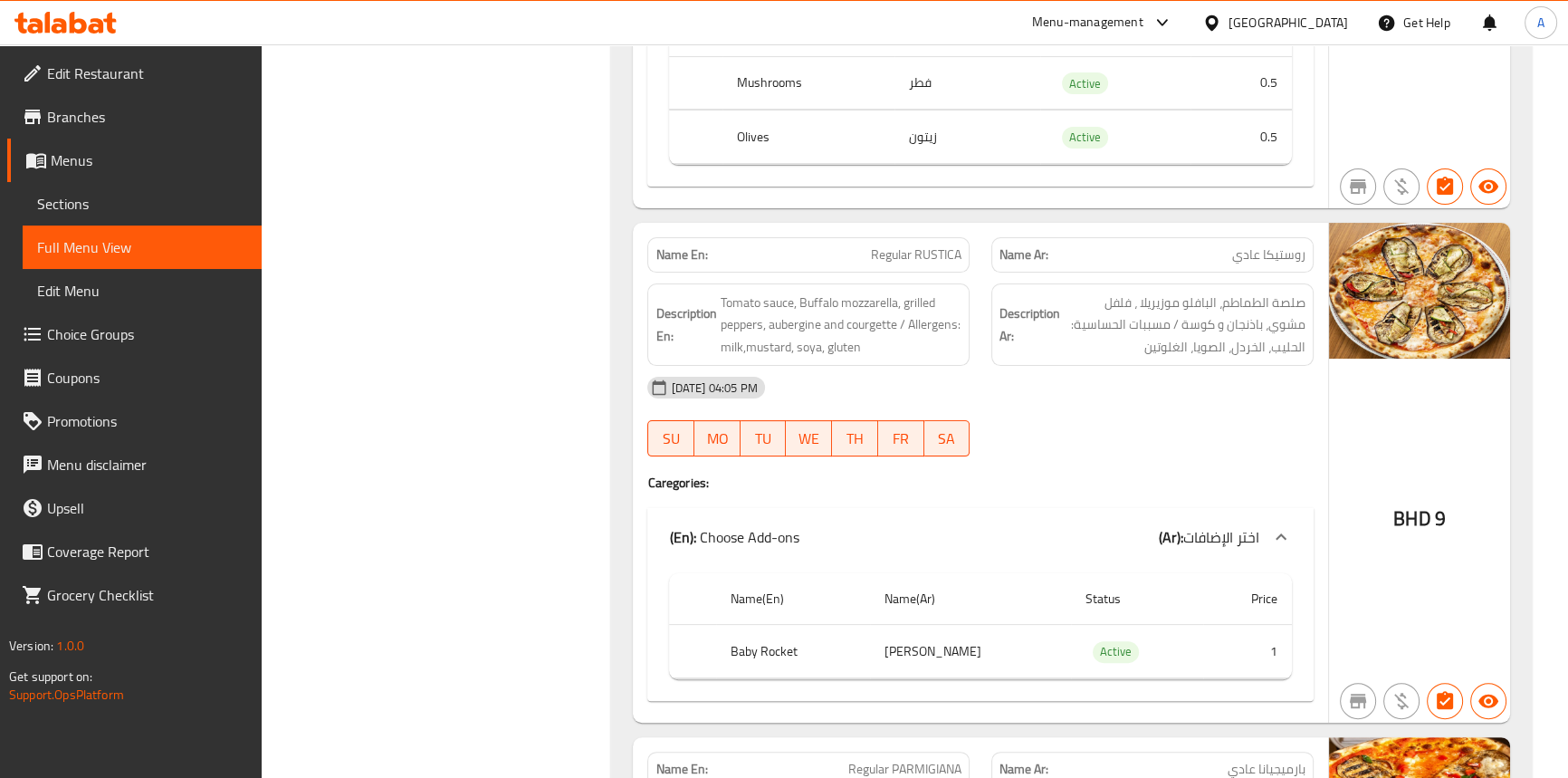
click at [927, 245] on span "Regular RUSTICA" at bounding box center [916, 255] width 91 height 19
click at [768, 291] on span "Tomato sauce, Buffalo mozzarella, grilled peppers, aubergine and courgette / Al…" at bounding box center [841, 325] width 242 height 67
click at [754, 291] on span "Tomato sauce, Buffalo mozzarella, grilled peppers, aubergine and courgette / Al…" at bounding box center [841, 325] width 242 height 67
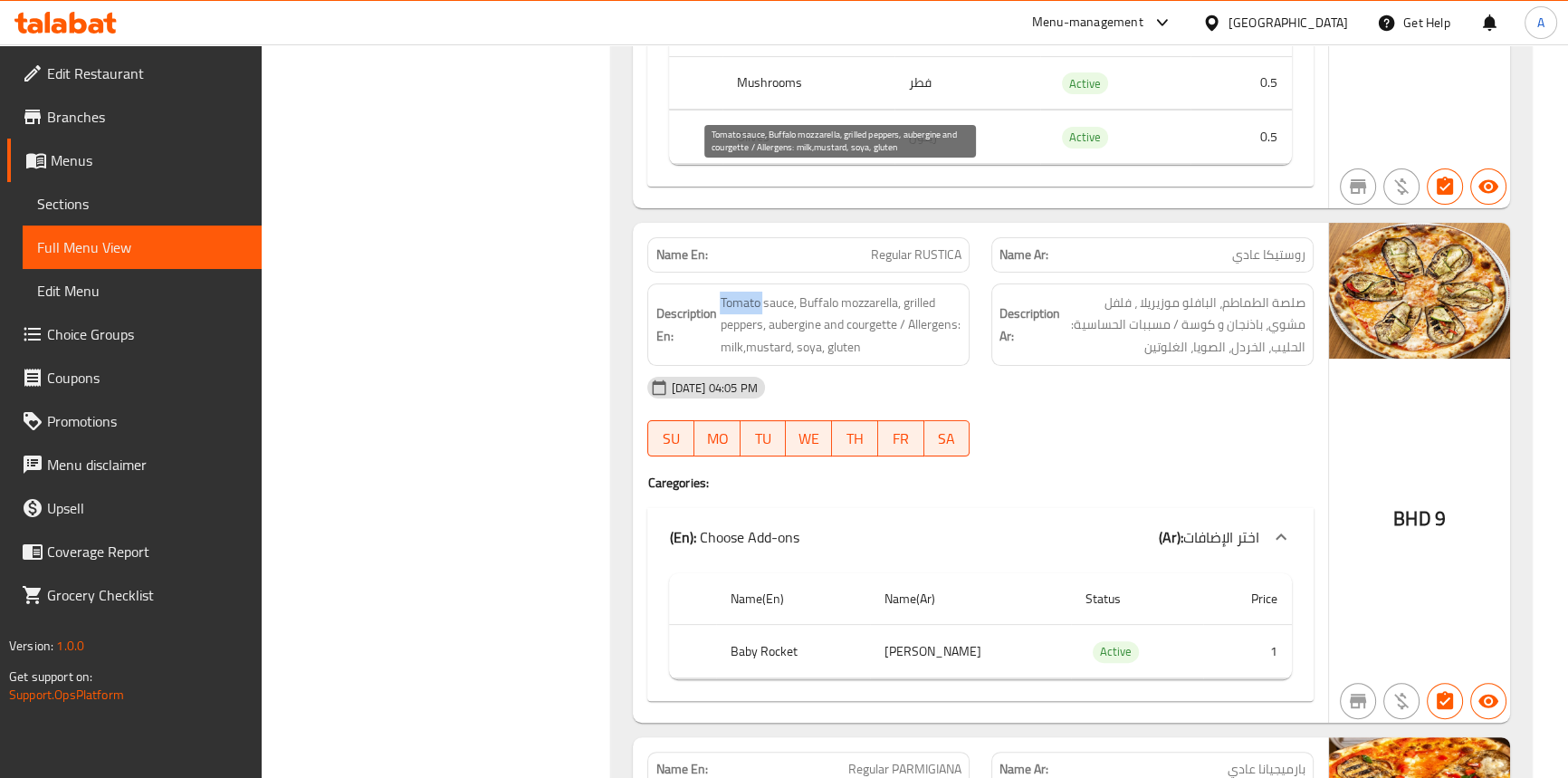
click at [754, 291] on span "Tomato sauce, Buffalo mozzarella, grilled peppers, aubergine and courgette / Al…" at bounding box center [841, 325] width 242 height 67
click at [830, 291] on span "Tomato sauce, Buffalo mozzarella, grilled peppers, aubergine and courgette / Al…" at bounding box center [841, 325] width 242 height 67
click at [856, 291] on span "Tomato sauce, Buffalo mozzarella, grilled peppers, aubergine and courgette / Al…" at bounding box center [841, 325] width 242 height 67
click at [741, 291] on span "Tomato sauce, Buffalo mozzarella, grilled peppers, aubergine and courgette / Al…" at bounding box center [841, 325] width 242 height 67
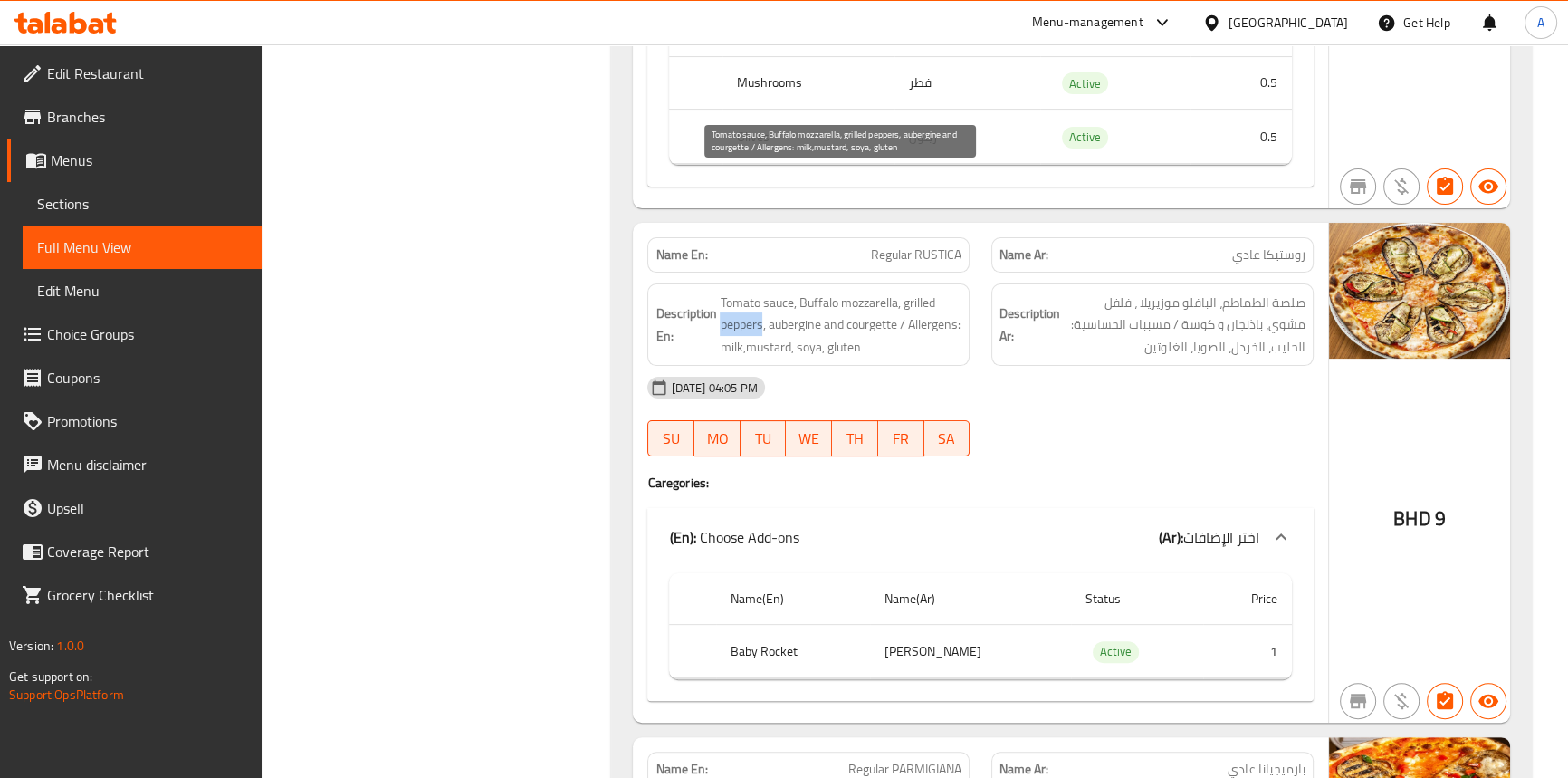
click at [741, 291] on span "Tomato sauce, Buffalo mozzarella, grilled peppers, aubergine and courgette / Al…" at bounding box center [841, 325] width 242 height 67
click at [924, 291] on span "Tomato sauce, Buffalo mozzarella, grilled peppers, aubergine and courgette / Al…" at bounding box center [841, 325] width 242 height 67
drag, startPoint x: 924, startPoint y: 170, endPoint x: 803, endPoint y: 219, distance: 130.5
click at [925, 291] on span "Tomato sauce, Buffalo mozzarella, grilled peppers, aubergine and courgette / Al…" at bounding box center [841, 325] width 242 height 67
click at [789, 291] on span "Tomato sauce, Buffalo mozzarella, grilled peppers, aubergine and courgette / Al…" at bounding box center [841, 325] width 242 height 67
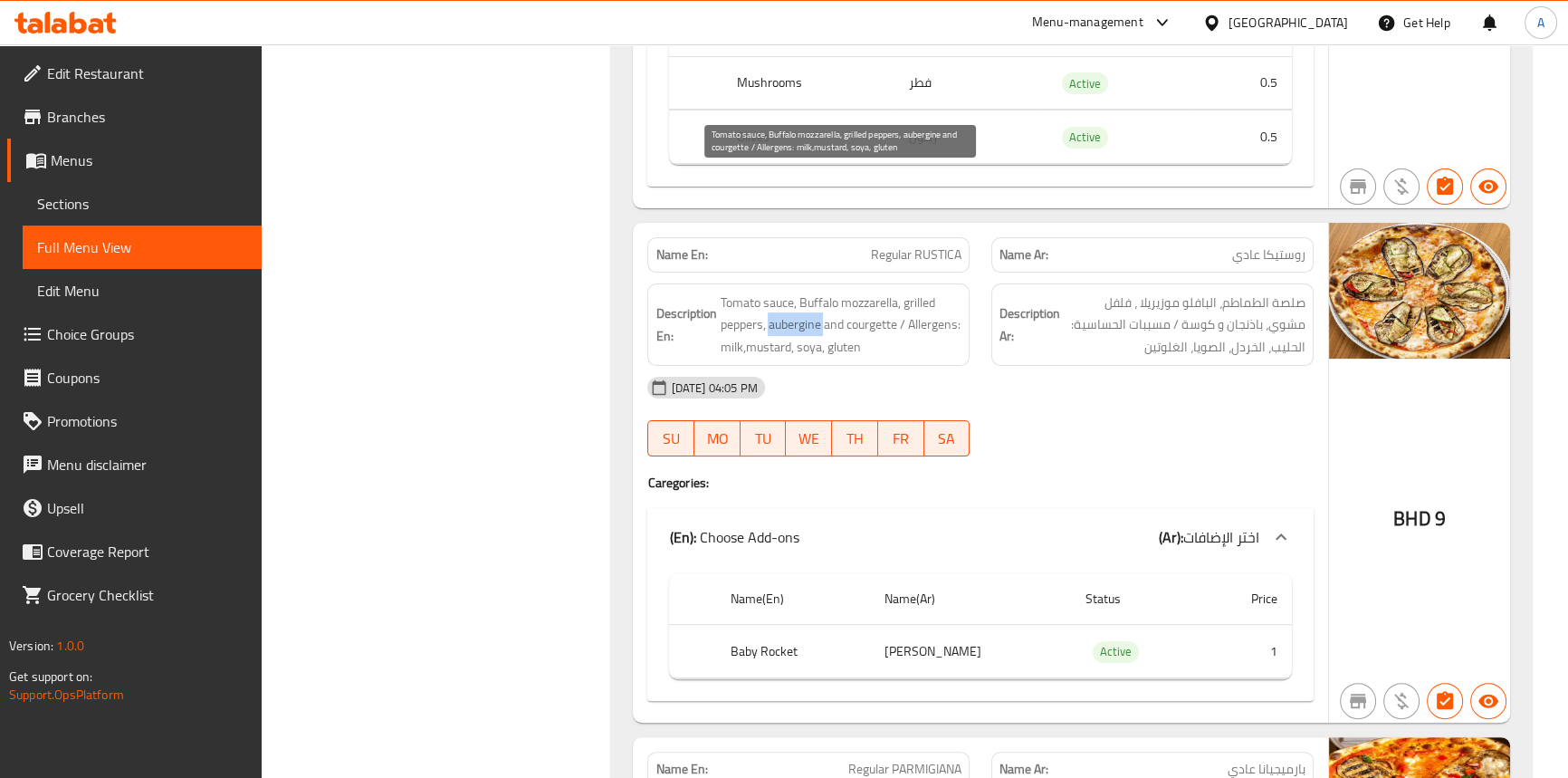
click at [789, 291] on span "Tomato sauce, Buffalo mozzarella, grilled peppers, aubergine and courgette / Al…" at bounding box center [841, 325] width 242 height 67
click at [940, 291] on span "Tomato sauce, Buffalo mozzarella, grilled peppers, aubergine and courgette / Al…" at bounding box center [841, 325] width 242 height 67
click at [733, 291] on span "Tomato sauce, Buffalo mozzarella, grilled peppers, aubergine and courgette / Al…" at bounding box center [841, 325] width 242 height 67
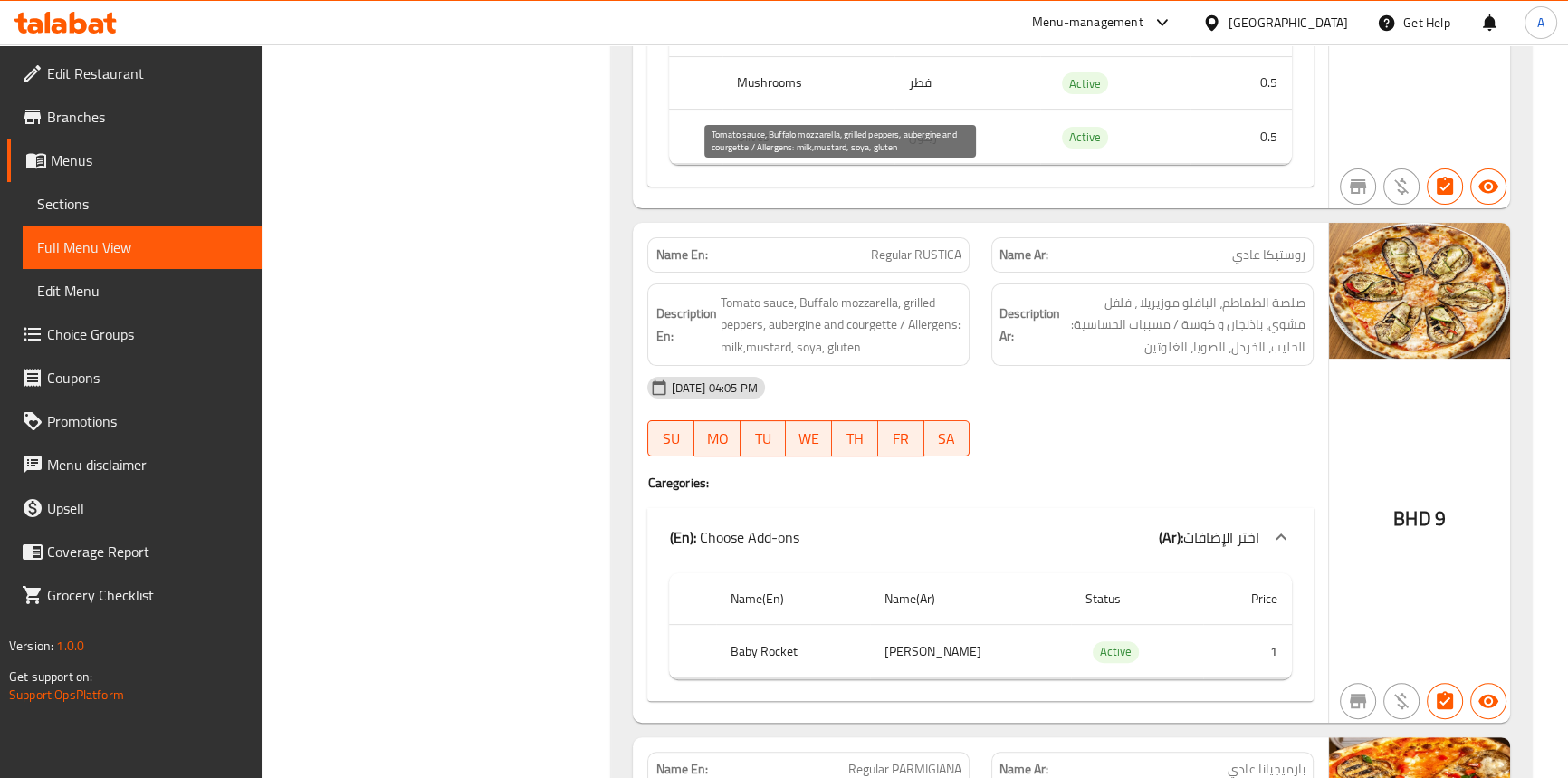
click at [752, 291] on span "Tomato sauce, Buffalo mozzarella, grilled peppers, aubergine and courgette / Al…" at bounding box center [841, 325] width 242 height 67
click at [805, 291] on span "Tomato sauce, Buffalo mozzarella, grilled peppers, aubergine and courgette / Al…" at bounding box center [841, 325] width 242 height 67
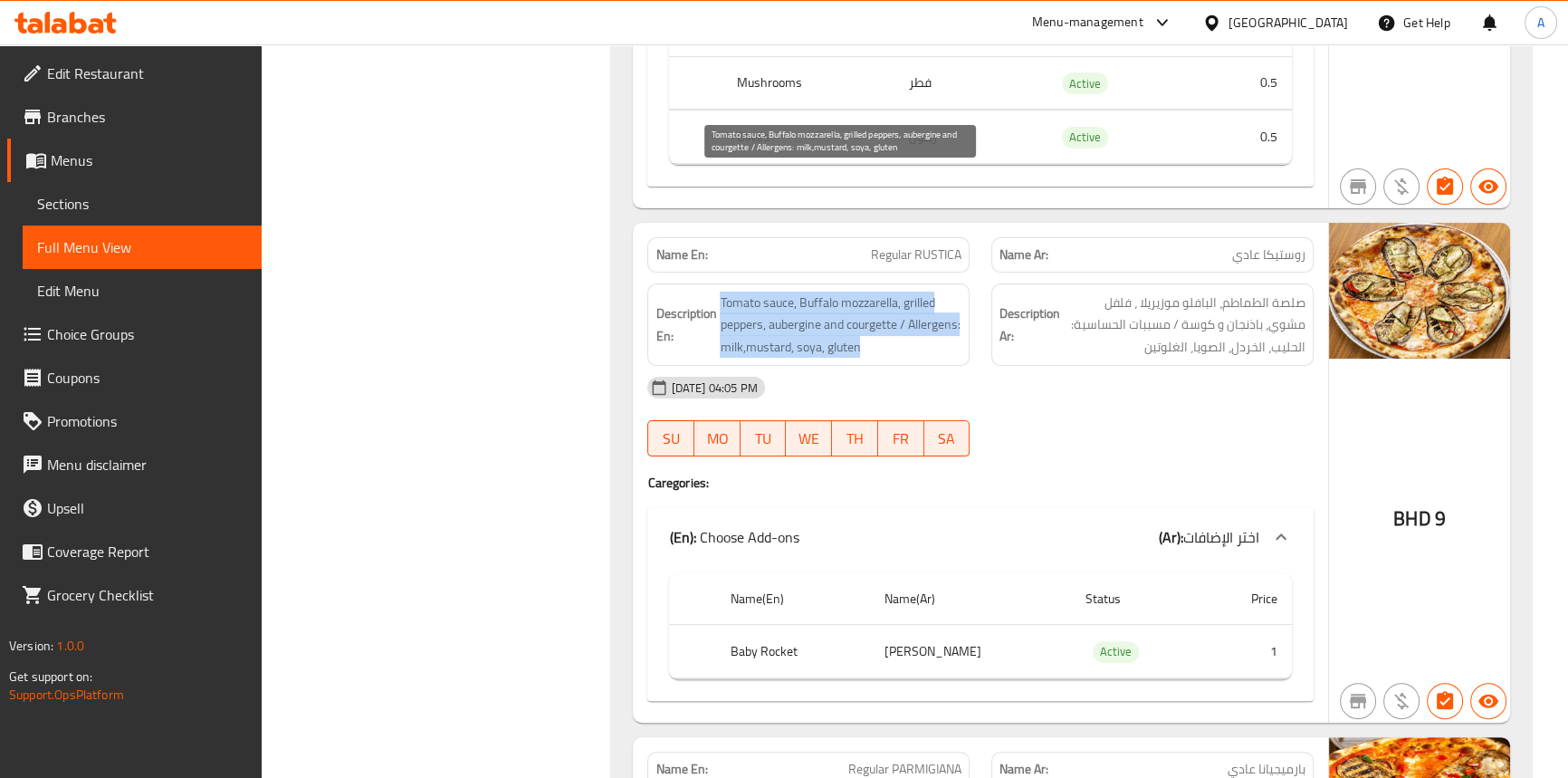
click at [805, 291] on span "Tomato sauce, Buffalo mozzarella, grilled peppers, aubergine and courgette / Al…" at bounding box center [841, 325] width 242 height 67
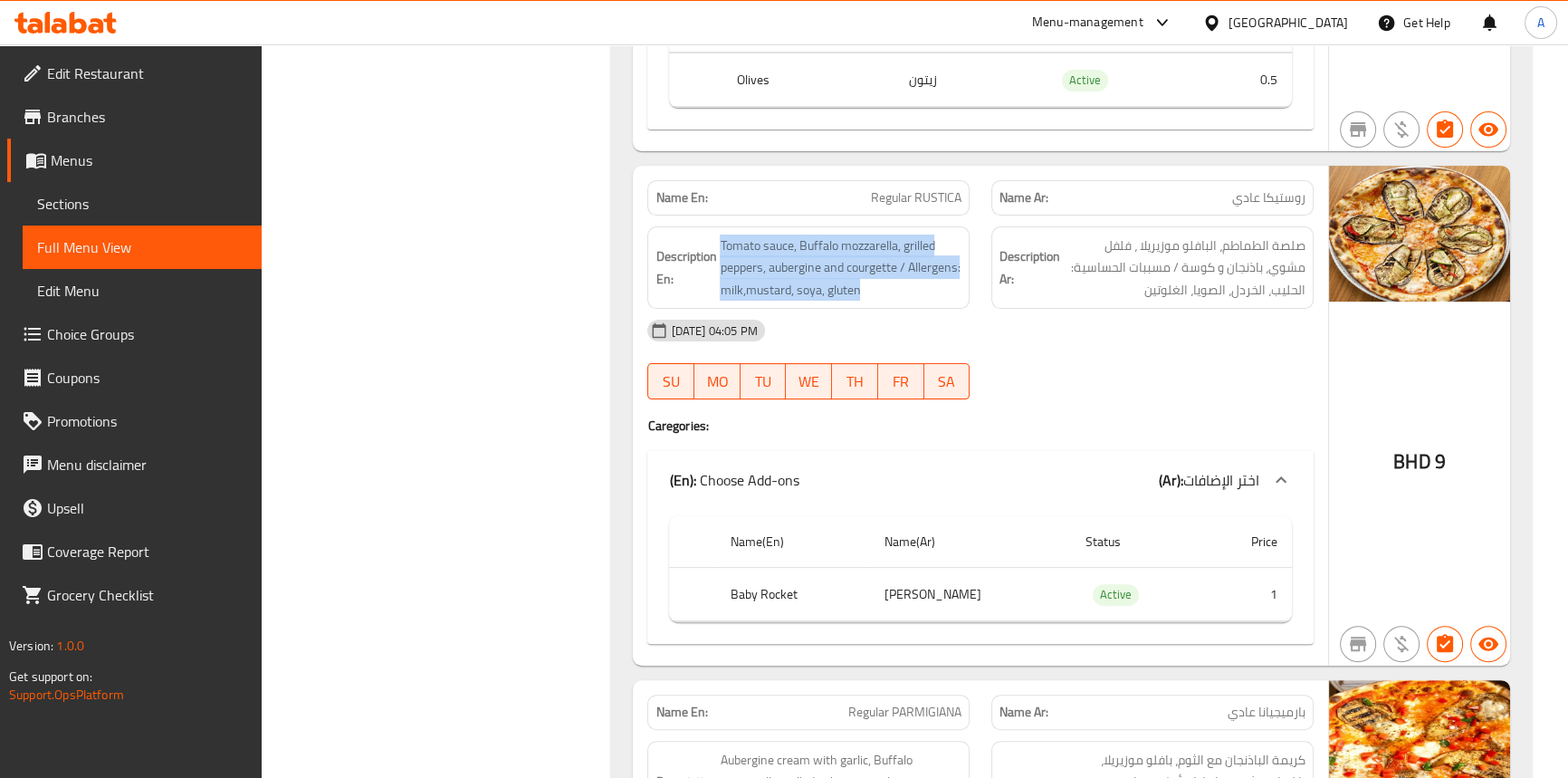
scroll to position [9173, 0]
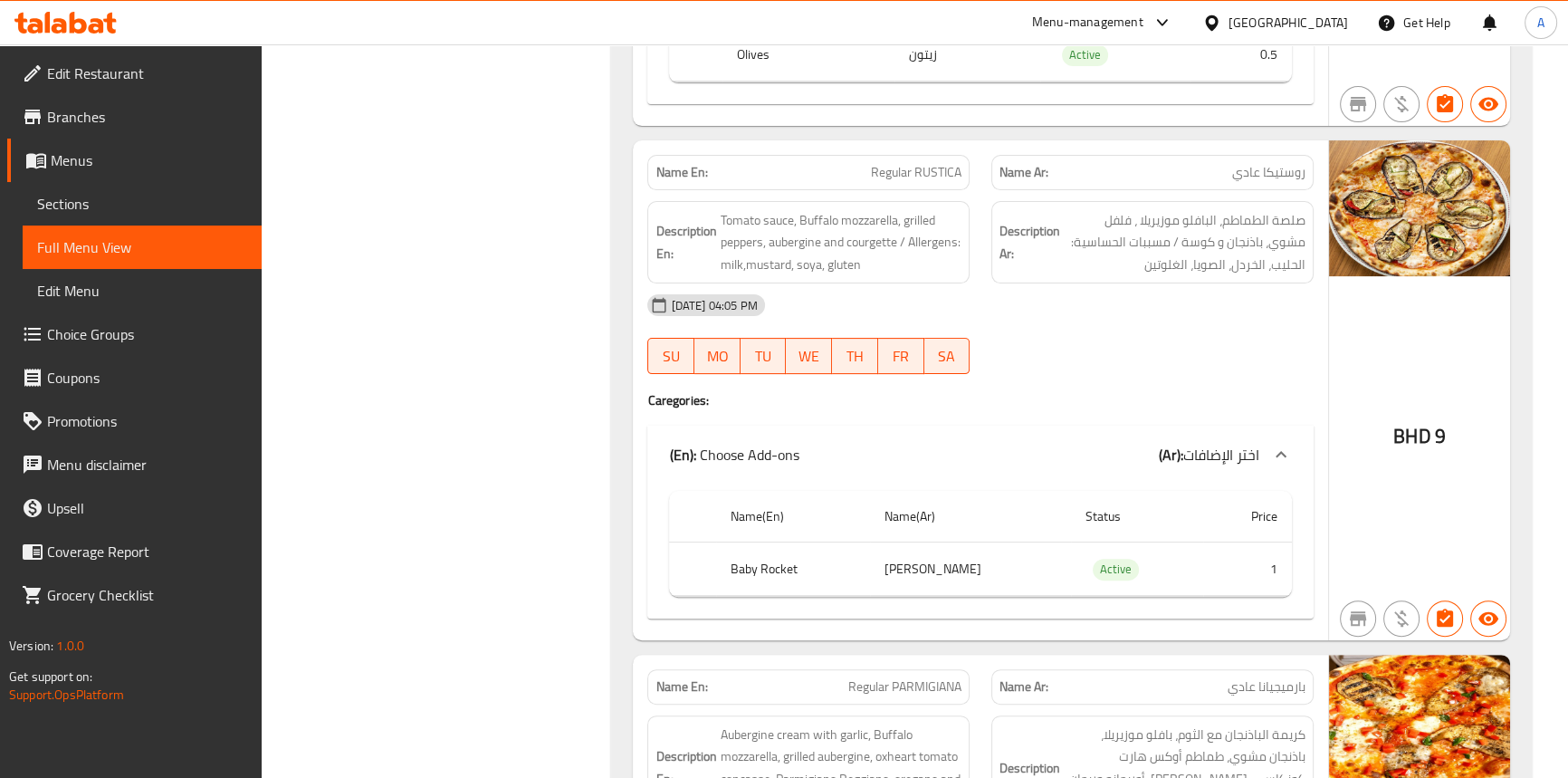
click at [783, 542] on th "Baby Rocket" at bounding box center [793, 568] width 154 height 53
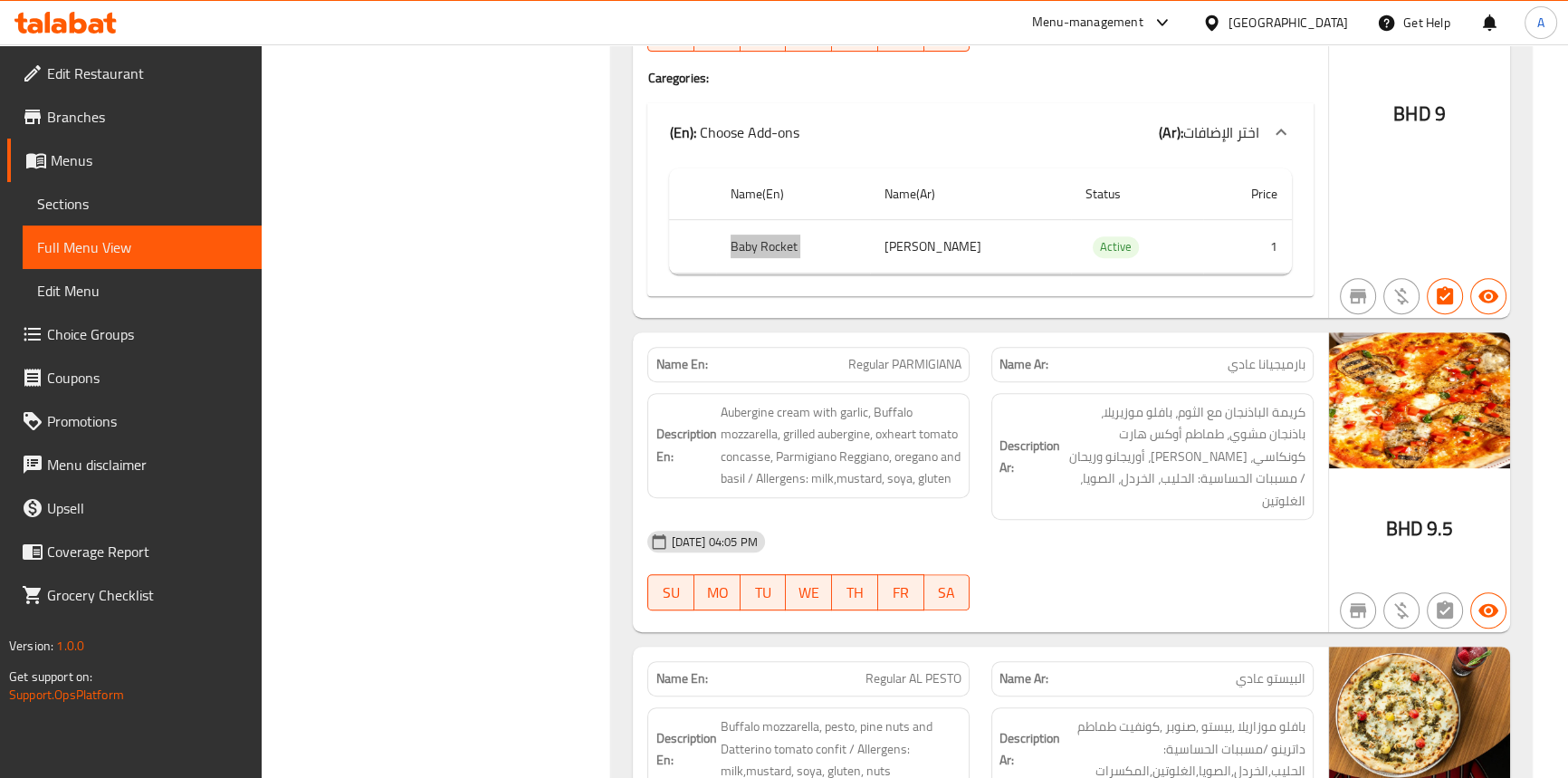
scroll to position [9502, 0]
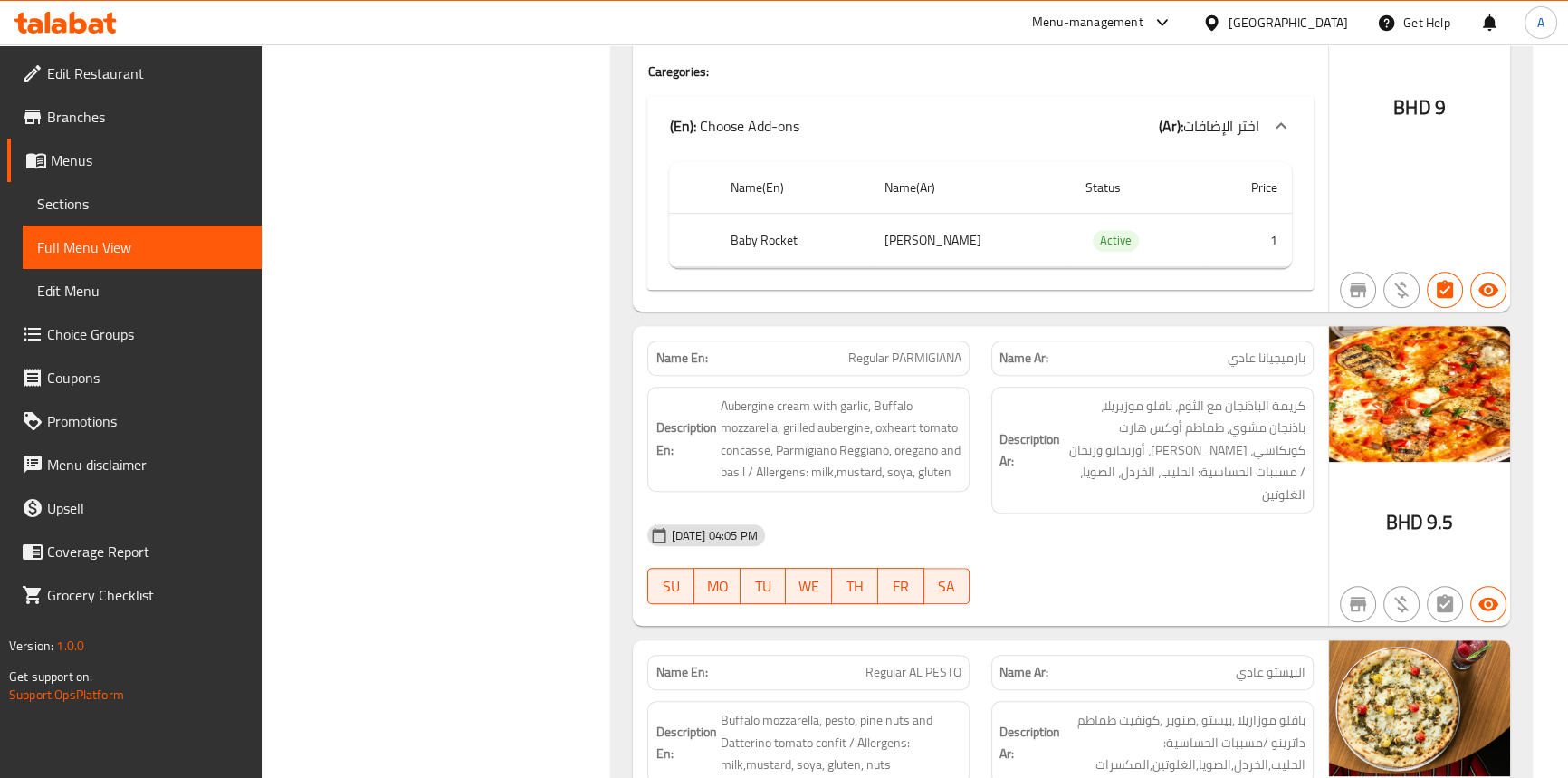
click at [1007, 513] on div "14-09-2025 04:05 PM" at bounding box center [980, 535] width 687 height 43
click at [932, 348] on span "Regular PARMIGIANA" at bounding box center [904, 358] width 113 height 19
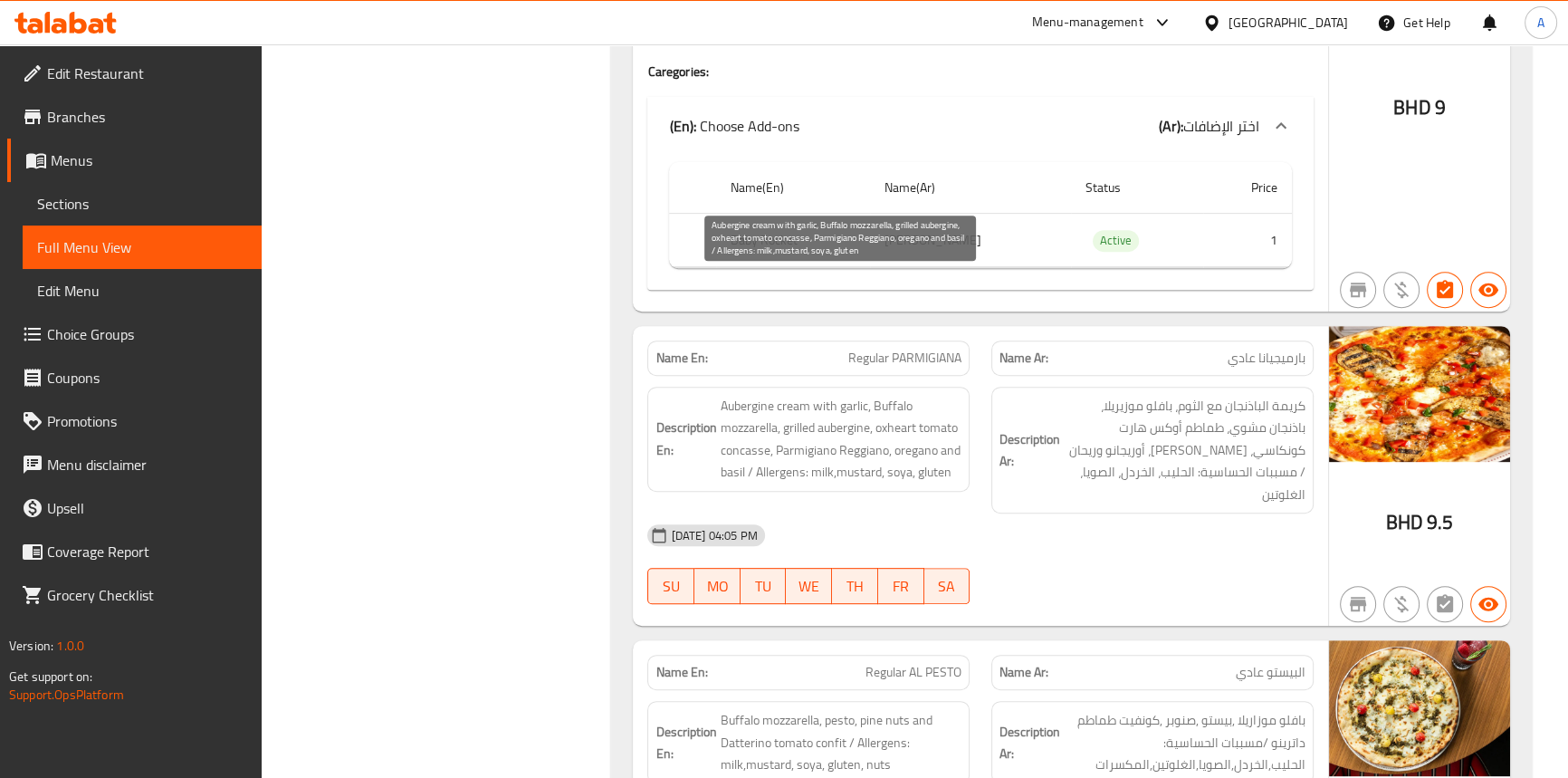
click at [784, 395] on span "Aubergine cream with garlic, Buffalo mozzarella, grilled aubergine, oxheart tom…" at bounding box center [841, 439] width 242 height 89
click at [727, 395] on span "Aubergine cream with garlic, Buffalo mozzarella, grilled aubergine, oxheart tom…" at bounding box center [841, 439] width 242 height 89
click at [823, 395] on span "Aubergine cream with garlic, Buffalo mozzarella, grilled aubergine, oxheart tom…" at bounding box center [841, 439] width 242 height 89
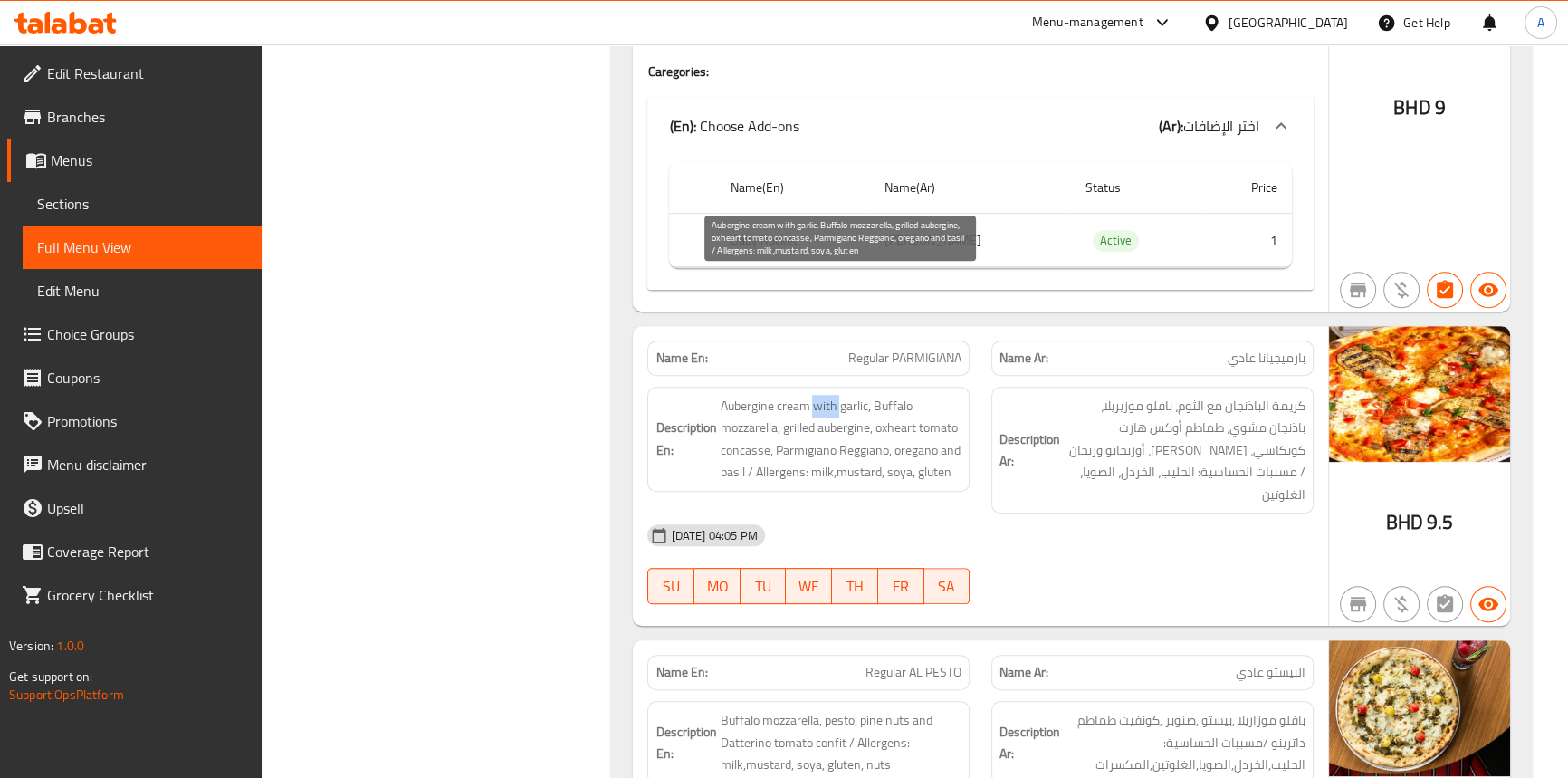
click at [823, 395] on span "Aubergine cream with garlic, Buffalo mozzarella, grilled aubergine, oxheart tom…" at bounding box center [841, 439] width 242 height 89
click at [840, 395] on span "Aubergine cream with garlic, Buffalo mozzarella, grilled aubergine, oxheart tom…" at bounding box center [841, 439] width 242 height 89
click at [896, 395] on span "Aubergine cream with garlic, Buffalo mozzarella, grilled aubergine, oxheart tom…" at bounding box center [841, 439] width 242 height 89
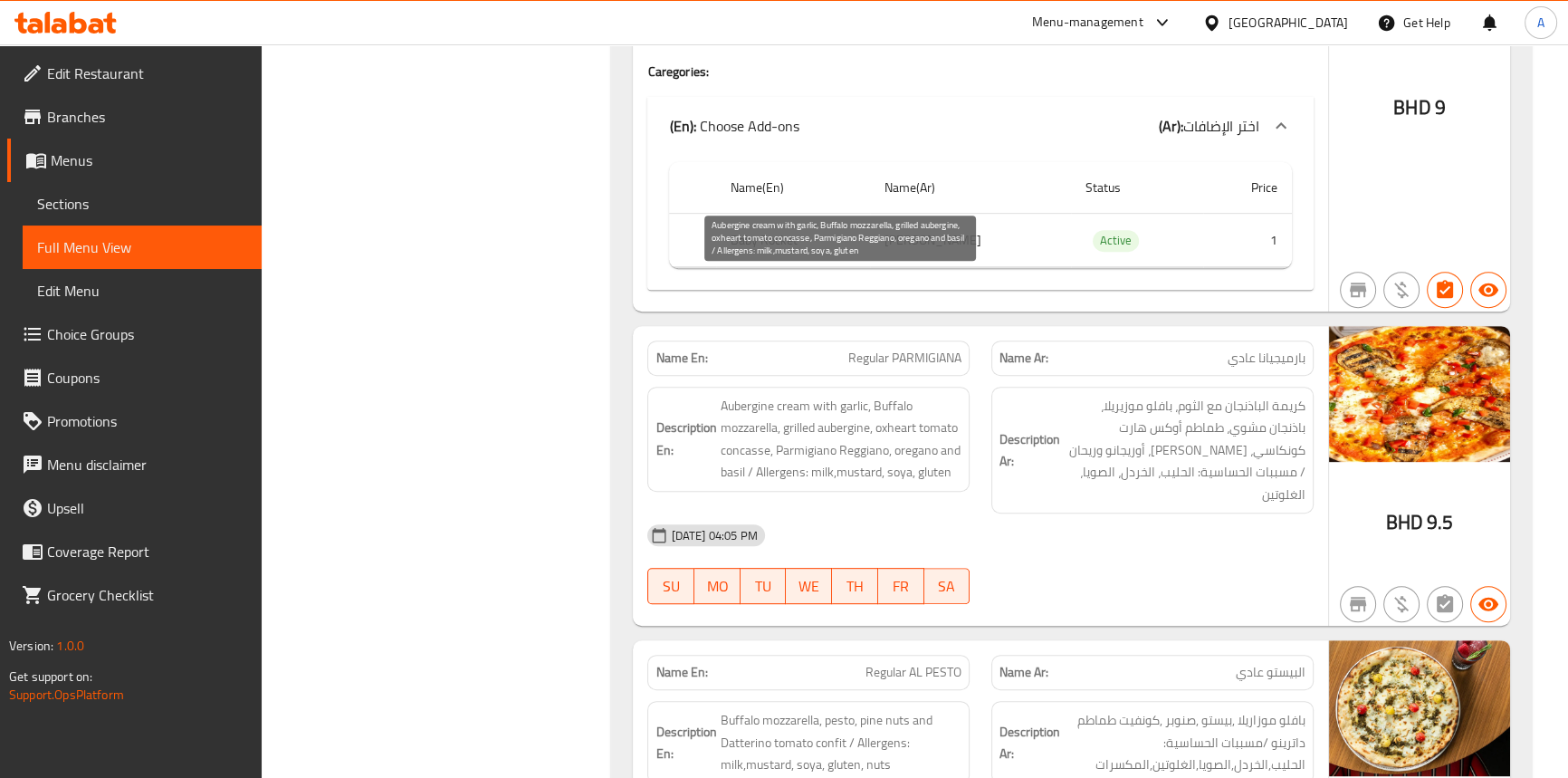
click at [772, 395] on span "Aubergine cream with garlic, Buffalo mozzarella, grilled aubergine, oxheart tom…" at bounding box center [841, 439] width 242 height 89
click at [832, 395] on span "Aubergine cream with garlic, Buffalo mozzarella, grilled aubergine, oxheart tom…" at bounding box center [841, 439] width 242 height 89
click at [805, 395] on span "Aubergine cream with garlic, Buffalo mozzarella, grilled aubergine, oxheart tom…" at bounding box center [841, 439] width 242 height 89
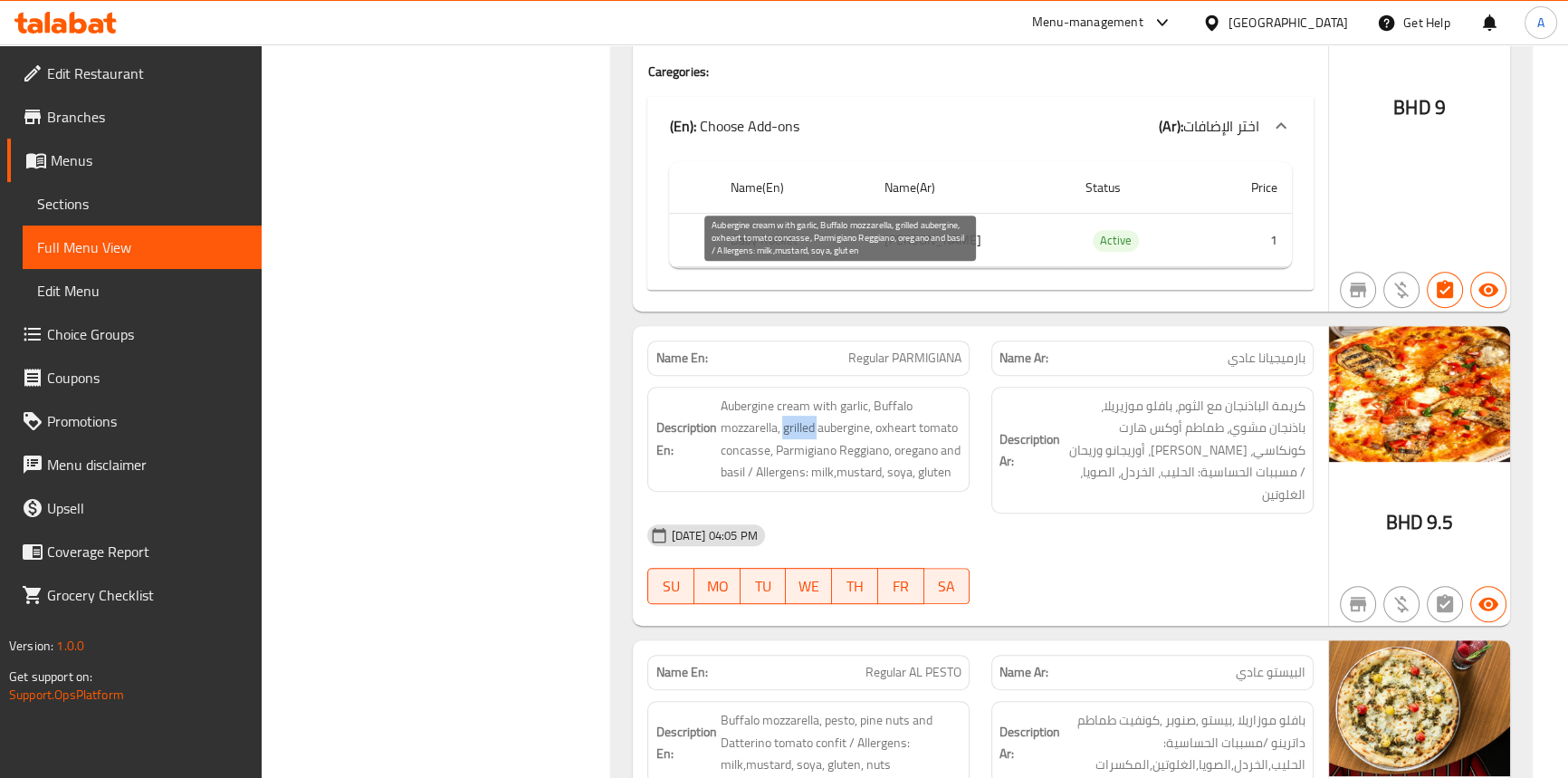
click at [805, 395] on span "Aubergine cream with garlic, Buffalo mozzarella, grilled aubergine, oxheart tom…" at bounding box center [841, 439] width 242 height 89
click at [950, 395] on span "Aubergine cream with garlic, Buffalo mozzarella, grilled aubergine, oxheart tom…" at bounding box center [841, 439] width 242 height 89
click at [897, 395] on span "Aubergine cream with garlic, Buffalo mozzarella, grilled aubergine, oxheart tom…" at bounding box center [841, 439] width 242 height 89
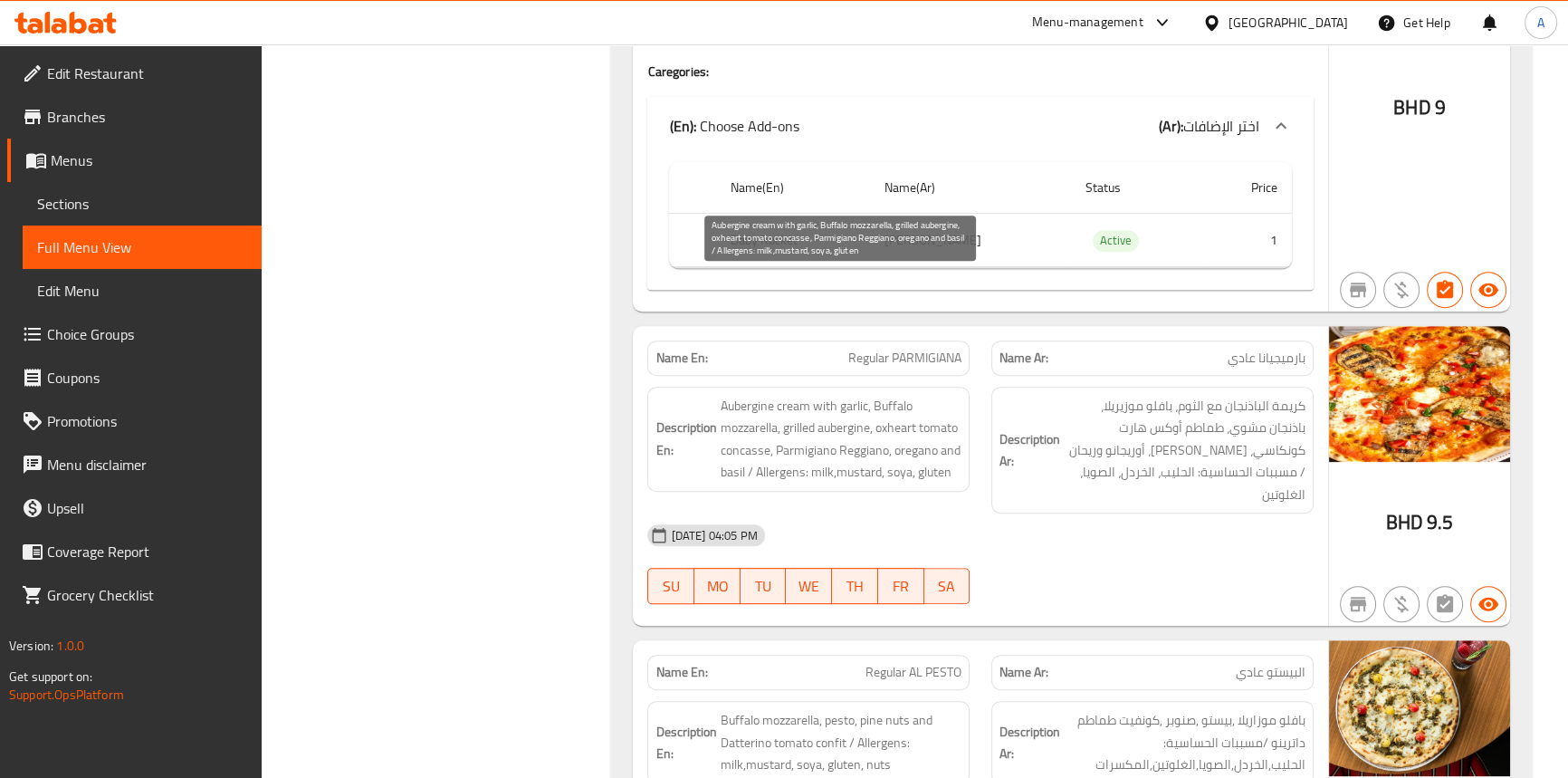
click at [748, 395] on span "Aubergine cream with garlic, Buffalo mozzarella, grilled aubergine, oxheart tom…" at bounding box center [841, 439] width 242 height 89
click at [805, 395] on span "Aubergine cream with garlic, Buffalo mozzarella, grilled aubergine, oxheart tom…" at bounding box center [841, 439] width 242 height 89
click at [814, 395] on span "Aubergine cream with garlic, Buffalo mozzarella, grilled aubergine, oxheart tom…" at bounding box center [841, 439] width 242 height 89
click at [872, 395] on span "Aubergine cream with garlic, Buffalo mozzarella, grilled aubergine, oxheart tom…" at bounding box center [841, 439] width 242 height 89
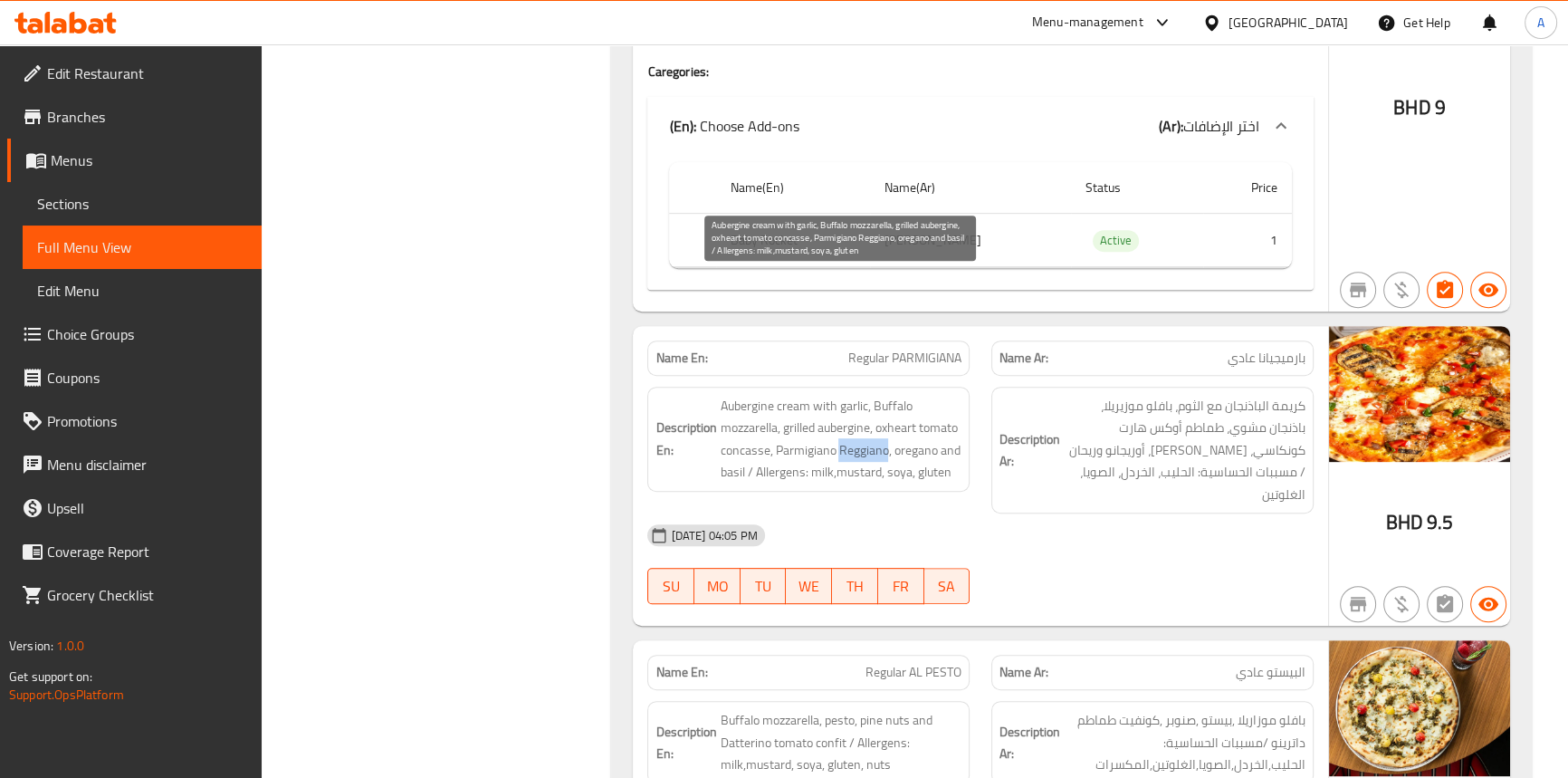
click at [872, 395] on span "Aubergine cream with garlic, Buffalo mozzarella, grilled aubergine, oxheart tom…" at bounding box center [841, 439] width 242 height 89
click at [903, 395] on span "Aubergine cream with garlic, Buffalo mozzarella, grilled aubergine, oxheart tom…" at bounding box center [841, 439] width 242 height 89
click at [958, 395] on span "Aubergine cream with garlic, Buffalo mozzarella, grilled aubergine, oxheart tom…" at bounding box center [841, 439] width 242 height 89
click at [784, 395] on span "Aubergine cream with garlic, Buffalo mozzarella, grilled aubergine, oxheart tom…" at bounding box center [841, 439] width 242 height 89
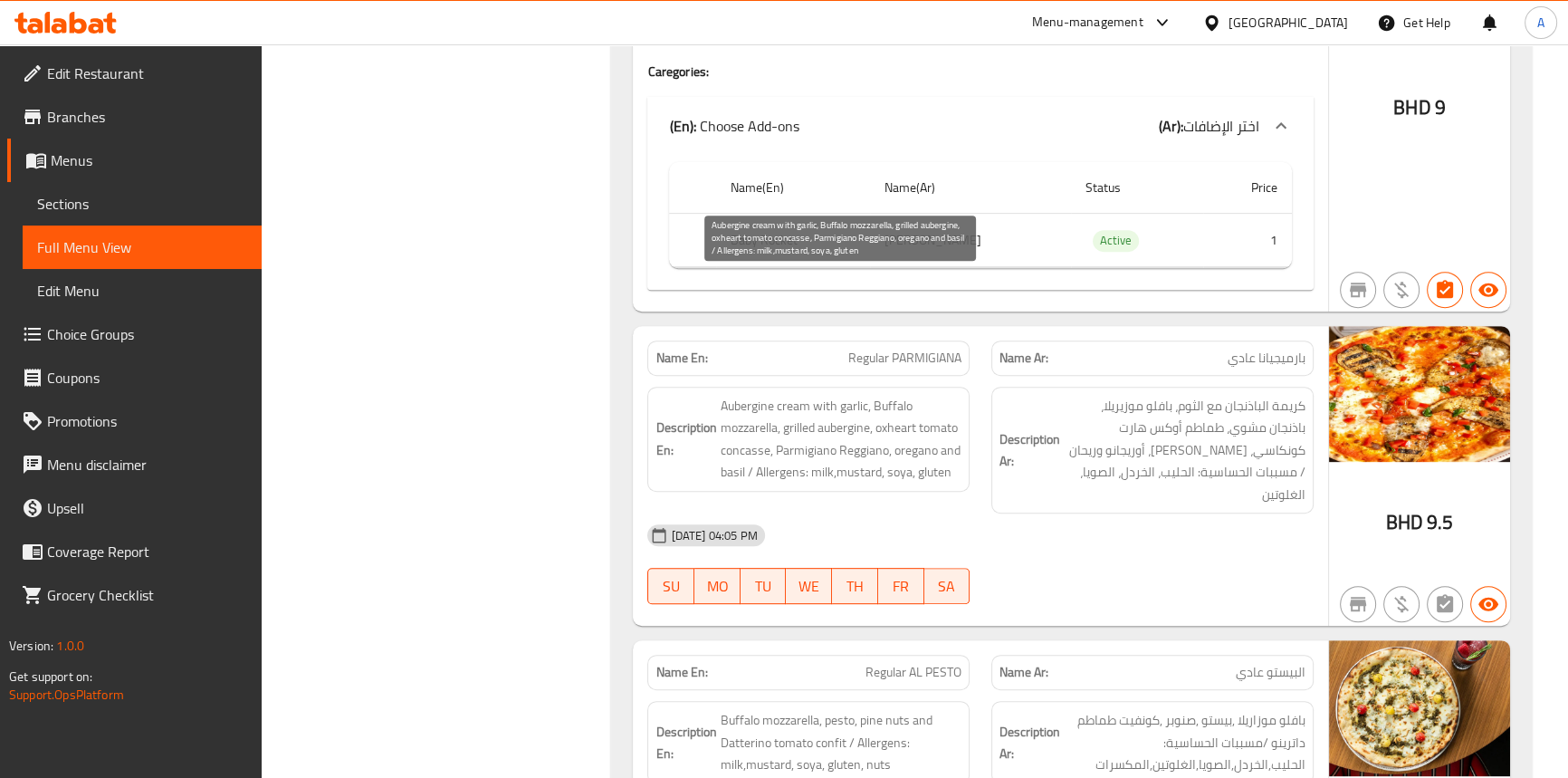
click at [824, 395] on span "Aubergine cream with garlic, Buffalo mozzarella, grilled aubergine, oxheart tom…" at bounding box center [841, 439] width 242 height 89
click at [838, 395] on span "Aubergine cream with garlic, Buffalo mozzarella, grilled aubergine, oxheart tom…" at bounding box center [841, 439] width 242 height 89
click at [887, 395] on span "Aubergine cream with garlic, Buffalo mozzarella, grilled aubergine, oxheart tom…" at bounding box center [841, 439] width 242 height 89
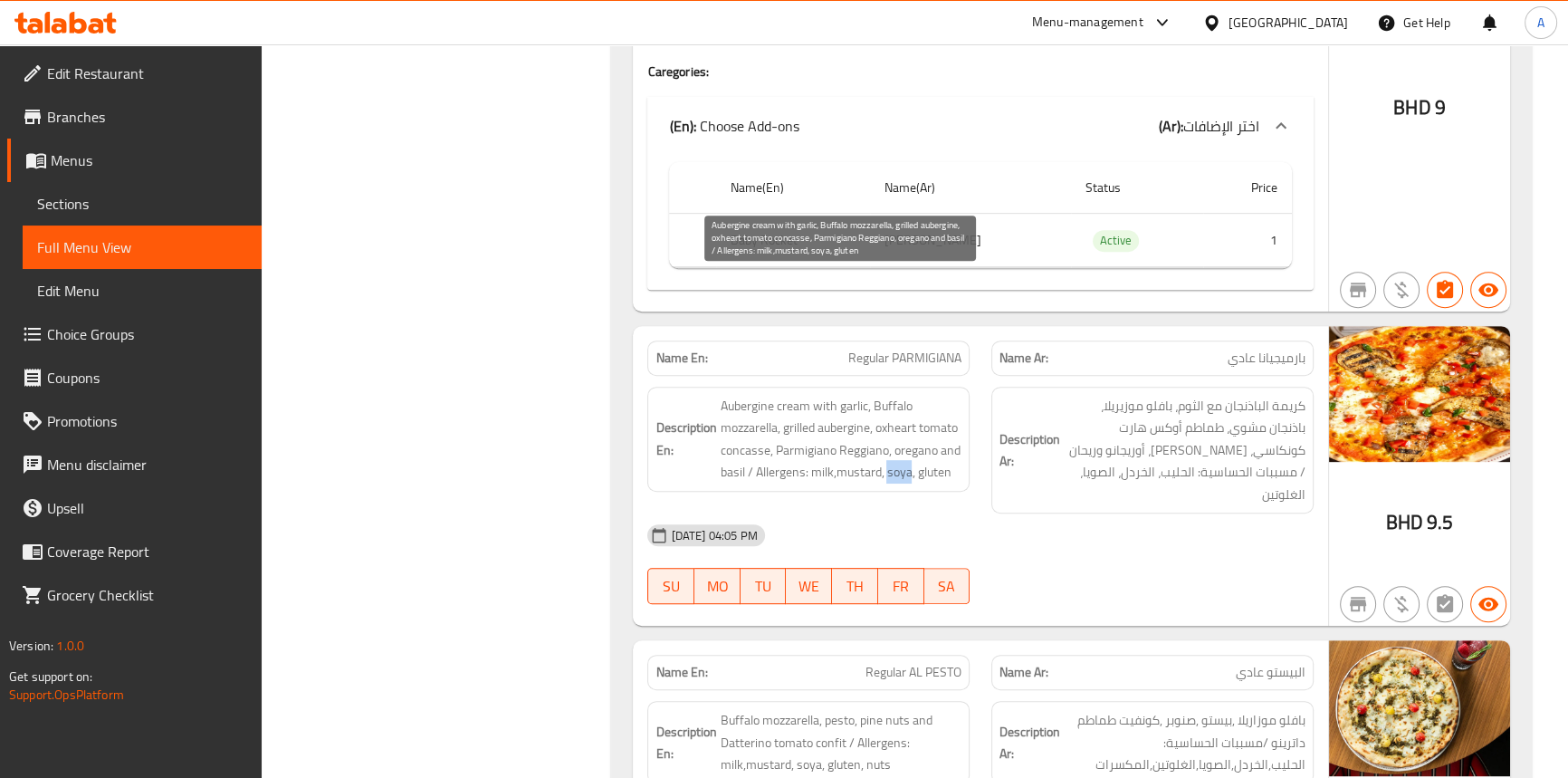
click at [890, 395] on span "Aubergine cream with garlic, Buffalo mozzarella, grilled aubergine, oxheart tom…" at bounding box center [841, 439] width 242 height 89
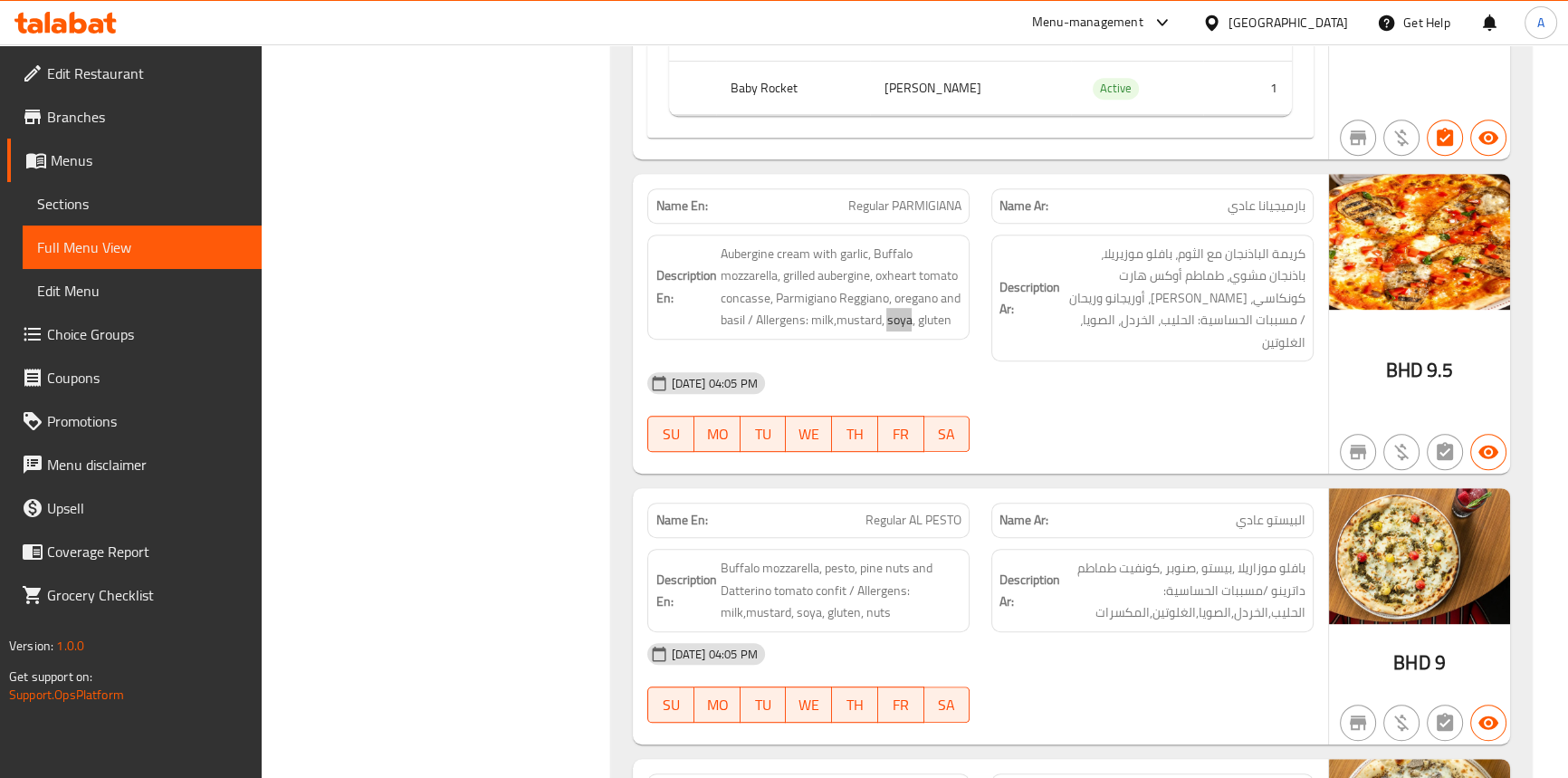
scroll to position [9749, 0]
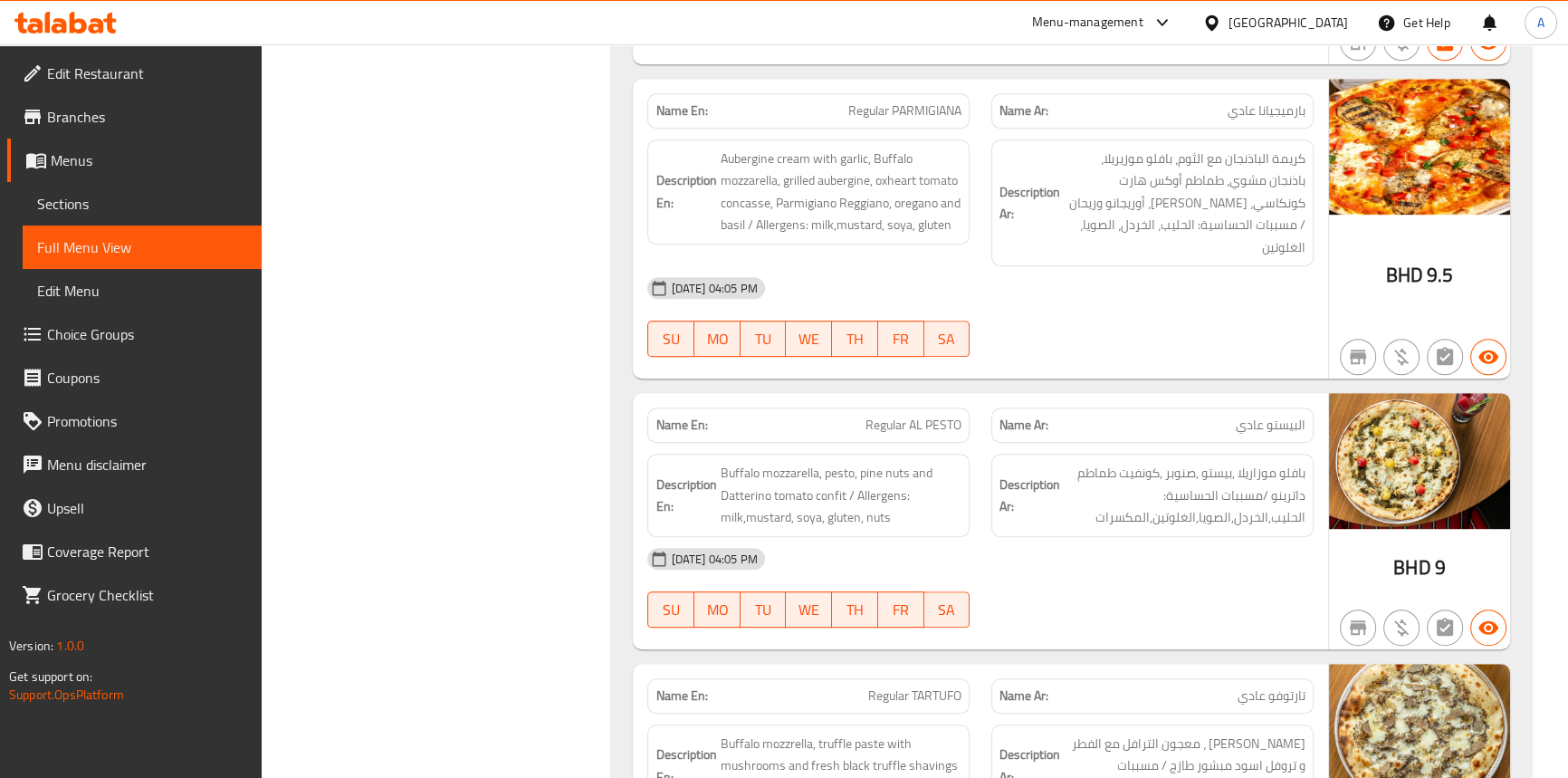
click at [950, 537] on div "14-09-2025 04:05 PM" at bounding box center [980, 559] width 687 height 43
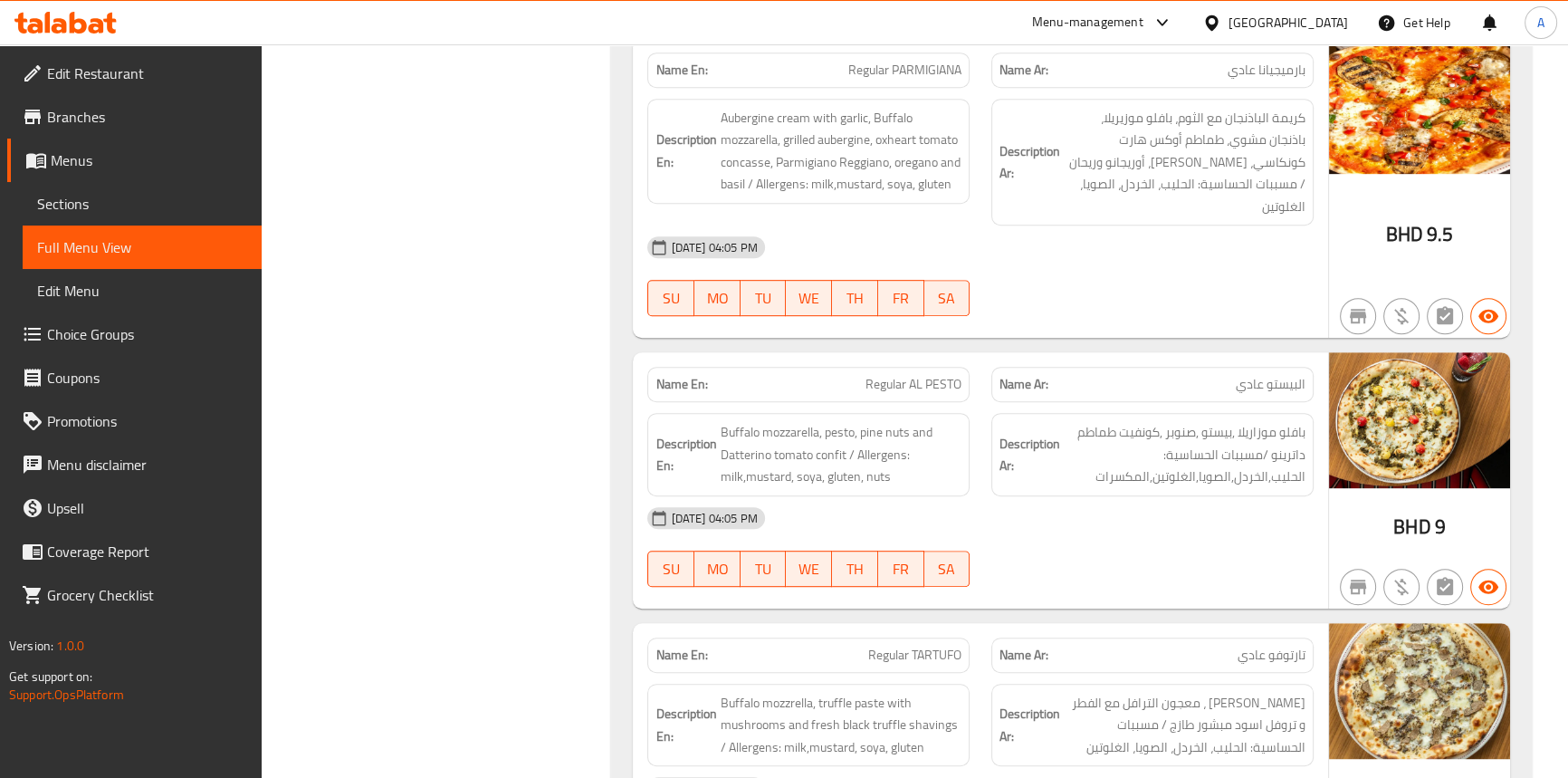
scroll to position [9831, 0]
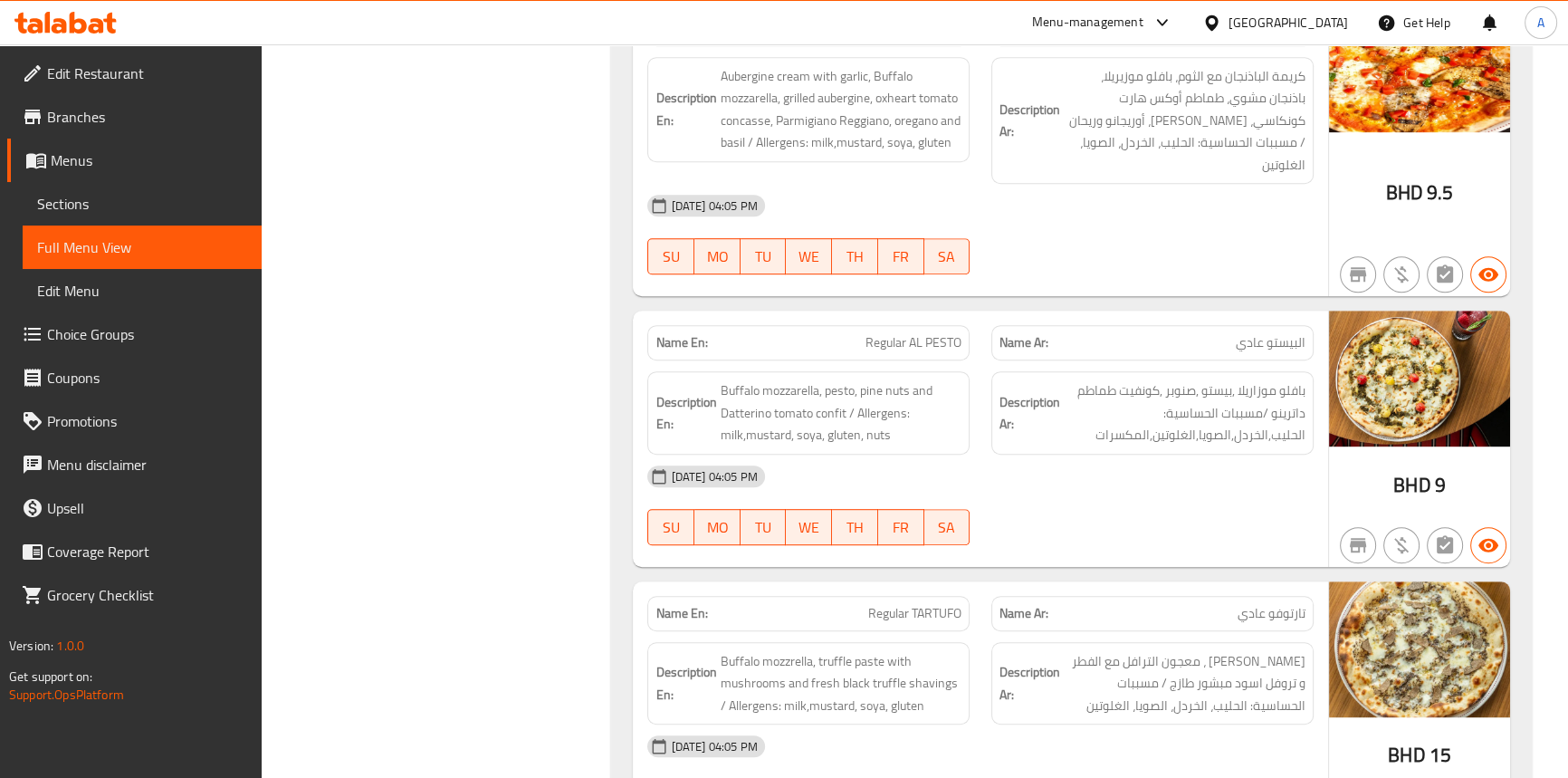
click at [920, 333] on span "Regular AL PESTO" at bounding box center [914, 343] width 96 height 19
click at [745, 379] on span "Buffalo mozzarella, pesto, pine nuts and Datterino tomato confit / Allergens: m…" at bounding box center [841, 413] width 242 height 67
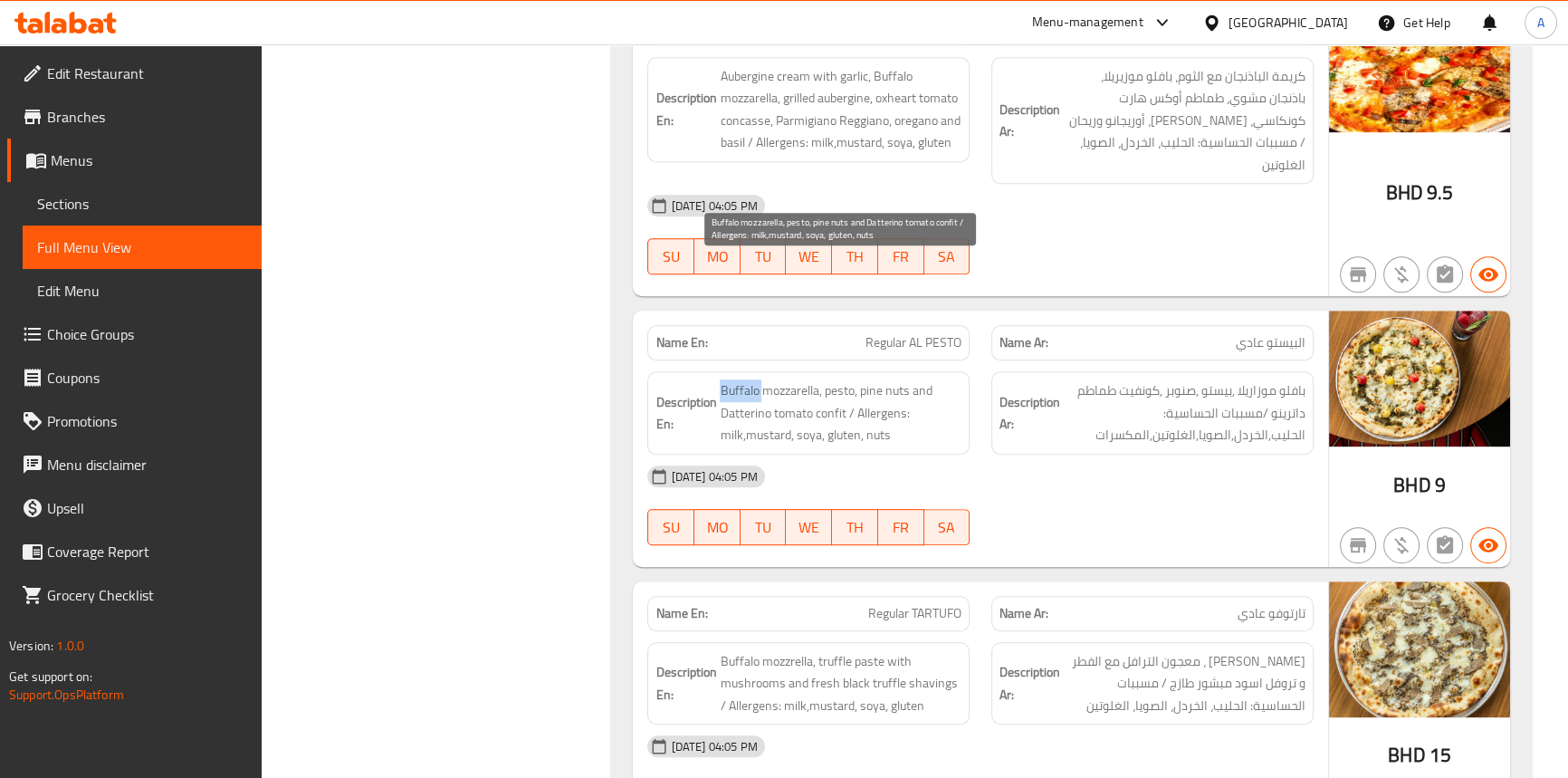
click at [745, 379] on span "Buffalo mozzarella, pesto, pine nuts and Datterino tomato confit / Allergens: m…" at bounding box center [841, 413] width 242 height 67
click at [778, 379] on span "Buffalo mozzarella, pesto, pine nuts and Datterino tomato confit / Allergens: m…" at bounding box center [841, 413] width 242 height 67
click at [832, 379] on span "Buffalo mozzarella, pesto, pine nuts and Datterino tomato confit / Allergens: m…" at bounding box center [841, 413] width 242 height 67
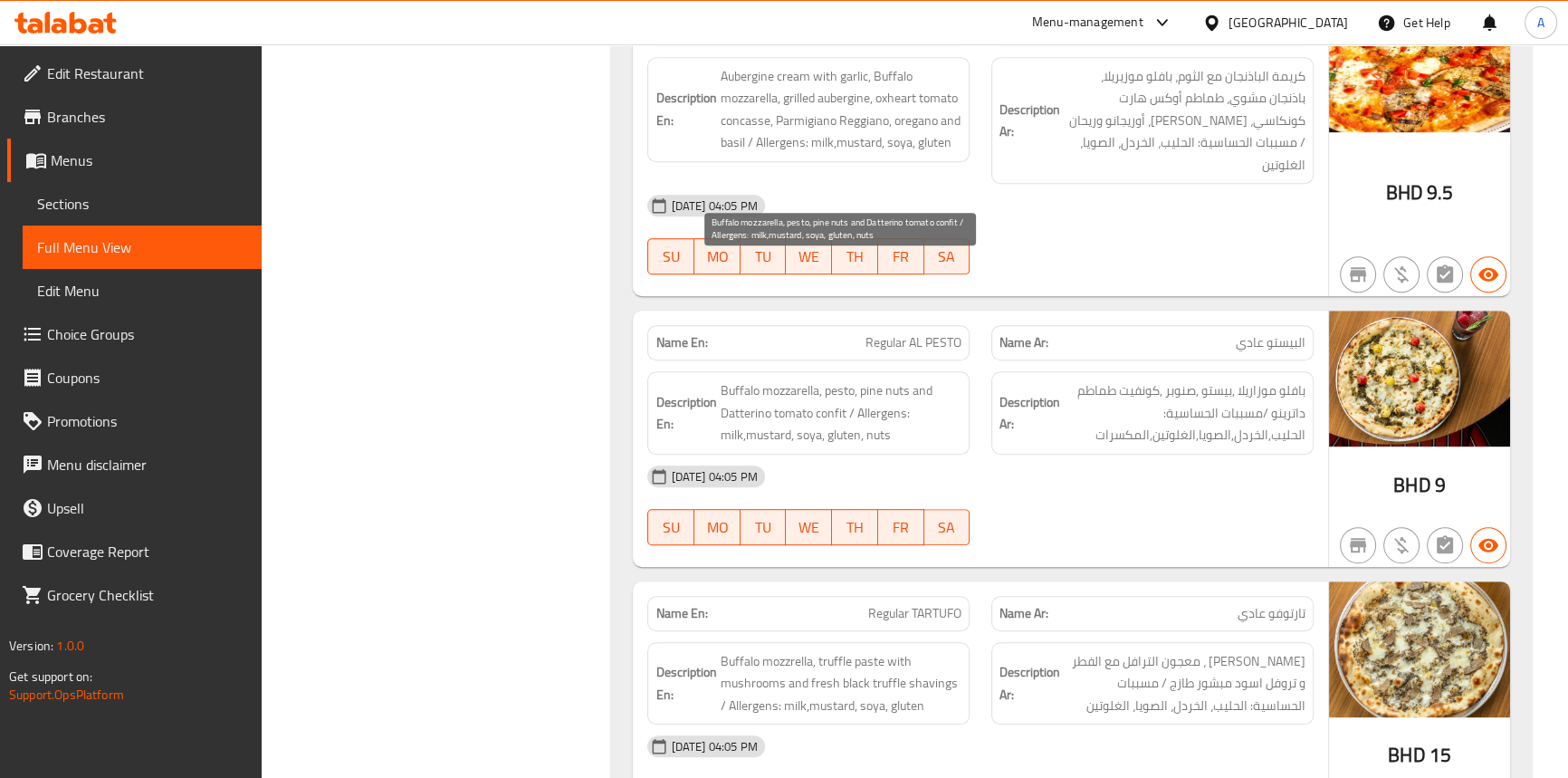
click at [862, 379] on span "Buffalo mozzarella, pesto, pine nuts and Datterino tomato confit / Allergens: m…" at bounding box center [841, 413] width 242 height 67
click at [903, 379] on span "Buffalo mozzarella, pesto, pine nuts and Datterino tomato confit / Allergens: m…" at bounding box center [841, 413] width 242 height 67
click at [927, 379] on span "Buffalo mozzarella, pesto, pine nuts and Datterino tomato confit / Allergens: m…" at bounding box center [841, 413] width 242 height 67
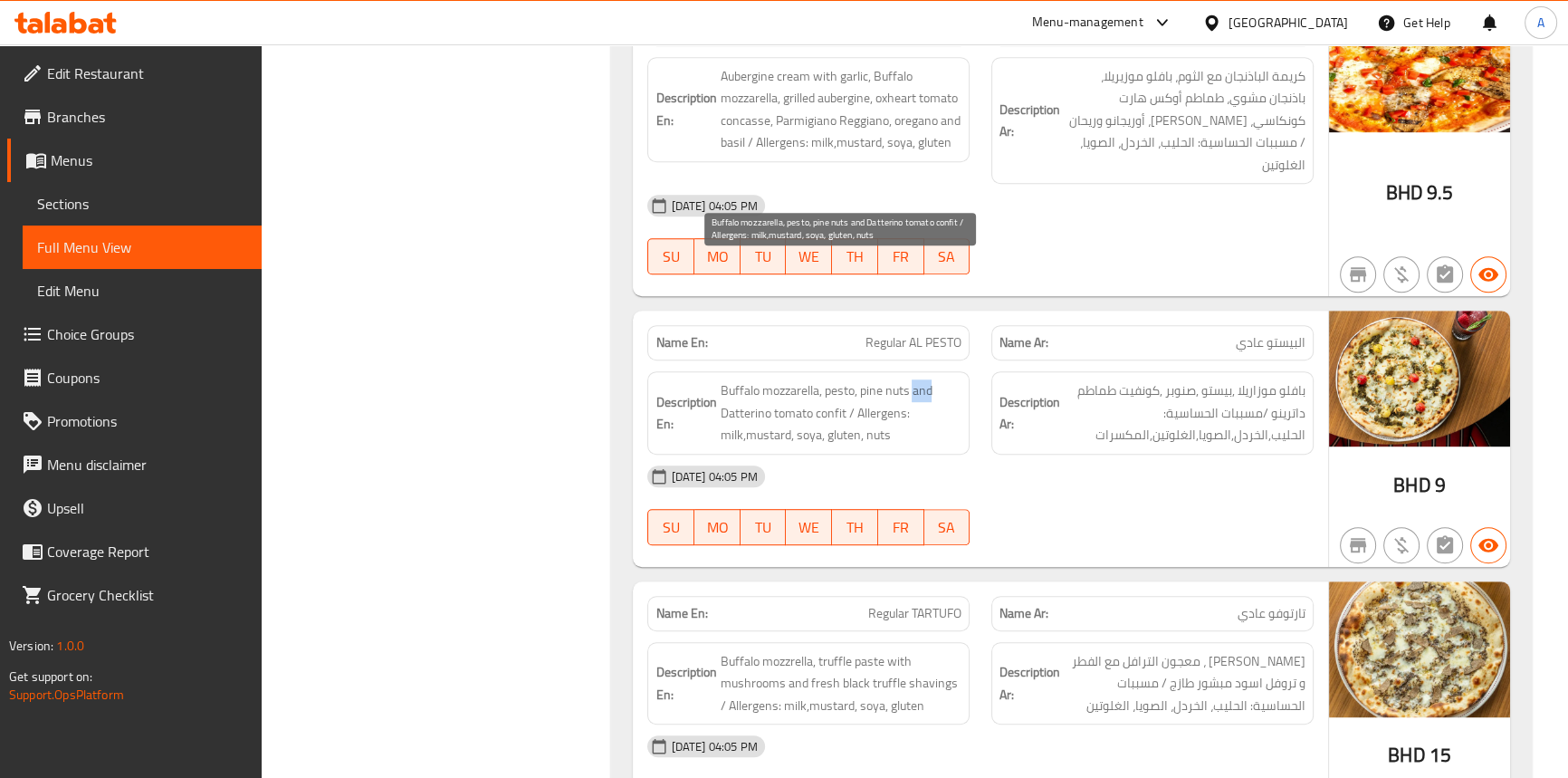
click at [927, 379] on span "Buffalo mozzarella, pesto, pine nuts and Datterino tomato confit / Allergens: m…" at bounding box center [841, 413] width 242 height 67
click at [831, 379] on span "Buffalo mozzarella, pesto, pine nuts and Datterino tomato confit / Allergens: m…" at bounding box center [841, 413] width 242 height 67
click at [790, 379] on span "Buffalo mozzarella, pesto, pine nuts and Datterino tomato confit / Allergens: m…" at bounding box center [841, 413] width 242 height 67
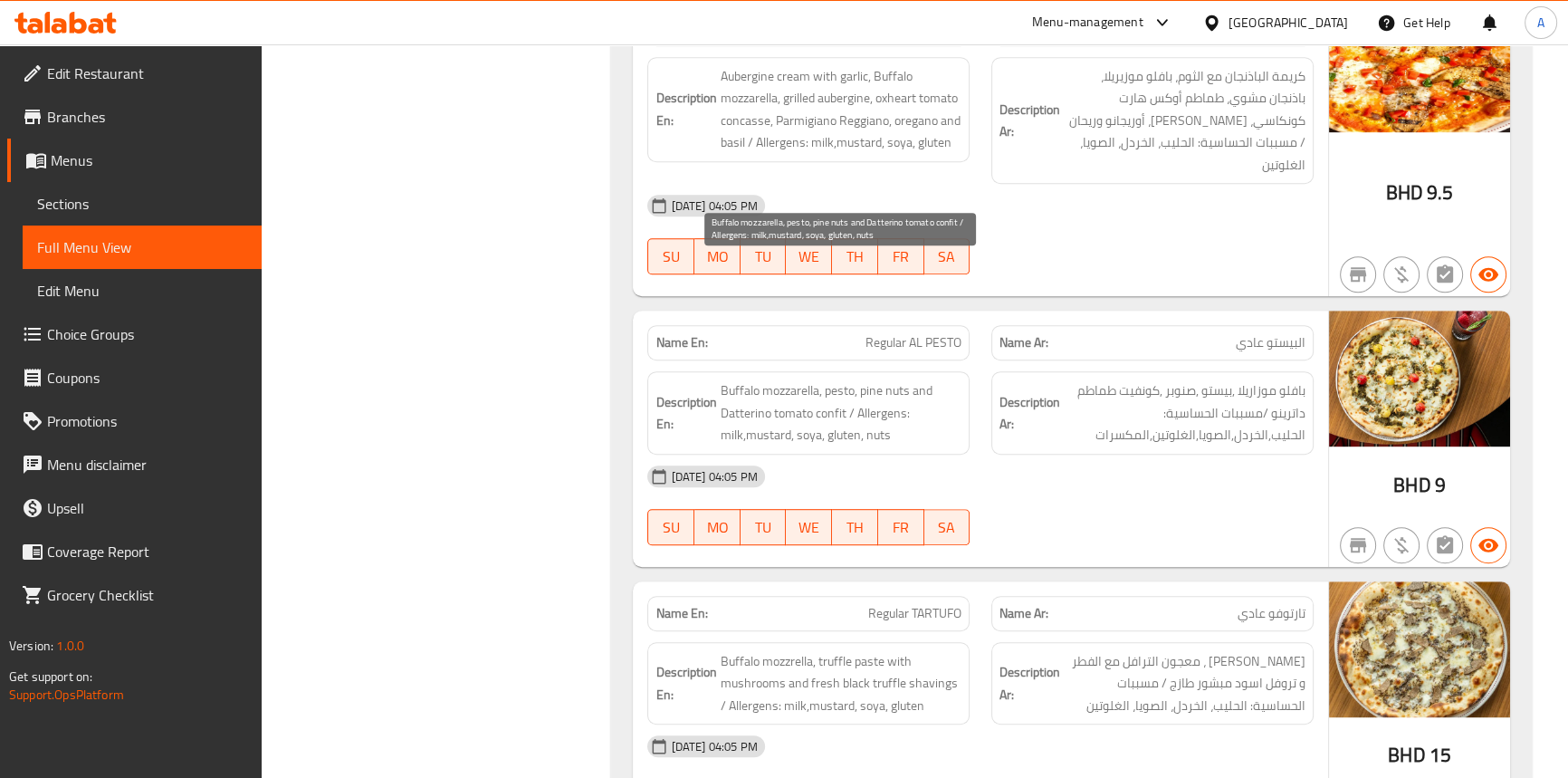
click at [742, 379] on span "Buffalo mozzarella, pesto, pine nuts and Datterino tomato confit / Allergens: m…" at bounding box center [841, 413] width 242 height 67
click at [881, 379] on span "Buffalo mozzarella, pesto, pine nuts and Datterino tomato confit / Allergens: m…" at bounding box center [841, 413] width 242 height 67
click at [727, 372] on div "Description En: Buffalo mozzarella, pesto, pine nuts and Datterino tomato confi…" at bounding box center [809, 413] width 322 height 83
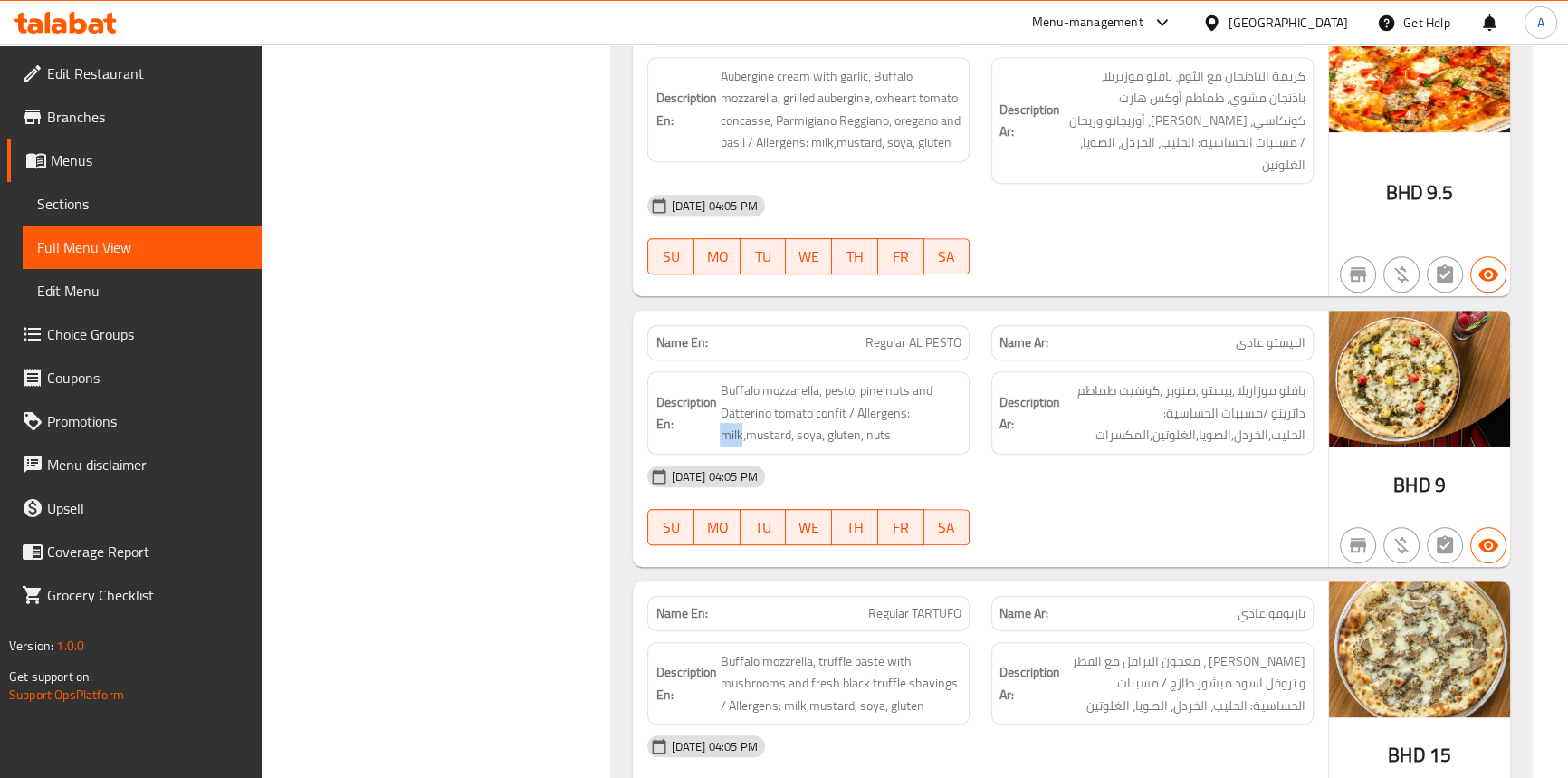
click at [727, 372] on div "Description En: Buffalo mozzarella, pesto, pine nuts and Datterino tomato confi…" at bounding box center [809, 413] width 322 height 83
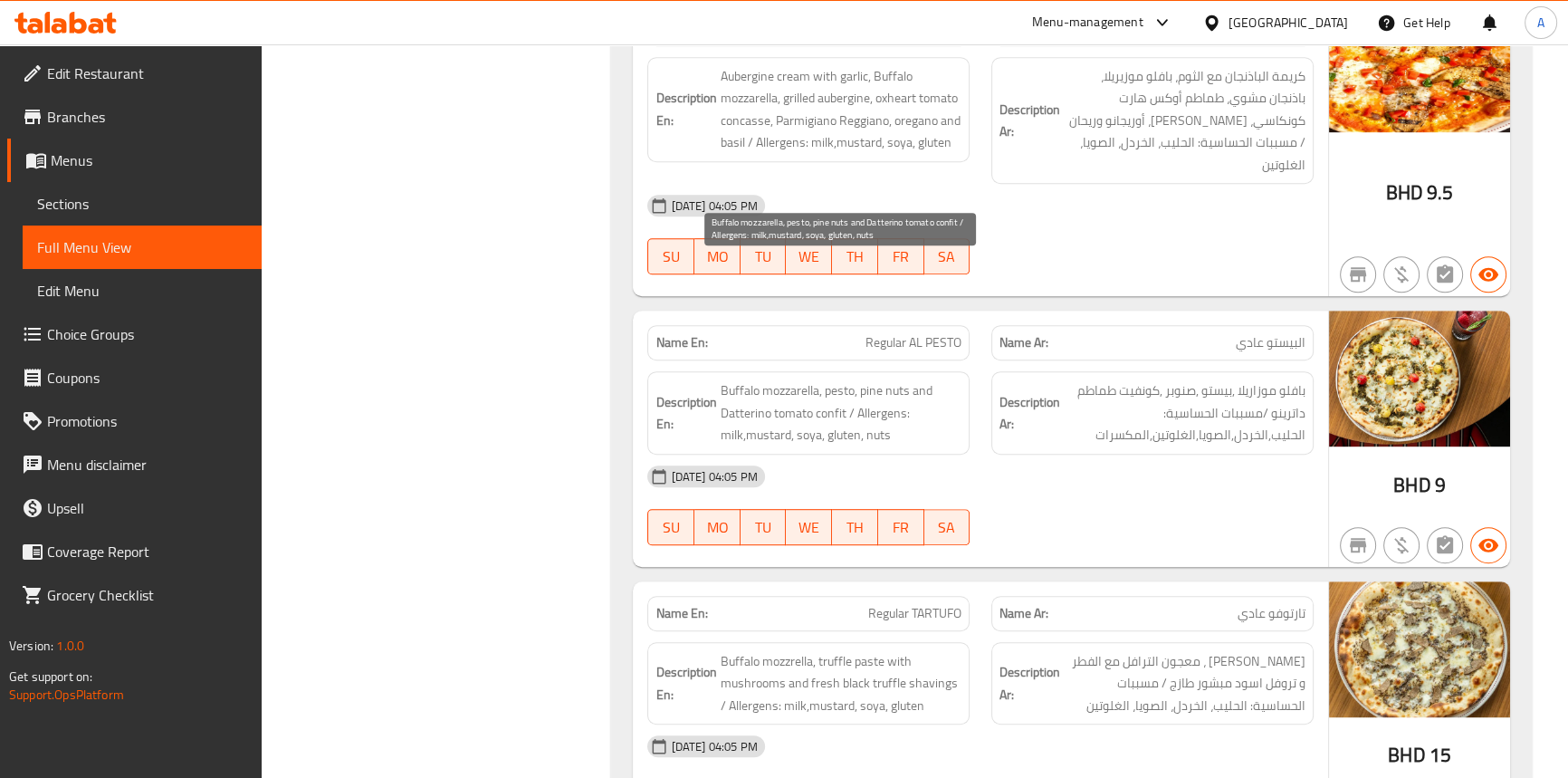
click at [775, 379] on span "Buffalo mozzarella, pesto, pine nuts and Datterino tomato confit / Allergens: m…" at bounding box center [841, 413] width 242 height 67
click at [806, 379] on span "Buffalo mozzarella, pesto, pine nuts and Datterino tomato confit / Allergens: m…" at bounding box center [841, 413] width 242 height 67
click at [831, 379] on span "Buffalo mozzarella, pesto, pine nuts and Datterino tomato confit / Allergens: m…" at bounding box center [841, 413] width 242 height 67
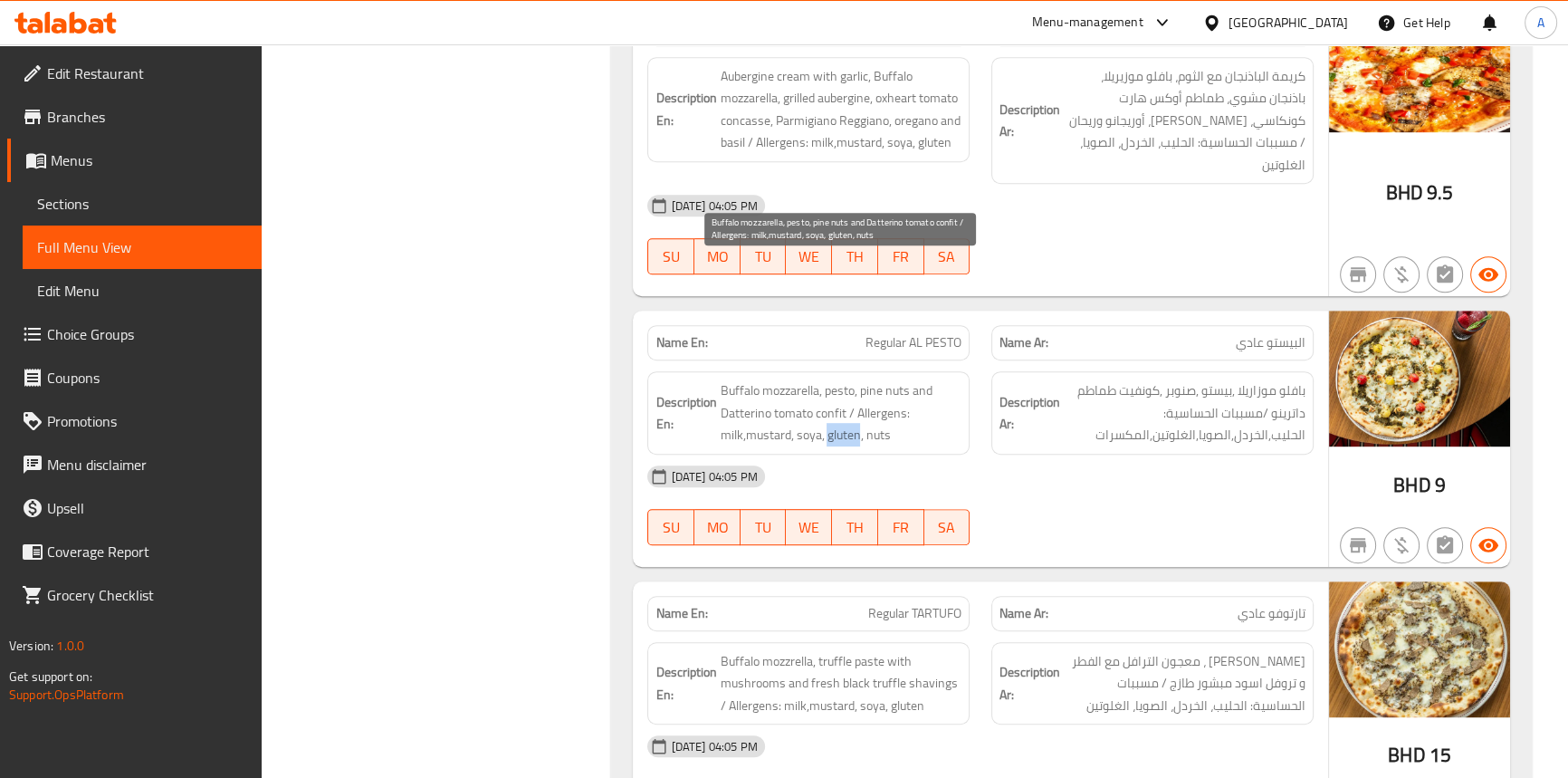
click at [831, 379] on span "Buffalo mozzarella, pesto, pine nuts and Datterino tomato confit / Allergens: m…" at bounding box center [841, 413] width 242 height 67
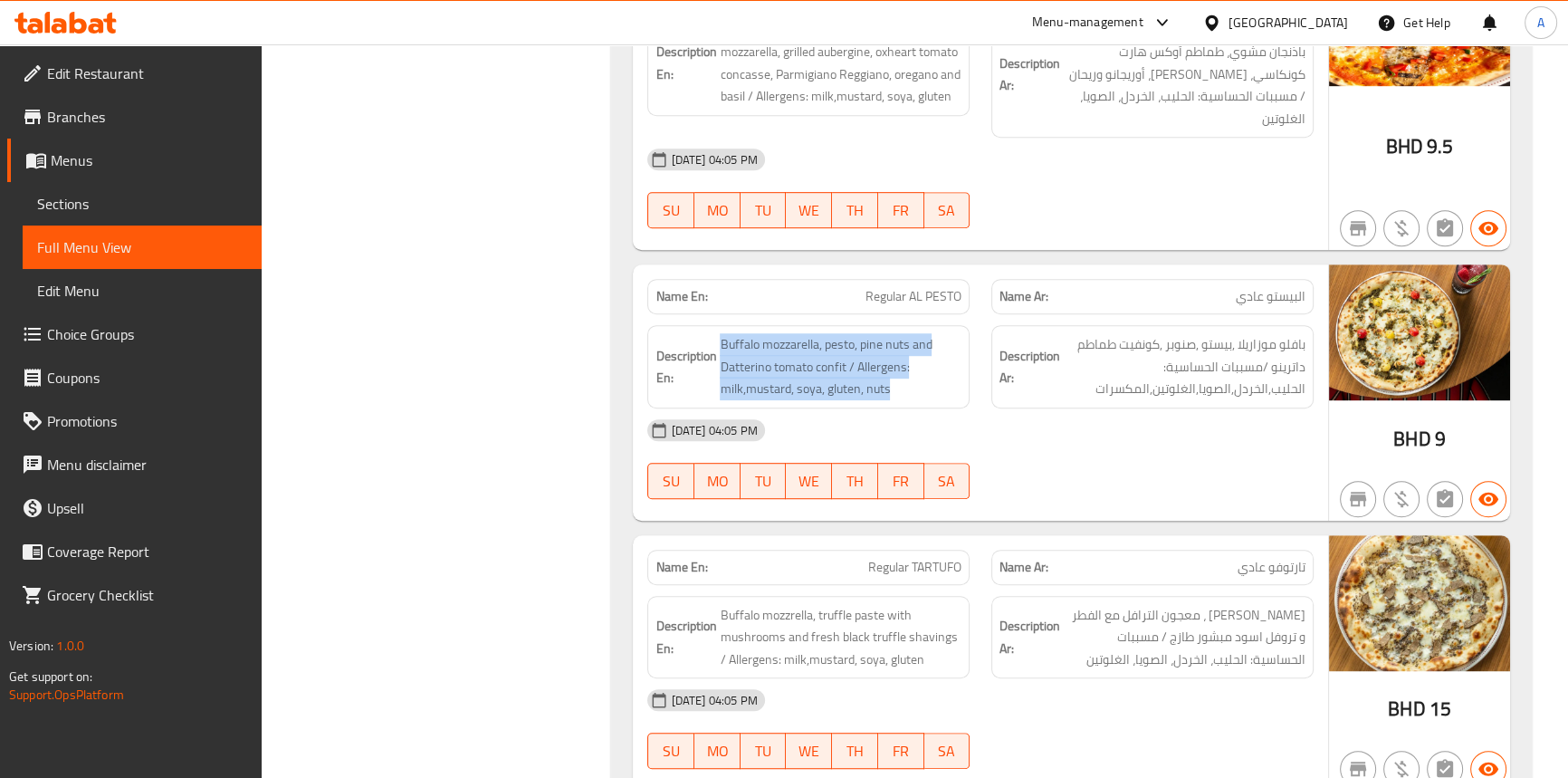
scroll to position [9914, 0]
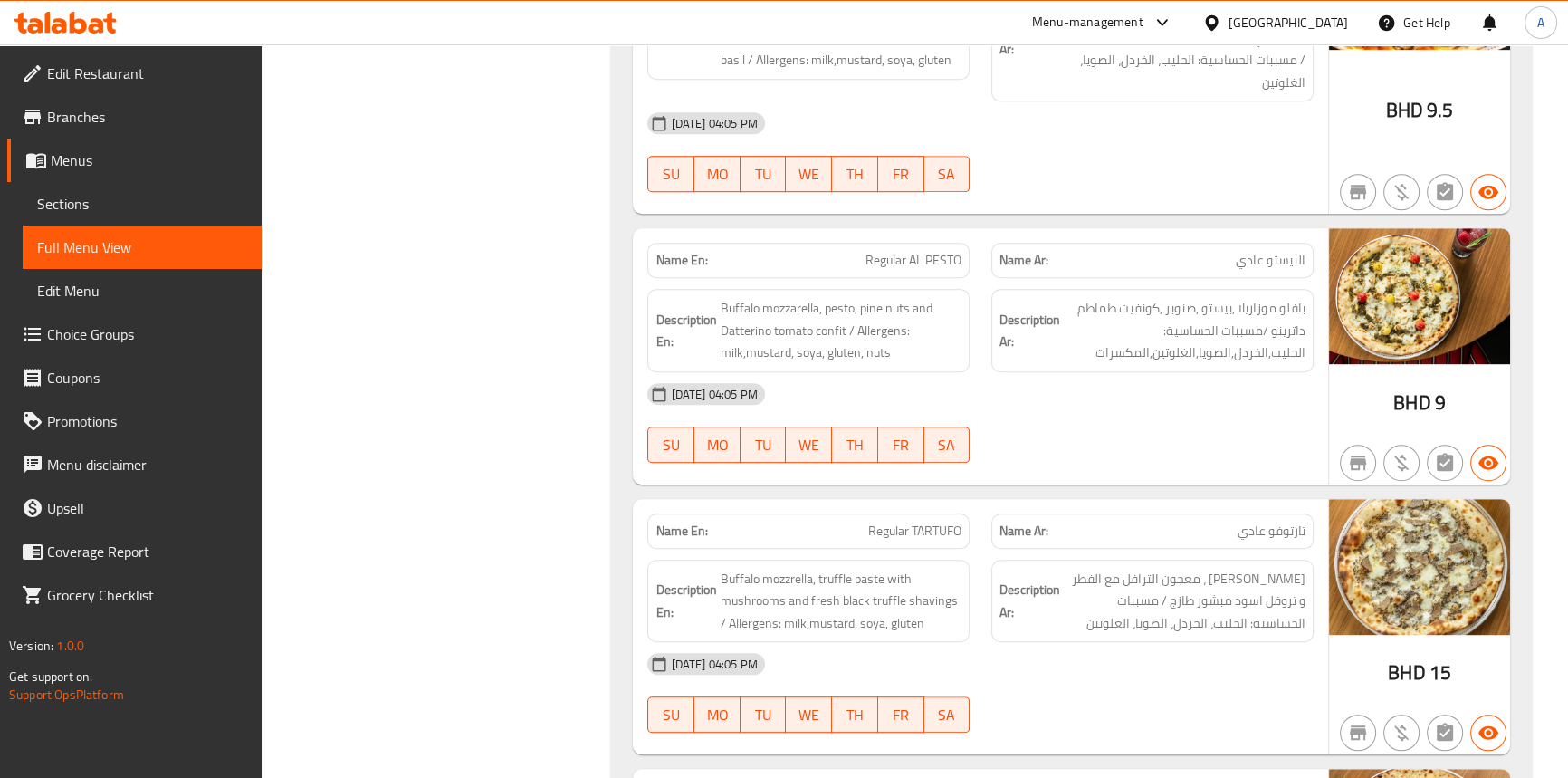
click at [1027, 560] on div "Description Ar: بافلو موزاريلا ، معجون الترافل مع الفطر و تروفل اسود مبشور طازج…" at bounding box center [1152, 601] width 322 height 83
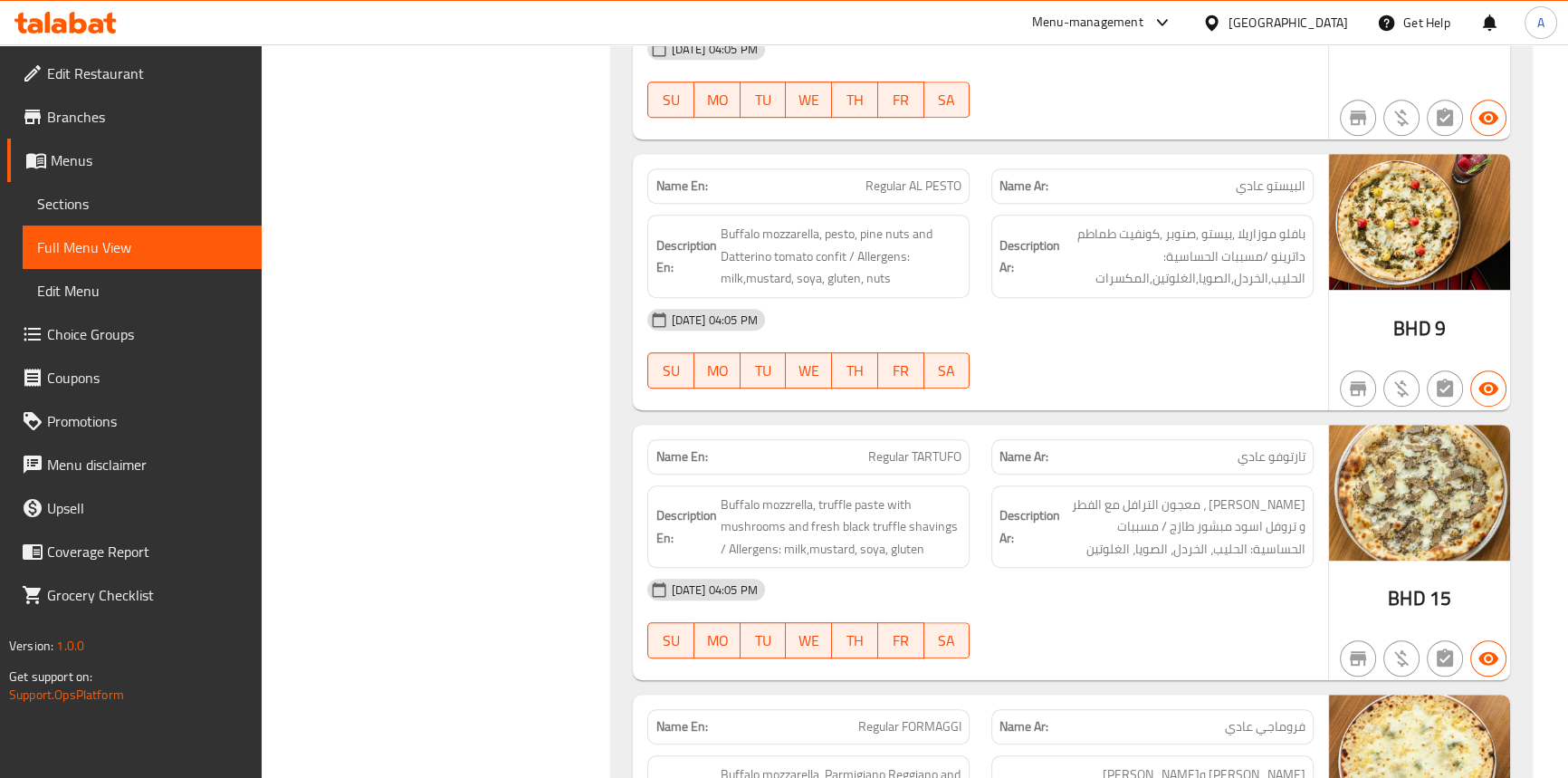
scroll to position [10078, 0]
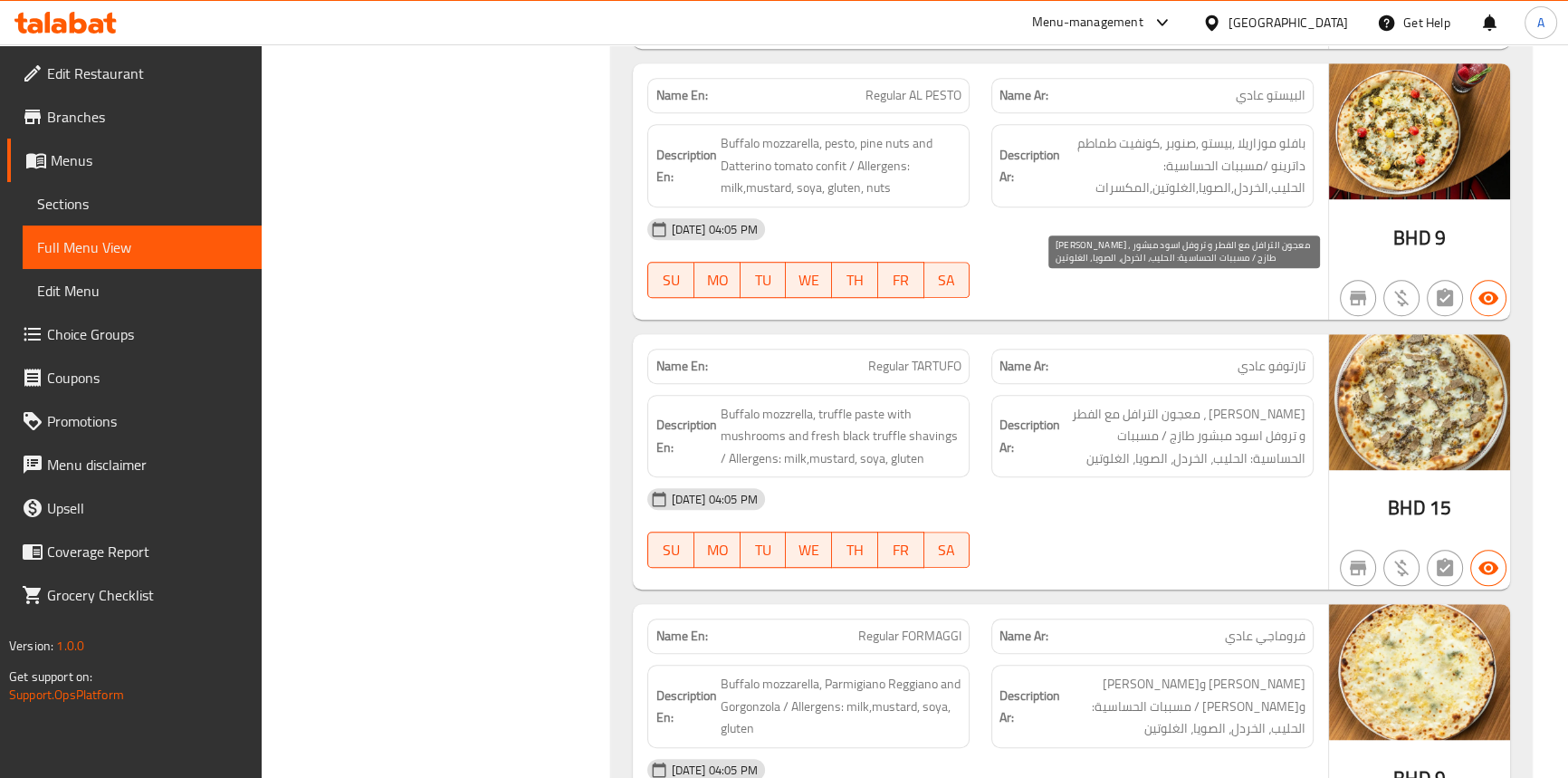
click at [1103, 403] on span "بافلو موزاريلا ، معجون الترافل مع الفطر و تروفل اسود مبشور طازج / مسببات الحساس…" at bounding box center [1185, 436] width 242 height 67
click at [960, 357] on span "Regular TARTUFO" at bounding box center [916, 366] width 94 height 19
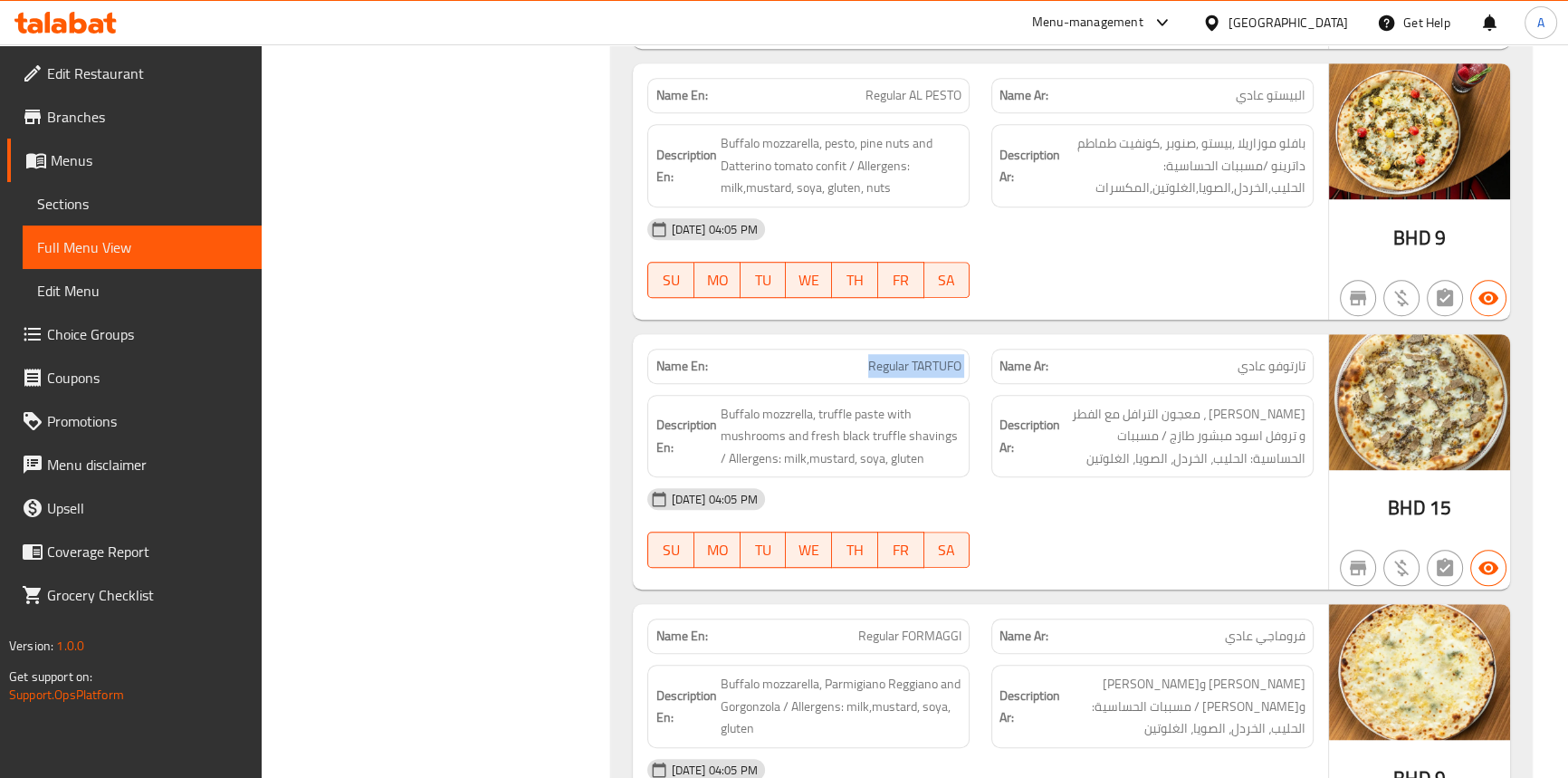
click at [960, 357] on span "Regular TARTUFO" at bounding box center [916, 366] width 94 height 19
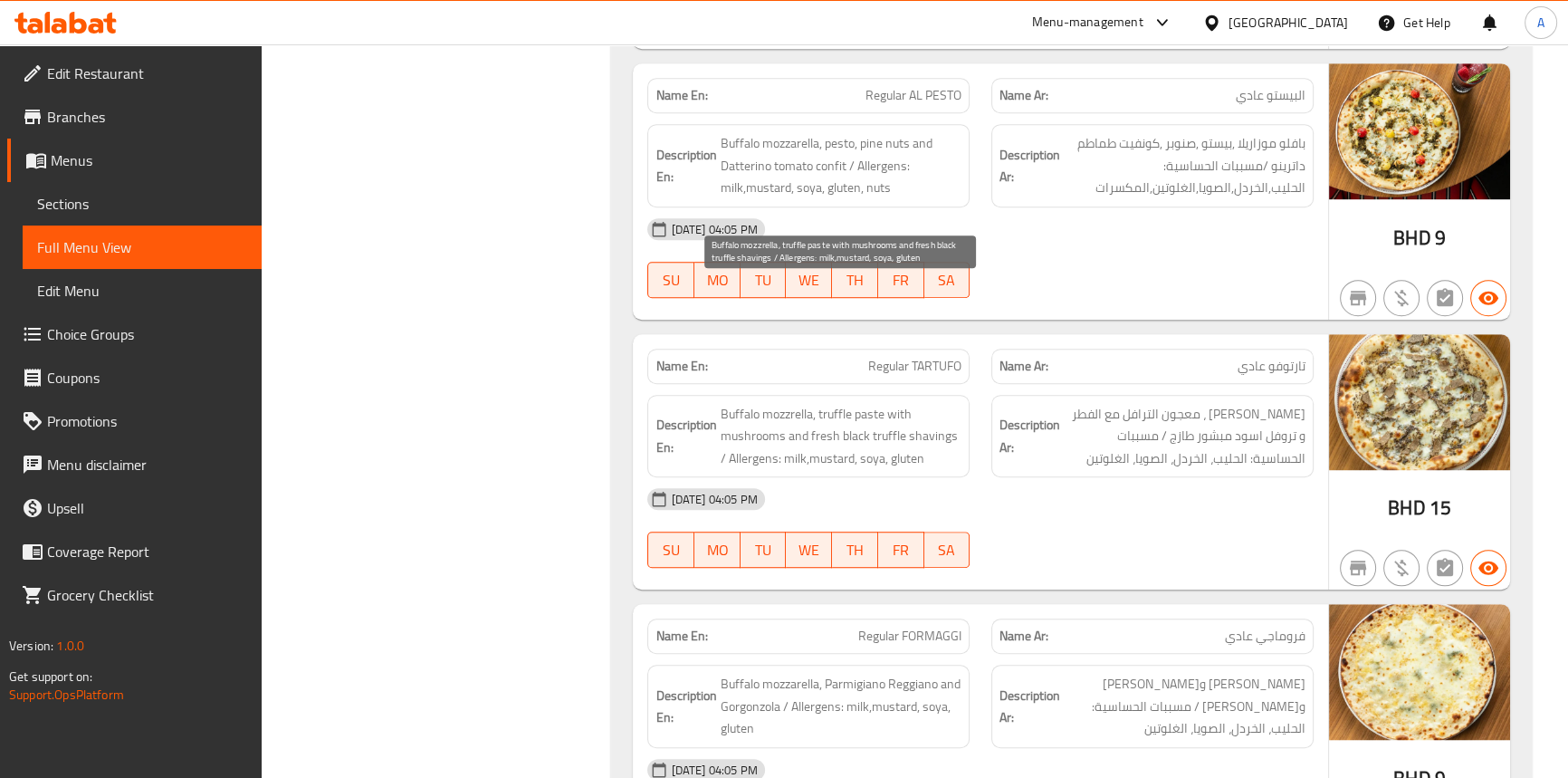
click at [748, 403] on span "Buffalo mozzrella, truffle paste with mushrooms and fresh black truffle shaving…" at bounding box center [841, 436] width 242 height 67
click at [782, 403] on span "Buffalo mozzrella, truffle paste with mushrooms and fresh black truffle shaving…" at bounding box center [841, 436] width 242 height 67
click at [864, 403] on span "Buffalo mozzrella, truffle paste with mushrooms and fresh black truffle shaving…" at bounding box center [841, 436] width 242 height 67
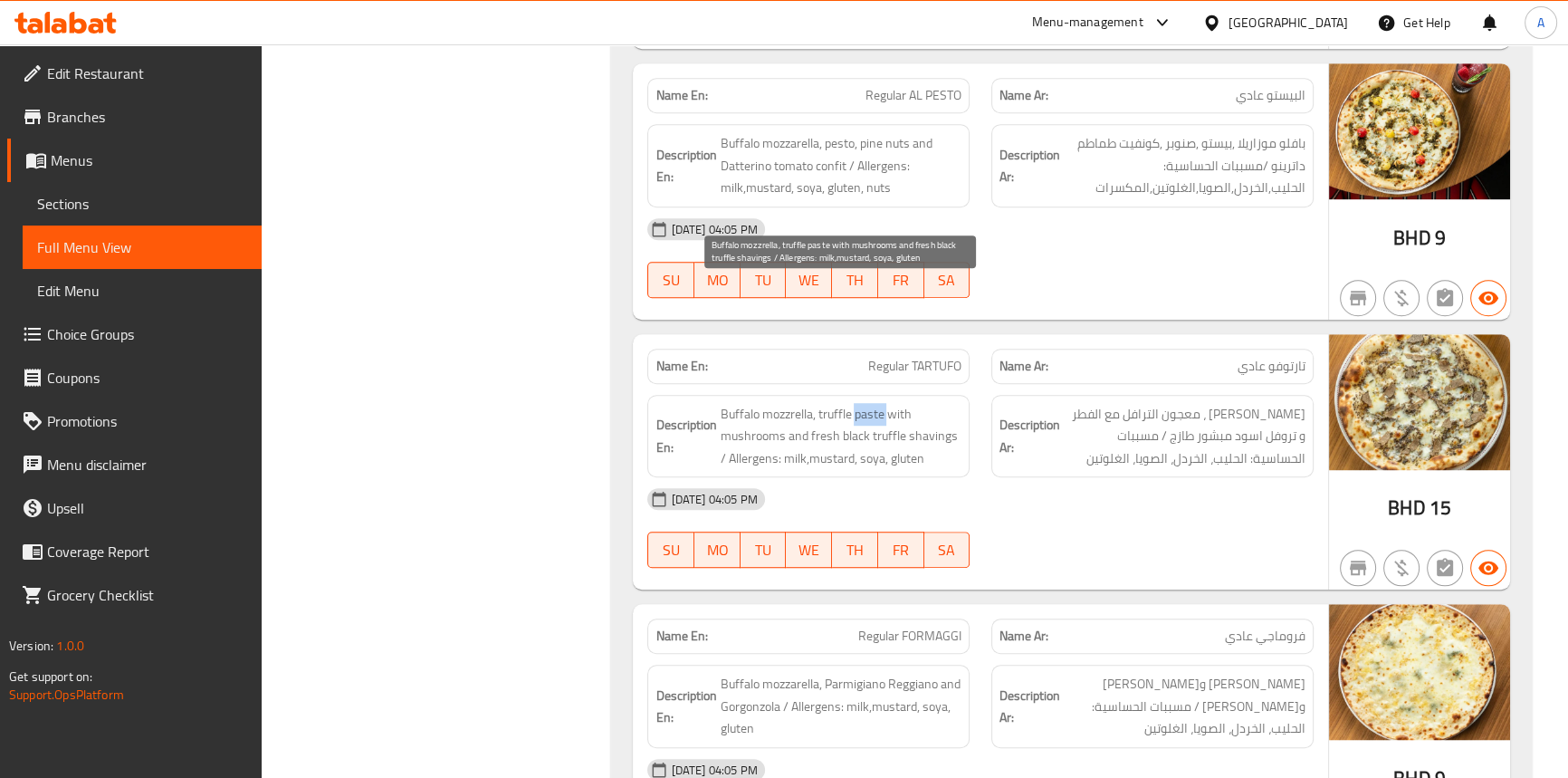
click at [864, 403] on span "Buffalo mozzrella, truffle paste with mushrooms and fresh black truffle shaving…" at bounding box center [841, 436] width 242 height 67
click at [851, 403] on span "Buffalo mozzrella, truffle paste with mushrooms and fresh black truffle shaving…" at bounding box center [841, 436] width 242 height 67
click at [832, 403] on span "Buffalo mozzrella, truffle paste with mushrooms and fresh black truffle shaving…" at bounding box center [841, 436] width 242 height 67
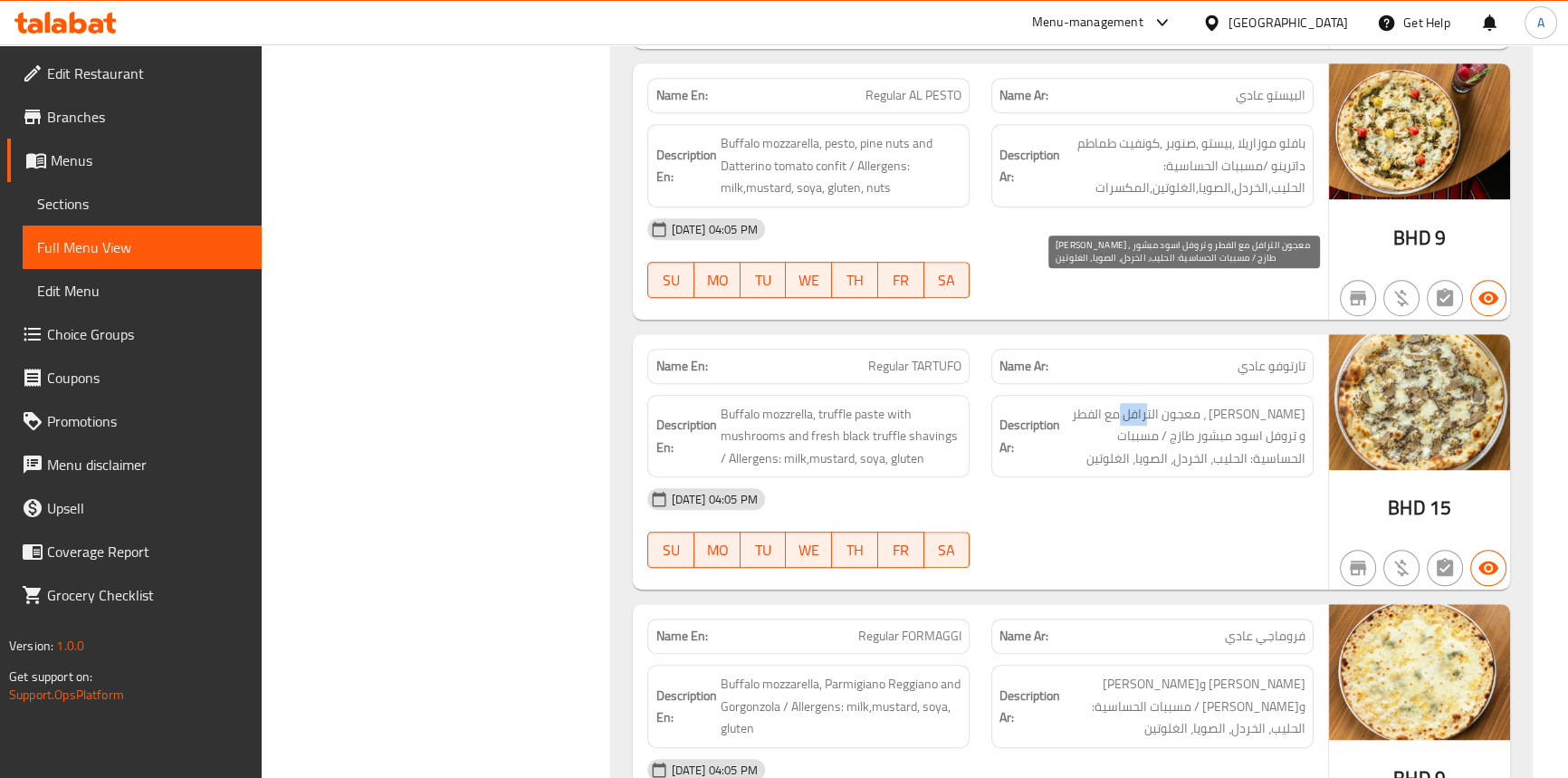
drag, startPoint x: 1180, startPoint y: 292, endPoint x: 1151, endPoint y: 292, distance: 29.0
click at [1151, 403] on span "بافلو موزاريلا ، معجون الترافل مع الفطر و تروفل اسود مبشور طازج / مسببات الحساس…" at bounding box center [1185, 436] width 242 height 67
click at [1151, 477] on div "14-09-2025 04:05 PM" at bounding box center [980, 499] width 687 height 43
click at [920, 357] on span "Regular TARTUFO" at bounding box center [916, 366] width 94 height 19
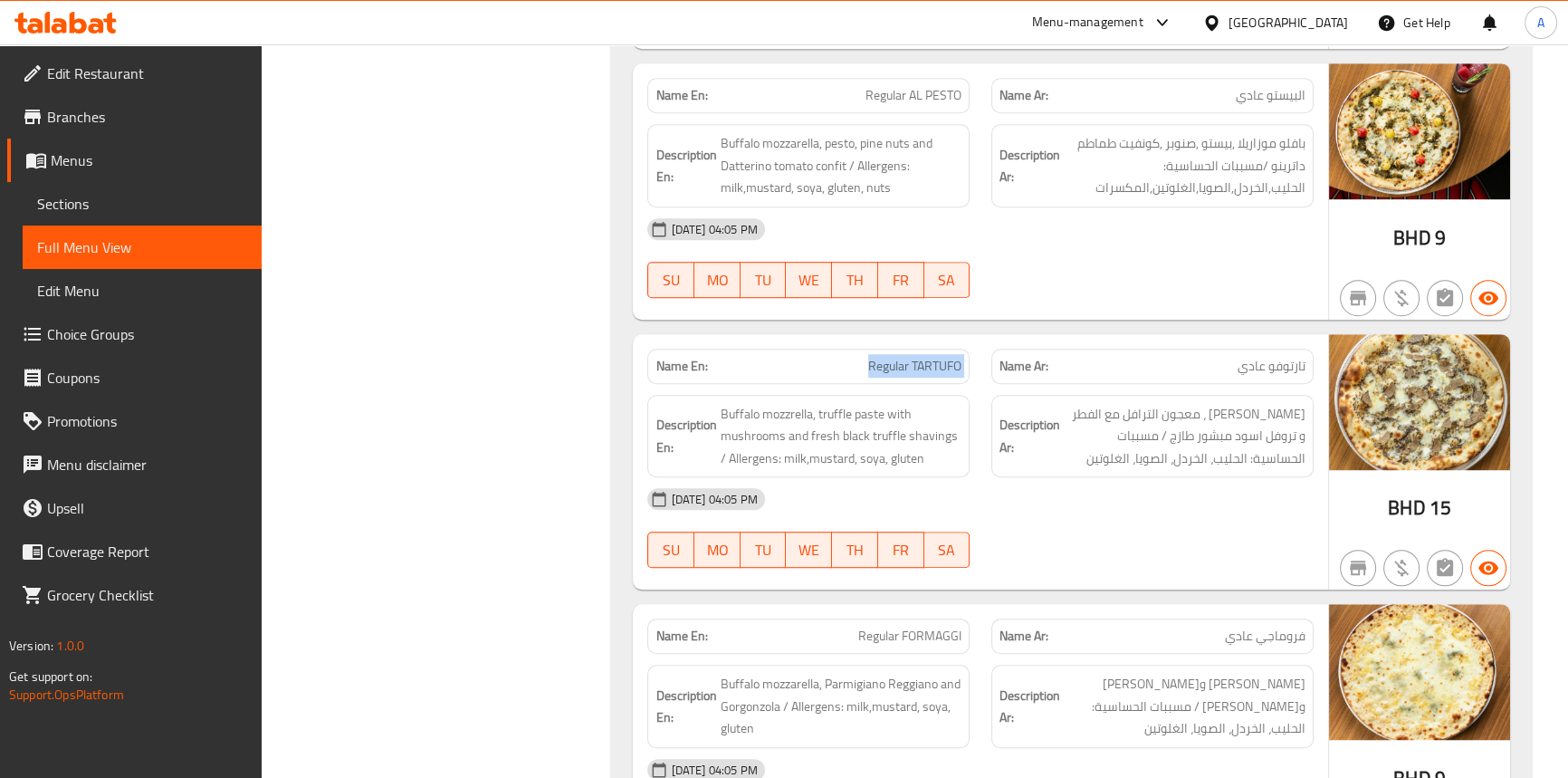
click at [920, 357] on span "Regular TARTUFO" at bounding box center [916, 366] width 94 height 19
click at [95, 220] on link "Sections" at bounding box center [141, 203] width 239 height 43
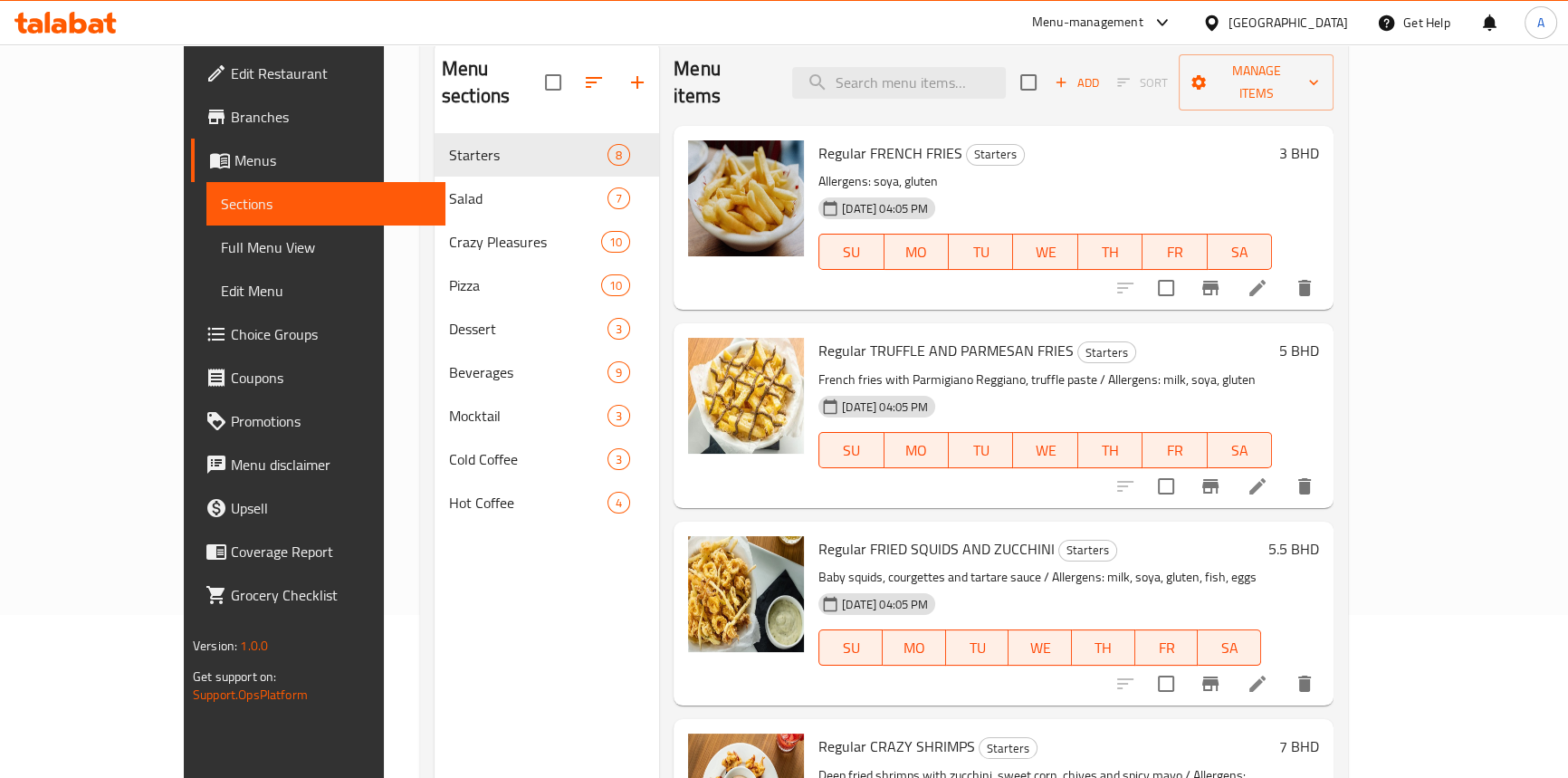
scroll to position [90, 0]
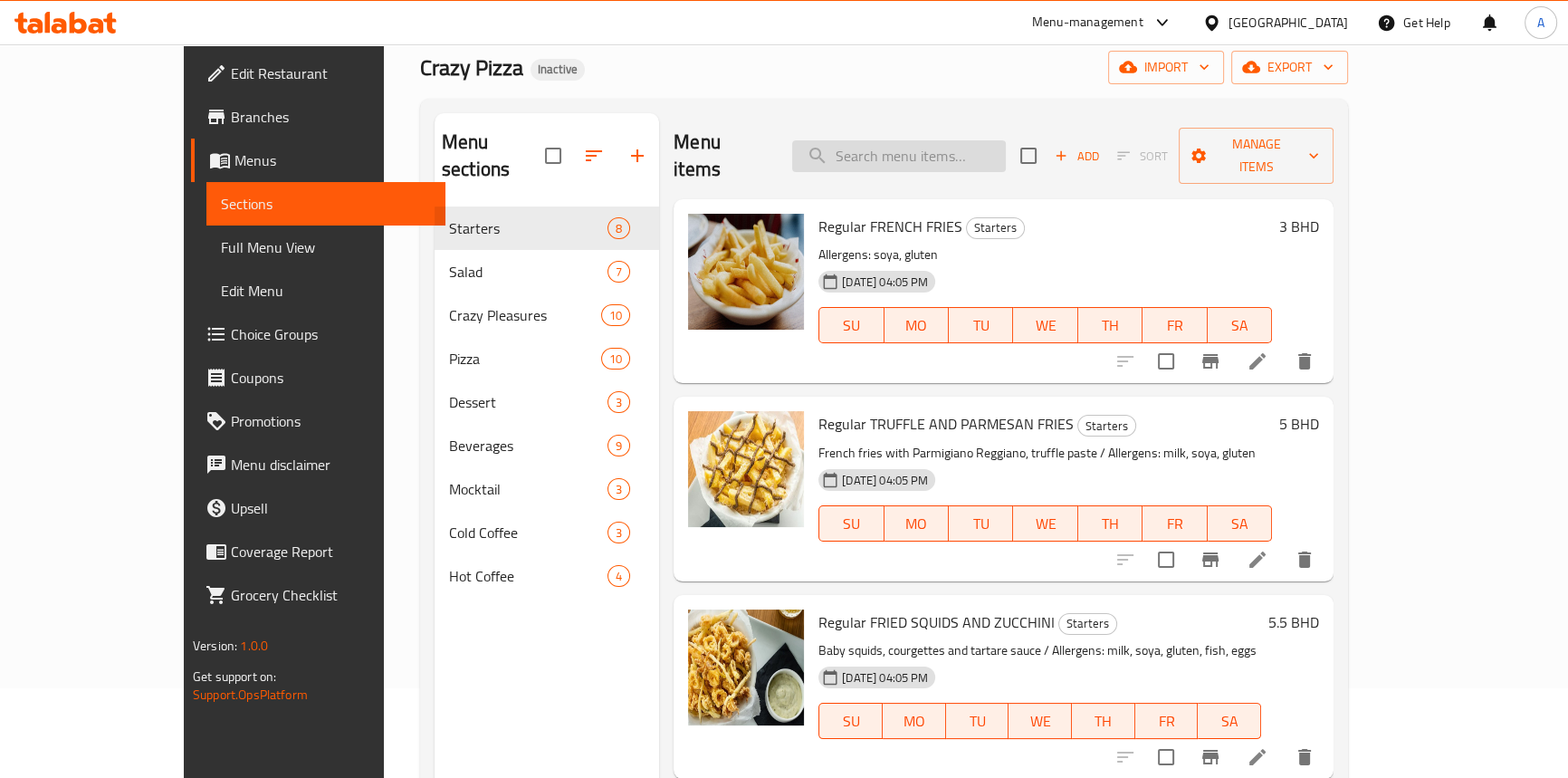
click at [928, 140] on input "search" at bounding box center [899, 156] width 213 height 32
paste input "Regular TARTUFO"
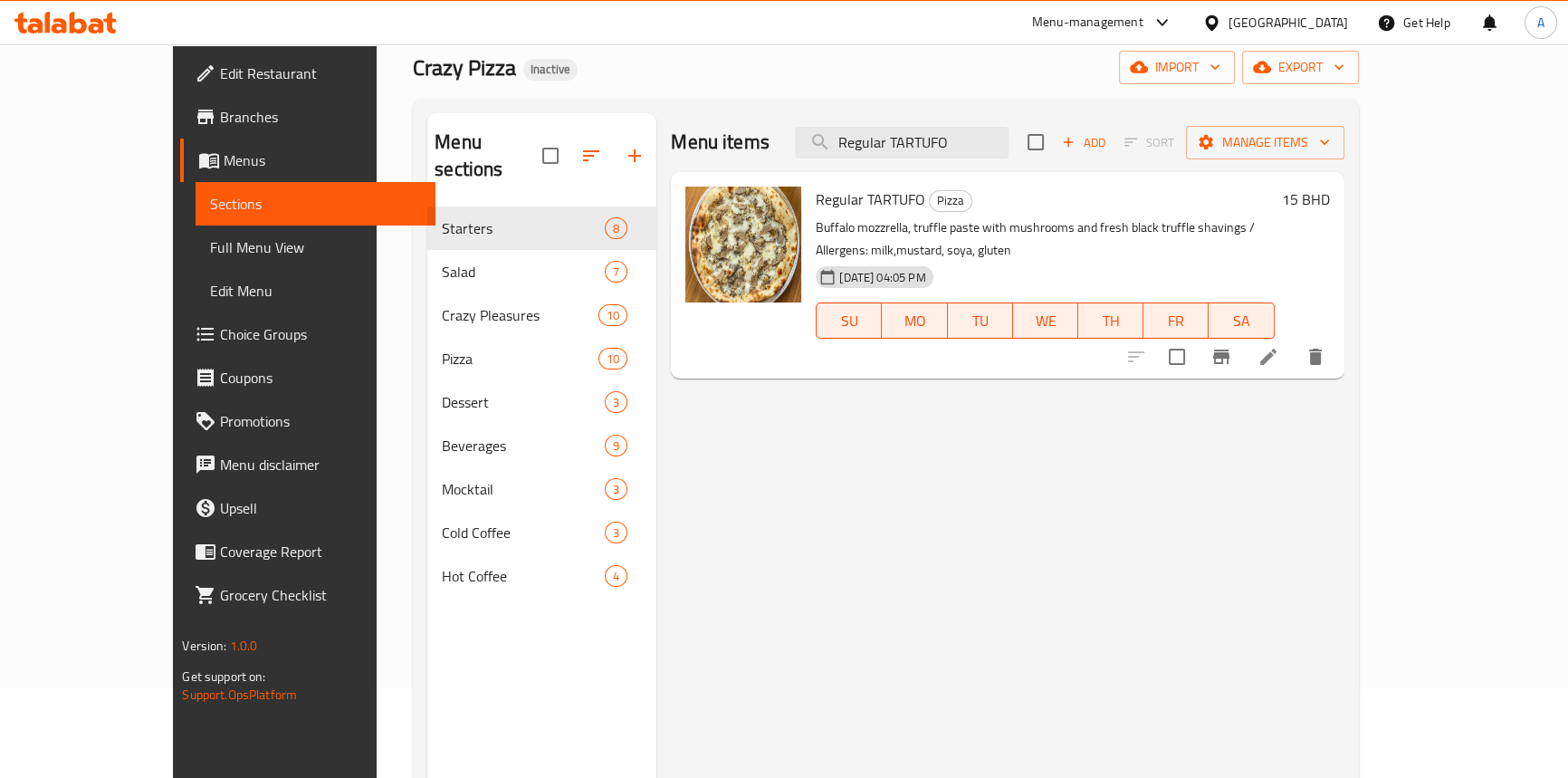
type input "Regular TARTUFO"
click at [1294, 341] on li at bounding box center [1268, 357] width 51 height 33
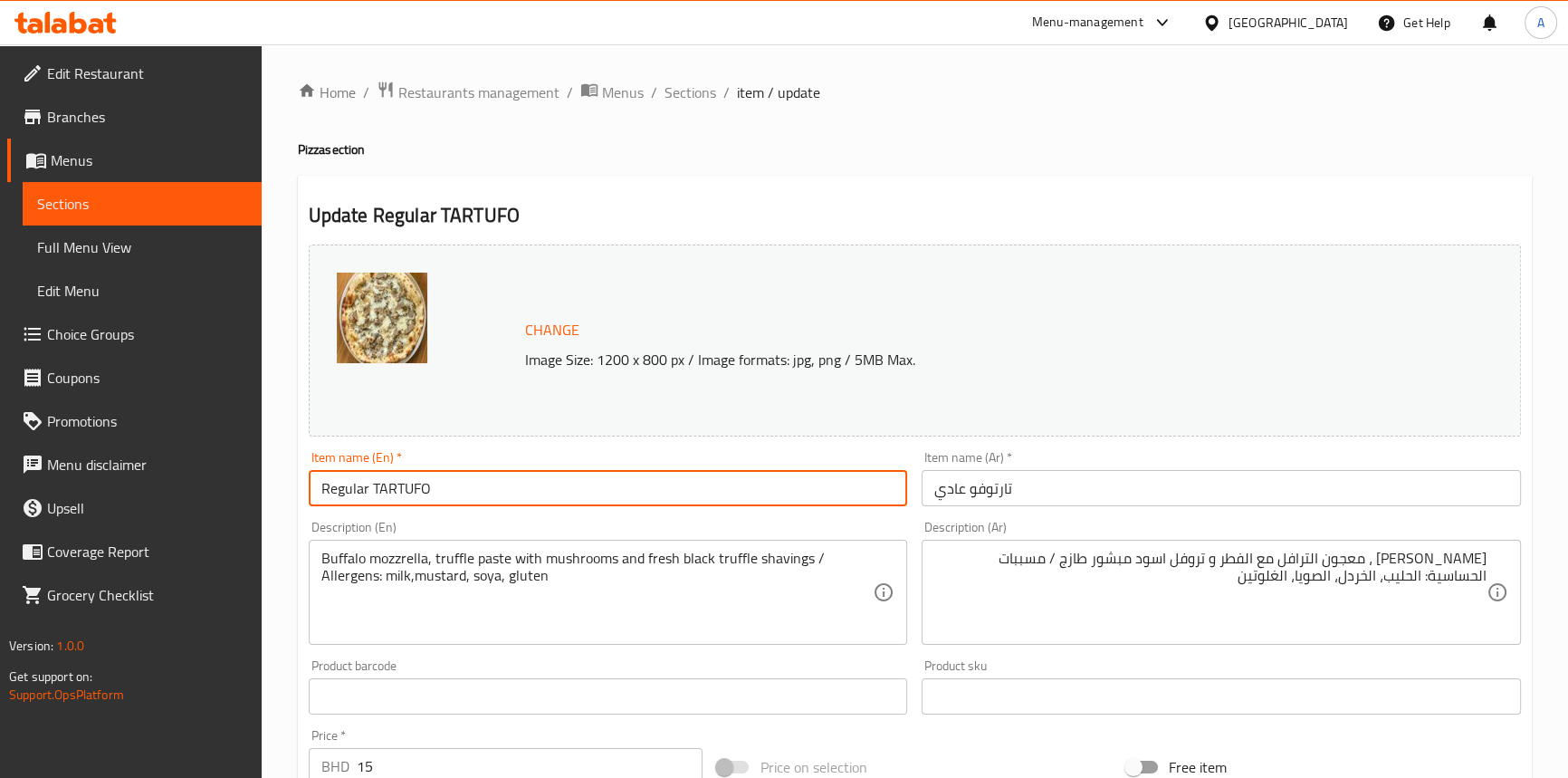
drag, startPoint x: 441, startPoint y: 497, endPoint x: 271, endPoint y: 489, distance: 170.2
click at [271, 489] on div "Home / Restaurants management / Menus / Sections / item / update Pizza section …" at bounding box center [916, 674] width 1307 height 1261
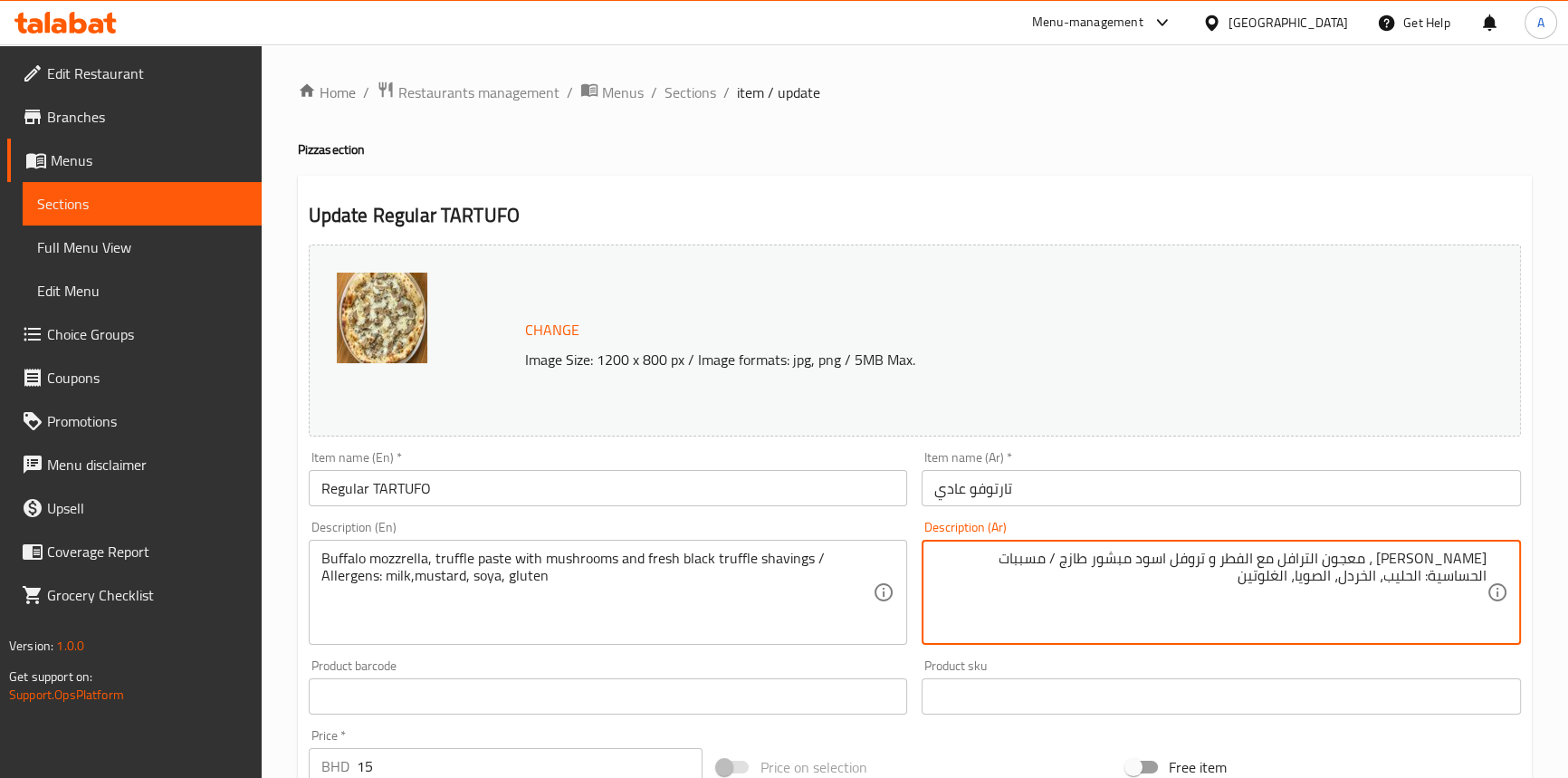
click at [1231, 562] on textarea "بافلو موزاريلا ، معجون الترافل مع الفطر و تروفل اسود مبشور طازج / مسببات الحساس…" at bounding box center [1210, 593] width 552 height 86
click at [1331, 560] on textarea "بافلو موزاريلا ، معجون الترافل مع الفطر و تروفل اسود مبشور طازج / مسببات الحساس…" at bounding box center [1210, 593] width 552 height 86
paste textarea "رو"
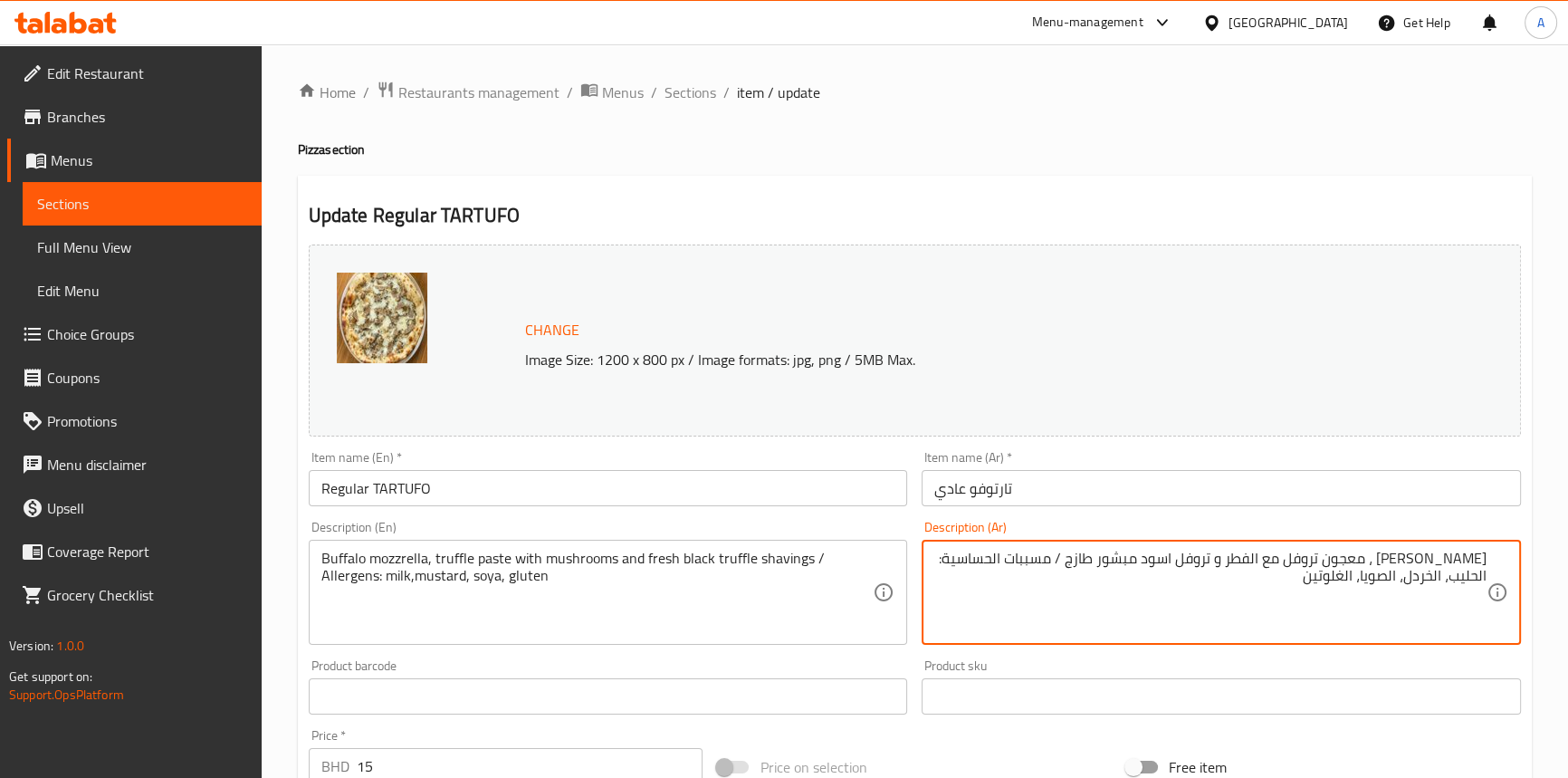
type textarea "بافلو موزاريلا ، معجون تروفل مع الفطر و تروفل اسود مبشور طازج / مسببات الحساسية…"
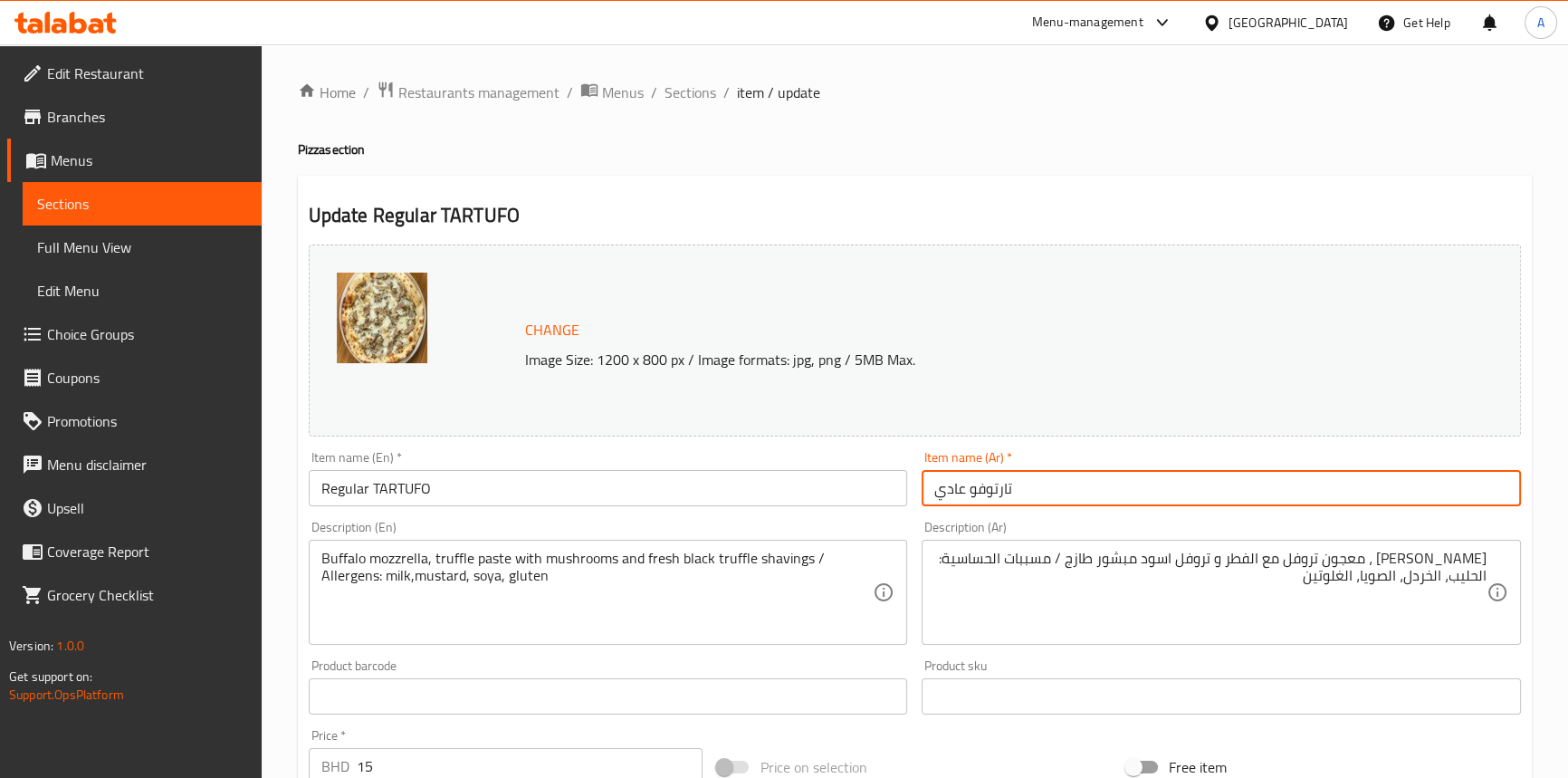
click at [1314, 493] on input "تارتوفو عادي" at bounding box center [1222, 488] width 599 height 37
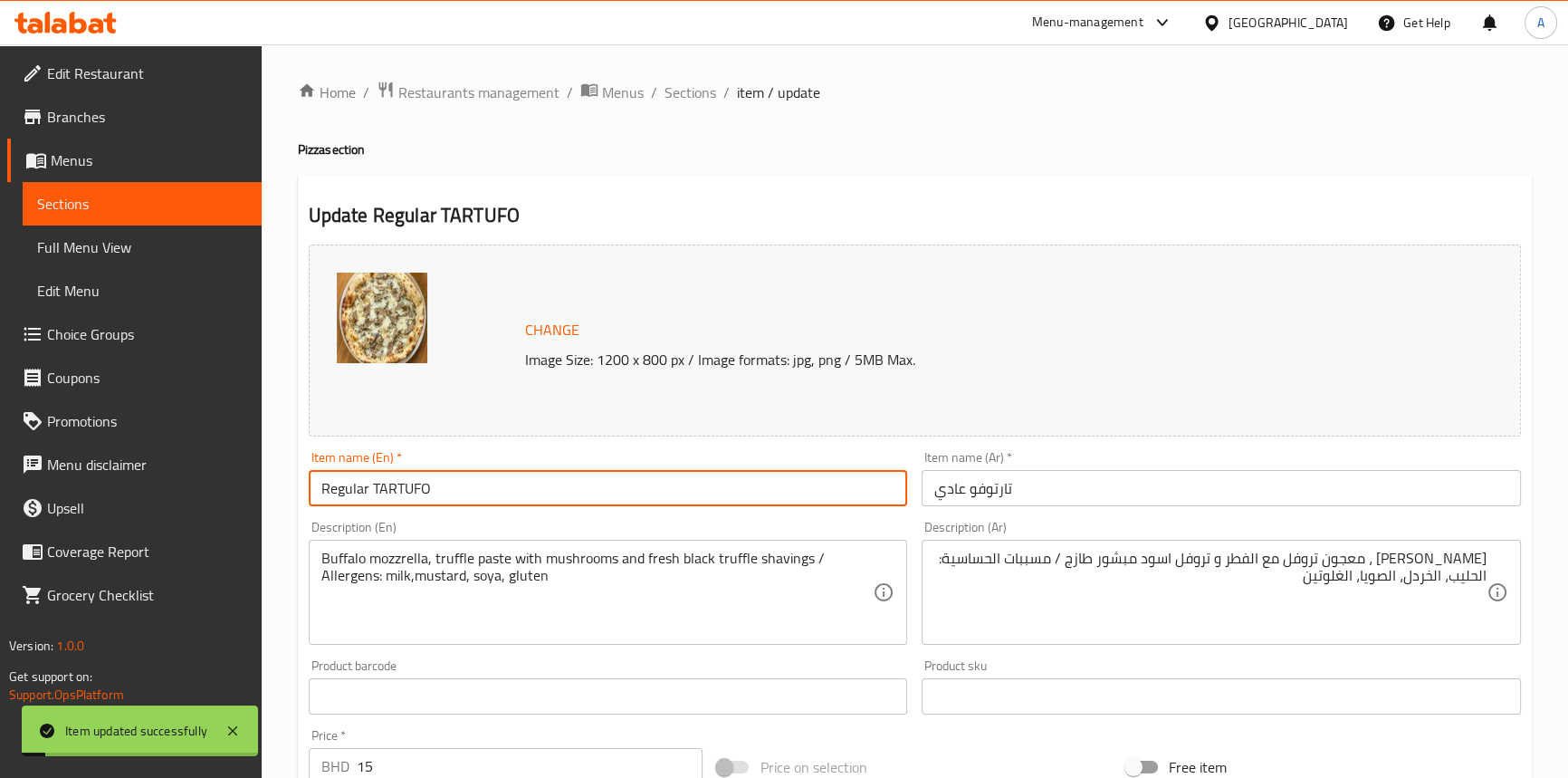
drag, startPoint x: 474, startPoint y: 498, endPoint x: 251, endPoint y: 375, distance: 254.7
click at [315, 494] on input "Regular TARTUFO" at bounding box center [608, 488] width 599 height 37
click at [137, 257] on span "Full Menu View" at bounding box center [142, 246] width 210 height 22
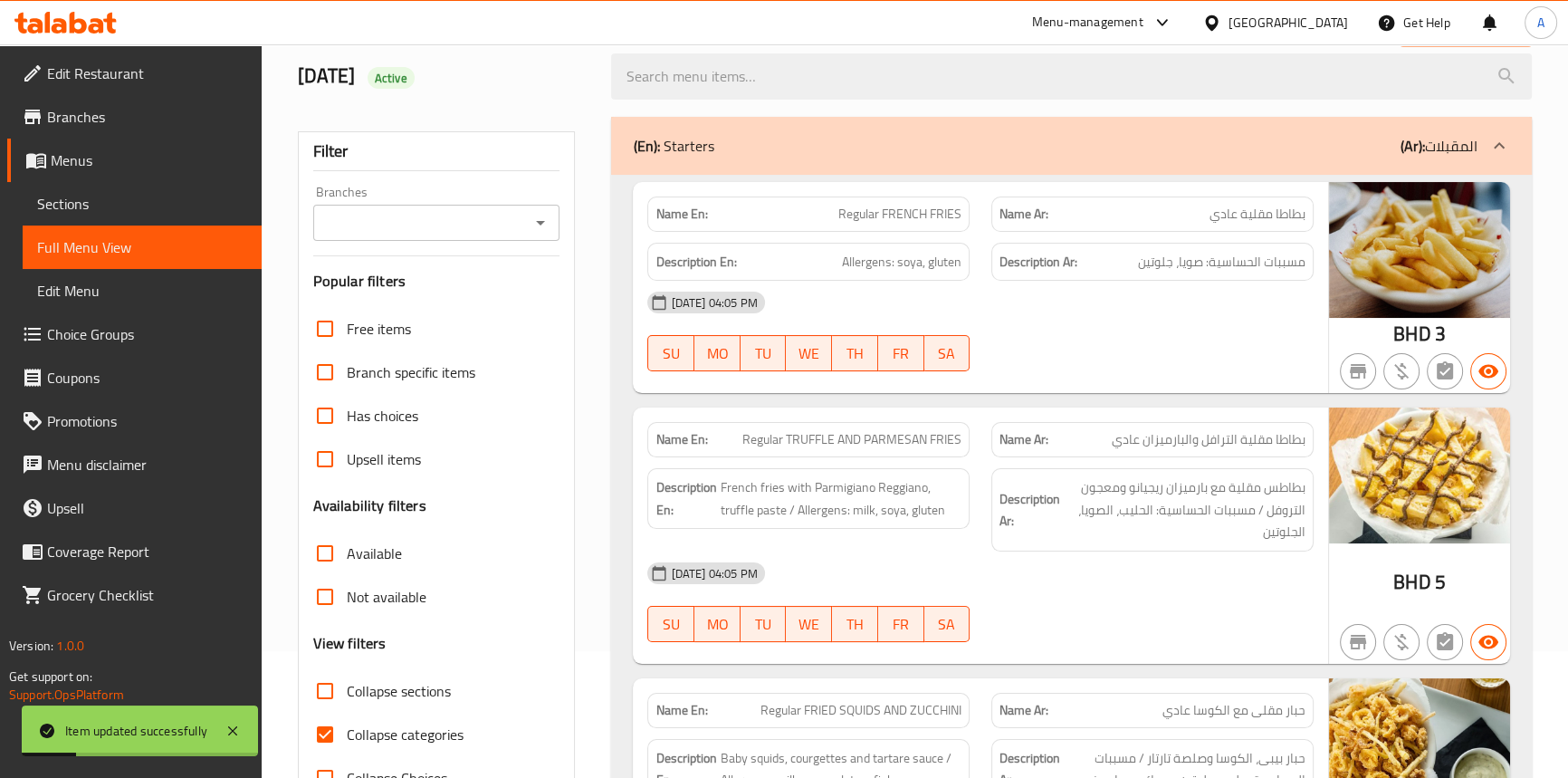
scroll to position [246, 0]
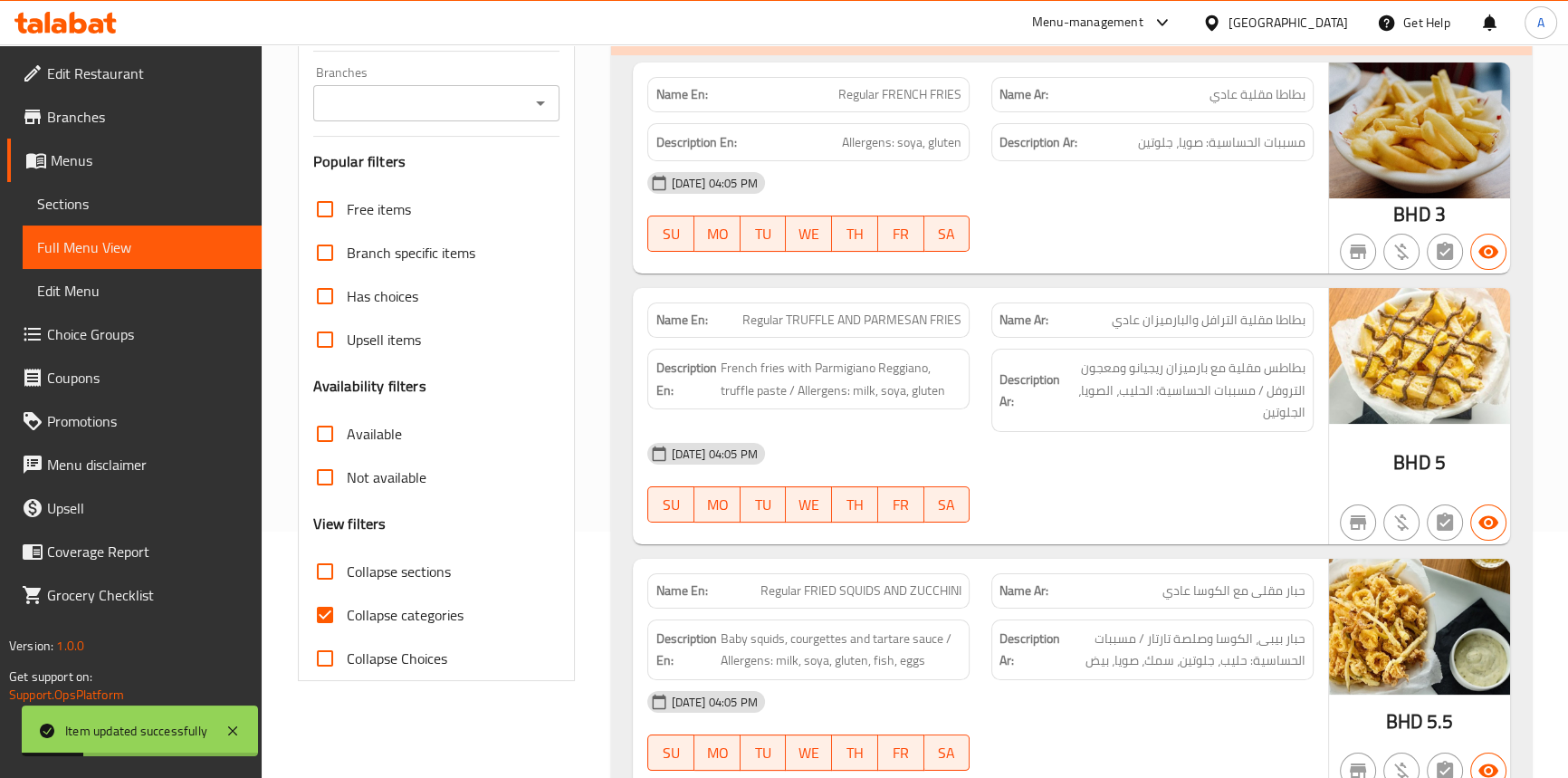
click at [338, 621] on input "Collapse categories" at bounding box center [325, 615] width 43 height 43
checkbox input "false"
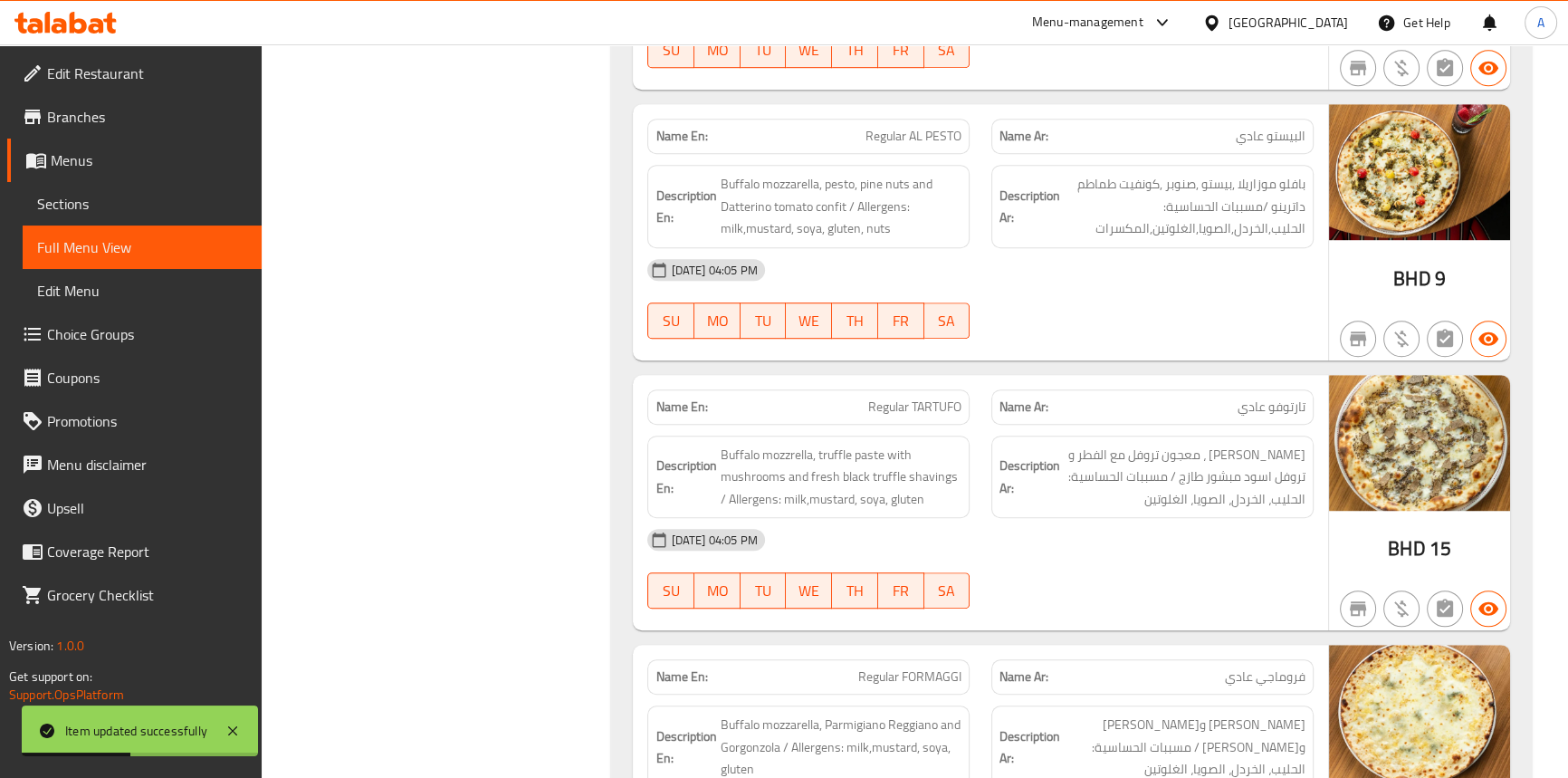
scroll to position [10180, 0]
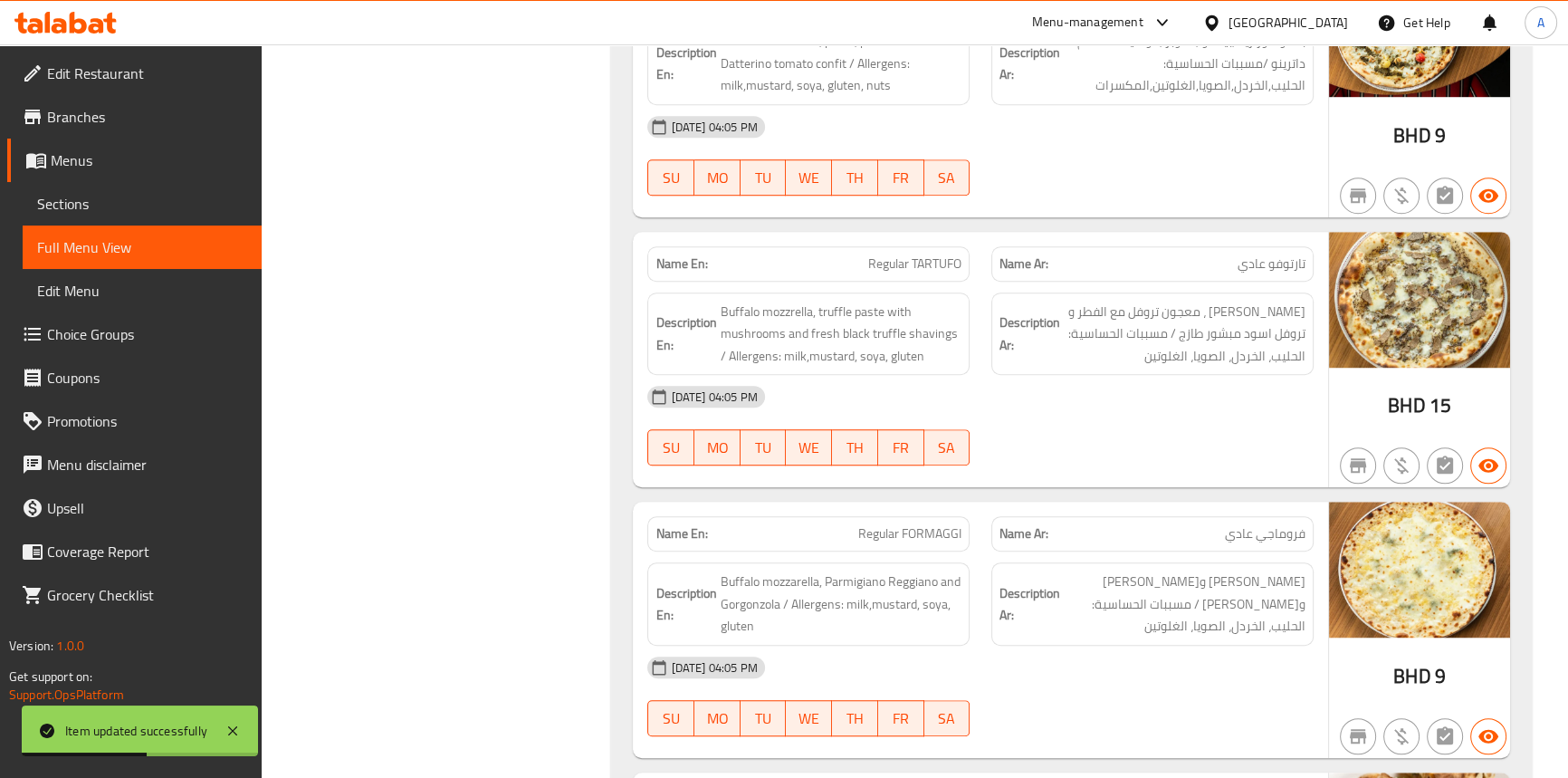
click at [927, 255] on span "Regular TARTUFO" at bounding box center [916, 264] width 94 height 19
click at [887, 246] on div "Name En: Regular TARTUFO" at bounding box center [809, 264] width 322 height 36
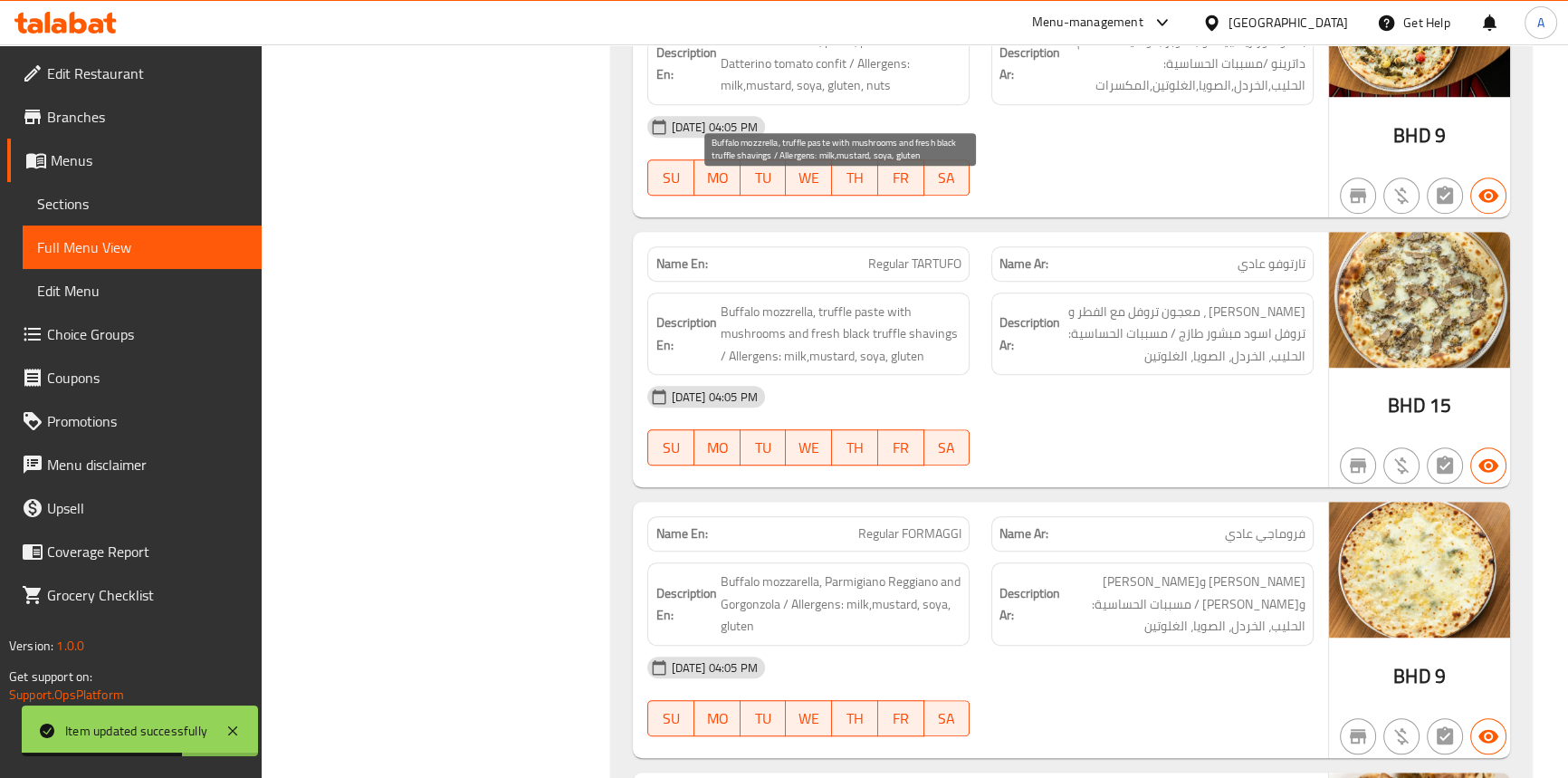
click at [741, 301] on span "Buffalo mozzrella, truffle paste with mushrooms and fresh black truffle shaving…" at bounding box center [841, 334] width 242 height 67
click at [769, 301] on span "Buffalo mozzrella, truffle paste with mushrooms and fresh black truffle shaving…" at bounding box center [841, 334] width 242 height 67
click at [857, 301] on span "Buffalo mozzrella, truffle paste with mushrooms and fresh black truffle shaving…" at bounding box center [841, 334] width 242 height 67
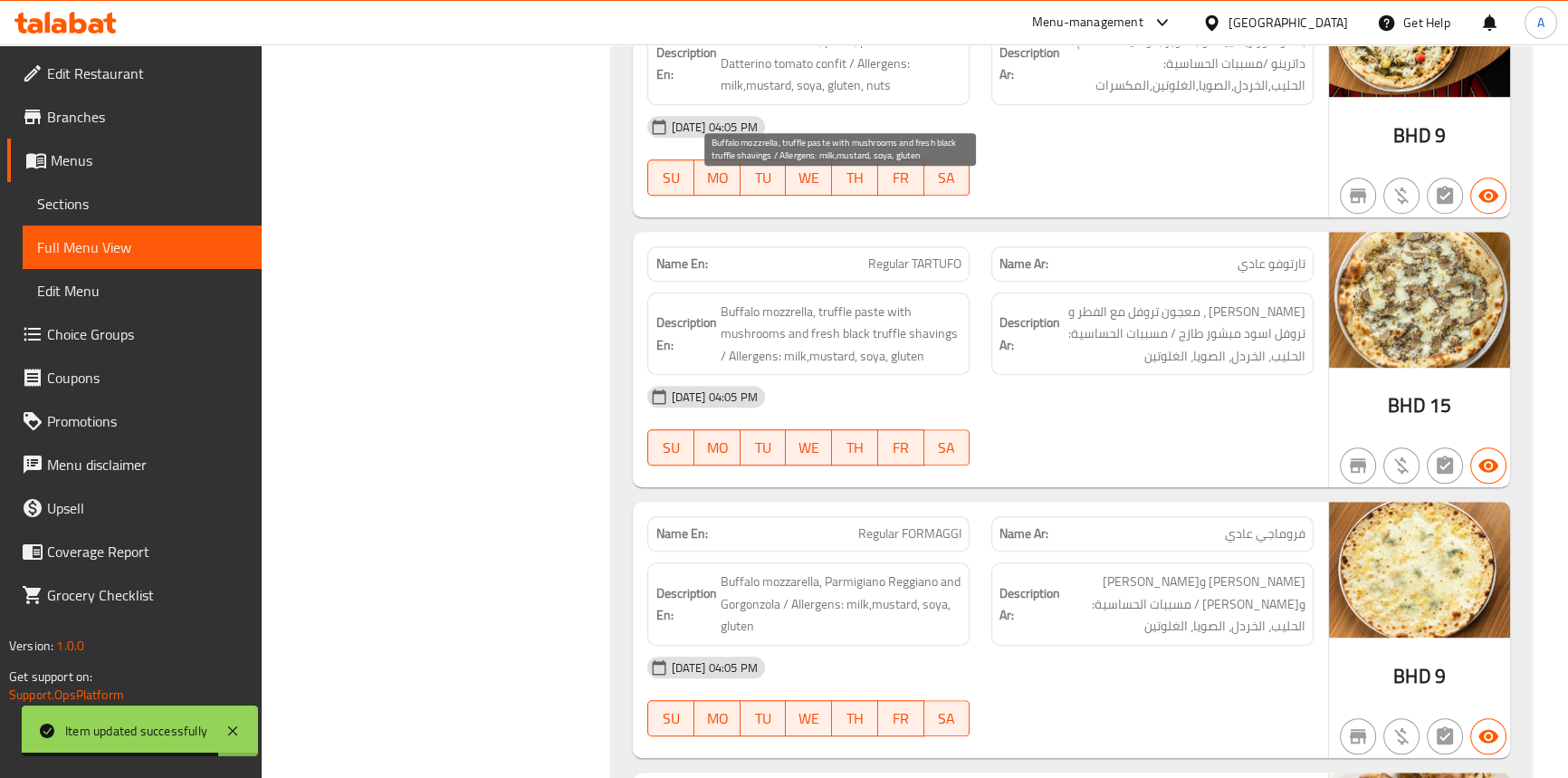
click at [857, 301] on span "Buffalo mozzrella, truffle paste with mushrooms and fresh black truffle shaving…" at bounding box center [841, 334] width 242 height 67
click at [836, 301] on span "Buffalo mozzrella, truffle paste with mushrooms and fresh black truffle shaving…" at bounding box center [841, 334] width 242 height 67
drag, startPoint x: 836, startPoint y: 183, endPoint x: 899, endPoint y: 190, distance: 63.4
click at [835, 301] on span "Buffalo mozzrella, truffle paste with mushrooms and fresh black truffle shaving…" at bounding box center [841, 334] width 242 height 67
click at [899, 301] on span "Buffalo mozzrella, truffle paste with mushrooms and fresh black truffle shaving…" at bounding box center [841, 334] width 242 height 67
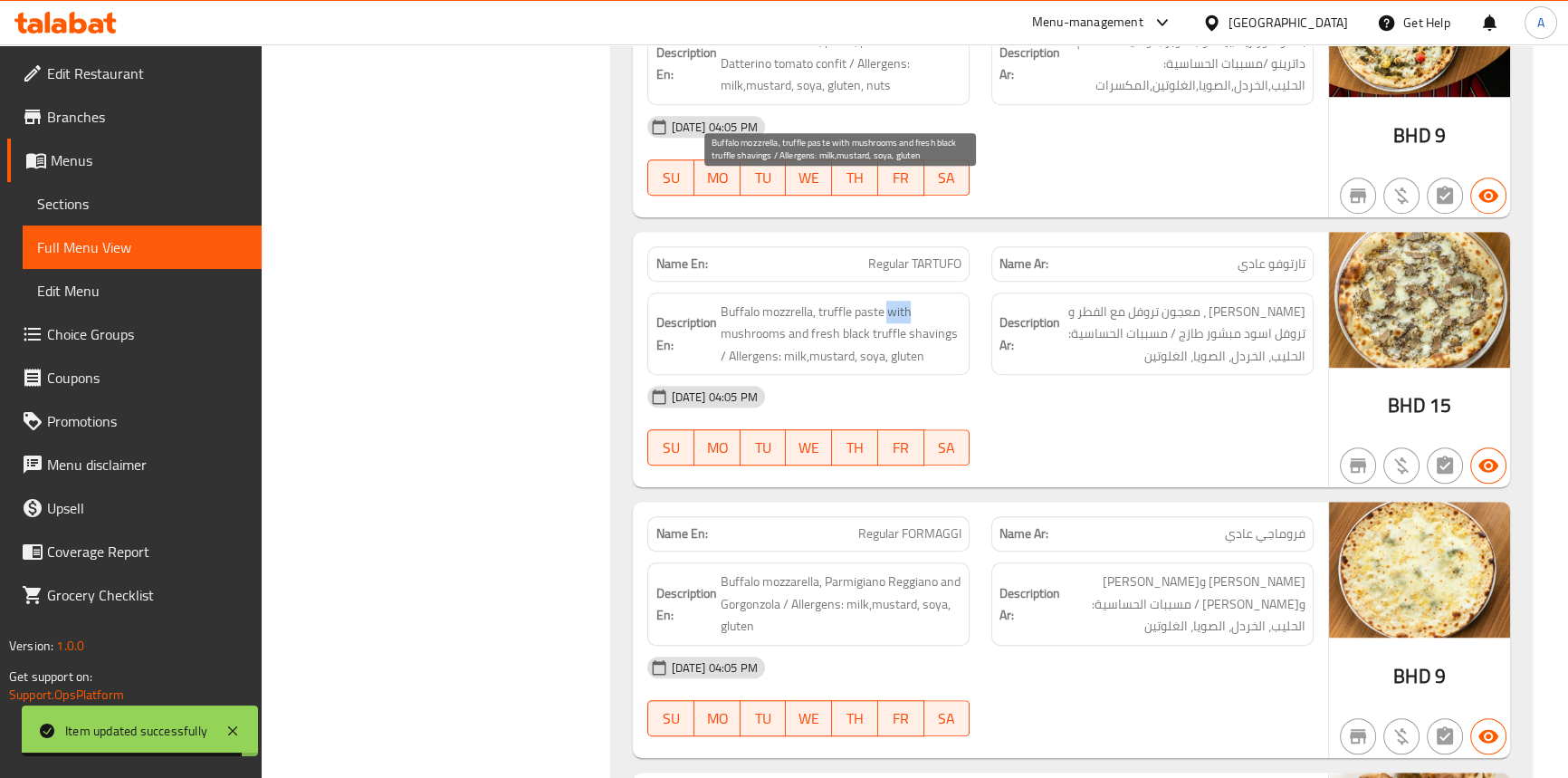
click at [899, 301] on span "Buffalo mozzrella, truffle paste with mushrooms and fresh black truffle shaving…" at bounding box center [841, 334] width 242 height 67
click at [761, 301] on span "Buffalo mozzrella, truffle paste with mushrooms and fresh black truffle shaving…" at bounding box center [841, 334] width 242 height 67
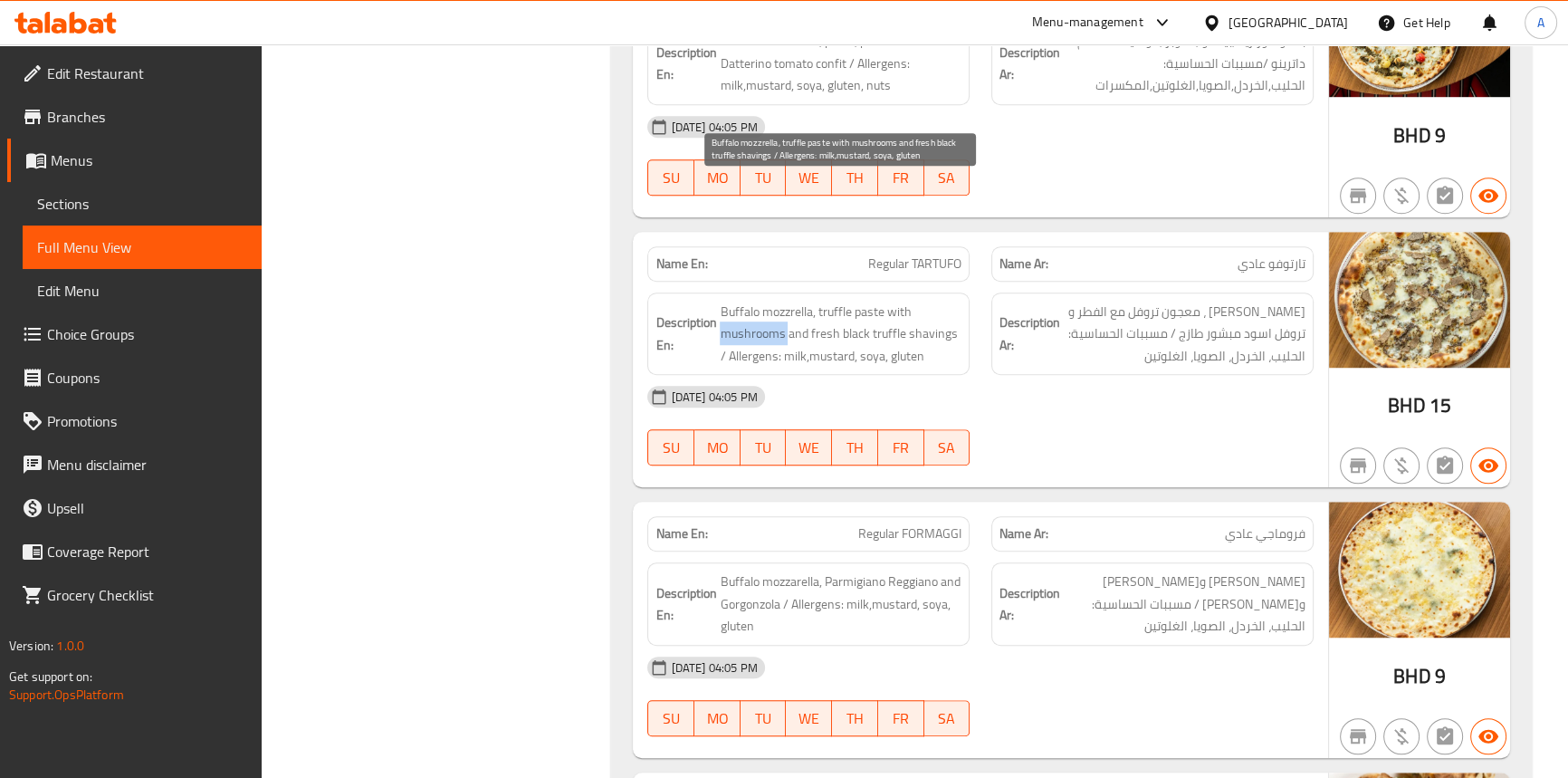
click at [761, 301] on span "Buffalo mozzrella, truffle paste with mushrooms and fresh black truffle shaving…" at bounding box center [841, 334] width 242 height 67
click at [792, 301] on span "Buffalo mozzrella, truffle paste with mushrooms and fresh black truffle shaving…" at bounding box center [841, 334] width 242 height 67
click at [884, 301] on span "Buffalo mozzrella, truffle paste with mushrooms and fresh black truffle shaving…" at bounding box center [841, 334] width 242 height 67
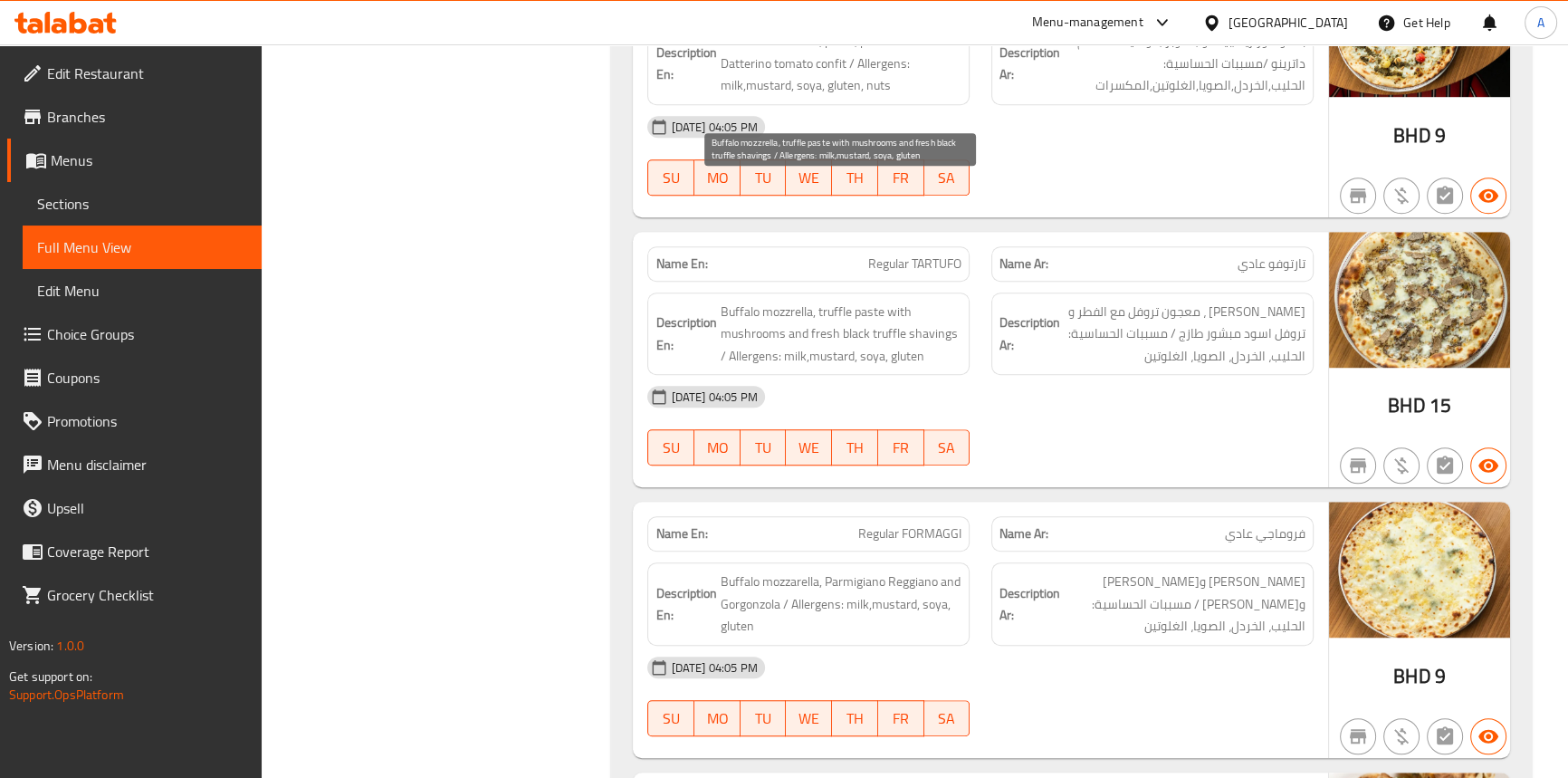
click at [853, 301] on span "Buffalo mozzrella, truffle paste with mushrooms and fresh black truffle shaving…" at bounding box center [841, 334] width 242 height 67
click at [913, 301] on span "Buffalo mozzrella, truffle paste with mushrooms and fresh black truffle shaving…" at bounding box center [841, 334] width 242 height 67
click at [731, 301] on span "Buffalo mozzrella, truffle paste with mushrooms and fresh black truffle shaving…" at bounding box center [841, 334] width 242 height 67
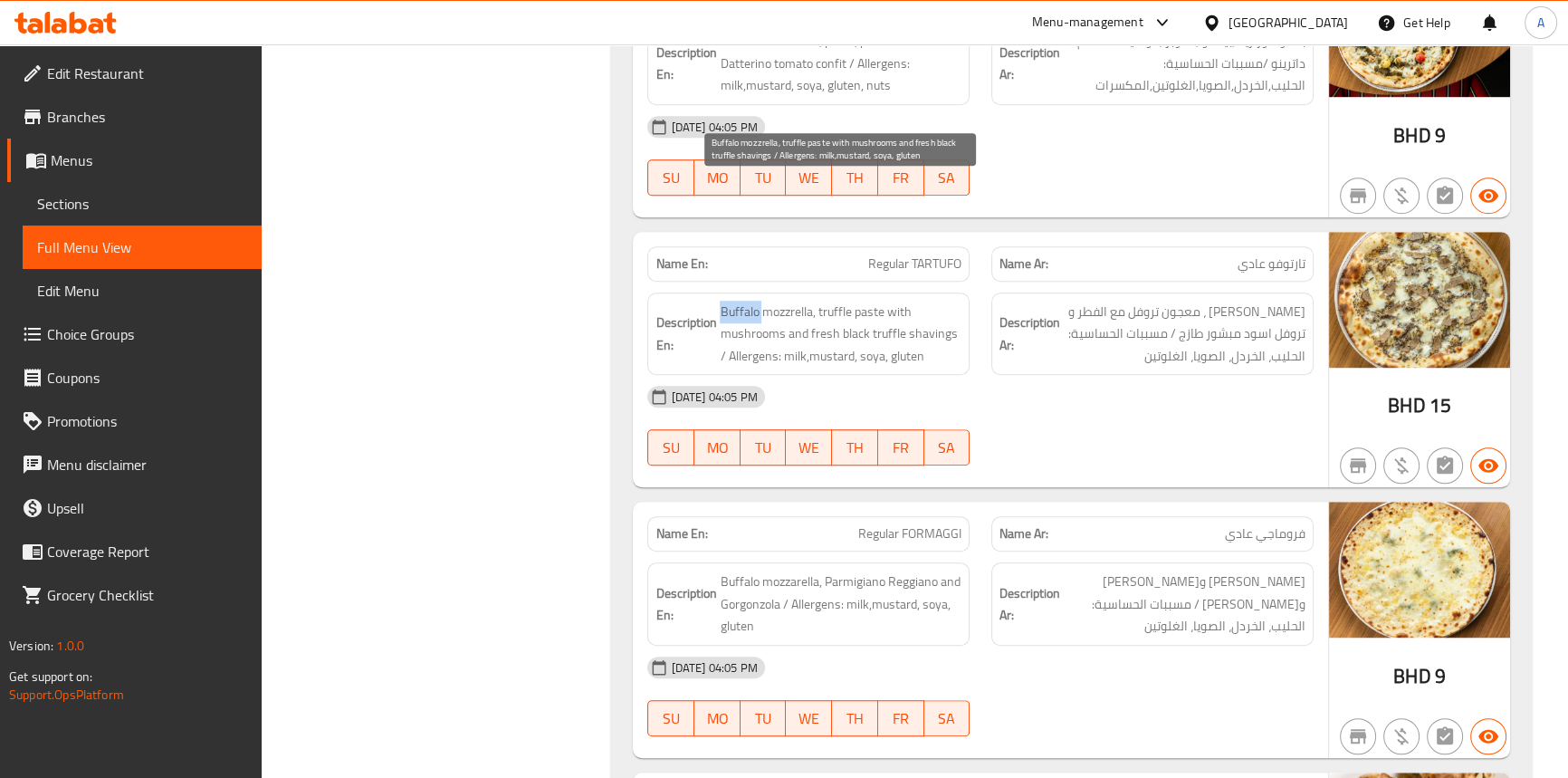
click at [731, 301] on span "Buffalo mozzrella, truffle paste with mushrooms and fresh black truffle shaving…" at bounding box center [841, 334] width 242 height 67
click at [772, 301] on span "Buffalo mozzrella, truffle paste with mushrooms and fresh black truffle shaving…" at bounding box center [841, 334] width 242 height 67
click at [869, 301] on span "Buffalo mozzrella, truffle paste with mushrooms and fresh black truffle shaving…" at bounding box center [841, 334] width 242 height 67
click at [868, 301] on span "Buffalo mozzrella, truffle paste with mushrooms and fresh black truffle shaving…" at bounding box center [841, 334] width 242 height 67
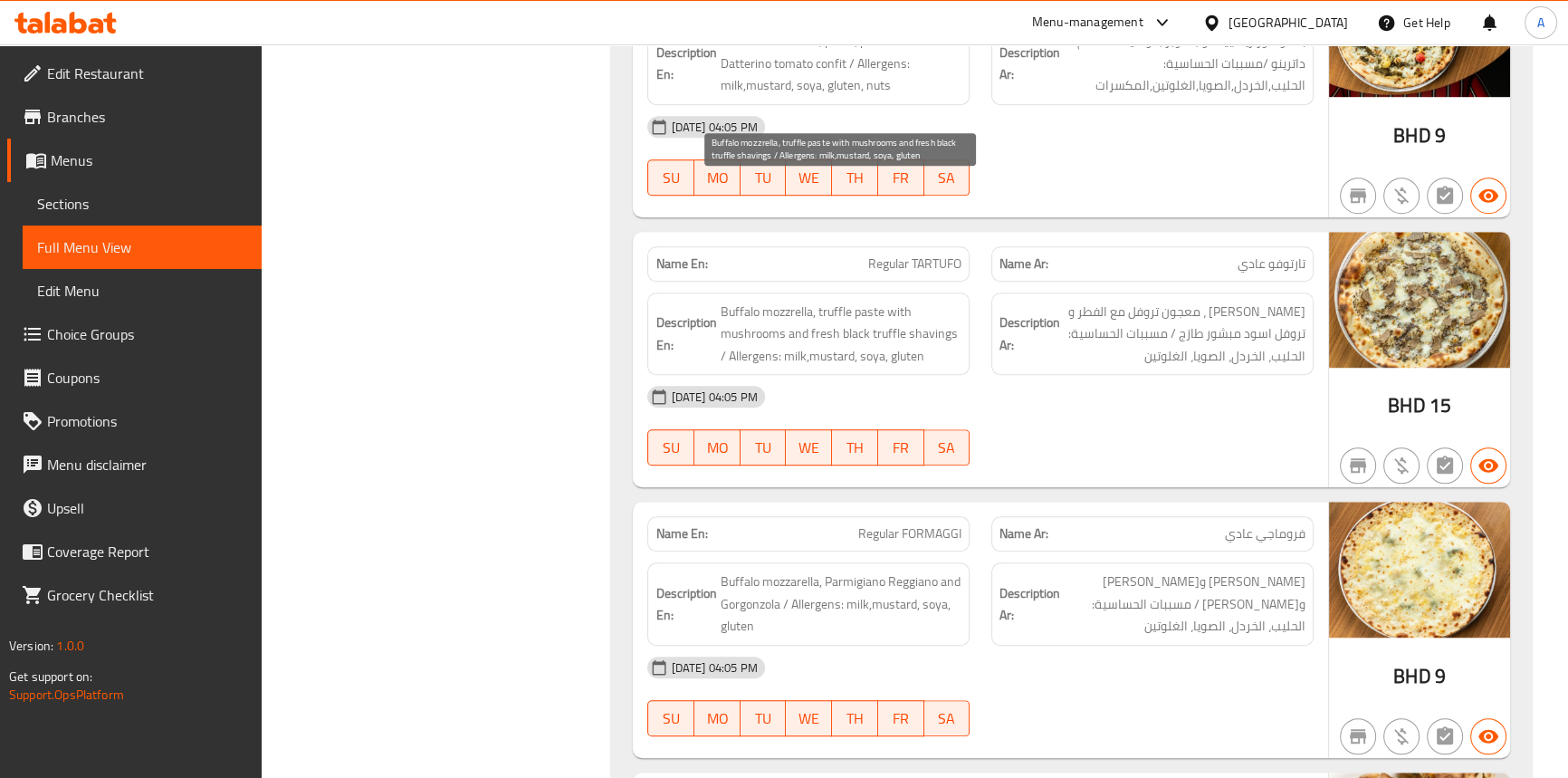
click at [845, 301] on span "Buffalo mozzrella, truffle paste with mushrooms and fresh black truffle shaving…" at bounding box center [841, 334] width 242 height 67
click at [882, 301] on span "Buffalo mozzrella, truffle paste with mushrooms and fresh black truffle shaving…" at bounding box center [841, 334] width 242 height 67
click at [761, 301] on span "Buffalo mozzrella, truffle paste with mushrooms and fresh black truffle shaving…" at bounding box center [841, 334] width 242 height 67
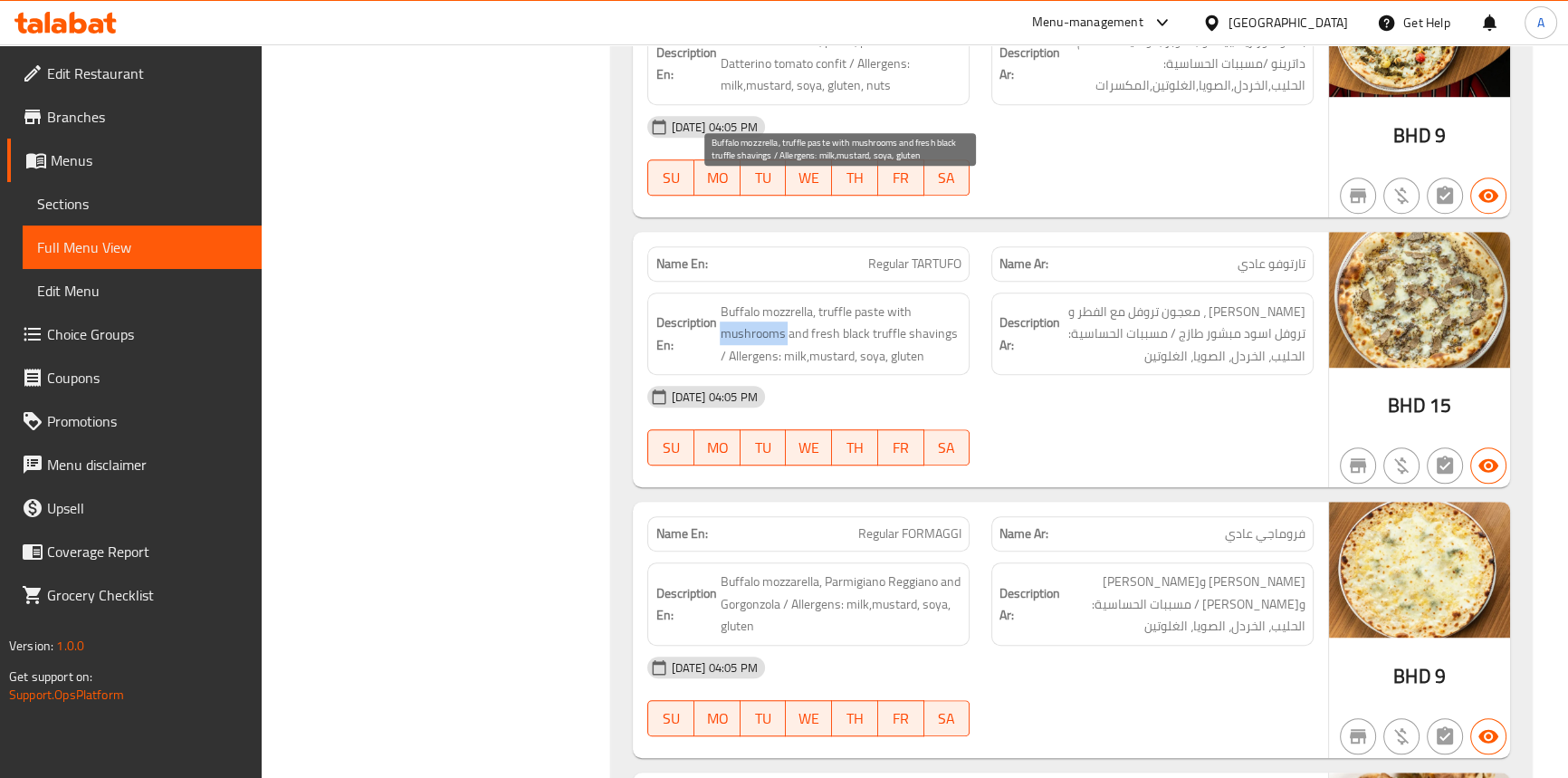
click at [761, 301] on span "Buffalo mozzrella, truffle paste with mushrooms and fresh black truffle shaving…" at bounding box center [841, 334] width 242 height 67
click at [796, 301] on span "Buffalo mozzrella, truffle paste with mushrooms and fresh black truffle shaving…" at bounding box center [841, 334] width 242 height 67
click at [877, 301] on span "Buffalo mozzrella, truffle paste with mushrooms and fresh black truffle shaving…" at bounding box center [841, 334] width 242 height 67
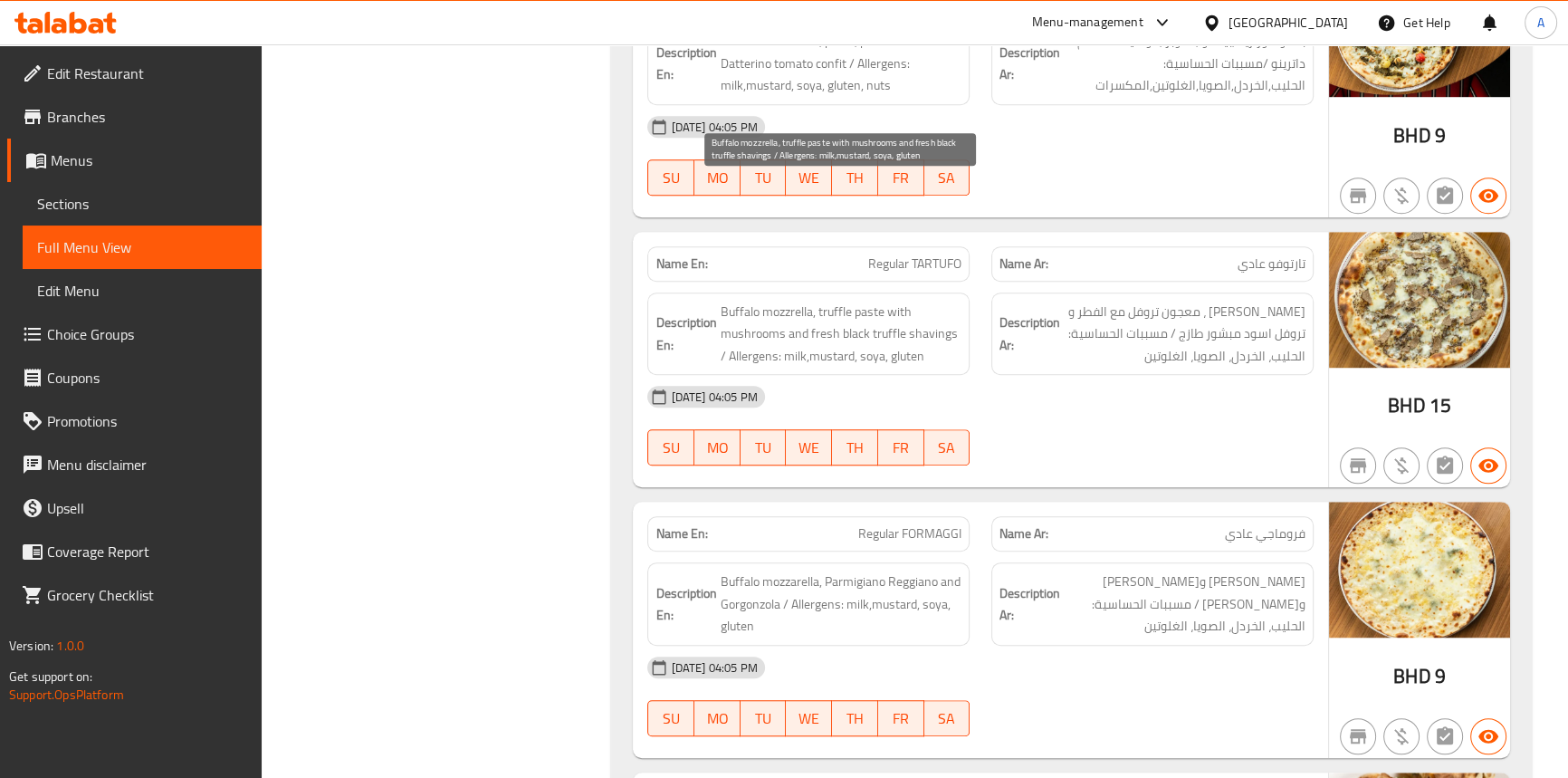
click at [858, 301] on span "Buffalo mozzrella, truffle paste with mushrooms and fresh black truffle shaving…" at bounding box center [841, 334] width 242 height 67
click at [924, 301] on span "Buffalo mozzrella, truffle paste with mushrooms and fresh black truffle shaving…" at bounding box center [841, 334] width 242 height 67
click at [834, 301] on span "Buffalo mozzrella, truffle paste with mushrooms and fresh black truffle shaving…" at bounding box center [841, 334] width 242 height 67
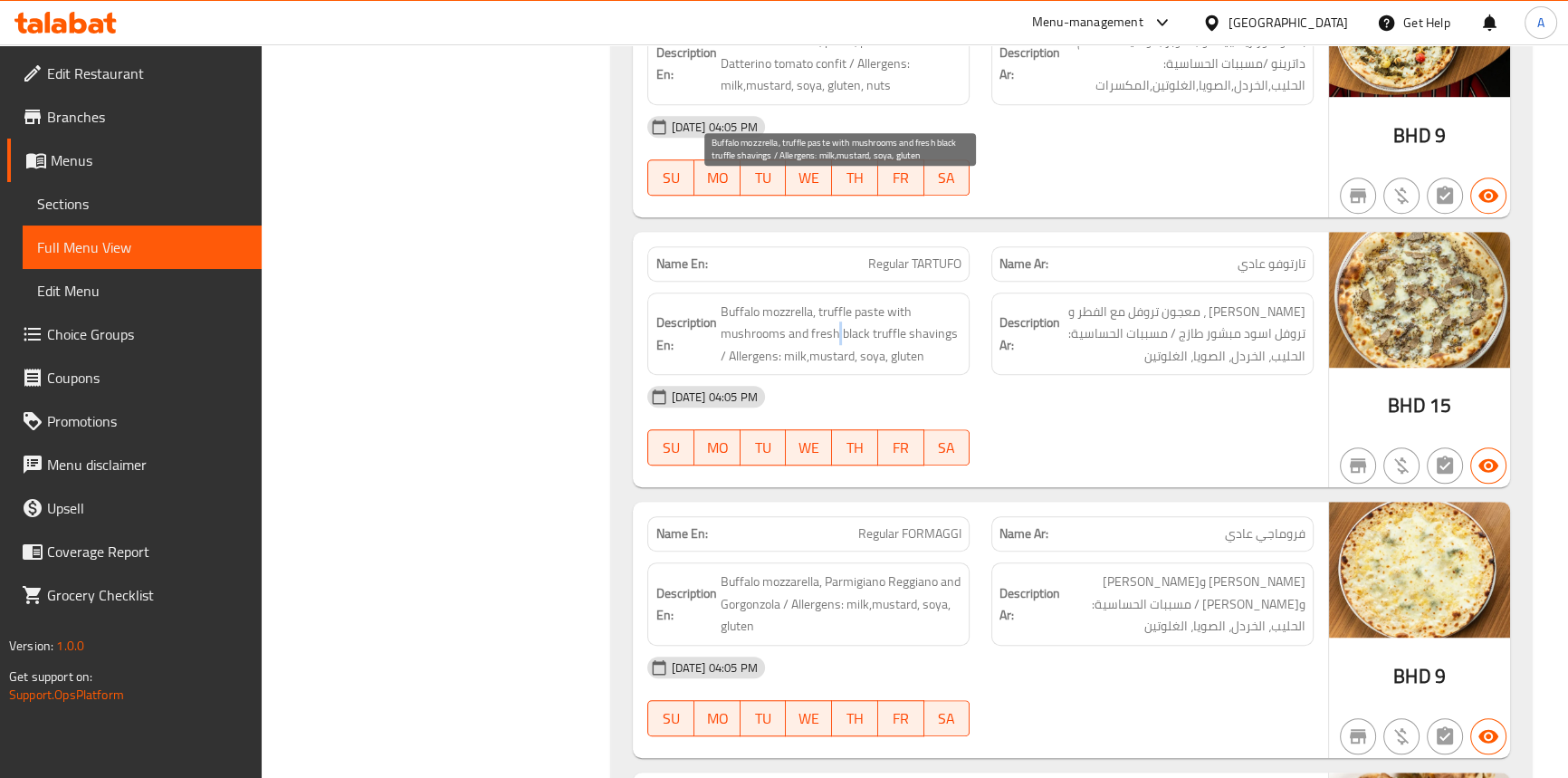
click at [834, 301] on span "Buffalo mozzrella, truffle paste with mushrooms and fresh black truffle shaving…" at bounding box center [841, 334] width 242 height 67
click at [768, 301] on span "Buffalo mozzrella, truffle paste with mushrooms and fresh black truffle shaving…" at bounding box center [841, 334] width 242 height 67
click at [787, 301] on span "Buffalo mozzrella, truffle paste with mushrooms and fresh black truffle shaving…" at bounding box center [841, 334] width 242 height 67
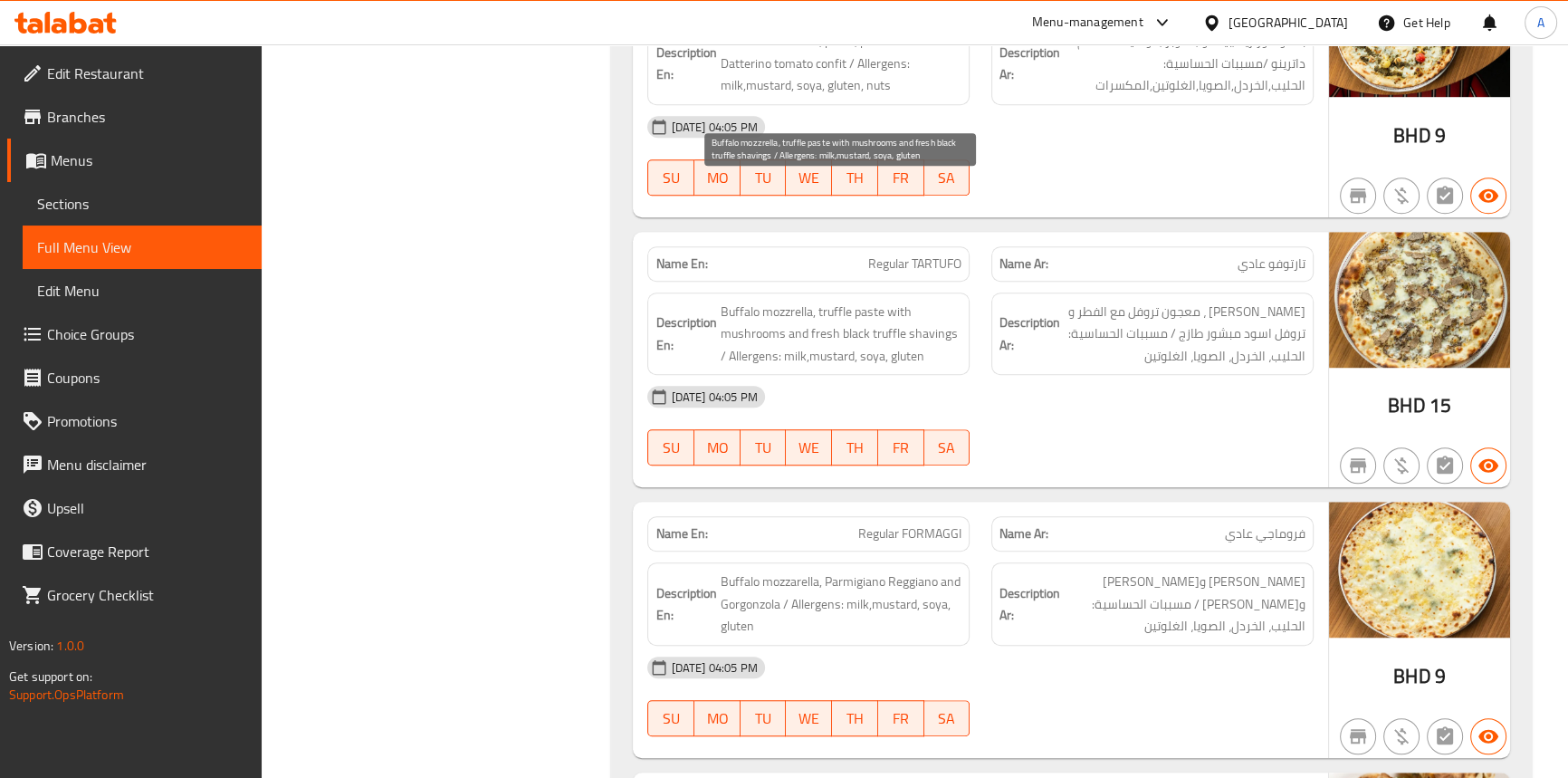
click at [816, 301] on span "Buffalo mozzrella, truffle paste with mushrooms and fresh black truffle shaving…" at bounding box center [841, 334] width 242 height 67
click at [860, 301] on span "Buffalo mozzrella, truffle paste with mushrooms and fresh black truffle shaving…" at bounding box center [841, 334] width 242 height 67
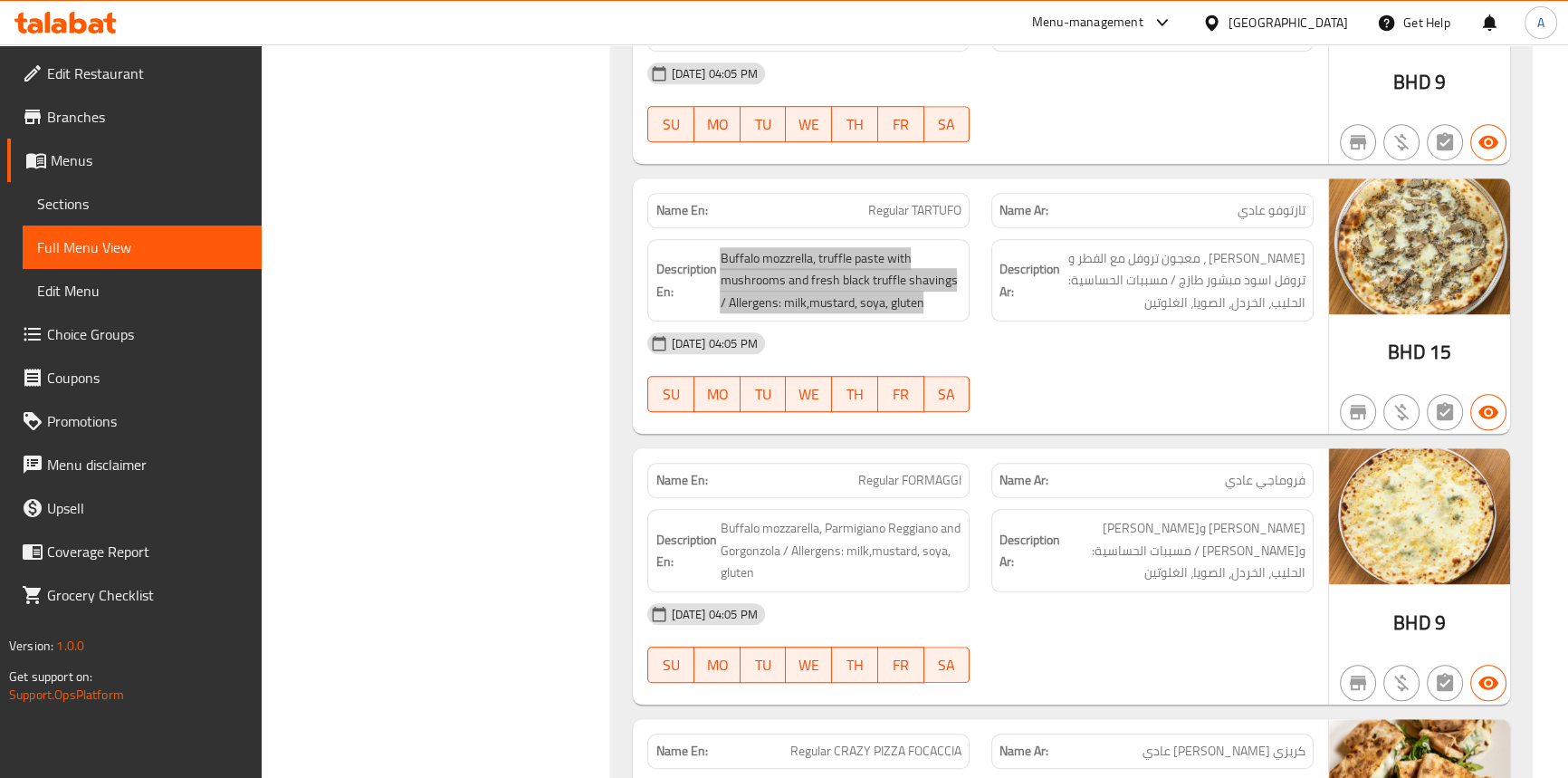
scroll to position [10263, 0]
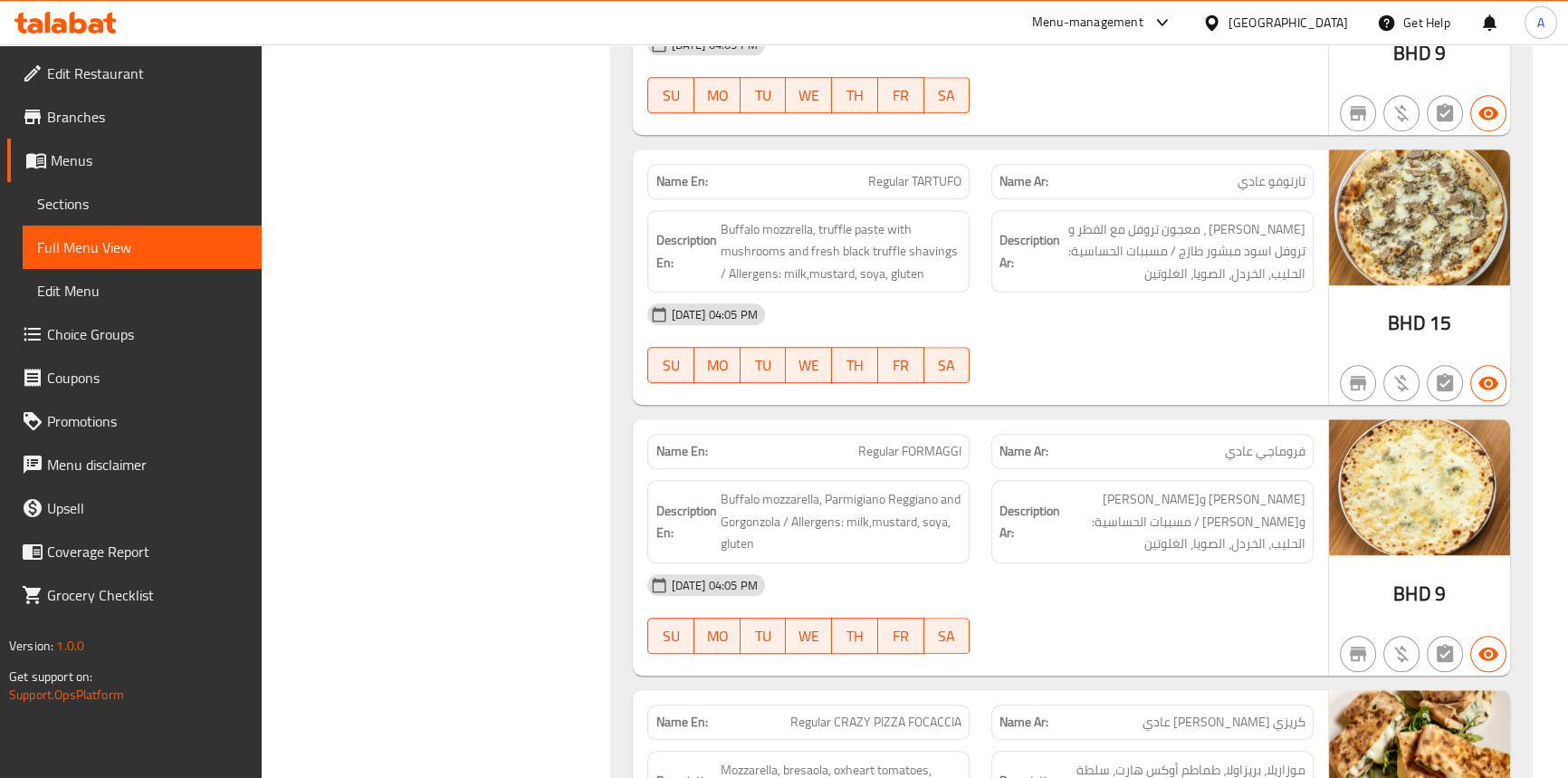
click at [1092, 564] on div "14-09-2025 04:05 PM" at bounding box center [980, 585] width 687 height 43
click at [1106, 488] on span "بافلو موزاريلا وبارميجيانو ريجيانو وجورجنزولا / مسببات الحساسية: الحليب، الخردل…" at bounding box center [1185, 521] width 242 height 67
click at [938, 433] on div "Name En: Regular FORMAGGI" at bounding box center [809, 451] width 322 height 36
click at [932, 442] on span "Regular FORMAGGI" at bounding box center [910, 451] width 103 height 19
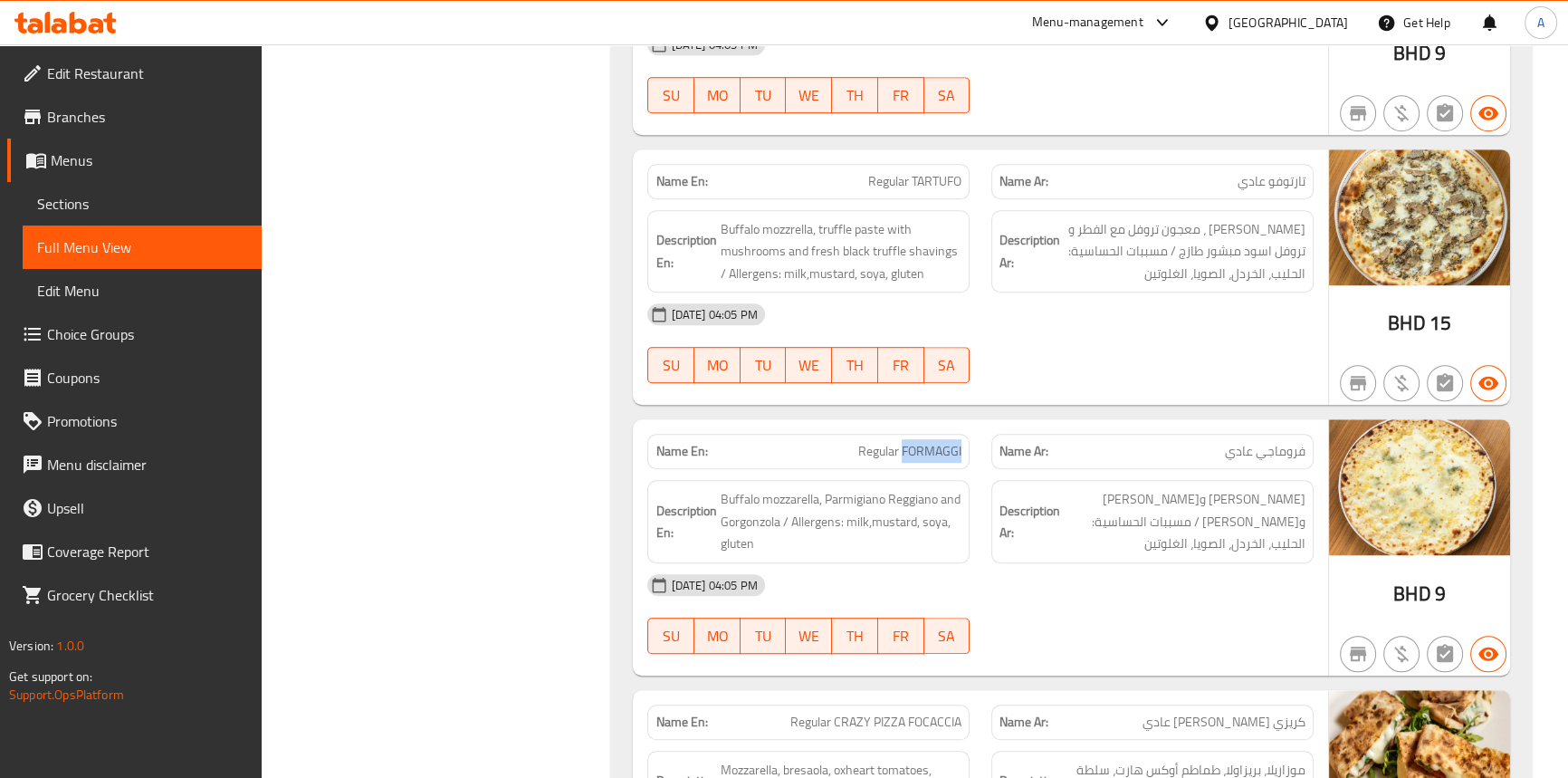
click at [932, 442] on span "Regular FORMAGGI" at bounding box center [910, 451] width 103 height 19
drag, startPoint x: 115, startPoint y: 214, endPoint x: 167, endPoint y: 247, distance: 61.6
click at [115, 214] on link "Sections" at bounding box center [141, 203] width 239 height 43
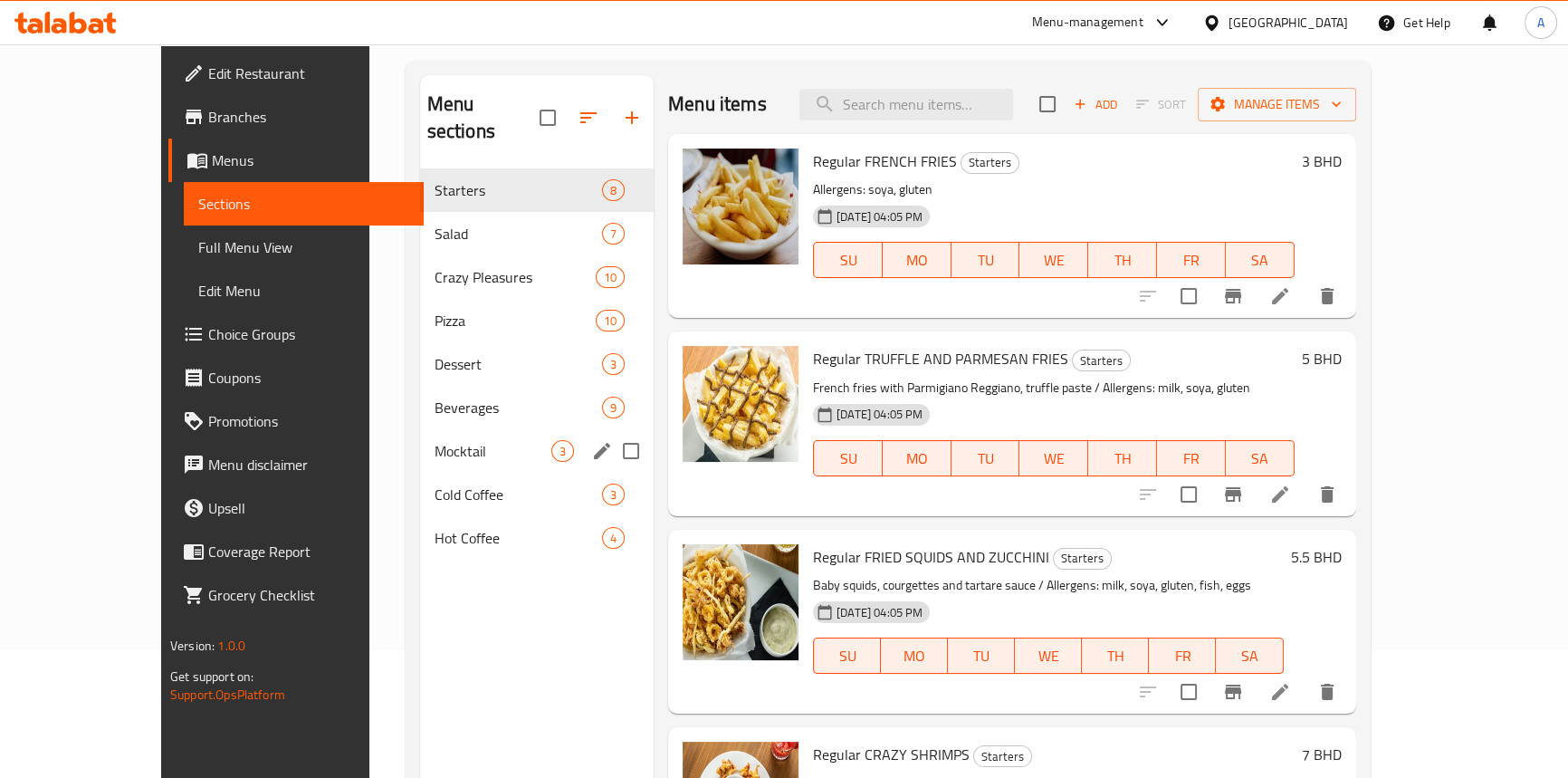
scroll to position [7, 0]
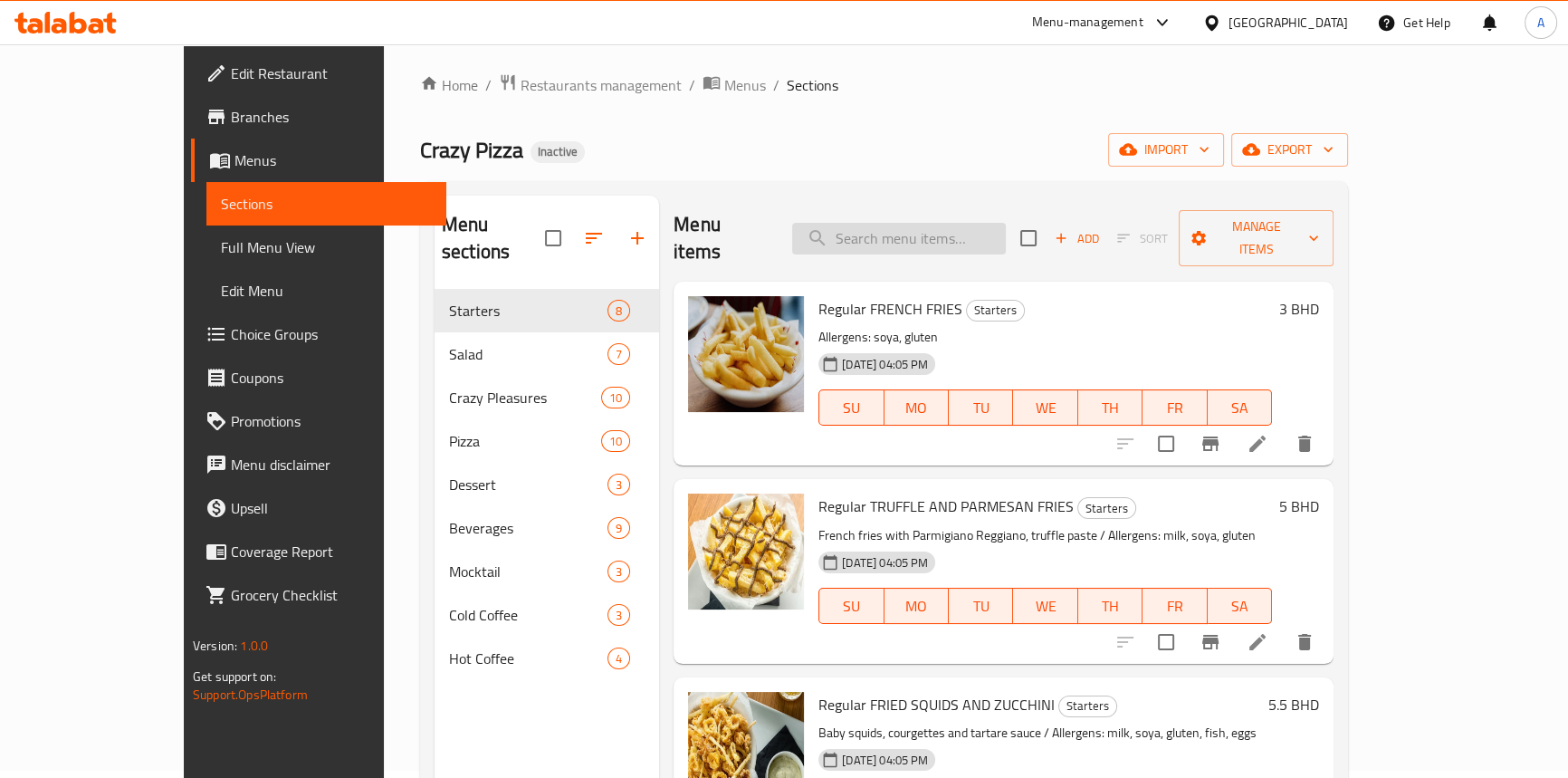
click at [909, 199] on div "Home / Restaurants management / Menus / Sections Crazy Pizza Inactive import ex…" at bounding box center [884, 530] width 928 height 915
click at [909, 223] on input "search" at bounding box center [899, 239] width 213 height 32
paste input "Regular FORMAGGI"
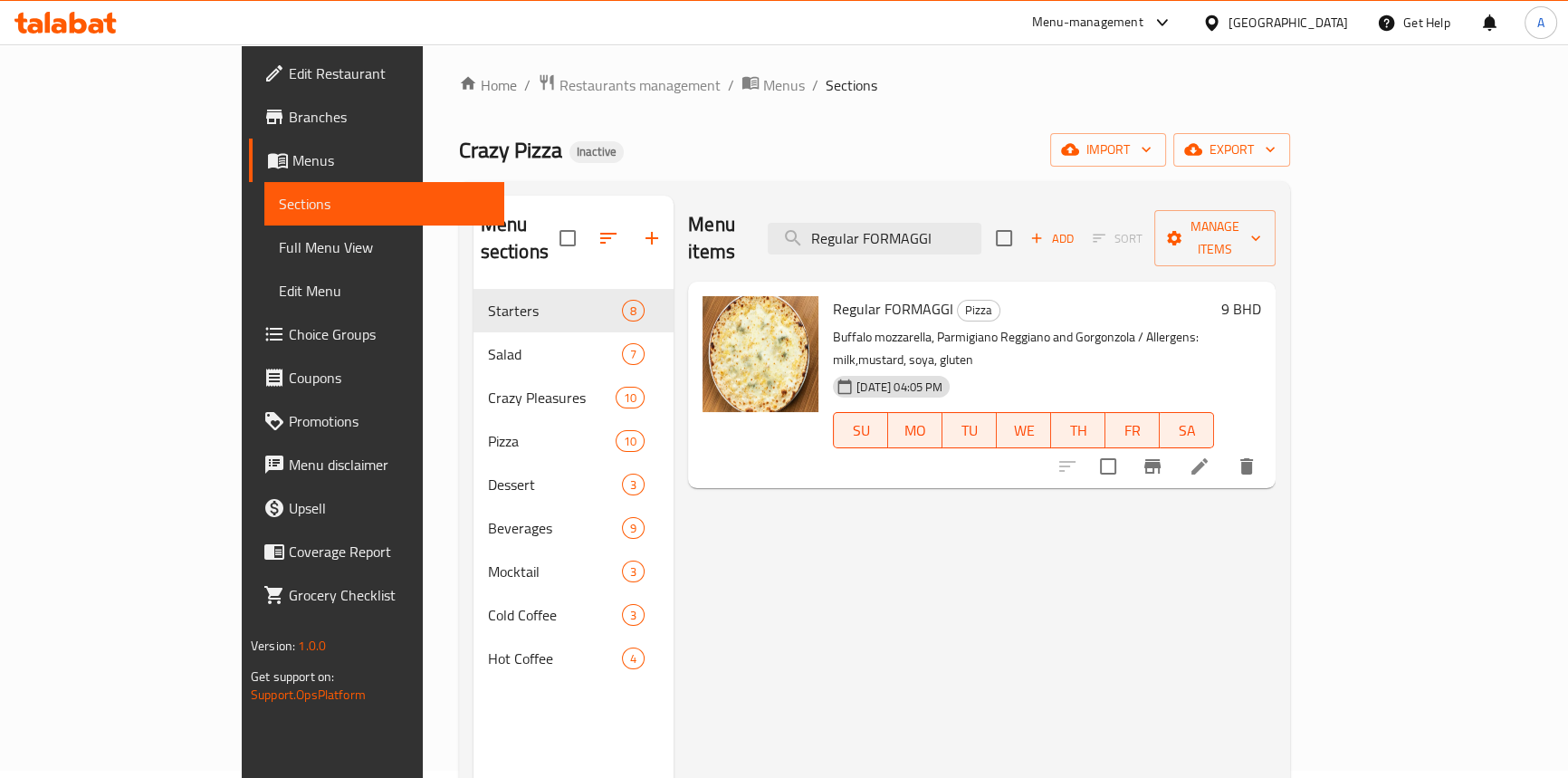
type input "Regular FORMAGGI"
click at [1210, 456] on icon at bounding box center [1199, 466] width 22 height 22
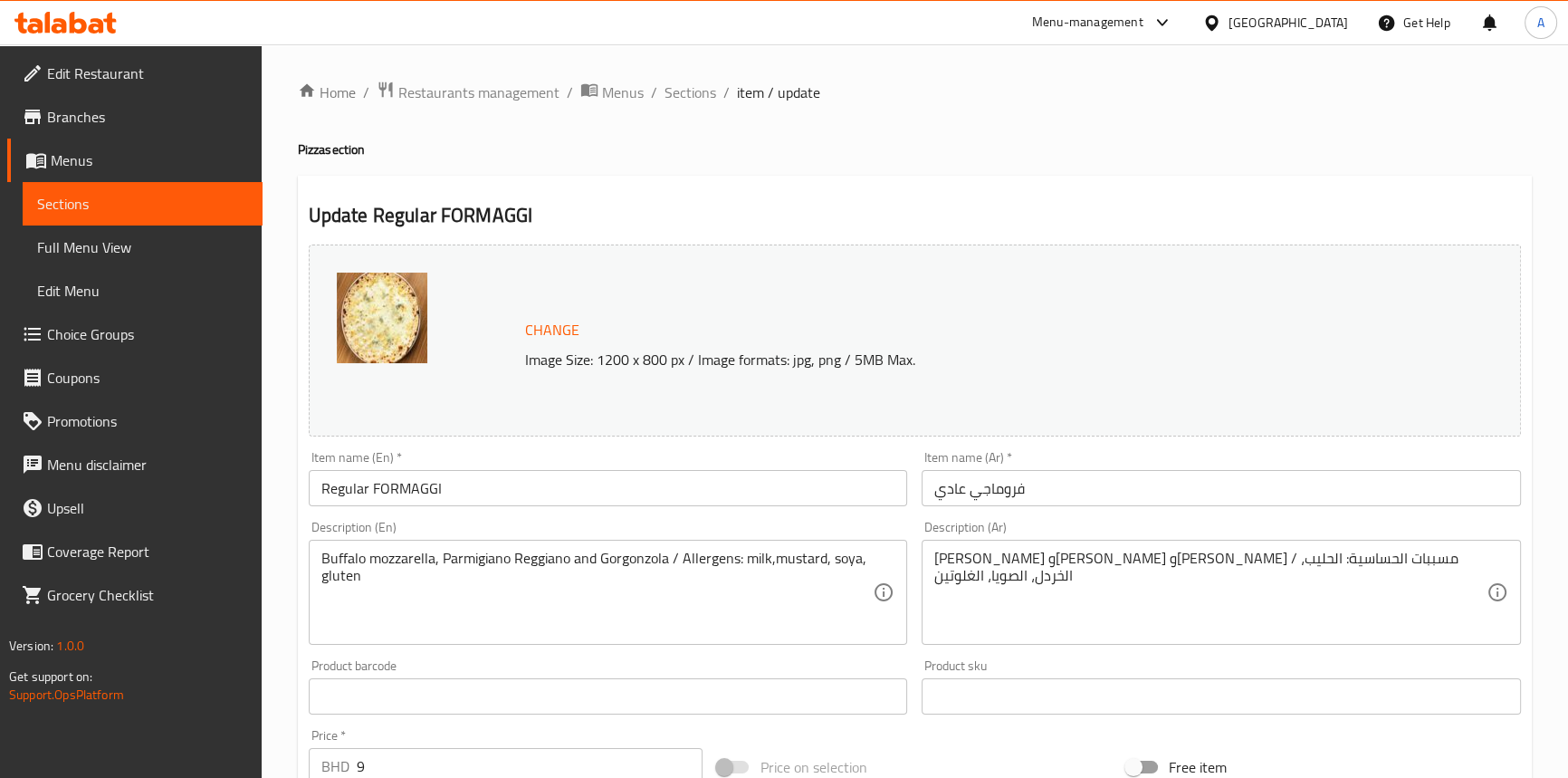
click at [998, 491] on input "فروماجي عادي" at bounding box center [1222, 488] width 599 height 37
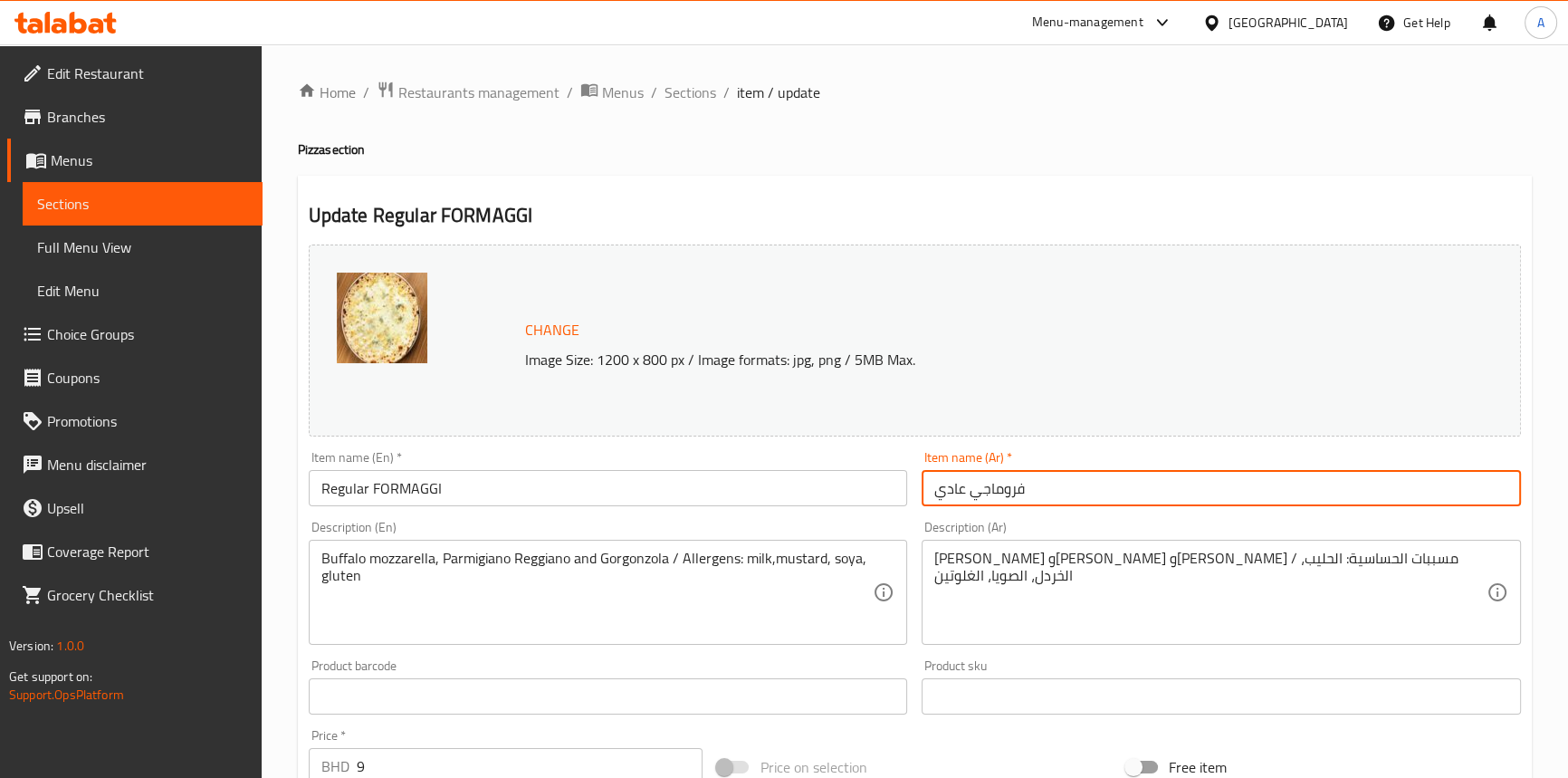
click at [998, 491] on input "فروماجي عادي" at bounding box center [1222, 488] width 599 height 37
paste input "ورماجي"
type input "فورماجي عادي"
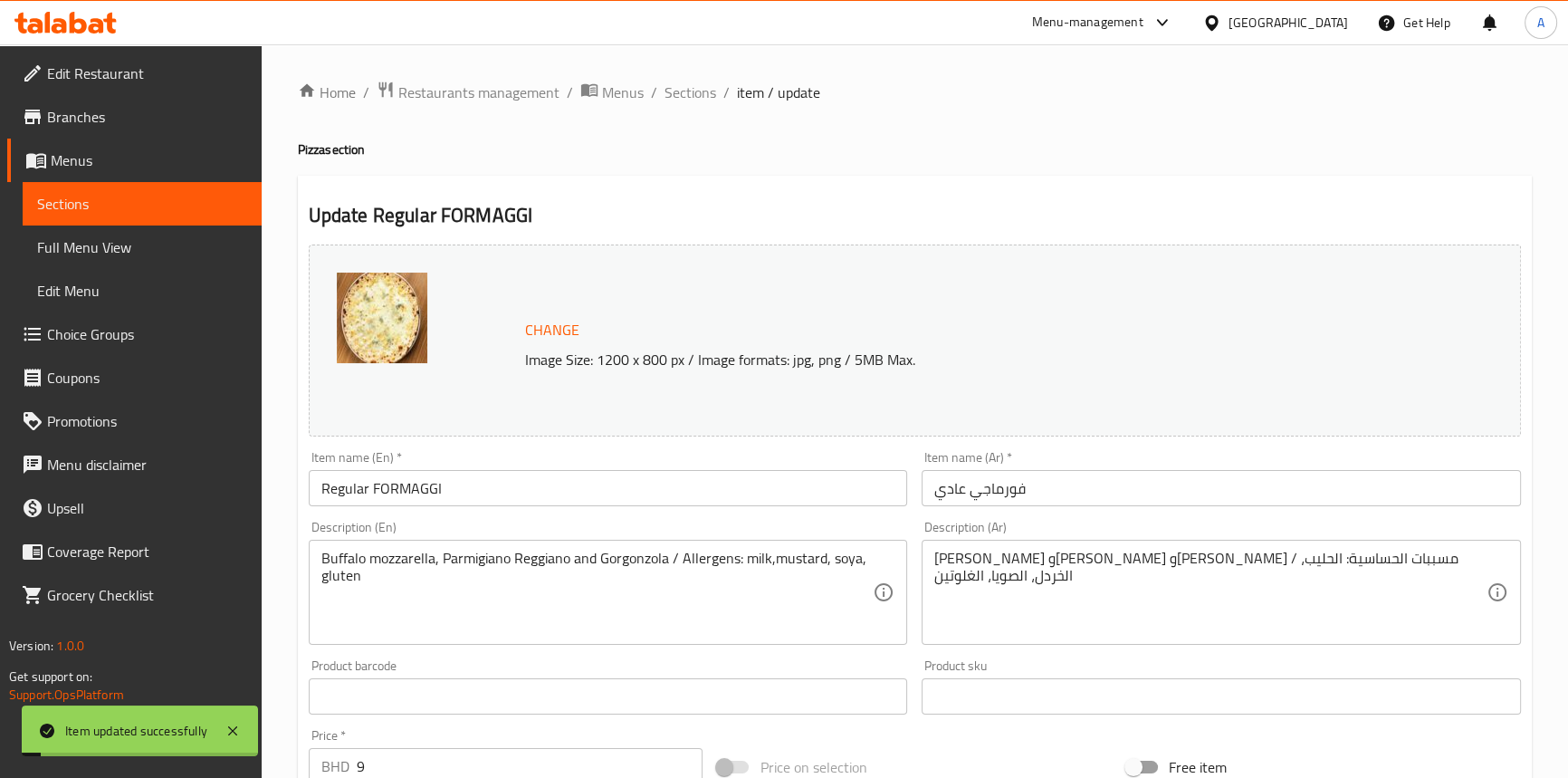
click at [560, 508] on div "Item name (En)   * Regular FORMAGGI Item name (En) *" at bounding box center [608, 478] width 614 height 69
click at [435, 509] on div "Item name (En)   * Regular FORMAGGI Item name (En) *" at bounding box center [608, 478] width 614 height 69
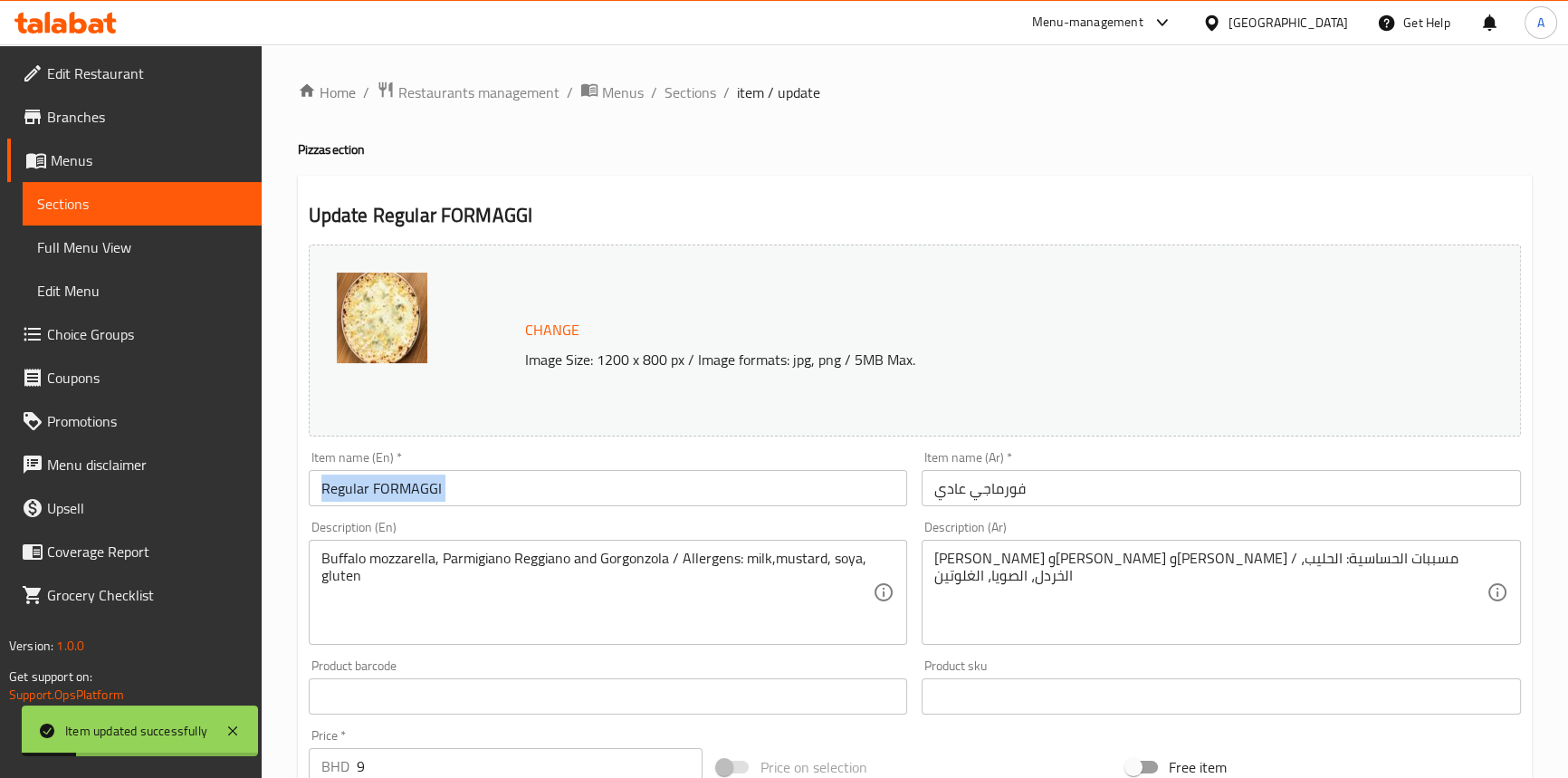
click at [428, 491] on input "Regular FORMAGGI" at bounding box center [608, 488] width 599 height 37
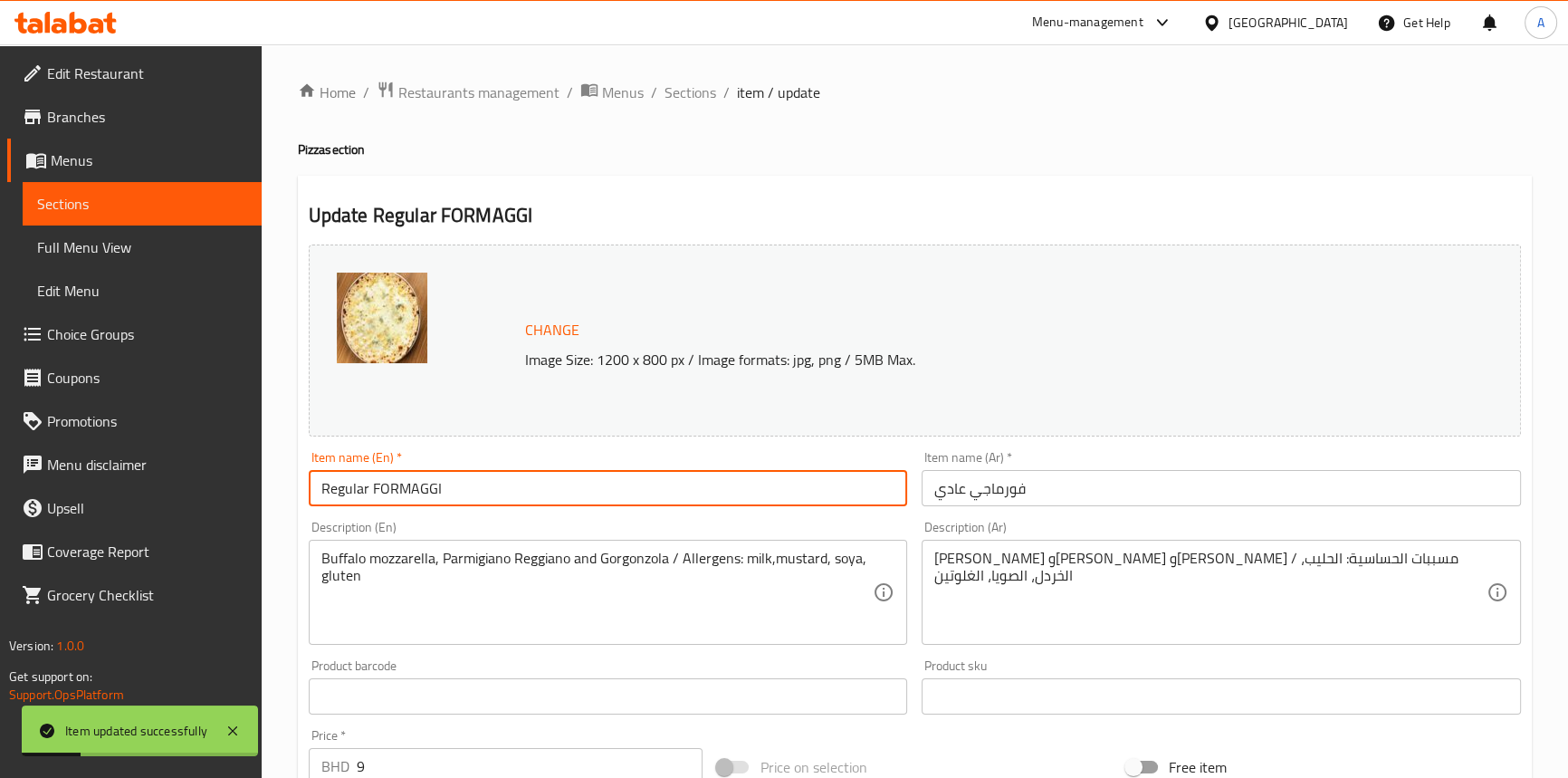
click at [428, 491] on input "Regular FORMAGGI" at bounding box center [608, 488] width 599 height 37
click at [125, 248] on span "Full Menu View" at bounding box center [142, 246] width 210 height 22
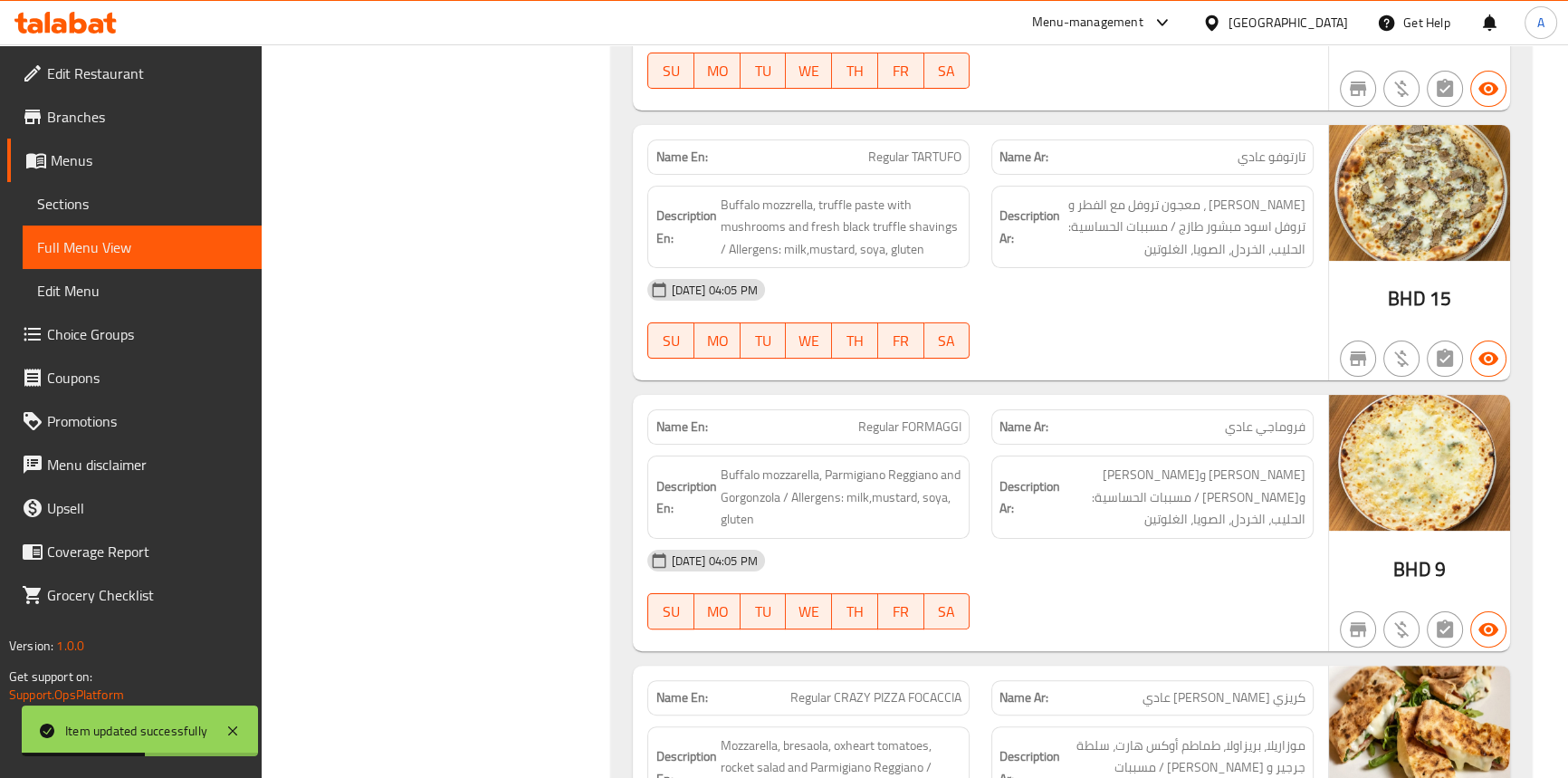
scroll to position [9164, 0]
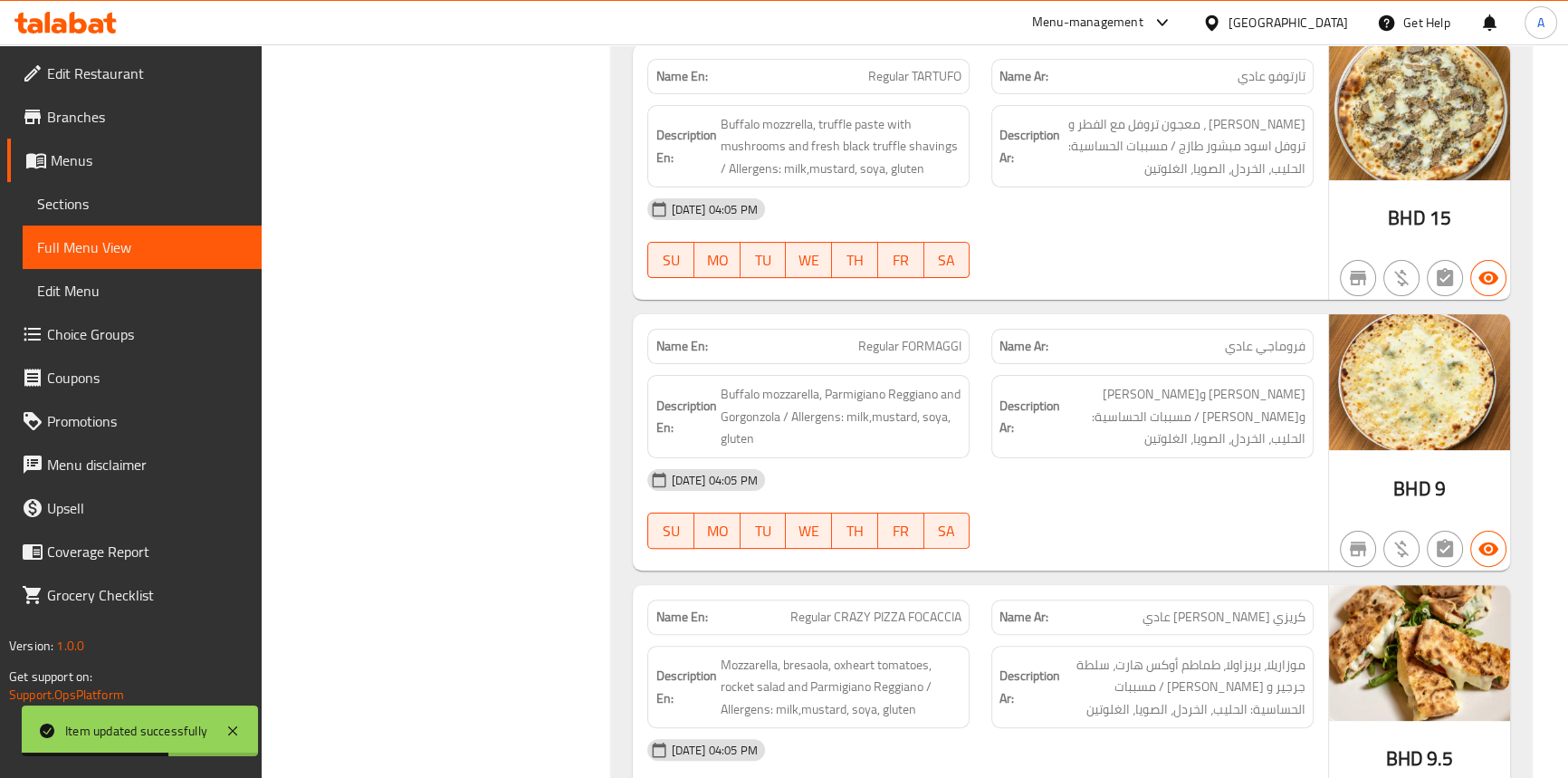
click at [939, 337] on span "Regular FORMAGGI" at bounding box center [910, 346] width 103 height 19
click at [881, 337] on span "Regular FORMAGGI" at bounding box center [910, 346] width 103 height 19
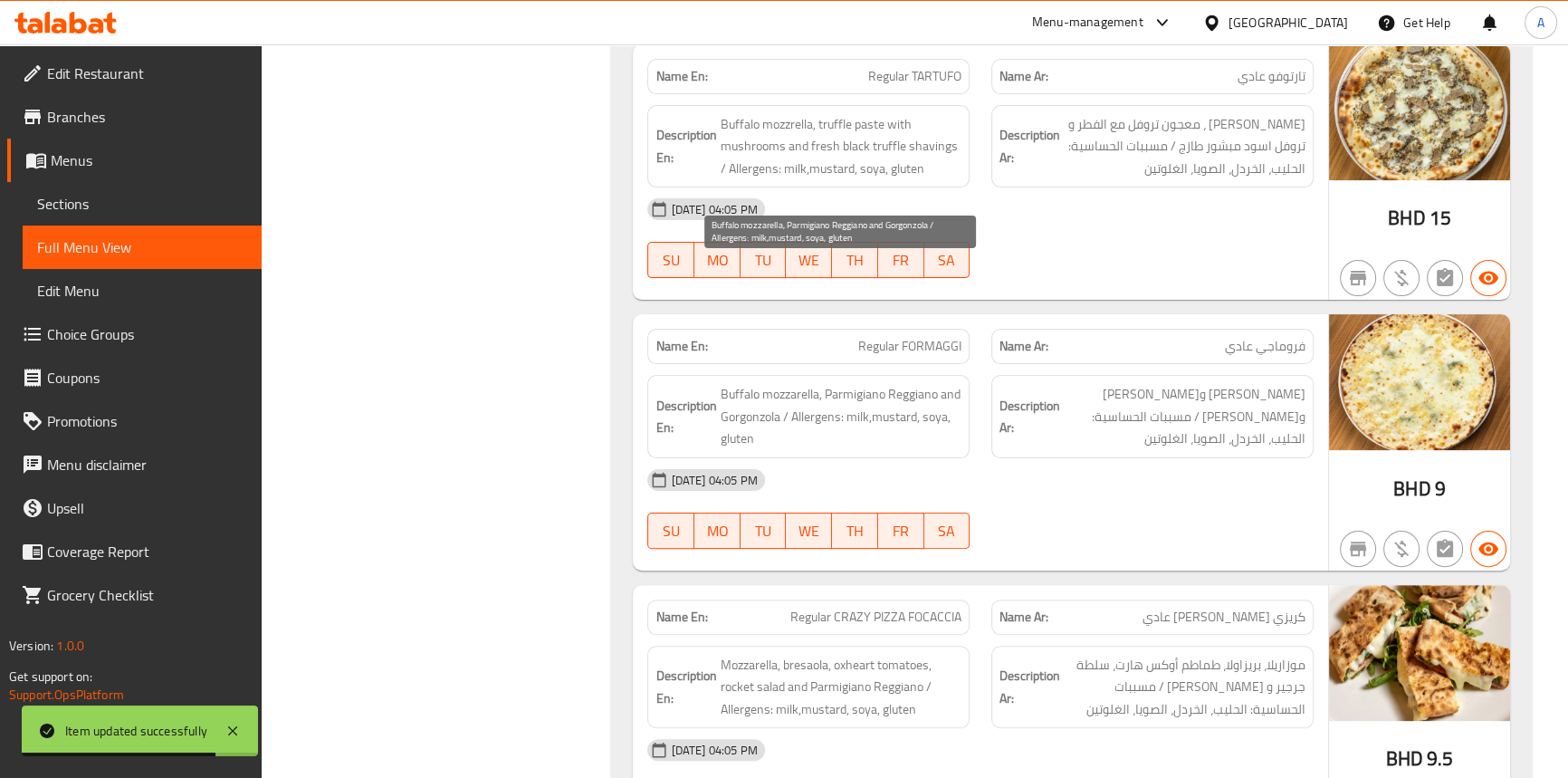
click at [737, 383] on span "Buffalo mozzarella, Parmigiano Reggiano and Gorgonzola / Allergens: milk,mustar…" at bounding box center [841, 417] width 242 height 67
click at [769, 383] on span "Buffalo mozzarella, Parmigiano Reggiano and Gorgonzola / Allergens: milk,mustar…" at bounding box center [841, 417] width 242 height 67
click at [837, 383] on span "Buffalo mozzarella, Parmigiano Reggiano and Gorgonzola / Allergens: milk,mustar…" at bounding box center [841, 417] width 242 height 67
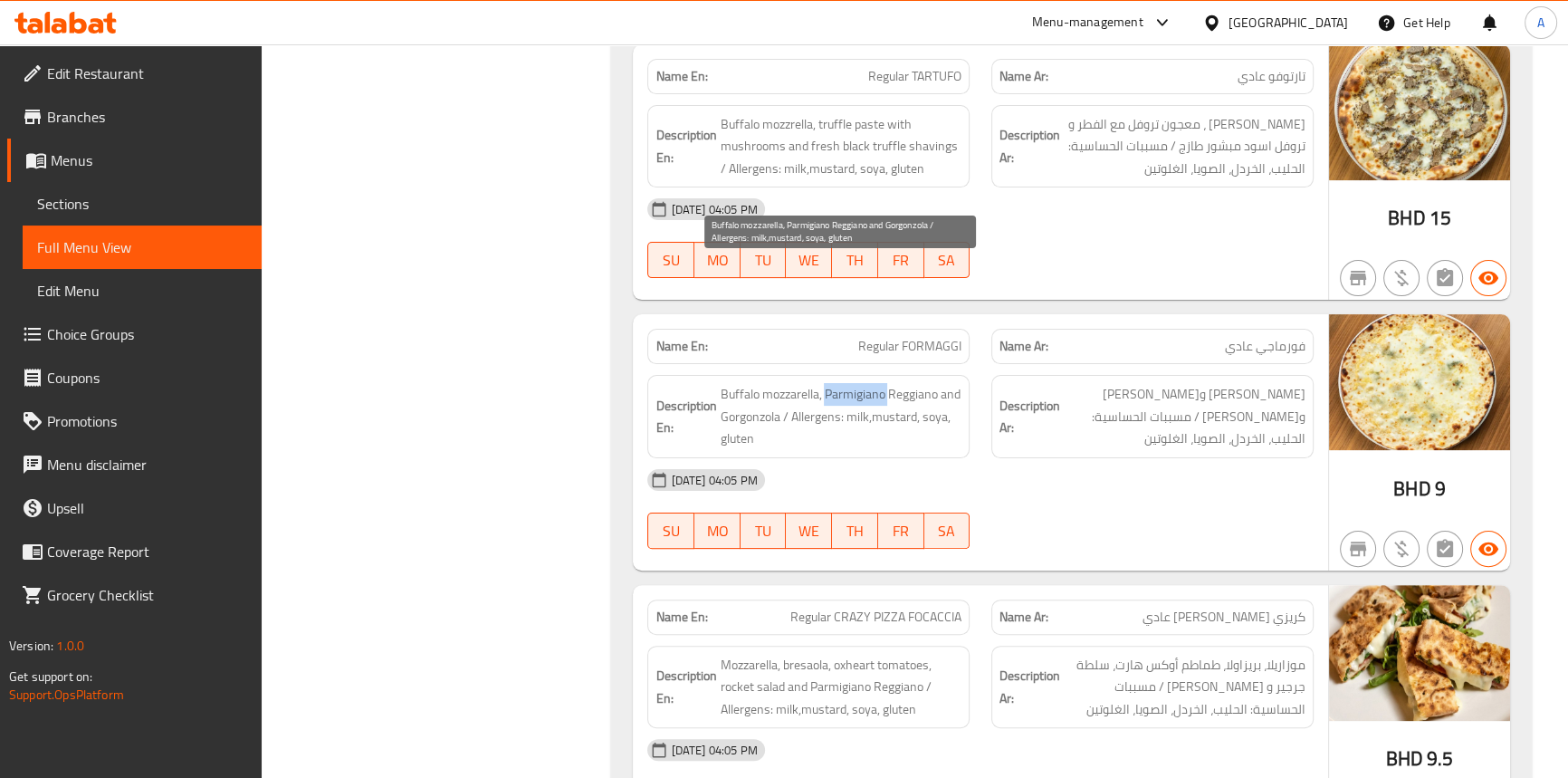
click at [837, 383] on span "Buffalo mozzarella, Parmigiano Reggiano and Gorgonzola / Allergens: milk,mustar…" at bounding box center [841, 417] width 242 height 67
click at [896, 383] on span "Buffalo mozzarella, Parmigiano Reggiano and Gorgonzola / Allergens: milk,mustar…" at bounding box center [841, 417] width 242 height 67
click at [947, 383] on span "Buffalo mozzarella, Parmigiano Reggiano and Gorgonzola / Allergens: milk,mustar…" at bounding box center [841, 417] width 242 height 67
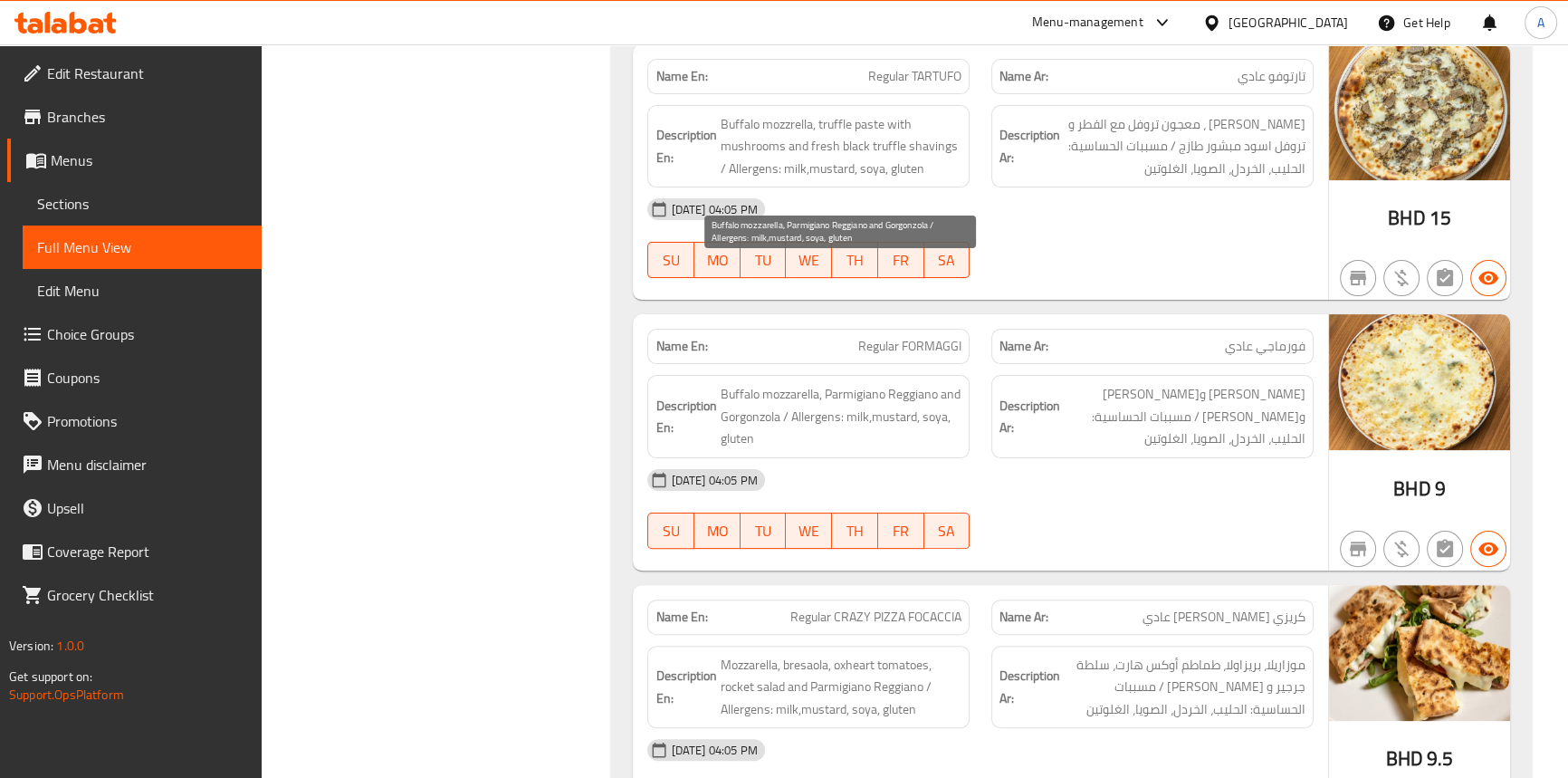
click at [752, 383] on span "Buffalo mozzarella, Parmigiano Reggiano and Gorgonzola / Allergens: milk,mustar…" at bounding box center [841, 417] width 242 height 67
click at [751, 383] on span "Buffalo mozzarella, Parmigiano Reggiano and Gorgonzola / Allergens: milk,mustar…" at bounding box center [841, 417] width 242 height 67
click at [807, 383] on span "Buffalo mozzarella, Parmigiano Reggiano and Gorgonzola / Allergens: milk,mustar…" at bounding box center [841, 417] width 242 height 67
click at [808, 383] on span "Buffalo mozzarella, Parmigiano Reggiano and Gorgonzola / Allergens: milk,mustar…" at bounding box center [841, 417] width 242 height 67
click at [839, 383] on span "Buffalo mozzarella, Parmigiano Reggiano and Gorgonzola / Allergens: milk,mustar…" at bounding box center [841, 417] width 242 height 67
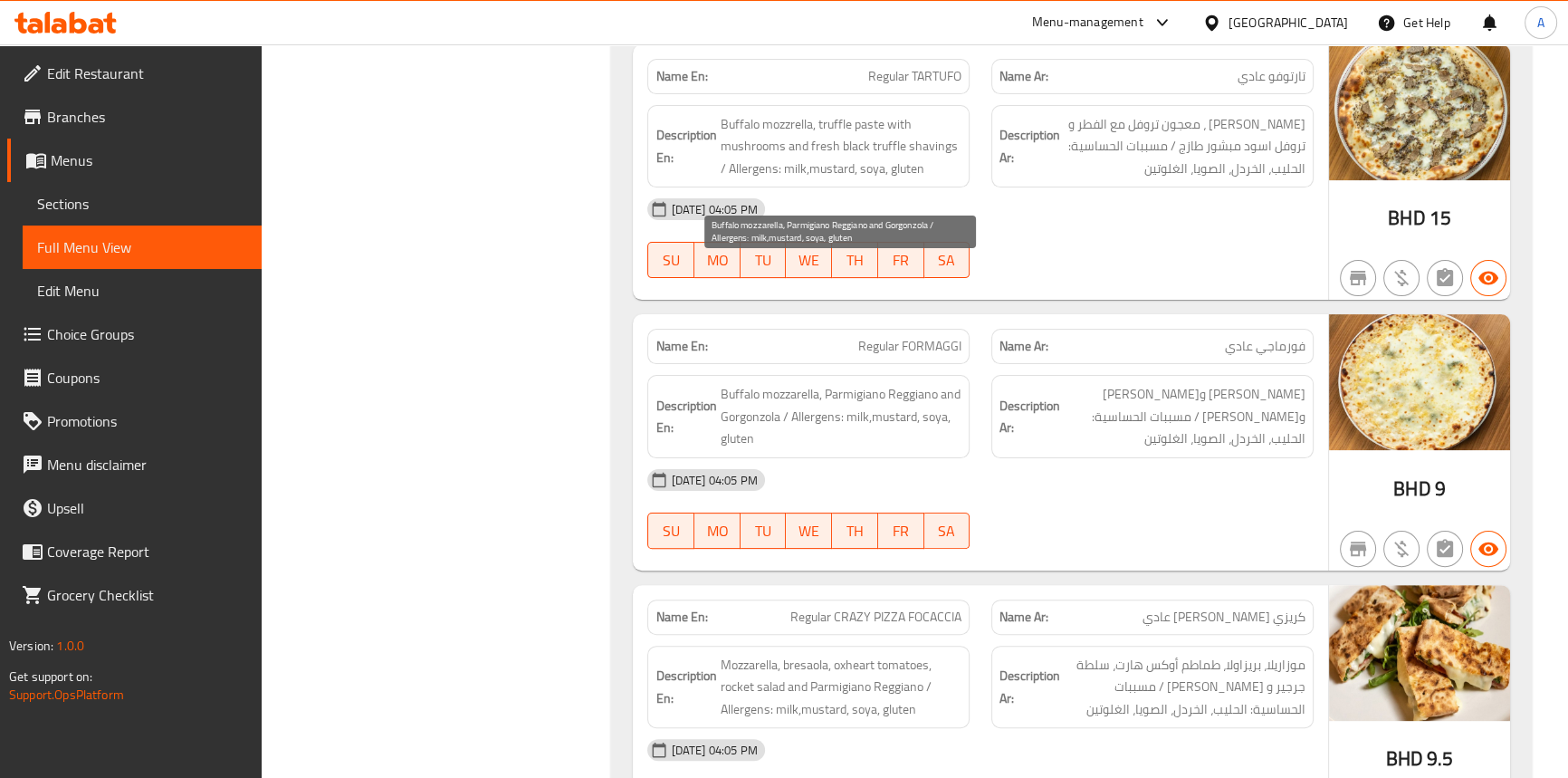
click at [860, 383] on span "Buffalo mozzarella, Parmigiano Reggiano and Gorgonzola / Allergens: milk,mustar…" at bounding box center [841, 417] width 242 height 67
drag, startPoint x: 860, startPoint y: 295, endPoint x: 888, endPoint y: 295, distance: 28.0
click at [864, 383] on span "Buffalo mozzarella, Parmigiano Reggiano and Gorgonzola / Allergens: milk,mustar…" at bounding box center [841, 417] width 242 height 67
click at [888, 383] on span "Buffalo mozzarella, Parmigiano Reggiano and Gorgonzola / Allergens: milk,mustar…" at bounding box center [841, 417] width 242 height 67
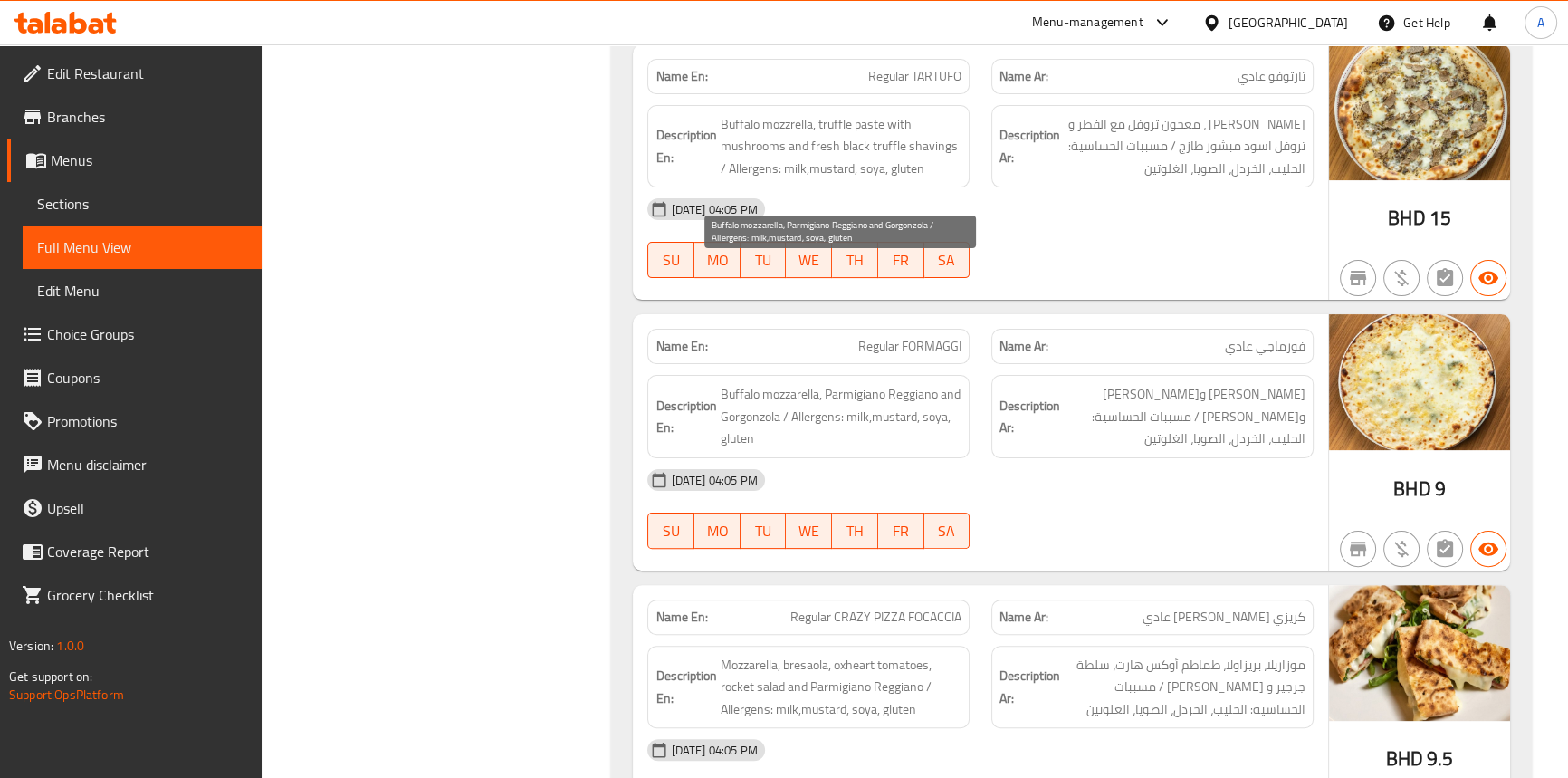
click at [774, 383] on span "Buffalo mozzarella, Parmigiano Reggiano and Gorgonzola / Allergens: milk,mustar…" at bounding box center [841, 417] width 242 height 67
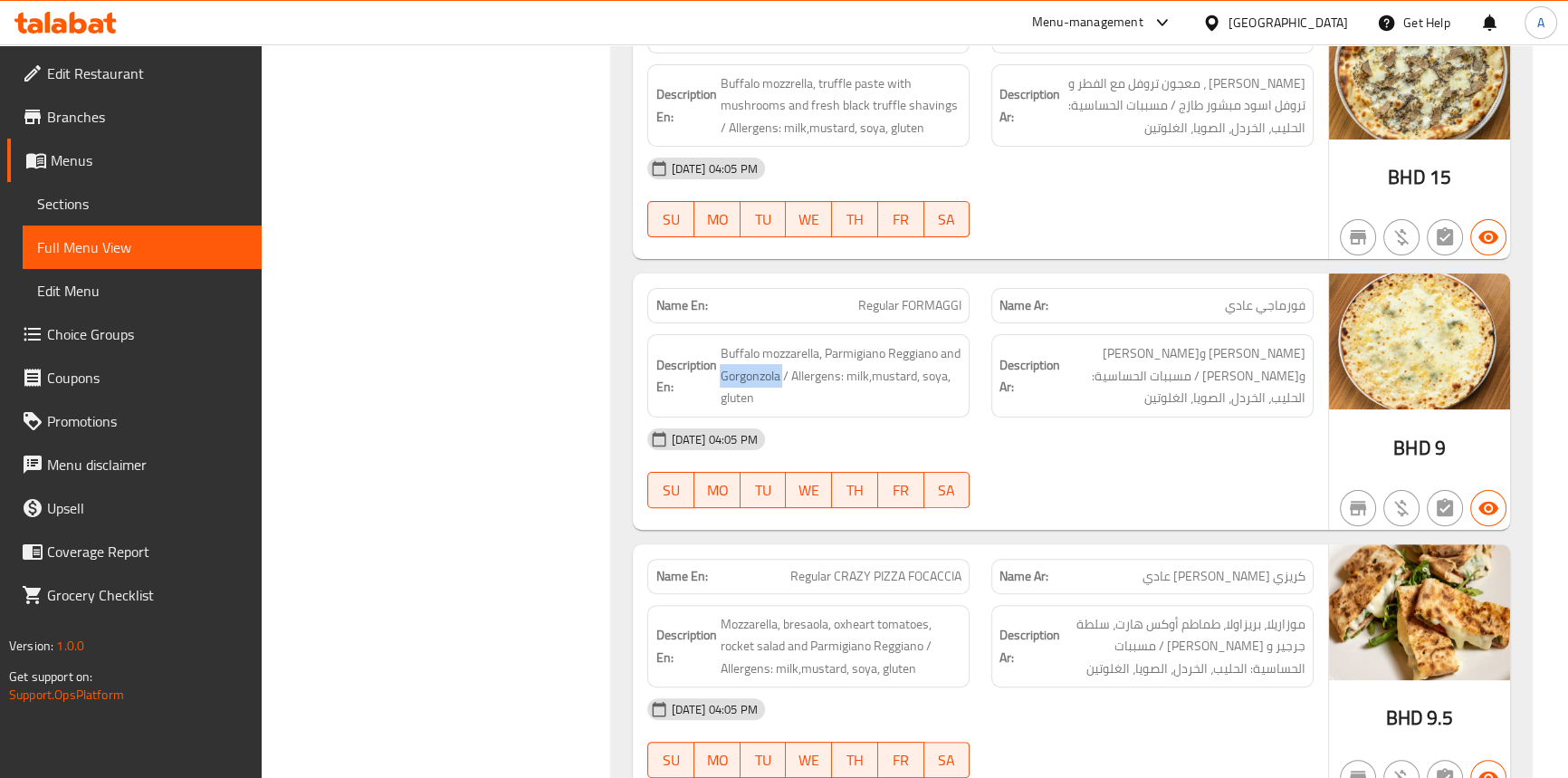
scroll to position [9246, 0]
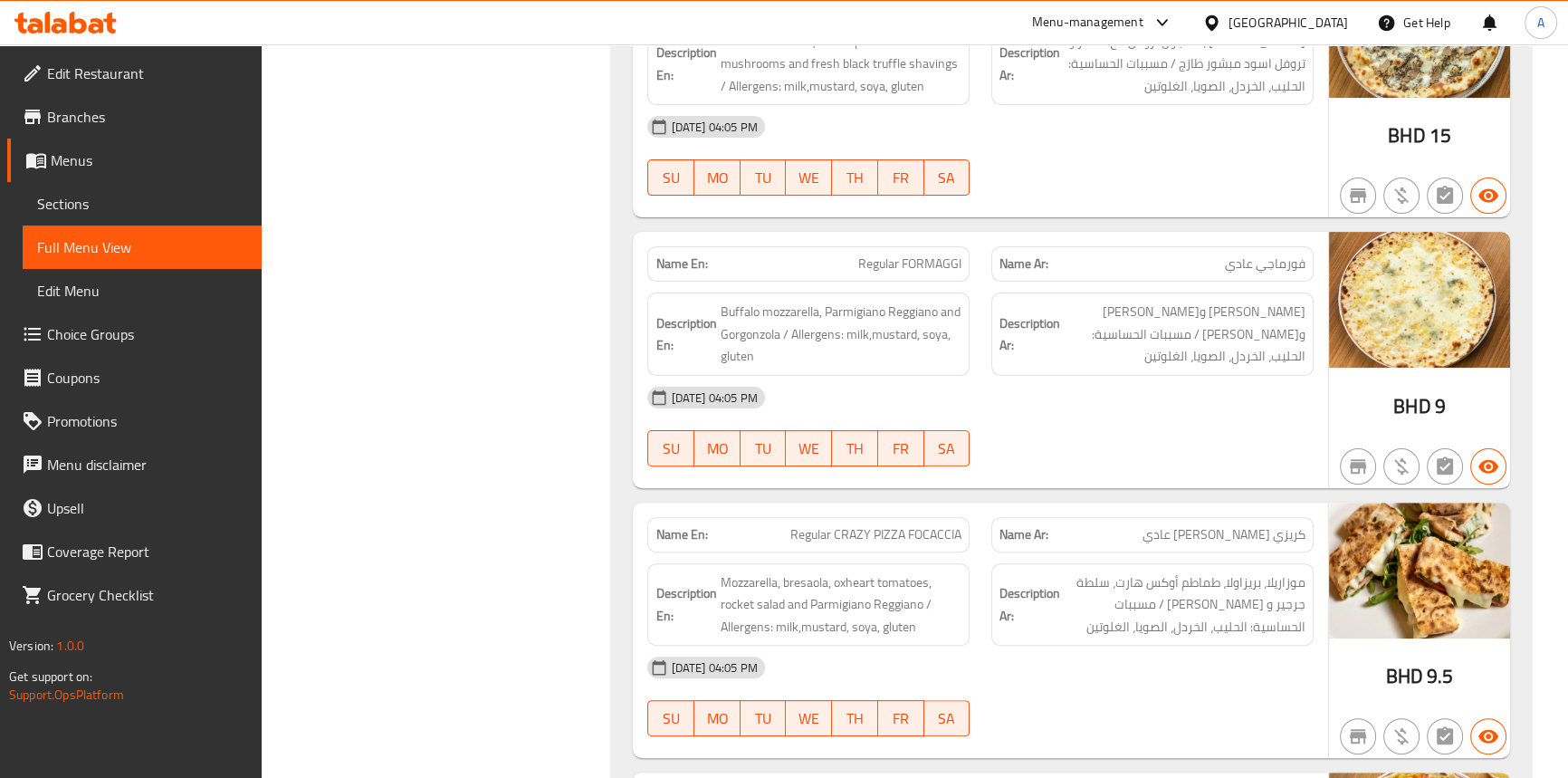
click at [979, 552] on div "Description En: Mozzarella, bresaola, oxheart tomatoes, rocket salad and Parmig…" at bounding box center [809, 605] width 344 height 105
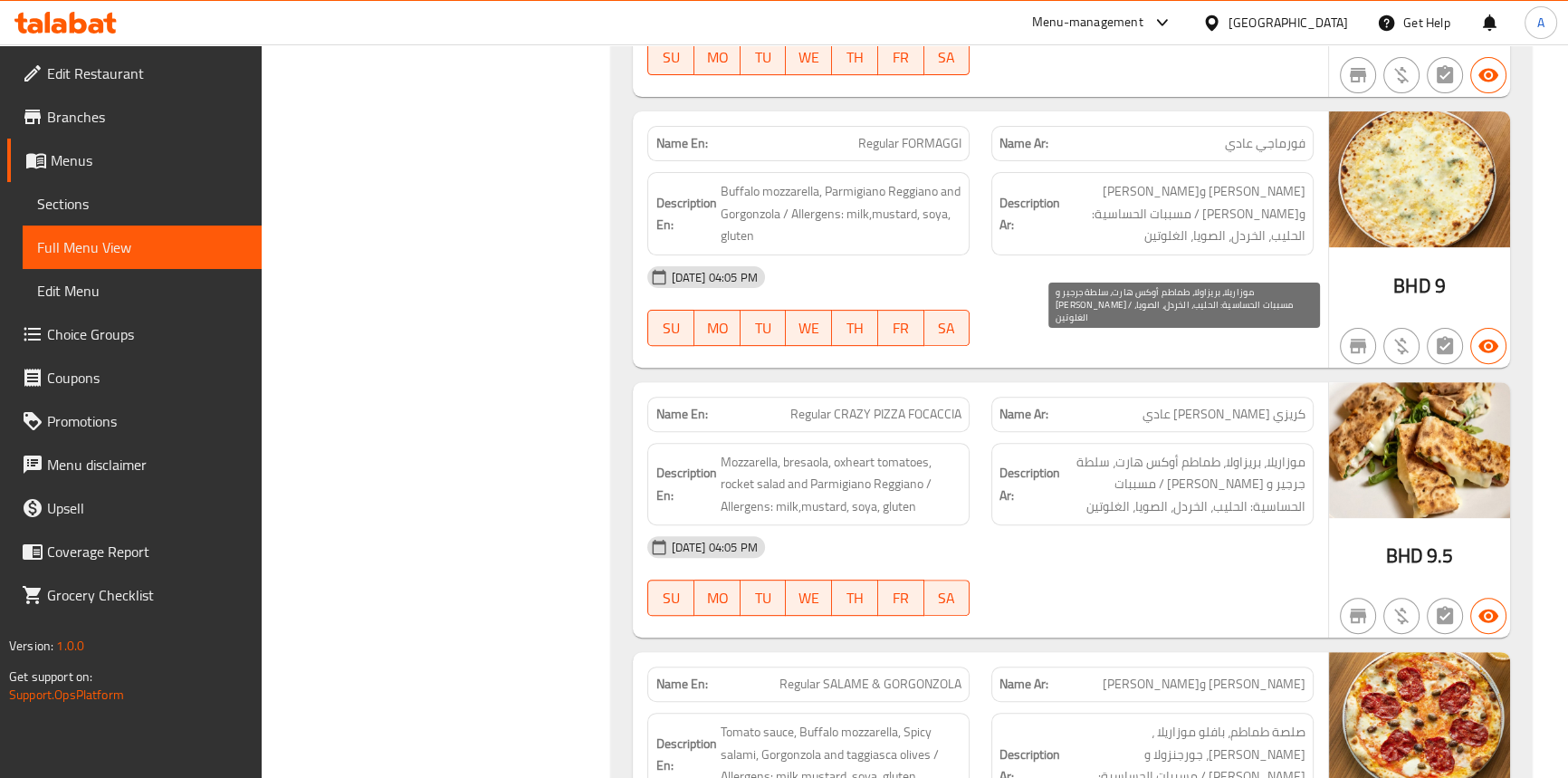
scroll to position [9492, 0]
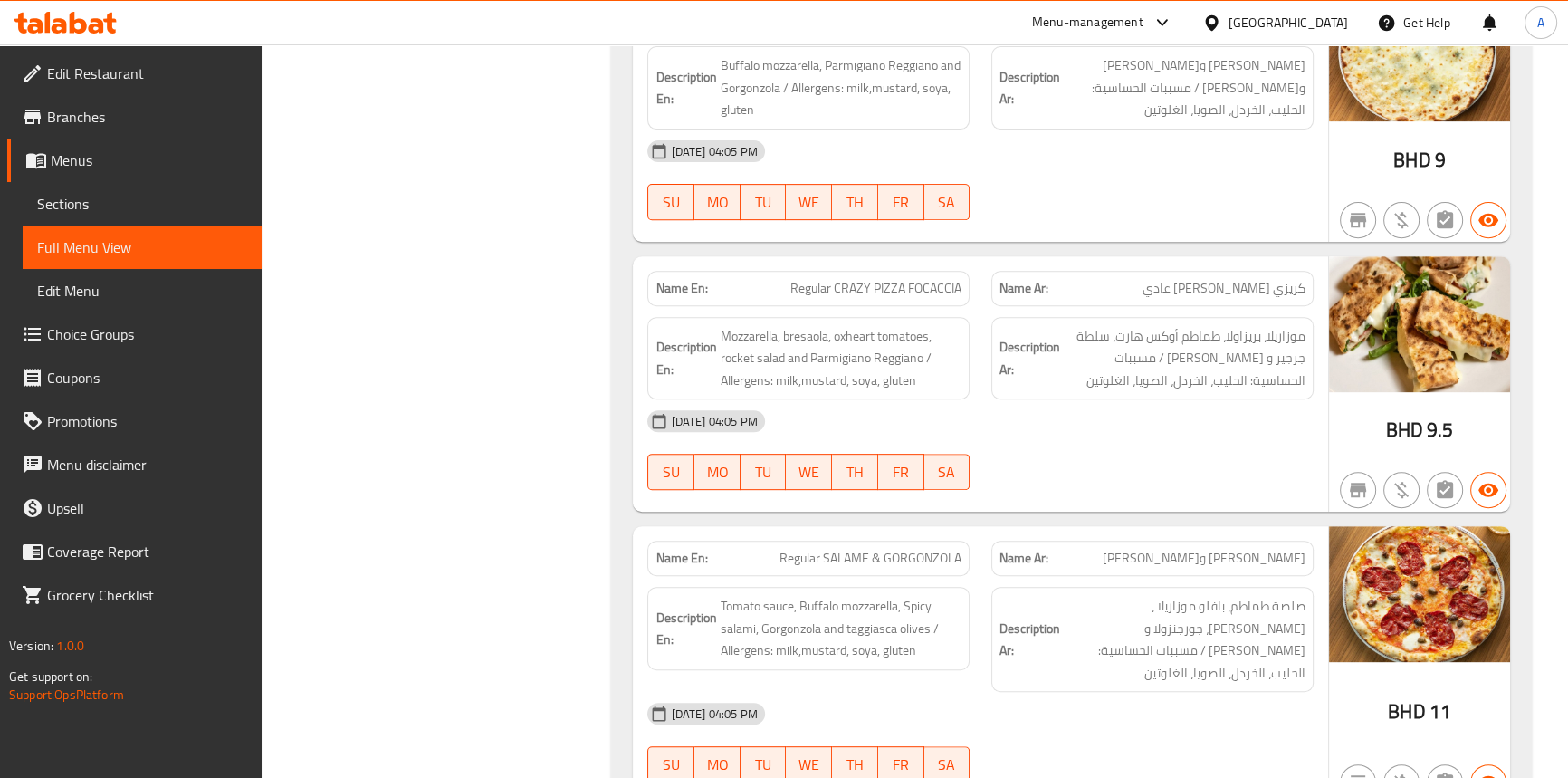
click at [1189, 400] on div "14-09-2025 04:05 PM" at bounding box center [980, 421] width 687 height 43
click at [837, 279] on span "Regular CRAZY PIZZA FOCACCIA" at bounding box center [875, 288] width 171 height 19
click at [888, 279] on span "Regular CRAZY PIZZA FOCACCIA" at bounding box center [875, 288] width 171 height 19
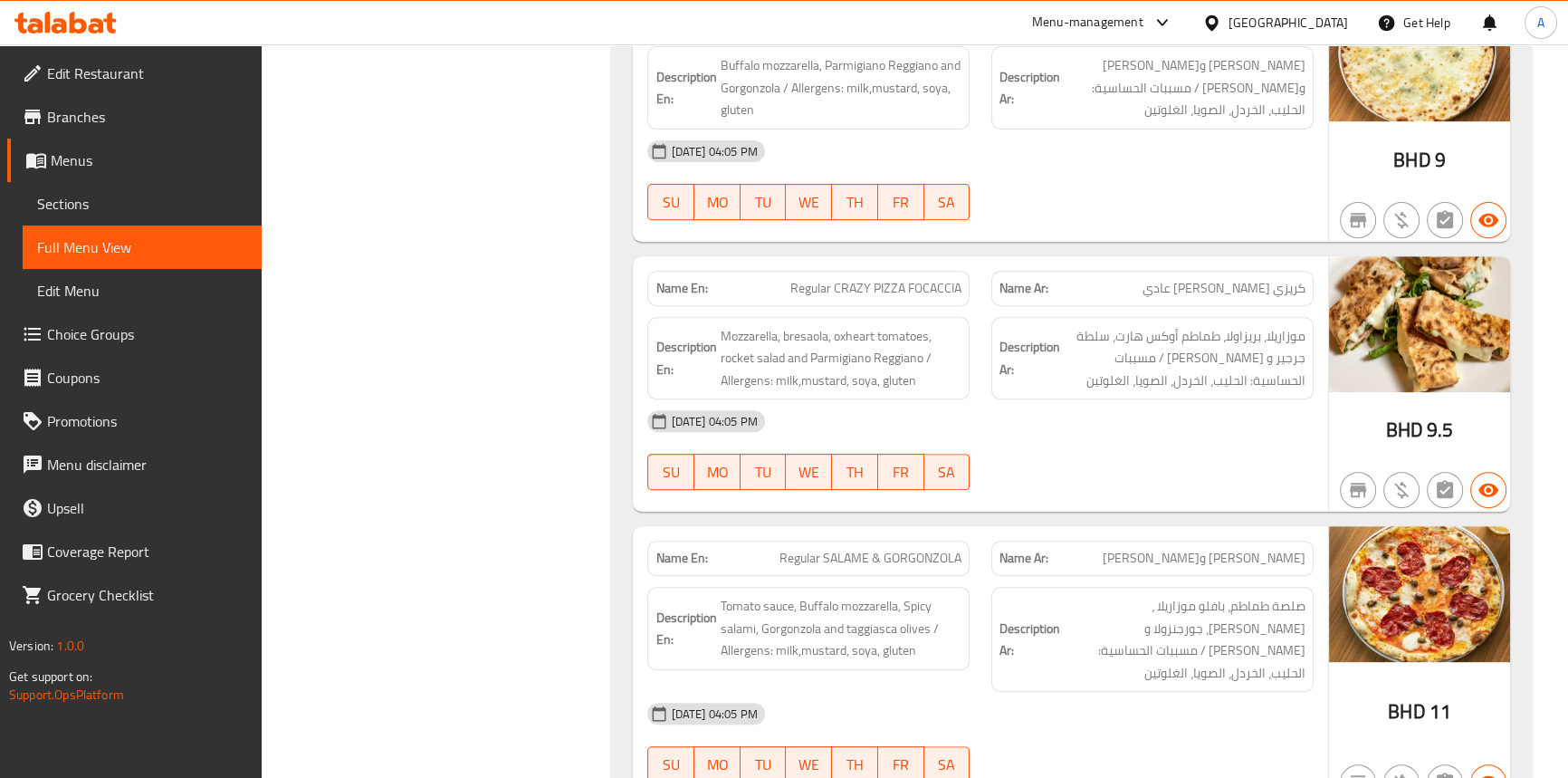
click at [955, 279] on span "Regular CRAZY PIZZA FOCACCIA" at bounding box center [875, 288] width 171 height 19
click at [813, 279] on span "Regular CRAZY PIZZA FOCACCIA" at bounding box center [875, 288] width 171 height 19
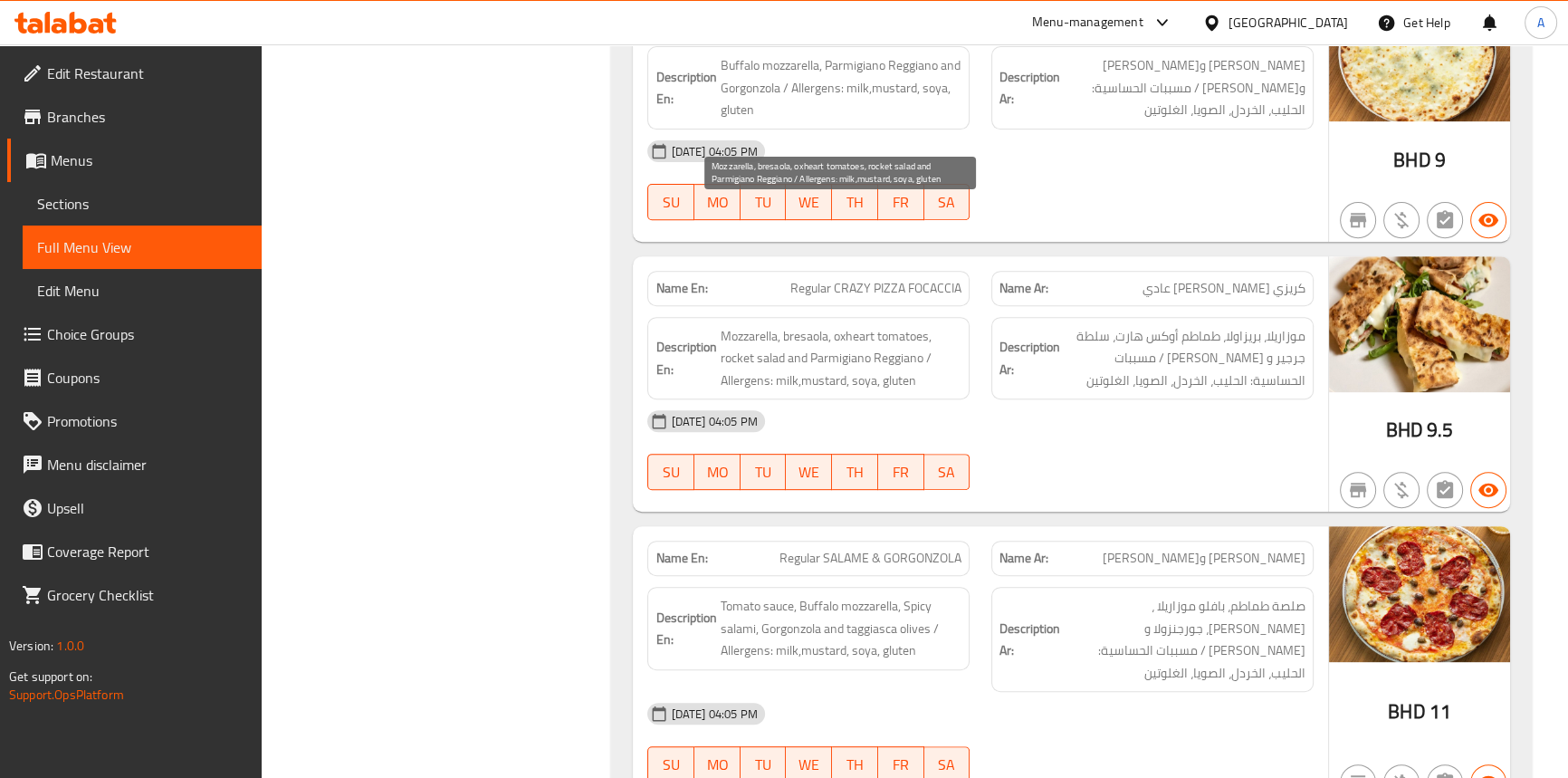
click at [747, 325] on span "Mozzarella, bresaola, oxheart tomatoes, rocket salad and Parmigiano Reggiano / …" at bounding box center [841, 359] width 242 height 67
click at [813, 325] on span "Mozzarella, bresaola, oxheart tomatoes, rocket salad and Parmigiano Reggiano / …" at bounding box center [841, 359] width 242 height 67
click at [896, 325] on span "Mozzarella, bresaola, oxheart tomatoes, rocket salad and Parmigiano Reggiano / …" at bounding box center [841, 359] width 242 height 67
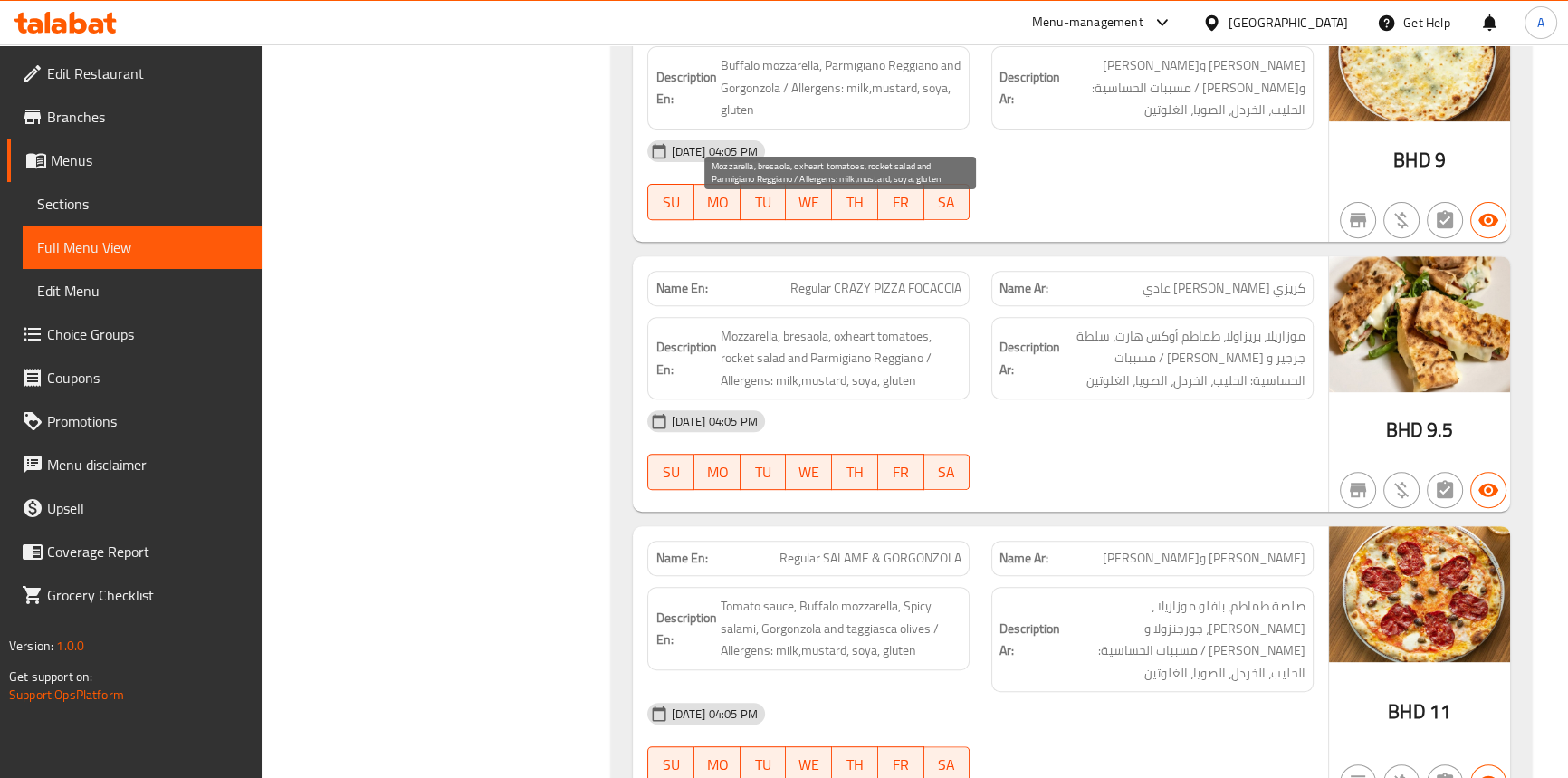
click at [898, 325] on span "Mozzarella, bresaola, oxheart tomatoes, rocket salad and Parmigiano Reggiano / …" at bounding box center [841, 359] width 242 height 67
click at [850, 325] on span "Mozzarella, bresaola, oxheart tomatoes, rocket salad and Parmigiano Reggiano / …" at bounding box center [841, 359] width 242 height 67
click at [772, 325] on span "Mozzarella, bresaola, oxheart tomatoes, rocket salad and Parmigiano Reggiano / …" at bounding box center [841, 359] width 242 height 67
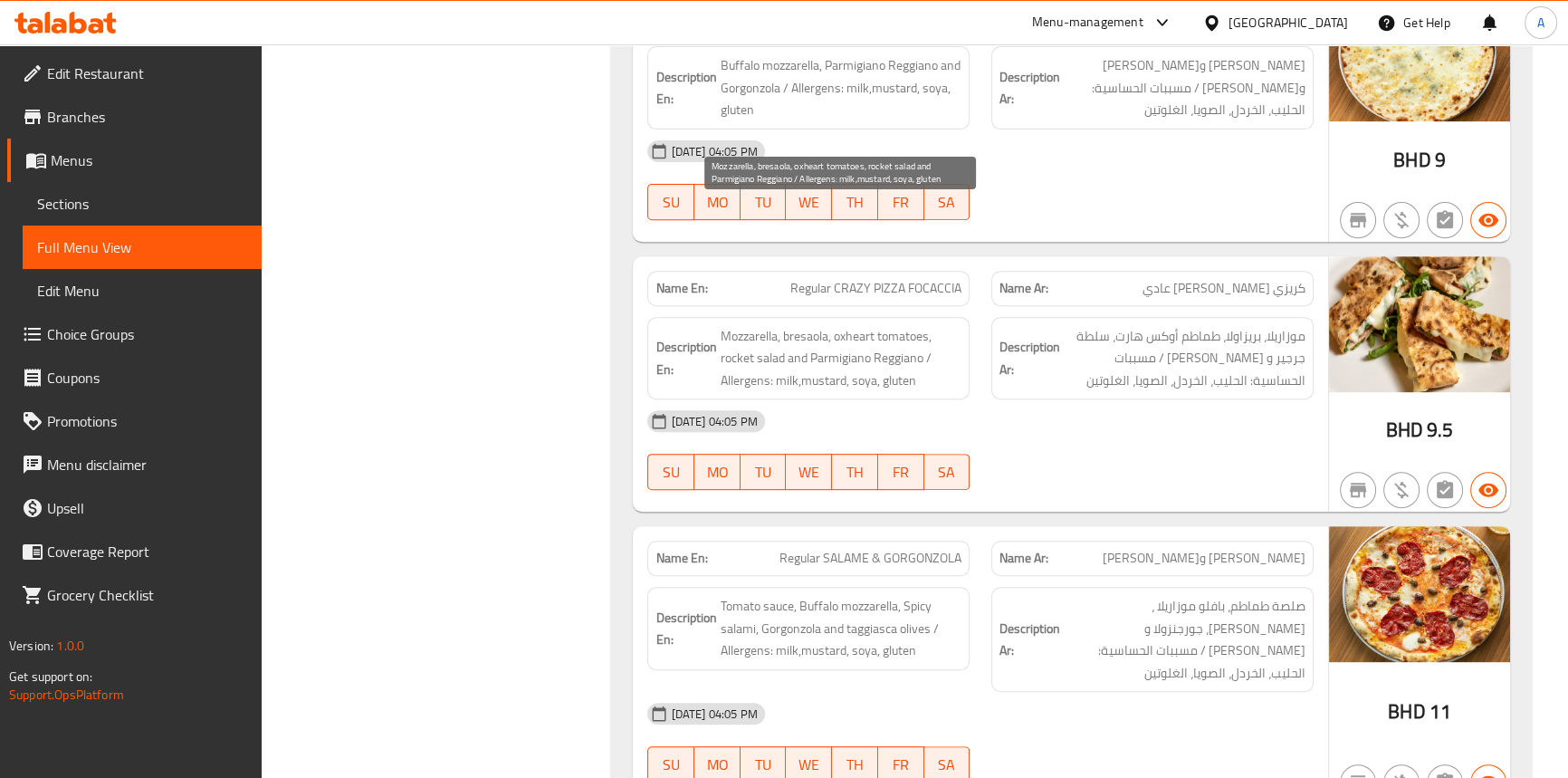
click at [734, 325] on span "Mozzarella, bresaola, oxheart tomatoes, rocket salad and Parmigiano Reggiano / …" at bounding box center [841, 359] width 242 height 67
click at [789, 325] on span "Mozzarella, bresaola, oxheart tomatoes, rocket salad and Parmigiano Reggiano / …" at bounding box center [841, 359] width 242 height 67
click at [826, 325] on span "Mozzarella, bresaola, oxheart tomatoes, rocket salad and Parmigiano Reggiano / …" at bounding box center [841, 359] width 242 height 67
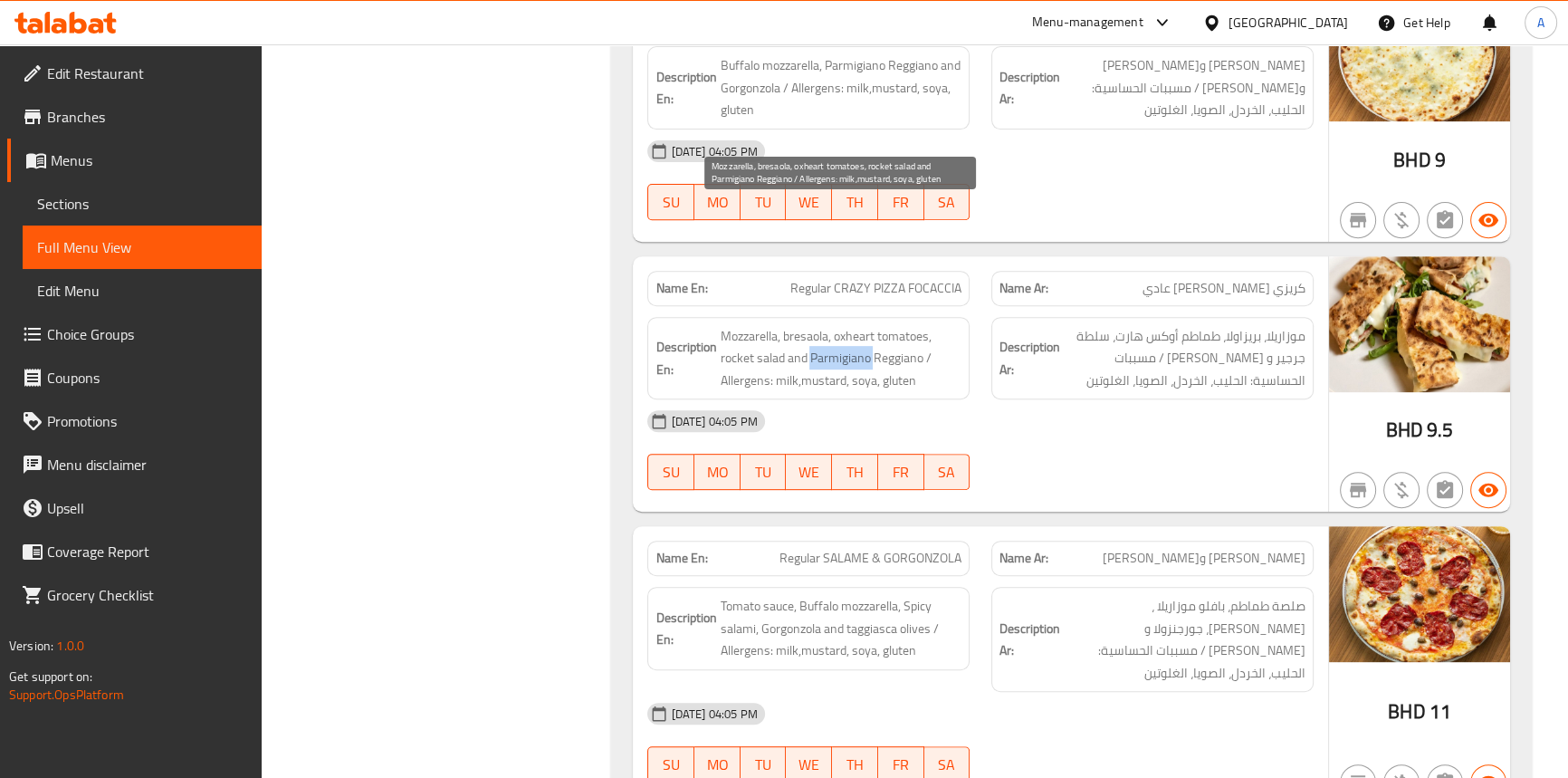
click at [826, 325] on span "Mozzarella, bresaola, oxheart tomatoes, rocket salad and Parmigiano Reggiano / …" at bounding box center [841, 359] width 242 height 67
click at [904, 325] on span "Mozzarella, bresaola, oxheart tomatoes, rocket salad and Parmigiano Reggiano / …" at bounding box center [841, 359] width 242 height 67
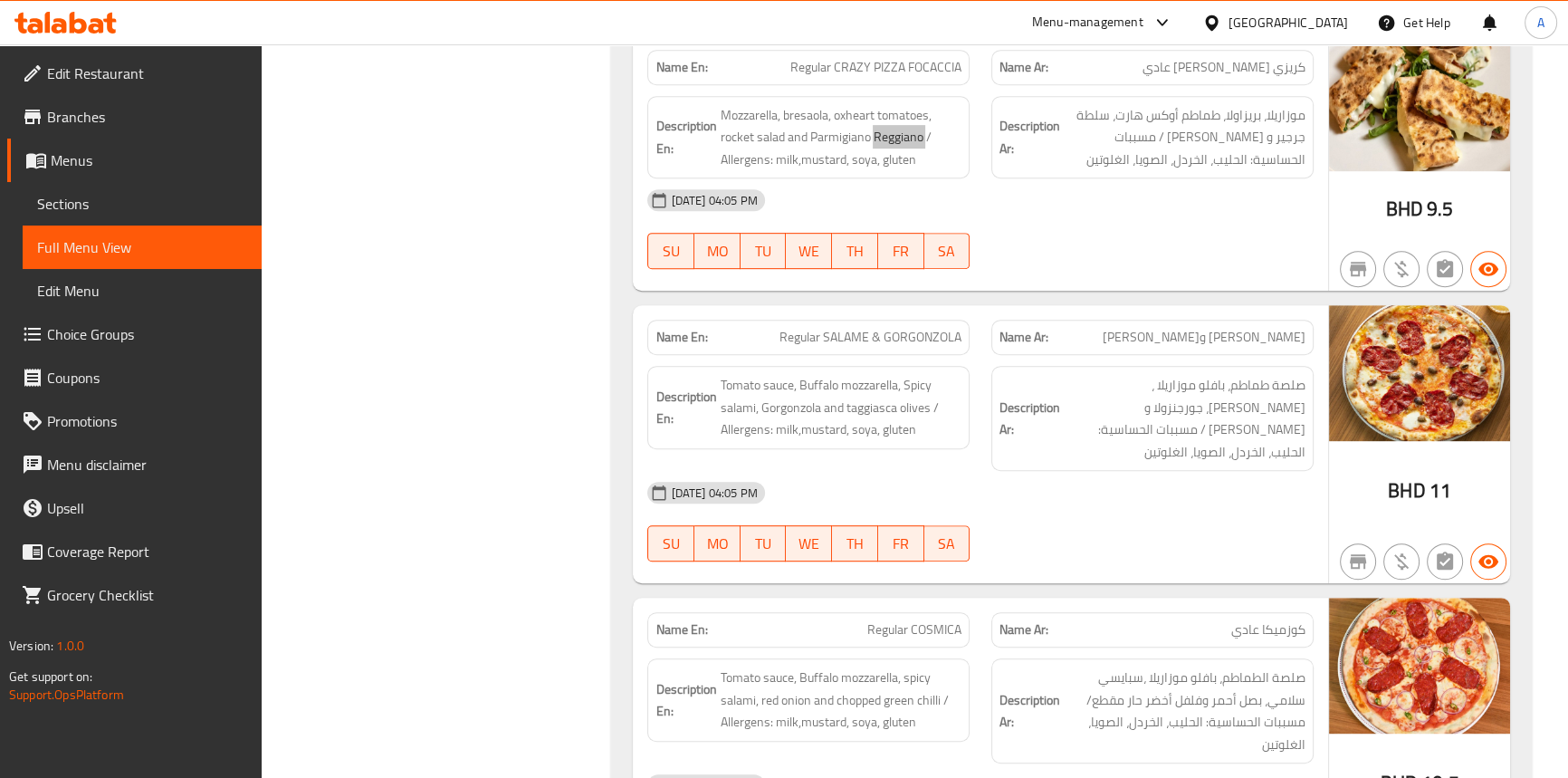
scroll to position [9740, 0]
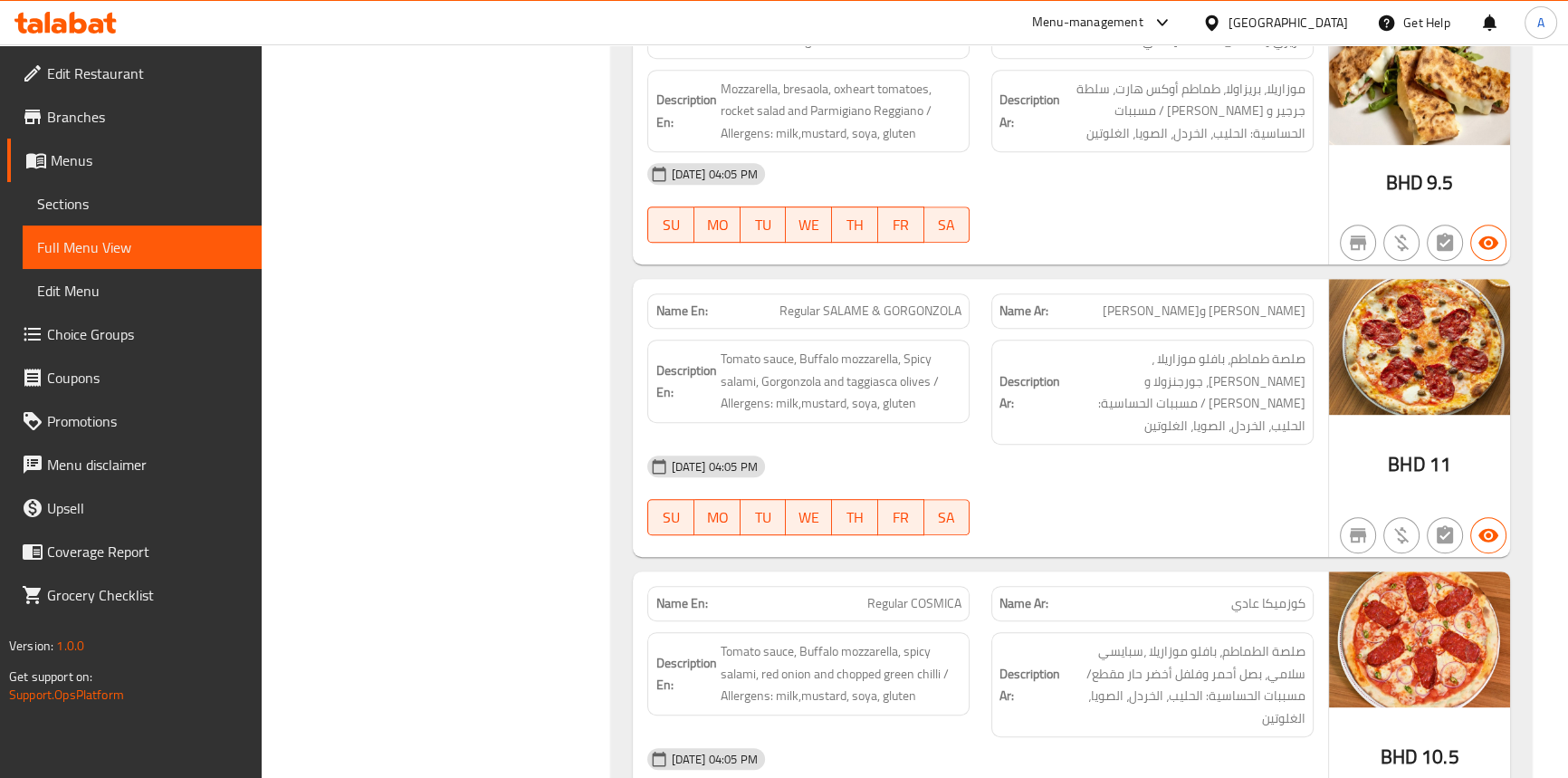
click at [1033, 445] on div "14-09-2025 04:05 PM" at bounding box center [980, 466] width 687 height 43
click at [797, 301] on span "Regular SALAME & GORGONZOLA" at bounding box center [871, 311] width 182 height 19
click at [859, 301] on span "Regular SALAME & GORGONZOLA" at bounding box center [871, 311] width 182 height 19
click at [882, 301] on span "Regular SALAME & GORGONZOLA" at bounding box center [871, 311] width 182 height 19
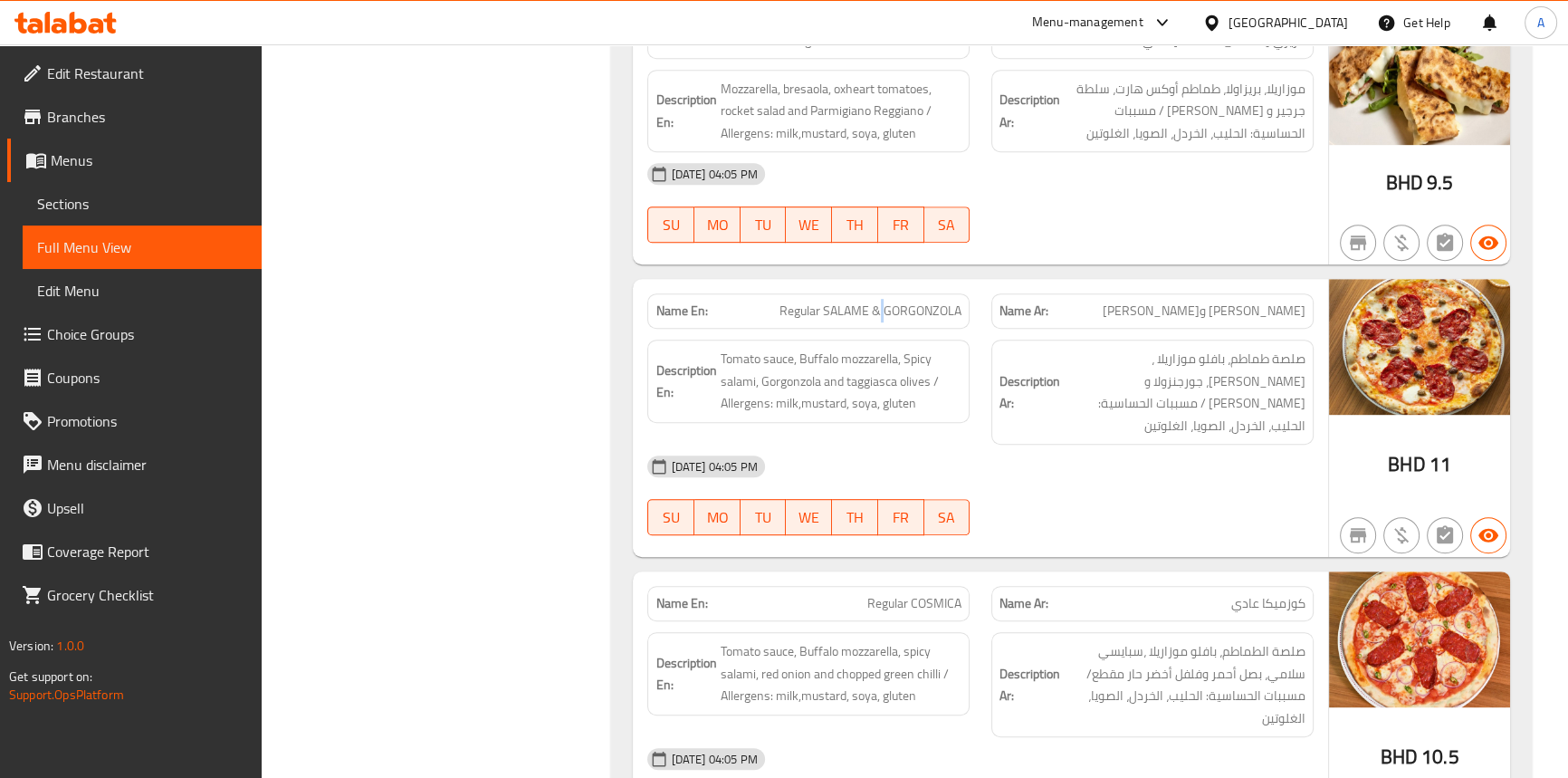
click at [882, 301] on span "Regular SALAME & GORGONZOLA" at bounding box center [871, 311] width 182 height 19
click at [944, 301] on span "Regular SALAME & GORGONZOLA" at bounding box center [871, 311] width 182 height 19
click at [799, 301] on span "Regular SALAME & GORGONZOLA" at bounding box center [871, 311] width 182 height 19
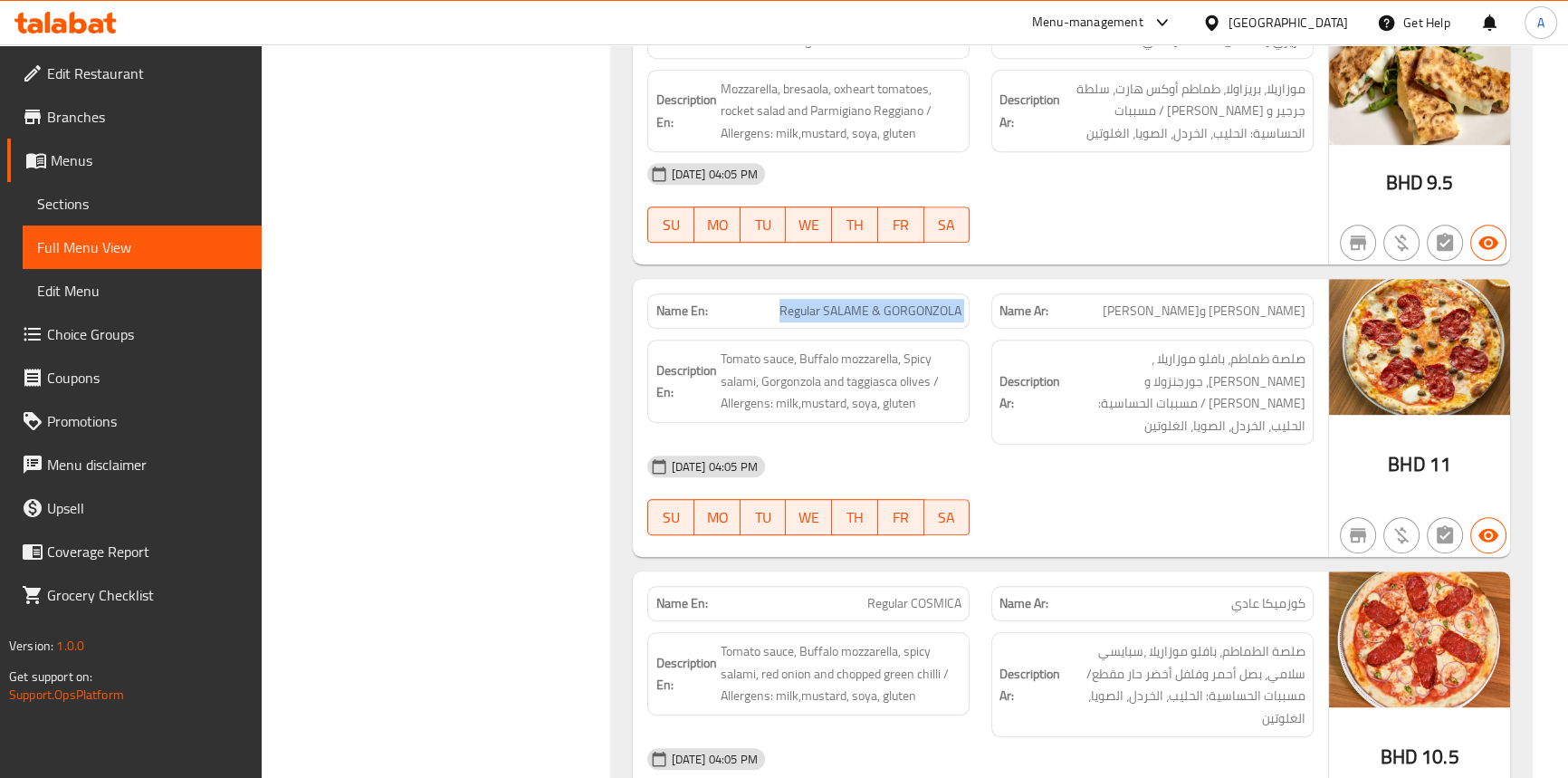
click at [799, 301] on span "Regular SALAME & GORGONZOLA" at bounding box center [871, 311] width 182 height 19
click at [774, 347] on span "Tomato sauce, Buffalo mozzarella, Spicy salami, Gorgonzola and taggiasca olives…" at bounding box center [841, 381] width 242 height 67
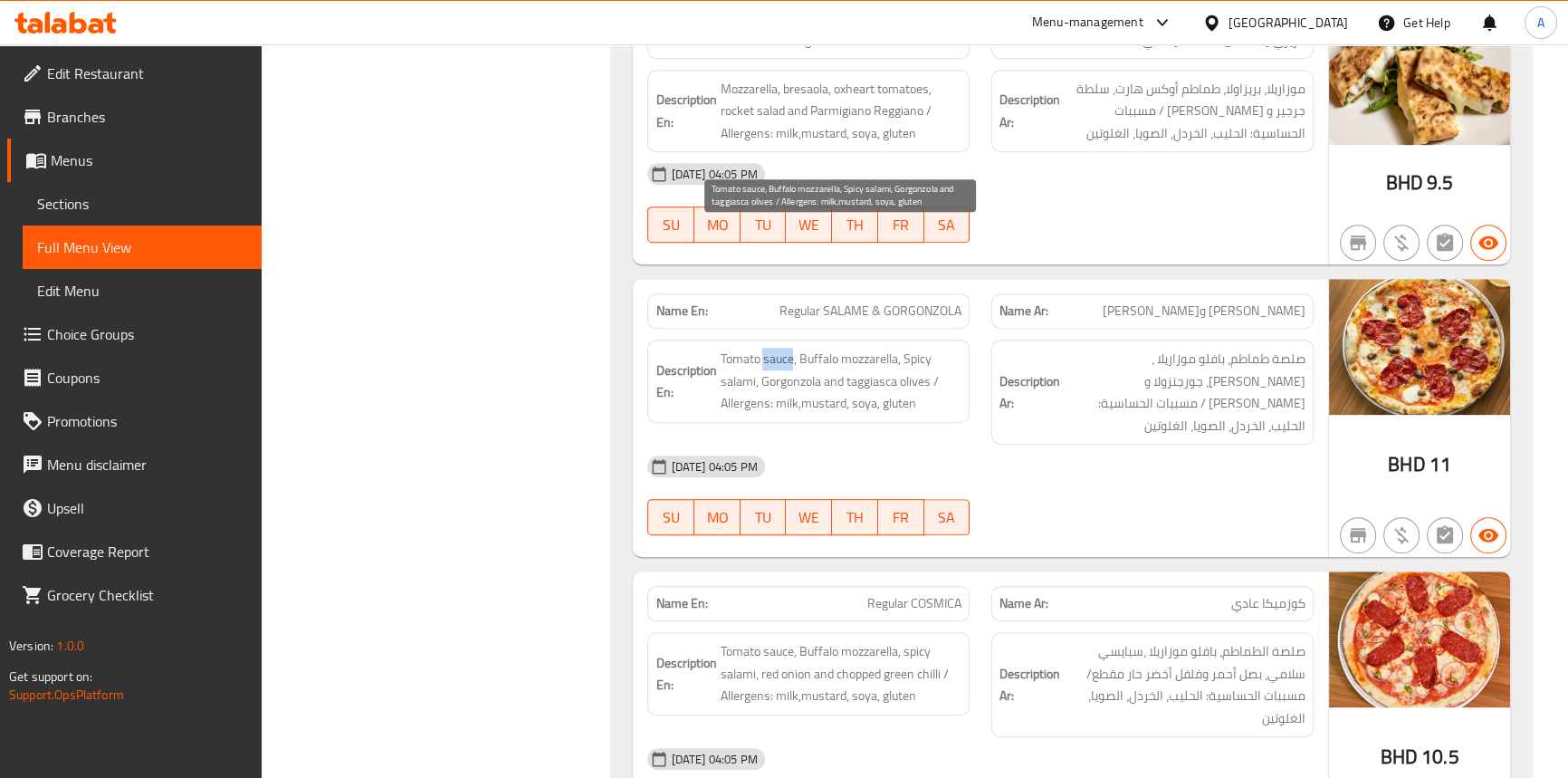
click at [774, 347] on span "Tomato sauce, Buffalo mozzarella, Spicy salami, Gorgonzola and taggiasca olives…" at bounding box center [841, 381] width 242 height 67
click at [744, 347] on span "Tomato sauce, Buffalo mozzarella, Spicy salami, Gorgonzola and taggiasca olives…" at bounding box center [841, 381] width 242 height 67
click at [821, 347] on span "Tomato sauce, Buffalo mozzarella, Spicy salami, Gorgonzola and taggiasca olives…" at bounding box center [841, 381] width 242 height 67
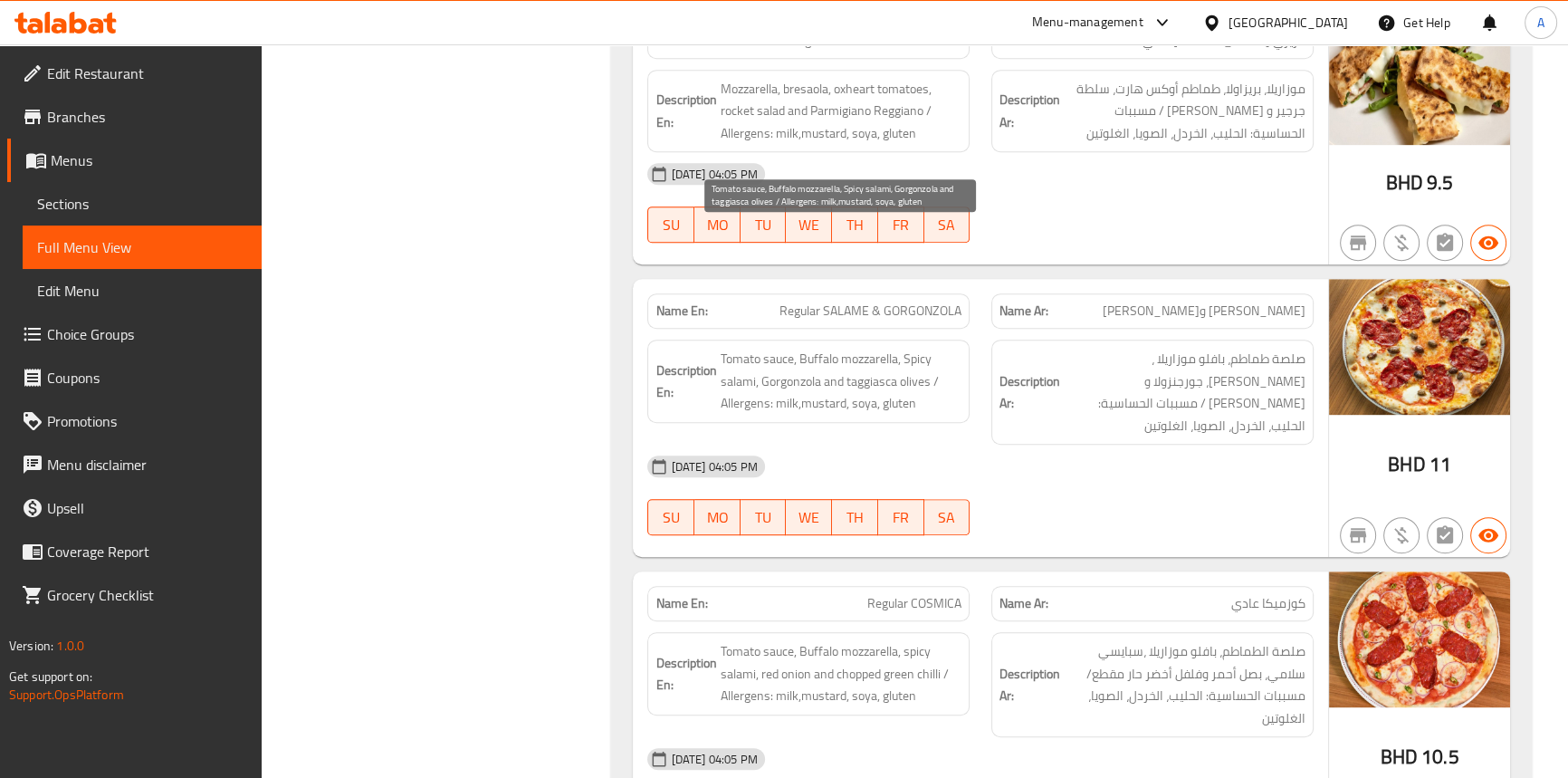
click at [861, 347] on span "Tomato sauce, Buffalo mozzarella, Spicy salami, Gorgonzola and taggiasca olives…" at bounding box center [841, 381] width 242 height 67
click at [722, 347] on span "Tomato sauce, Buffalo mozzarella, Spicy salami, Gorgonzola and taggiasca olives…" at bounding box center [841, 381] width 242 height 67
click at [902, 347] on span "Tomato sauce, Buffalo mozzarella, Spicy salami, Gorgonzola and taggiasca olives…" at bounding box center [841, 381] width 242 height 67
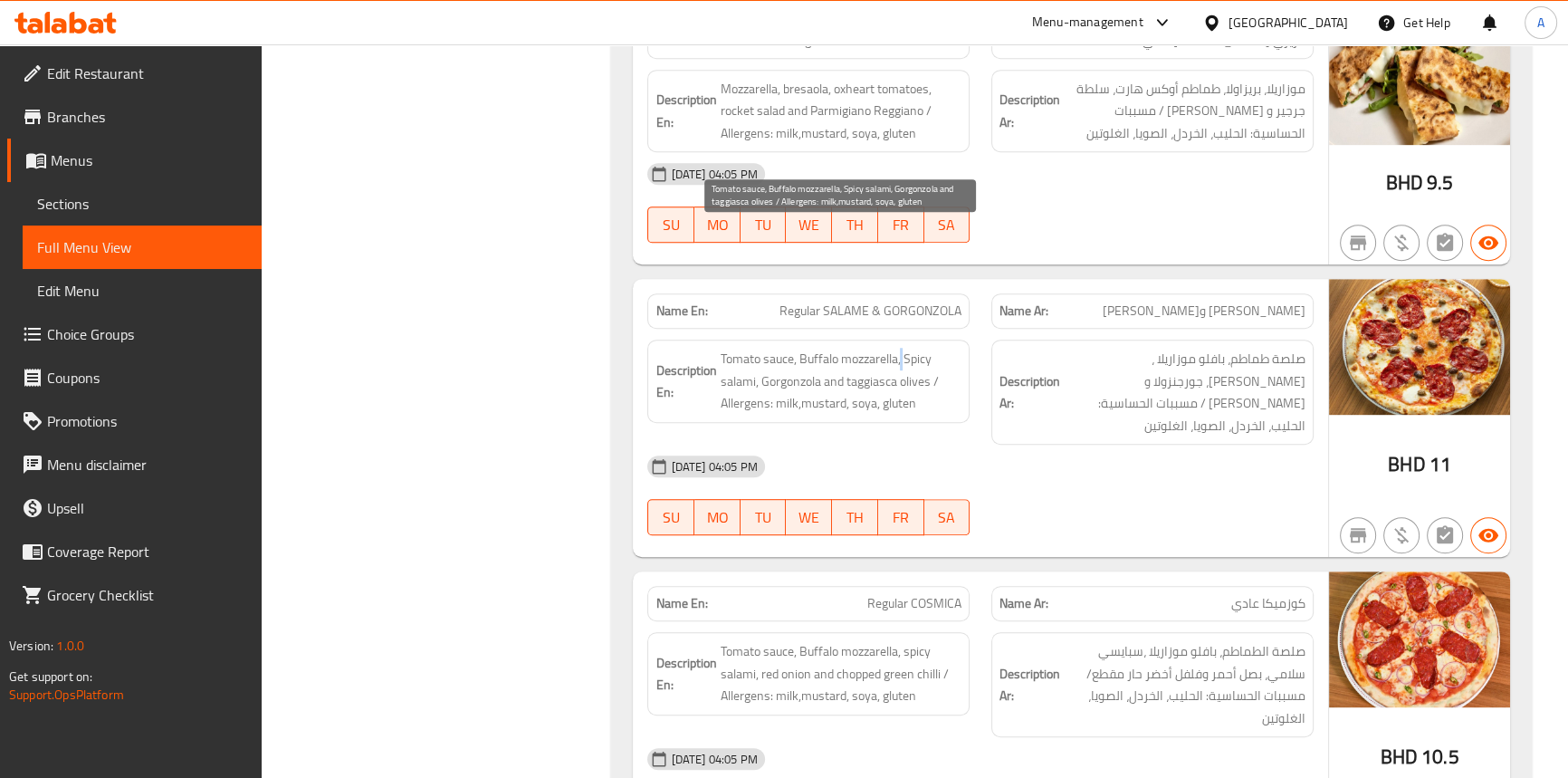
click at [902, 347] on span "Tomato sauce, Buffalo mozzarella, Spicy salami, Gorgonzola and taggiasca olives…" at bounding box center [841, 381] width 242 height 67
click at [778, 347] on span "Tomato sauce, Buffalo mozzarella, Spicy salami, Gorgonzola and taggiasca olives…" at bounding box center [841, 381] width 242 height 67
click at [819, 347] on span "Tomato sauce, Buffalo mozzarella, Spicy salami, Gorgonzola and taggiasca olives…" at bounding box center [841, 381] width 242 height 67
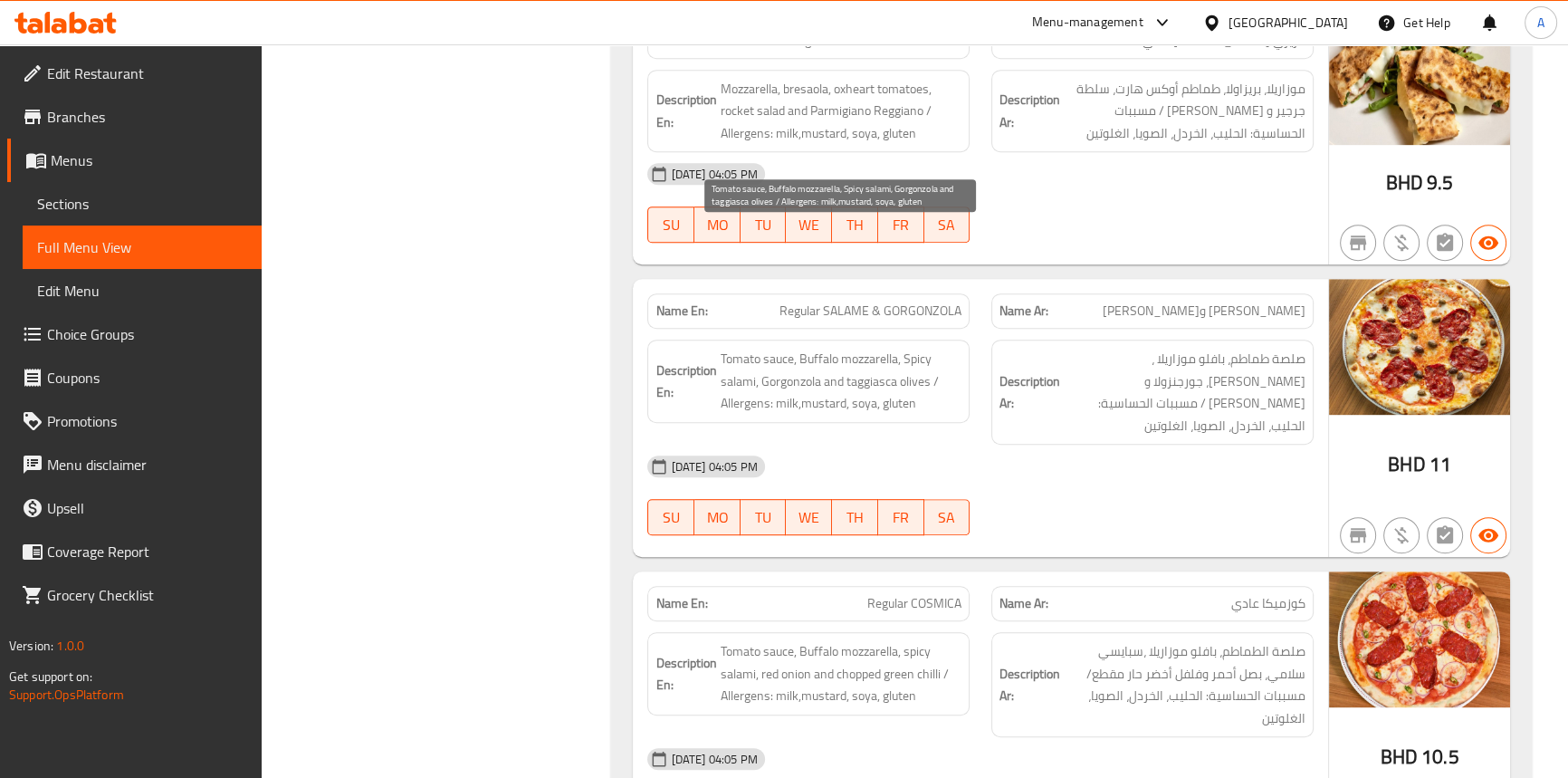
click at [910, 347] on span "Tomato sauce, Buffalo mozzarella, Spicy salami, Gorgonzola and taggiasca olives…" at bounding box center [841, 381] width 242 height 67
click at [864, 347] on span "Tomato sauce, Buffalo mozzarella, Spicy salami, Gorgonzola and taggiasca olives…" at bounding box center [841, 381] width 242 height 67
click at [731, 347] on span "Tomato sauce, Buffalo mozzarella, Spicy salami, Gorgonzola and taggiasca olives…" at bounding box center [841, 381] width 242 height 67
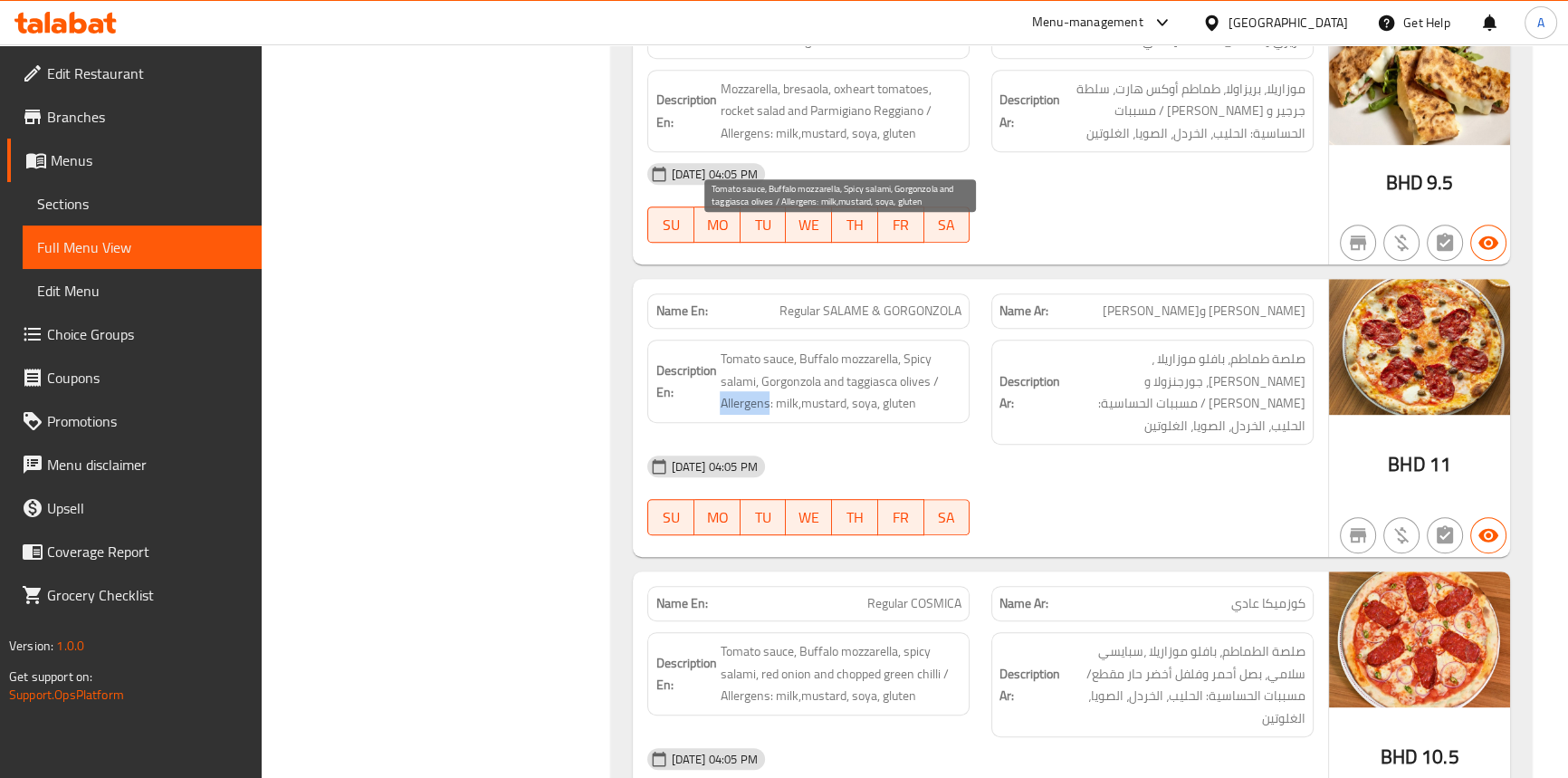
click at [731, 347] on span "Tomato sauce, Buffalo mozzarella, Spicy salami, Gorgonzola and taggiasca olives…" at bounding box center [841, 381] width 242 height 67
click at [784, 347] on span "Tomato sauce, Buffalo mozzarella, Spicy salami, Gorgonzola and taggiasca olives…" at bounding box center [841, 381] width 242 height 67
click at [824, 347] on span "Tomato sauce, Buffalo mozzarella, Spicy salami, Gorgonzola and taggiasca olives…" at bounding box center [841, 381] width 242 height 67
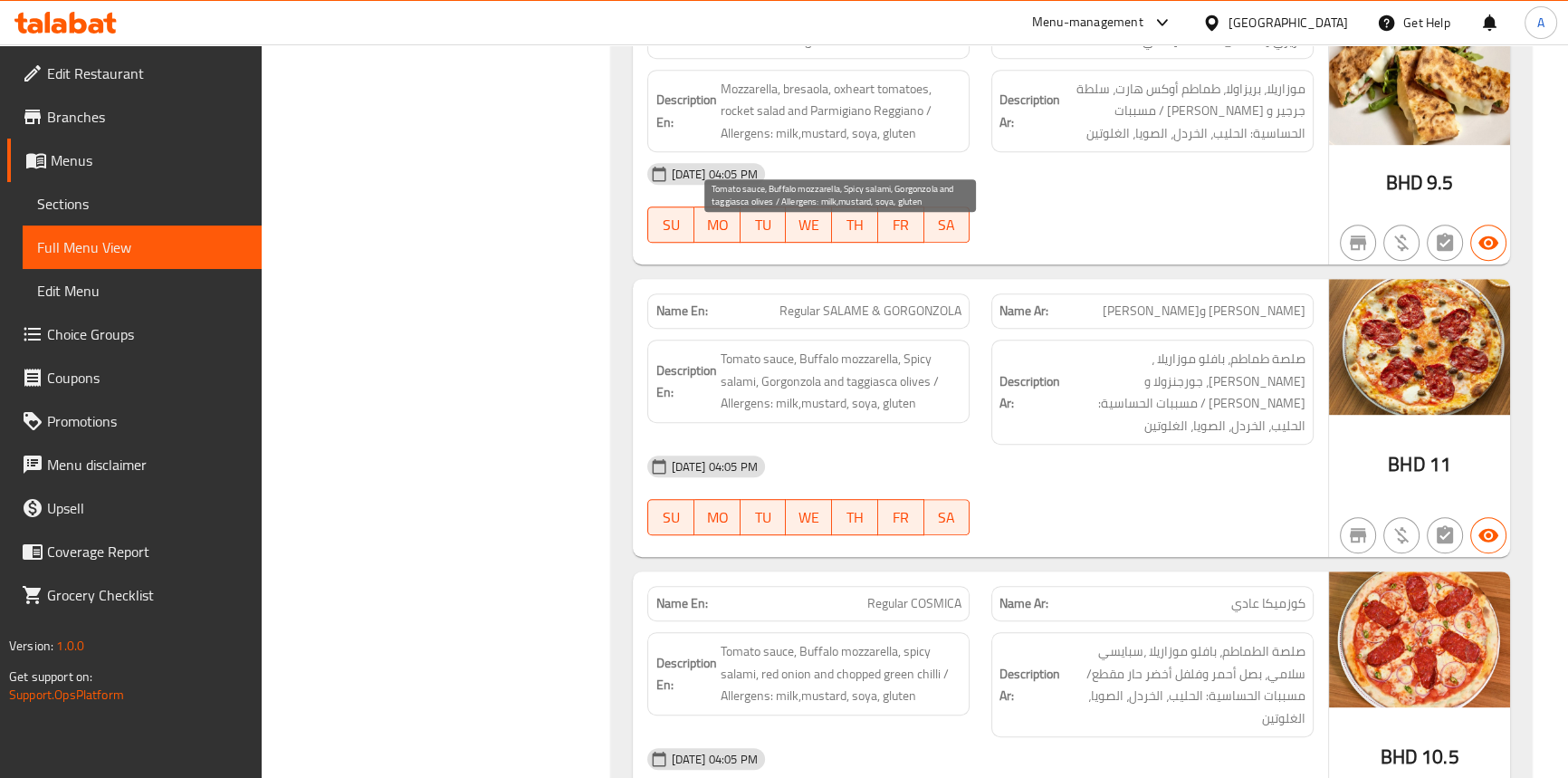
click at [870, 347] on span "Tomato sauce, Buffalo mozzarella, Spicy salami, Gorgonzola and taggiasca olives…" at bounding box center [841, 381] width 242 height 67
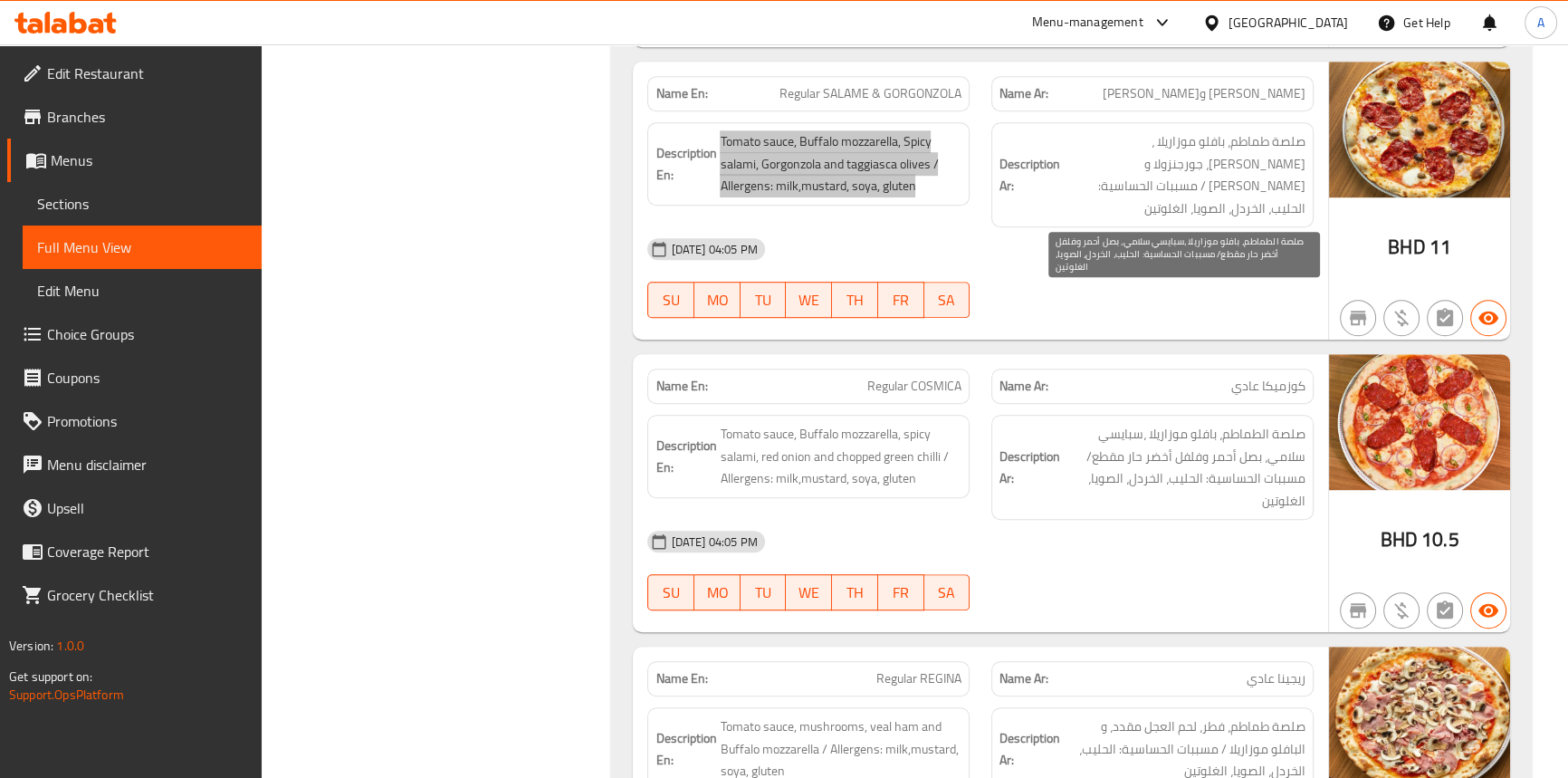
scroll to position [9987, 0]
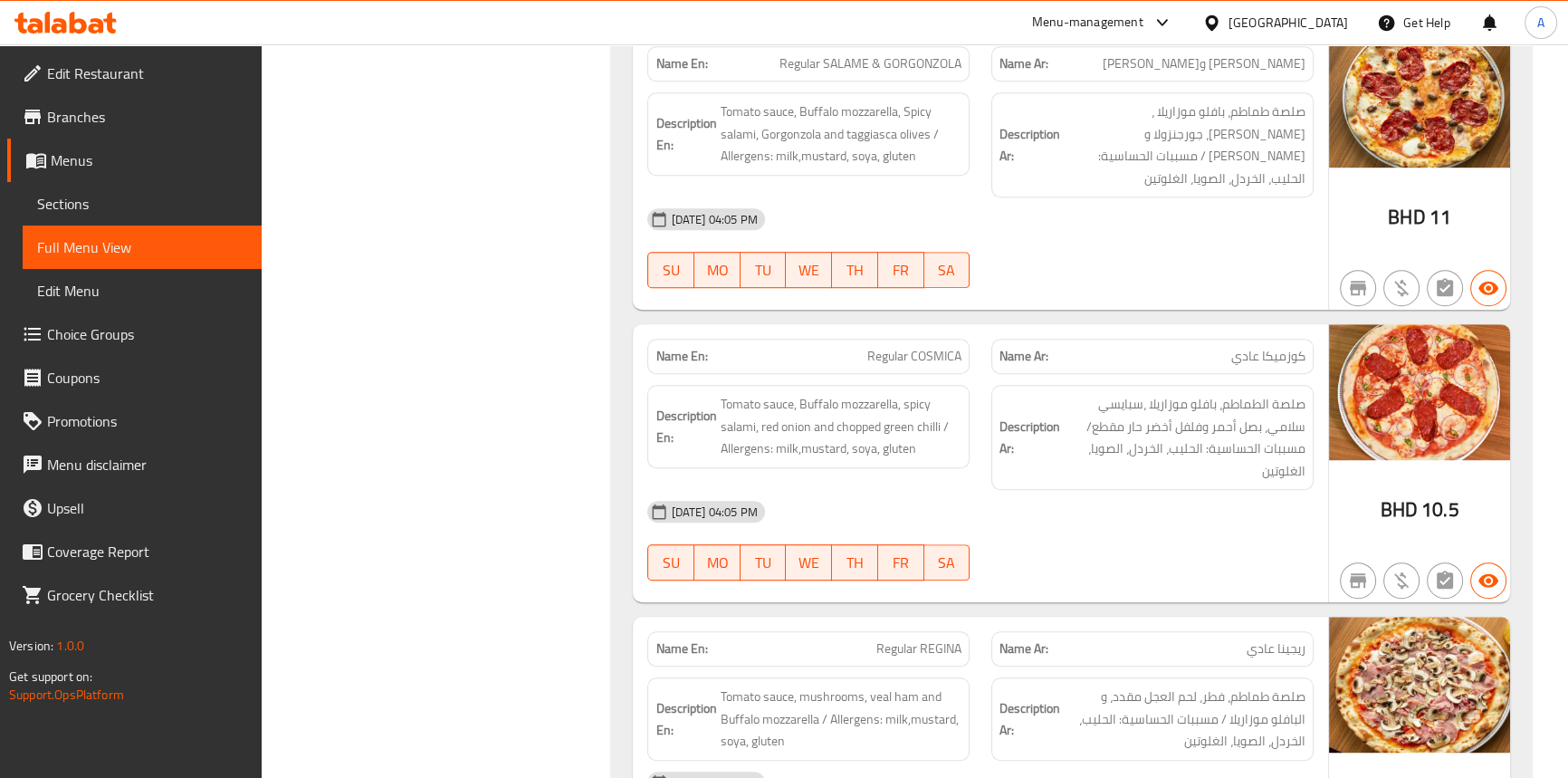
click at [1067, 393] on span "صلصة الطماطم، بافلو موزاريلا ،سبايسي سلامي، بصل أحمر وفلفل أخضر حار مقطع/ مسببا…" at bounding box center [1185, 437] width 242 height 89
click at [944, 346] on span "Regular COSMICA" at bounding box center [915, 356] width 95 height 19
click at [901, 346] on span "Regular COSMICA" at bounding box center [915, 356] width 95 height 19
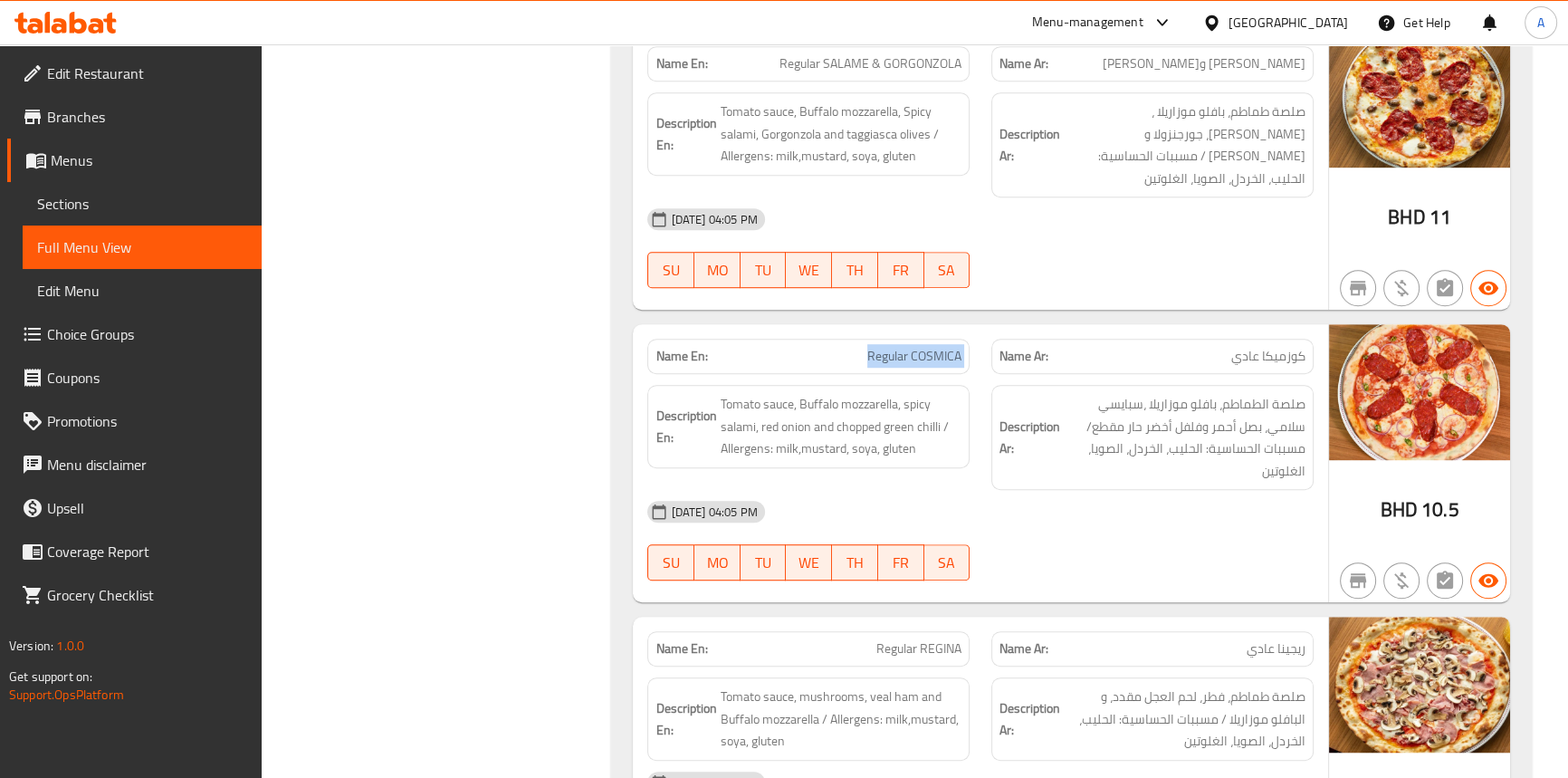
click at [901, 346] on span "Regular COSMICA" at bounding box center [915, 356] width 95 height 19
click at [780, 393] on span "Tomato sauce, Buffalo mozzarella, spicy salami, red onion and chopped green chi…" at bounding box center [841, 427] width 242 height 67
click at [751, 393] on span "Tomato sauce, Buffalo mozzarella, spicy salami, red onion and chopped green chi…" at bounding box center [841, 427] width 242 height 67
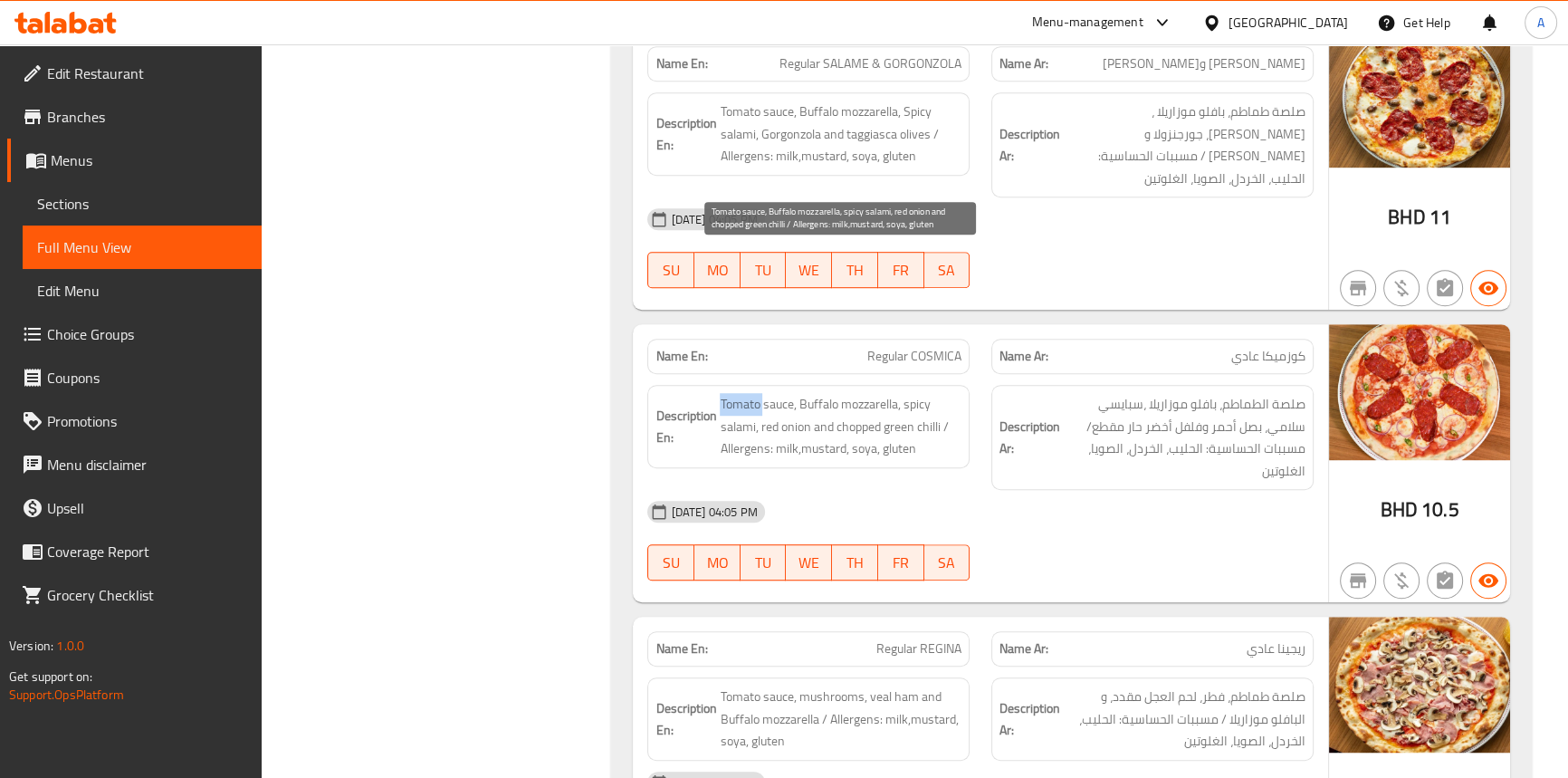
click at [750, 393] on span "Tomato sauce, Buffalo mozzarella, spicy salami, red onion and chopped green chi…" at bounding box center [841, 427] width 242 height 67
click at [817, 393] on span "Tomato sauce, Buffalo mozzarella, spicy salami, red onion and chopped green chi…" at bounding box center [841, 427] width 242 height 67
click at [860, 393] on span "Tomato sauce, Buffalo mozzarella, spicy salami, red onion and chopped green chi…" at bounding box center [841, 427] width 242 height 67
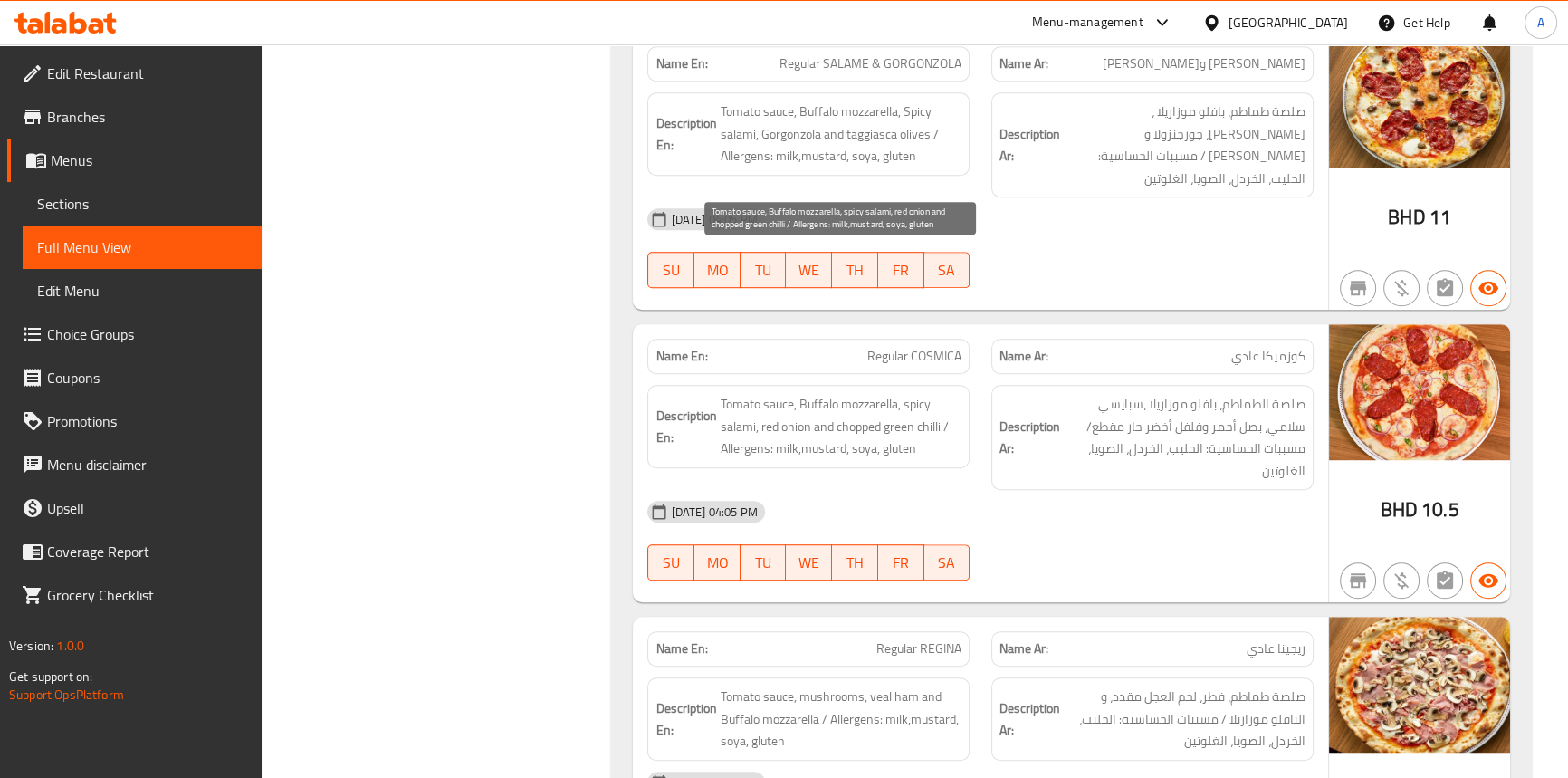
click at [721, 393] on span "Tomato sauce, Buffalo mozzarella, spicy salami, red onion and chopped green chi…" at bounding box center [841, 427] width 242 height 67
click at [911, 393] on span "Tomato sauce, Buffalo mozzarella, spicy salami, red onion and chopped green chi…" at bounding box center [841, 427] width 242 height 67
click at [794, 393] on span "Tomato sauce, Buffalo mozzarella, spicy salami, red onion and chopped green chi…" at bounding box center [841, 427] width 242 height 67
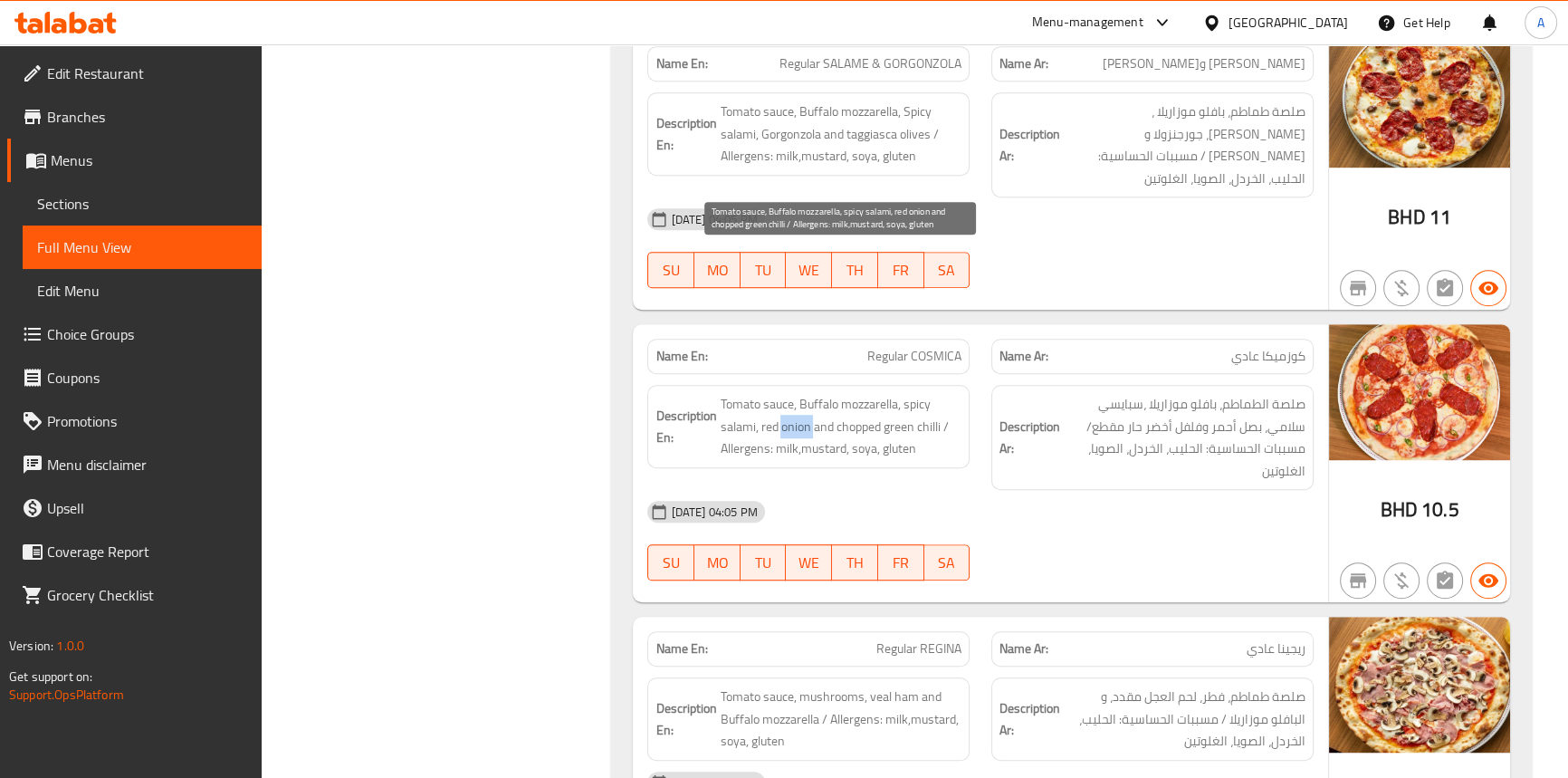
click at [796, 393] on span "Tomato sauce, Buffalo mozzarella, spicy salami, red onion and chopped green chi…" at bounding box center [841, 427] width 242 height 67
click at [769, 393] on span "Tomato sauce, Buffalo mozzarella, spicy salami, red onion and chopped green chi…" at bounding box center [841, 427] width 242 height 67
click at [828, 393] on span "Tomato sauce, Buffalo mozzarella, spicy salami, red onion and chopped green chi…" at bounding box center [841, 427] width 242 height 67
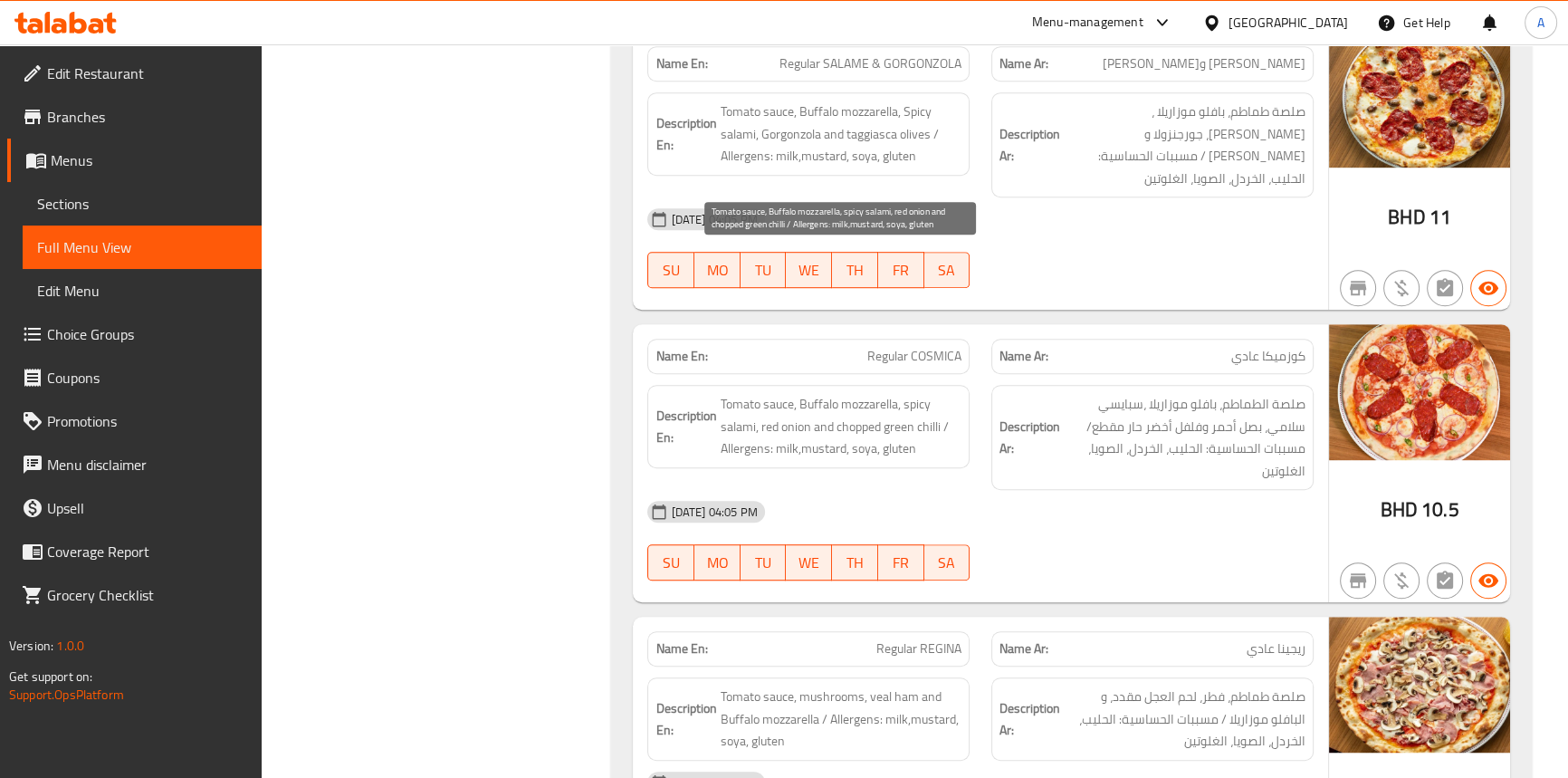
click at [926, 393] on span "Tomato sauce, Buffalo mozzarella, spicy salami, red onion and chopped green chi…" at bounding box center [841, 427] width 242 height 67
click at [898, 393] on span "Tomato sauce, Buffalo mozzarella, spicy salami, red onion and chopped green chi…" at bounding box center [841, 427] width 242 height 67
click at [867, 393] on span "Tomato sauce, Buffalo mozzarella, spicy salami, red onion and chopped green chi…" at bounding box center [841, 427] width 242 height 67
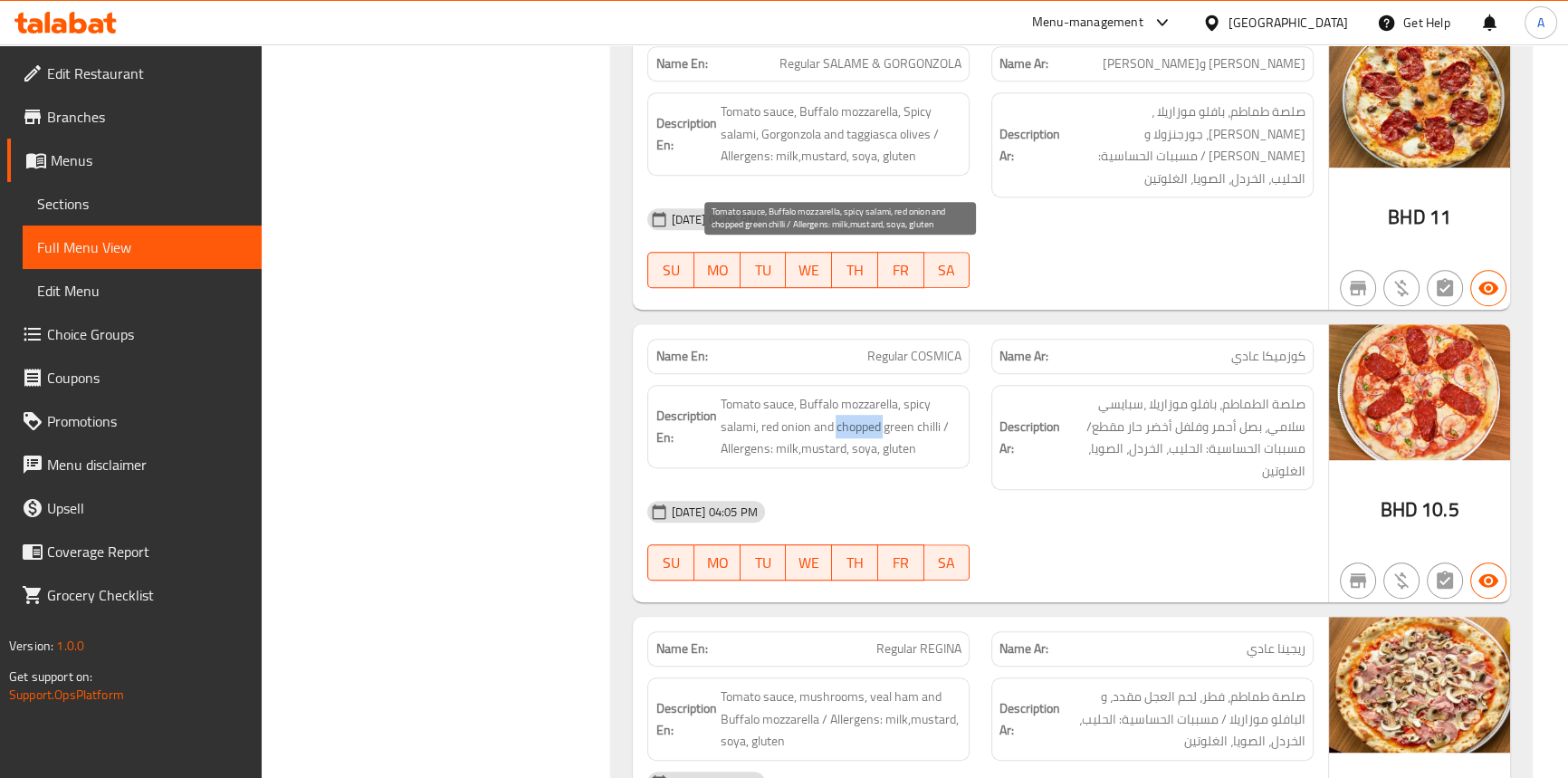
click at [867, 393] on span "Tomato sauce, Buffalo mozzarella, spicy salami, red onion and chopped green chi…" at bounding box center [841, 427] width 242 height 67
click at [751, 393] on span "Tomato sauce, Buffalo mozzarella, spicy salami, red onion and chopped green chi…" at bounding box center [841, 427] width 242 height 67
click at [786, 393] on span "Tomato sauce, Buffalo mozzarella, spicy salami, red onion and chopped green chi…" at bounding box center [841, 427] width 242 height 67
click at [813, 393] on span "Tomato sauce, Buffalo mozzarella, spicy salami, red onion and chopped green chi…" at bounding box center [841, 427] width 242 height 67
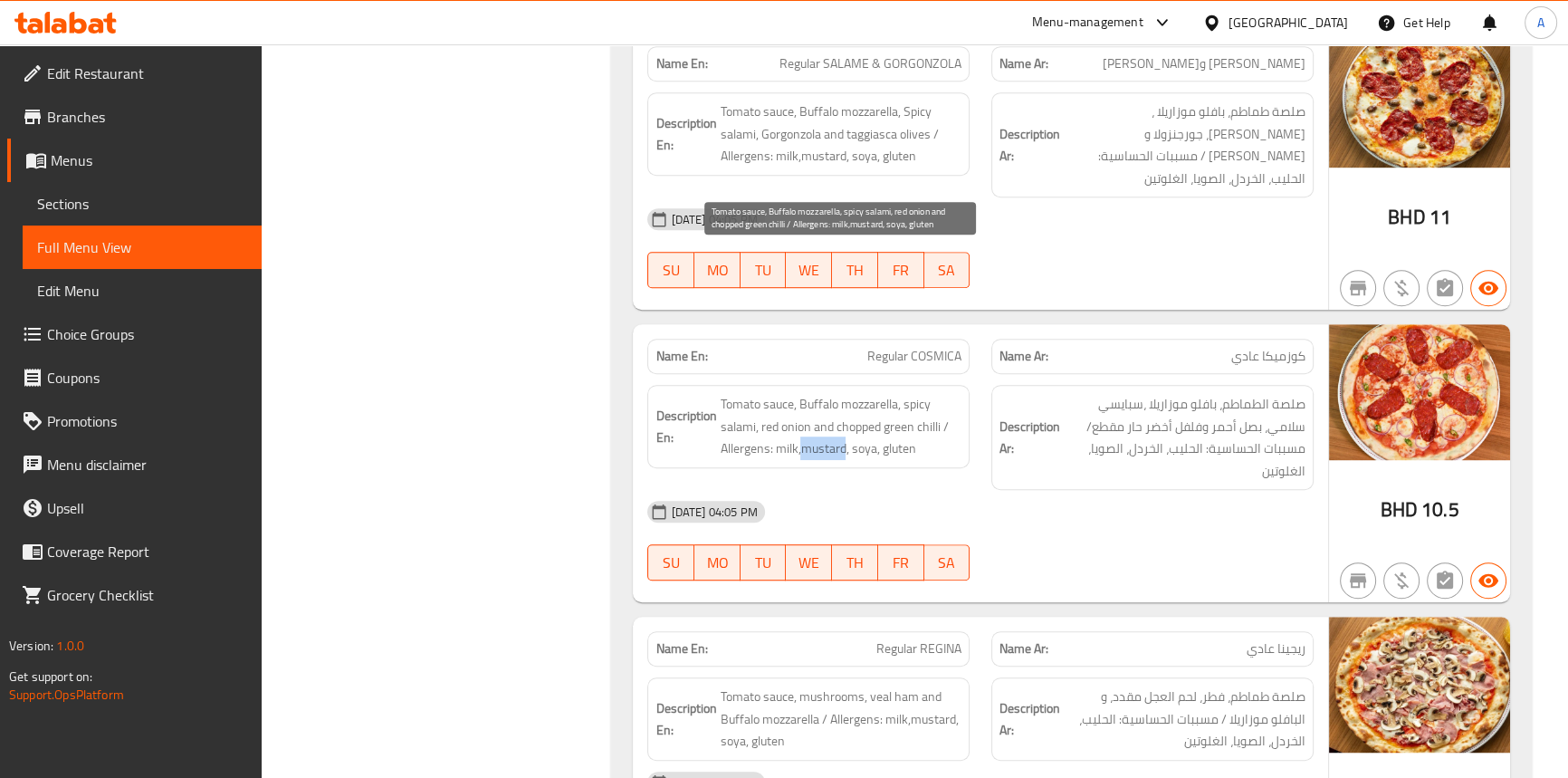
click at [813, 393] on span "Tomato sauce, Buffalo mozzarella, spicy salami, red onion and chopped green chi…" at bounding box center [841, 427] width 242 height 67
click at [861, 393] on span "Tomato sauce, Buffalo mozzarella, spicy salami, red onion and chopped green chi…" at bounding box center [841, 427] width 242 height 67
click at [894, 393] on span "Tomato sauce, Buffalo mozzarella, spicy salami, red onion and chopped green chi…" at bounding box center [841, 427] width 242 height 67
click at [932, 346] on span "Regular COSMICA" at bounding box center [915, 356] width 95 height 19
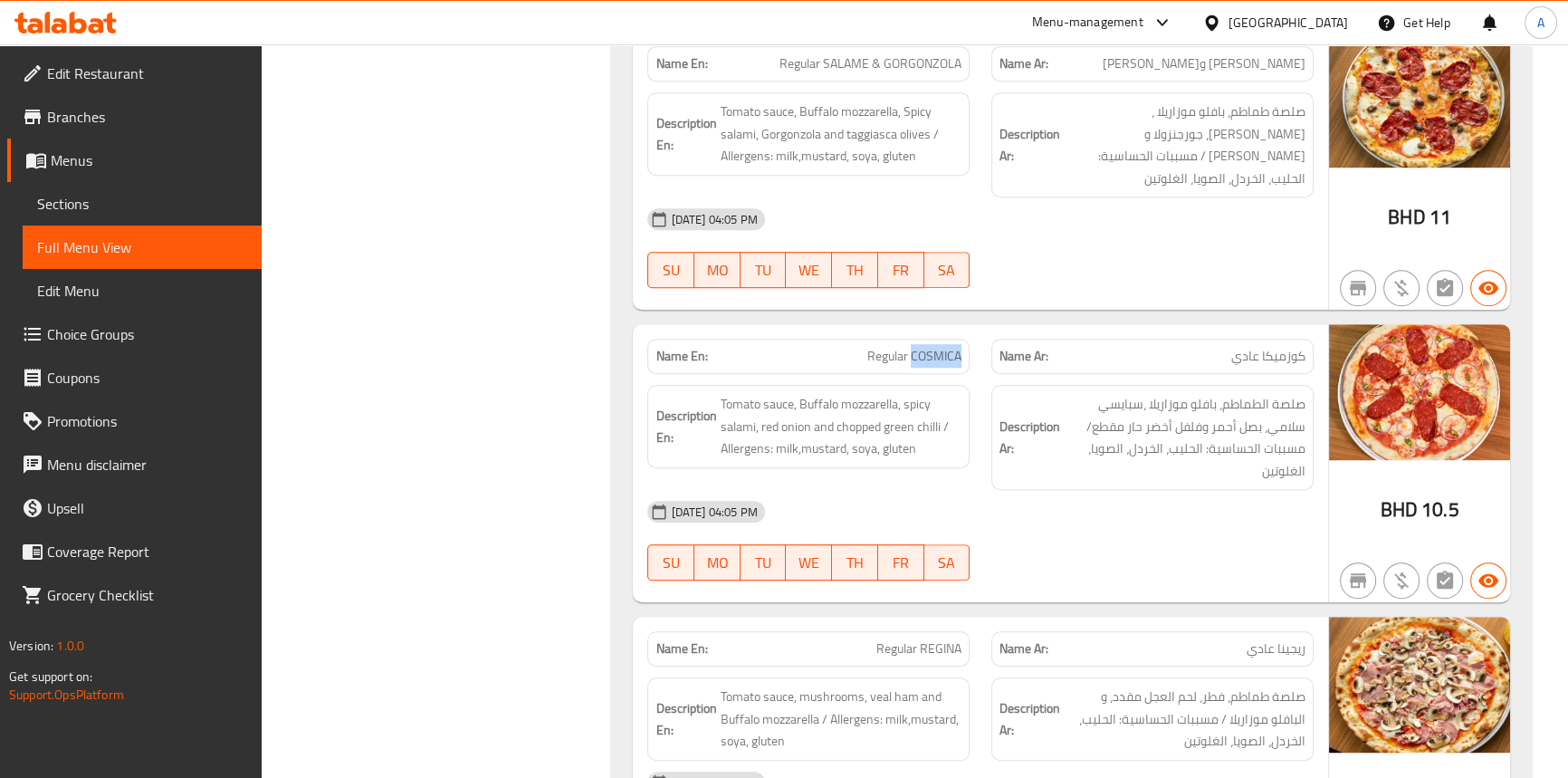
click at [932, 346] on span "Regular COSMICA" at bounding box center [915, 356] width 95 height 19
click at [874, 346] on span "Regular COSMICA" at bounding box center [915, 356] width 95 height 19
click at [915, 346] on span "Regular COSMICA" at bounding box center [915, 356] width 95 height 19
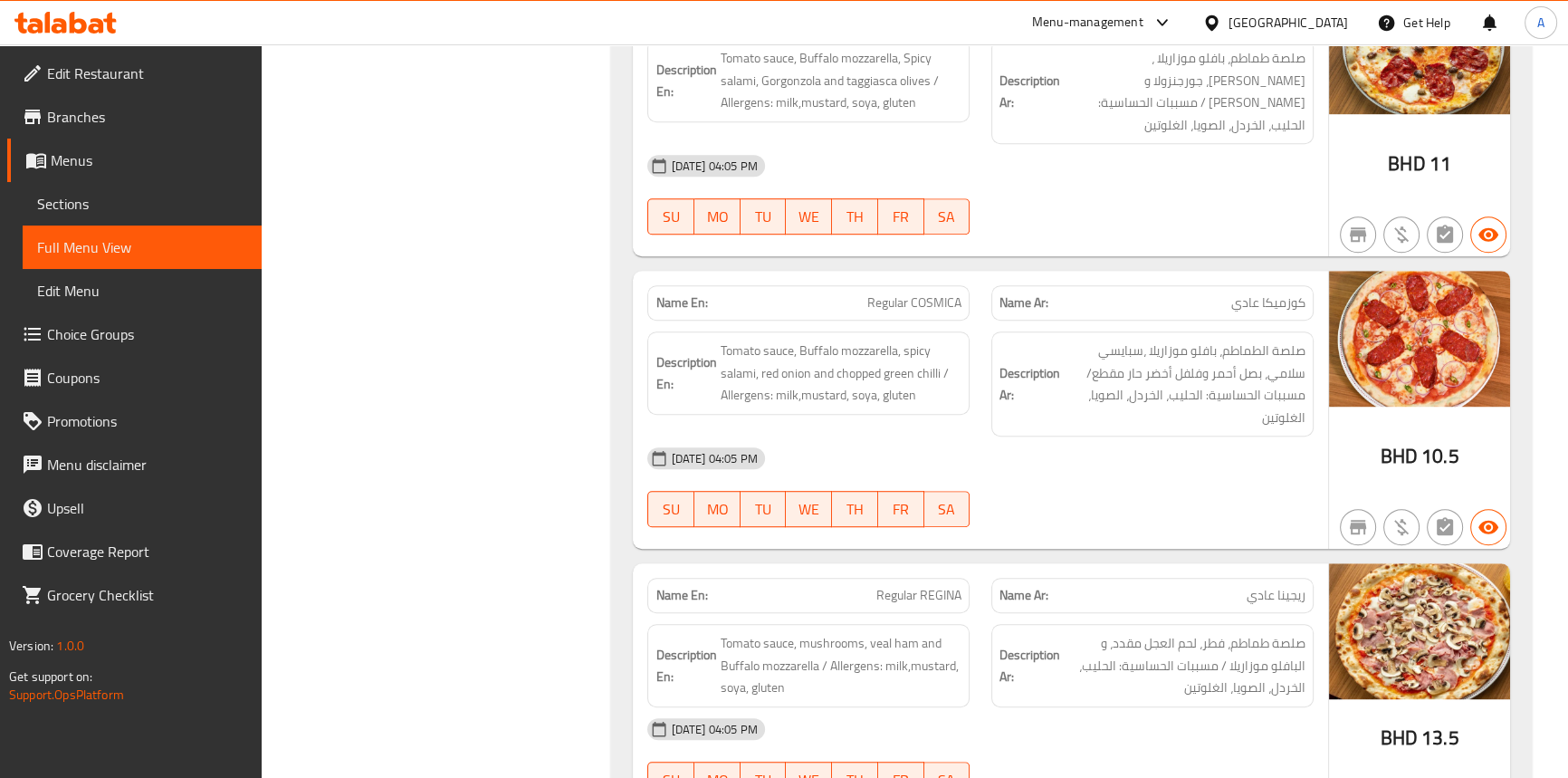
scroll to position [10069, 0]
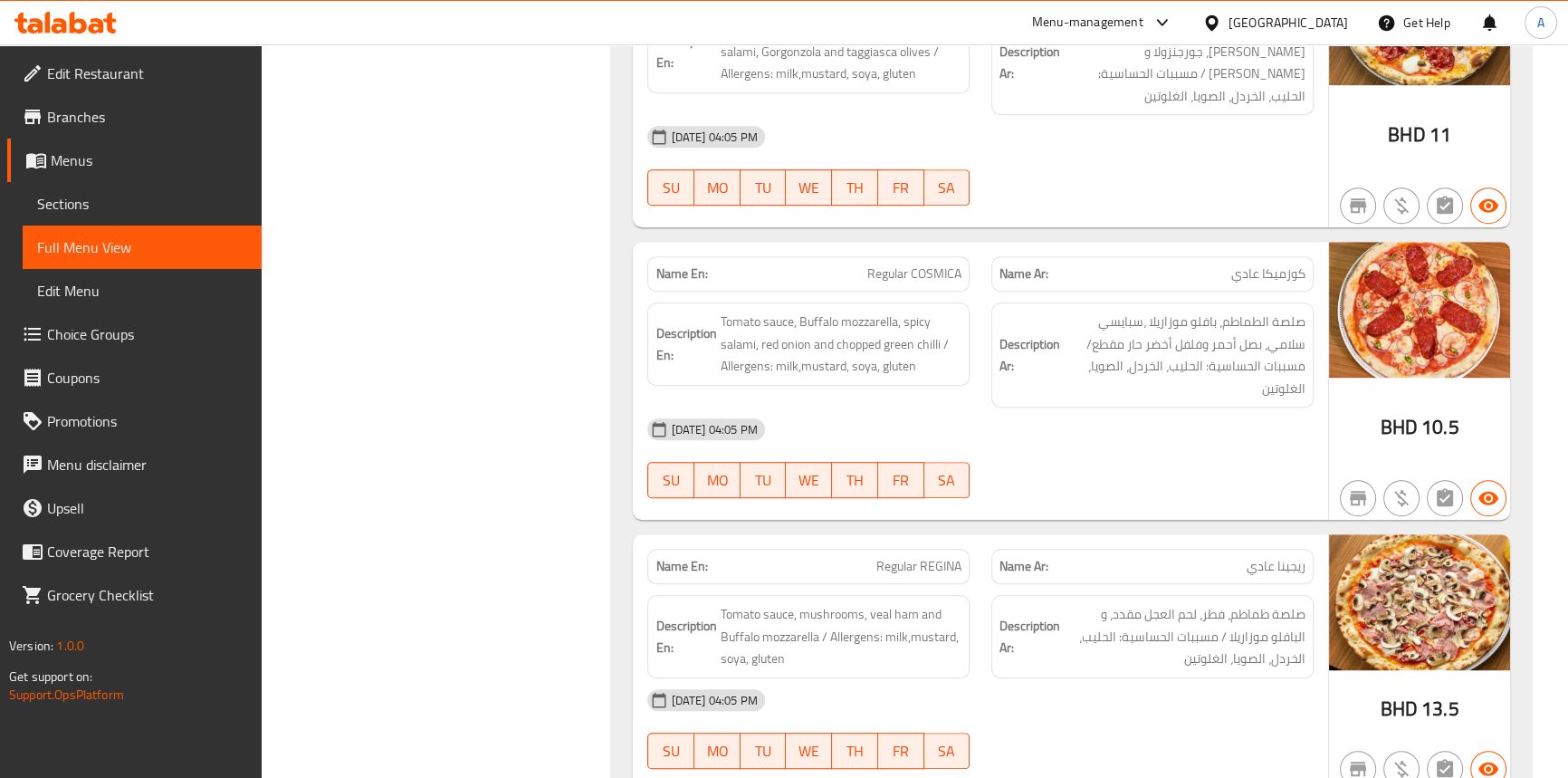
click at [1062, 407] on div "14-09-2025 04:05 PM SU MO TU WE TH FR SA" at bounding box center [980, 458] width 687 height 101
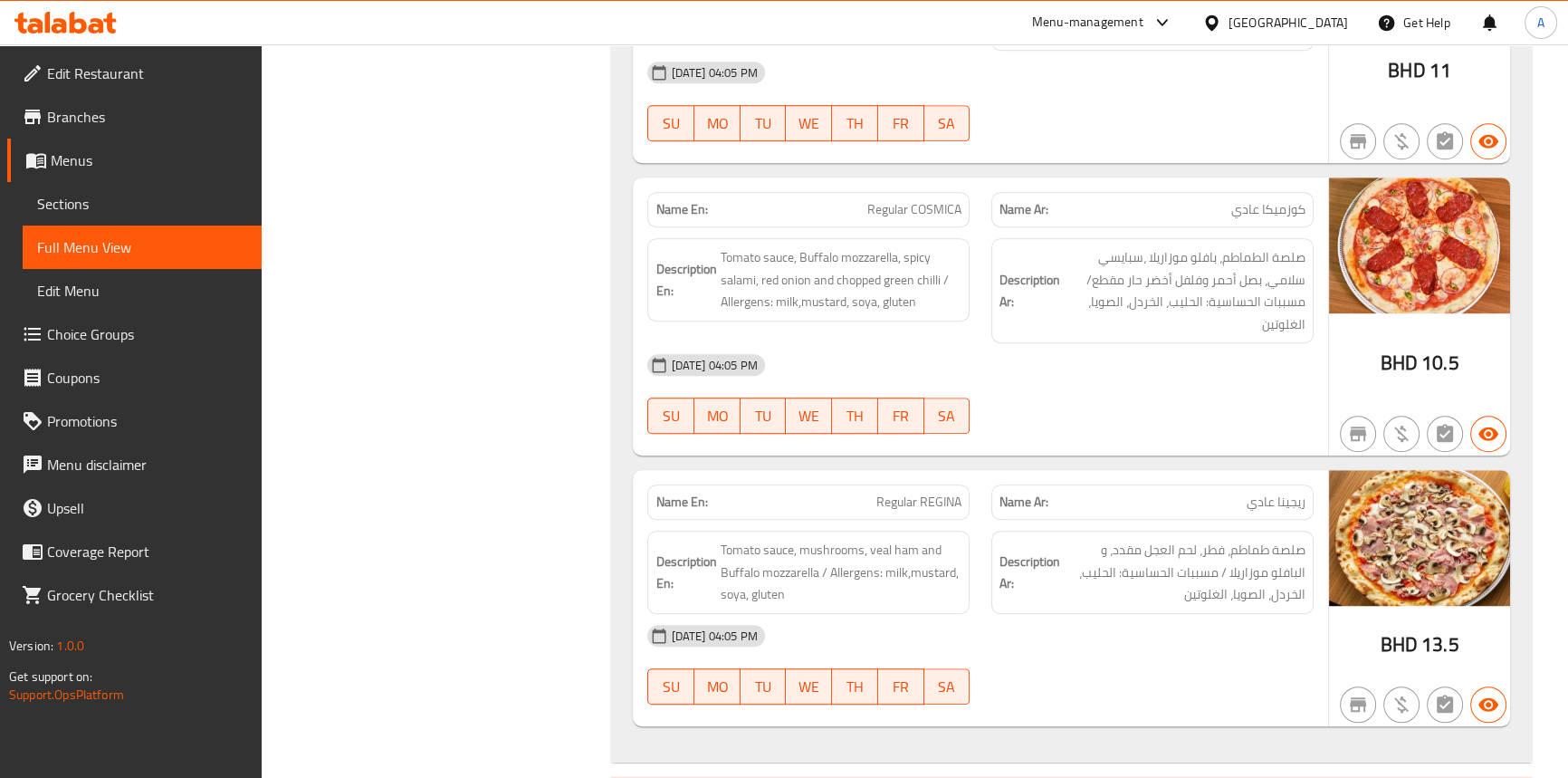
scroll to position [10233, 0]
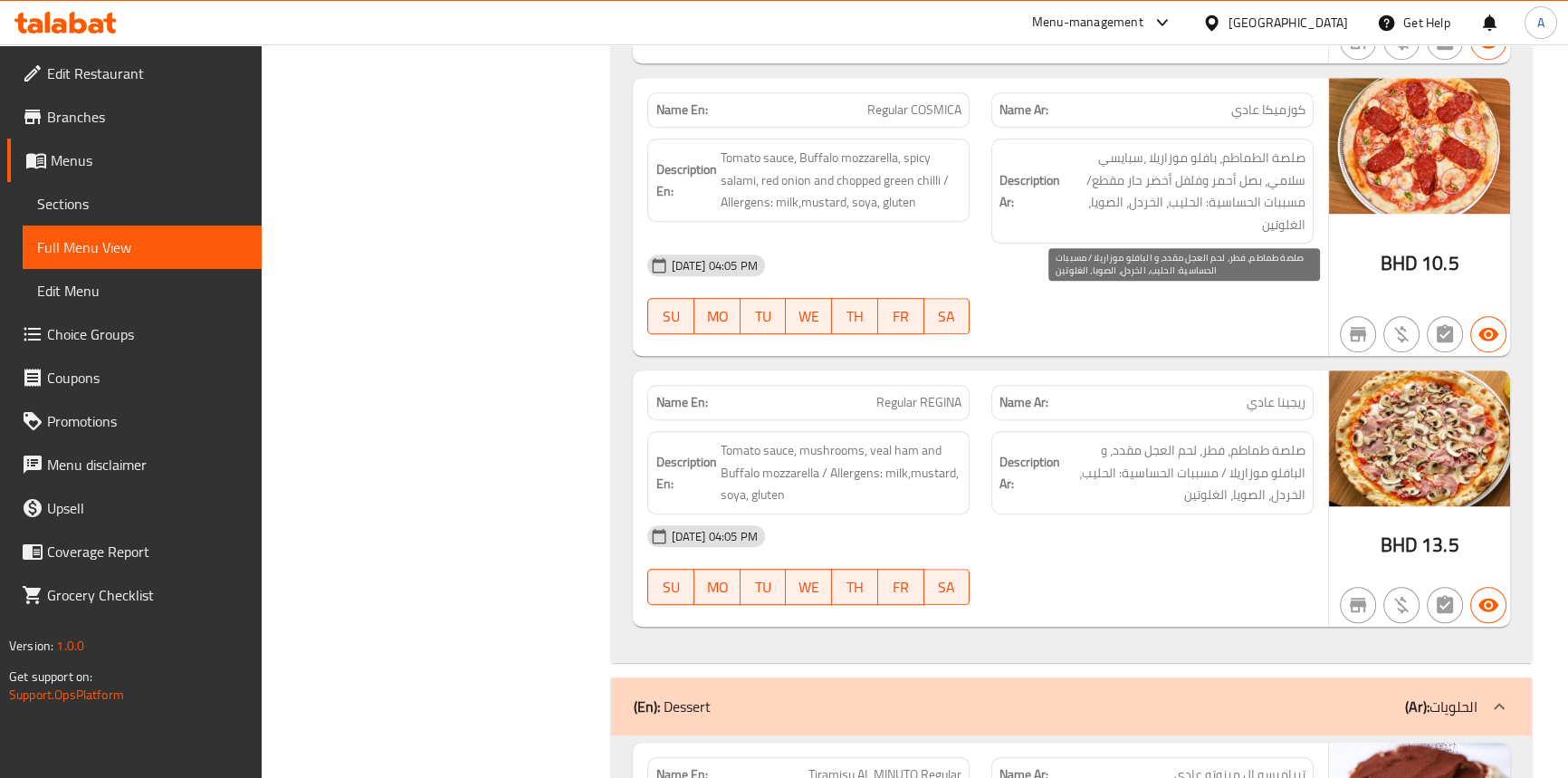
click at [1105, 439] on span "صلصة طماطم، فطر، لحم العجل مقدد، و البافلو موزاريلا / مسببات الحساسية: الحليب، …" at bounding box center [1185, 473] width 242 height 67
click at [927, 393] on span "Regular REGINA" at bounding box center [918, 403] width 85 height 19
click at [904, 393] on span "Regular REGINA" at bounding box center [918, 403] width 85 height 19
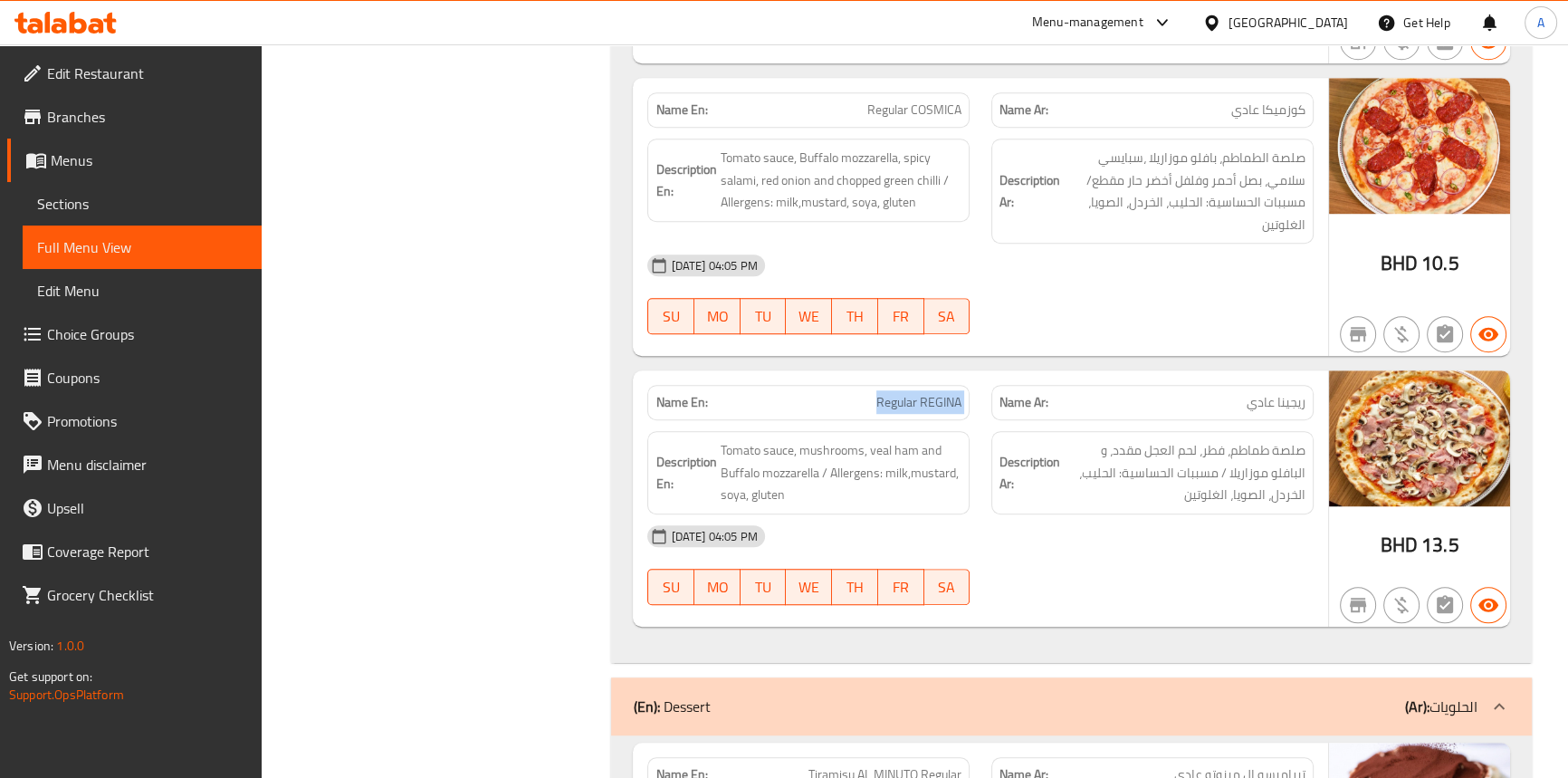
click at [904, 393] on span "Regular REGINA" at bounding box center [918, 403] width 85 height 19
click at [784, 439] on span "Tomato sauce, mushrooms, veal ham and Buffalo mozzarella / Allergens: milk,must…" at bounding box center [841, 473] width 242 height 67
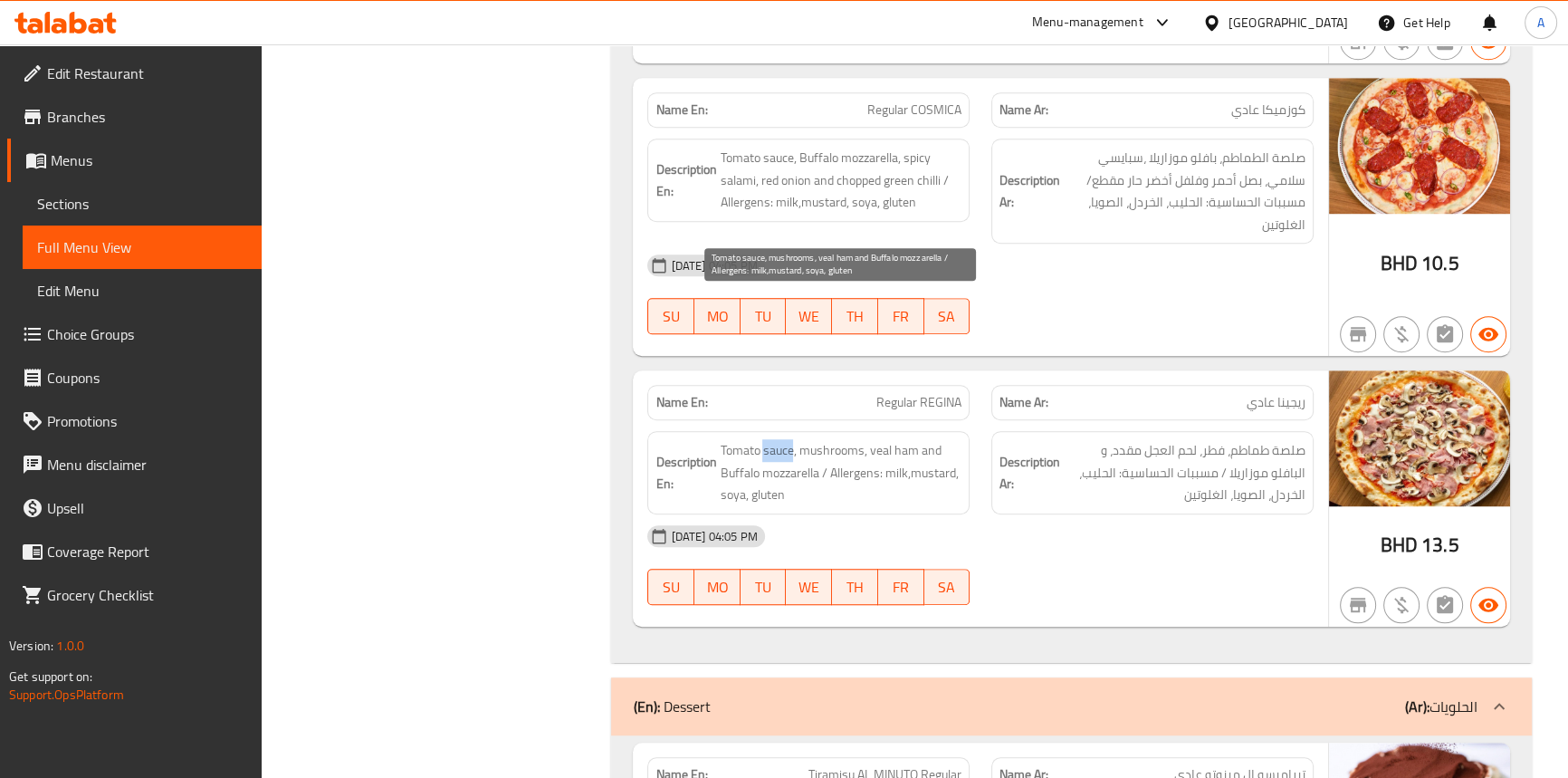
click at [780, 439] on span "Tomato sauce, mushrooms, veal ham and Buffalo mozzarella / Allergens: milk,must…" at bounding box center [841, 473] width 242 height 67
click at [717, 439] on h6 "Description En: Tomato sauce, mushrooms, veal ham and Buffalo mozzarella / Alle…" at bounding box center [808, 473] width 306 height 67
click at [840, 439] on span "Tomato sauce, mushrooms, veal ham and Buffalo mozzarella / Allergens: milk,must…" at bounding box center [841, 473] width 242 height 67
click at [841, 439] on span "Tomato sauce, mushrooms, veal ham and Buffalo mozzarella / Allergens: milk,must…" at bounding box center [841, 473] width 242 height 67
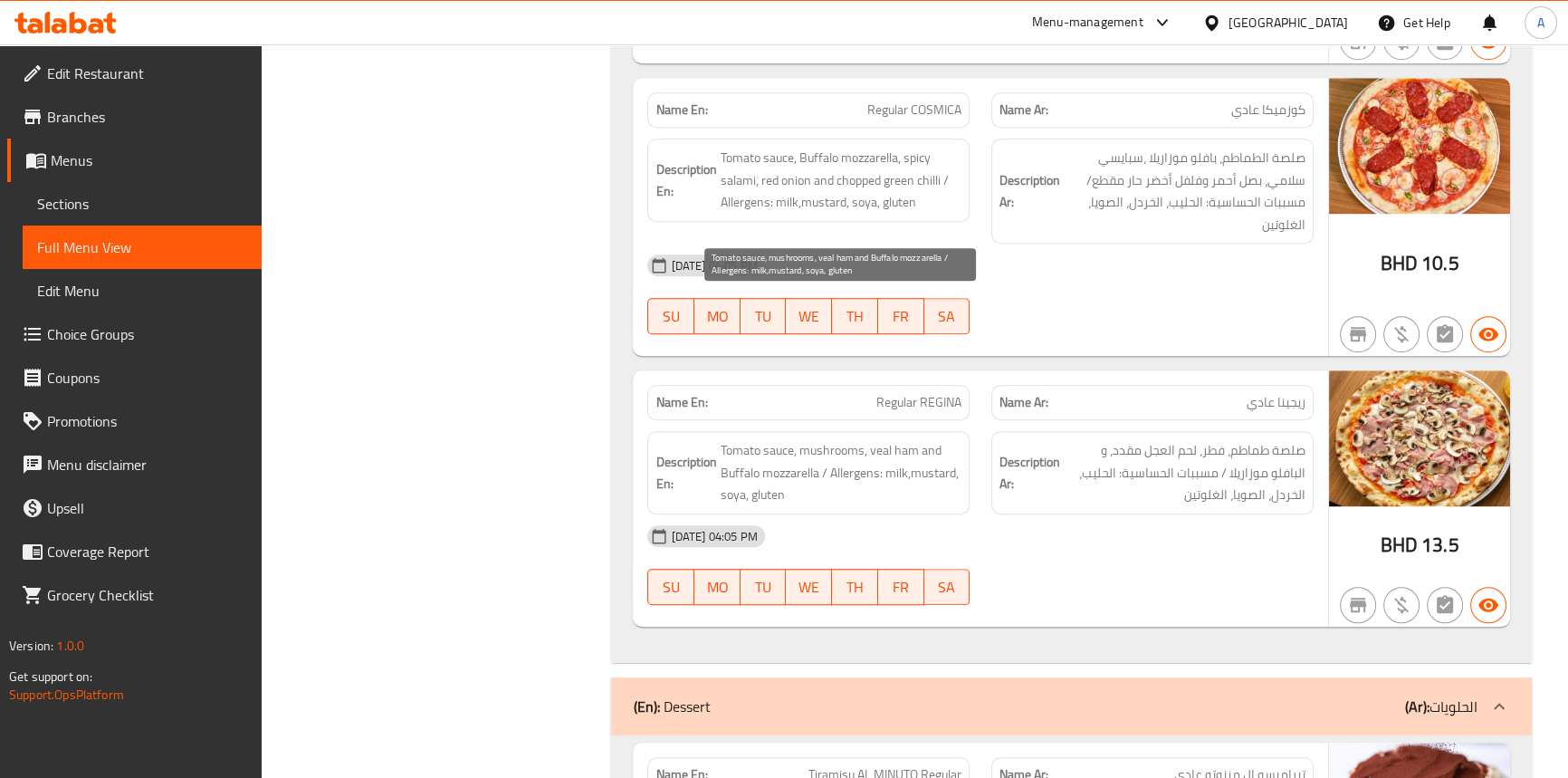
click at [907, 439] on span "Tomato sauce, mushrooms, veal ham and Buffalo mozzarella / Allergens: milk,must…" at bounding box center [841, 473] width 242 height 67
click at [874, 431] on div "Description En: Tomato sauce, mushrooms, veal ham and Buffalo mozzarella / Alle…" at bounding box center [809, 472] width 322 height 83
click at [915, 439] on span "Tomato sauce, mushrooms, veal ham and Buffalo mozzarella / Allergens: milk,must…" at bounding box center [841, 473] width 242 height 67
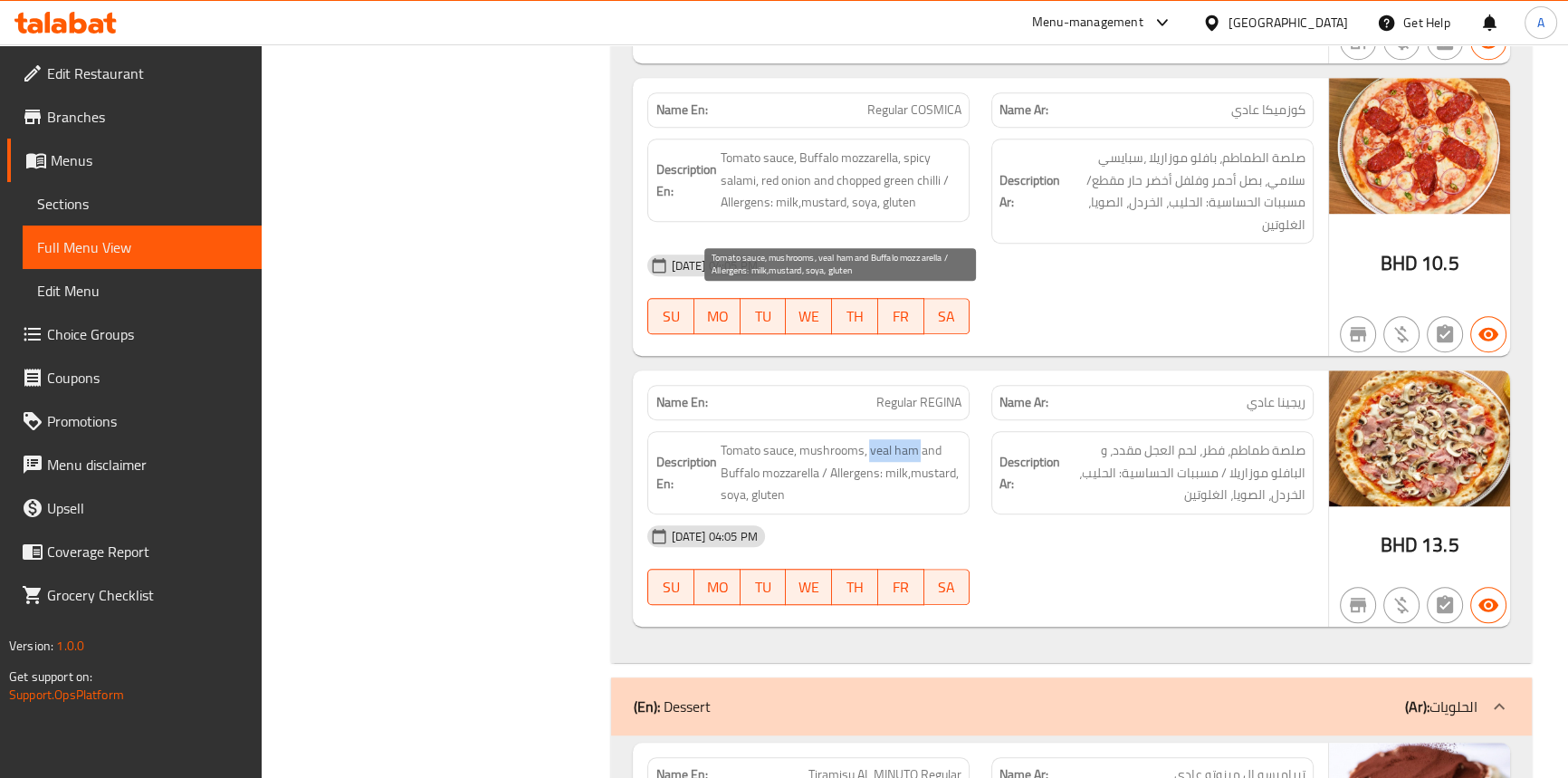
drag, startPoint x: 915, startPoint y: 301, endPoint x: 873, endPoint y: 307, distance: 42.4
click at [873, 439] on span "Tomato sauce, mushrooms, veal ham and Buffalo mozzarella / Allergens: milk,must…" at bounding box center [841, 473] width 242 height 67
click at [829, 439] on span "Tomato sauce, mushrooms, veal ham and Buffalo mozzarella / Allergens: milk,must…" at bounding box center [841, 473] width 242 height 67
click at [898, 439] on span "Tomato sauce, mushrooms, veal ham and Buffalo mozzarella / Allergens: milk,must…" at bounding box center [841, 473] width 242 height 67
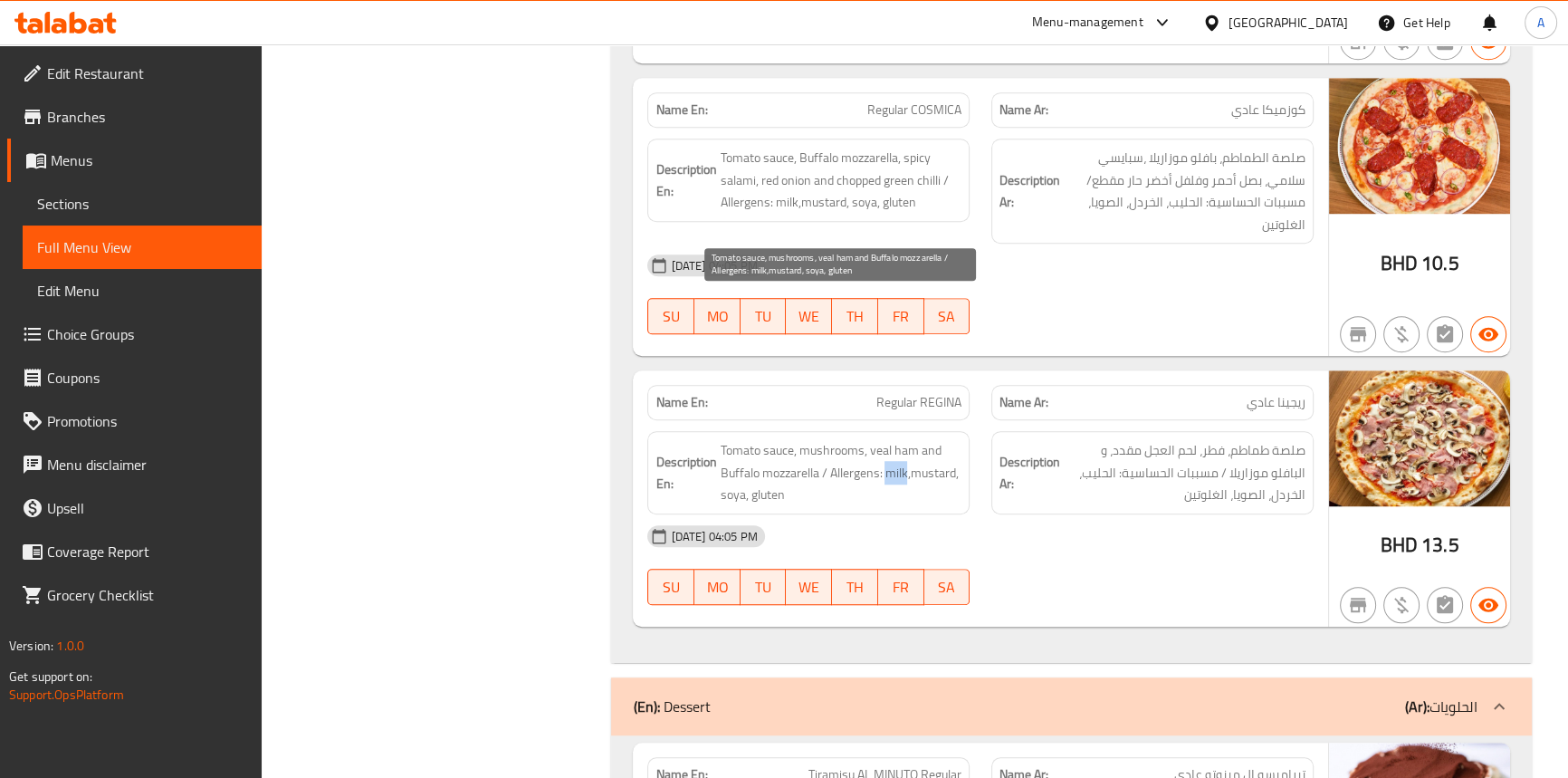
click at [898, 439] on span "Tomato sauce, mushrooms, veal ham and Buffalo mozzarella / Allergens: milk,must…" at bounding box center [841, 473] width 242 height 67
click at [927, 439] on span "Tomato sauce, mushrooms, veal ham and Buffalo mozzarella / Allergens: milk,must…" at bounding box center [841, 473] width 242 height 67
click at [842, 439] on span "Tomato sauce, mushrooms, veal ham and Buffalo mozzarella / Allergens: milk,must…" at bounding box center [841, 473] width 242 height 67
drag, startPoint x: 915, startPoint y: 301, endPoint x: 869, endPoint y: 302, distance: 46.0
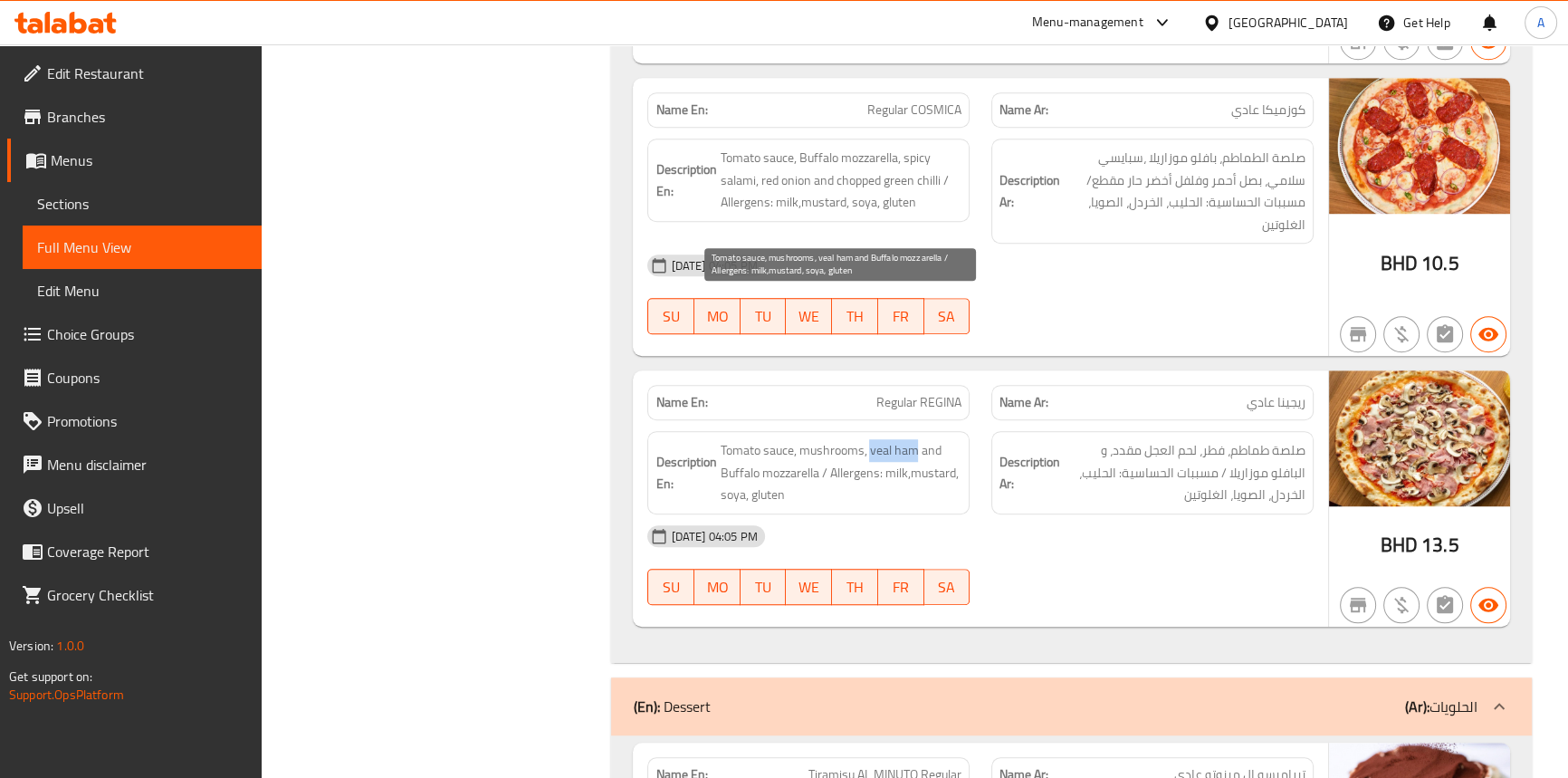
click at [869, 439] on span "Tomato sauce, mushrooms, veal ham and Buffalo mozzarella / Allergens: milk,must…" at bounding box center [841, 473] width 242 height 67
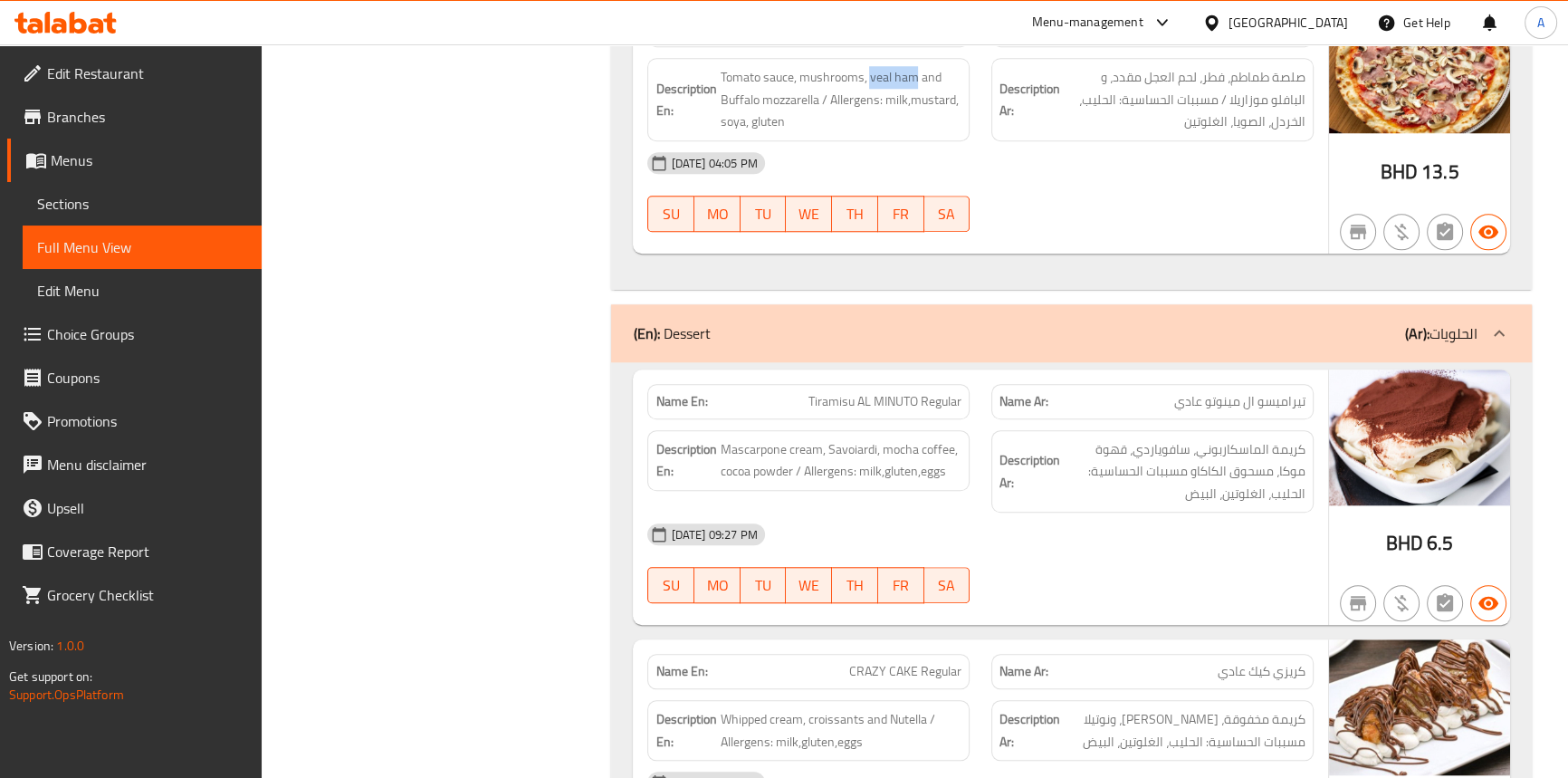
scroll to position [10645, 0]
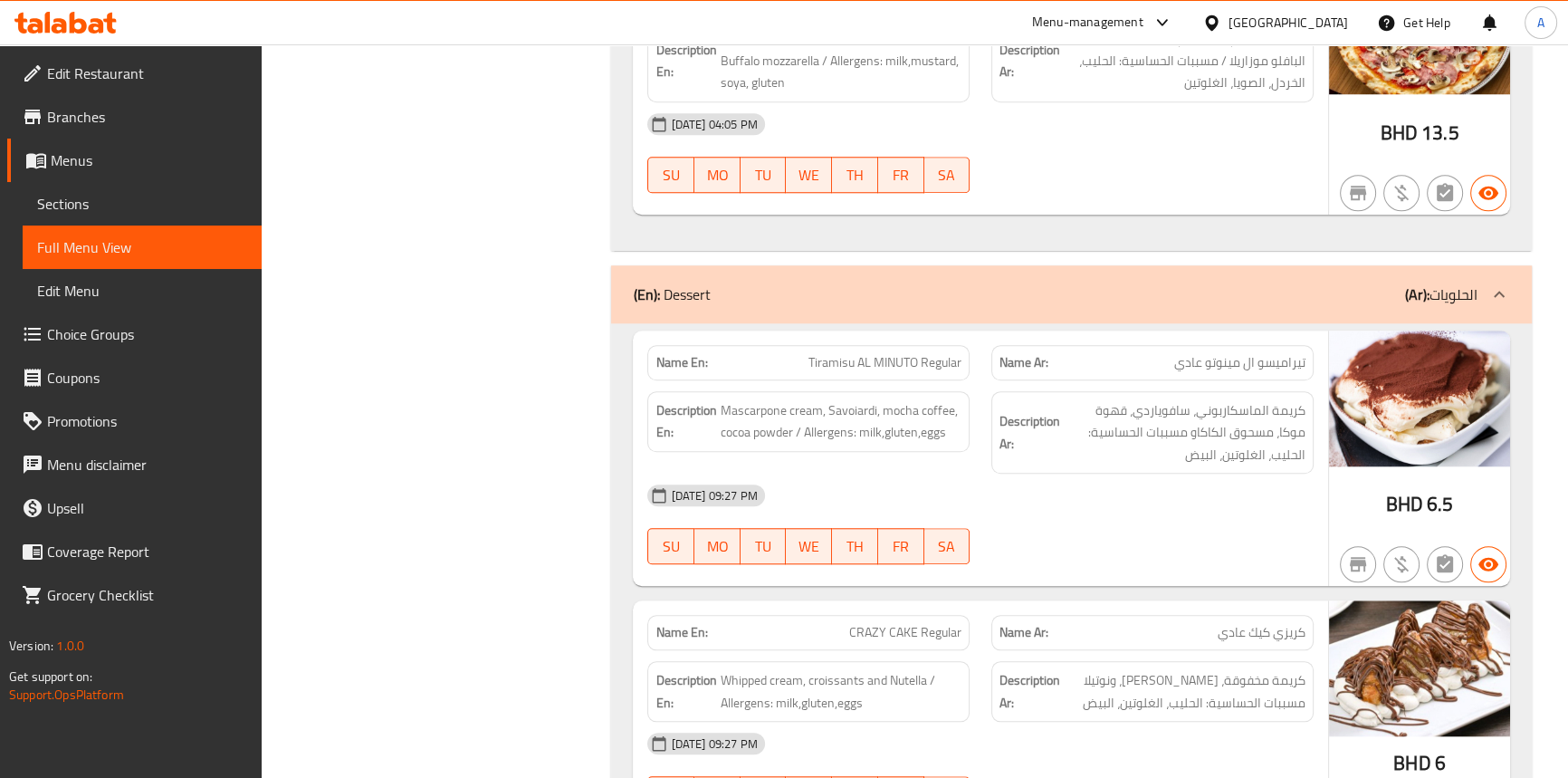
click at [983, 474] on div "14-09-2025 09:27 PM" at bounding box center [980, 495] width 687 height 43
click at [826, 353] on span "Tiramisu AL MINUTO Regular" at bounding box center [885, 362] width 153 height 19
click at [863, 353] on span "Tiramisu AL MINUTO Regular" at bounding box center [885, 362] width 153 height 19
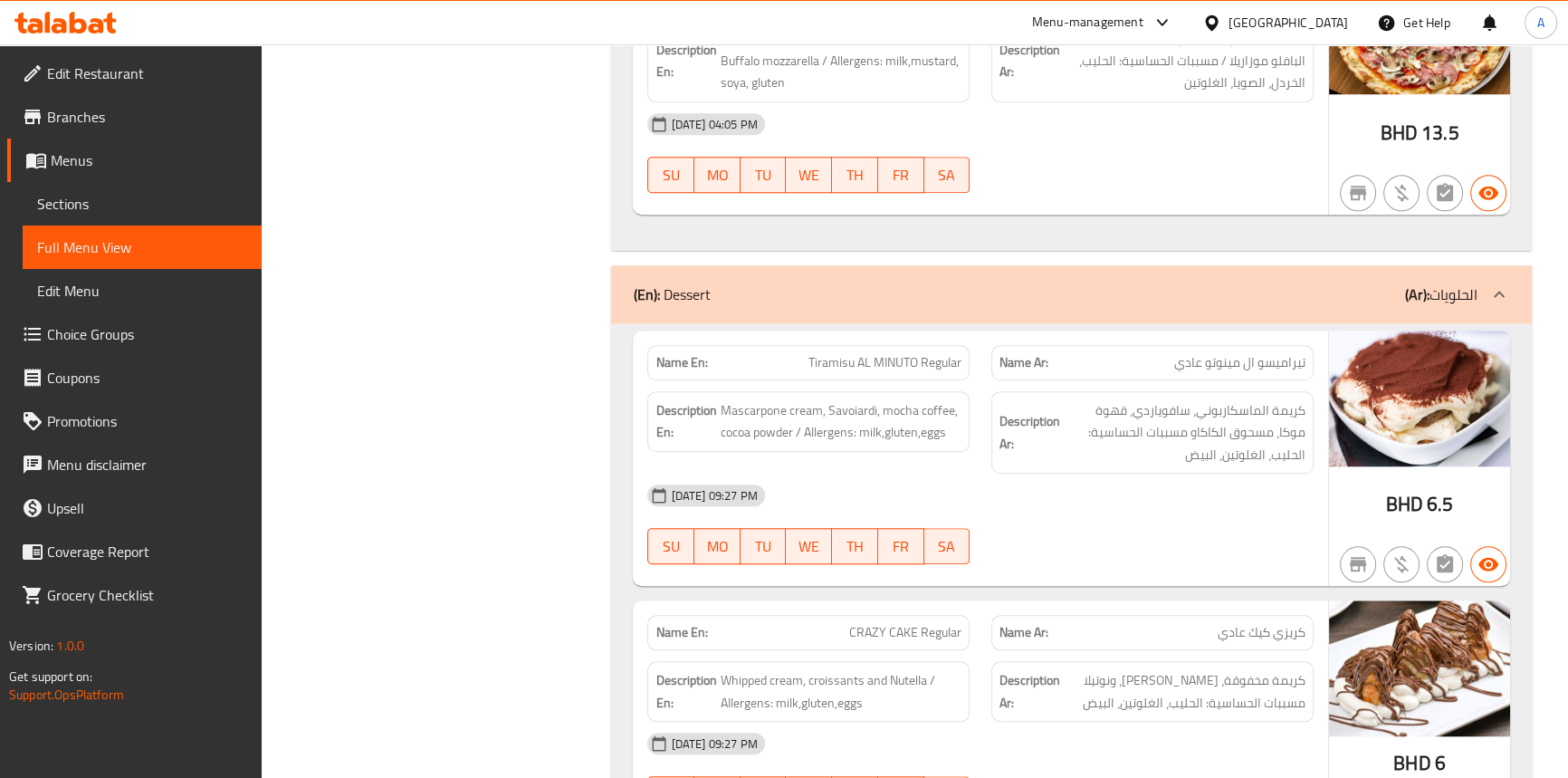
click at [906, 353] on span "Tiramisu AL MINUTO Regular" at bounding box center [885, 362] width 153 height 19
click at [931, 353] on span "Tiramisu AL MINUTO Regular" at bounding box center [885, 362] width 153 height 19
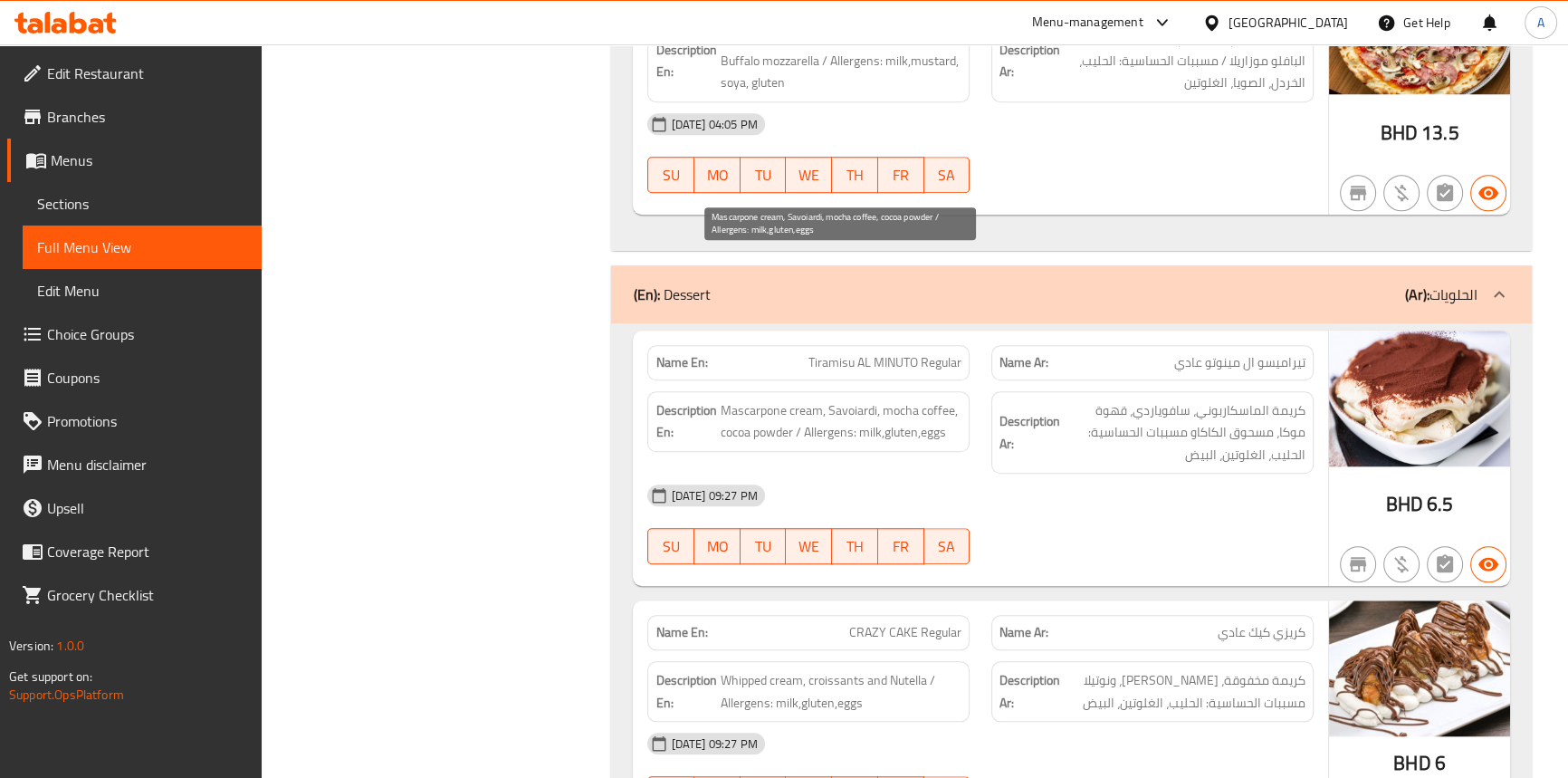
click at [807, 400] on span "Mascarpone cream, Savoiardi, mocha coffee, cocoa powder / Allergens: milk,glute…" at bounding box center [841, 421] width 242 height 44
click at [774, 400] on span "Mascarpone cream, Savoiardi, mocha coffee, cocoa powder / Allergens: milk,glute…" at bounding box center [841, 421] width 242 height 44
click at [843, 400] on span "Mascarpone cream, Savoiardi, mocha coffee, cocoa powder / Allergens: milk,glute…" at bounding box center [841, 421] width 242 height 44
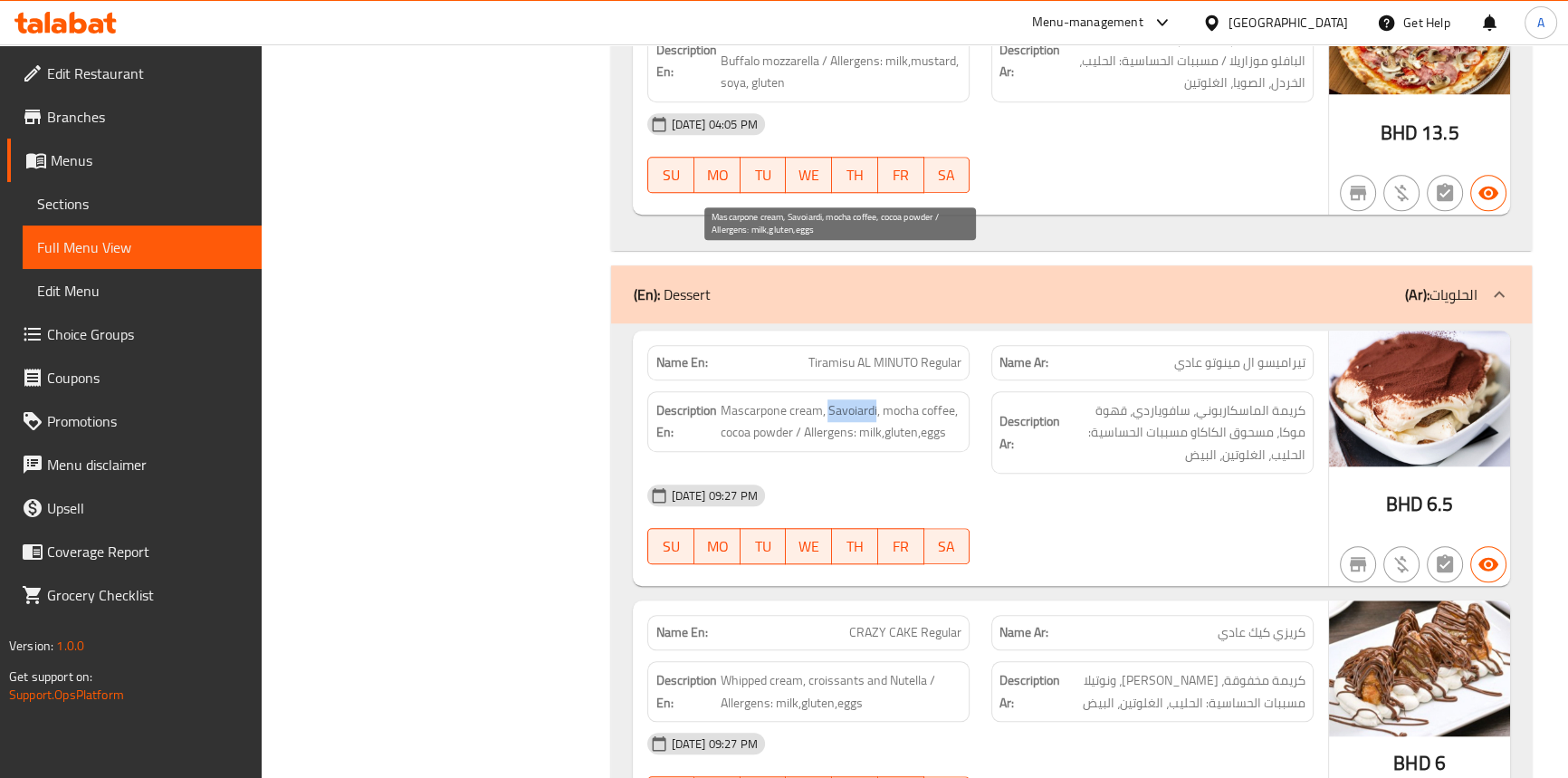
click at [843, 400] on span "Mascarpone cream, Savoiardi, mocha coffee, cocoa powder / Allergens: milk,glute…" at bounding box center [841, 421] width 242 height 44
click at [945, 400] on span "Mascarpone cream, Savoiardi, mocha coffee, cocoa powder / Allergens: milk,glute…" at bounding box center [841, 421] width 242 height 44
click at [894, 400] on span "Mascarpone cream, Savoiardi, mocha coffee, cocoa powder / Allergens: milk,glute…" at bounding box center [841, 421] width 242 height 44
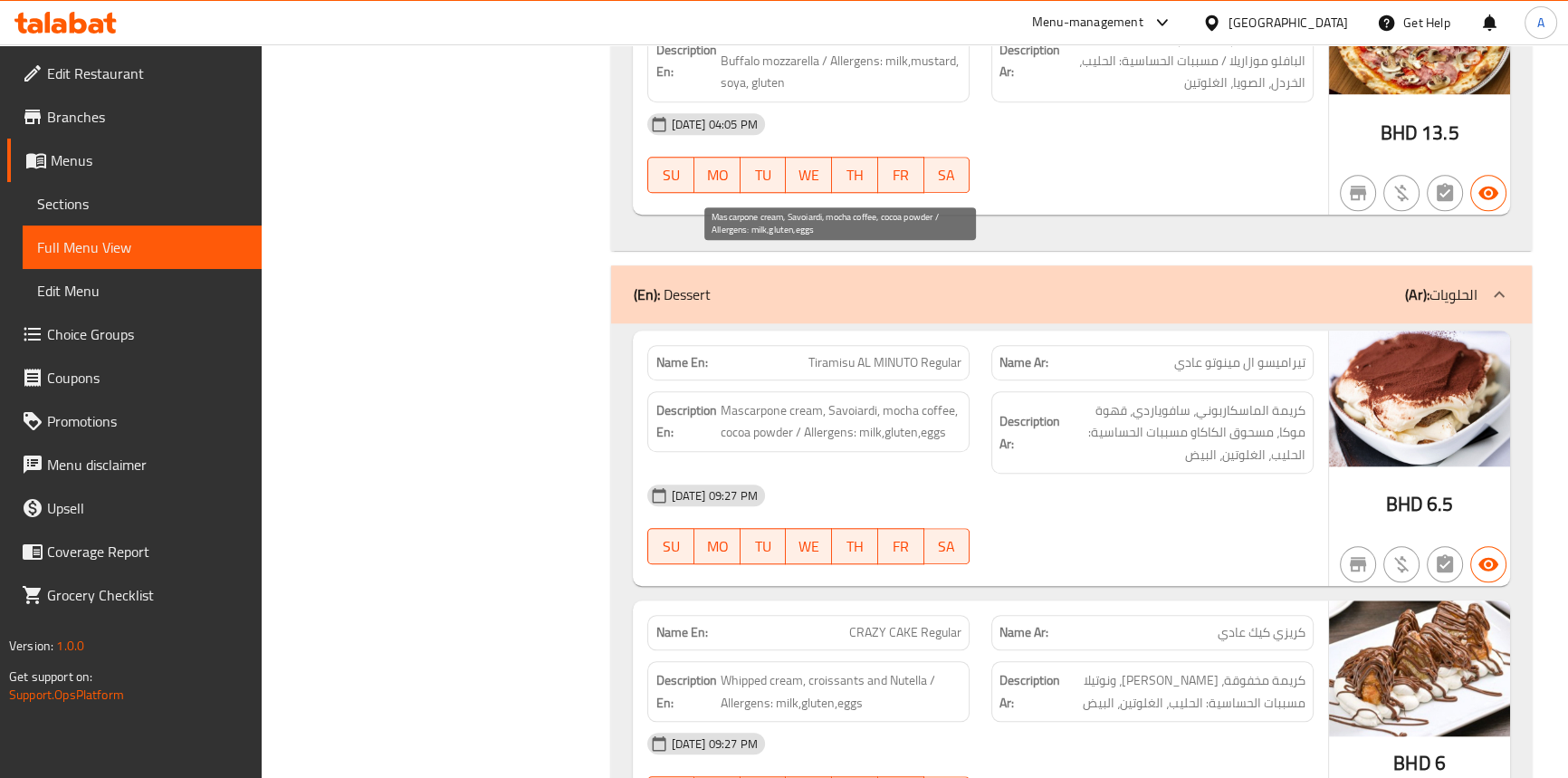
click at [769, 400] on span "Mascarpone cream, Savoiardi, mocha coffee, cocoa powder / Allergens: milk,glute…" at bounding box center [841, 421] width 242 height 44
click at [754, 400] on span "Mascarpone cream, Savoiardi, mocha coffee, cocoa powder / Allergens: milk,glute…" at bounding box center [841, 421] width 242 height 44
click at [766, 400] on span "Mascarpone cream, Savoiardi, mocha coffee, cocoa powder / Allergens: milk,glute…" at bounding box center [841, 421] width 242 height 44
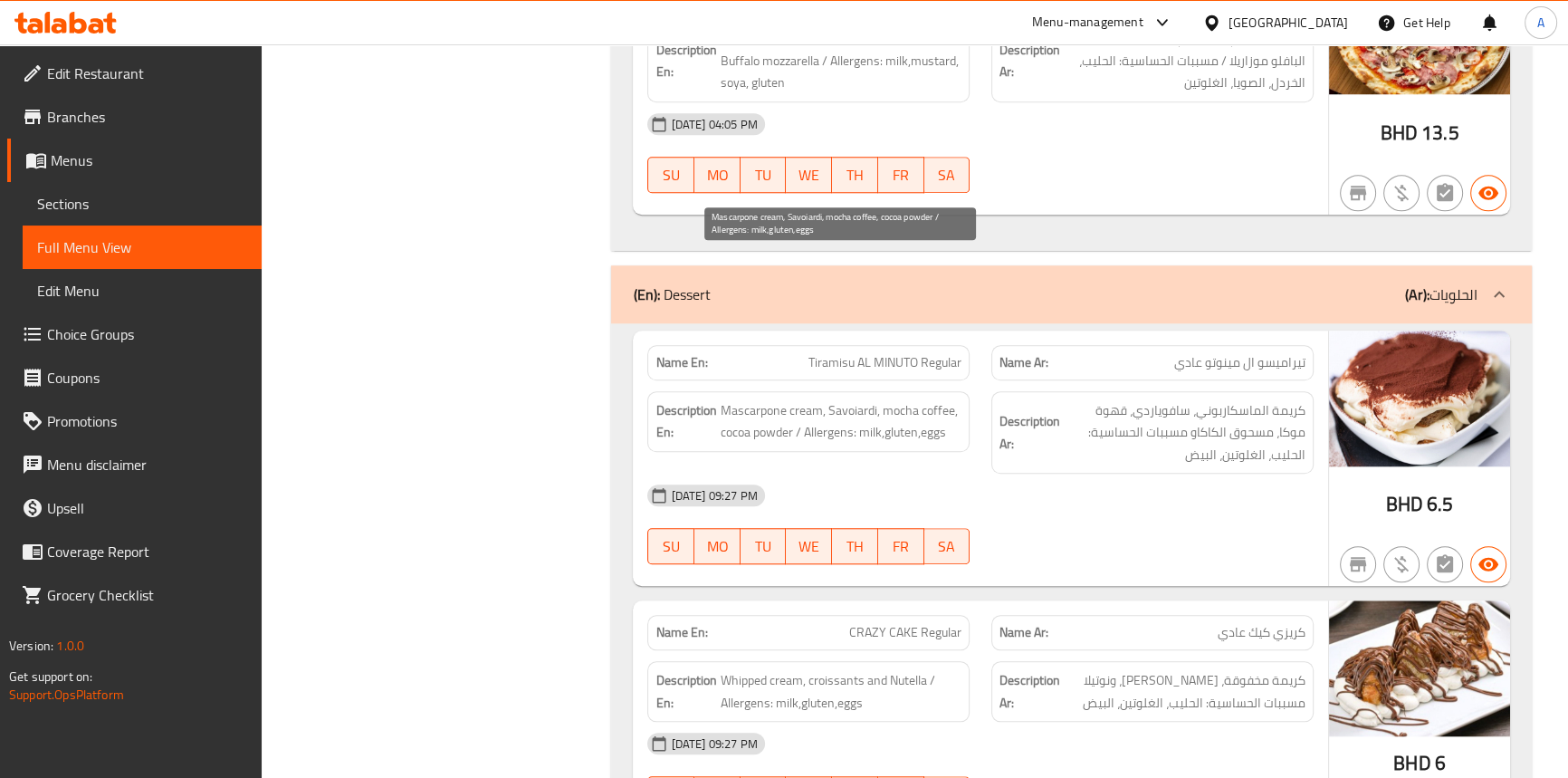
click at [734, 400] on span "Mascarpone cream, Savoiardi, mocha coffee, cocoa powder / Allergens: milk,glute…" at bounding box center [841, 421] width 242 height 44
click at [820, 400] on span "Mascarpone cream, Savoiardi, mocha coffee, cocoa powder / Allergens: milk,glute…" at bounding box center [841, 421] width 242 height 44
drag, startPoint x: 820, startPoint y: 284, endPoint x: 844, endPoint y: 288, distance: 24.3
click at [822, 400] on span "Mascarpone cream, Savoiardi, mocha coffee, cocoa powder / Allergens: milk,glute…" at bounding box center [841, 421] width 242 height 44
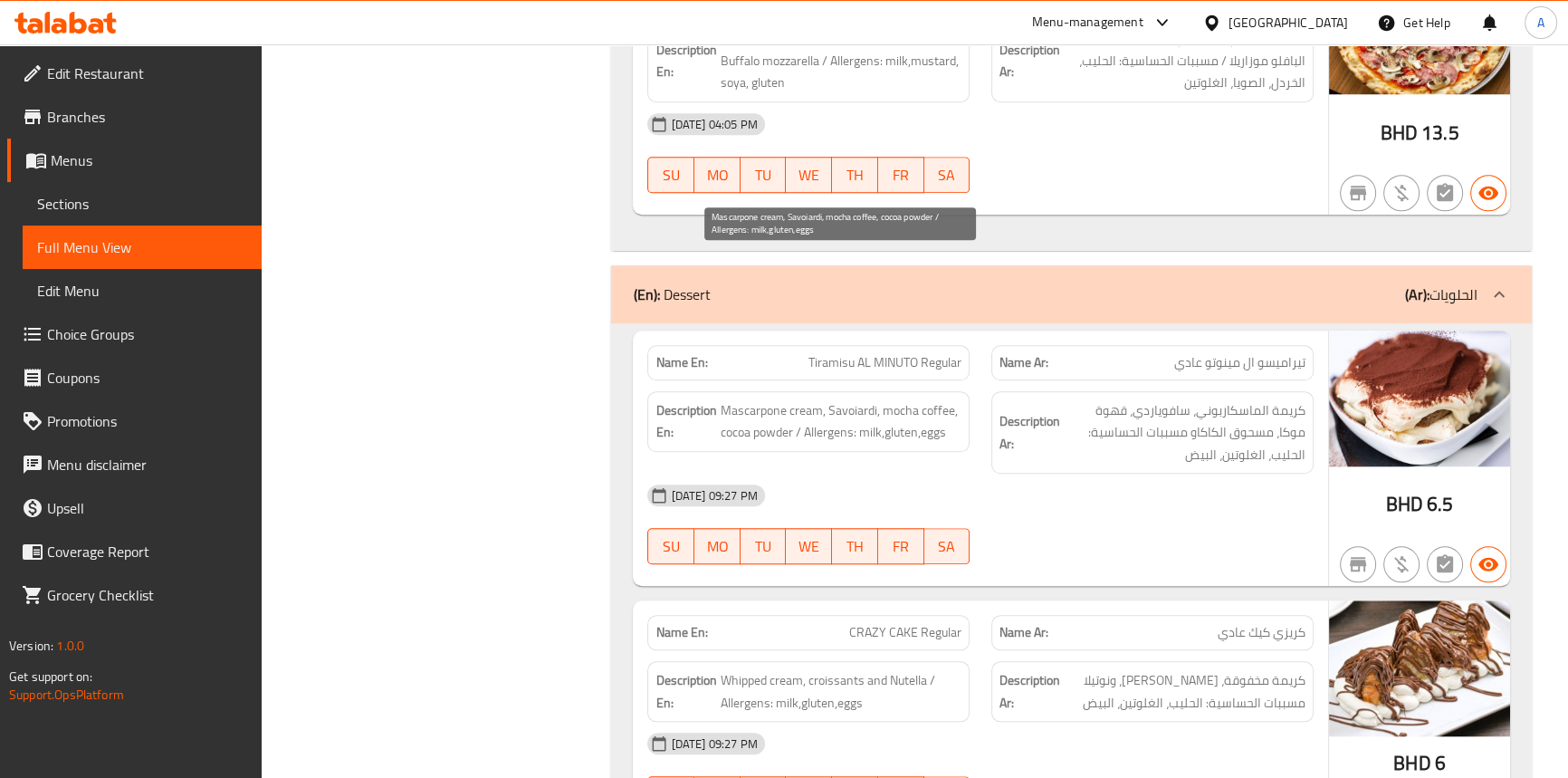
click at [865, 400] on span "Mascarpone cream, Savoiardi, mocha coffee, cocoa powder / Allergens: milk,glute…" at bounding box center [841, 421] width 242 height 44
click at [899, 400] on span "Mascarpone cream, Savoiardi, mocha coffee, cocoa powder / Allergens: milk,glute…" at bounding box center [841, 421] width 242 height 44
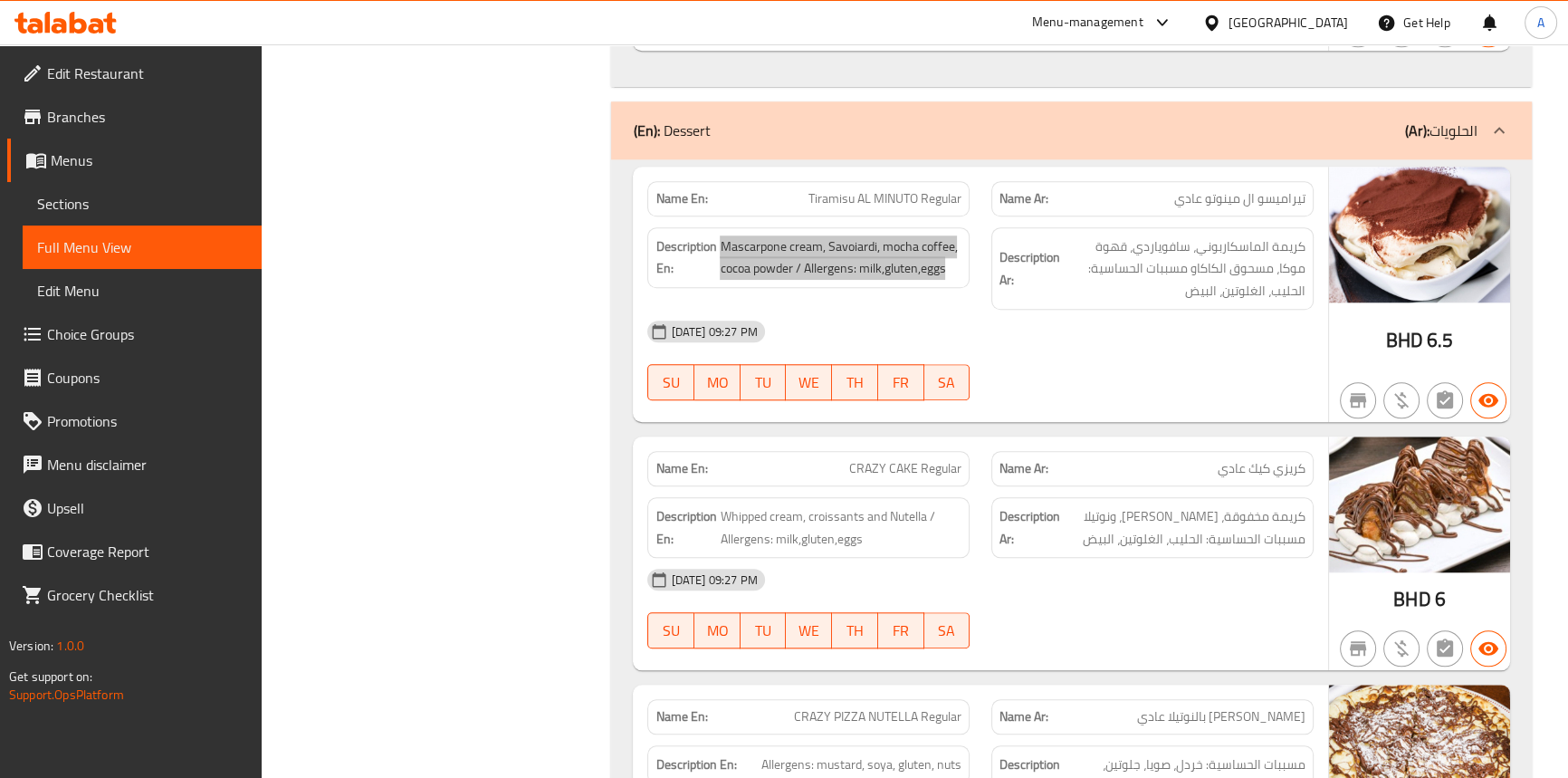
scroll to position [10810, 0]
click at [988, 557] on div "14-09-2025 09:27 PM" at bounding box center [980, 579] width 687 height 43
click at [897, 458] on span "CRAZY CAKE Regular" at bounding box center [905, 467] width 112 height 19
click at [863, 458] on span "CRAZY CAKE Regular" at bounding box center [905, 467] width 112 height 19
click at [896, 458] on span "CRAZY CAKE Regular" at bounding box center [905, 467] width 112 height 19
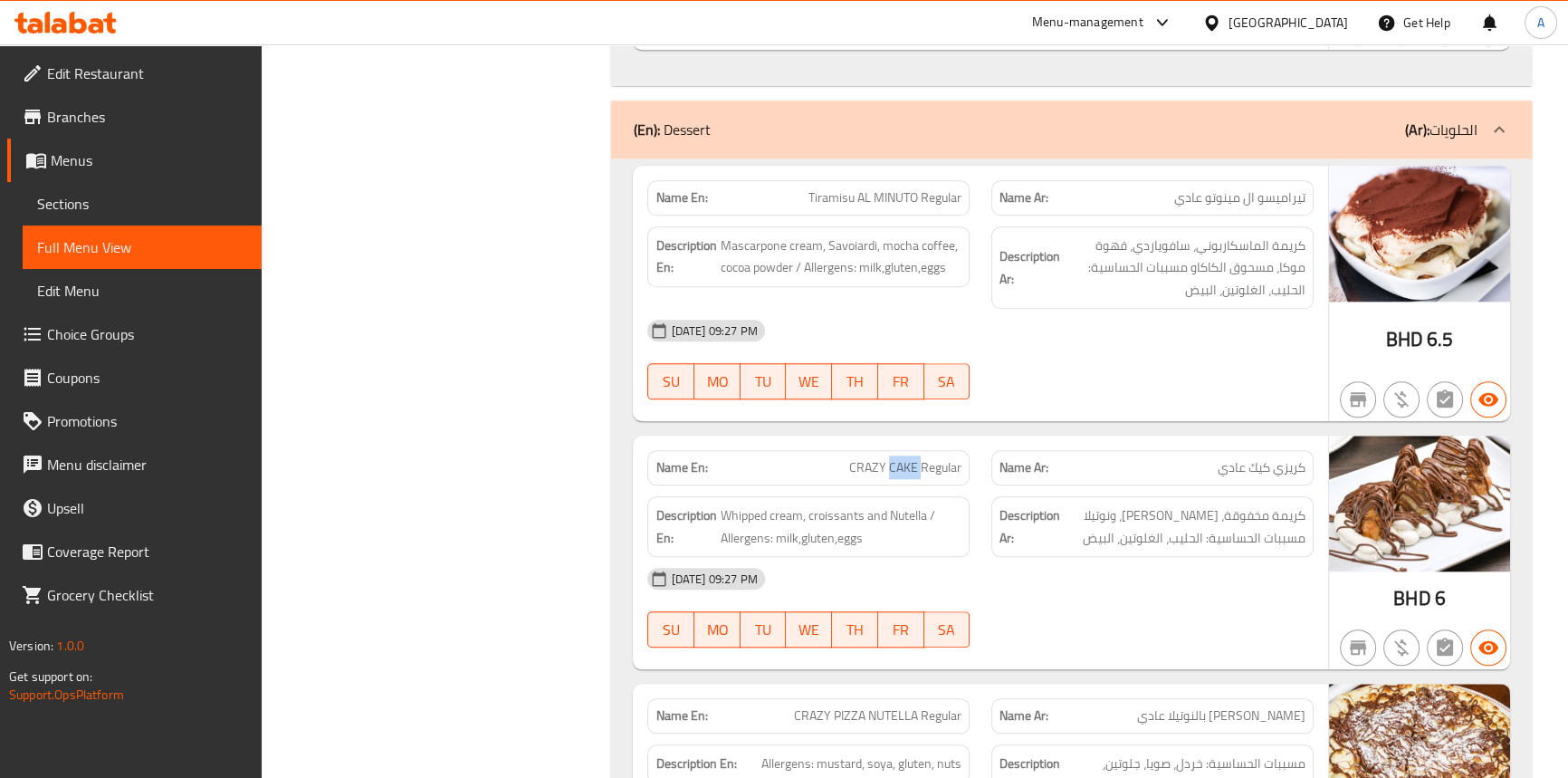
click at [896, 458] on span "CRAZY CAKE Regular" at bounding box center [905, 467] width 112 height 19
click at [786, 505] on span "Whipped cream, croissants and Nutella / Allergens: milk,gluten,eggs" at bounding box center [841, 526] width 242 height 44
click at [734, 505] on span "Whipped cream, croissants and Nutella / Allergens: milk,gluten,eggs" at bounding box center [841, 526] width 242 height 44
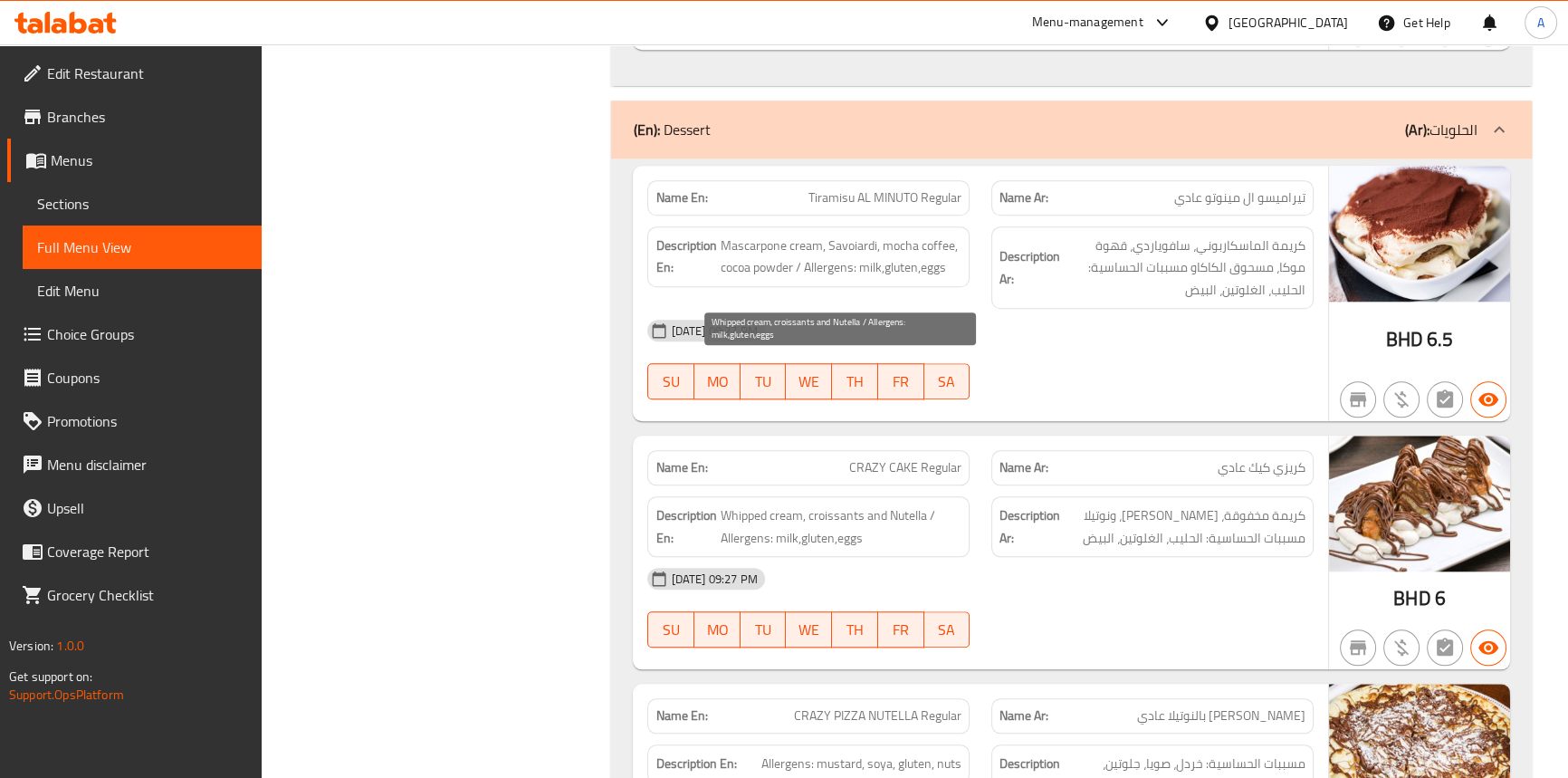
click at [818, 505] on span "Whipped cream, croissants and Nutella / Allergens: milk,gluten,eggs" at bounding box center [841, 526] width 242 height 44
click at [883, 505] on span "Whipped cream, croissants and Nutella / Allergens: milk,gluten,eggs" at bounding box center [841, 526] width 242 height 44
click at [939, 505] on span "Whipped cream, croissants and Nutella / Allergens: milk,gluten,eggs" at bounding box center [841, 526] width 242 height 44
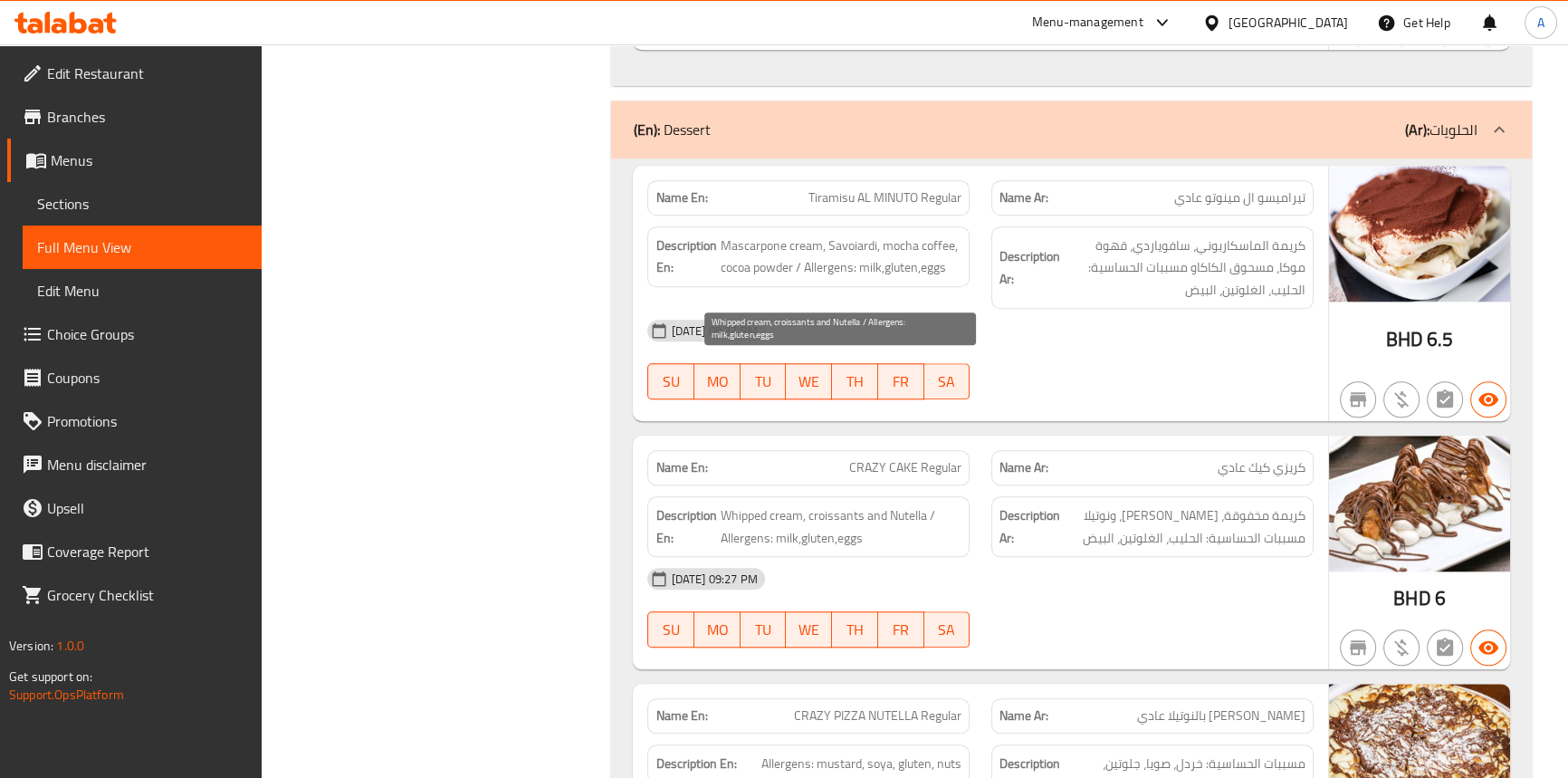
click at [787, 505] on span "Whipped cream, croissants and Nutella / Allergens: milk,gluten,eggs" at bounding box center [841, 526] width 242 height 44
click at [814, 505] on span "Whipped cream, croissants and Nutella / Allergens: milk,gluten,eggs" at bounding box center [841, 526] width 242 height 44
click at [840, 505] on span "Whipped cream, croissants and Nutella / Allergens: milk,gluten,eggs" at bounding box center [841, 526] width 242 height 44
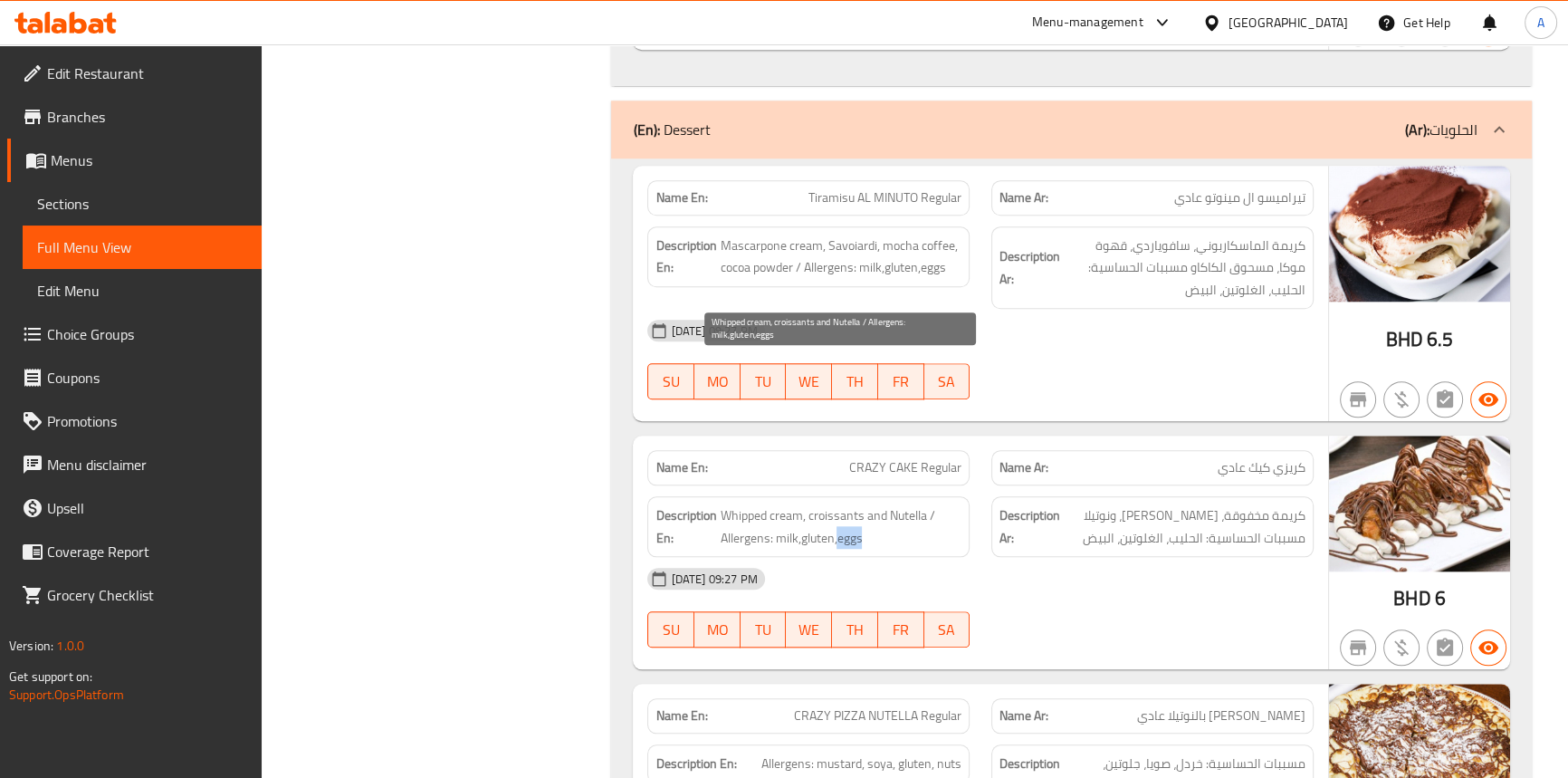
click at [840, 505] on span "Whipped cream, croissants and Nutella / Allergens: milk,gluten,eggs" at bounding box center [841, 526] width 242 height 44
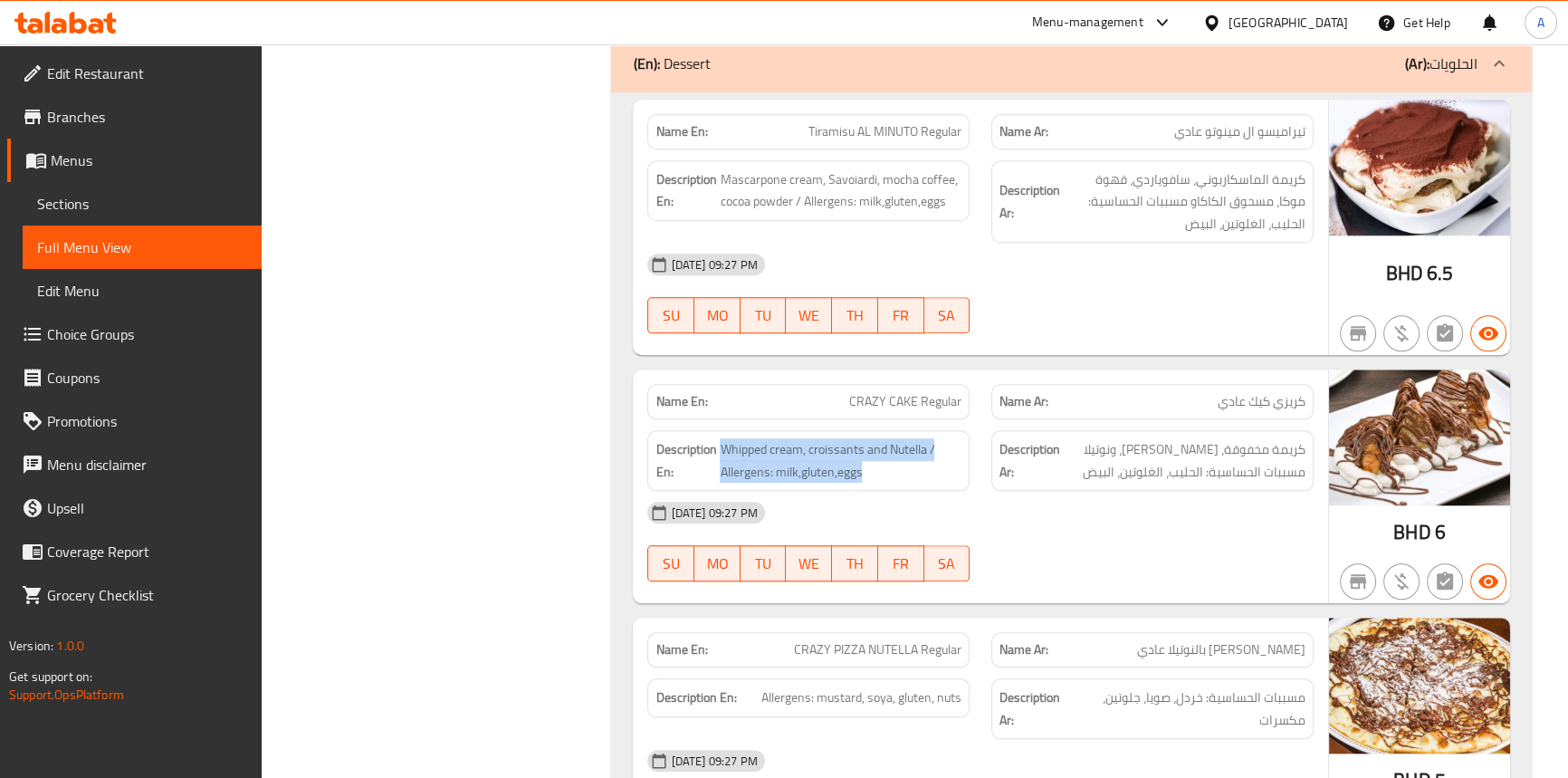
scroll to position [10975, 0]
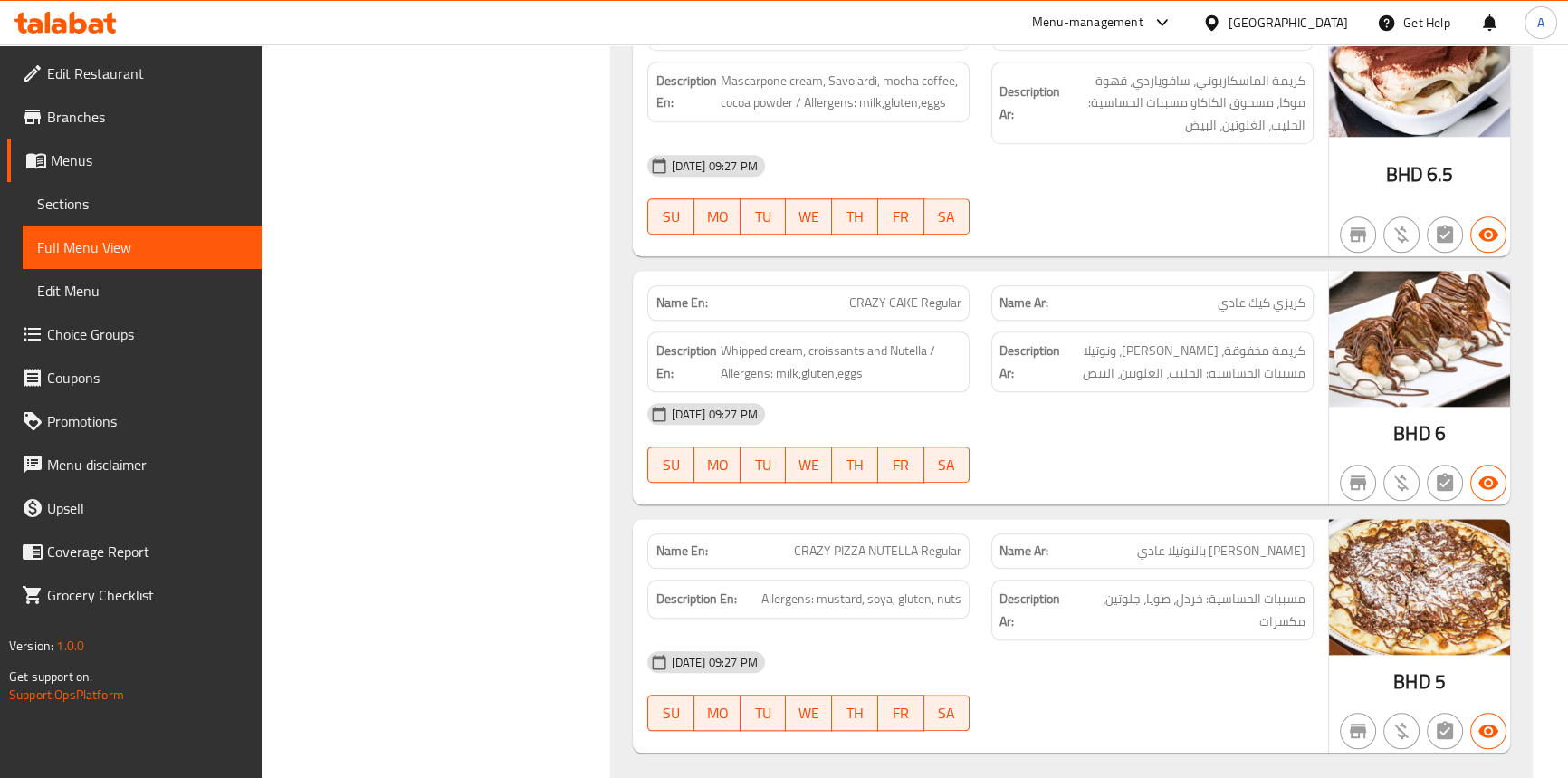
click at [936, 568] on div "Description En: Allergens: mustard, soya, gluten, nuts" at bounding box center [809, 609] width 344 height 82
click at [920, 541] on span "CRAZY PIZZA NUTELLA Regular" at bounding box center [877, 550] width 168 height 19
drag, startPoint x: 918, startPoint y: 402, endPoint x: 834, endPoint y: 404, distance: 84.0
click at [834, 541] on span "CRAZY PIZZA NUTELLA Regular" at bounding box center [877, 550] width 168 height 19
click at [844, 588] on span "Allergens: mustard, soya, gluten, nuts" at bounding box center [861, 599] width 200 height 22
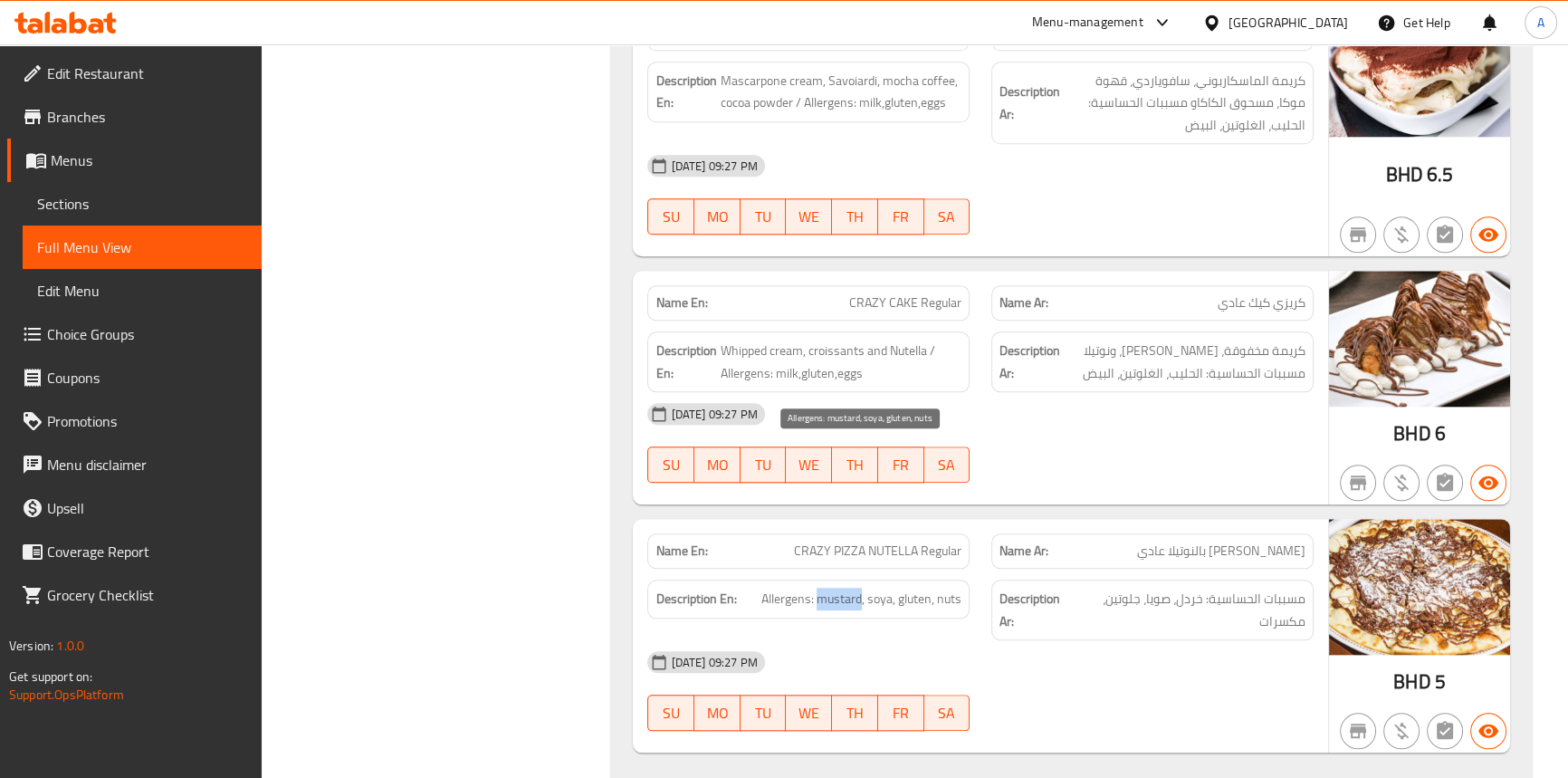
click at [844, 588] on span "Allergens: mustard, soya, gluten, nuts" at bounding box center [861, 599] width 200 height 22
drag, startPoint x: 920, startPoint y: 402, endPoint x: 832, endPoint y: 402, distance: 88.0
click at [832, 541] on span "CRAZY PIZZA NUTELLA Regular" at bounding box center [877, 550] width 168 height 19
click at [845, 588] on span "Allergens: mustard, soya, gluten, nuts" at bounding box center [861, 599] width 200 height 22
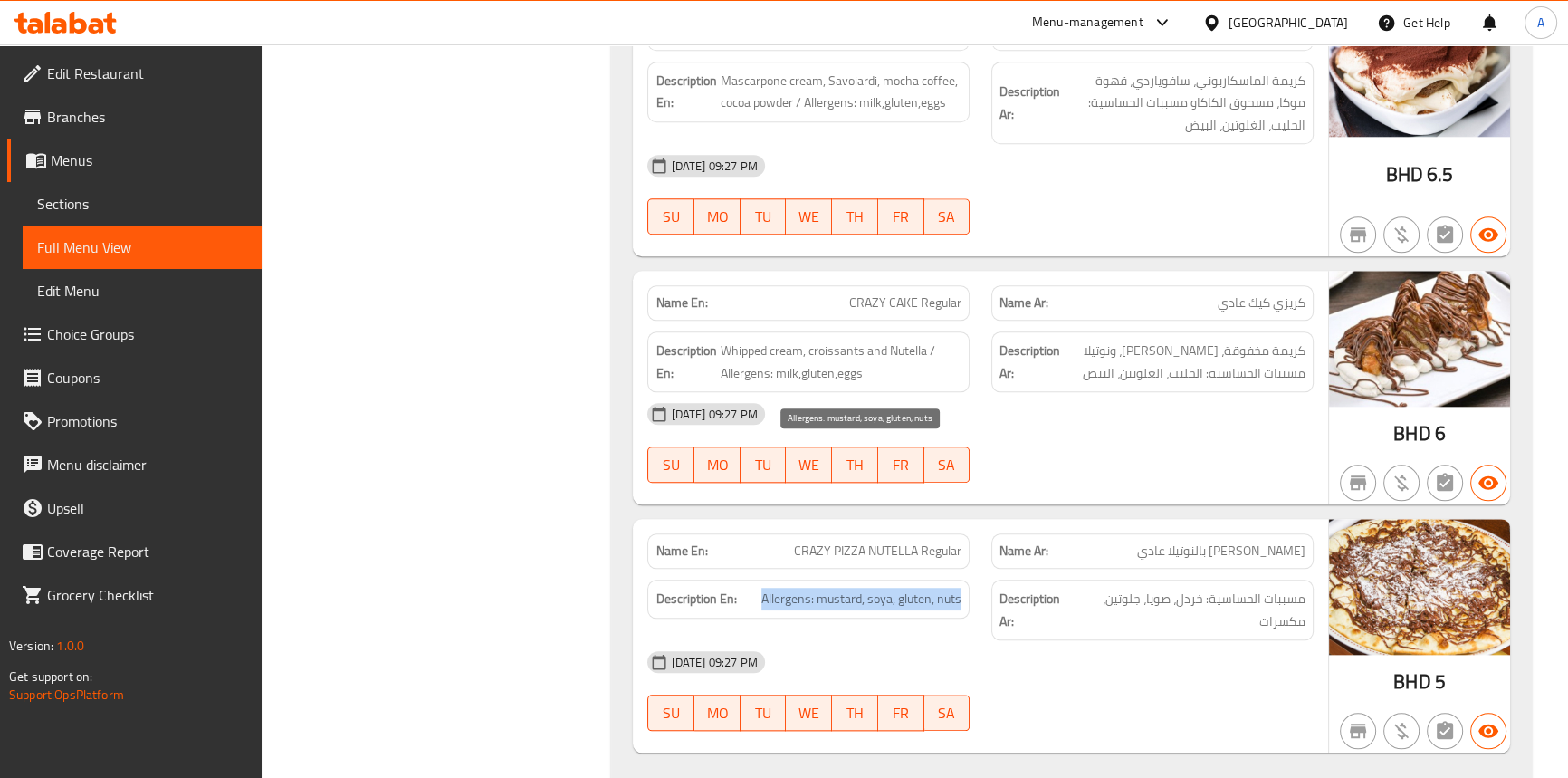
click at [845, 588] on span "Allergens: mustard, soya, gluten, nuts" at bounding box center [861, 599] width 200 height 22
click at [784, 588] on span "Allergens: mustard, soya, gluten, nuts" at bounding box center [861, 599] width 200 height 22
click at [859, 541] on span "CRAZY PIZZA NUTELLA Regular" at bounding box center [877, 550] width 168 height 19
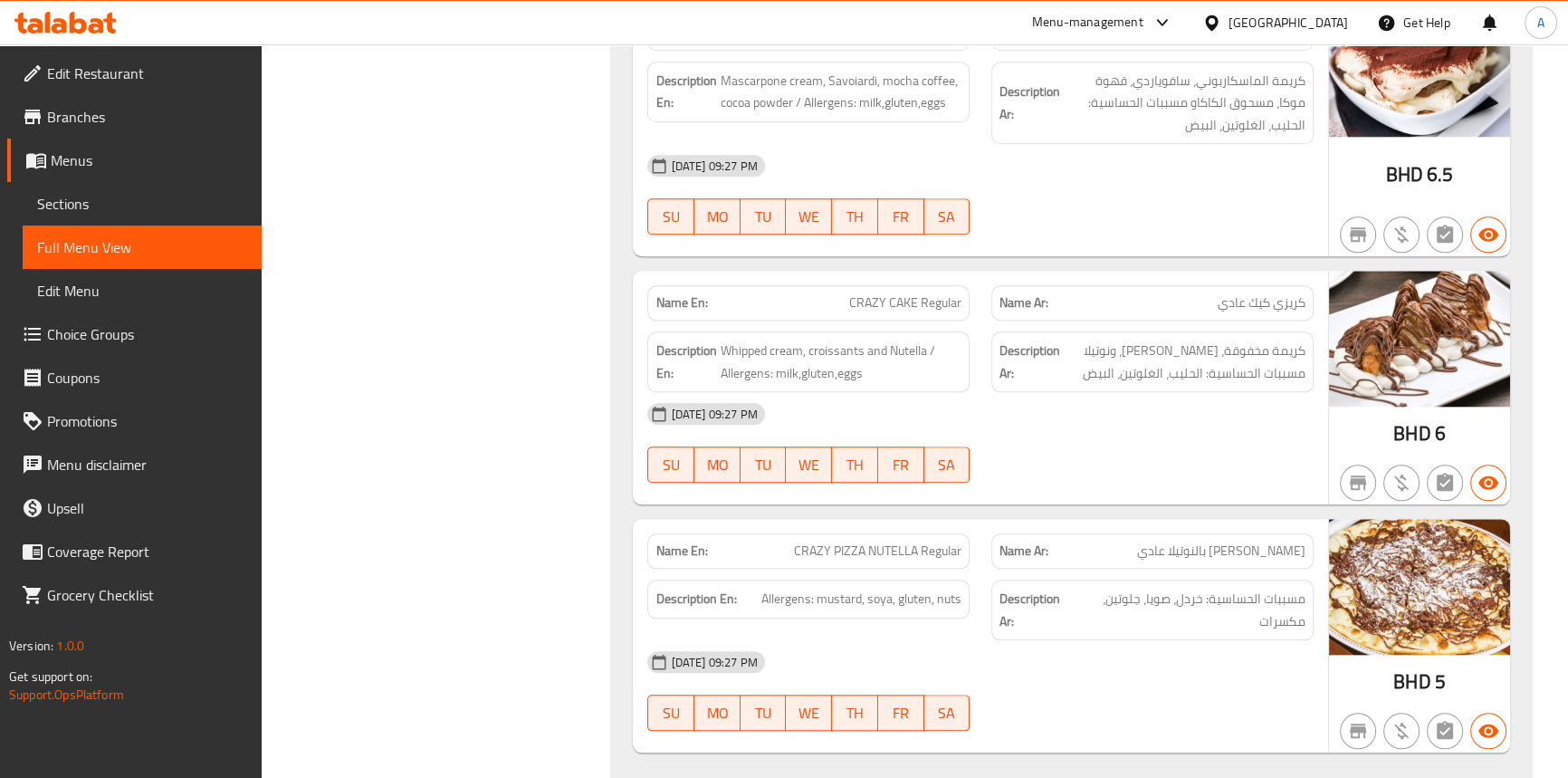
click at [892, 541] on span "CRAZY PIZZA NUTELLA Regular" at bounding box center [877, 550] width 168 height 19
click at [830, 541] on span "CRAZY PIZZA NUTELLA Regular" at bounding box center [877, 550] width 168 height 19
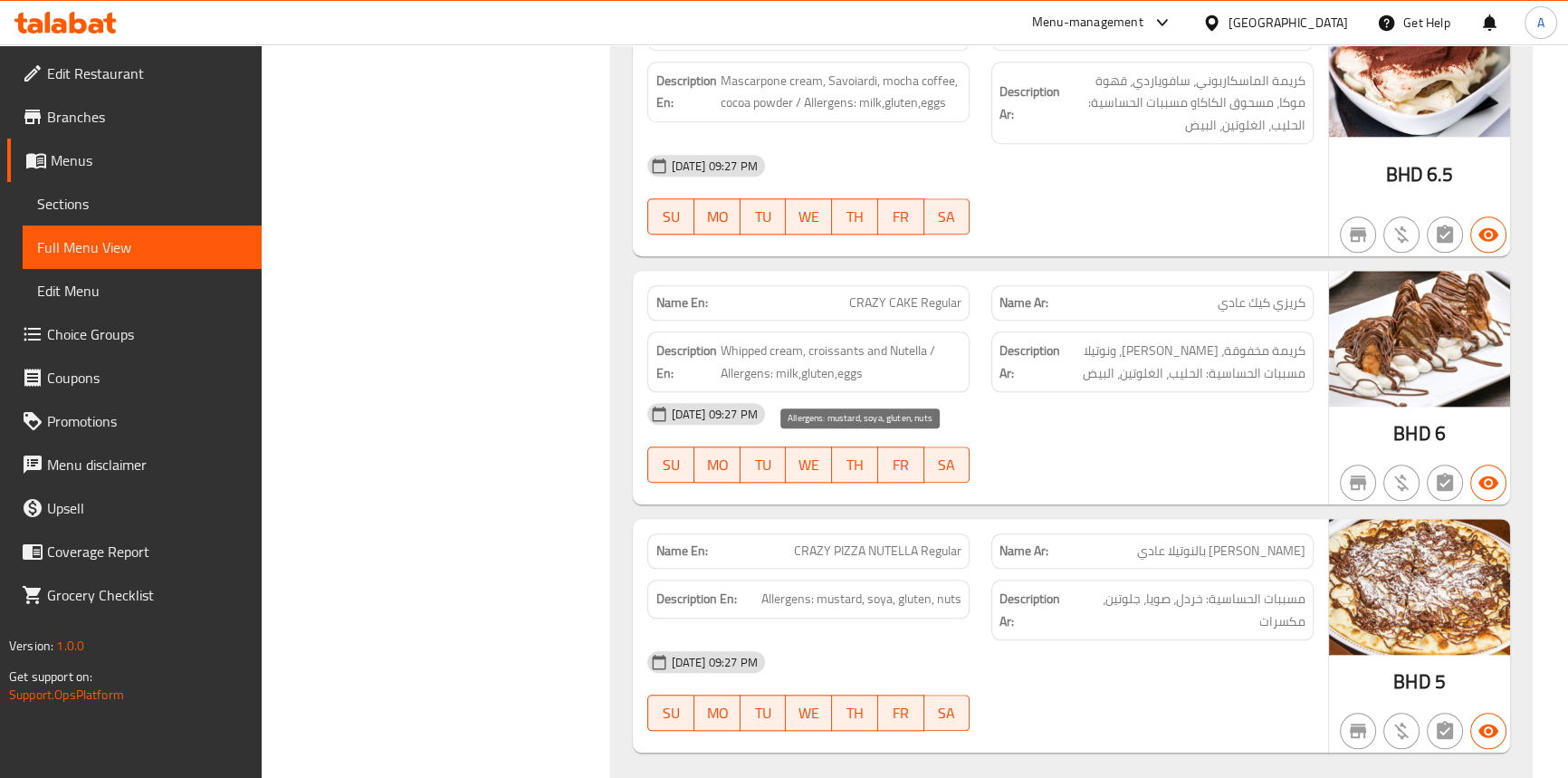
click at [843, 588] on span "Allergens: mustard, soya, gluten, nuts" at bounding box center [861, 599] width 200 height 22
click at [887, 541] on span "CRAZY PIZZA NUTELLA Regular" at bounding box center [877, 550] width 168 height 19
drag, startPoint x: 920, startPoint y: 402, endPoint x: 834, endPoint y: 405, distance: 86.1
click at [834, 541] on span "CRAZY PIZZA NUTELLA Regular" at bounding box center [877, 550] width 168 height 19
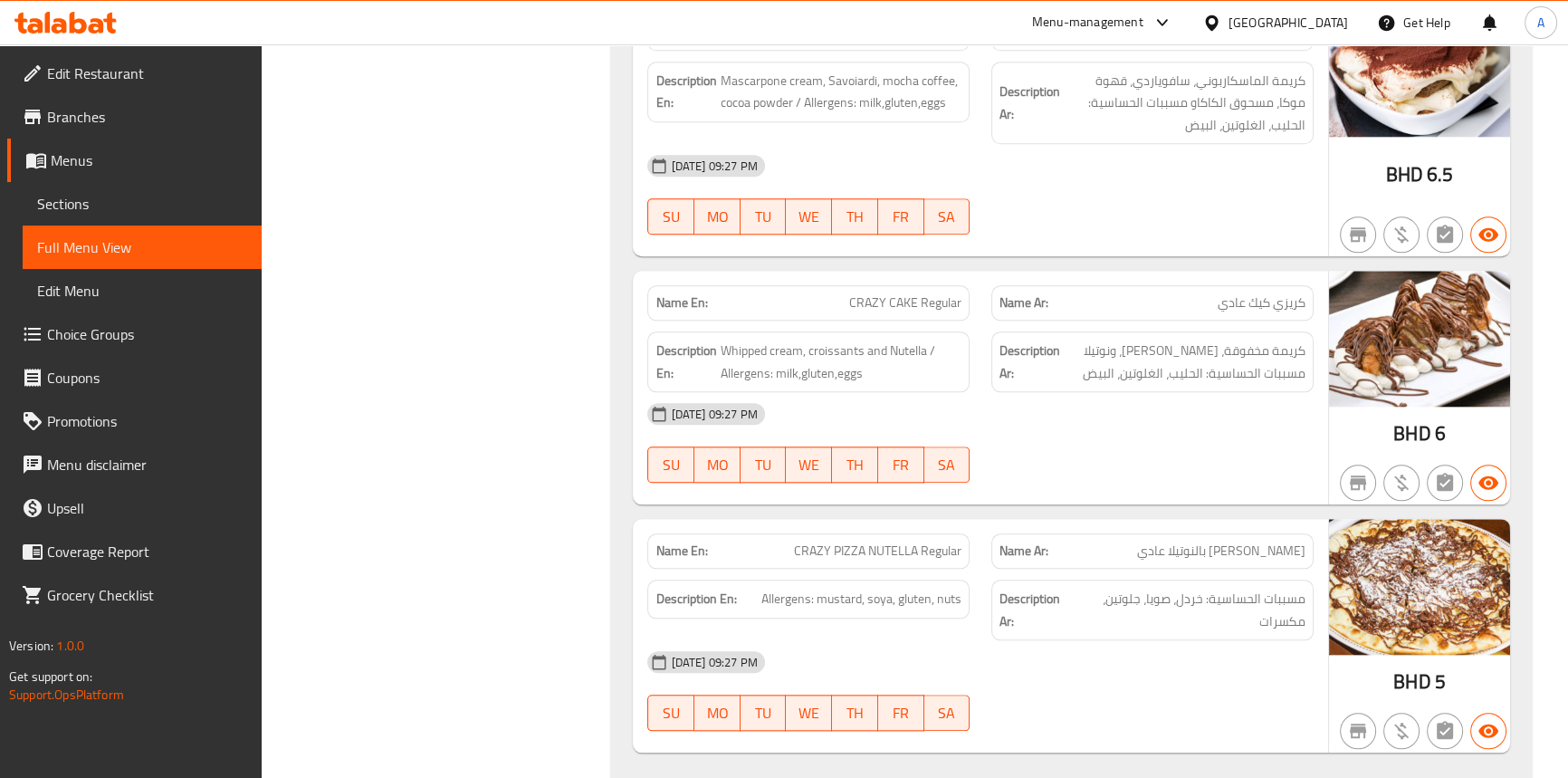
click at [942, 522] on div "Name En: CRAZY PIZZA NUTELLA Regular" at bounding box center [809, 550] width 344 height 57
click at [941, 541] on span "CRAZY PIZZA NUTELLA Regular" at bounding box center [877, 550] width 168 height 19
click at [131, 203] on span "Sections" at bounding box center [142, 203] width 210 height 22
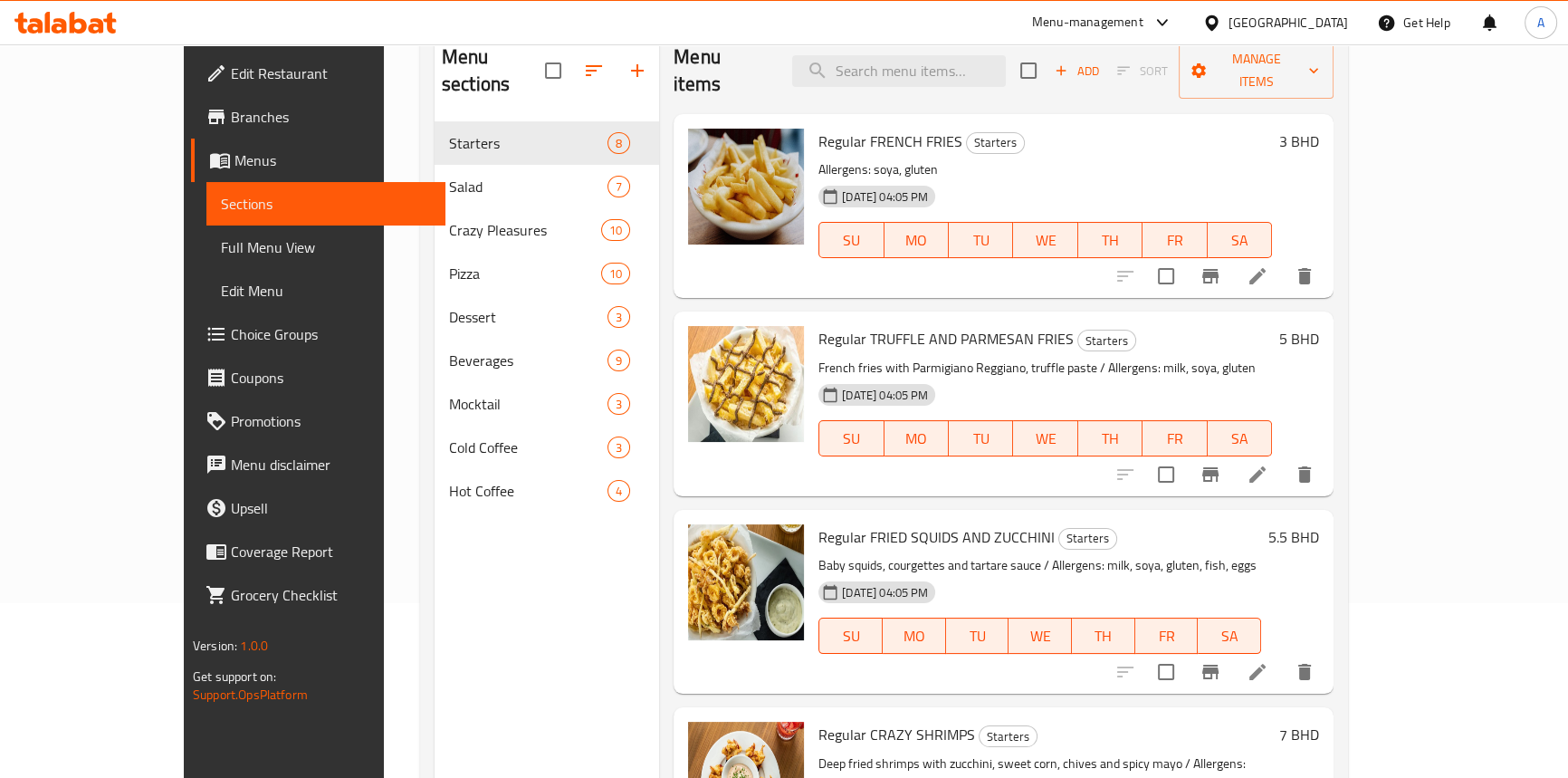
scroll to position [90, 0]
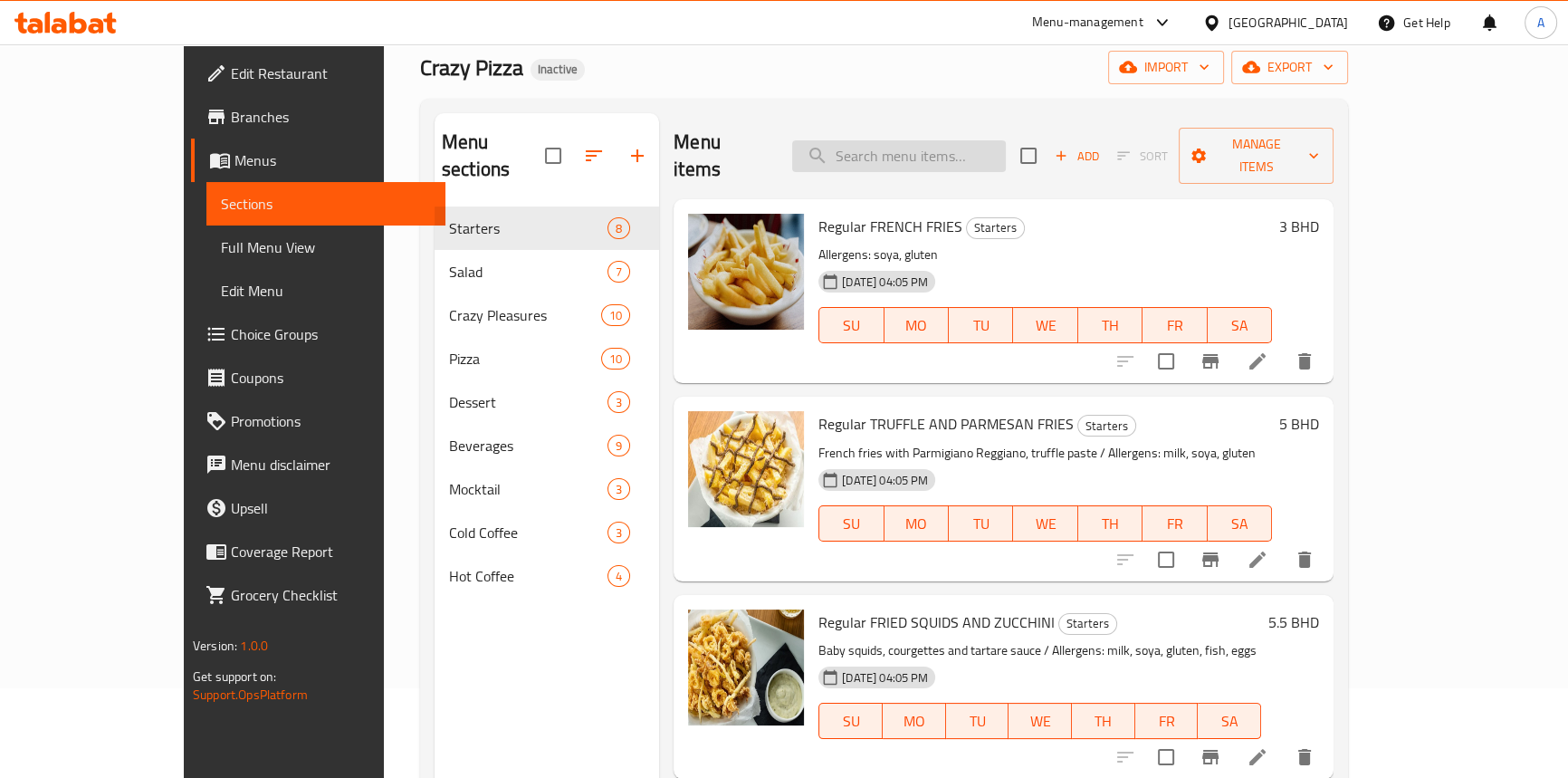
click at [979, 153] on input "search" at bounding box center [899, 156] width 213 height 32
paste input "CRAZY PIZZA NUTELLA Regular"
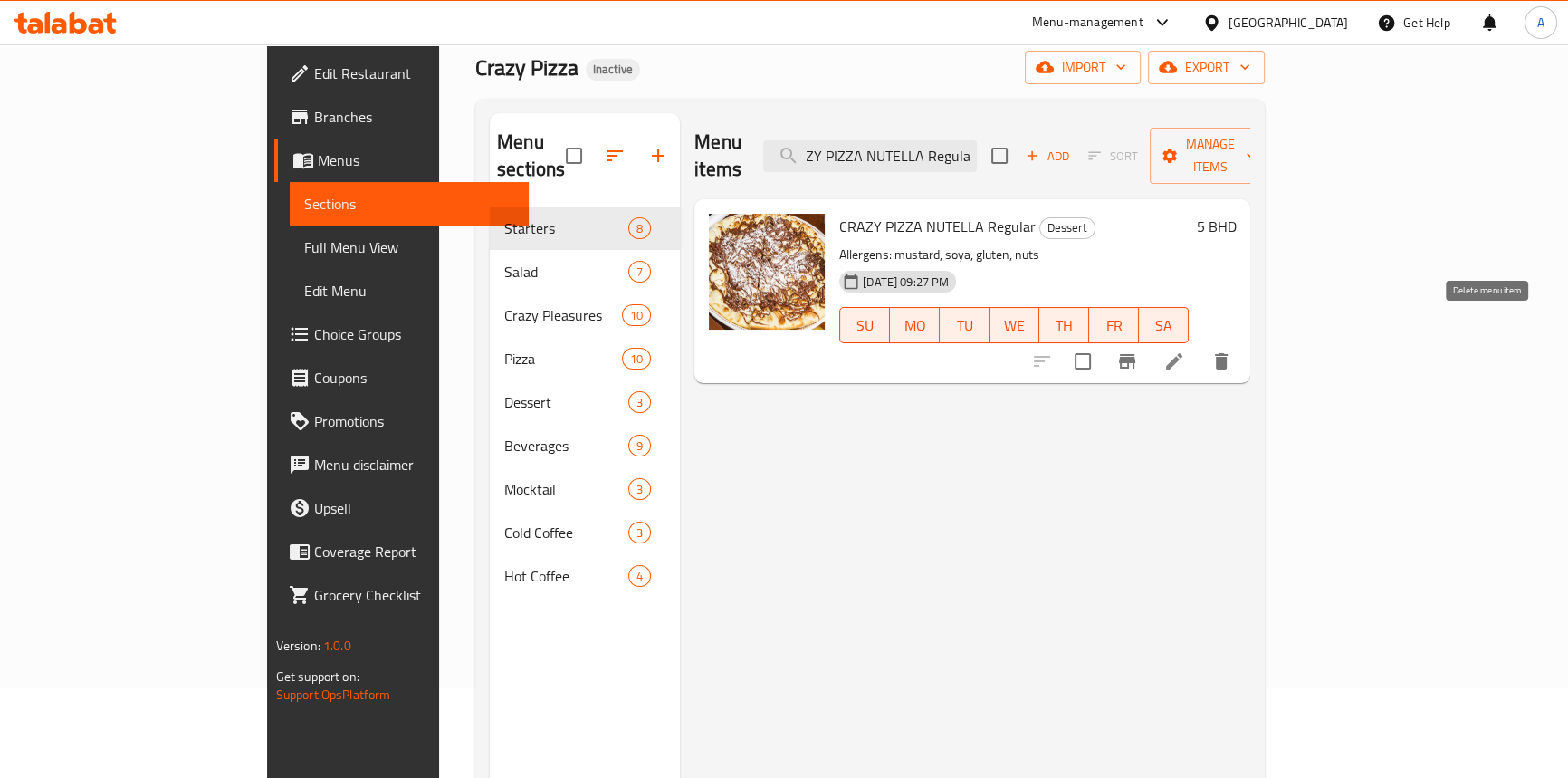
type input "CRAZY PIZZA NUTELLA Regular"
click at [1228, 353] on icon "delete" at bounding box center [1222, 360] width 13 height 16
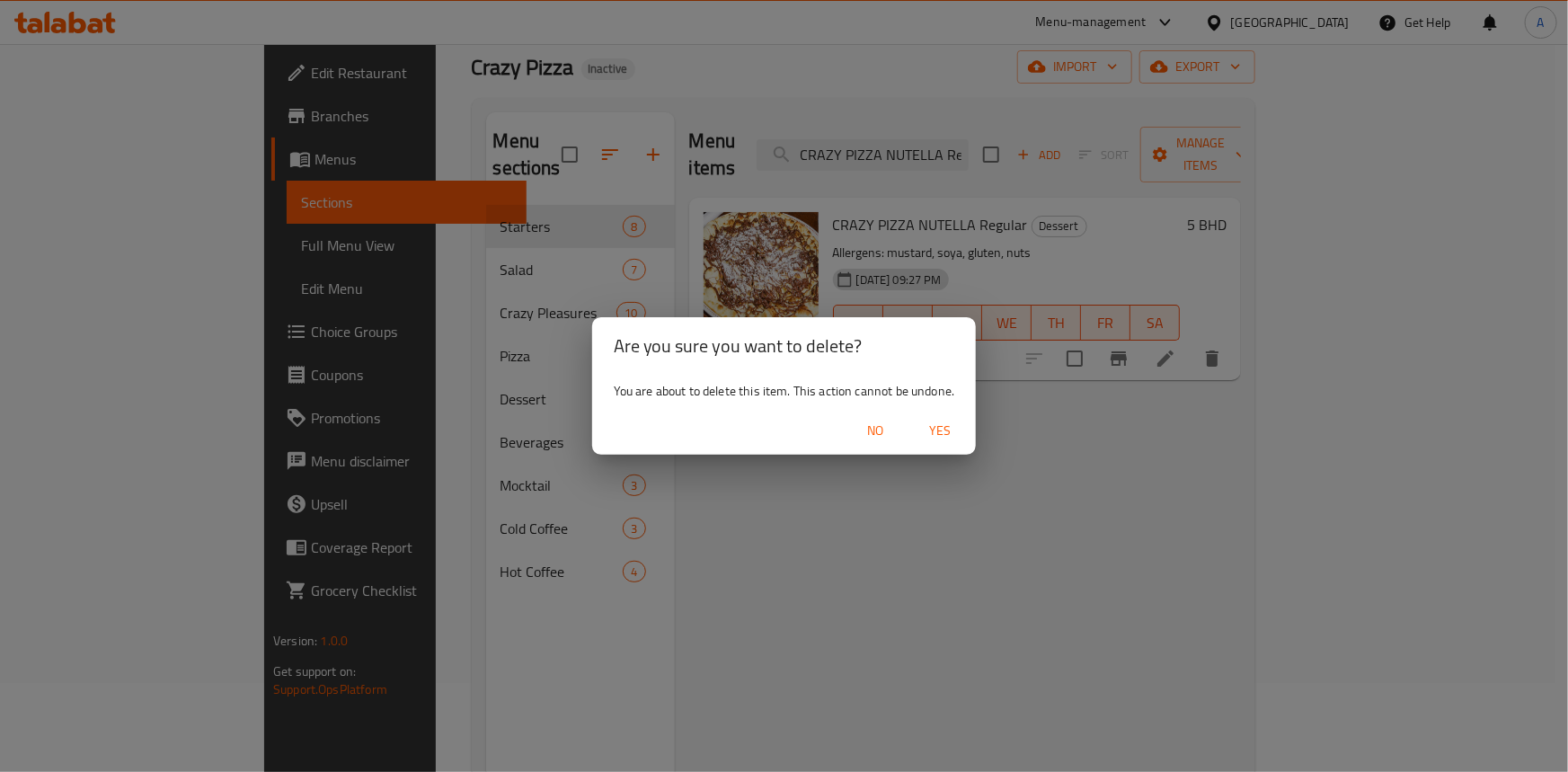
click at [947, 433] on span "Yes" at bounding box center [940, 431] width 43 height 22
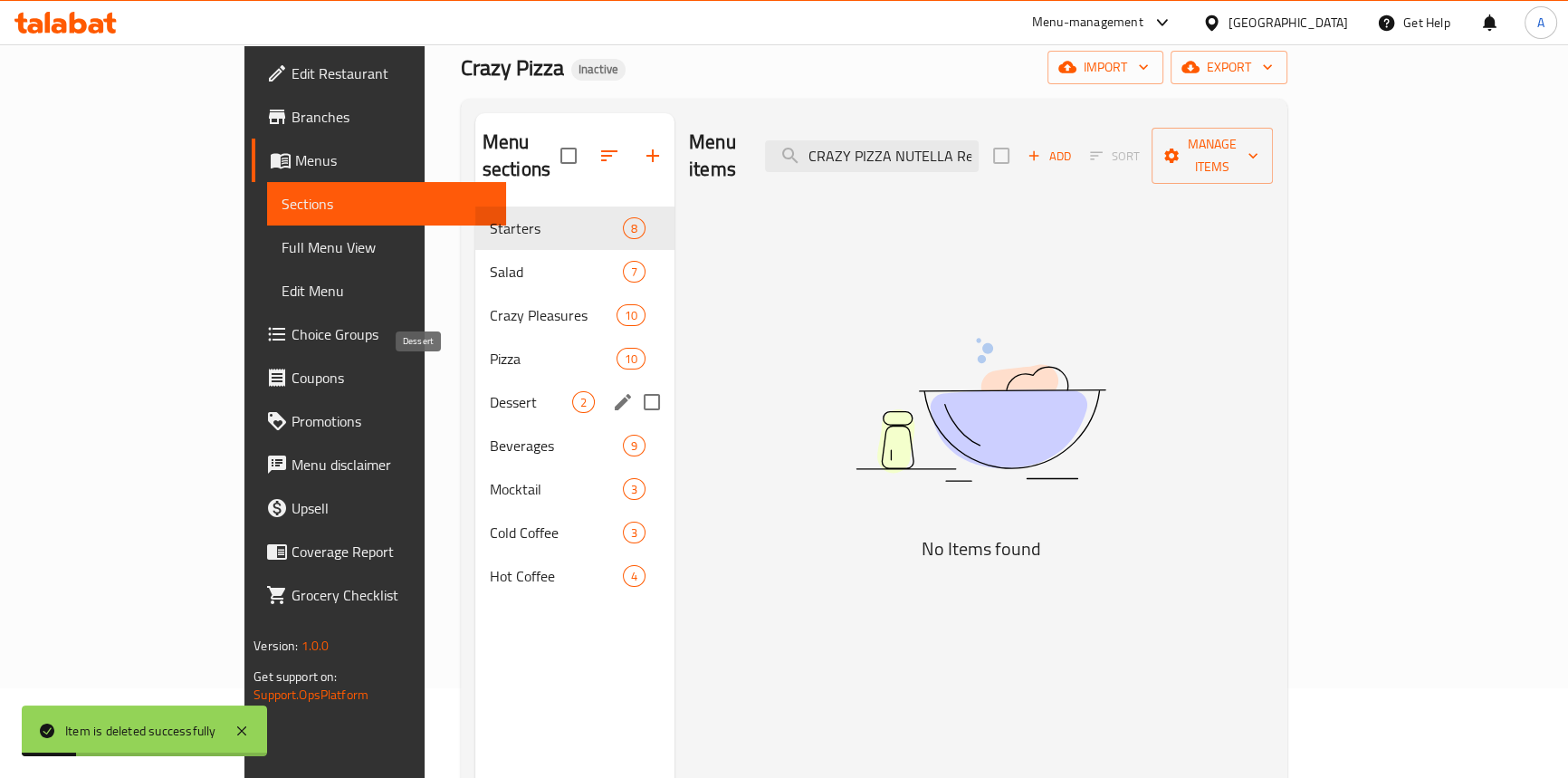
click at [490, 391] on span "Dessert" at bounding box center [531, 402] width 82 height 22
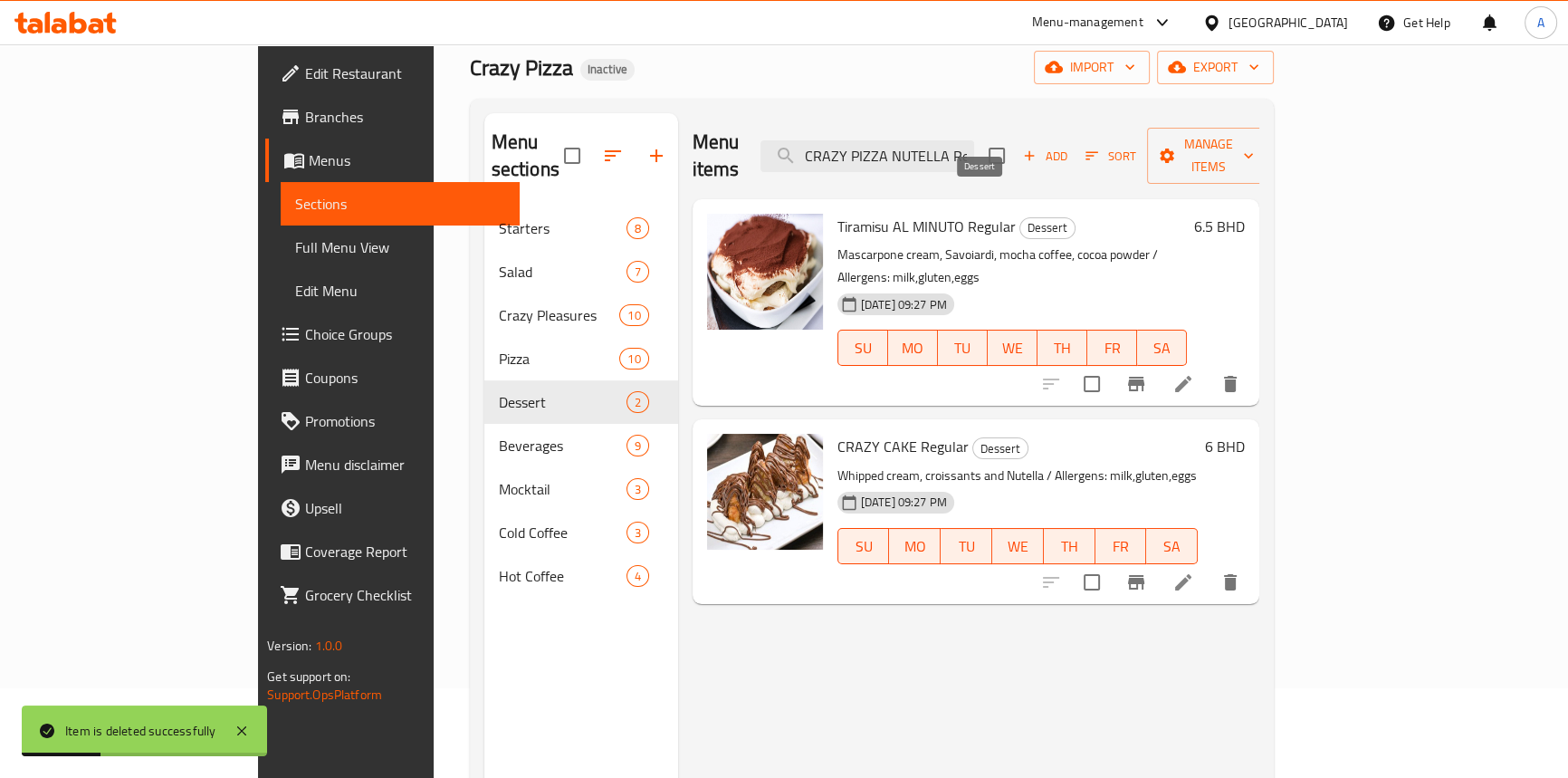
click at [1020, 217] on span "Dessert" at bounding box center [1048, 228] width 54 height 21
click at [295, 246] on span "Full Menu View" at bounding box center [400, 246] width 210 height 22
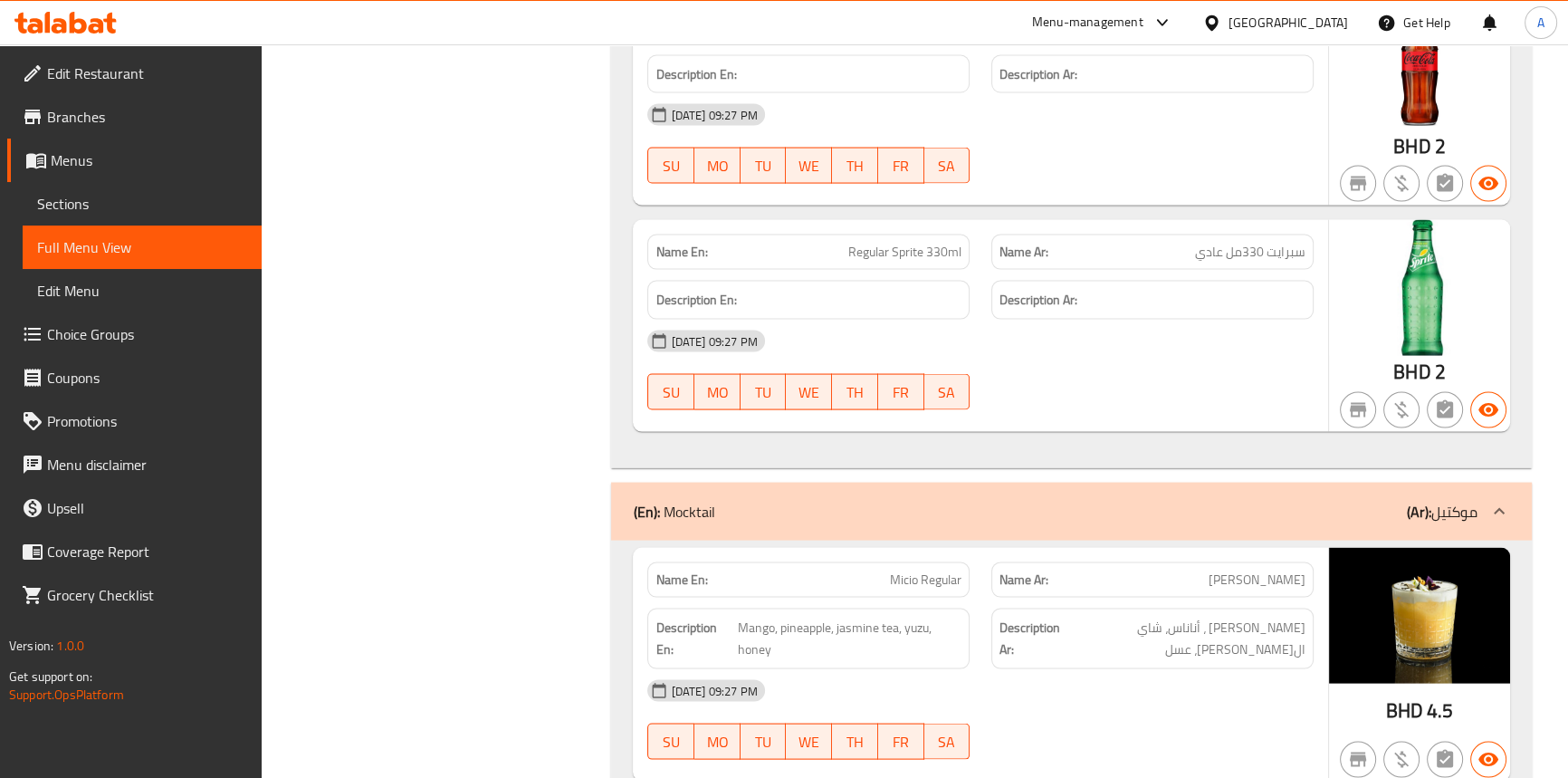
scroll to position [13206, 0]
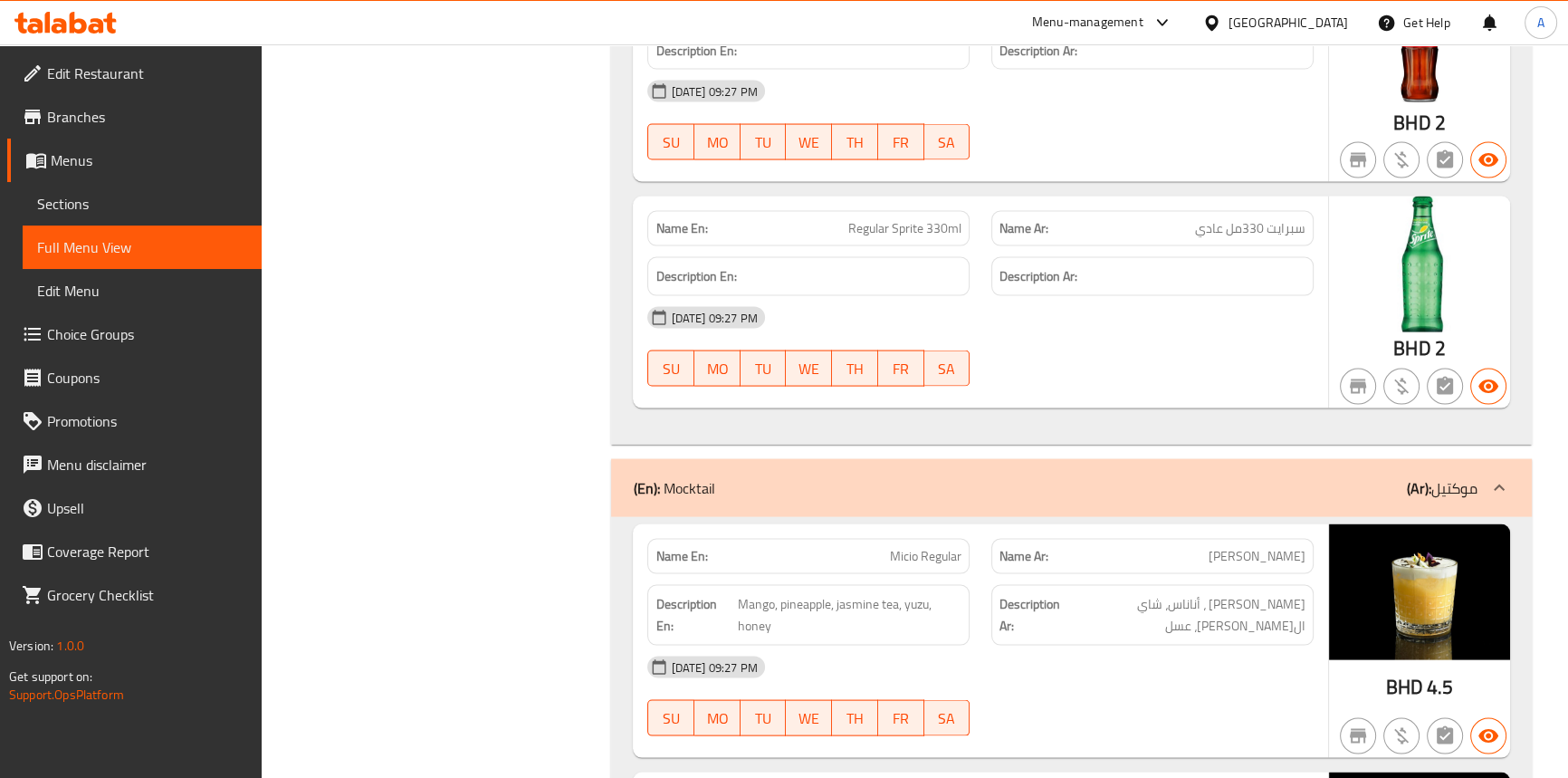
click at [1127, 646] on div "14-09-2025 09:27 PM" at bounding box center [980, 668] width 687 height 43
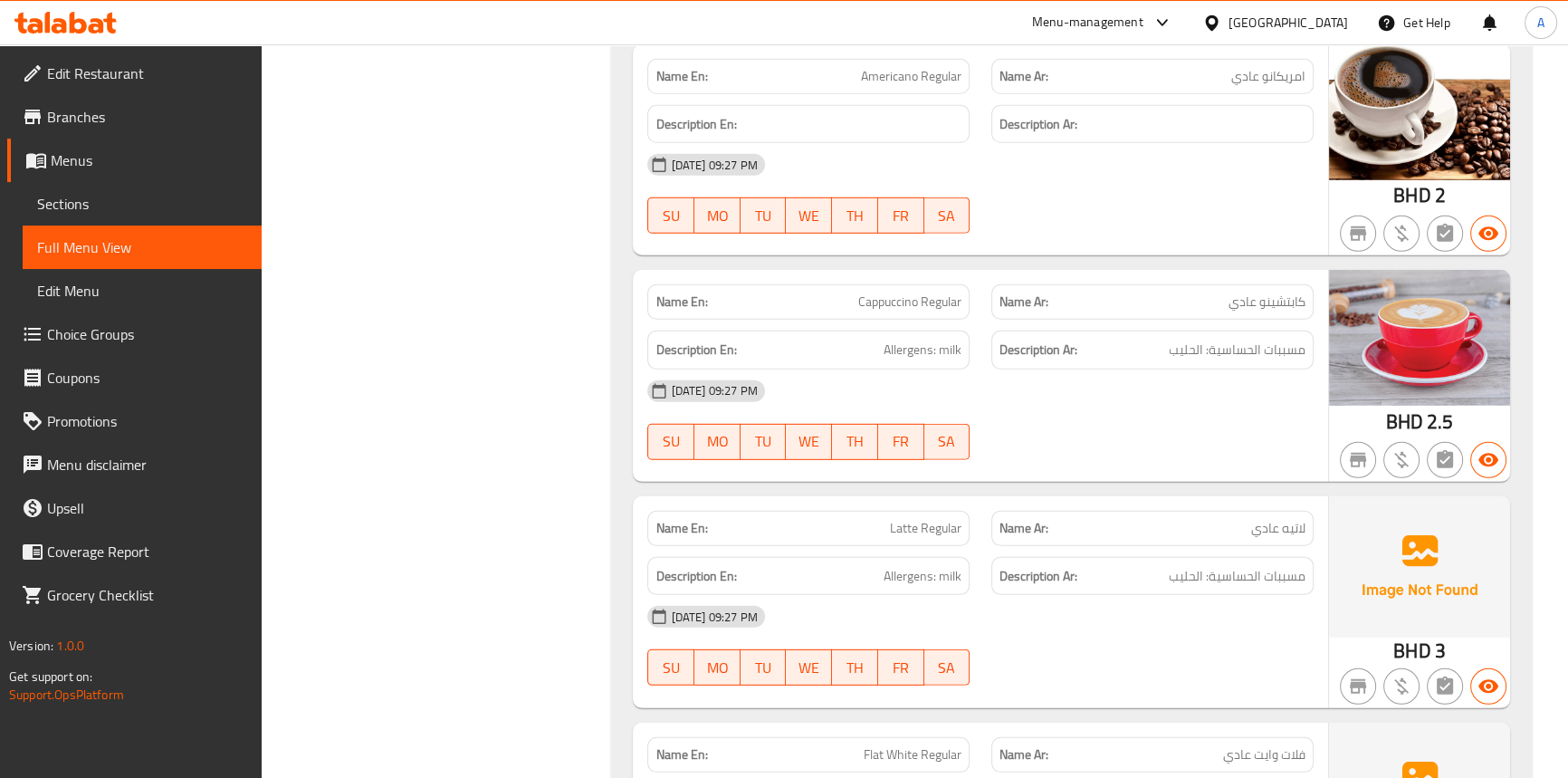
scroll to position [15346, 0]
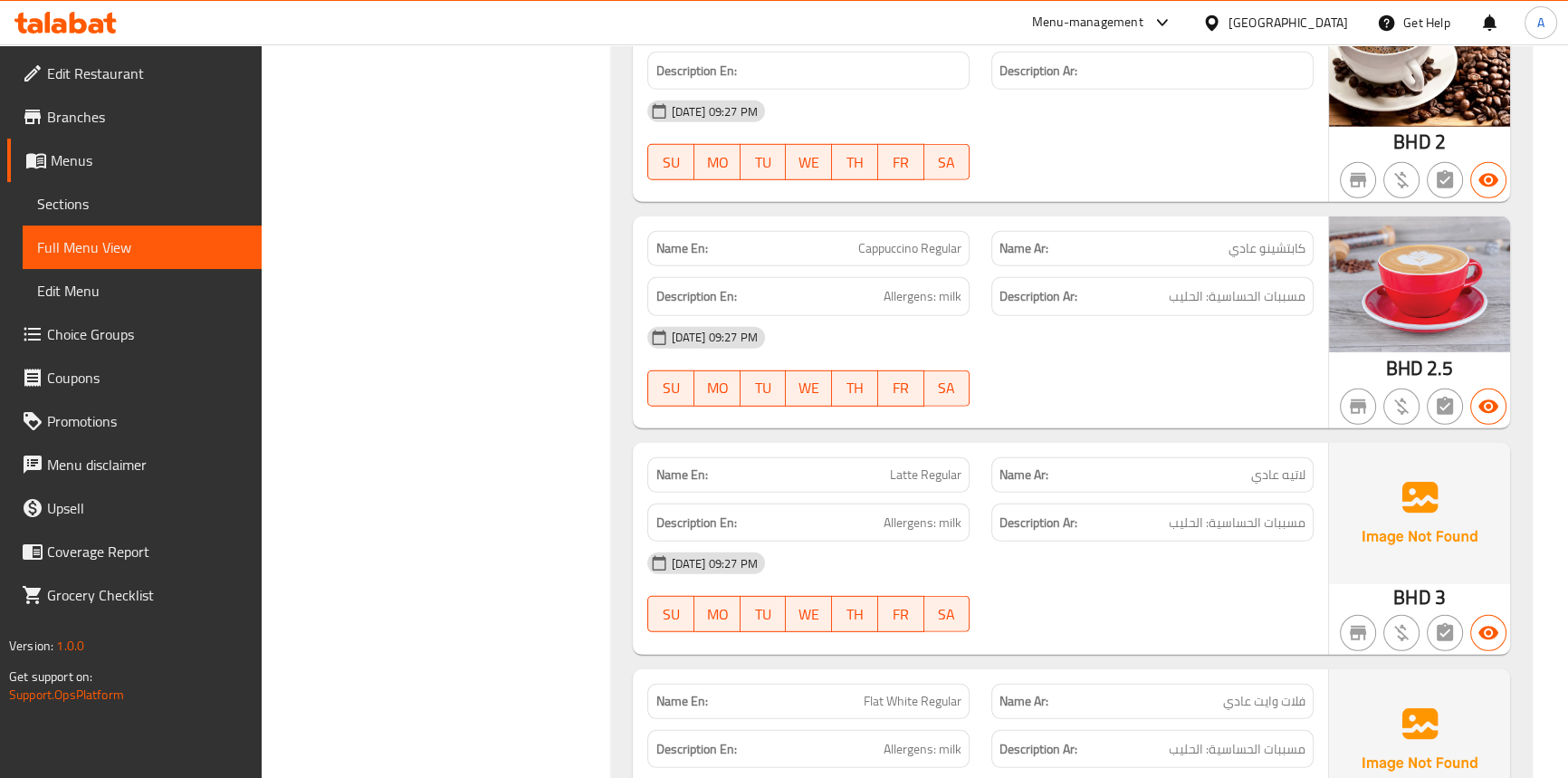
click at [1108, 622] on div at bounding box center [1153, 632] width 344 height 22
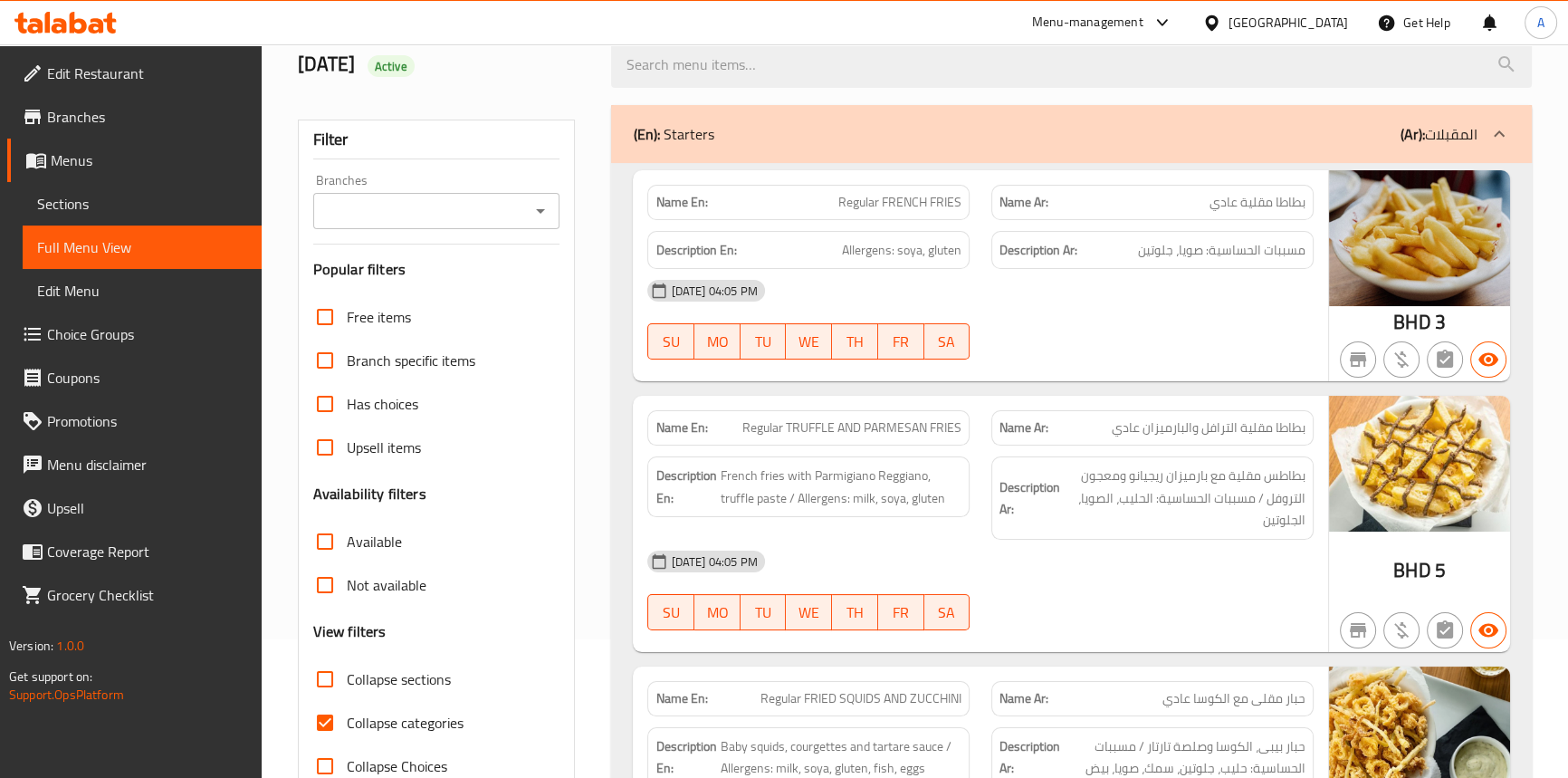
scroll to position [346, 0]
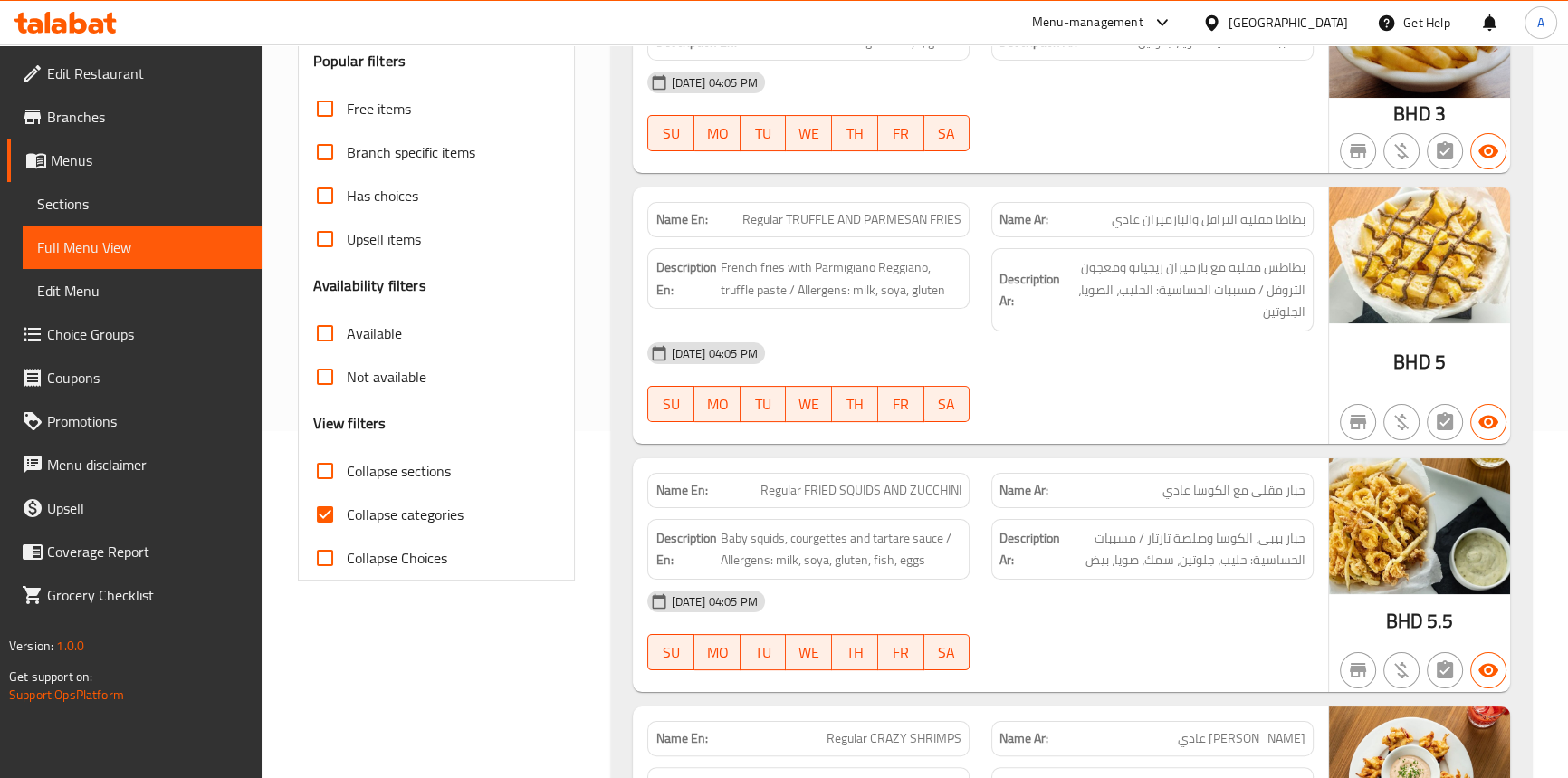
drag, startPoint x: 311, startPoint y: 508, endPoint x: 351, endPoint y: 519, distance: 41.5
click at [310, 508] on input "Collapse categories" at bounding box center [325, 514] width 43 height 43
checkbox input "false"
click at [323, 467] on input "Collapse sections" at bounding box center [325, 471] width 43 height 43
checkbox input "true"
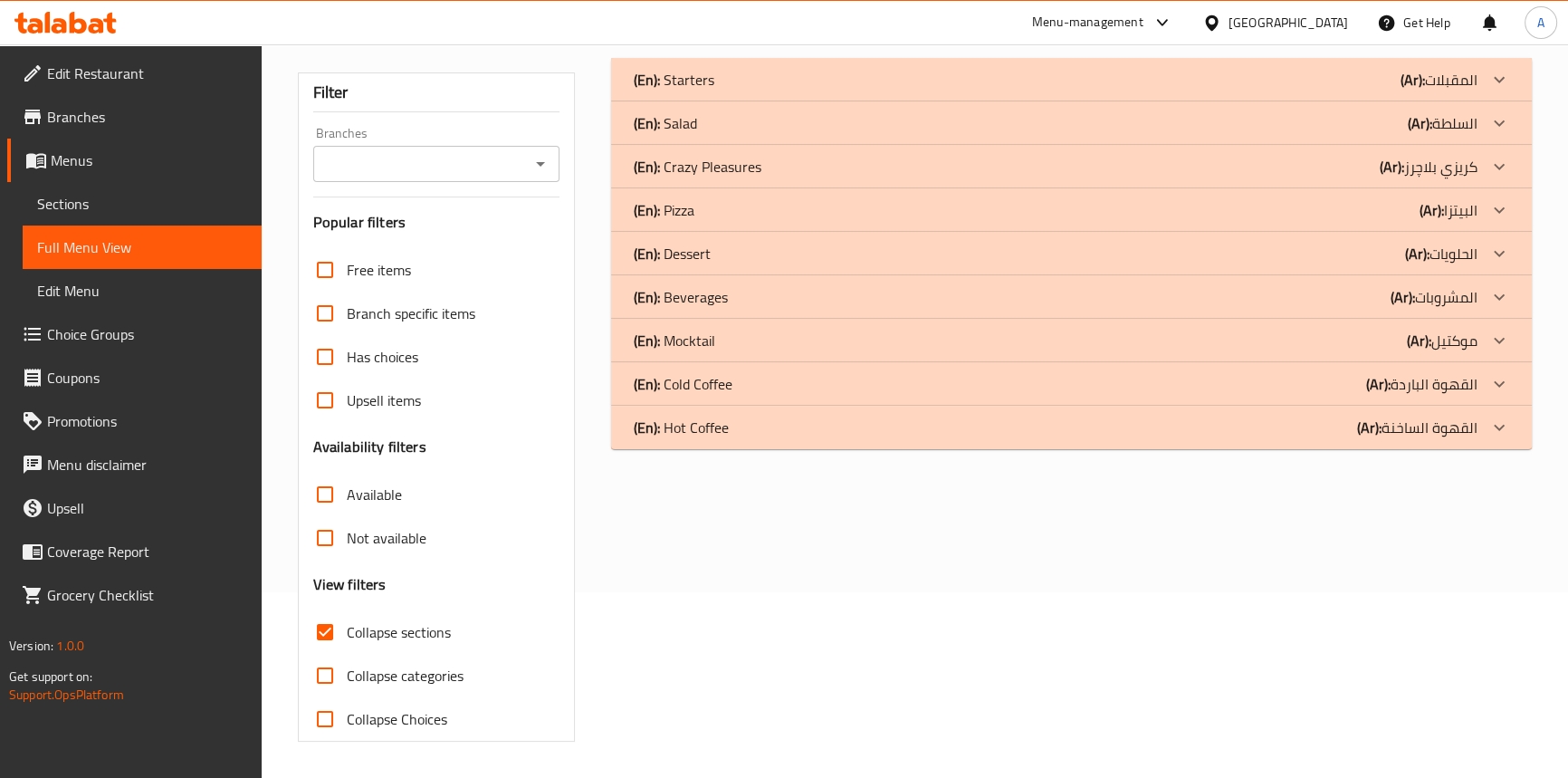
scroll to position [184, 0]
click at [690, 424] on p "(En): Hot Coffee" at bounding box center [681, 428] width 95 height 22
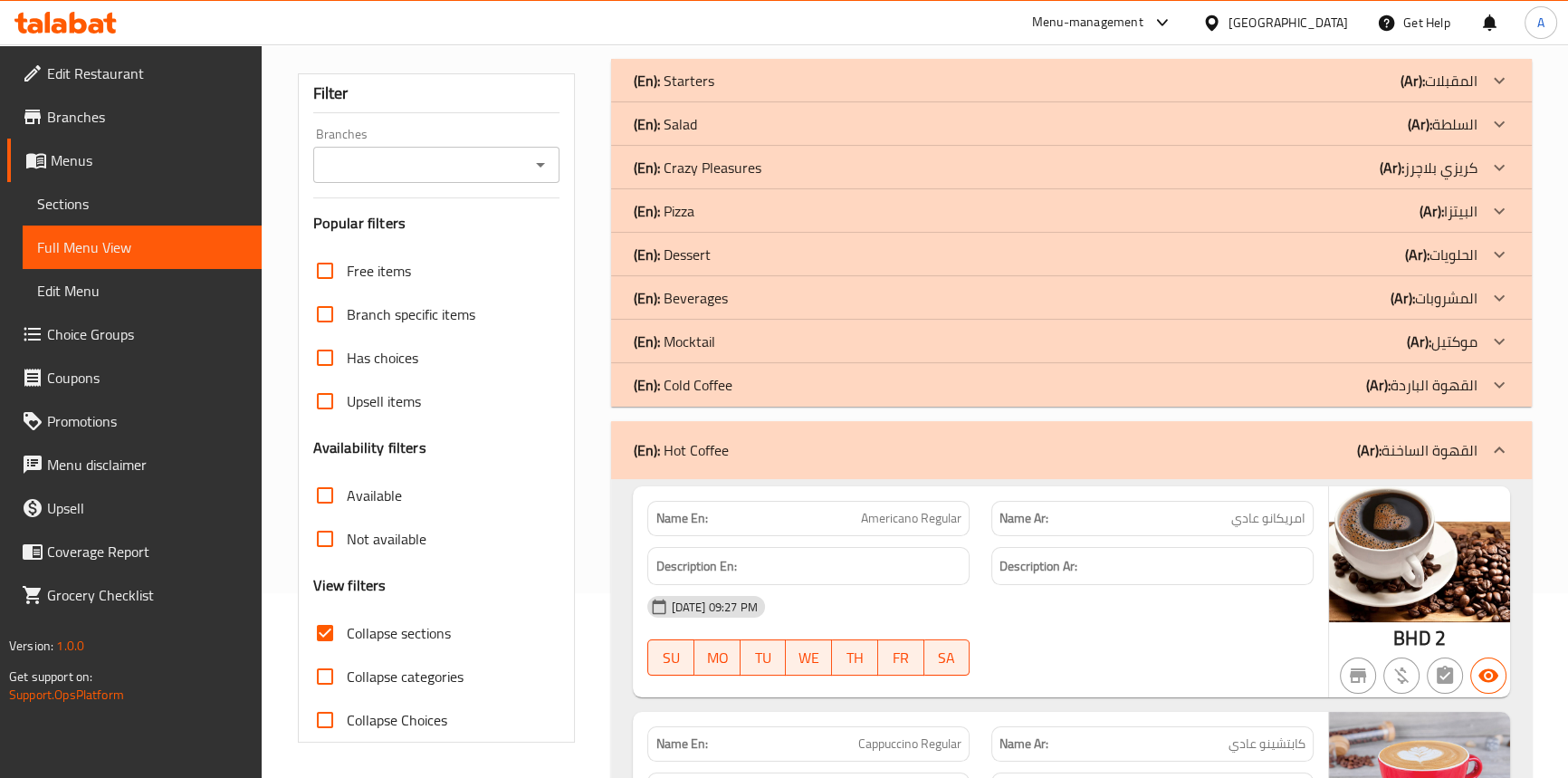
click at [706, 383] on p "(En): Cold Coffee" at bounding box center [681, 384] width 98 height 22
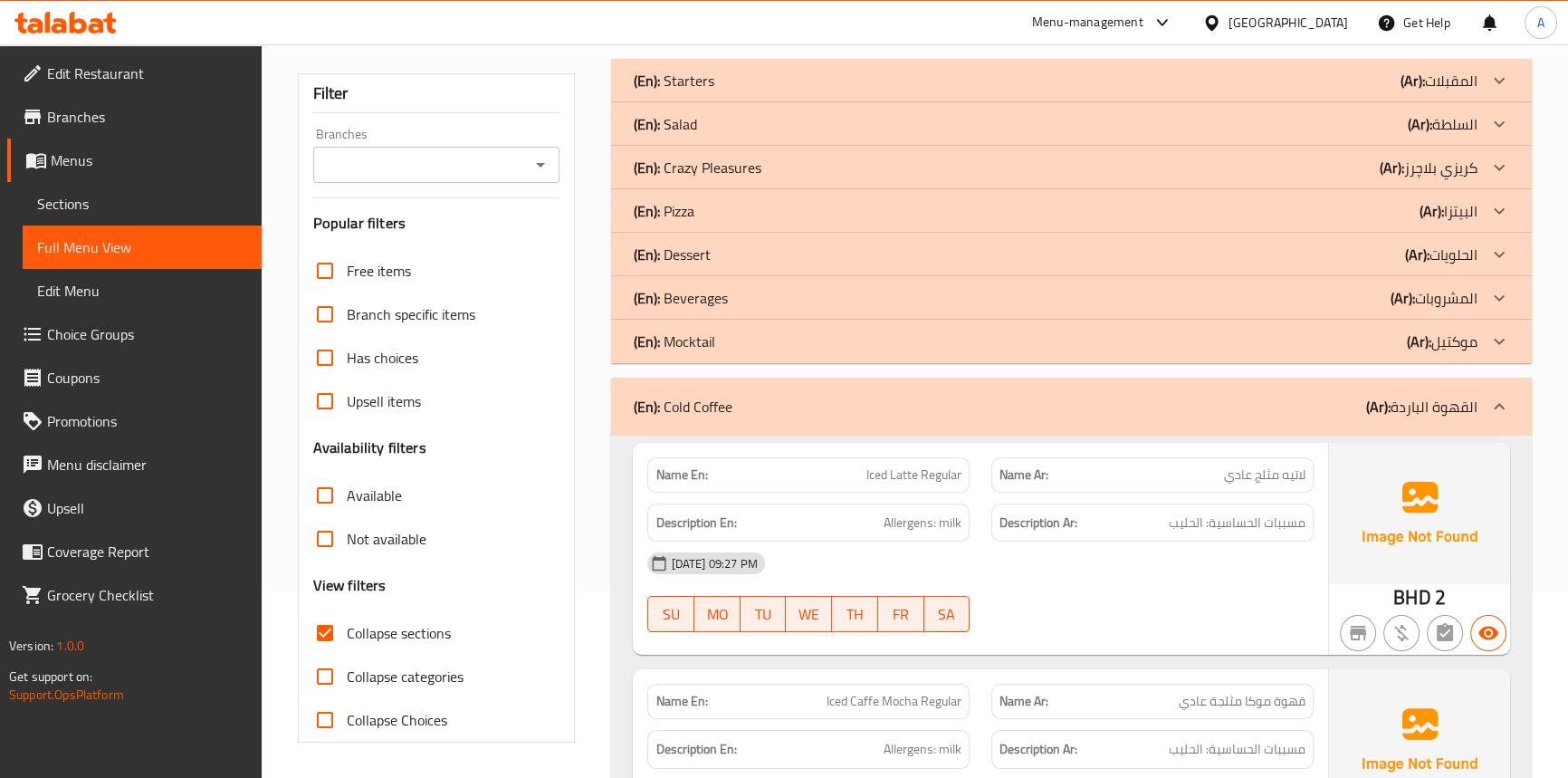
click at [712, 342] on p "(En): Mocktail" at bounding box center [673, 341] width 81 height 22
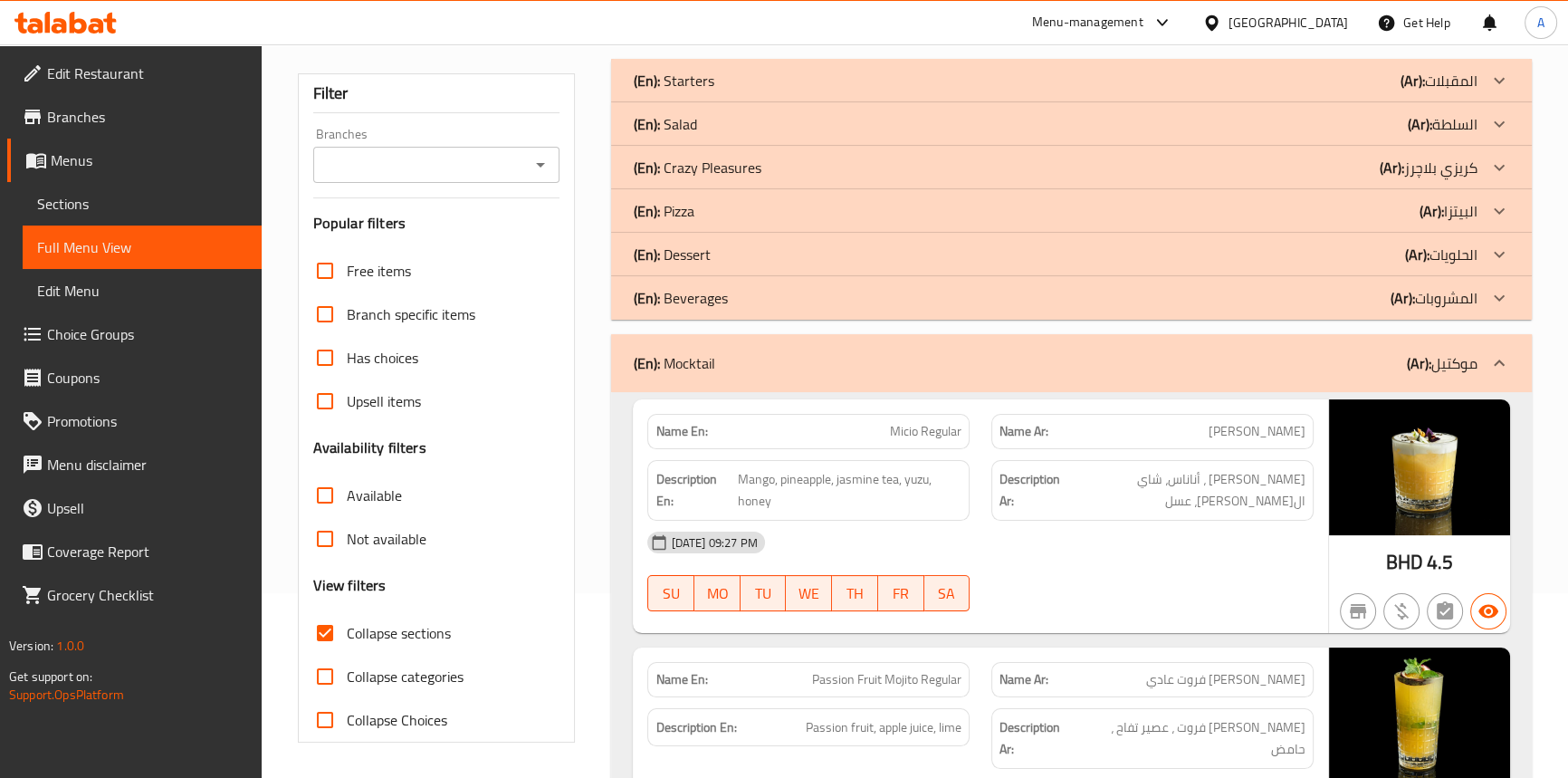
click at [706, 289] on p "(En): Beverages" at bounding box center [680, 298] width 95 height 22
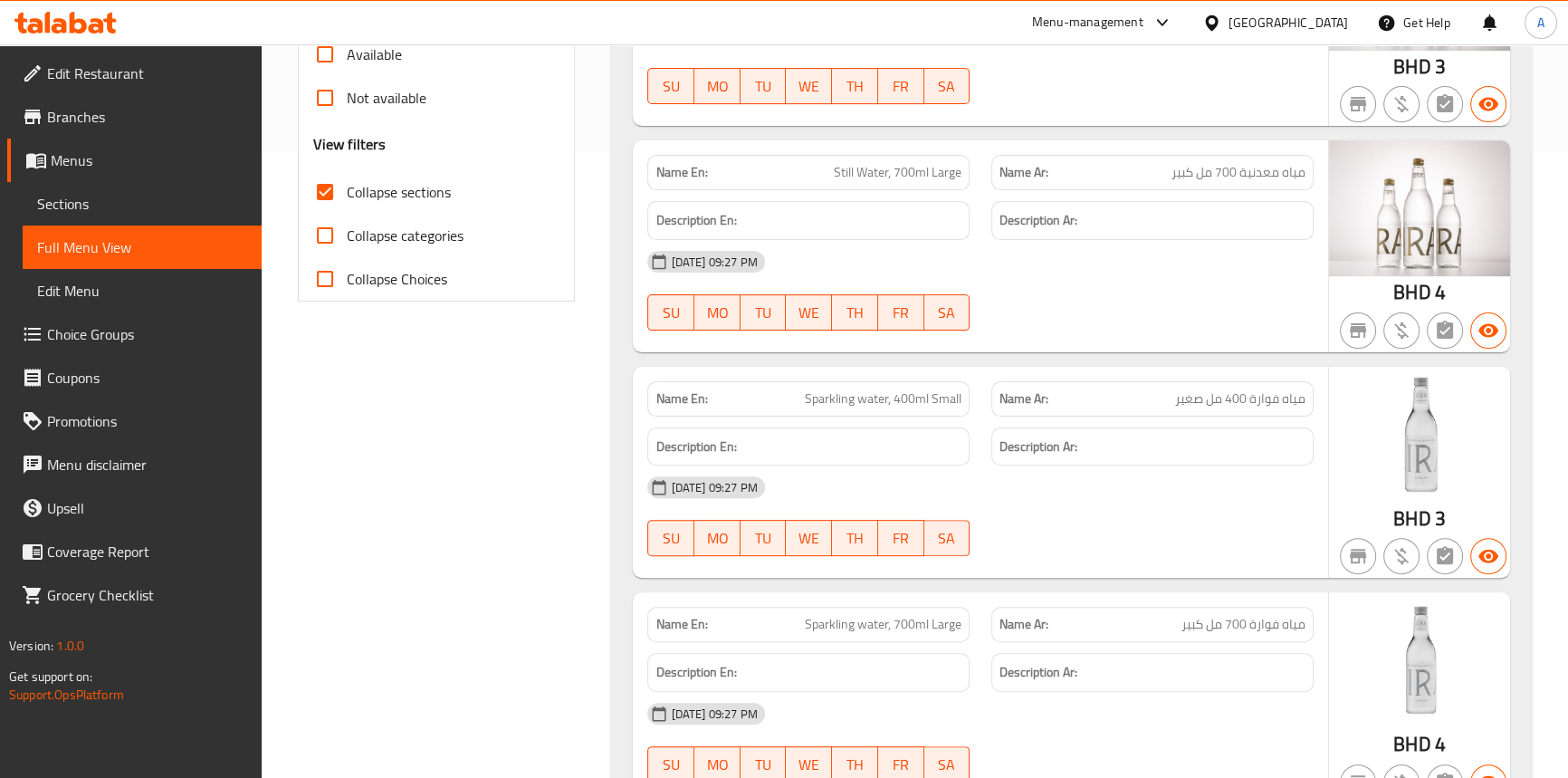
scroll to position [50, 0]
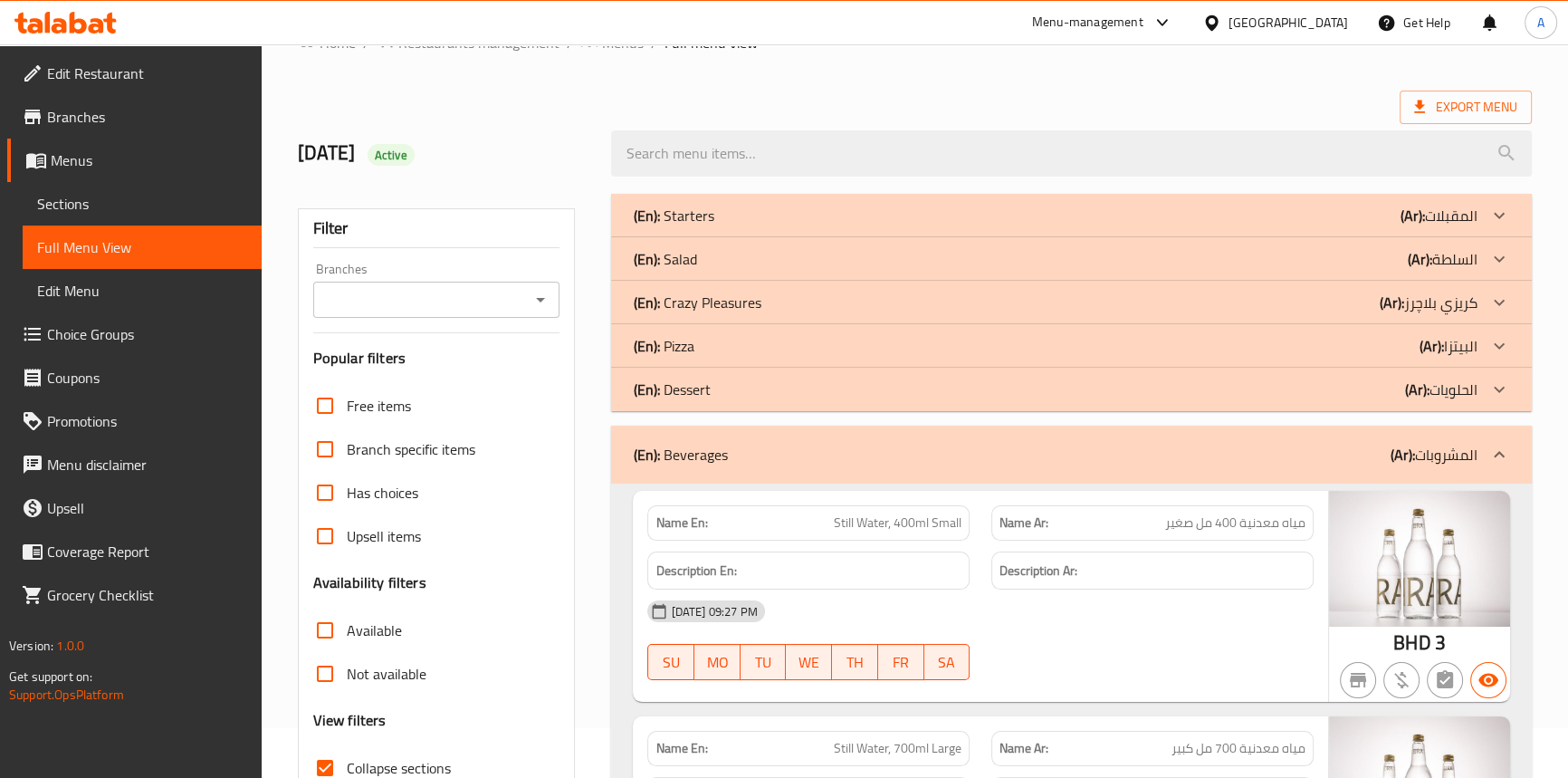
click at [696, 392] on p "(En): Dessert" at bounding box center [671, 389] width 77 height 22
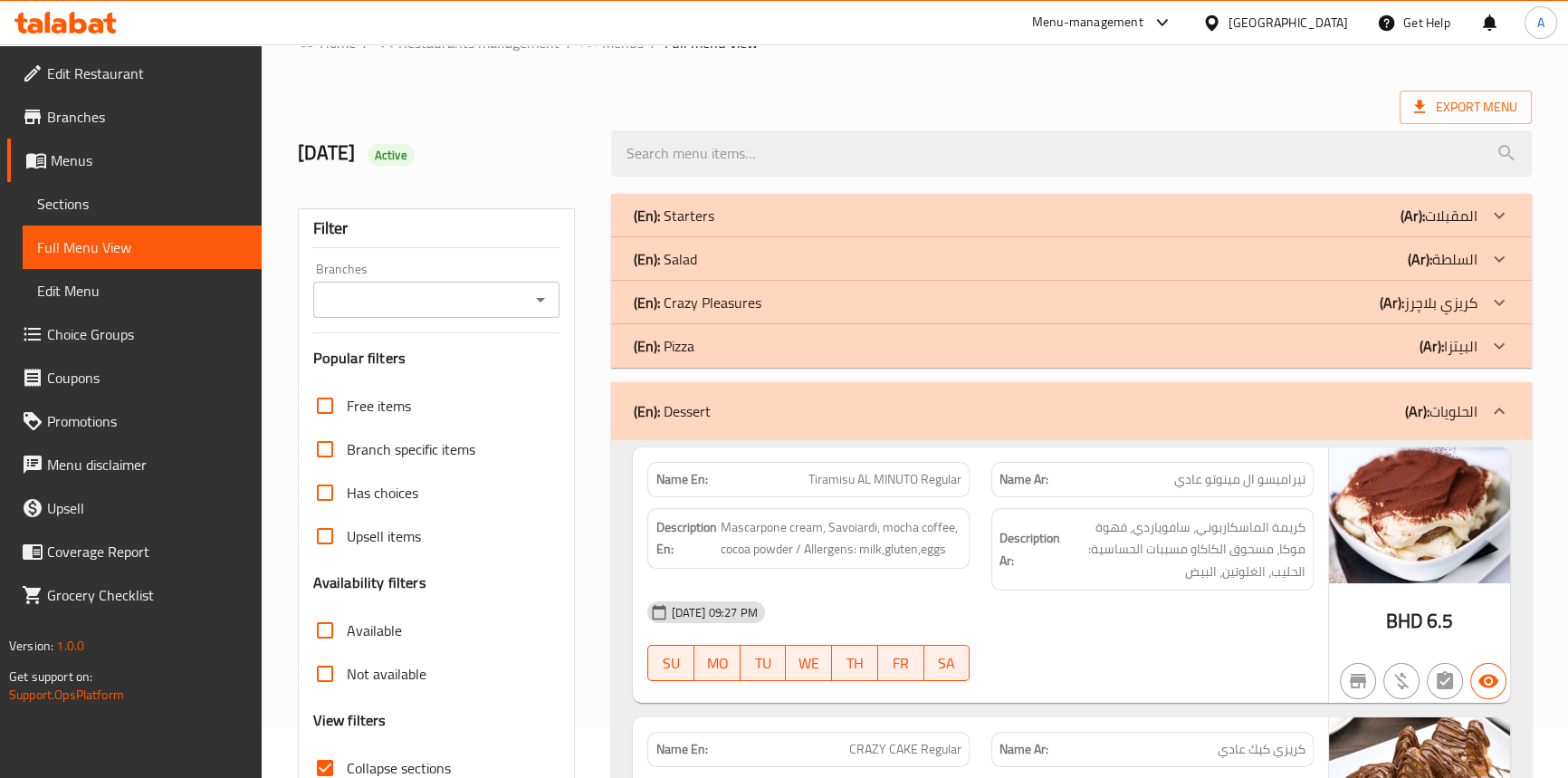
click at [700, 346] on div "(En): Pizza (Ar): البيتزا" at bounding box center [1055, 345] width 844 height 22
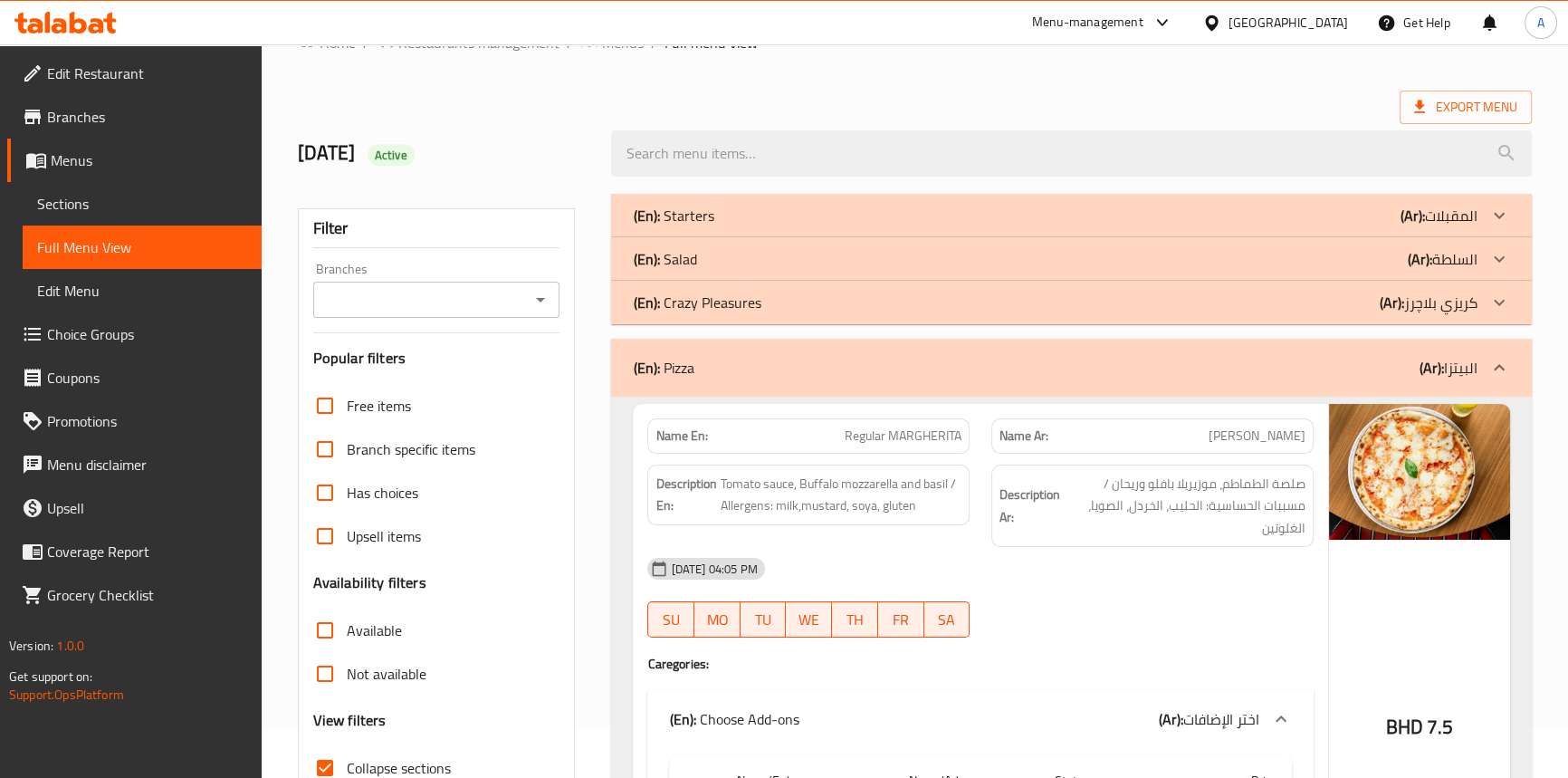
click at [707, 309] on p "(En): Crazy Pleasures" at bounding box center [696, 301] width 127 height 22
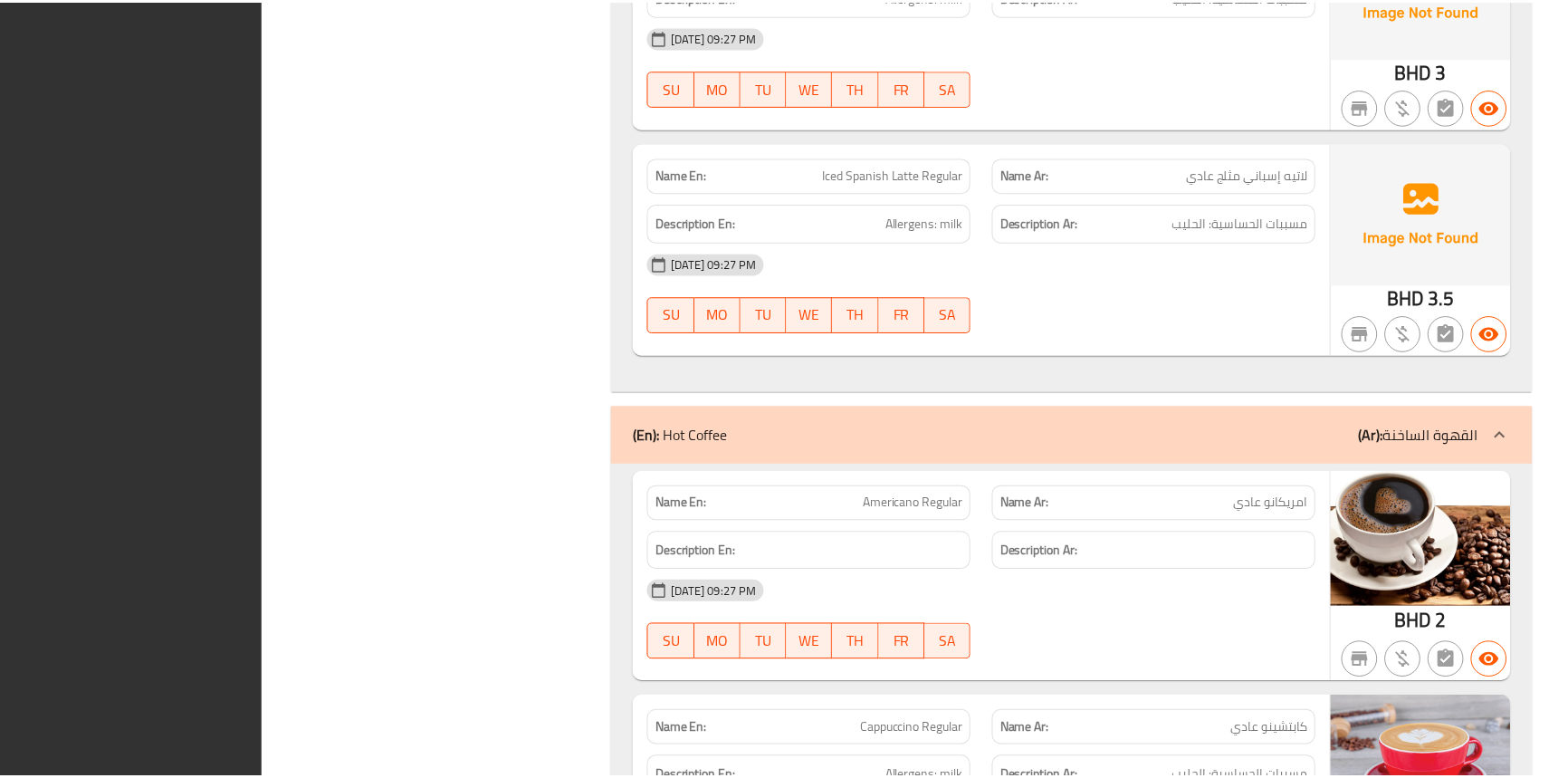
scroll to position [11835, 0]
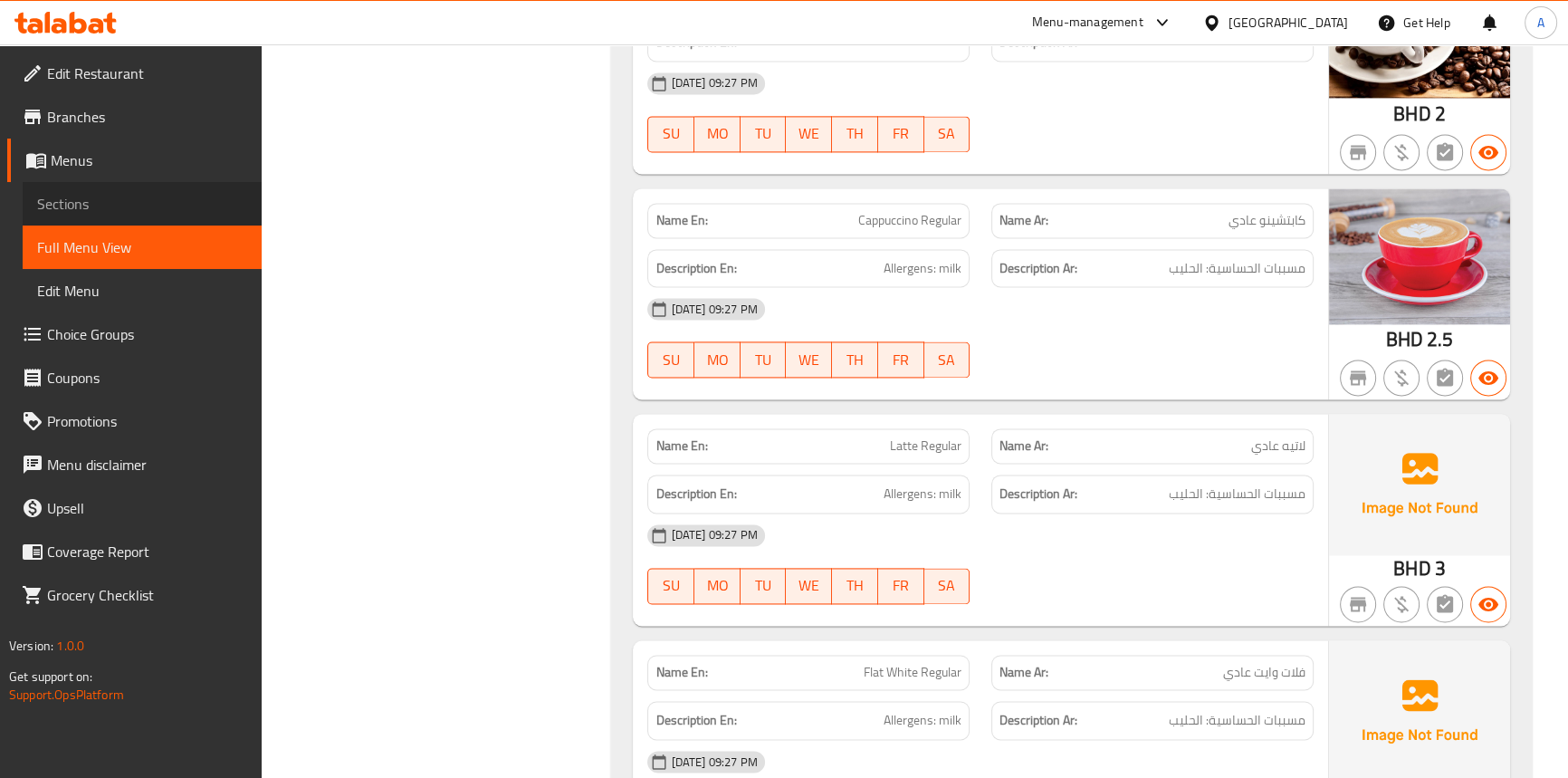
click at [91, 191] on link "Sections" at bounding box center [141, 203] width 239 height 43
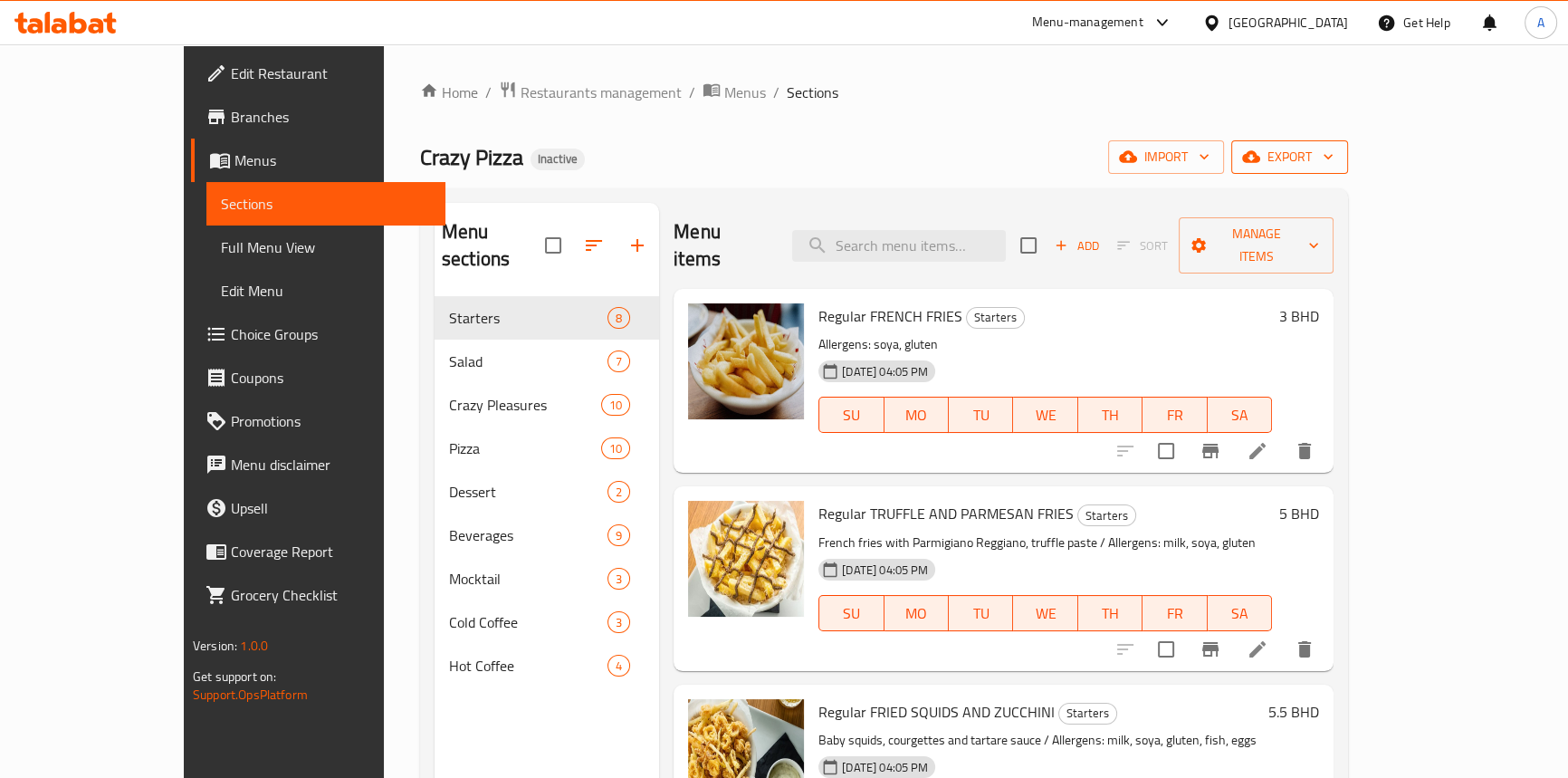
click at [1334, 155] on span "export" at bounding box center [1290, 157] width 88 height 22
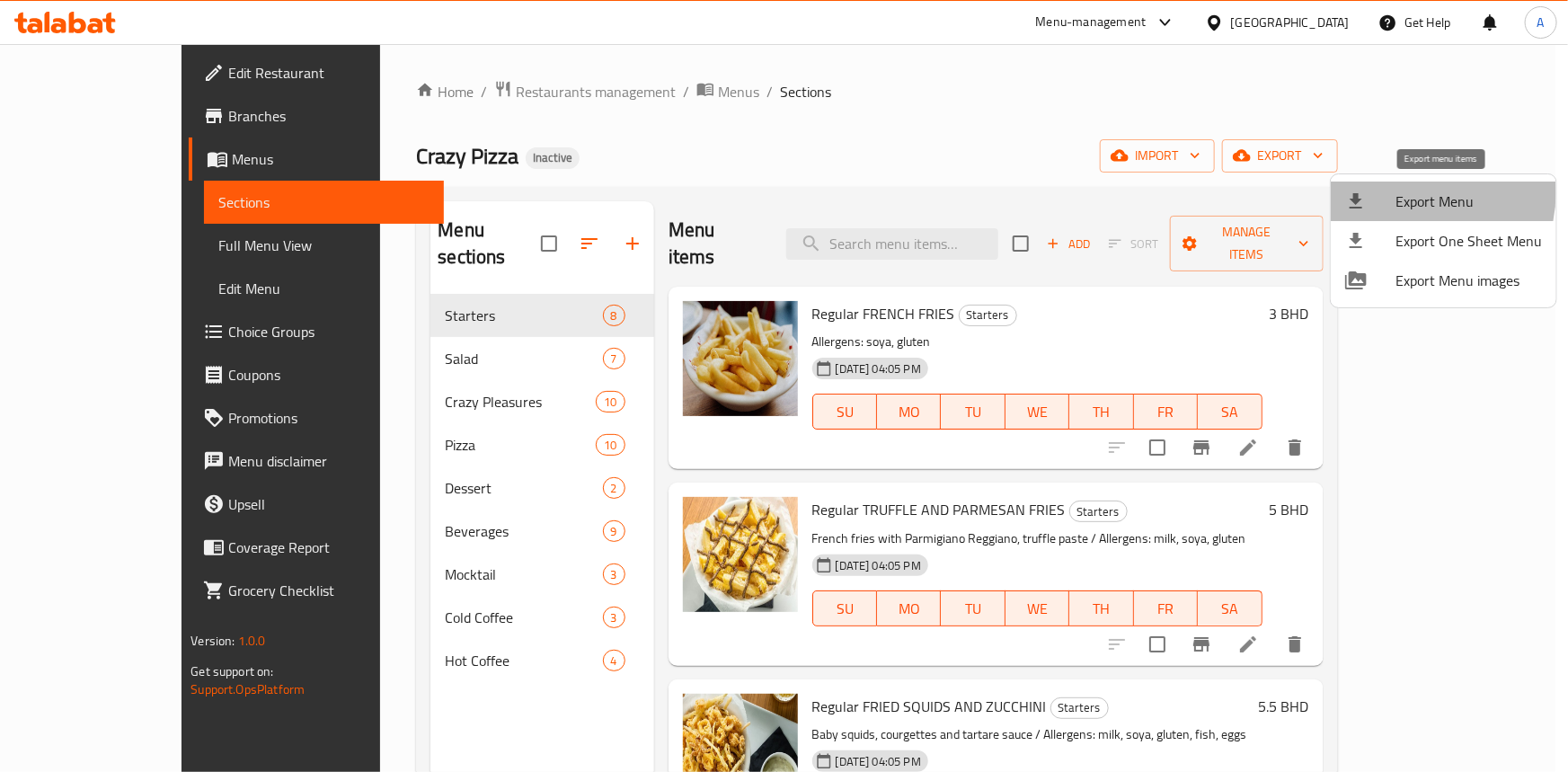
click at [1417, 193] on span "Export Menu" at bounding box center [1469, 201] width 147 height 21
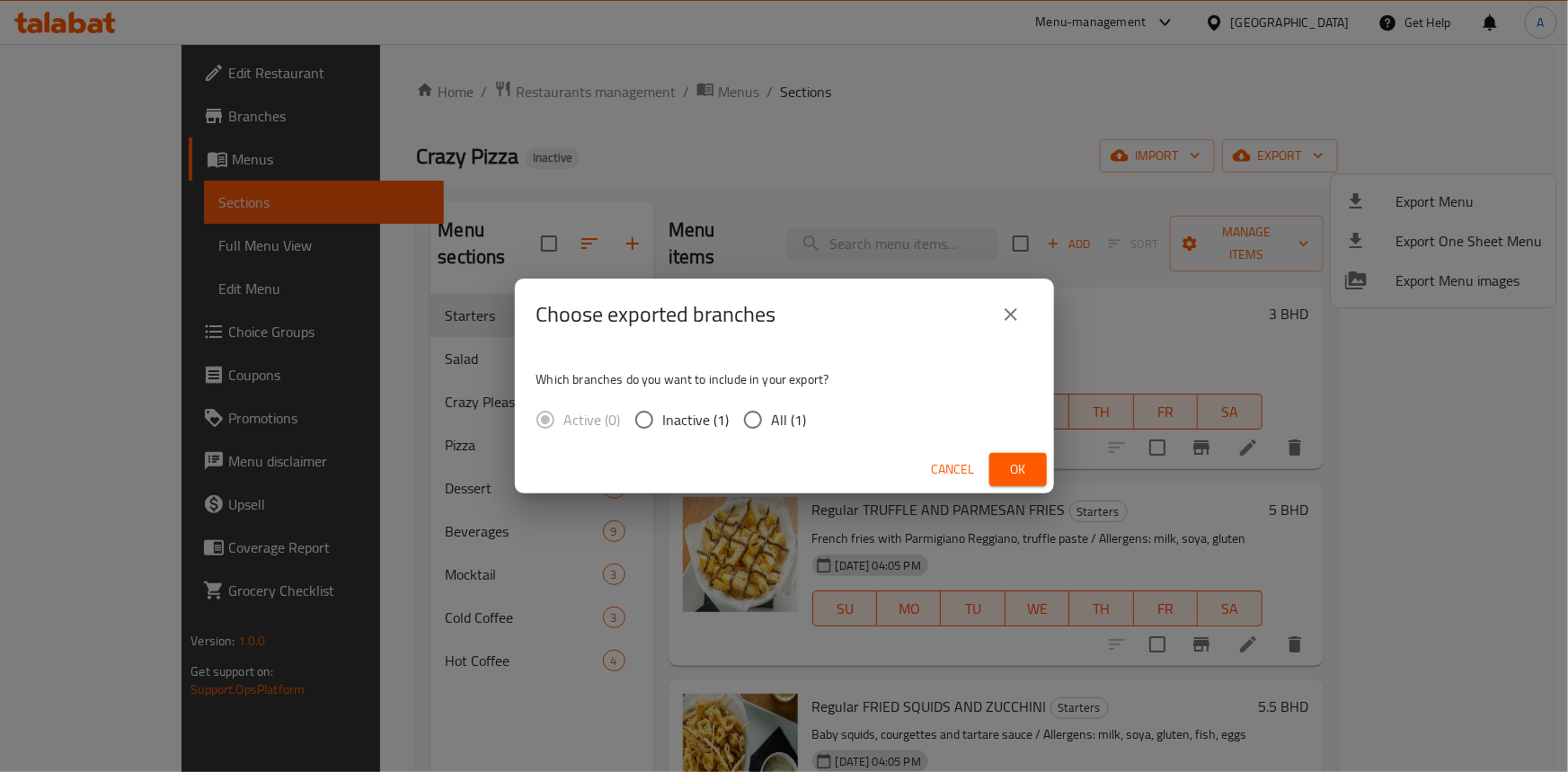
click at [772, 430] on span "All (1)" at bounding box center [790, 419] width 35 height 21
click at [771, 430] on input "All (1)" at bounding box center [752, 419] width 38 height 38
radio input "true"
drag, startPoint x: 1010, startPoint y: 461, endPoint x: 1114, endPoint y: 347, distance: 154.3
click at [1013, 463] on span "Ok" at bounding box center [1017, 469] width 29 height 22
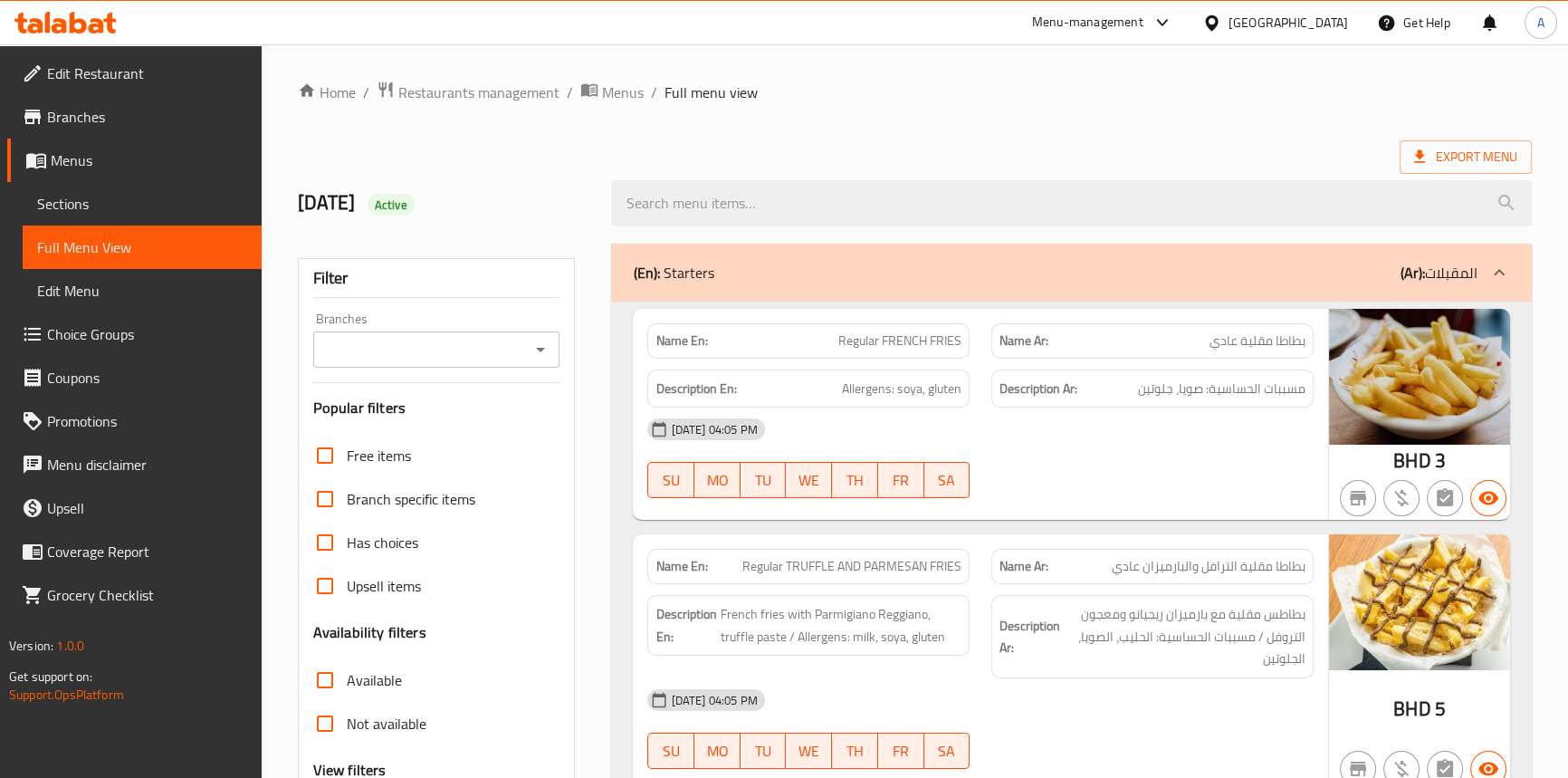
drag, startPoint x: 965, startPoint y: 102, endPoint x: 994, endPoint y: 97, distance: 29.4
click at [981, 98] on ol "Home / Restaurants management / Menus / Full menu view" at bounding box center [915, 92] width 1234 height 23
click at [1218, 24] on icon at bounding box center [1211, 22] width 13 height 15
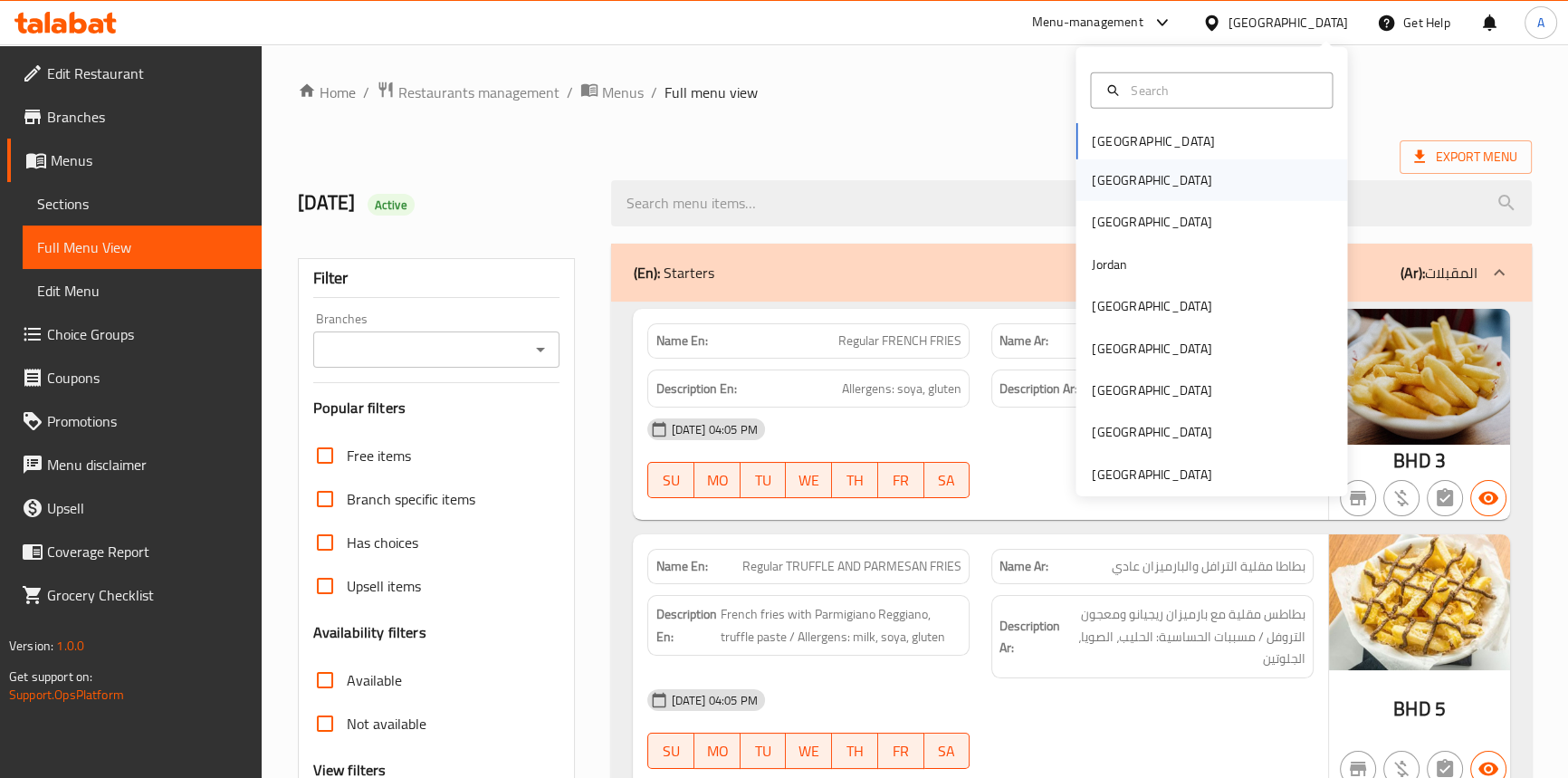
click at [1112, 180] on div "[GEOGRAPHIC_DATA]" at bounding box center [1151, 180] width 149 height 41
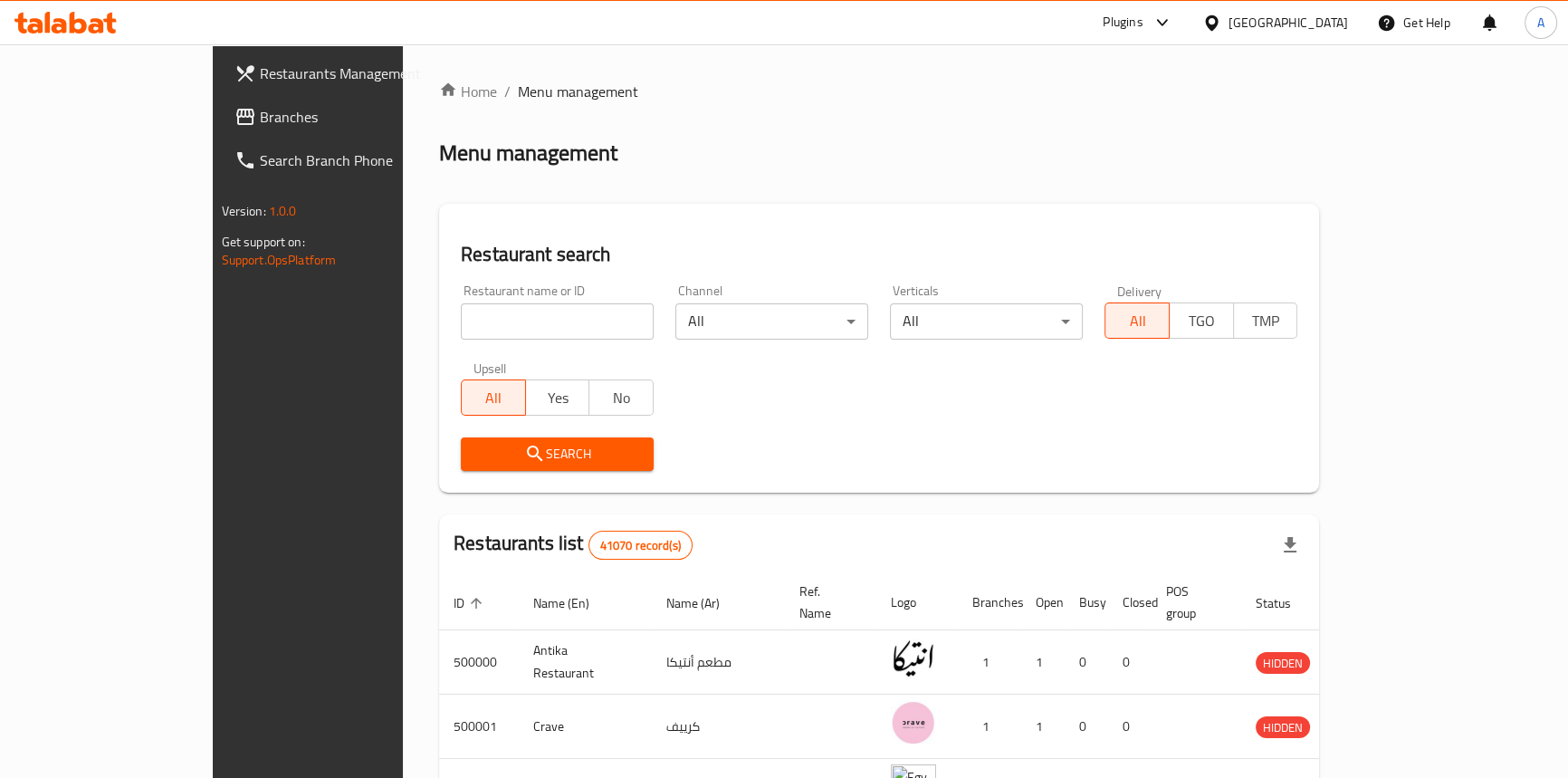
drag, startPoint x: 639, startPoint y: 157, endPoint x: 289, endPoint y: 163, distance: 350.1
click at [601, 158] on div "Menu management" at bounding box center [879, 153] width 880 height 29
click at [260, 123] on span "Branches" at bounding box center [360, 116] width 200 height 22
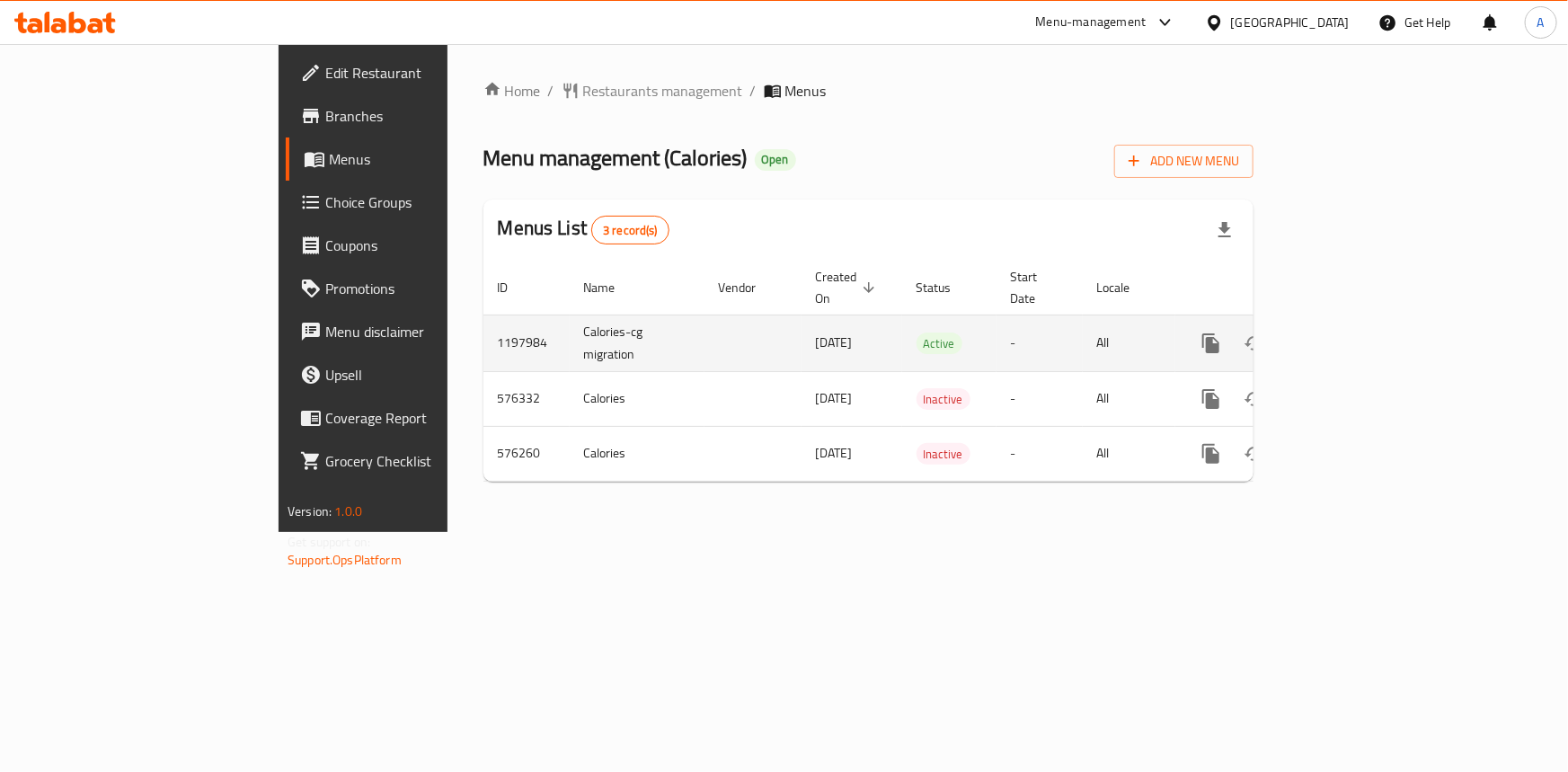
click at [1352, 333] on icon "enhanced table" at bounding box center [1340, 343] width 21 height 21
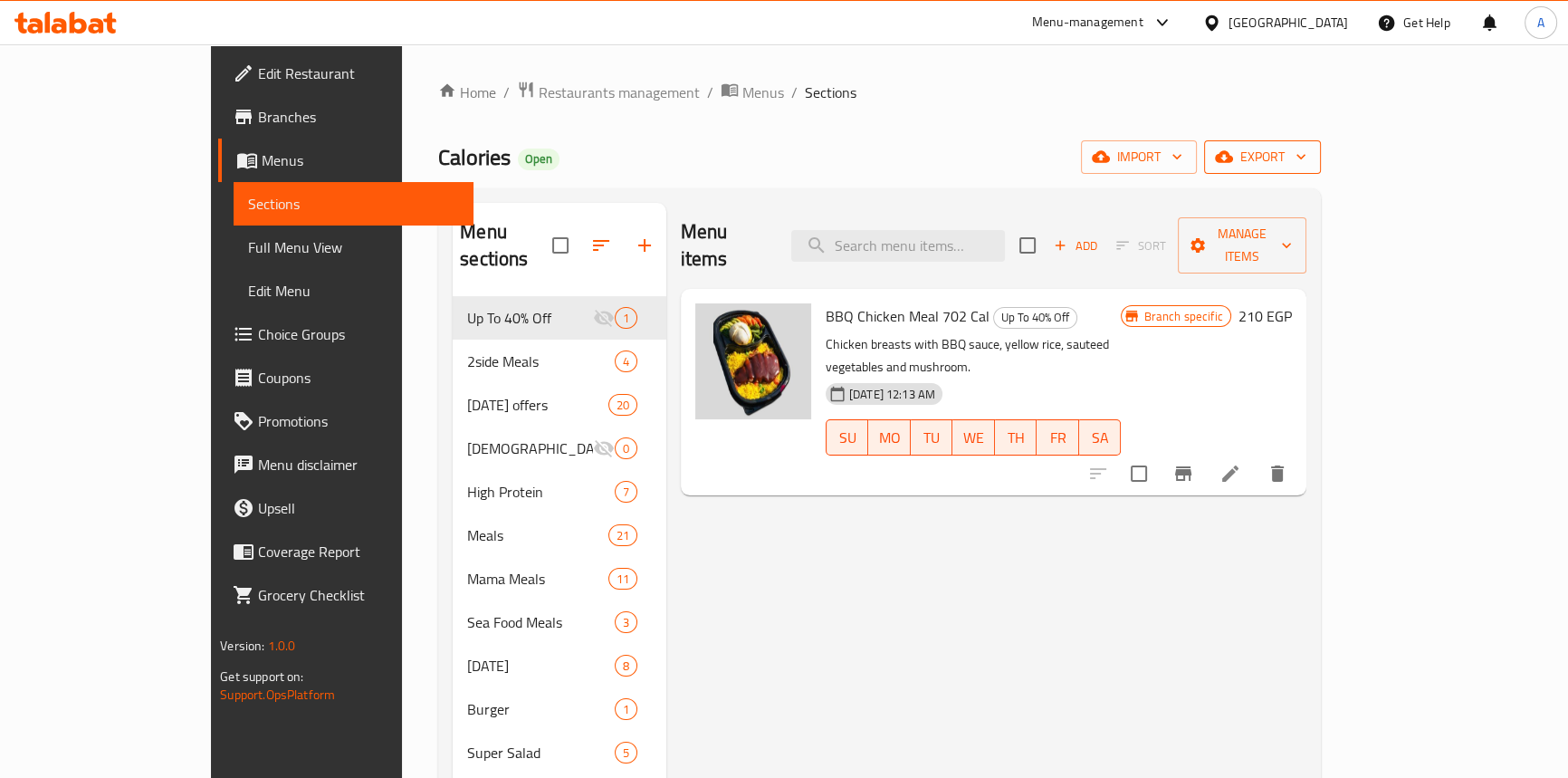
click at [1307, 150] on span "export" at bounding box center [1263, 157] width 88 height 22
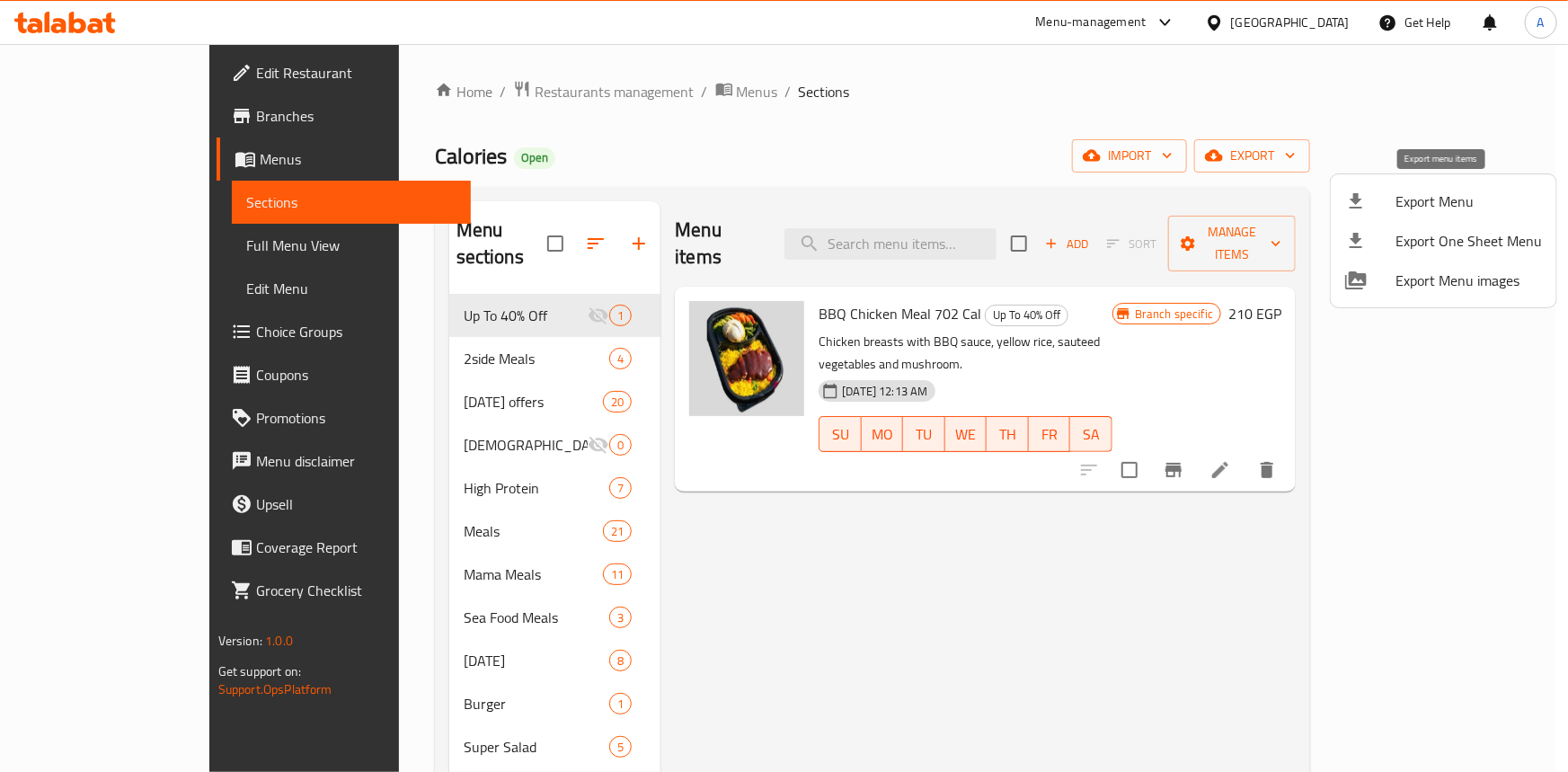
click at [1425, 201] on span "Export Menu" at bounding box center [1469, 201] width 147 height 21
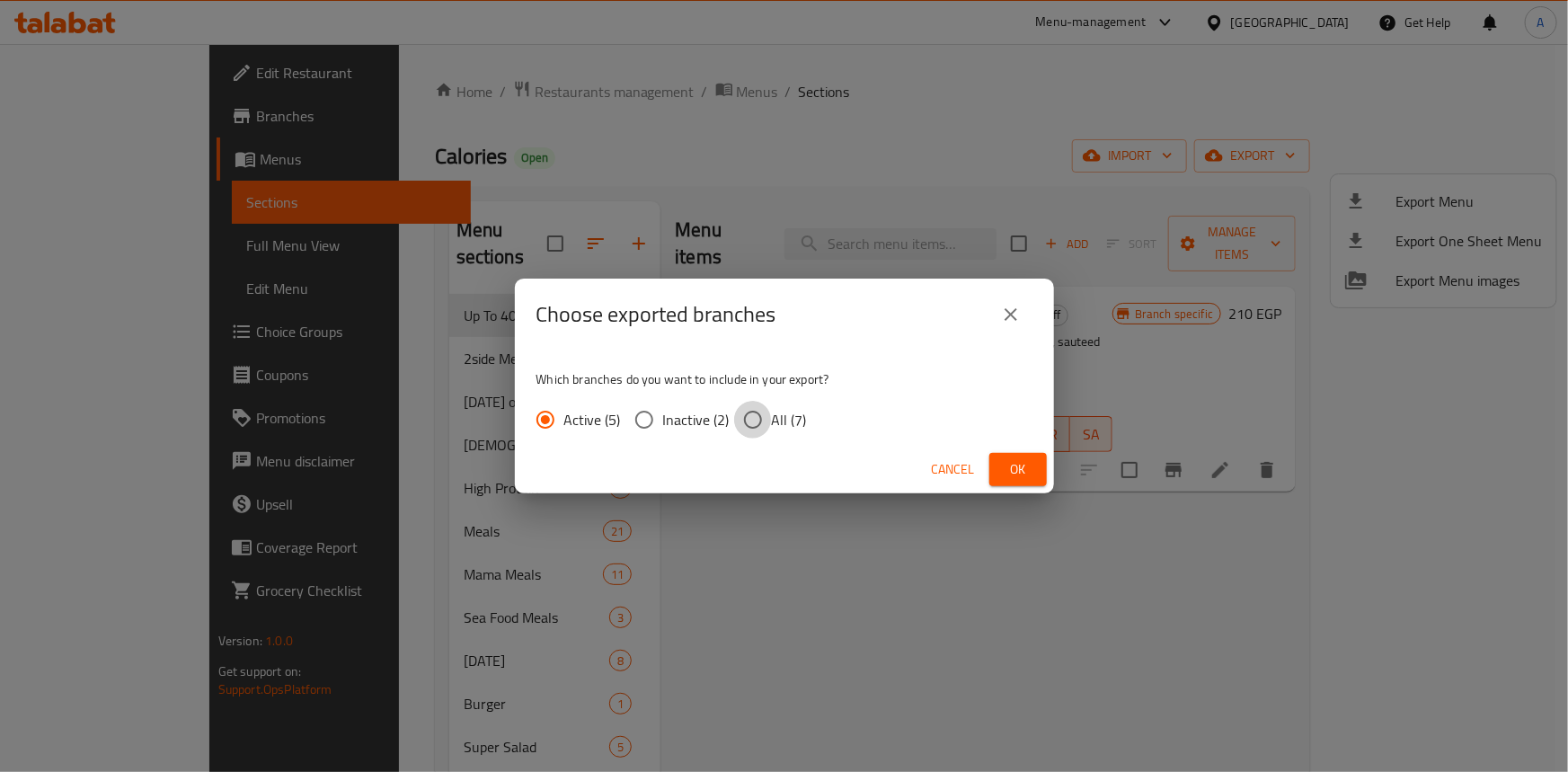
click at [746, 417] on input "All (7)" at bounding box center [752, 419] width 38 height 38
radio input "true"
click at [1009, 460] on span "Ok" at bounding box center [1017, 469] width 29 height 22
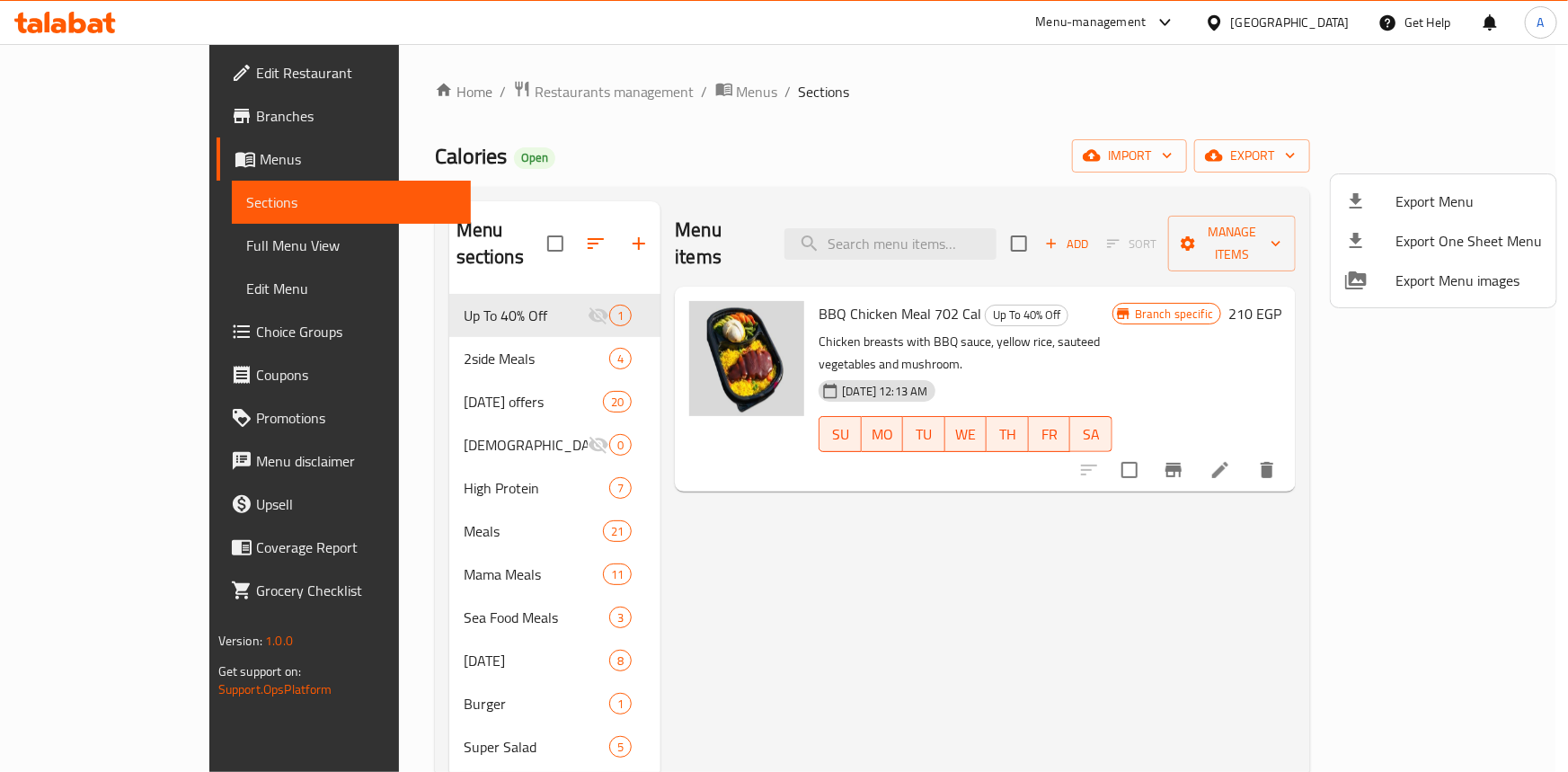
click at [804, 91] on div at bounding box center [784, 386] width 1568 height 772
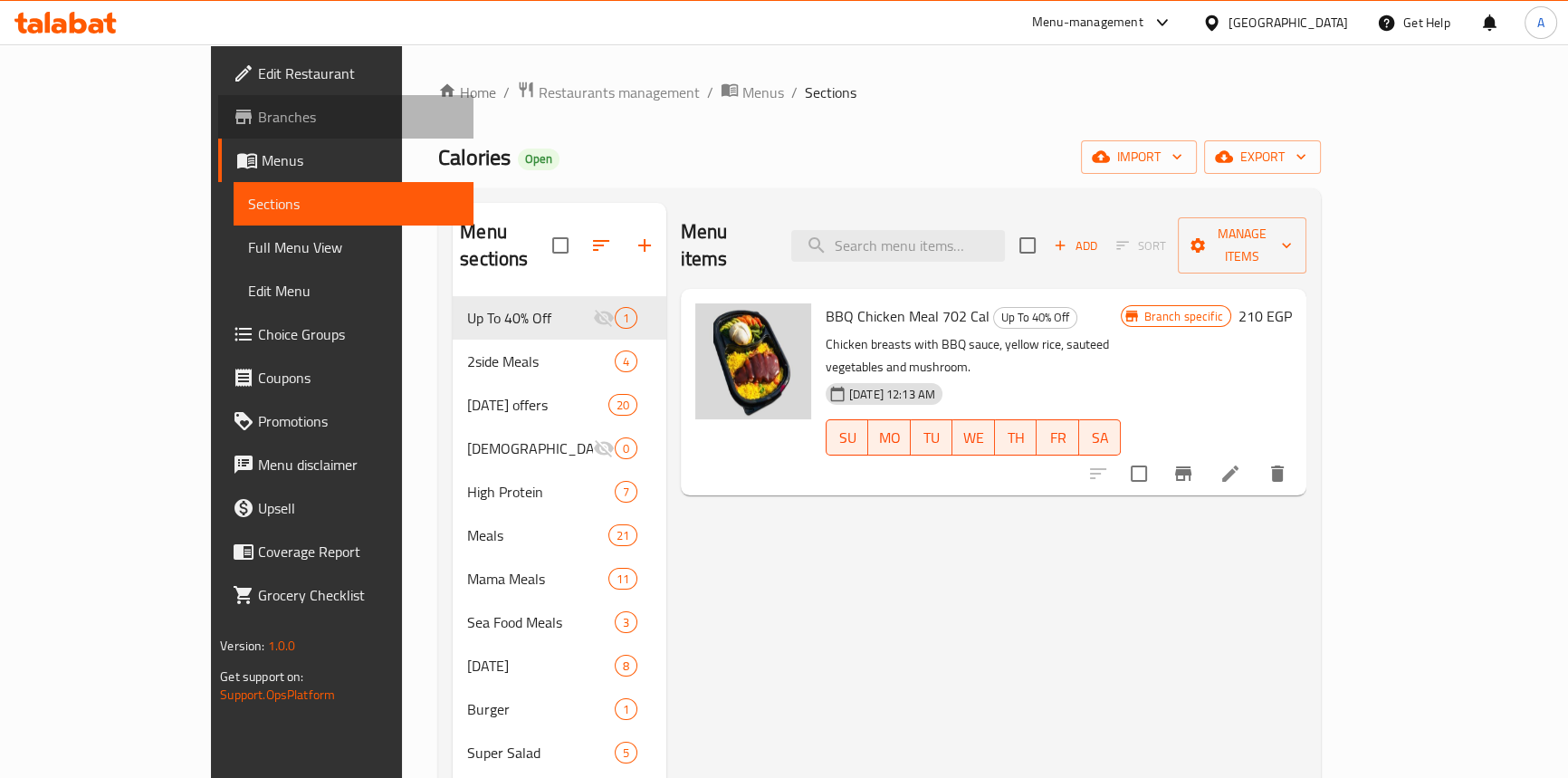
click at [258, 106] on span "Branches" at bounding box center [359, 116] width 200 height 22
